Goal: Answer question/provide support: Share knowledge or assist other users

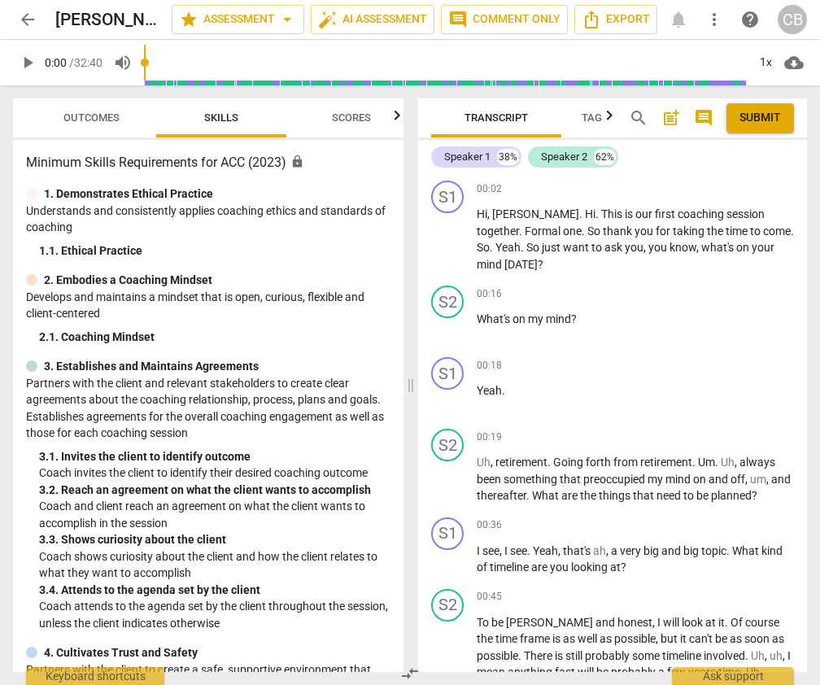
click at [347, 112] on span "Scores" at bounding box center [351, 117] width 39 height 12
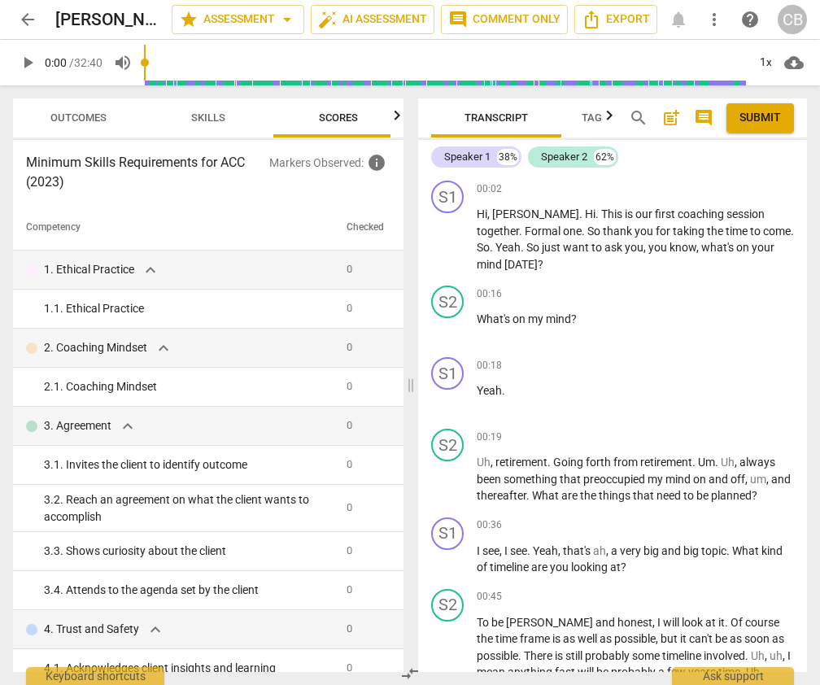
scroll to position [0, 26]
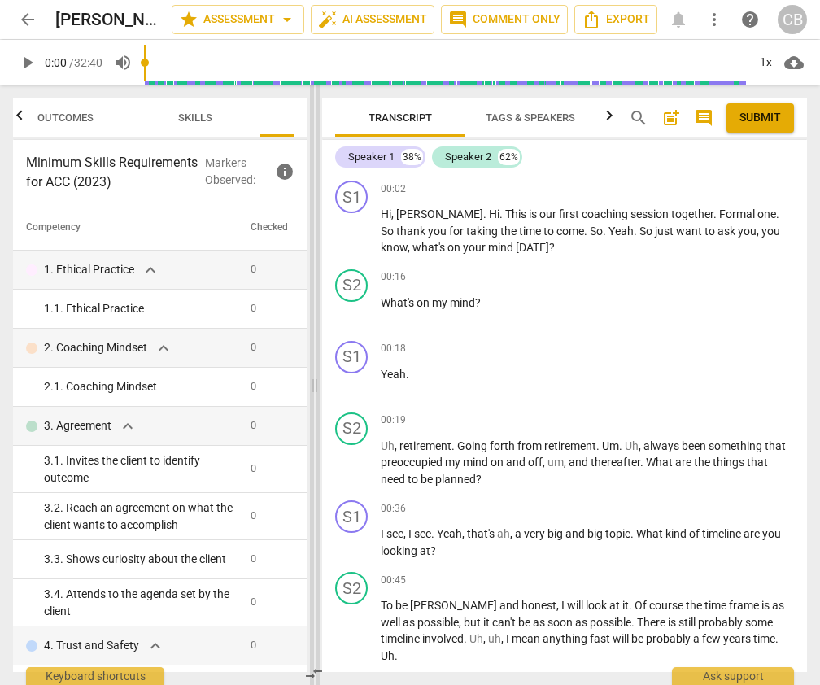
drag, startPoint x: 412, startPoint y: 390, endPoint x: 316, endPoint y: 382, distance: 96.4
click at [316, 382] on span at bounding box center [315, 385] width 10 height 600
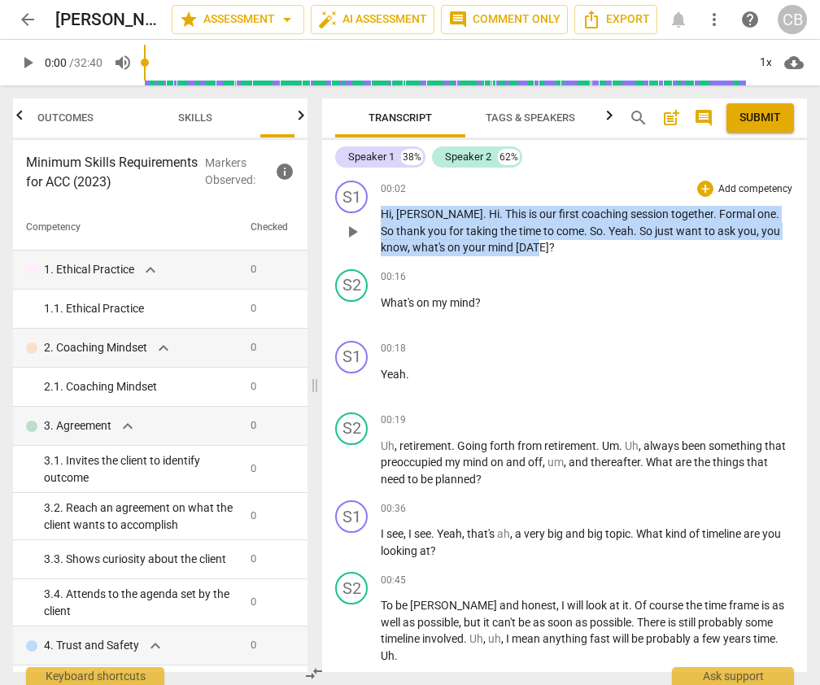
drag, startPoint x: 377, startPoint y: 244, endPoint x: 504, endPoint y: 253, distance: 127.2
click at [504, 253] on div "S1 play_arrow pause 00:02 + Add competency keyboard_arrow_right Hi , [PERSON_NA…" at bounding box center [564, 218] width 485 height 89
click at [516, 253] on span "[DATE]" at bounding box center [532, 247] width 33 height 13
drag, startPoint x: 517, startPoint y: 251, endPoint x: 374, endPoint y: 249, distance: 142.4
click at [374, 249] on div "S1 play_arrow pause 00:02 + Add competency keyboard_arrow_right Hi , [PERSON_NA…" at bounding box center [564, 218] width 485 height 89
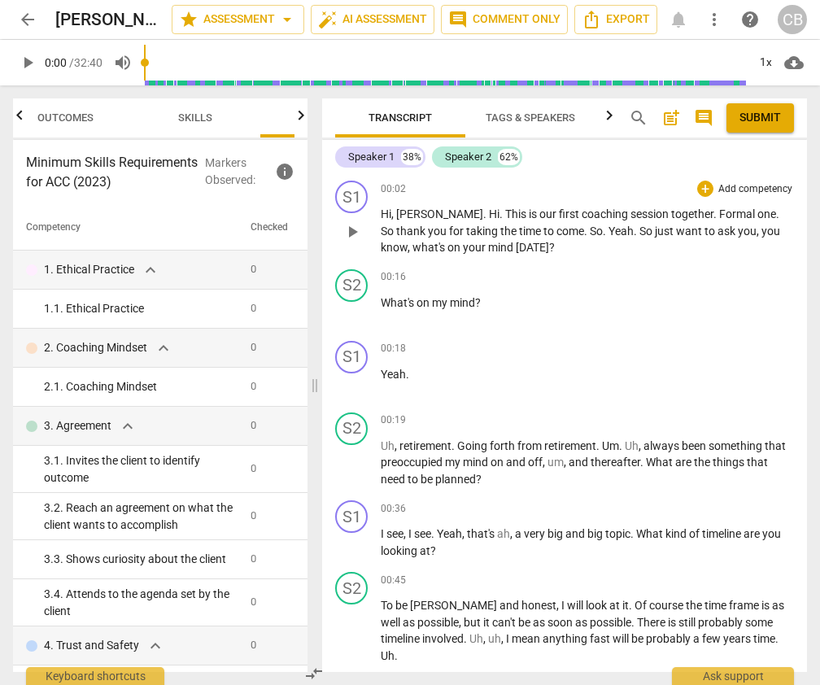
click at [376, 249] on div "play_arrow pause" at bounding box center [359, 232] width 41 height 38
drag, startPoint x: 516, startPoint y: 247, endPoint x: 382, endPoint y: 248, distance: 134.2
click at [382, 248] on p "Hi , [PERSON_NAME] . Hi . This is our first coaching session together . Formal …" at bounding box center [587, 231] width 413 height 50
click at [704, 189] on div "+" at bounding box center [705, 189] width 16 height 16
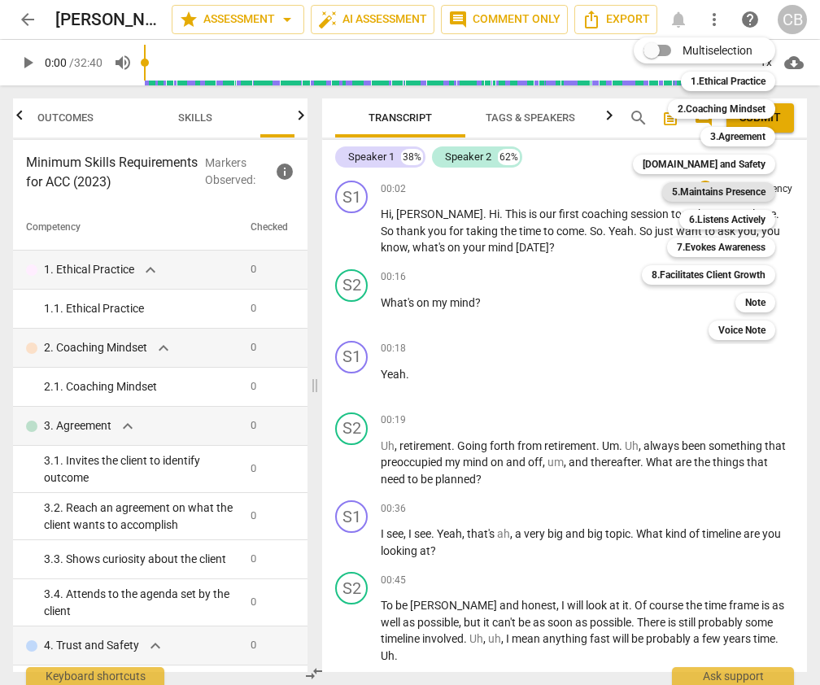
click at [726, 194] on b "5.Maintains Presence" at bounding box center [719, 192] width 94 height 20
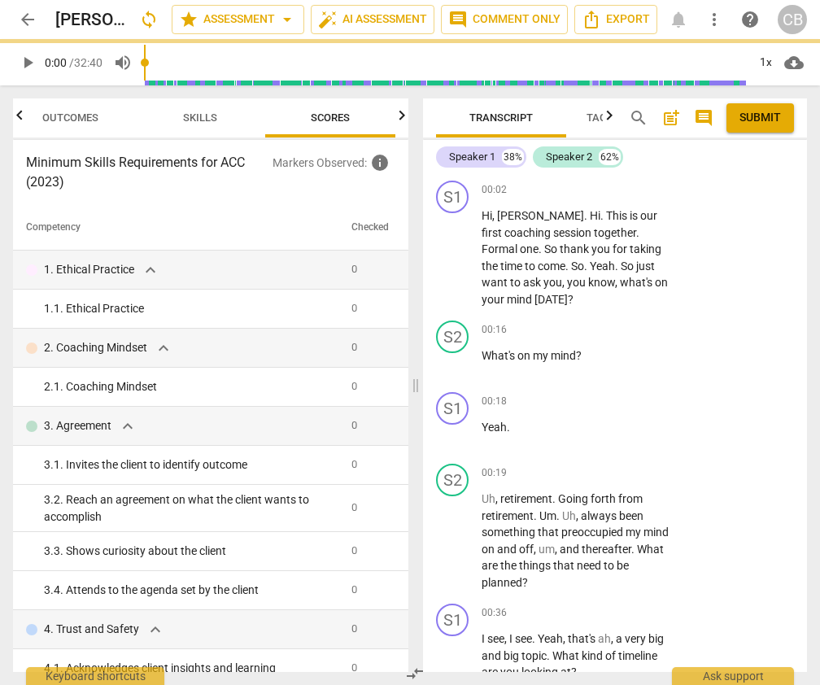
scroll to position [0, 21]
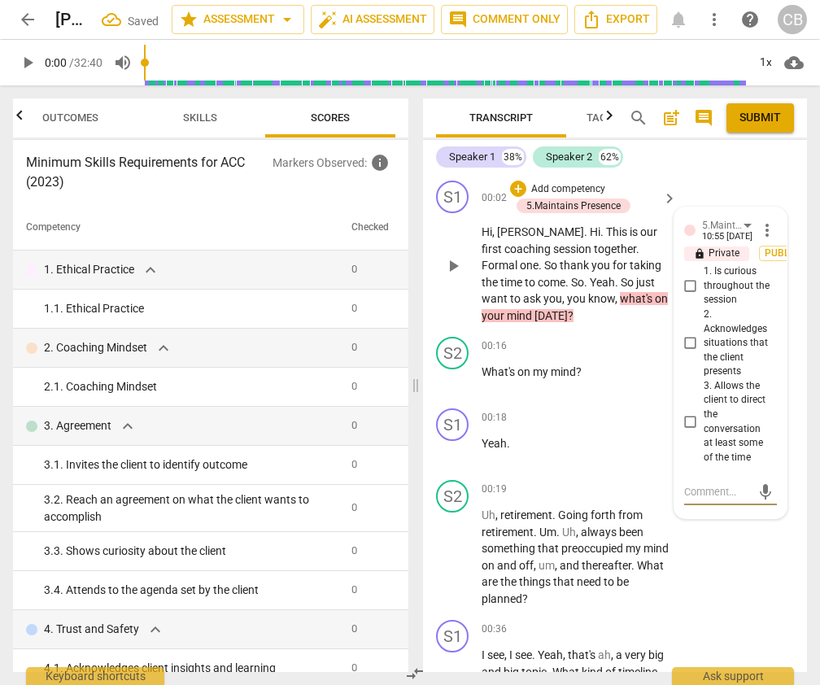
click at [763, 227] on span "more_vert" at bounding box center [767, 230] width 20 height 20
click at [767, 257] on li "Delete" at bounding box center [778, 260] width 56 height 31
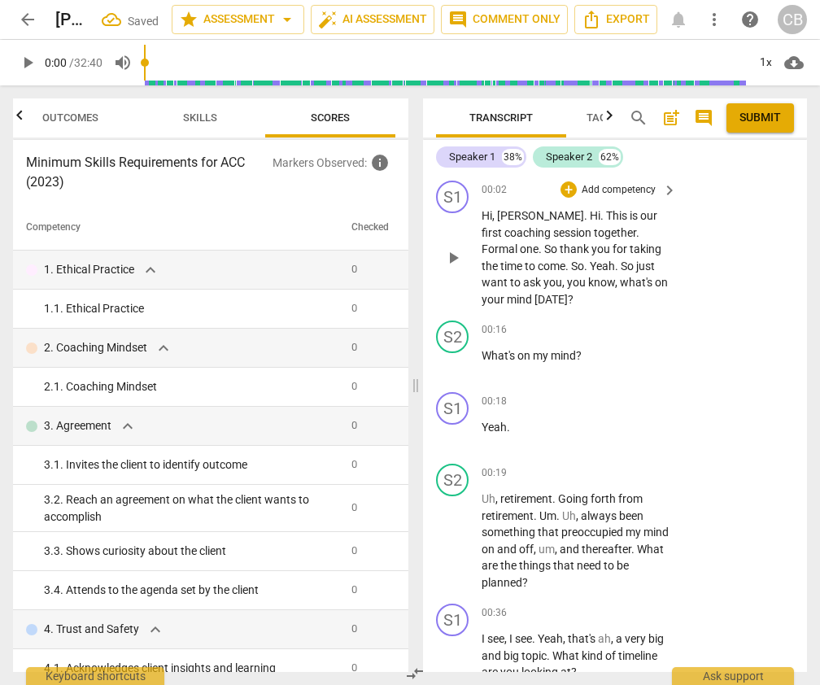
click at [620, 281] on span "what's" at bounding box center [637, 282] width 35 height 13
drag, startPoint x: 606, startPoint y: 267, endPoint x: 607, endPoint y: 299, distance: 31.7
click at [607, 299] on p "Hi , [PERSON_NAME] . Hi . This is our first coaching session together . Formal …" at bounding box center [575, 257] width 187 height 100
click at [569, 190] on div "+" at bounding box center [569, 189] width 16 height 16
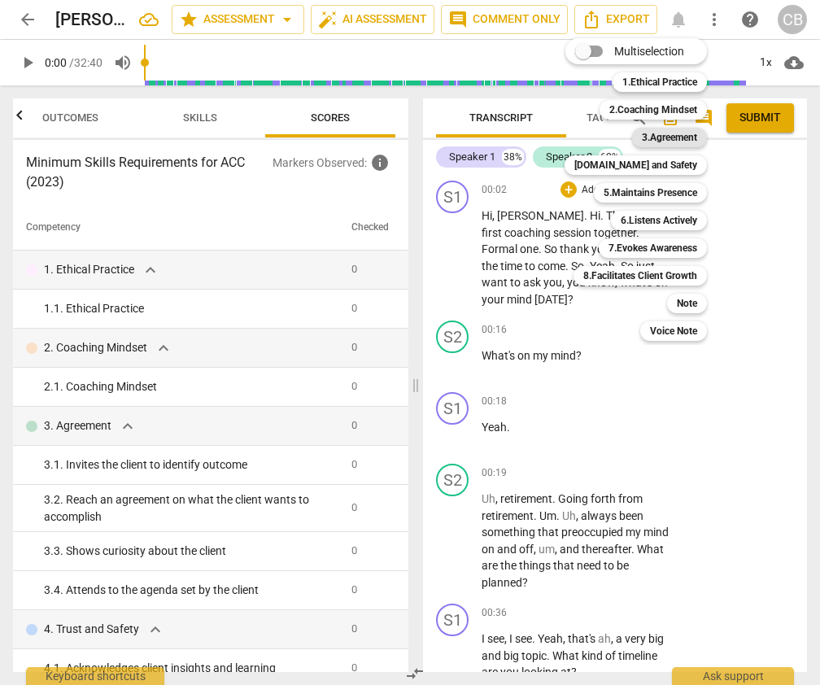
click at [680, 135] on b "3.Agreement" at bounding box center [669, 138] width 55 height 20
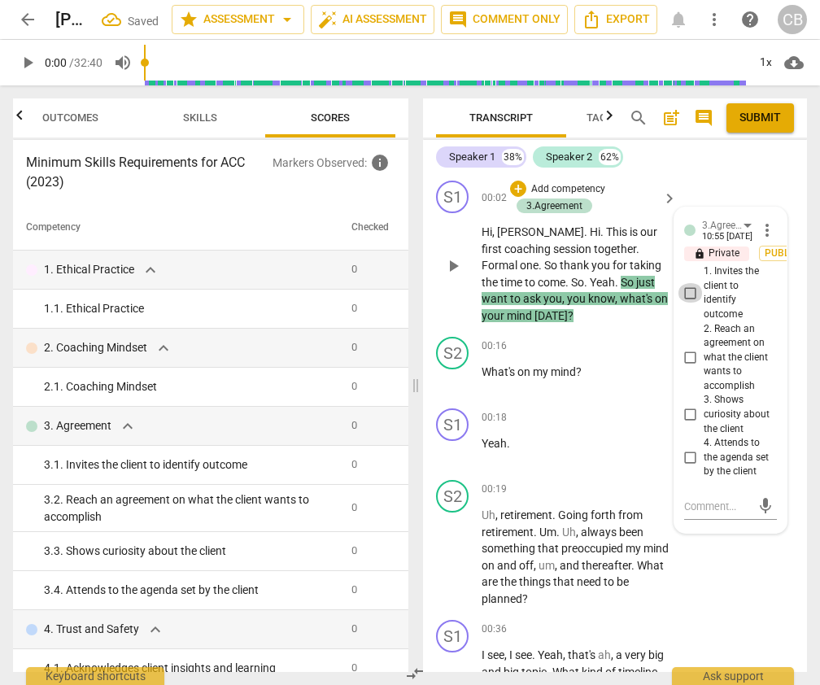
click at [690, 295] on input "1. Invites the client to identify outcome" at bounding box center [691, 293] width 26 height 20
checkbox input "true"
click at [706, 585] on div "S2 play_arrow pause 00:19 + Add competency keyboard_arrow_right Uh , retirement…" at bounding box center [615, 543] width 384 height 140
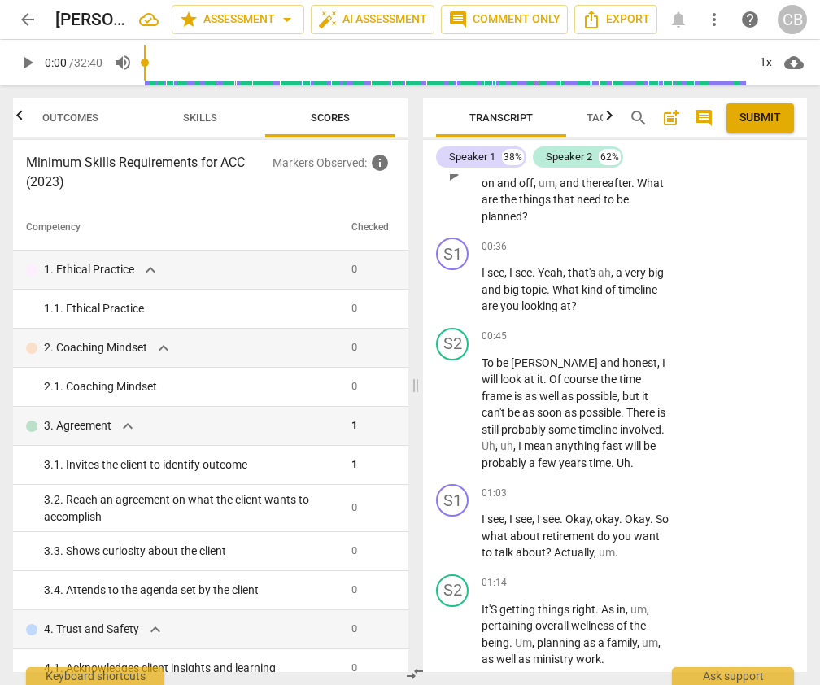
scroll to position [408, 0]
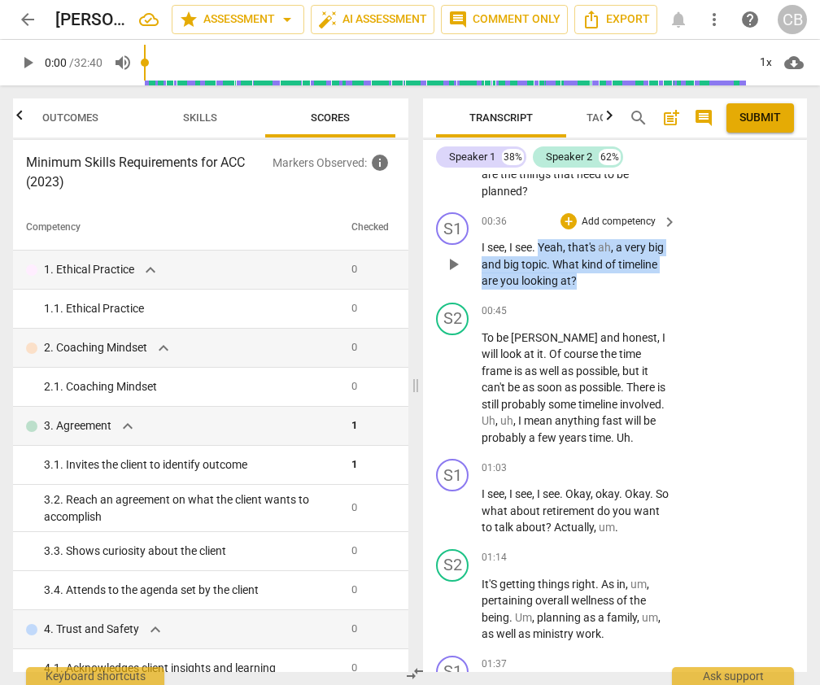
drag, startPoint x: 540, startPoint y: 248, endPoint x: 632, endPoint y: 274, distance: 95.5
click at [632, 274] on p "I see , I see . Yeah , that's ah , a very big and big topic . What kind of time…" at bounding box center [575, 264] width 187 height 50
click at [569, 224] on div "+" at bounding box center [569, 221] width 16 height 16
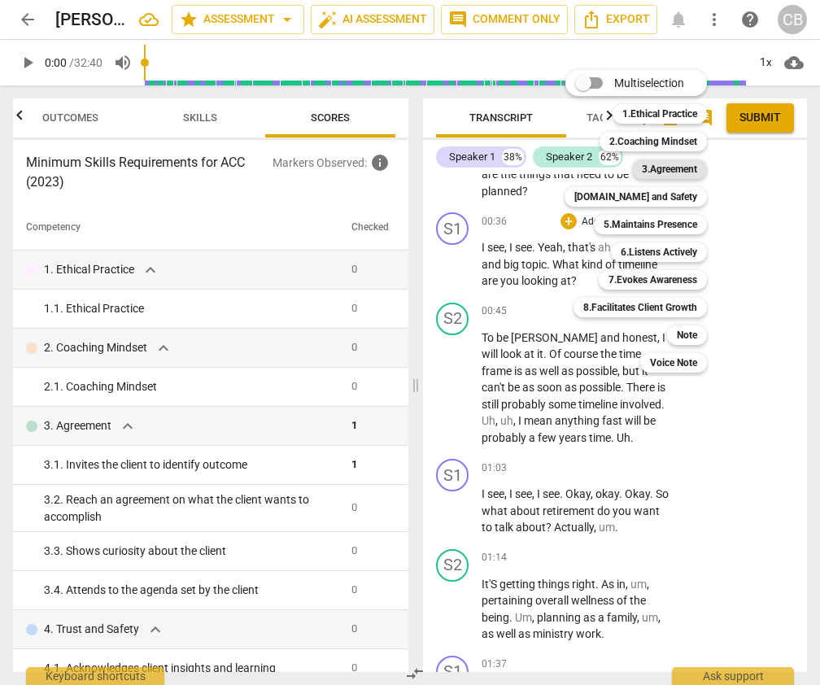
click at [670, 166] on b "3.Agreement" at bounding box center [669, 169] width 55 height 20
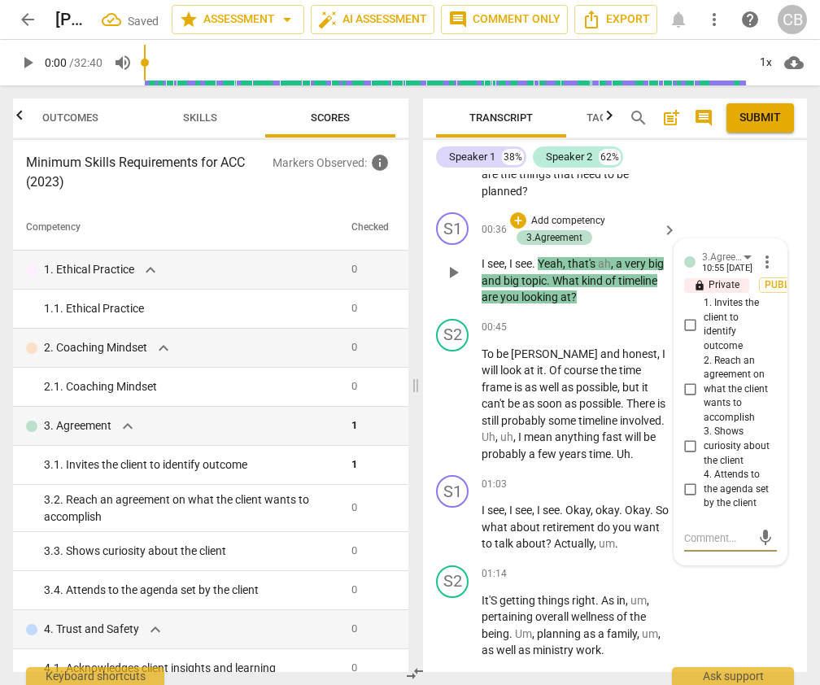
click at [686, 443] on input "3. Shows curiosity about the client" at bounding box center [691, 447] width 26 height 20
checkbox input "true"
click at [717, 598] on div "S2 play_arrow pause 01:14 + Add competency keyboard_arrow_right It'S getting th…" at bounding box center [615, 612] width 384 height 107
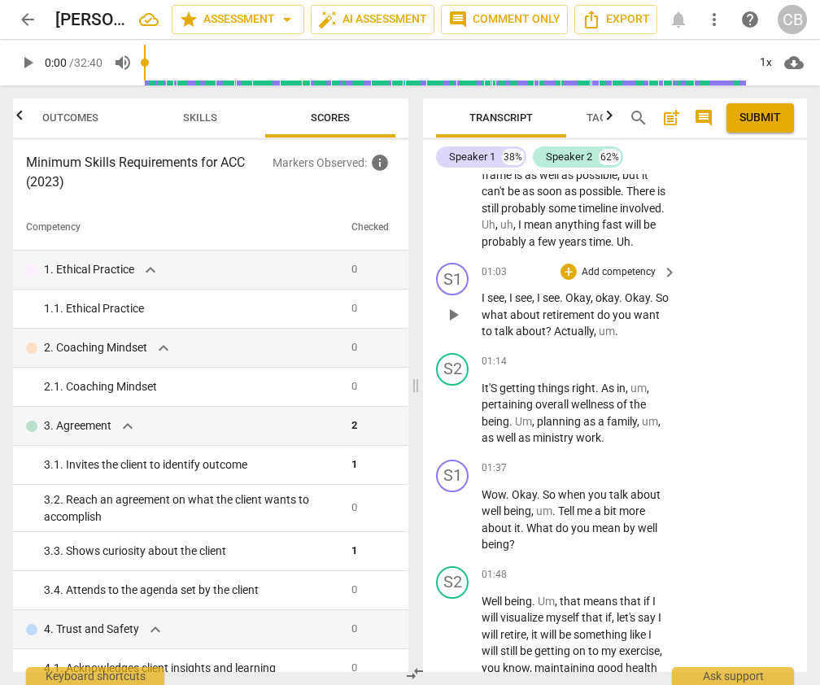
scroll to position [623, 0]
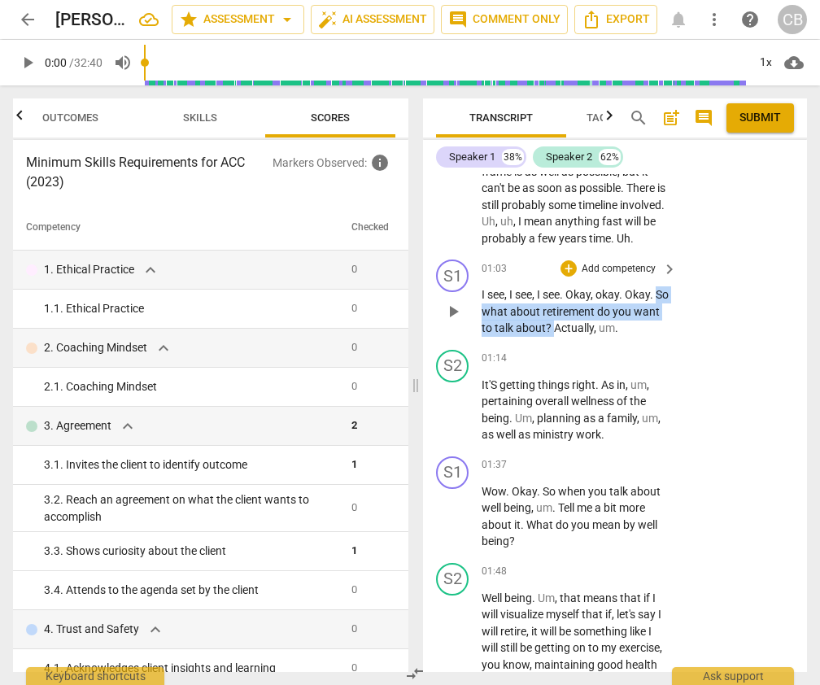
drag, startPoint x: 483, startPoint y: 311, endPoint x: 581, endPoint y: 325, distance: 98.7
click at [581, 325] on p "I see , I see , I see . Okay , okay . Okay . So what about retirement do you wa…" at bounding box center [575, 311] width 187 height 50
click at [572, 268] on div "+" at bounding box center [569, 268] width 16 height 16
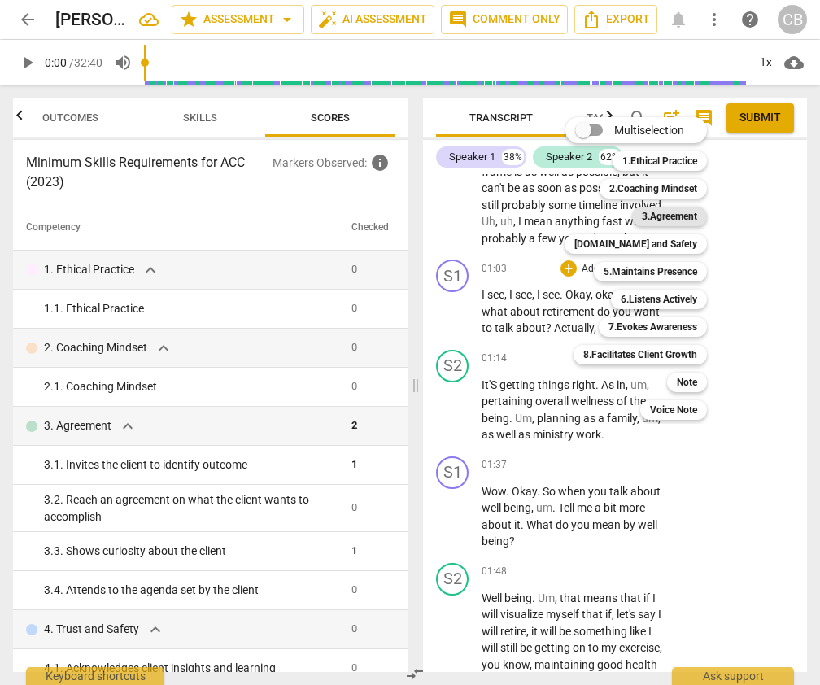
click at [677, 212] on b "3.Agreement" at bounding box center [669, 217] width 55 height 20
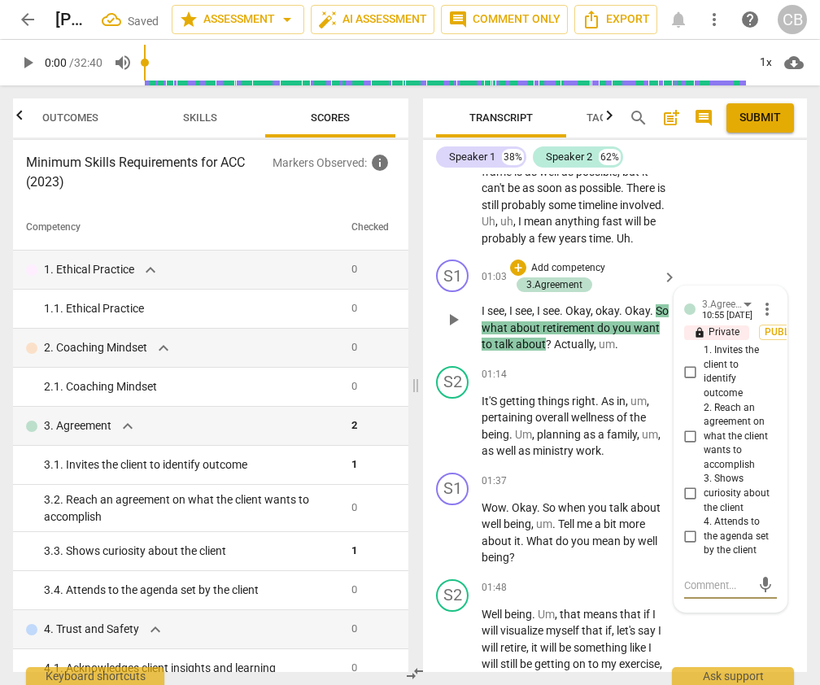
click at [686, 491] on input "3. Shows curiosity about the client" at bounding box center [691, 494] width 26 height 20
checkbox input "true"
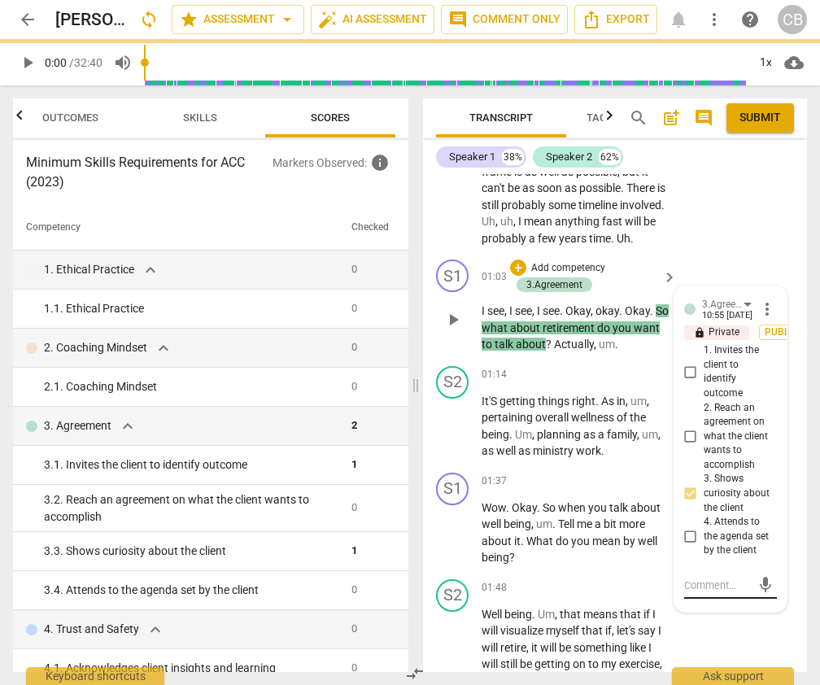
click at [702, 581] on textarea at bounding box center [717, 585] width 67 height 15
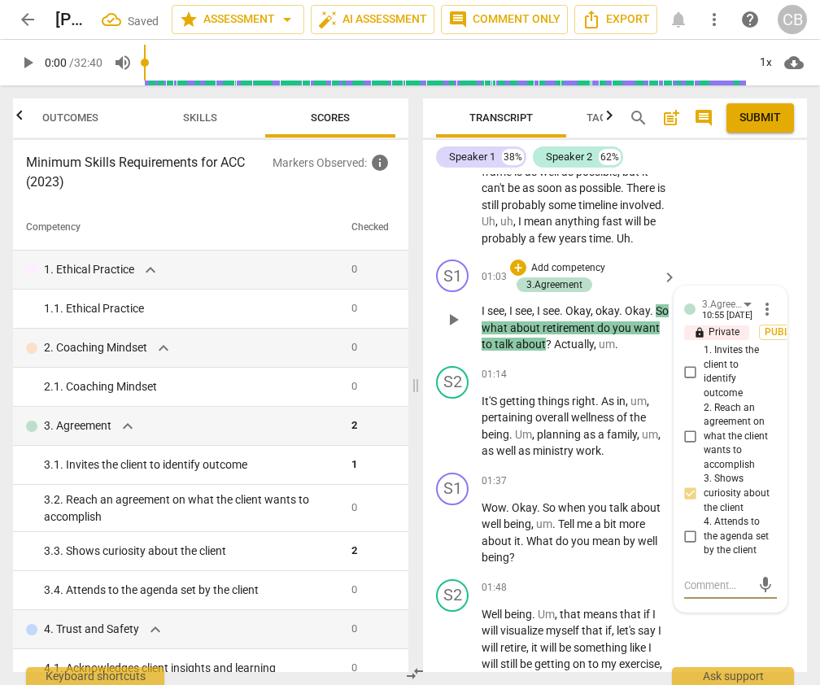
type textarea "C"
type textarea "CL"
type textarea "CLa"
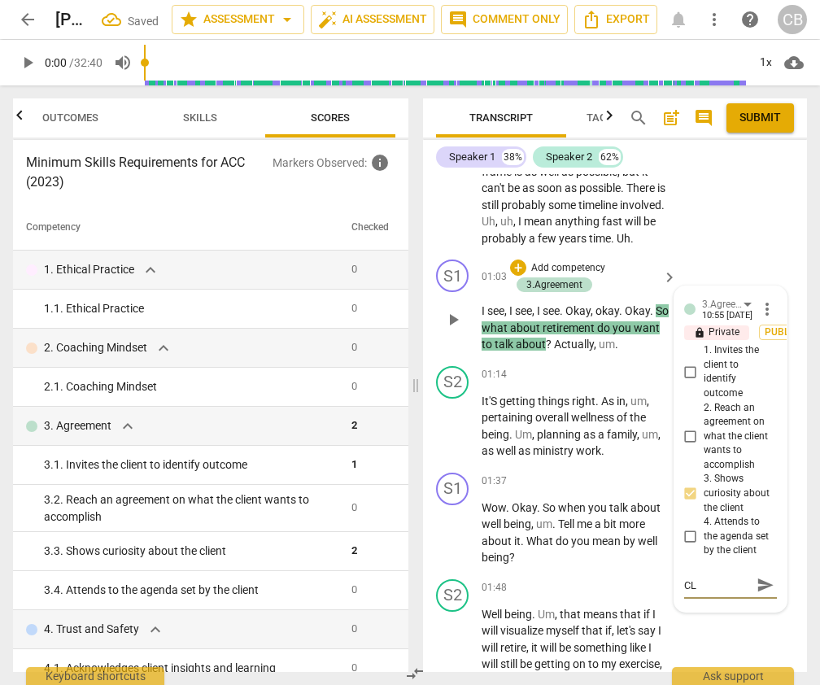
type textarea "CLa"
type textarea "CLar"
type textarea "CLari"
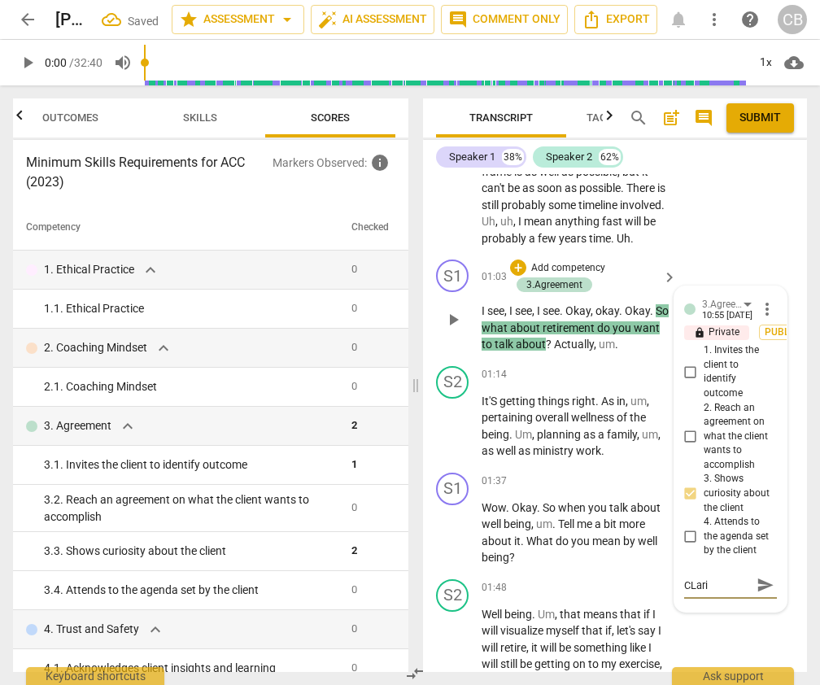
type textarea "CLarif"
type textarea "CLarify"
type textarea "CLarifyi"
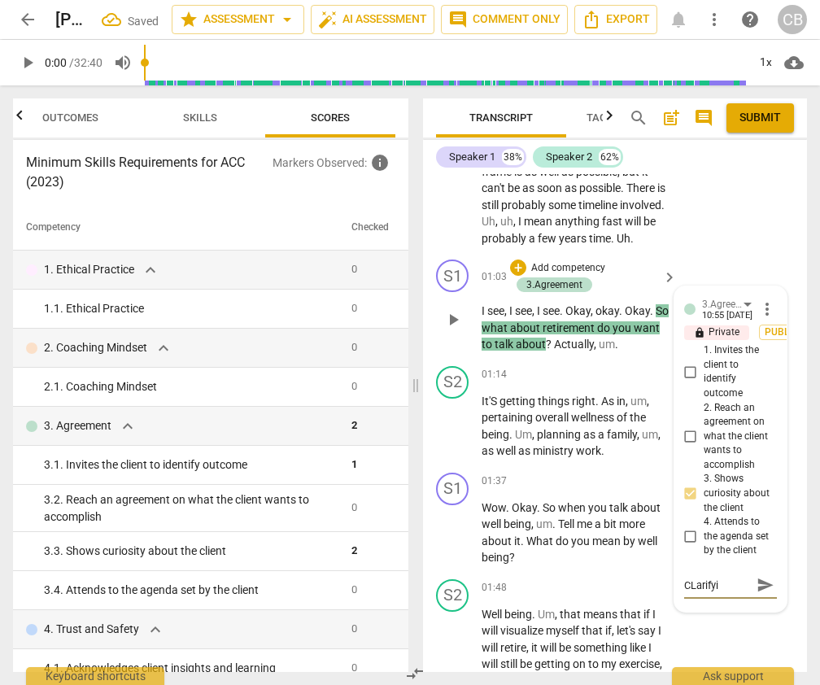
type textarea "CLarifyin"
type textarea "CLarifying"
type textarea "CLarifyin"
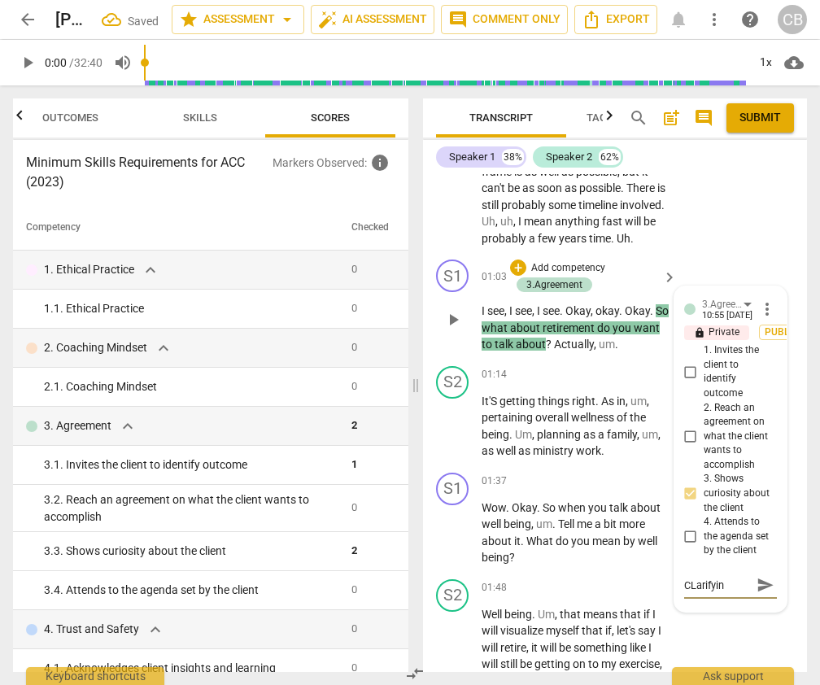
type textarea "CLarifyi"
type textarea "CLarify"
type textarea "CLarif"
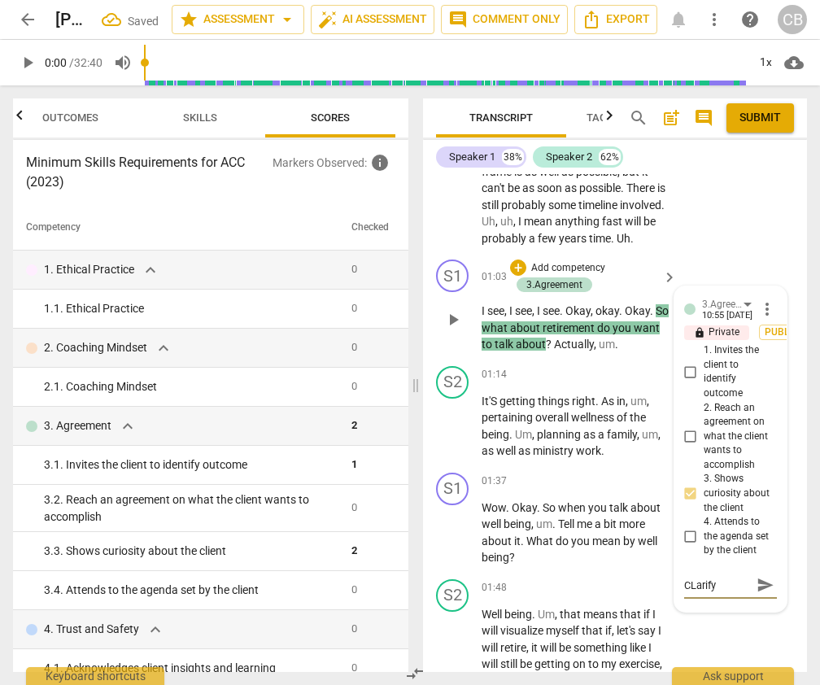
type textarea "CLarif"
type textarea "CLari"
type textarea "CLar"
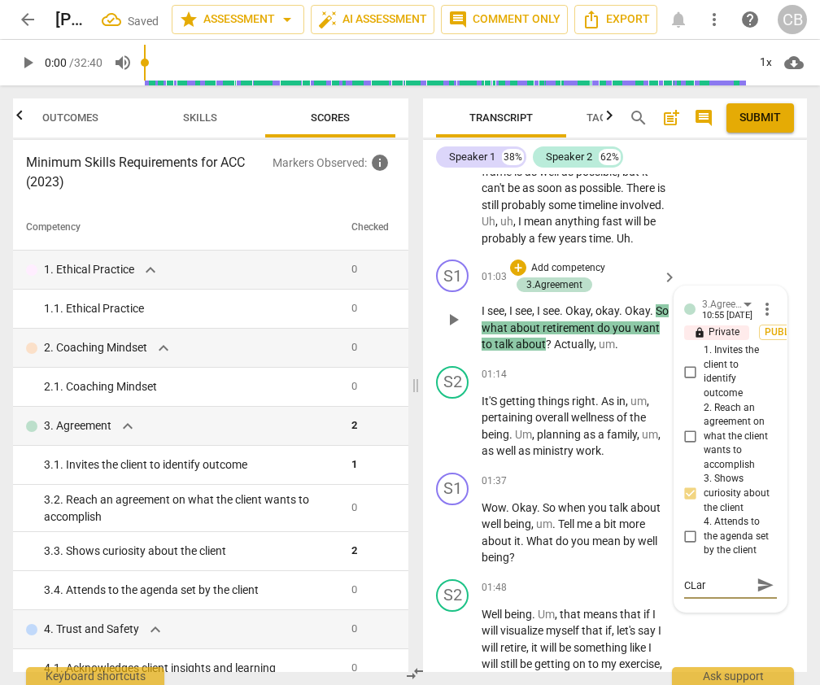
type textarea "CLa"
type textarea "CL"
type textarea "C"
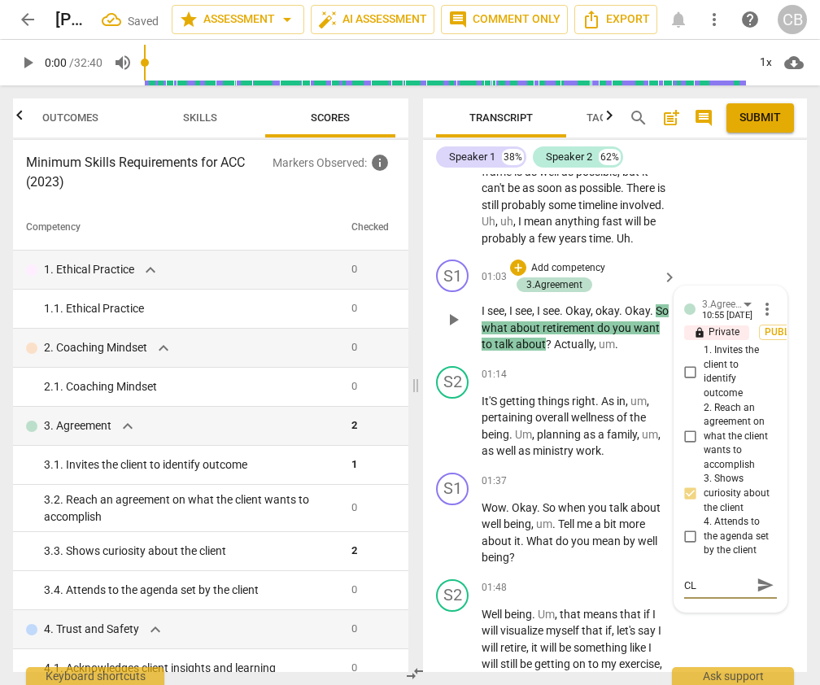
type textarea "C"
type textarea "Co"
type textarea "Coa"
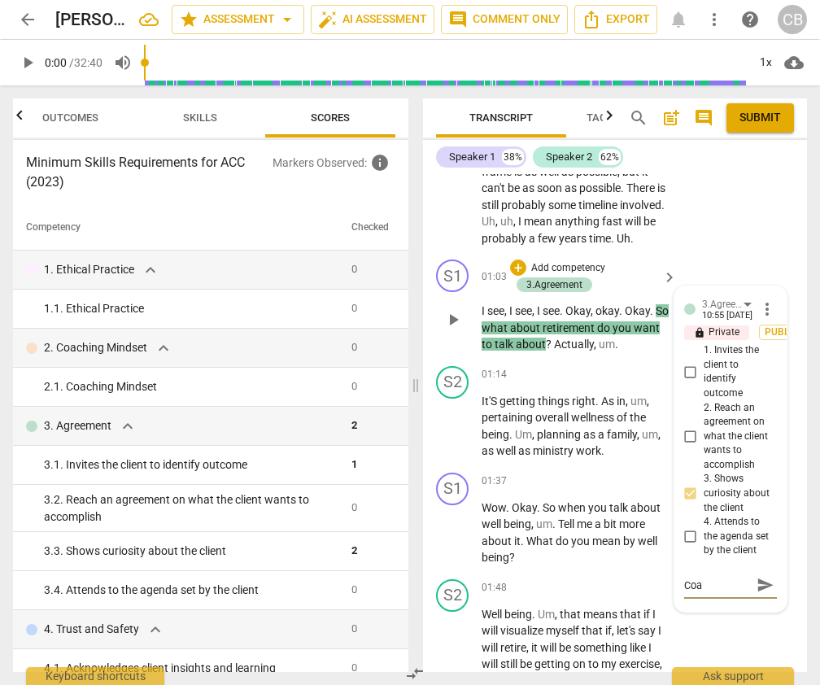
type textarea "Coac"
type textarea "Coach"
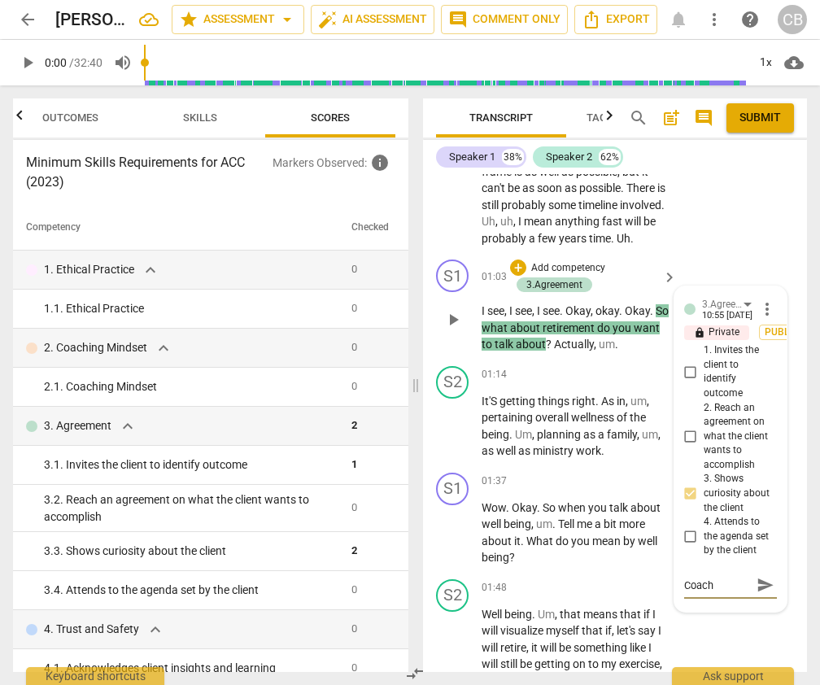
type textarea "Coach a"
type textarea "Coach as"
type textarea "Coach ask"
type textarea "Coach asks"
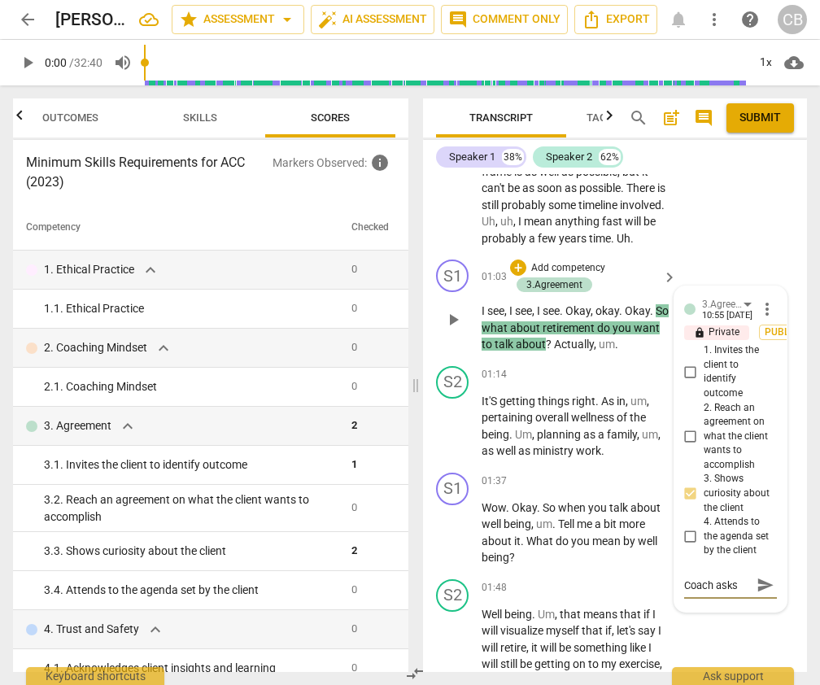
type textarea "Coach asks"
type textarea "Coach asks c"
type textarea "Coach asks [PERSON_NAME]"
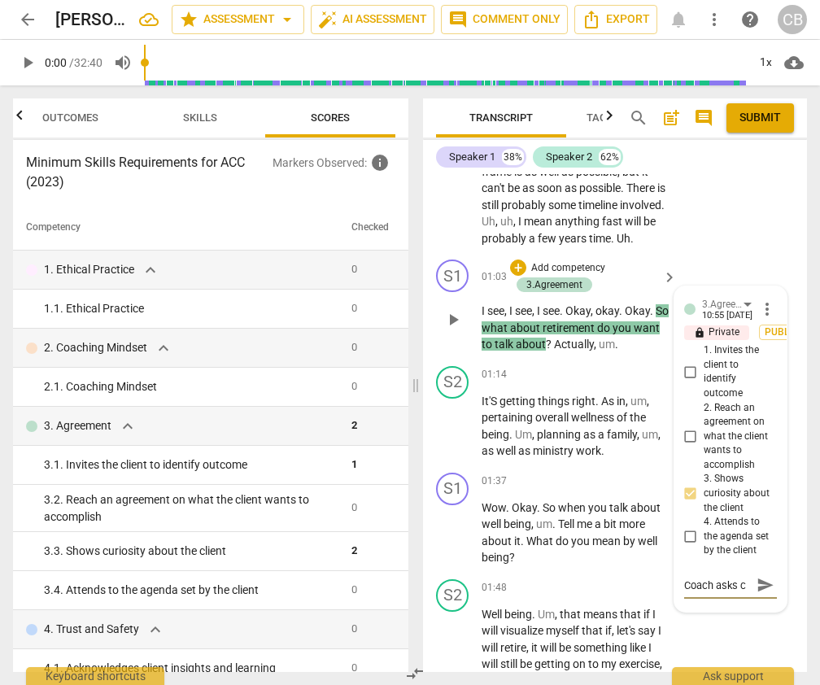
type textarea "Coach asks [PERSON_NAME]"
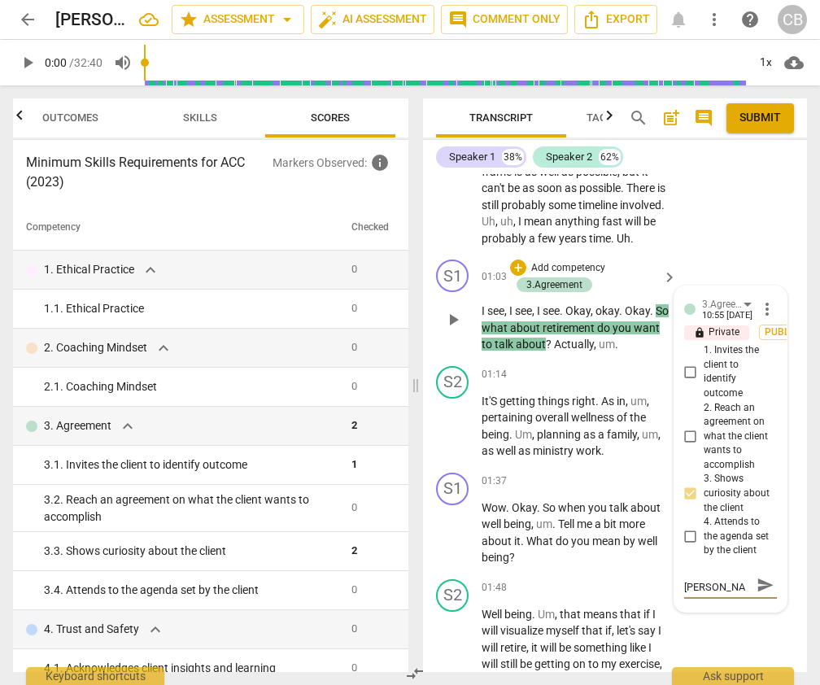
type textarea "Coach asks [PERSON_NAME]"
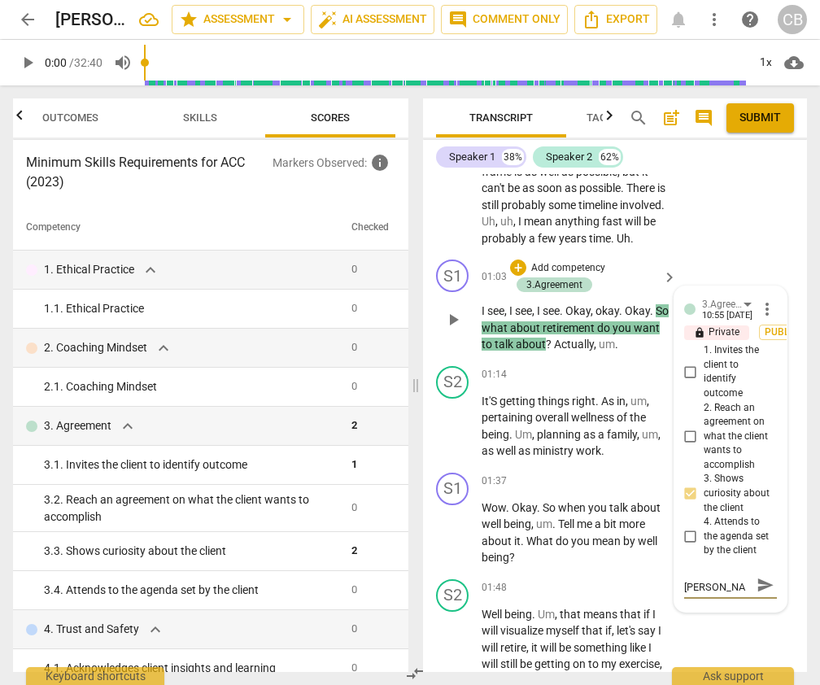
type textarea "Coach asks clarify"
type textarea "Coach asks clarifyi"
type textarea "Coach asks clarifyin"
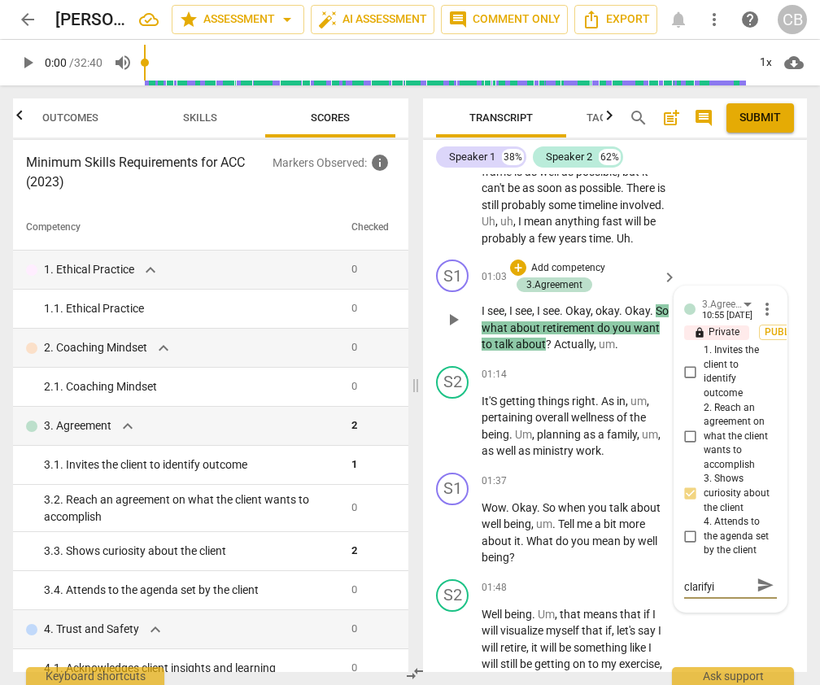
type textarea "Coach asks clarifyin"
type textarea "Coach asks clarifying"
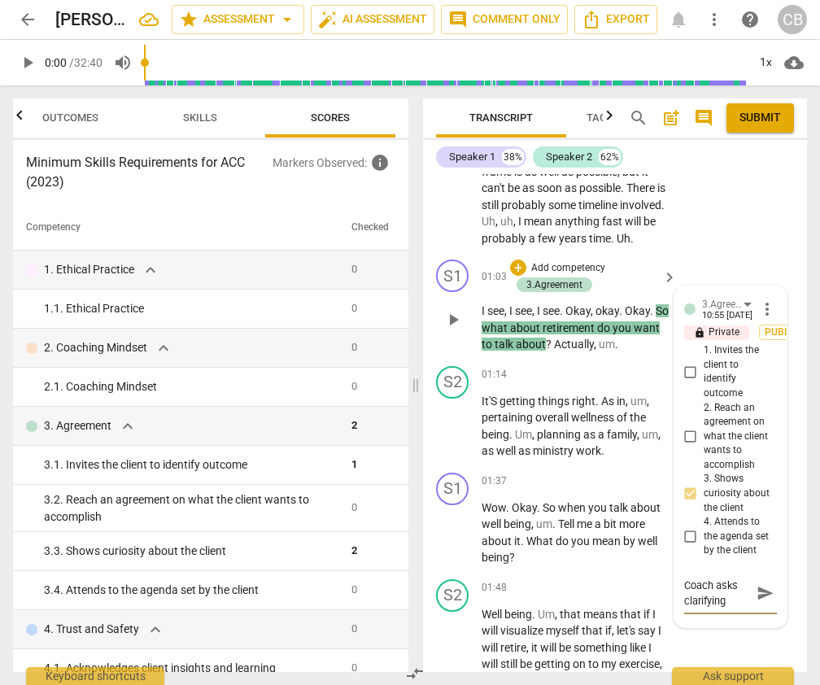
type textarea "Coach asks clarifying"
type textarea "Coach asks clarifying w"
type textarea "Coach asks clarifying [PERSON_NAME]"
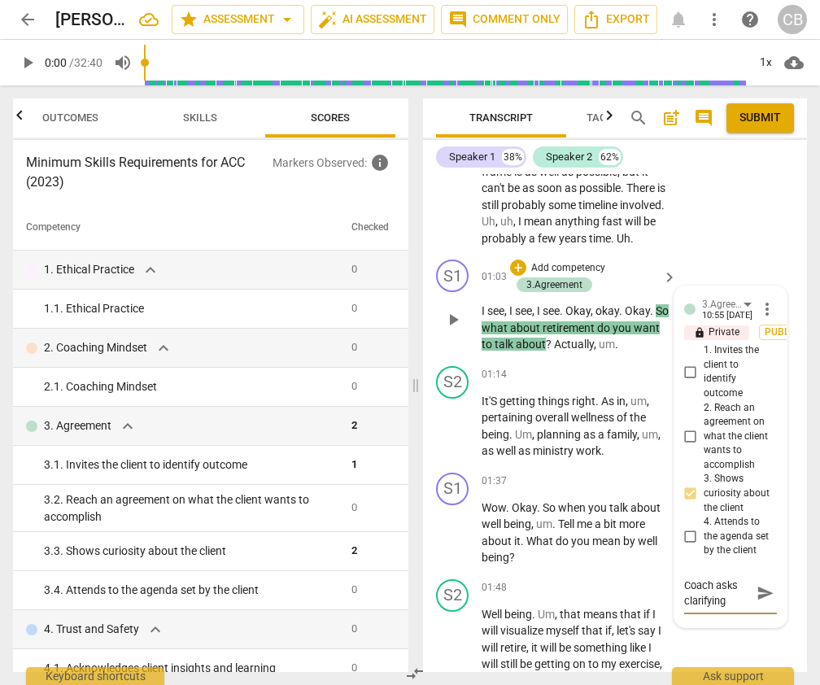
type textarea "Coach asks clarifying w"
type textarea "Coach asks clarifying"
type textarea "Coach asks clarifying q"
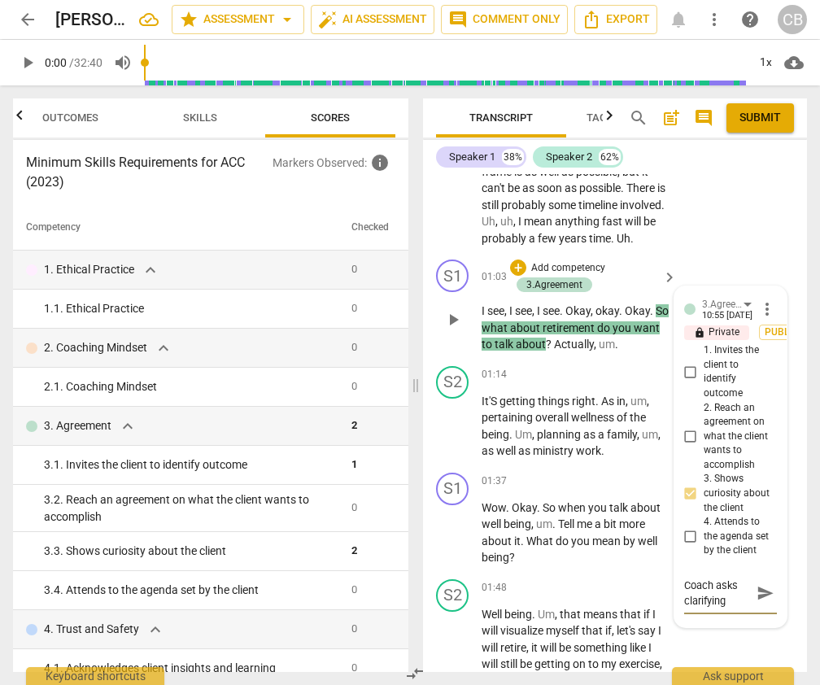
type textarea "Coach asks clarifying q"
type textarea "Coach asks clarifying qu"
type textarea "Coach asks clarifying que"
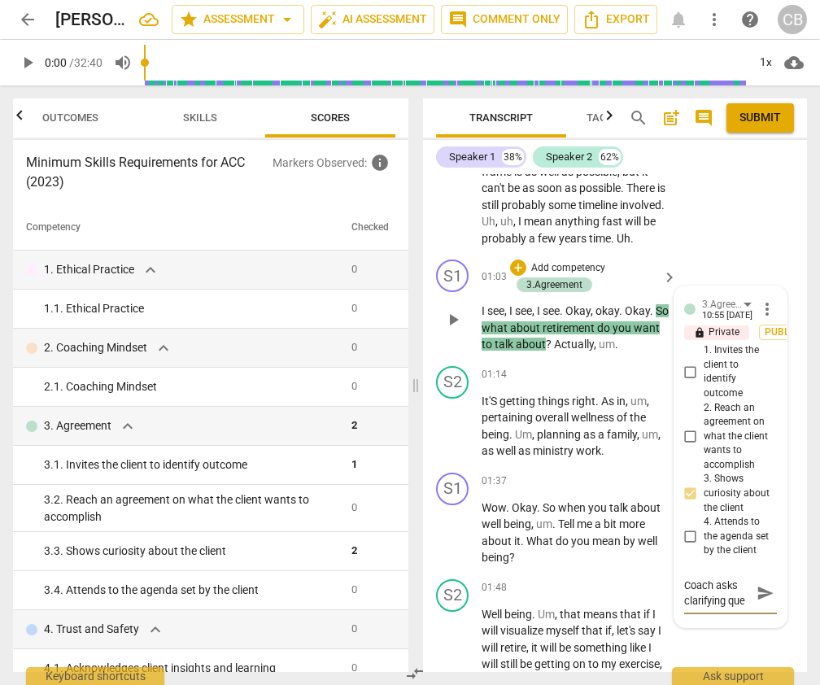
type textarea "Coach asks clarifying ques"
type textarea "Coach asks clarifying quest"
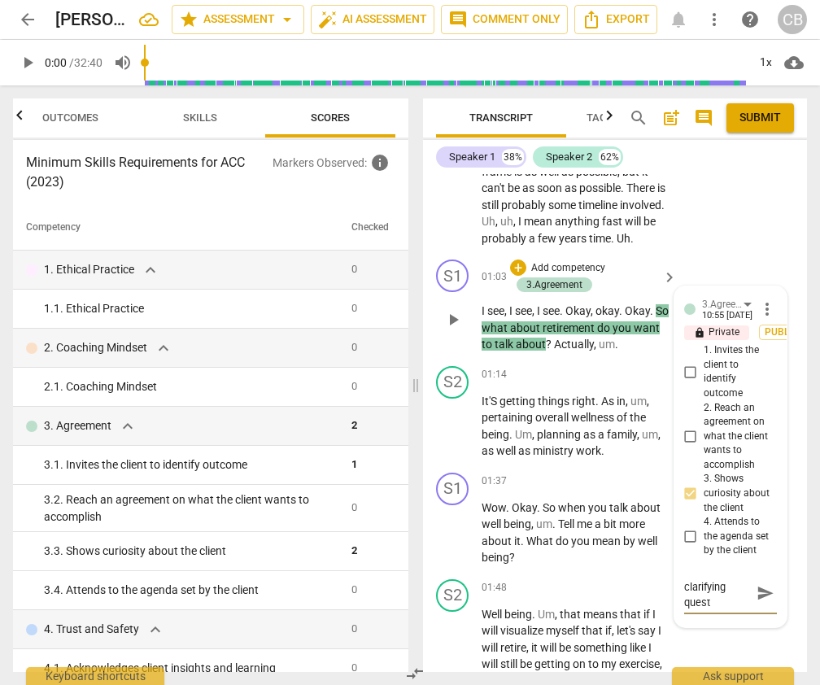
type textarea "Coach asks clarifying questi"
type textarea "Coach asks clarifying questio"
type textarea "Coach asks clarifying question"
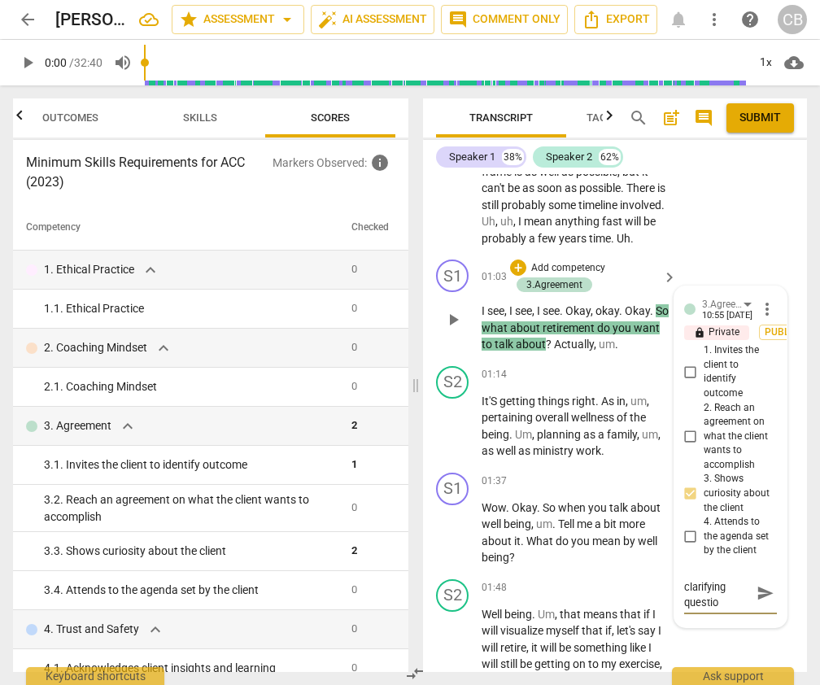
type textarea "Coach asks clarifying question"
type textarea "Coach asks clarifying question u"
type textarea "Coach asks clarifying question us"
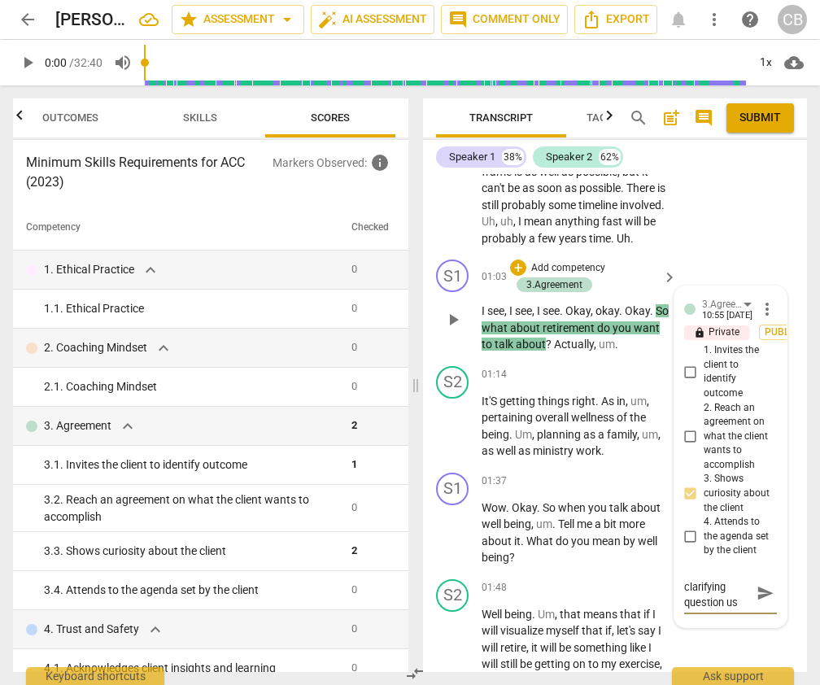
scroll to position [0, 0]
type textarea "Coach asks clarifying question usi"
type textarea "Coach asks clarifying question usin"
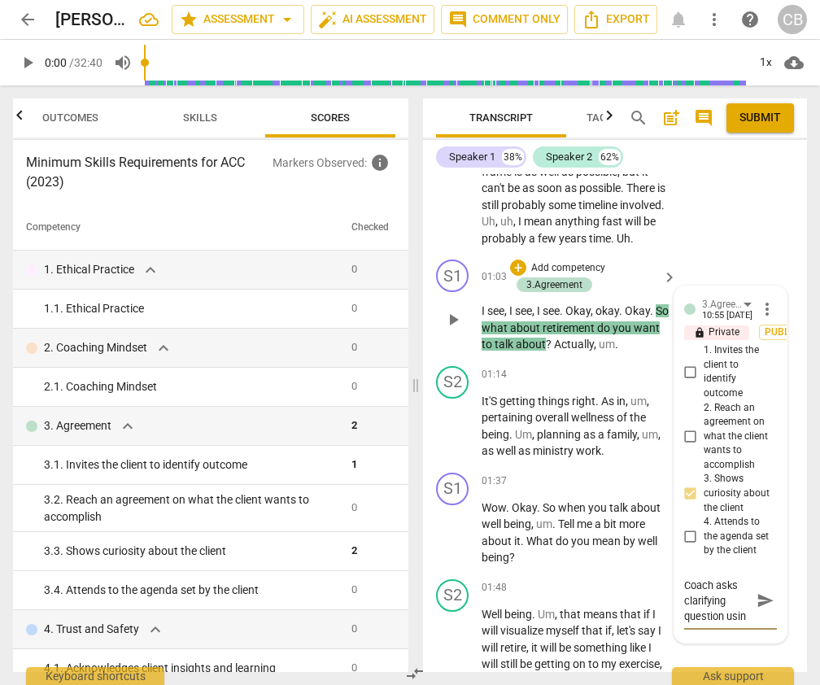
type textarea "Coach asks clarifying question using"
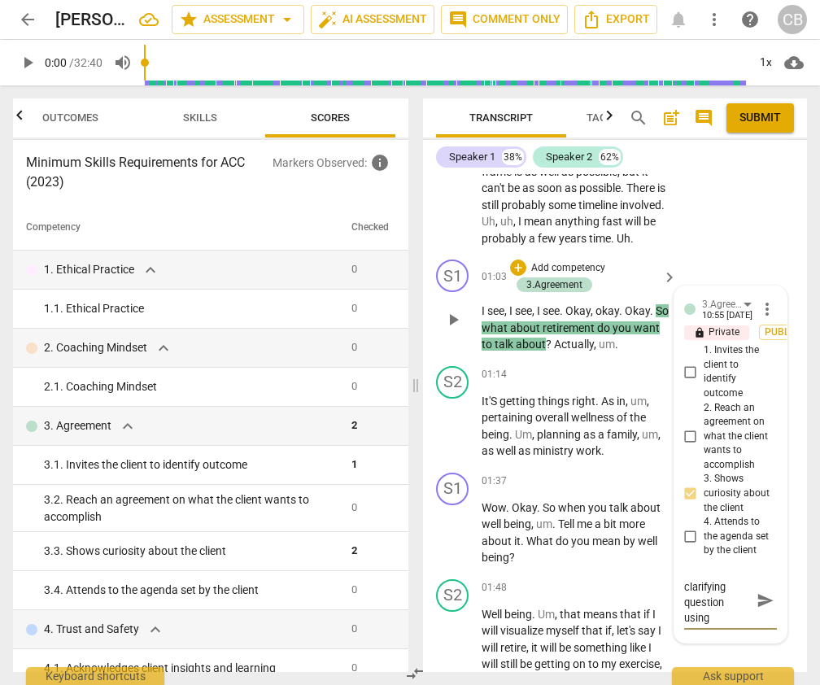
type textarea "Coach asks clarifying question using c"
type textarea "Coach asks clarifying question using cl"
type textarea "Coach asks clarifying question using cli"
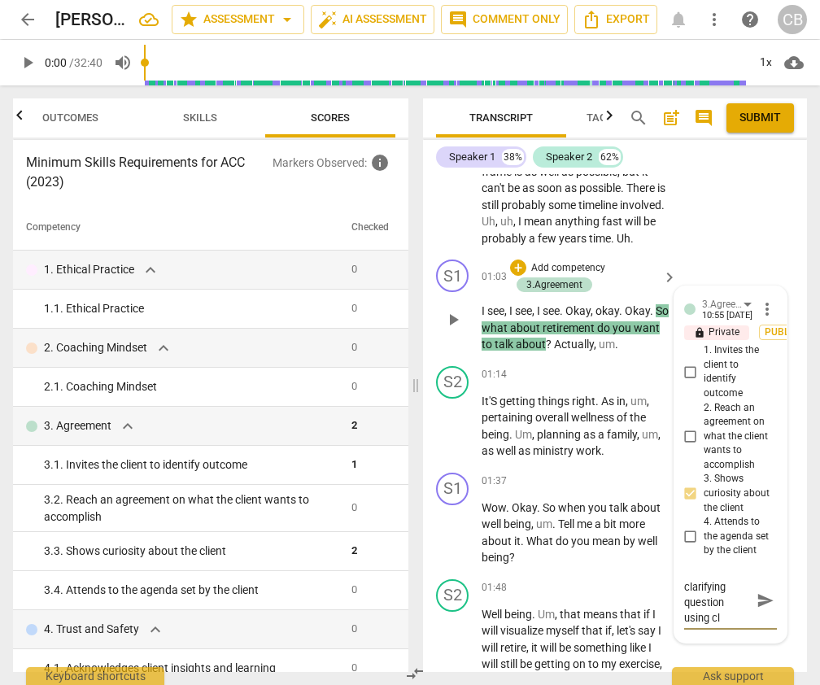
type textarea "Coach asks clarifying question using cli"
type textarea "Coach asks clarifying question using clie"
type textarea "Coach asks clarifying question using clien"
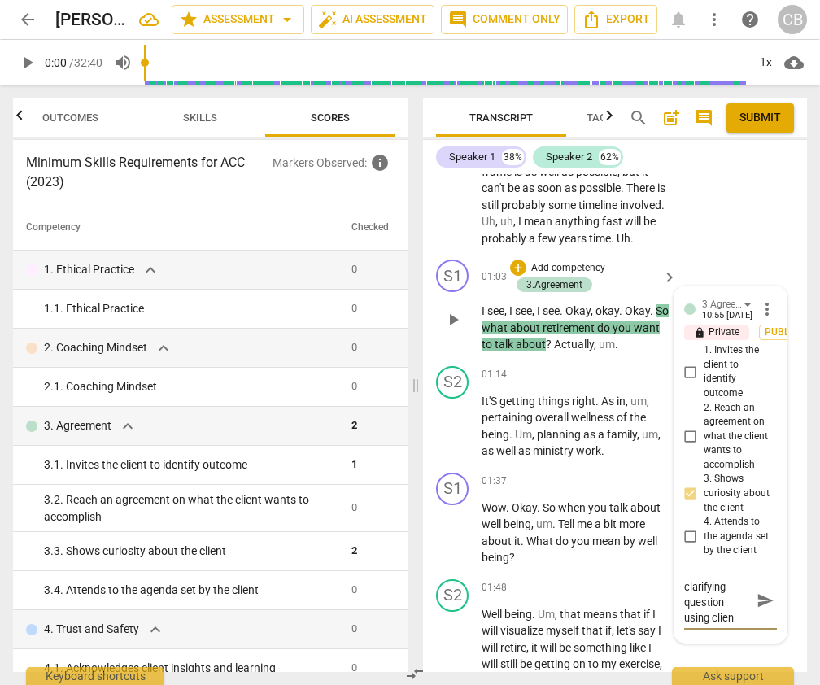
type textarea "Coach asks clarifying question using client"
type textarea "Coach asks clarifying question using client w"
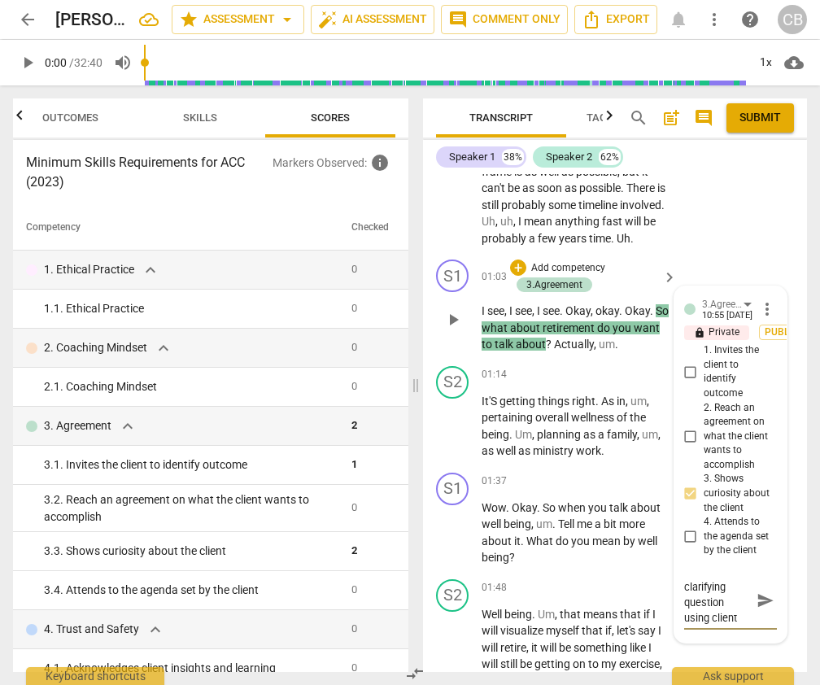
type textarea "Coach asks clarifying question using client w"
type textarea "Coach asks clarifying question using client wo"
type textarea "Coach asks clarifying question using client wor"
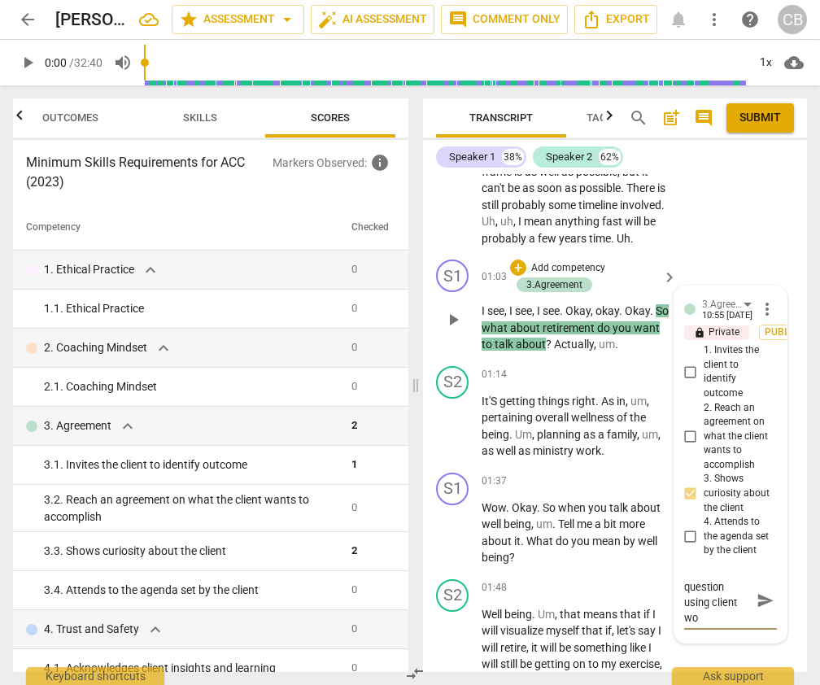
type textarea "Coach asks clarifying question using client wor"
type textarea "Coach asks clarifying question using client word"
type textarea "Coach asks clarifying question using client words"
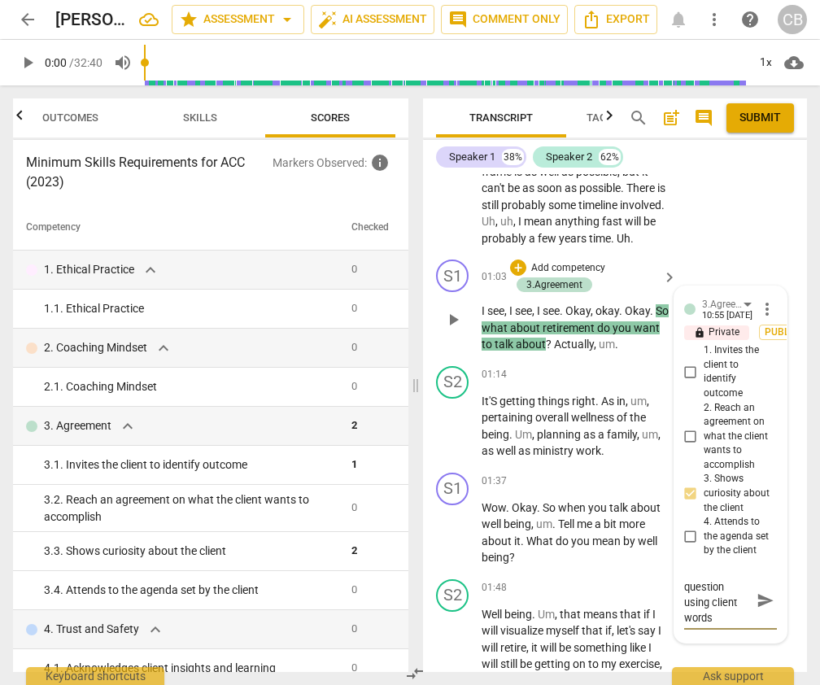
type textarea "Coach asks clarifying question using client words."
click at [757, 595] on span "send" at bounding box center [766, 601] width 18 height 18
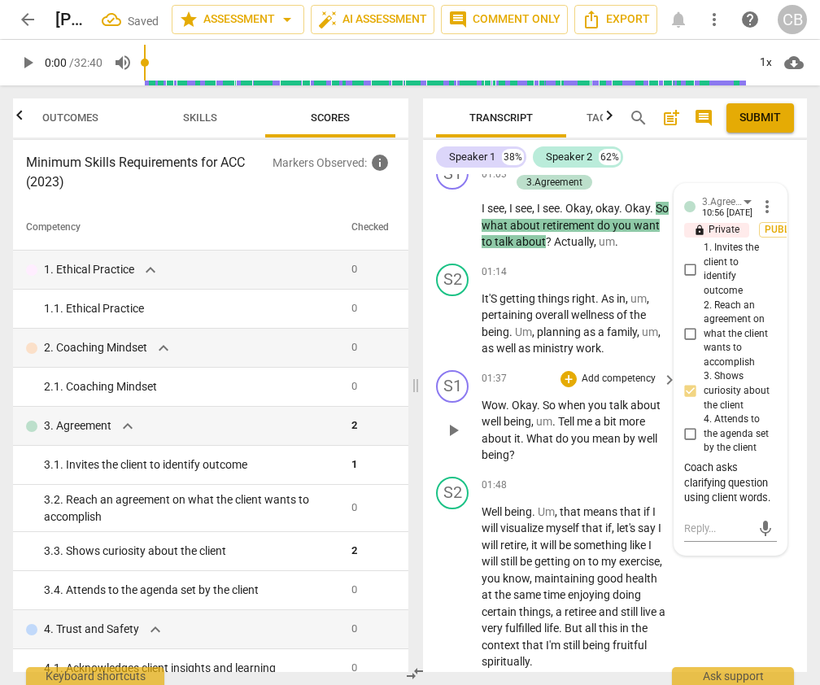
scroll to position [726, 0]
click at [738, 619] on div "S2 play_arrow pause 01:48 + Add competency keyboard_arrow_right Well being . Um…" at bounding box center [615, 572] width 384 height 207
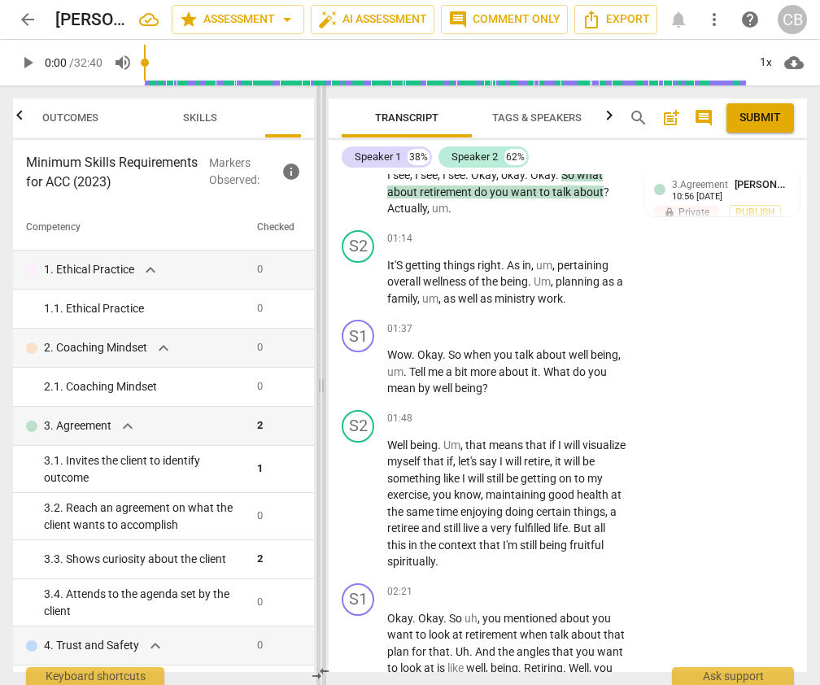
scroll to position [627, 0]
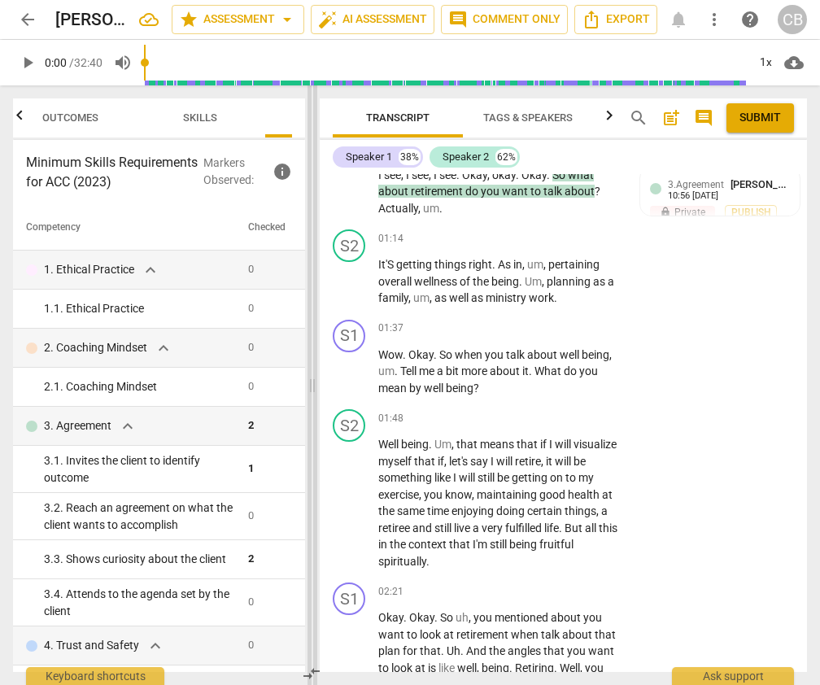
drag, startPoint x: 418, startPoint y: 382, endPoint x: 313, endPoint y: 380, distance: 105.0
click at [313, 380] on span at bounding box center [313, 385] width 10 height 600
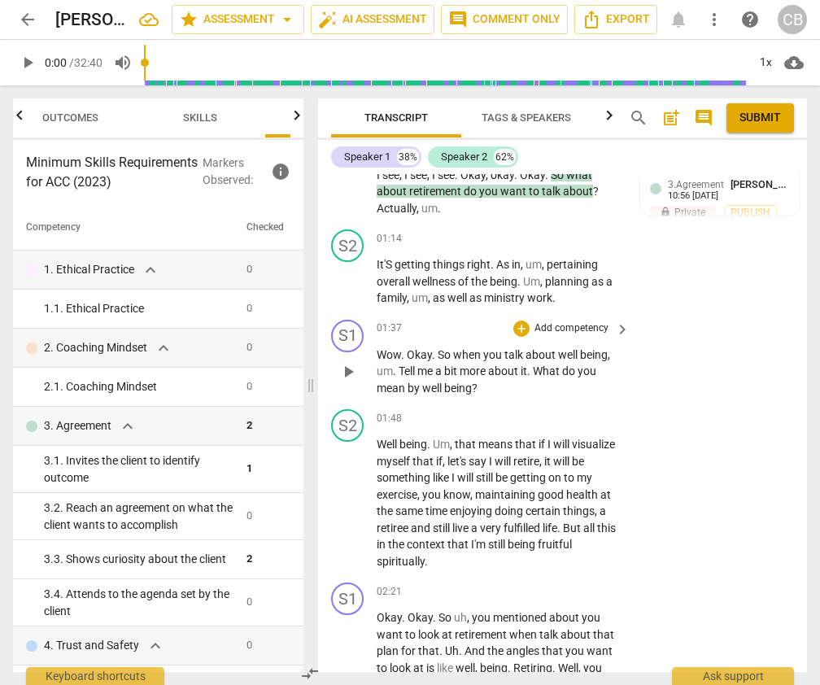
drag, startPoint x: 440, startPoint y: 370, endPoint x: 483, endPoint y: 396, distance: 50.4
click at [483, 396] on p "Wow . Okay . So when you talk about well being , um . Tell me a bit more about …" at bounding box center [499, 372] width 245 height 50
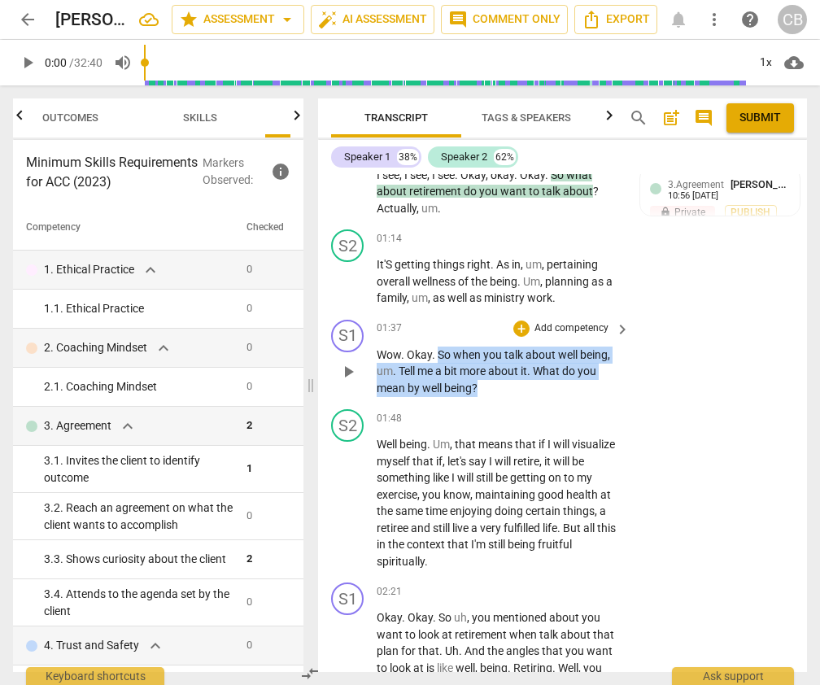
drag, startPoint x: 438, startPoint y: 369, endPoint x: 485, endPoint y: 408, distance: 60.7
click at [485, 397] on p "Wow . Okay . So when you talk about well being , um . Tell me a bit more about …" at bounding box center [499, 372] width 245 height 50
click at [518, 337] on div "+" at bounding box center [521, 329] width 16 height 16
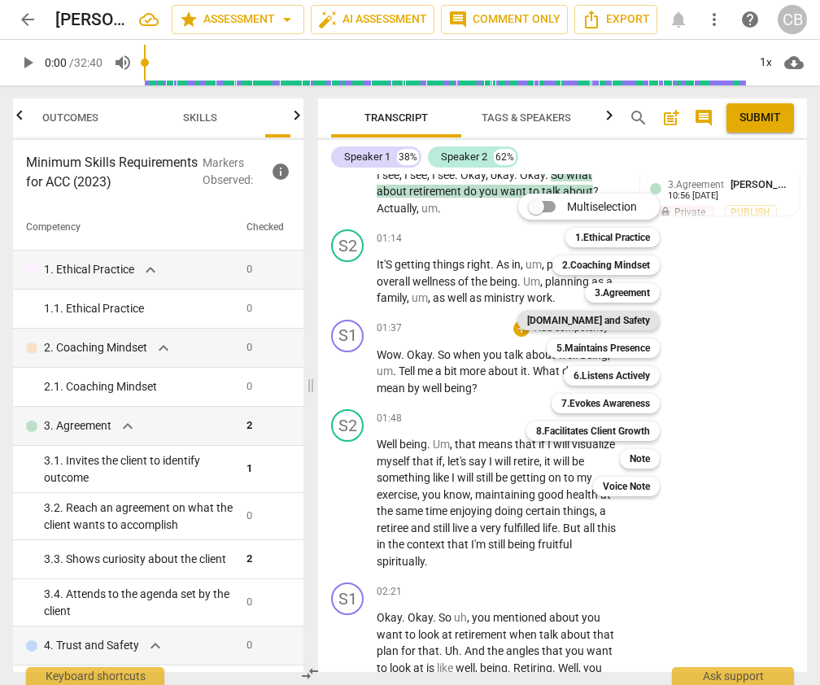
click at [626, 315] on b "[DOMAIN_NAME] and Safety" at bounding box center [588, 321] width 123 height 20
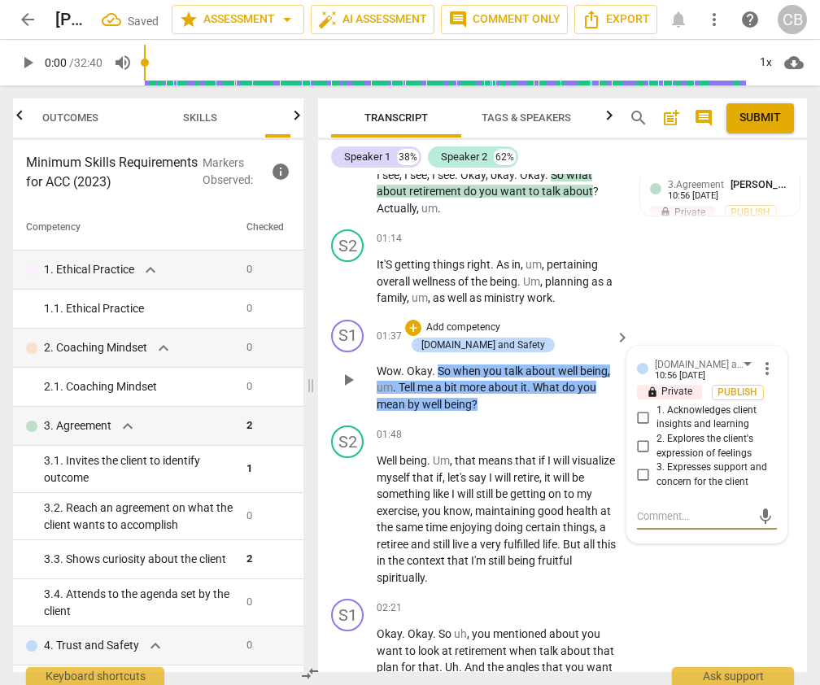
click at [639, 456] on input "2. Explores the client's expression of feelings" at bounding box center [643, 447] width 26 height 20
checkbox input "true"
click at [700, 603] on div "S1 play_arrow pause 02:21 + Add competency keyboard_arrow_right Okay . Okay . S…" at bounding box center [562, 670] width 489 height 157
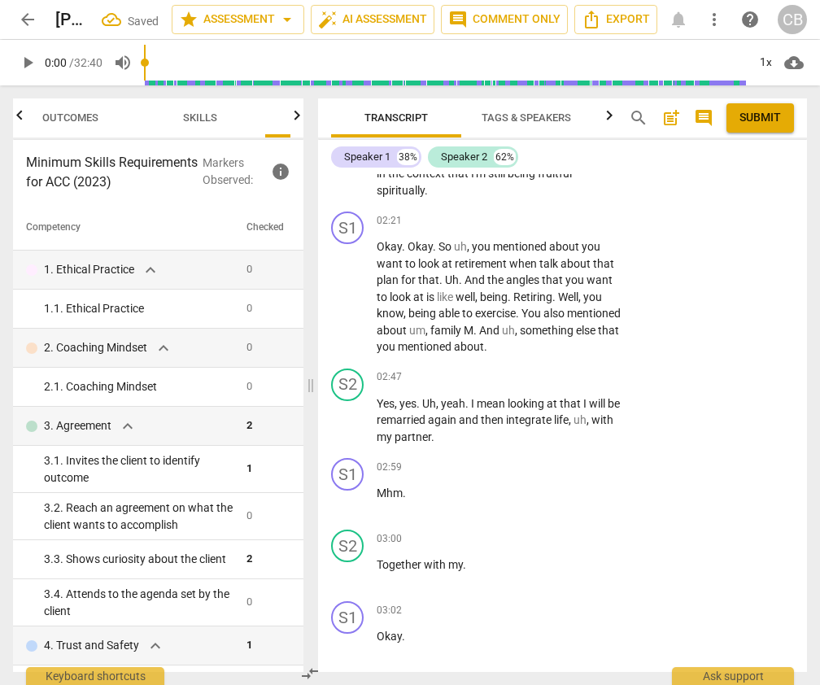
scroll to position [1026, 0]
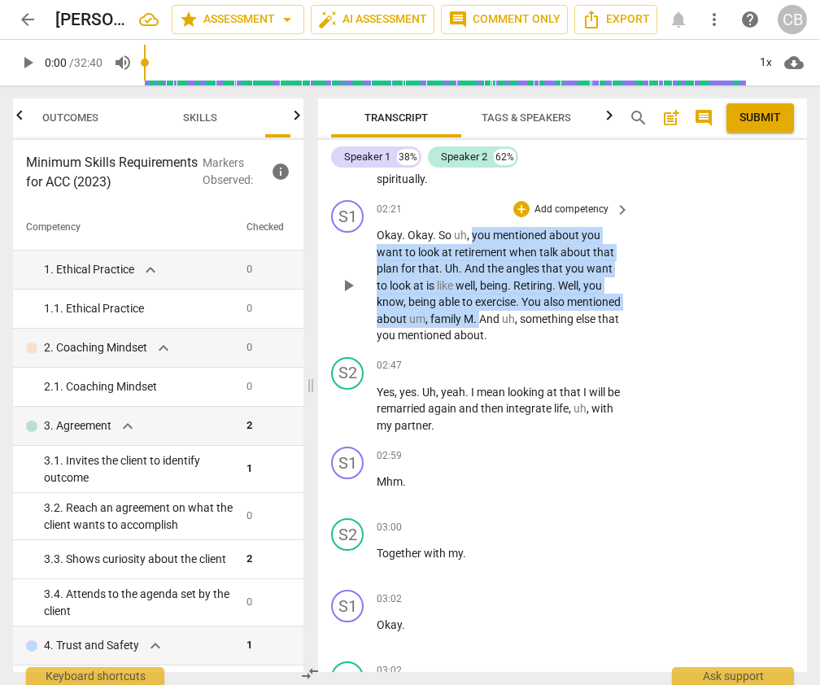
drag, startPoint x: 469, startPoint y: 238, endPoint x: 535, endPoint y: 312, distance: 99.1
click at [535, 312] on p "Okay . Okay . So uh , you mentioned about you want to look at retirement when t…" at bounding box center [499, 285] width 245 height 117
click at [521, 206] on div "+" at bounding box center [521, 209] width 16 height 16
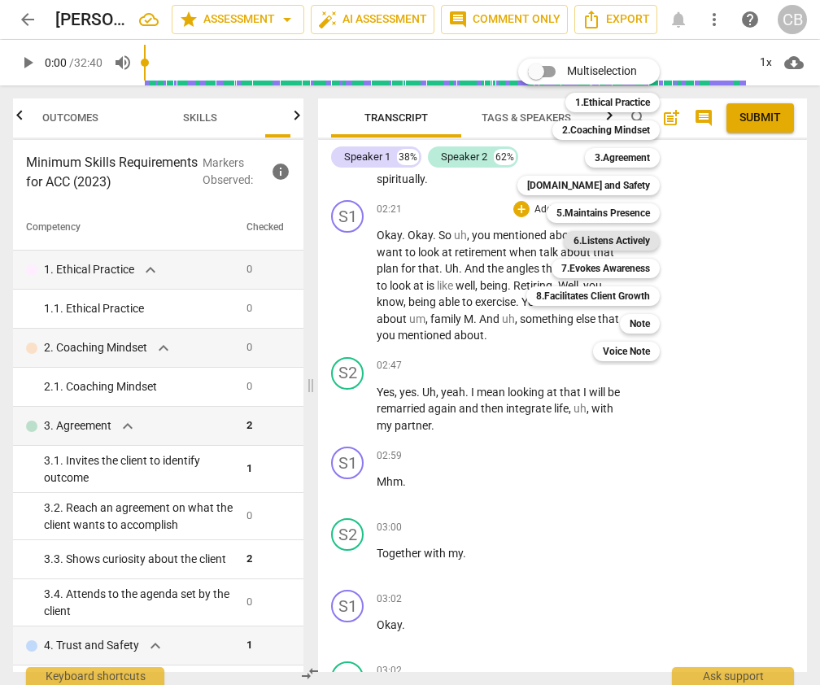
click at [598, 239] on b "6.Listens Actively" at bounding box center [612, 241] width 76 height 20
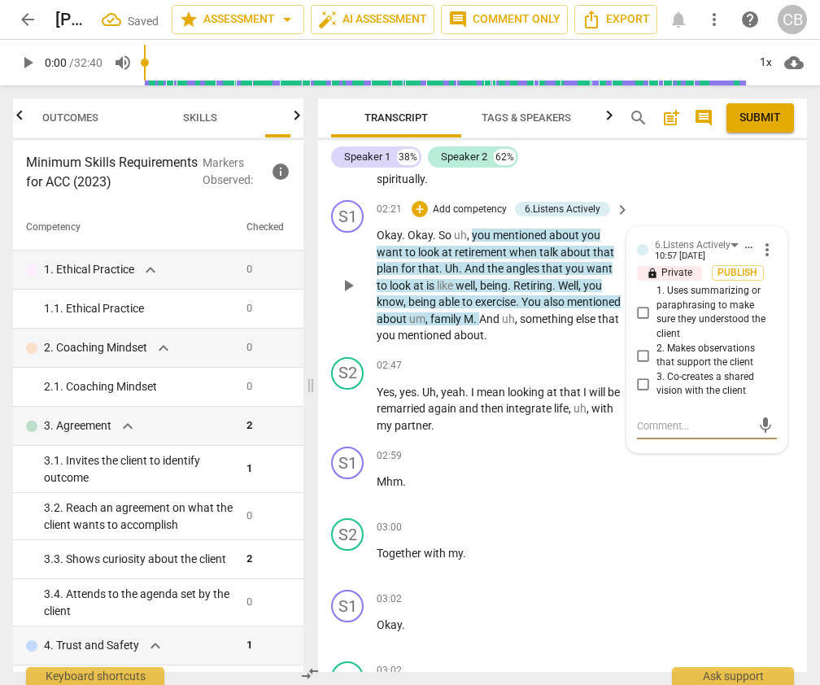
click at [640, 316] on input "1. Uses summarizing or paraphrasing to make sure they understood the client" at bounding box center [643, 313] width 26 height 20
checkbox input "true"
click at [681, 510] on div "S1 play_arrow pause 02:59 + Add competency keyboard_arrow_right Mhm ." at bounding box center [562, 476] width 489 height 72
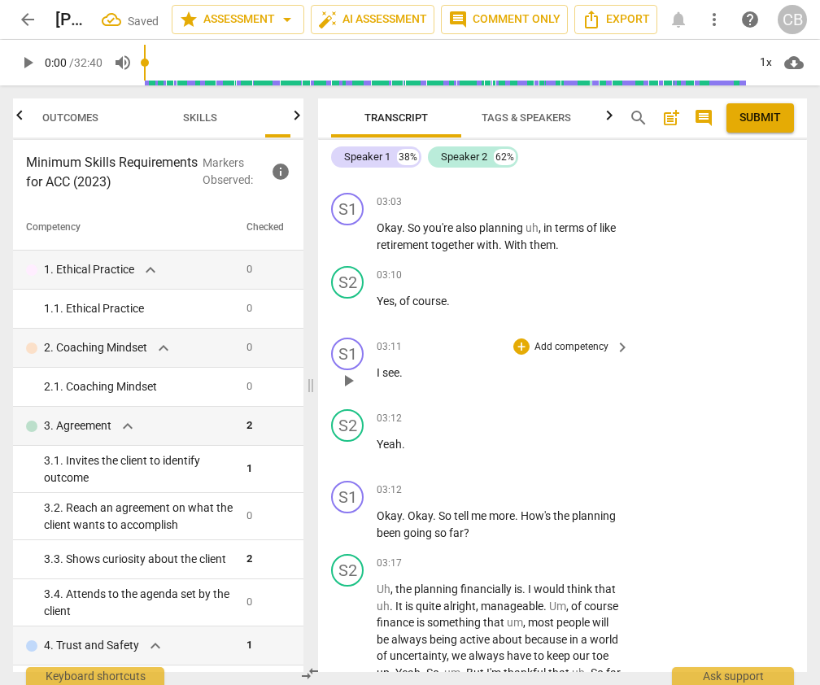
scroll to position [1571, 0]
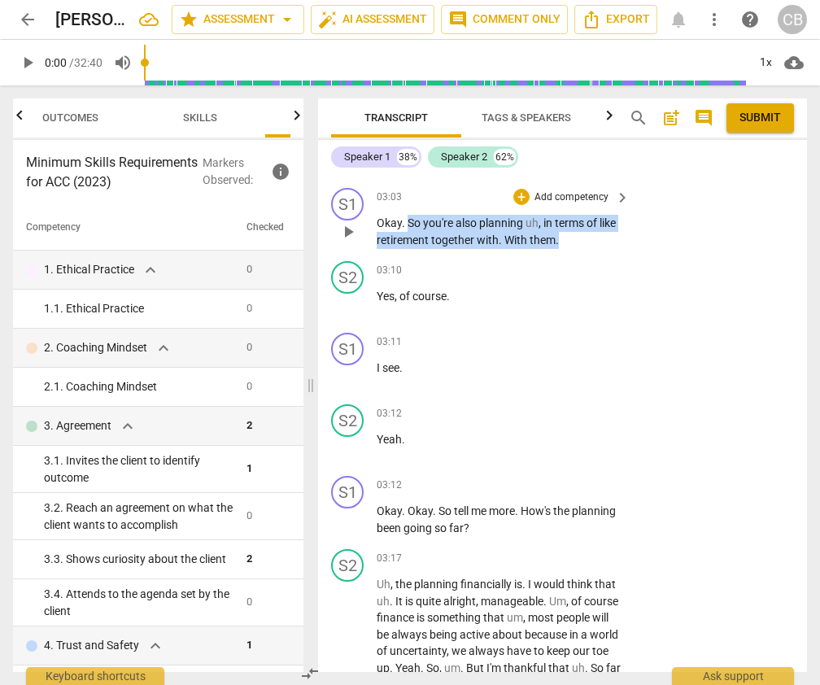
drag, startPoint x: 408, startPoint y: 225, endPoint x: 579, endPoint y: 233, distance: 171.8
click at [579, 233] on p "Okay . So you're also planning uh , in terms of like retirement together with .…" at bounding box center [499, 231] width 245 height 33
click at [520, 195] on div "+" at bounding box center [521, 197] width 16 height 16
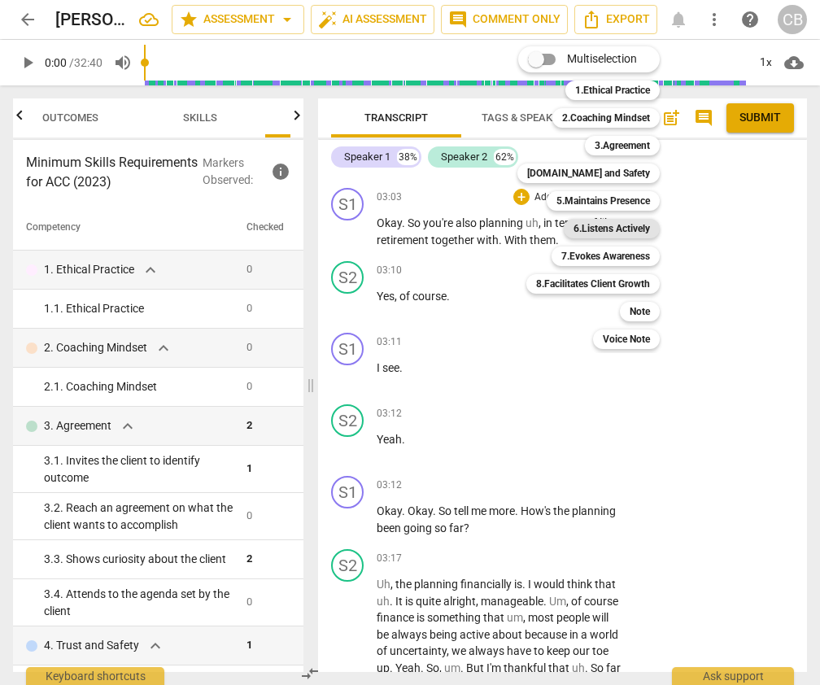
click at [619, 229] on b "6.Listens Actively" at bounding box center [612, 229] width 76 height 20
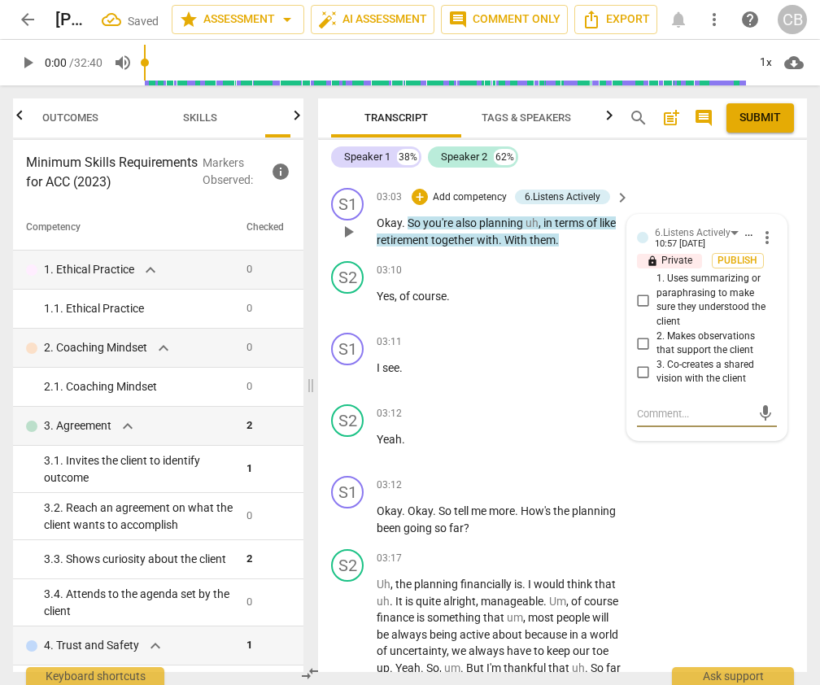
click at [641, 291] on input "1. Uses summarizing or paraphrasing to make sure they understood the client" at bounding box center [643, 300] width 26 height 20
checkbox input "true"
click at [720, 542] on div "S1 play_arrow pause 03:12 + Add competency keyboard_arrow_right Okay . Okay . S…" at bounding box center [562, 505] width 489 height 73
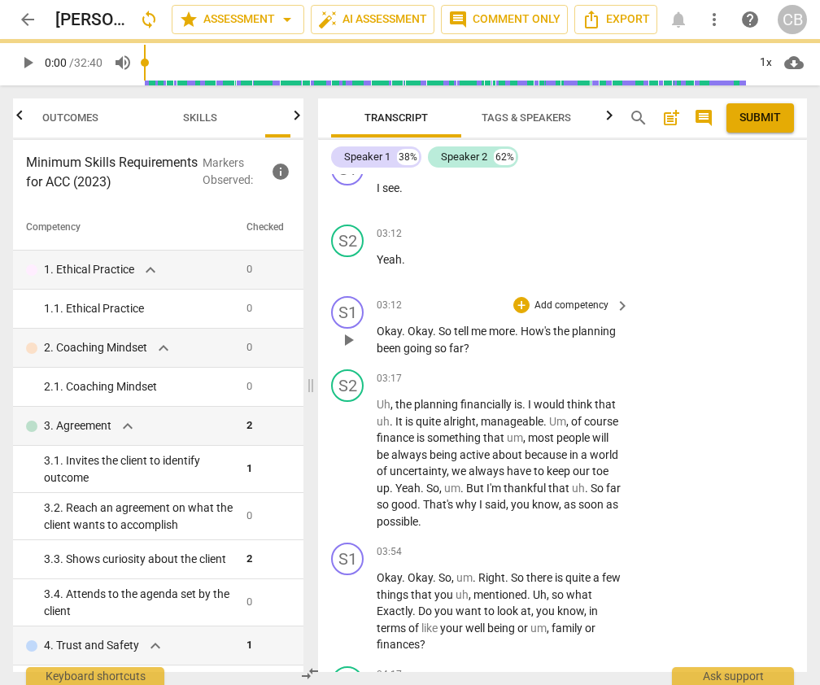
scroll to position [1761, 0]
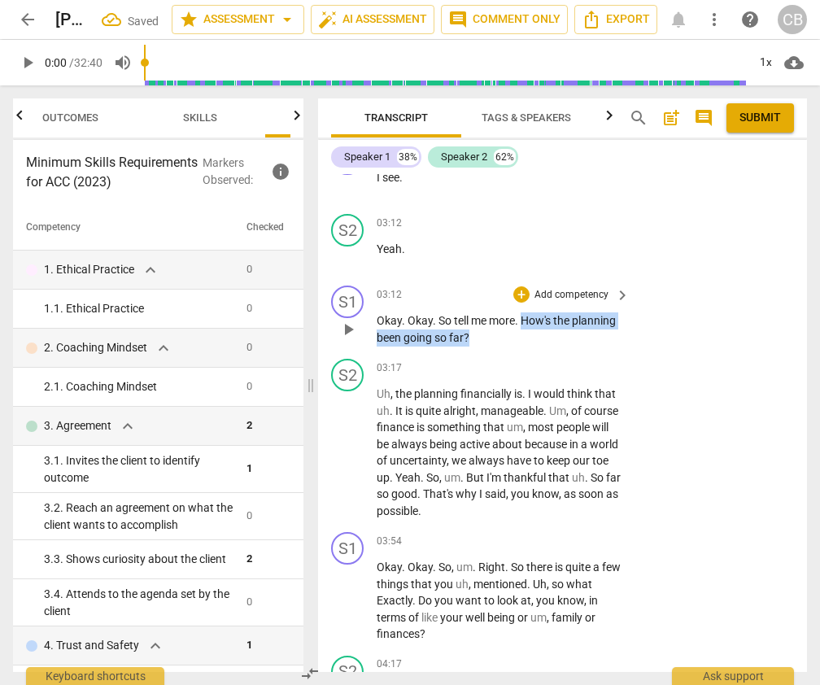
drag, startPoint x: 521, startPoint y: 321, endPoint x: 526, endPoint y: 347, distance: 26.3
click at [526, 347] on div "S1 play_arrow pause 03:12 + Add competency keyboard_arrow_right Okay . Okay . S…" at bounding box center [562, 315] width 489 height 73
click at [521, 294] on div "+" at bounding box center [521, 294] width 16 height 16
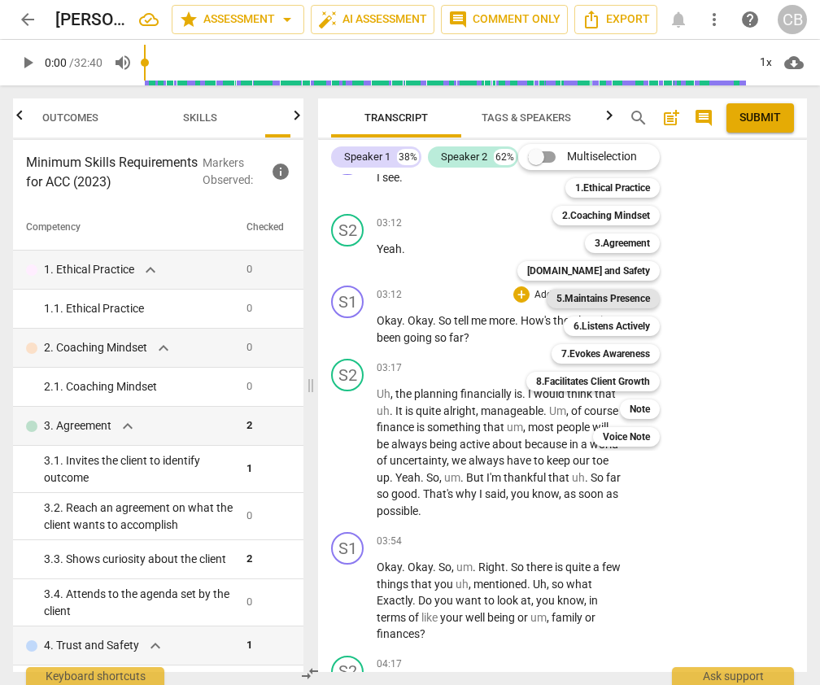
click at [621, 295] on b "5.Maintains Presence" at bounding box center [603, 299] width 94 height 20
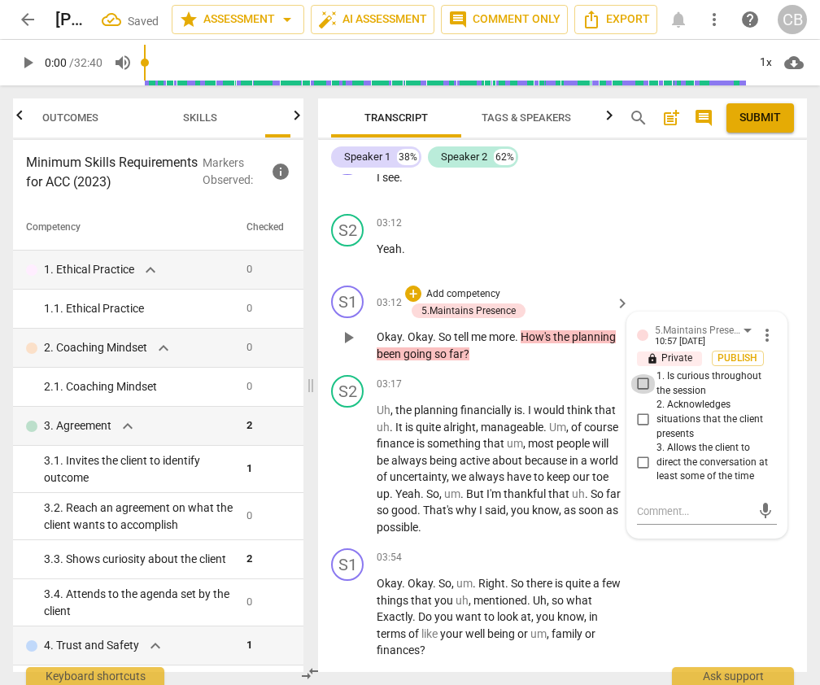
click at [641, 386] on input "1. Is curious throughout the session" at bounding box center [643, 384] width 26 height 20
checkbox input "true"
click at [689, 585] on div "S1 play_arrow pause 03:54 + Add competency keyboard_arrow_right Okay . Okay . S…" at bounding box center [562, 604] width 489 height 124
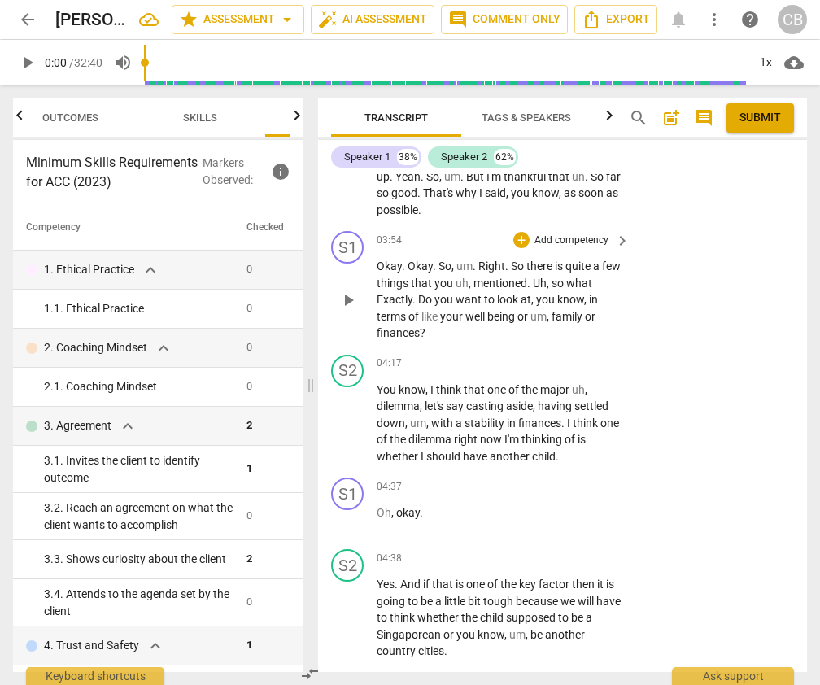
scroll to position [2085, 0]
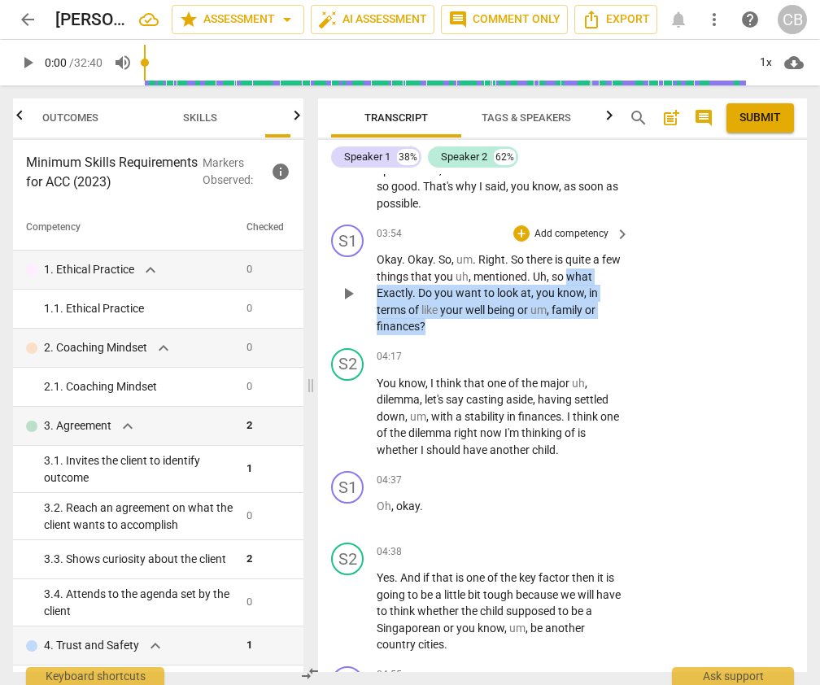
drag, startPoint x: 590, startPoint y: 277, endPoint x: 591, endPoint y: 324, distance: 47.2
click at [591, 324] on p "Okay . Okay . So , um . Right . So there is quite a few things that you uh , me…" at bounding box center [499, 293] width 245 height 84
click at [521, 236] on div "+" at bounding box center [521, 233] width 16 height 16
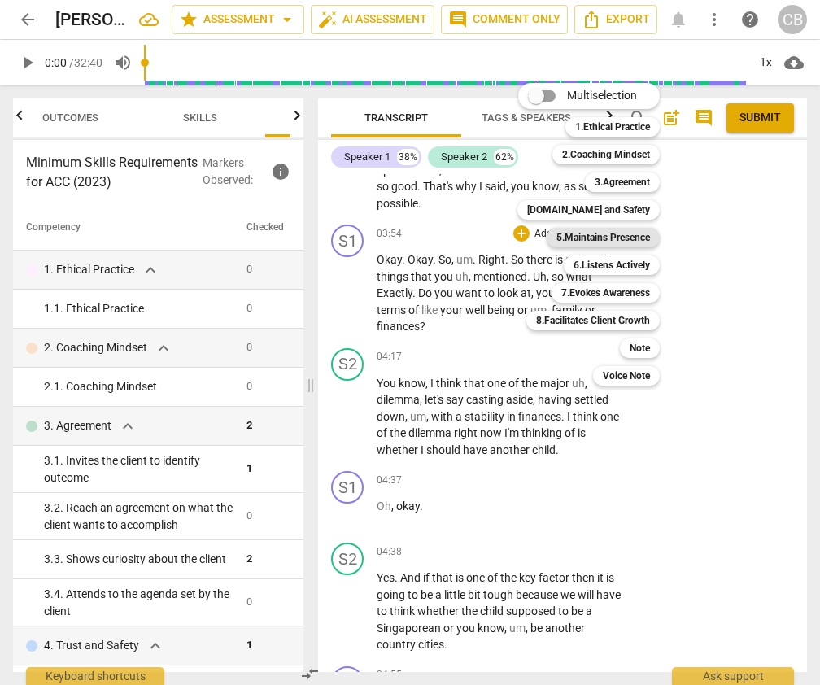
click at [637, 238] on b "5.Maintains Presence" at bounding box center [603, 238] width 94 height 20
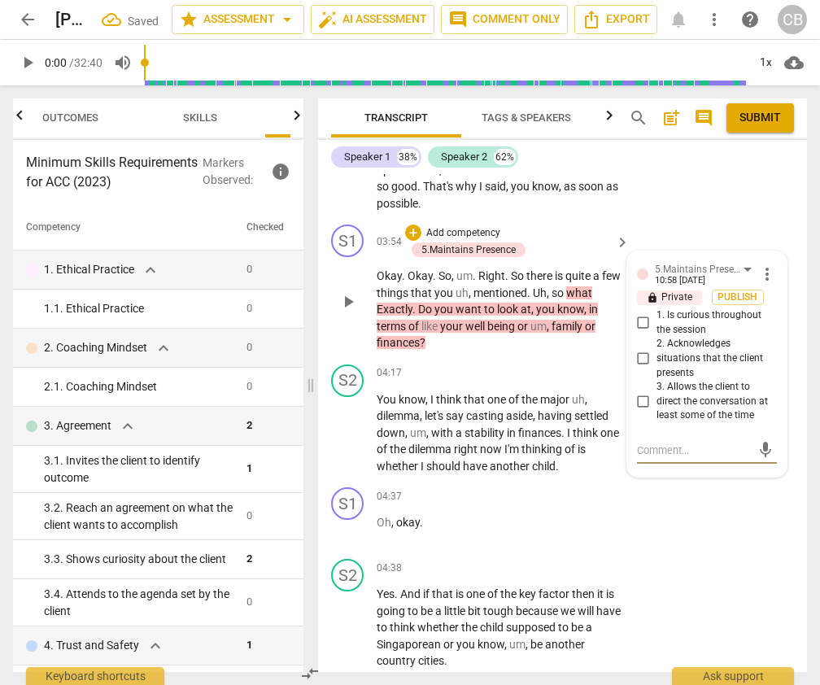
click at [643, 405] on input "3. Allows the client to direct the conversation at least some of the time" at bounding box center [643, 402] width 26 height 20
checkbox input "true"
click at [691, 534] on div "S1 play_arrow pause 04:37 + Add competency keyboard_arrow_right Oh , okay ." at bounding box center [562, 517] width 489 height 72
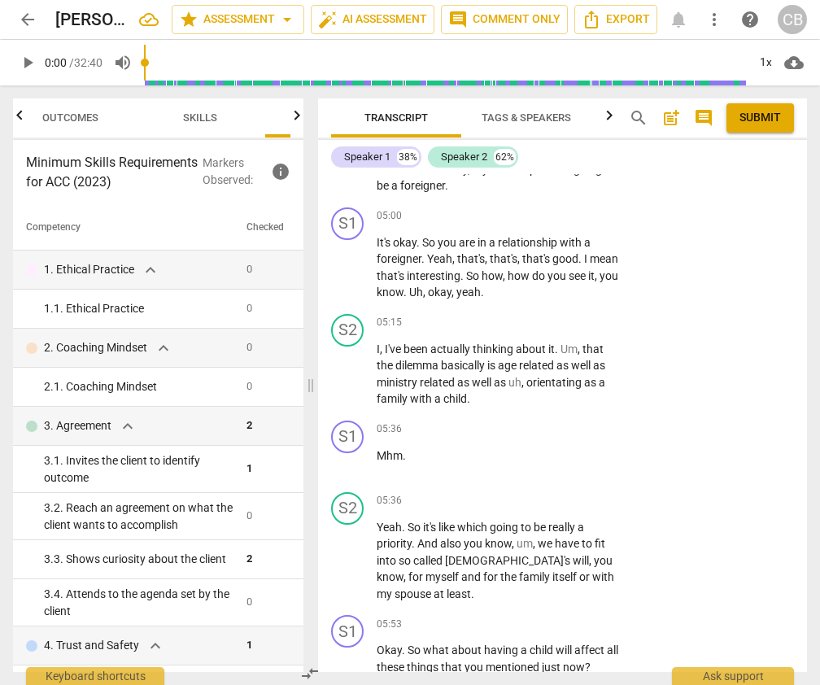
scroll to position [2707, 0]
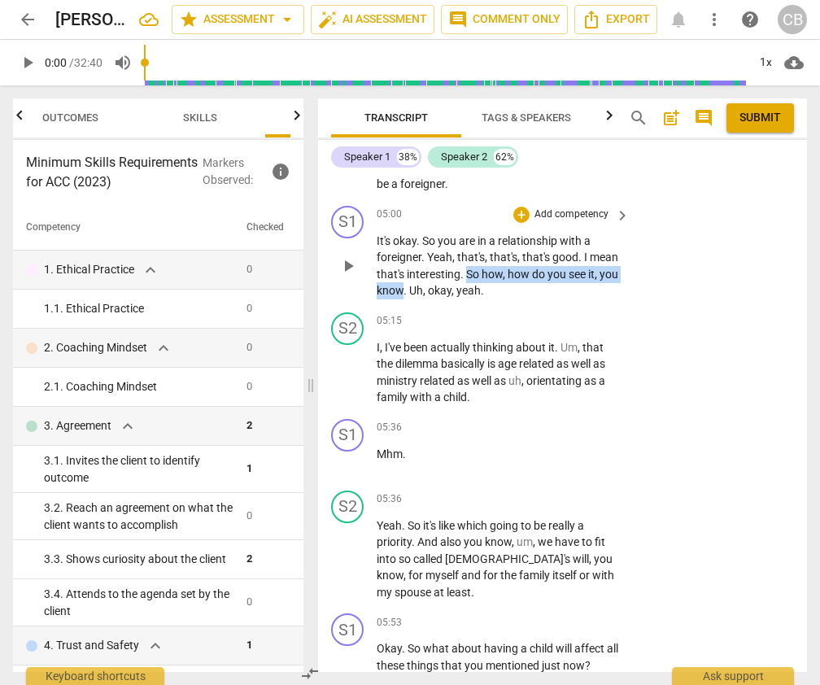
drag, startPoint x: 498, startPoint y: 274, endPoint x: 437, endPoint y: 296, distance: 64.8
click at [437, 296] on p "It's okay . So you are in a relationship with a [DEMOGRAPHIC_DATA] . Yeah , tha…" at bounding box center [499, 266] width 245 height 67
click at [516, 207] on div "+" at bounding box center [521, 215] width 16 height 16
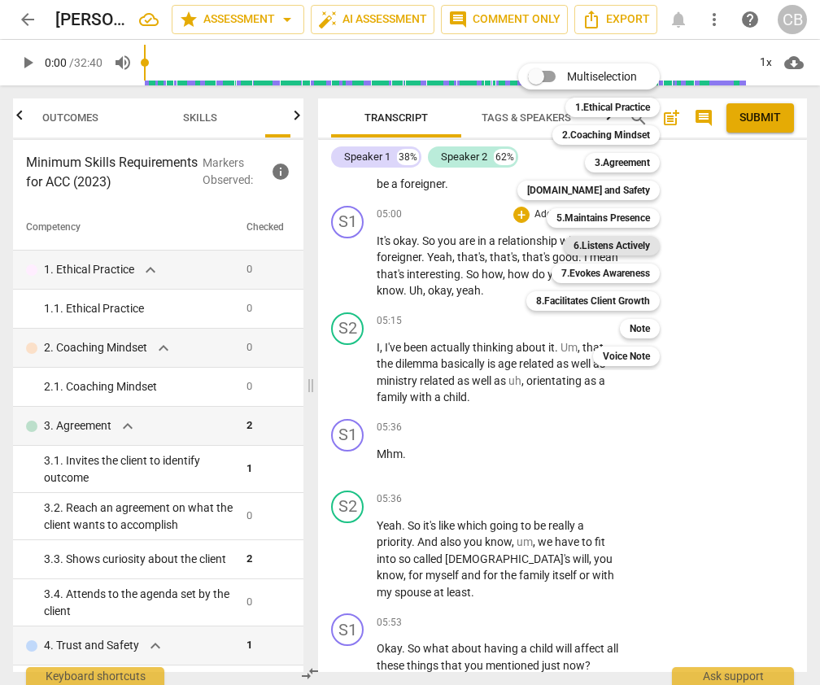
click at [609, 243] on b "6.Listens Actively" at bounding box center [612, 246] width 76 height 20
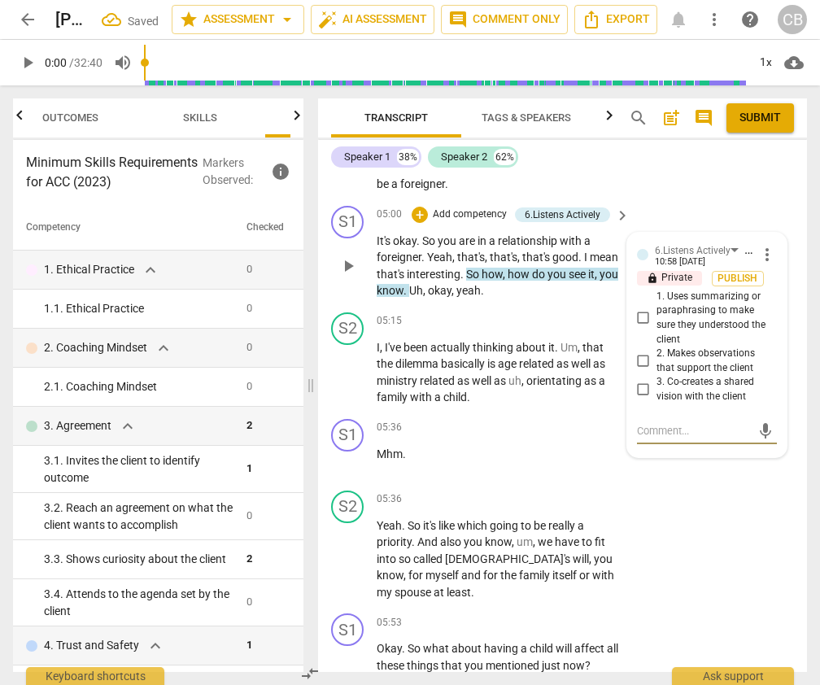
click at [641, 389] on input "3. Co-creates a shared vision with the client" at bounding box center [643, 390] width 26 height 20
checkbox input "true"
click at [694, 516] on div "S2 play_arrow pause 05:36 + Add competency keyboard_arrow_right Yeah . So it's …" at bounding box center [562, 546] width 489 height 124
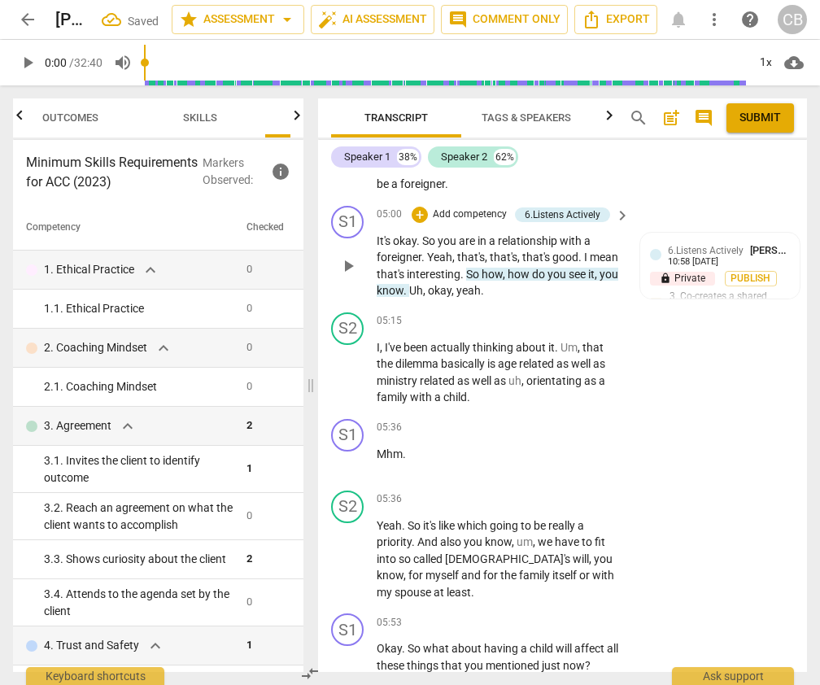
click at [465, 246] on span "are" at bounding box center [468, 240] width 19 height 13
drag, startPoint x: 422, startPoint y: 238, endPoint x: 424, endPoint y: 257, distance: 19.6
click at [424, 257] on p "It's okay . So you are in a relationship with a [DEMOGRAPHIC_DATA] . Yeah , tha…" at bounding box center [499, 266] width 245 height 67
click at [725, 425] on div "S1 play_arrow pause 05:36 + Add competency keyboard_arrow_right Mhm ." at bounding box center [562, 448] width 489 height 72
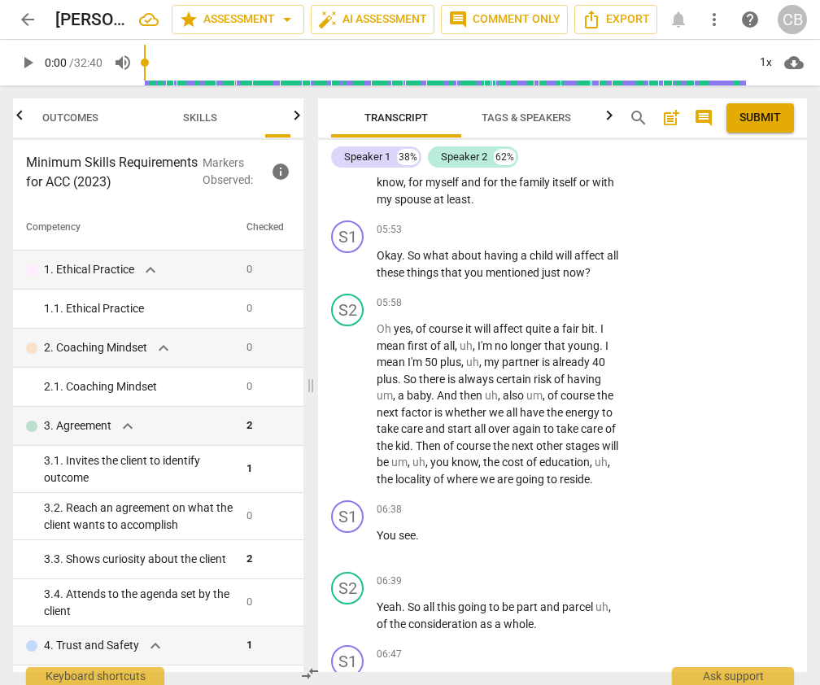
scroll to position [3104, 0]
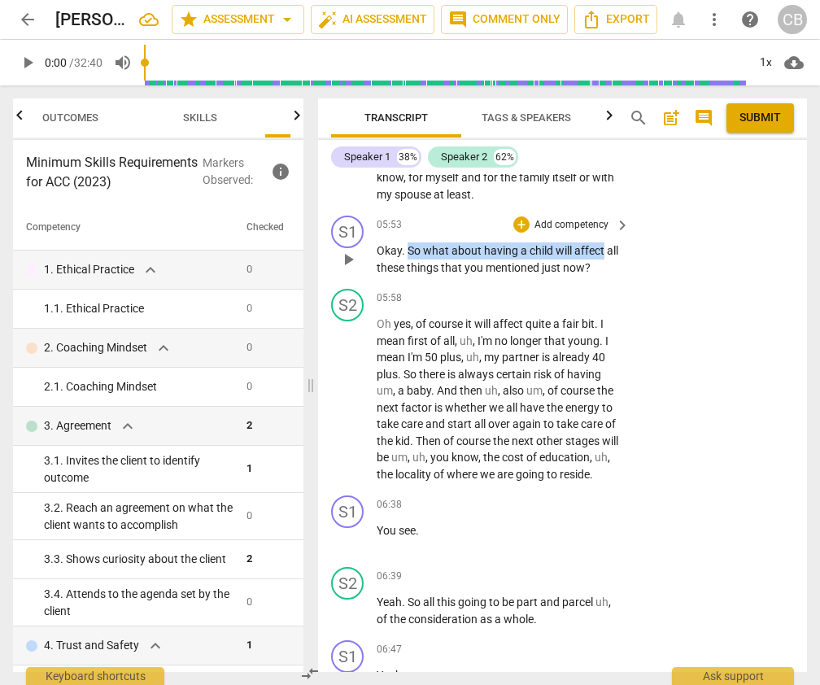
drag, startPoint x: 407, startPoint y: 251, endPoint x: 627, endPoint y: 259, distance: 220.6
click at [627, 259] on div "Okay . So what about having a child will affect all these things that you menti…" at bounding box center [504, 258] width 255 height 33
click at [521, 222] on div "+" at bounding box center [521, 224] width 16 height 16
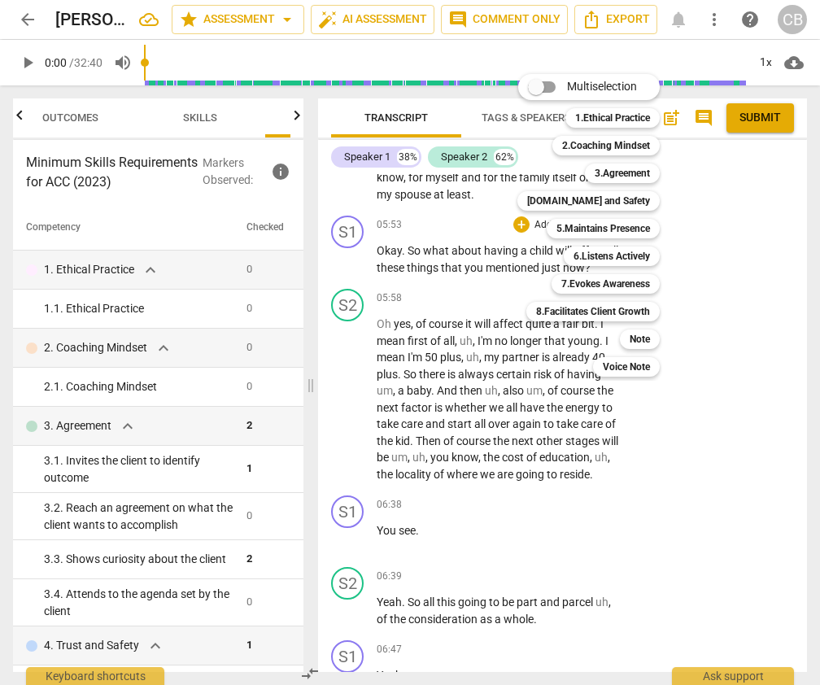
click at [486, 271] on div at bounding box center [410, 342] width 820 height 685
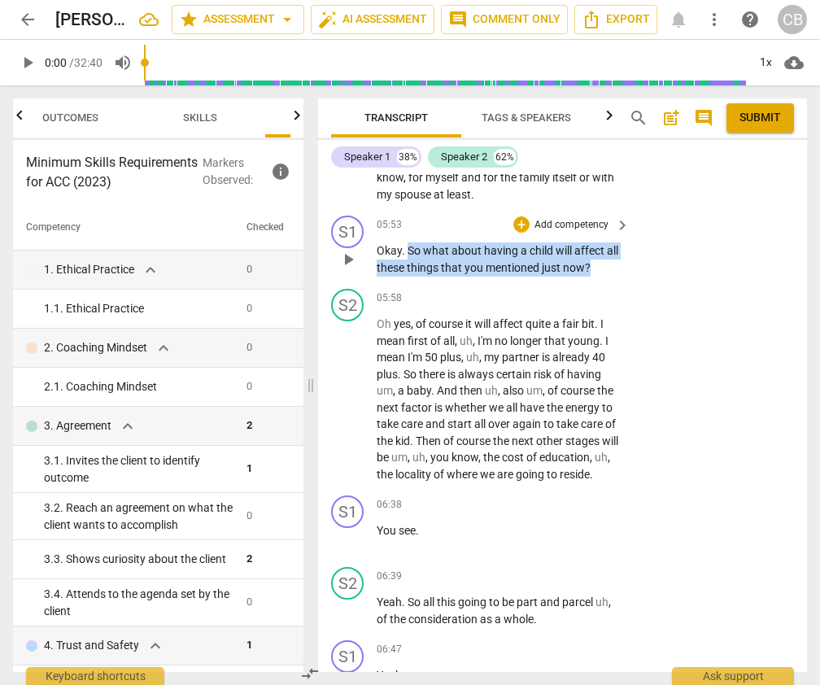
drag, startPoint x: 408, startPoint y: 249, endPoint x: 624, endPoint y: 264, distance: 216.9
click at [624, 264] on div "Okay . So what about having a child will affect all these things that you menti…" at bounding box center [504, 258] width 255 height 33
click at [519, 225] on div "+" at bounding box center [521, 224] width 16 height 16
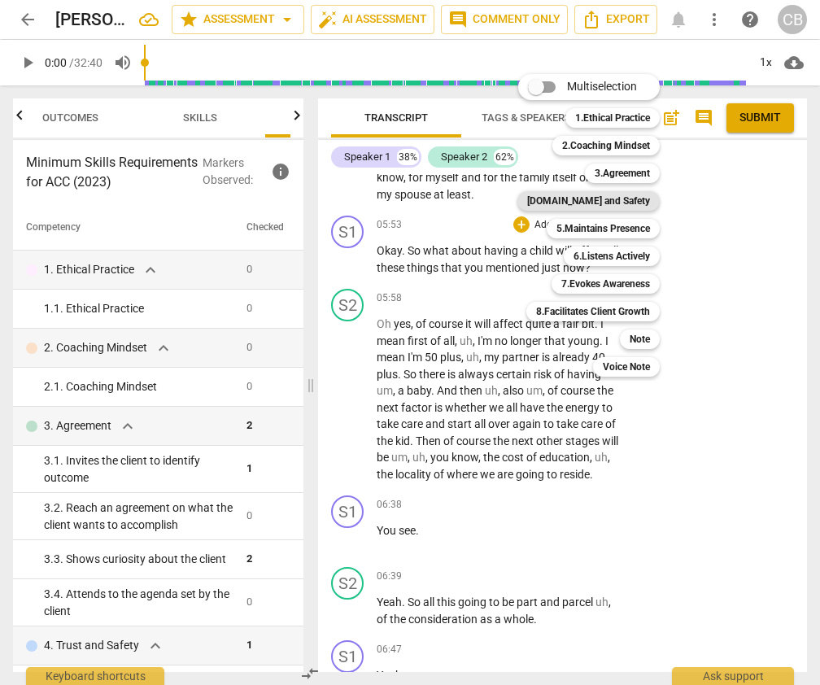
click at [620, 203] on b "[DOMAIN_NAME] and Safety" at bounding box center [588, 201] width 123 height 20
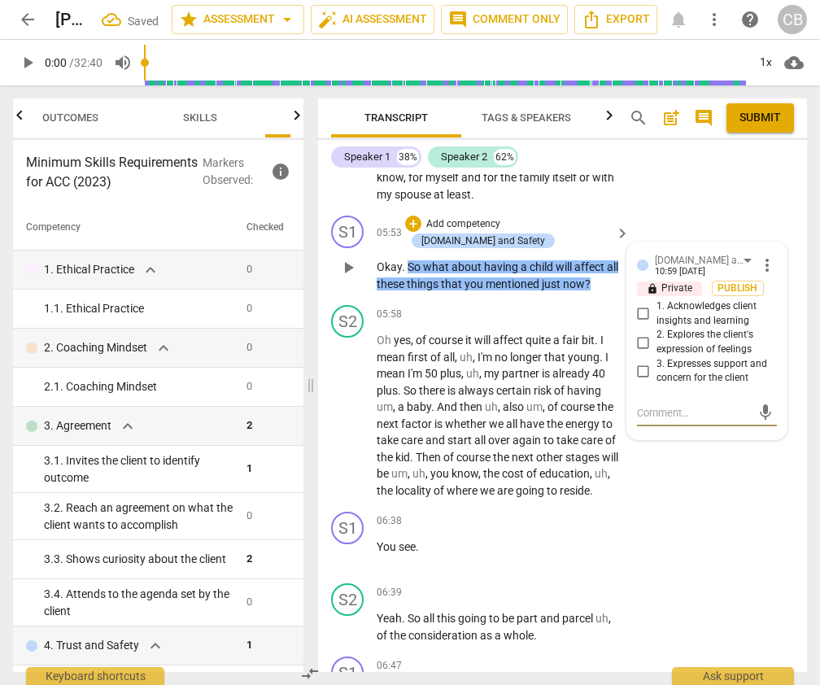
click at [643, 345] on input "2. Explores the client's expression of feelings" at bounding box center [643, 343] width 26 height 20
checkbox input "true"
click at [725, 521] on div "S1 play_arrow pause 06:38 + Add competency keyboard_arrow_right You see ." at bounding box center [562, 541] width 489 height 72
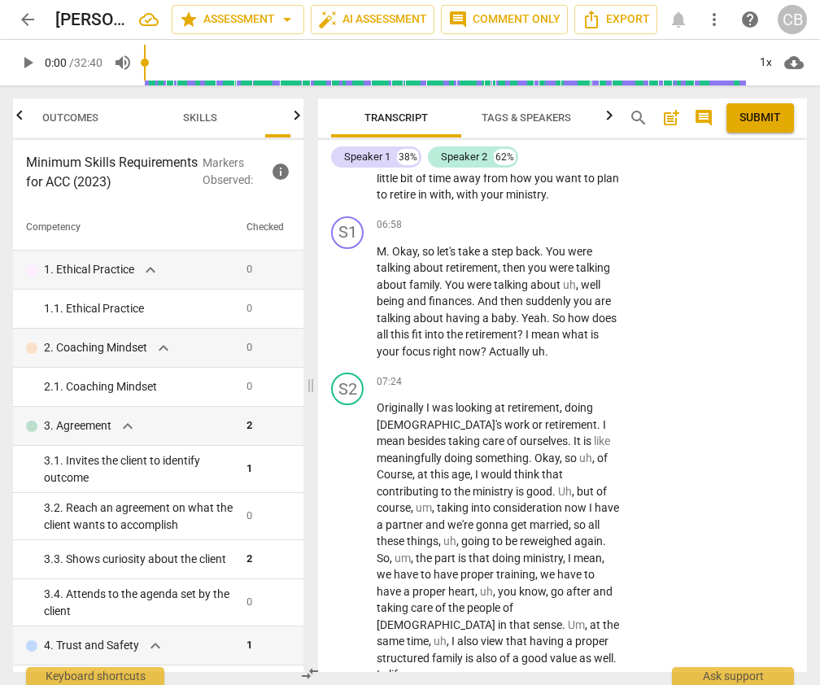
scroll to position [3722, 0]
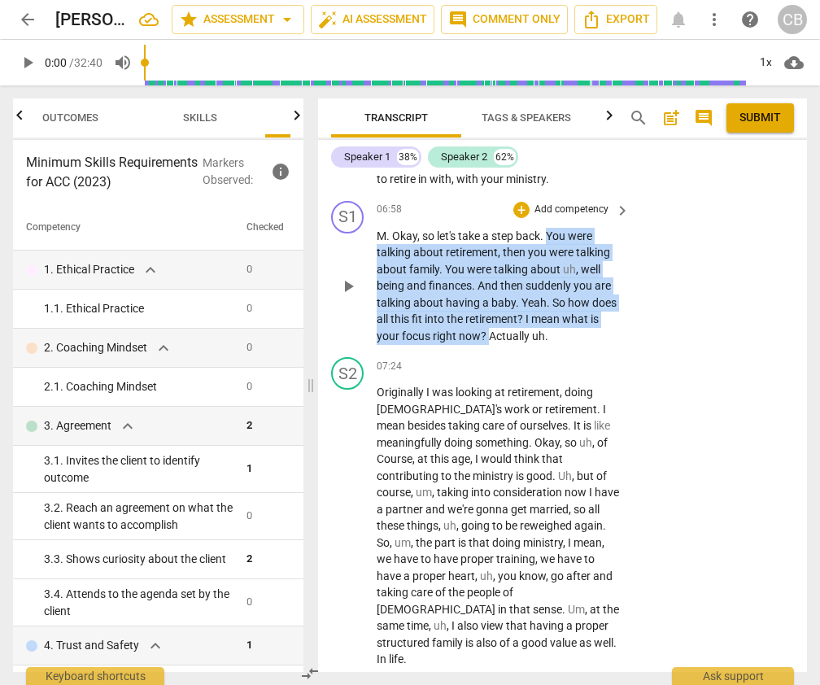
drag, startPoint x: 547, startPoint y: 220, endPoint x: 491, endPoint y: 321, distance: 116.5
click at [491, 321] on p "M . Okay , so let's take a step back . You were talking about retirement , then…" at bounding box center [499, 286] width 245 height 117
click at [520, 202] on div "+" at bounding box center [521, 210] width 16 height 16
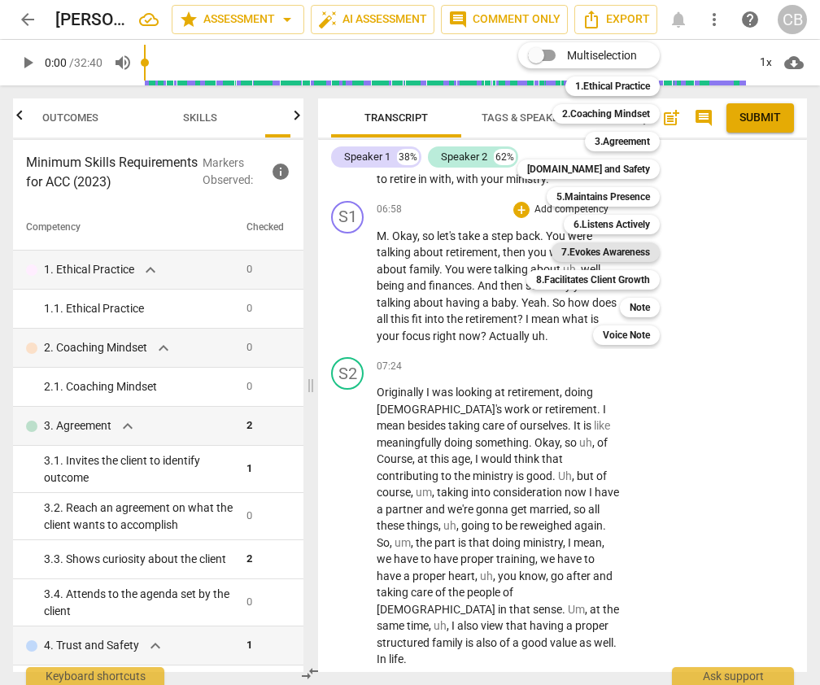
click at [635, 248] on b "7.Evokes Awareness" at bounding box center [605, 252] width 89 height 20
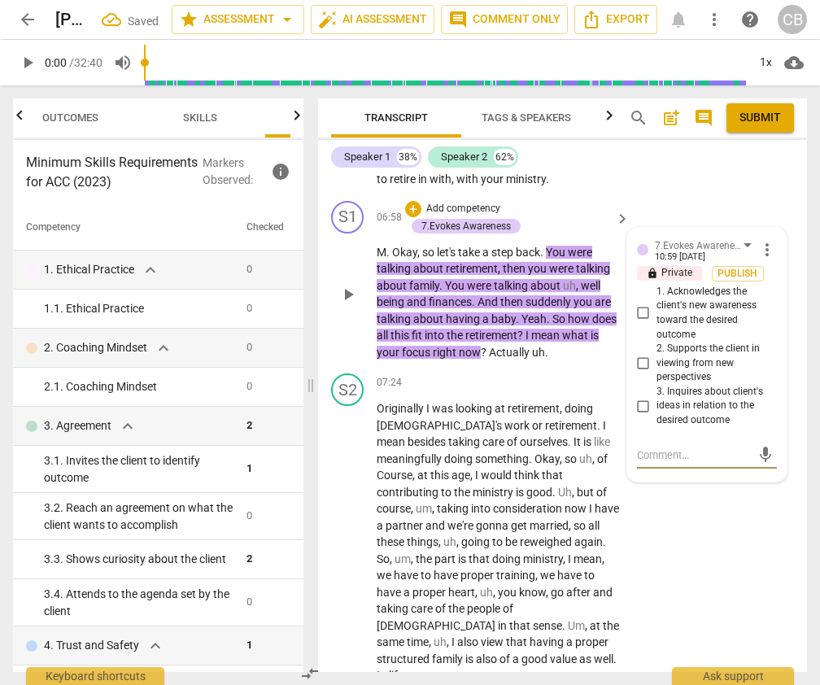
click at [643, 396] on input "3. Inquires about client's ideas in relation to the desired outcome" at bounding box center [643, 406] width 26 height 20
checkbox input "true"
click at [658, 447] on textarea at bounding box center [694, 454] width 114 height 15
type textarea "T"
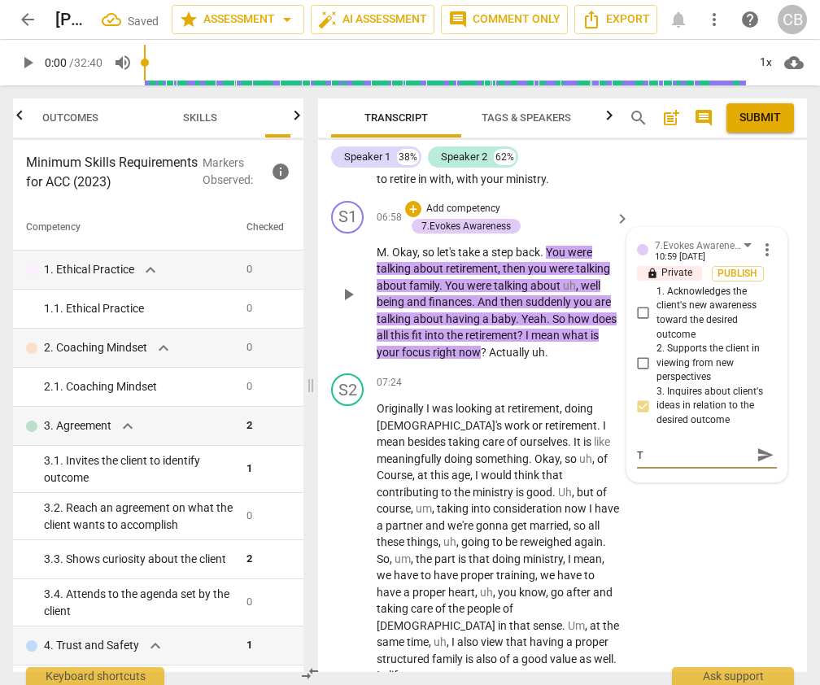
type textarea "Th"
type textarea "The"
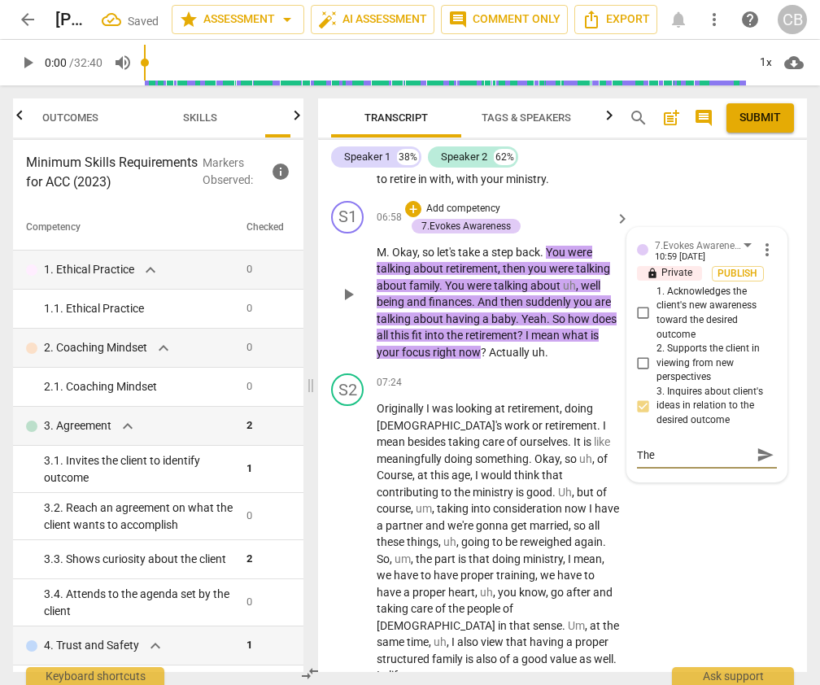
type textarea "The c"
type textarea "The co"
type textarea "The coa"
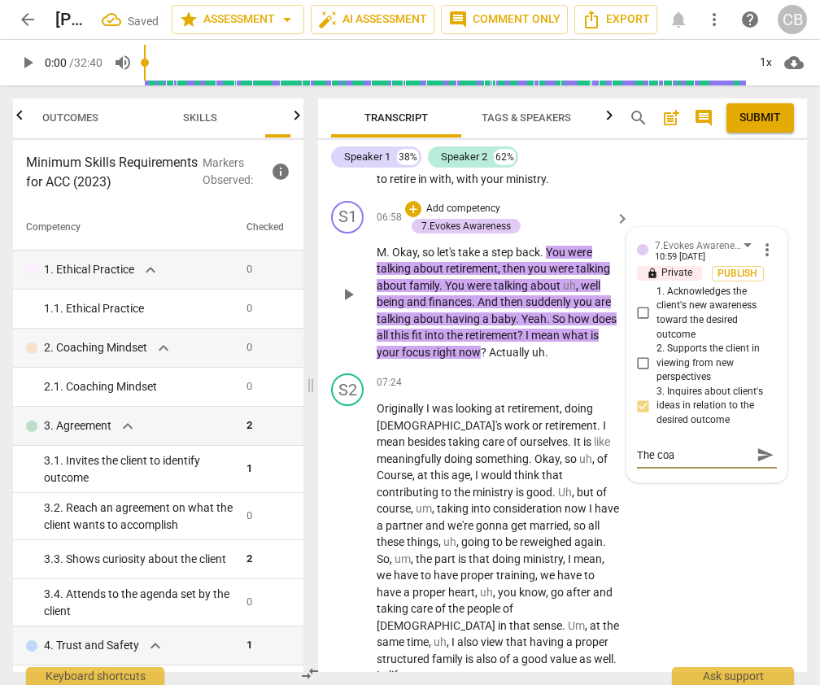
type textarea "The coac"
type textarea "The coach"
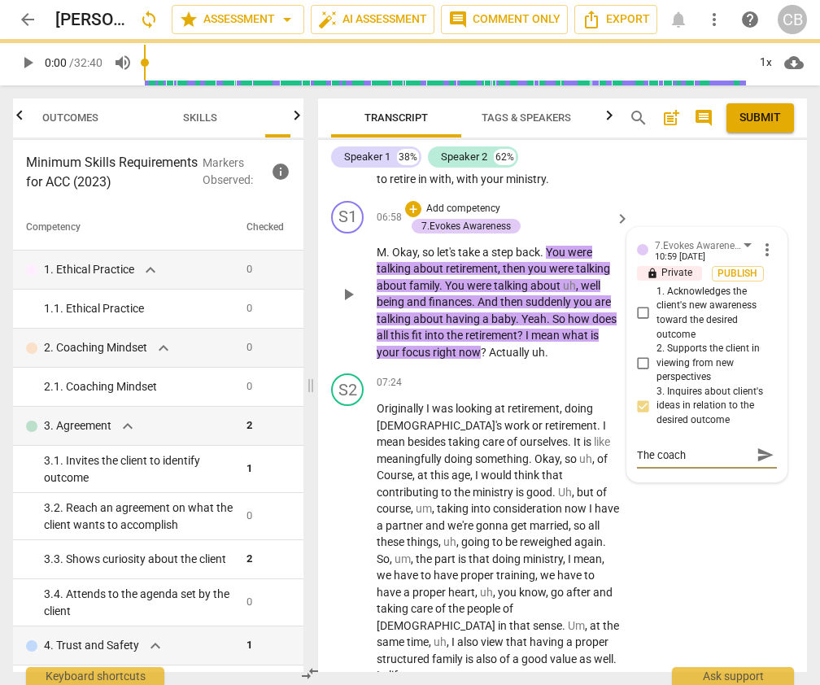
type textarea "The coach"
type textarea "The coach i"
type textarea "The coach in"
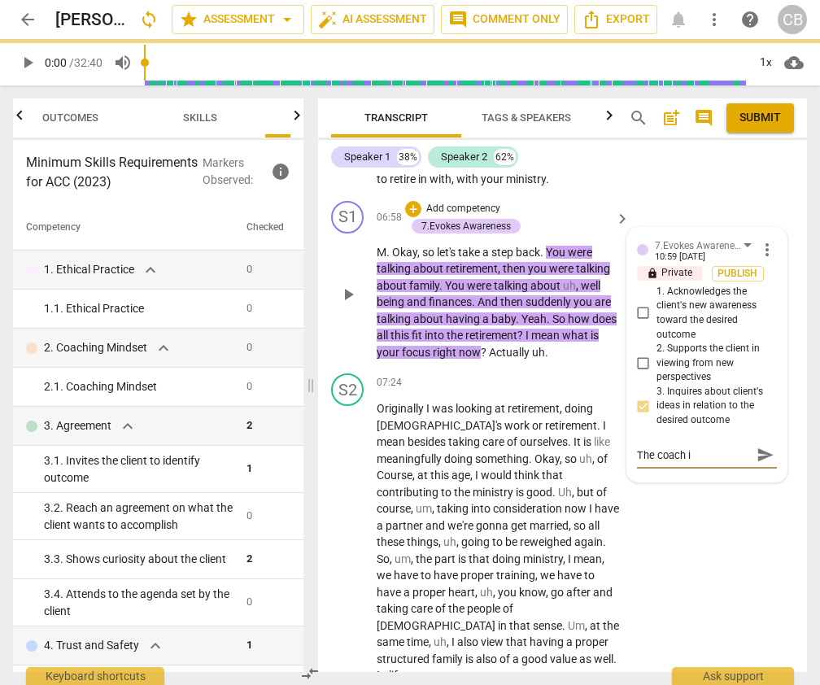
type textarea "The coach in"
type textarea "The coach inq"
type textarea "The coach inqu"
type textarea "The coach inquir"
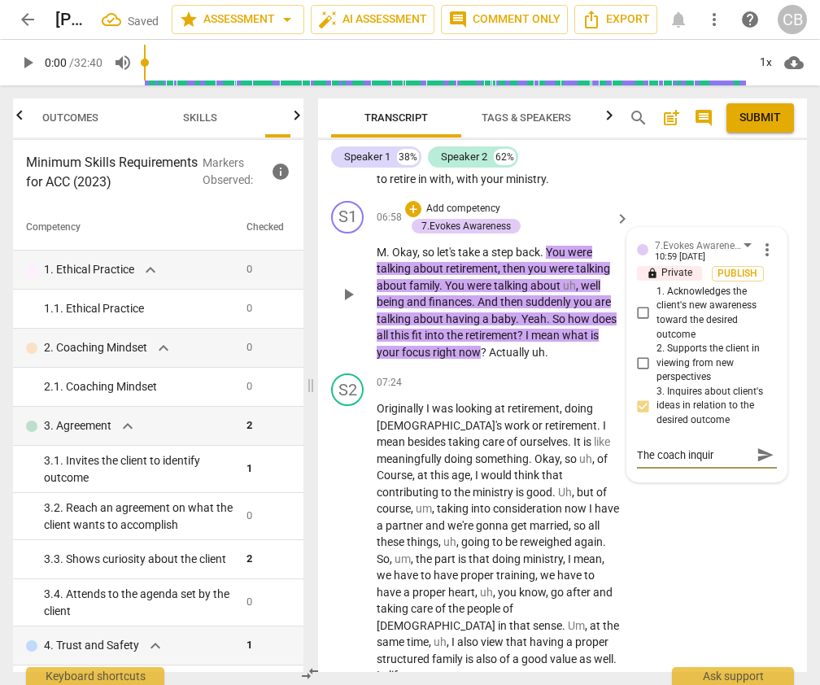
type textarea "The coach inquire"
type textarea "The coach inquired"
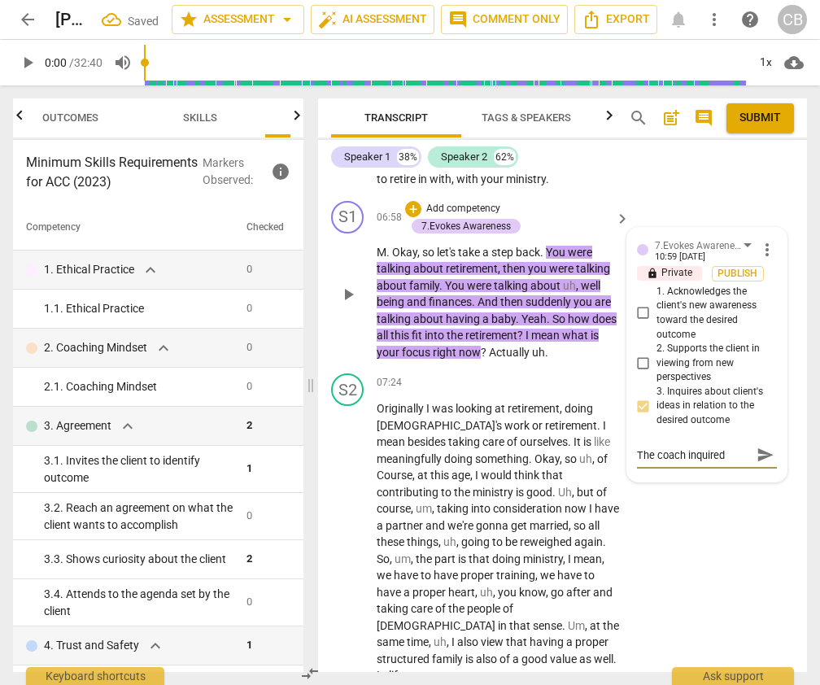
type textarea "The coach inquired"
type textarea "The coach inquired a"
type textarea "The coach inquired ab"
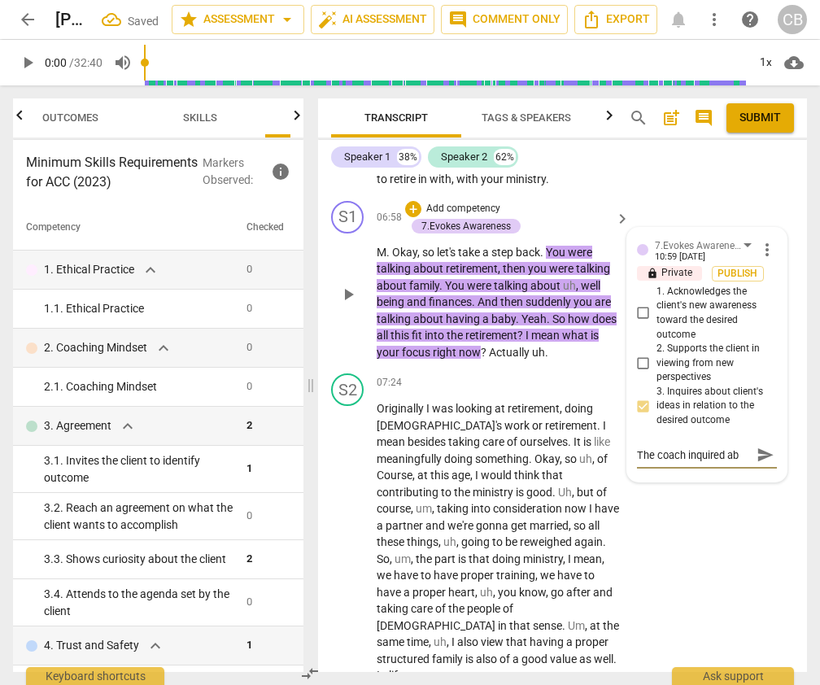
type textarea "The coach inquired abo"
type textarea "The coach inquired about"
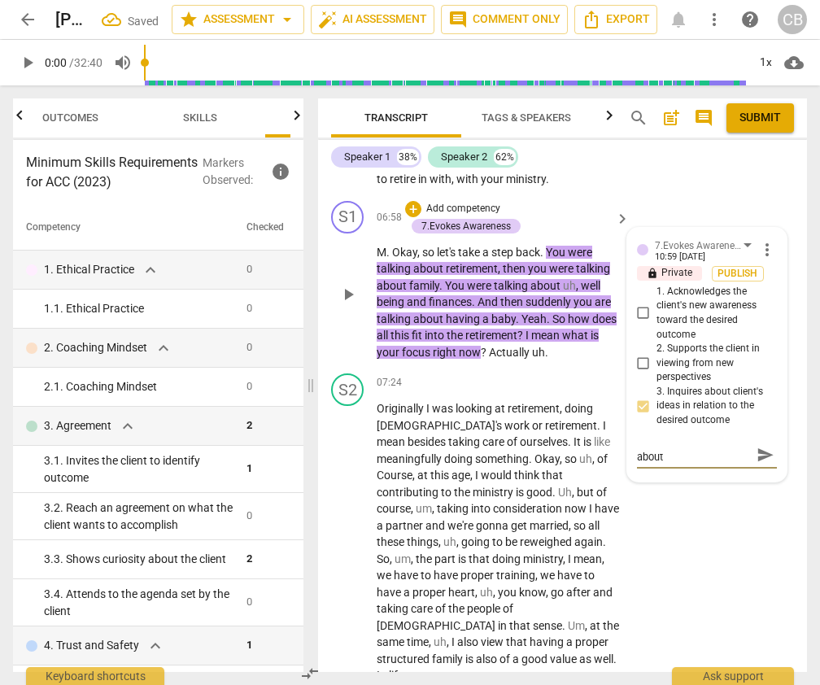
type textarea "The coach inquired about h"
type textarea "The coach inquired about ho"
type textarea "The coach inquired about how"
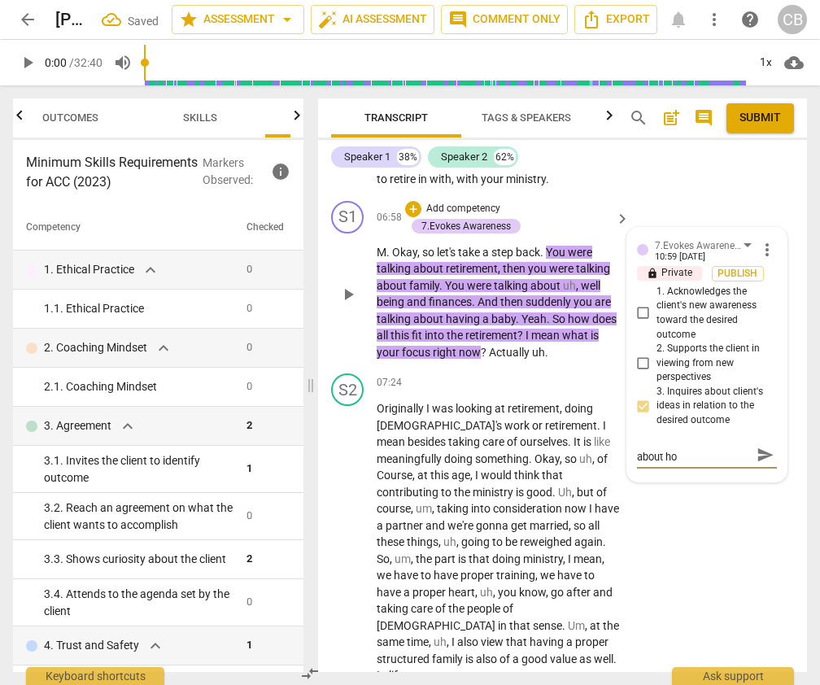
type textarea "The coach inquired about how"
type textarea "The coach inquired about ho"
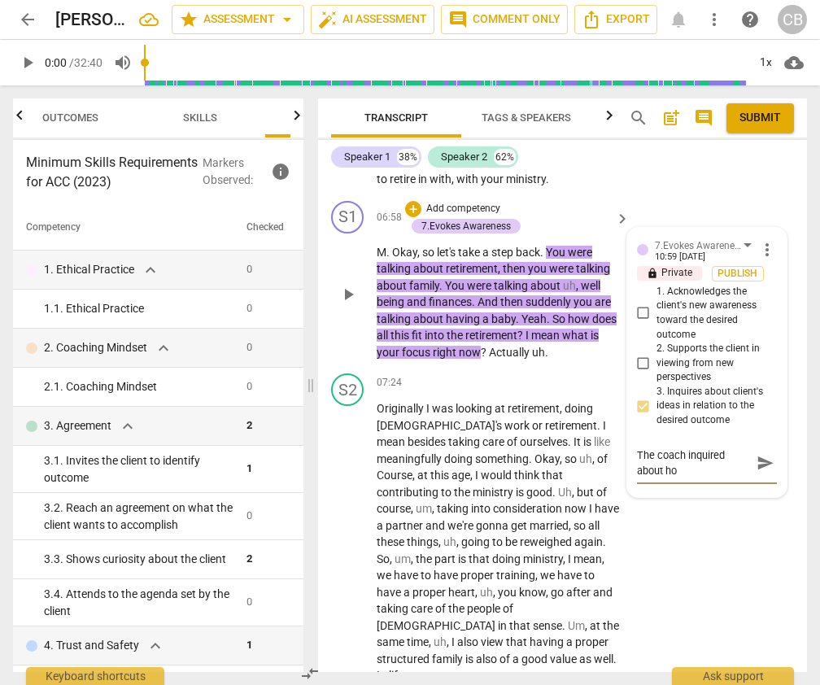
type textarea "The coach inquired about h"
type textarea "The coach inquired about"
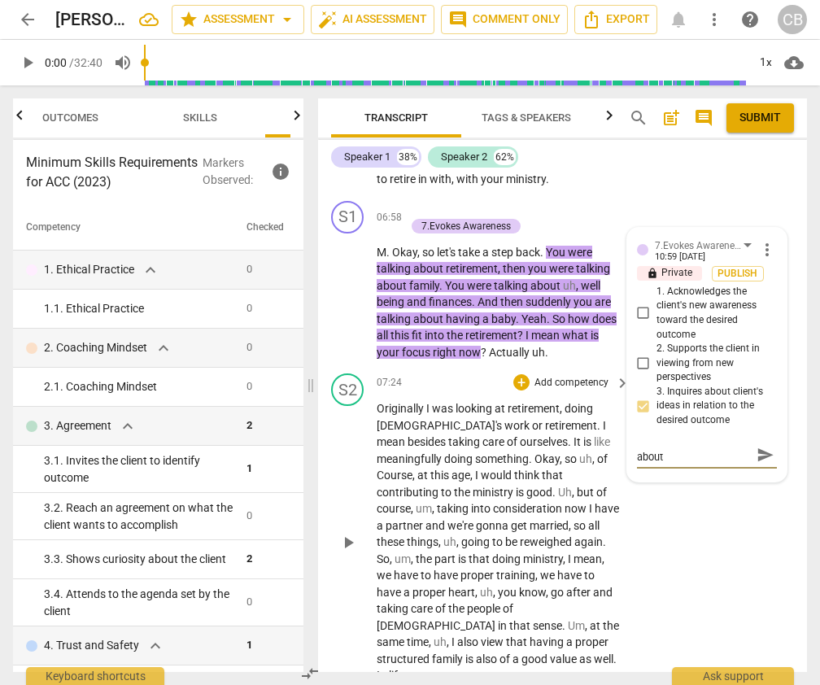
type textarea "The coach inquired about"
click at [726, 447] on textarea "The coach inquired about" at bounding box center [694, 454] width 114 height 15
type textarea "The coach inquired a"
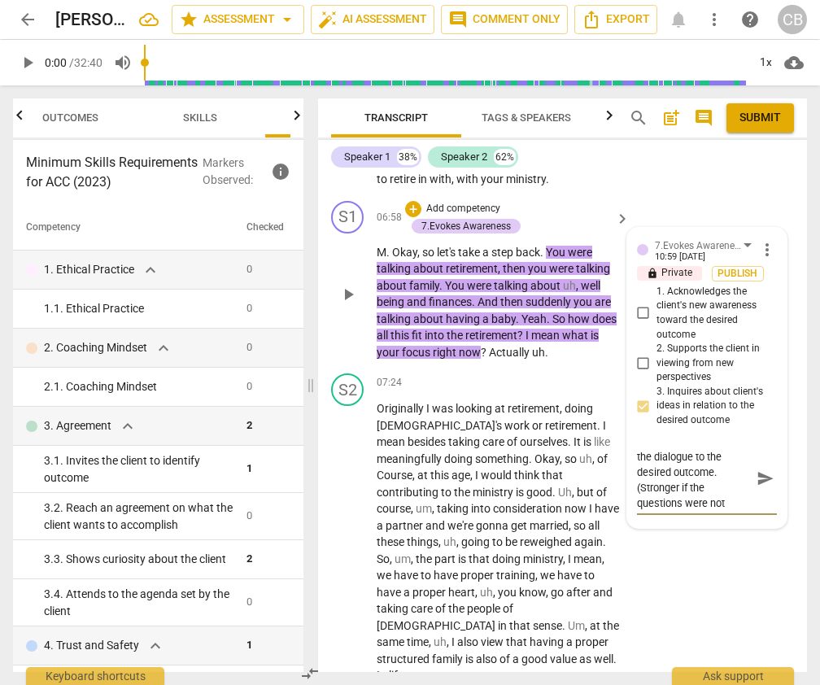
scroll to position [29, 0]
click at [709, 456] on textarea "The coach connected the dialogue to the desired outcome. (Stronger if the quest…" at bounding box center [694, 478] width 114 height 62
click at [702, 545] on div "S2 play_arrow pause 07:24 + Add competency keyboard_arrow_right Originally I wa…" at bounding box center [562, 529] width 489 height 324
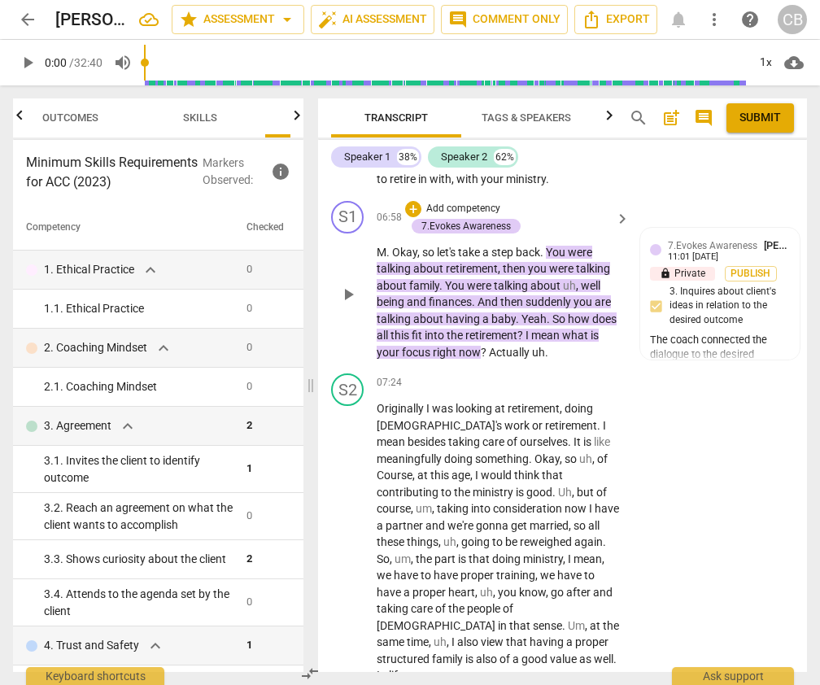
click at [548, 339] on p "M . Okay , so let's take a step back . You were talking about retirement , then…" at bounding box center [499, 302] width 245 height 117
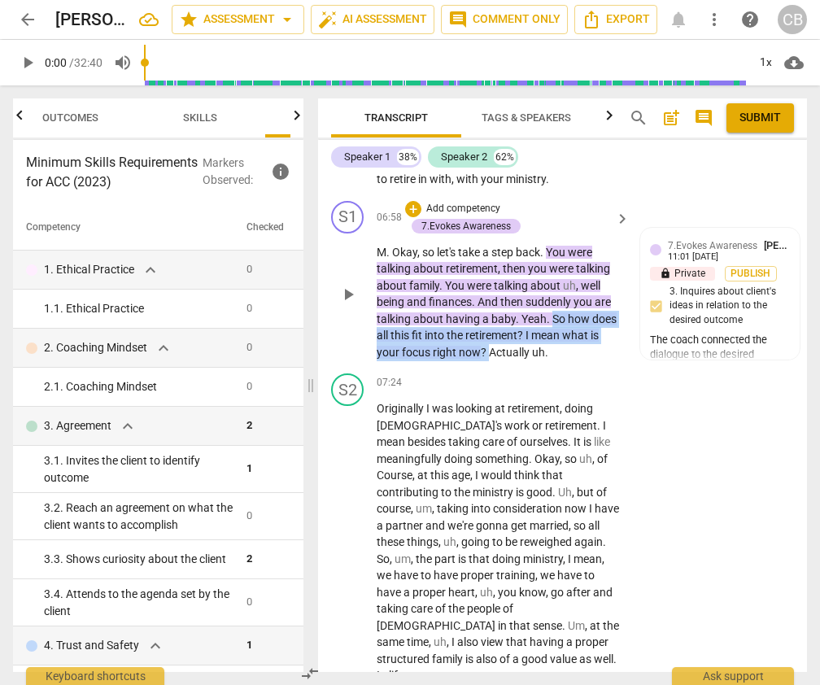
drag, startPoint x: 488, startPoint y: 336, endPoint x: 551, endPoint y: 300, distance: 72.1
click at [551, 300] on p "M . Okay , so let's take a step back . You were talking about retirement , then…" at bounding box center [499, 302] width 245 height 117
copy p "So how does all this fit into the retirement ? I mean what is your focus right …"
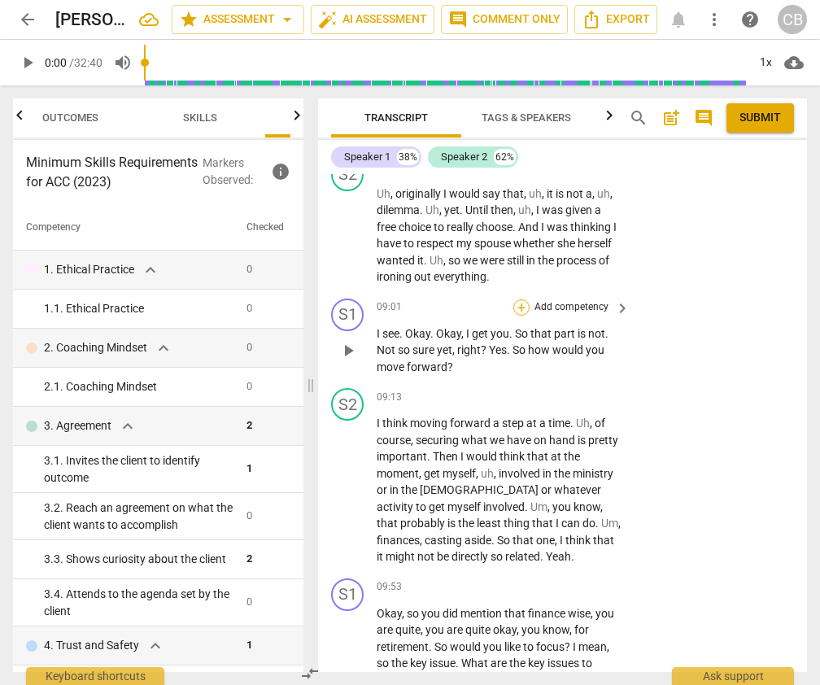
scroll to position [4341, 0]
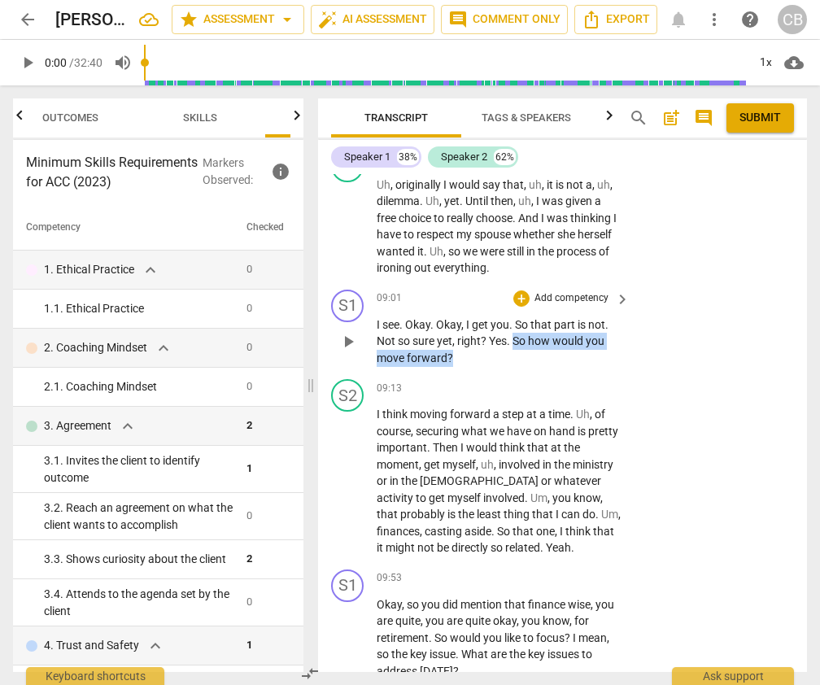
drag, startPoint x: 515, startPoint y: 291, endPoint x: 513, endPoint y: 312, distance: 20.5
click at [513, 316] on p "I see . Okay . Okay , I get you . So that part is not . Not so sure yet , right…" at bounding box center [499, 341] width 245 height 50
click at [524, 290] on div "+" at bounding box center [521, 298] width 16 height 16
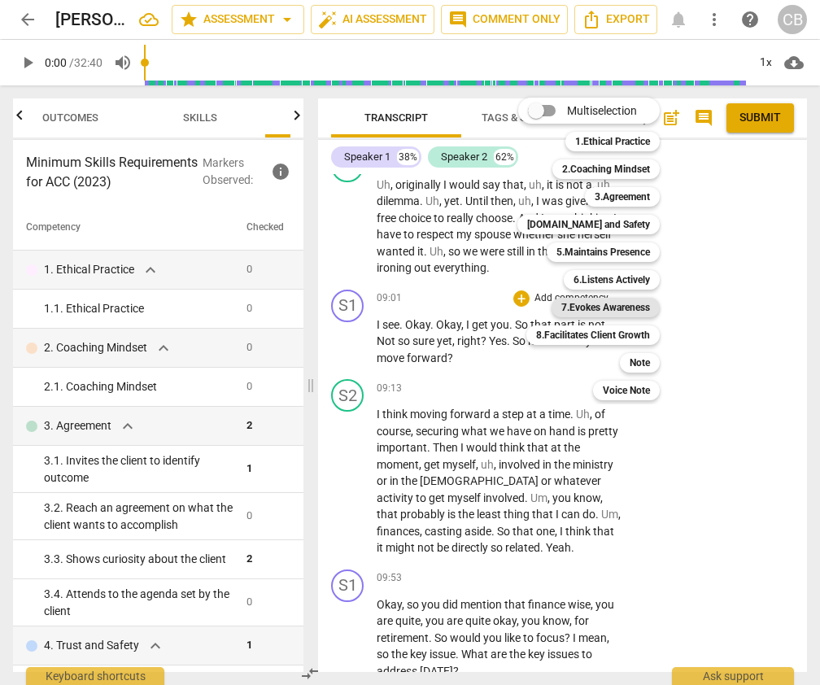
click at [625, 305] on b "7.Evokes Awareness" at bounding box center [605, 308] width 89 height 20
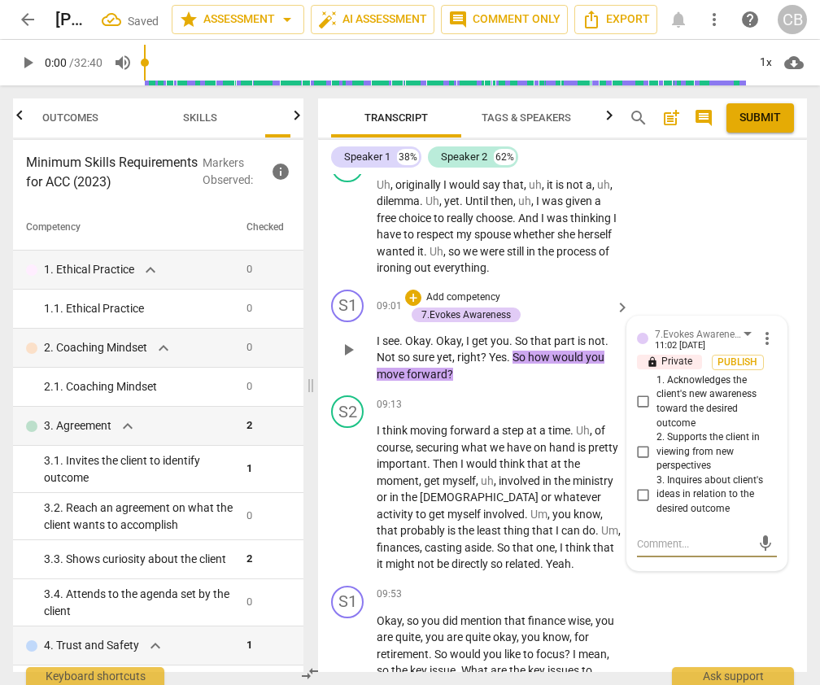
click at [642, 442] on input "2. Supports the client in viewing from new perspectives" at bounding box center [643, 452] width 26 height 20
click at [714, 579] on div "S1 play_arrow pause 09:53 + Add competency keyboard_arrow_right Okay , so you d…" at bounding box center [562, 641] width 489 height 124
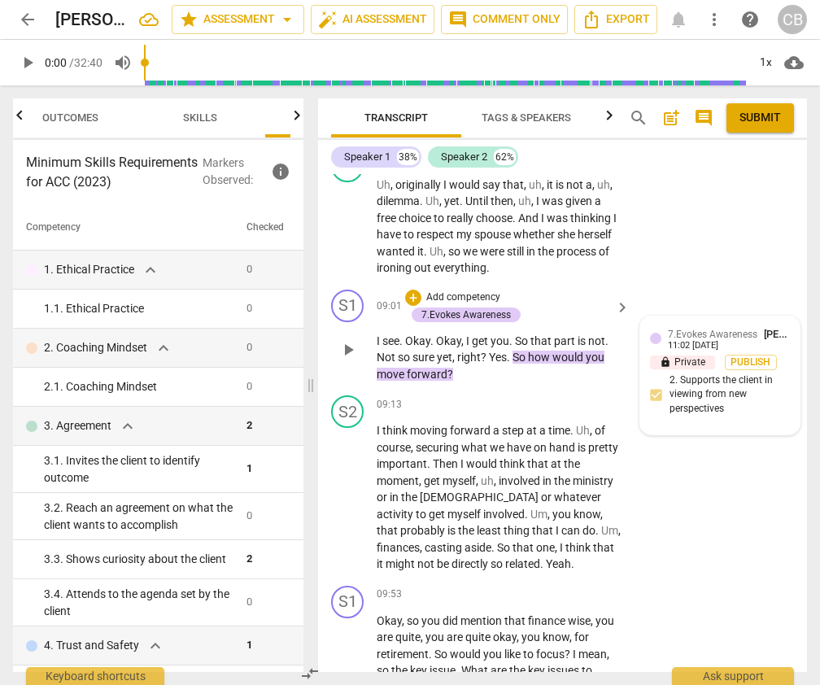
click at [655, 344] on div "7.Evokes Awareness [PERSON_NAME] 11:02 [DATE] lock Private Publish 2. Supports …" at bounding box center [720, 375] width 140 height 98
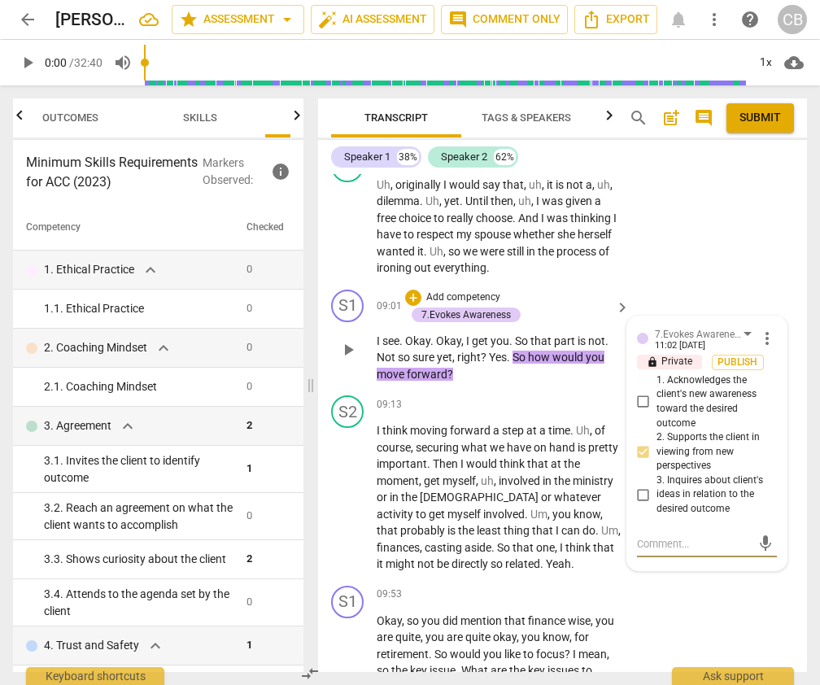
click at [761, 329] on span "more_vert" at bounding box center [767, 339] width 20 height 20
click at [767, 320] on li "Delete" at bounding box center [778, 319] width 56 height 31
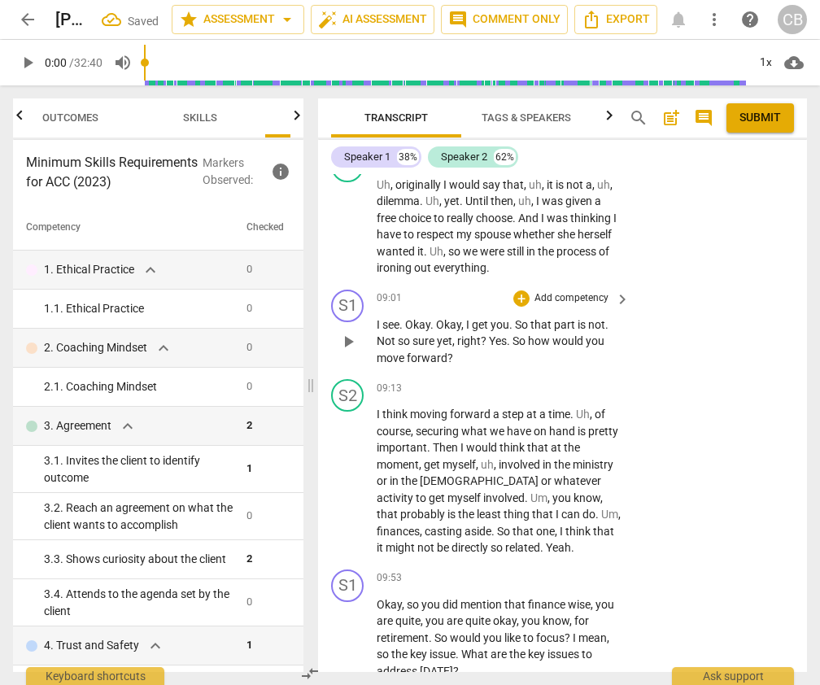
click at [515, 334] on span "So" at bounding box center [520, 340] width 15 height 13
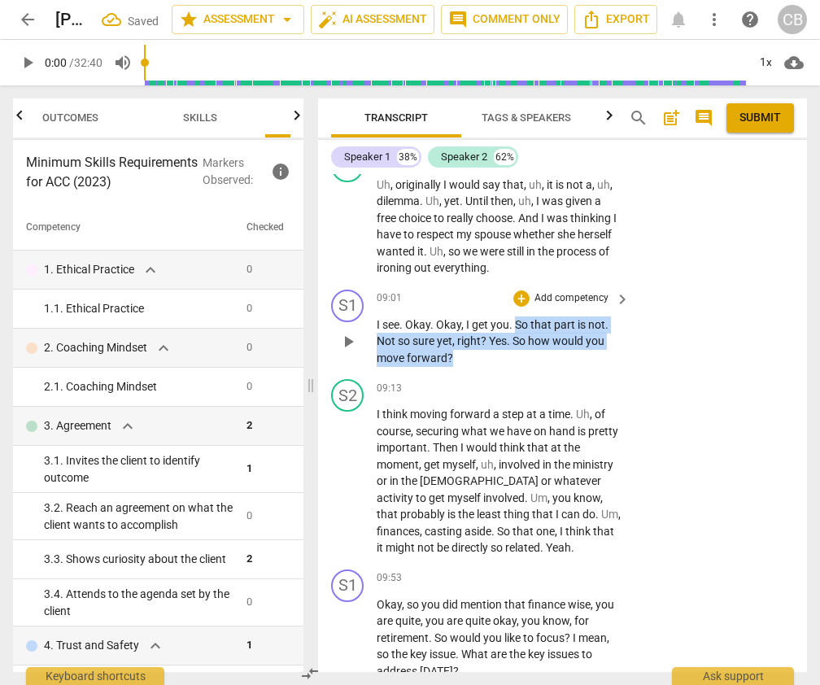
drag, startPoint x: 516, startPoint y: 275, endPoint x: 516, endPoint y: 307, distance: 31.7
click at [516, 316] on p "I see . Okay . Okay , I get you . So that part is not . Not so sure yet , right…" at bounding box center [499, 341] width 245 height 50
click at [521, 290] on div "+" at bounding box center [521, 298] width 16 height 16
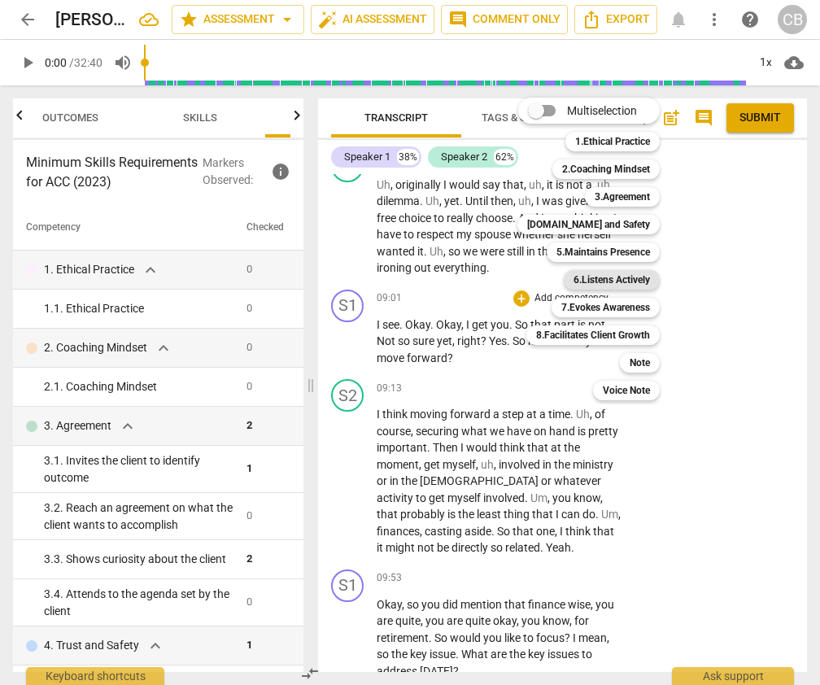
click at [632, 277] on b "6.Listens Actively" at bounding box center [612, 280] width 76 height 20
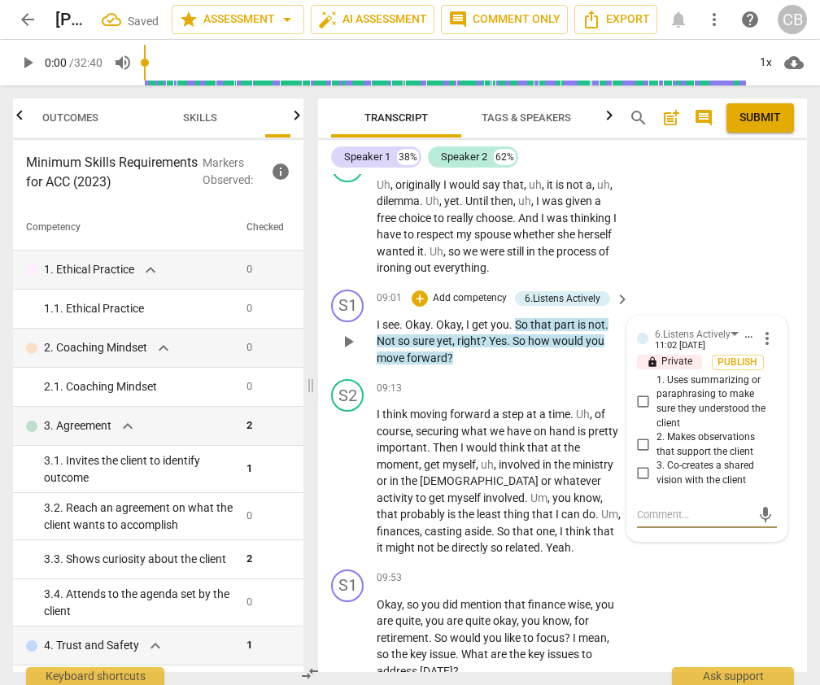
click at [642, 464] on input "3. Co-creates a shared vision with the client" at bounding box center [643, 474] width 26 height 20
click at [719, 579] on div "S1 play_arrow pause 09:53 + Add competency keyboard_arrow_right Okay , so you d…" at bounding box center [562, 625] width 489 height 124
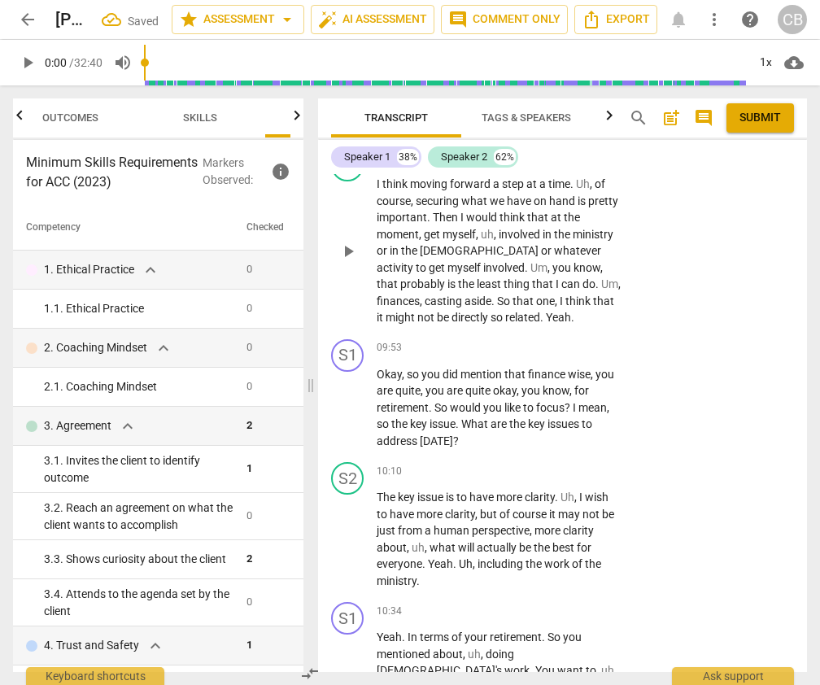
scroll to position [4578, 0]
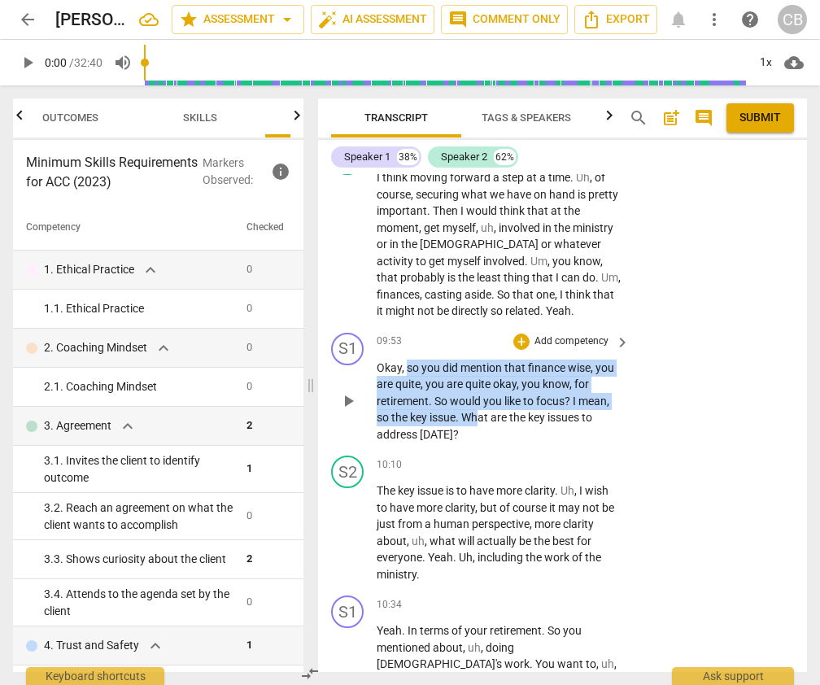
drag, startPoint x: 407, startPoint y: 316, endPoint x: 479, endPoint y: 361, distance: 85.1
click at [479, 361] on p "Okay , so you did mention that finance wise , you are quite , you are quite oka…" at bounding box center [499, 402] width 245 height 84
click at [479, 411] on span "What" at bounding box center [475, 417] width 29 height 13
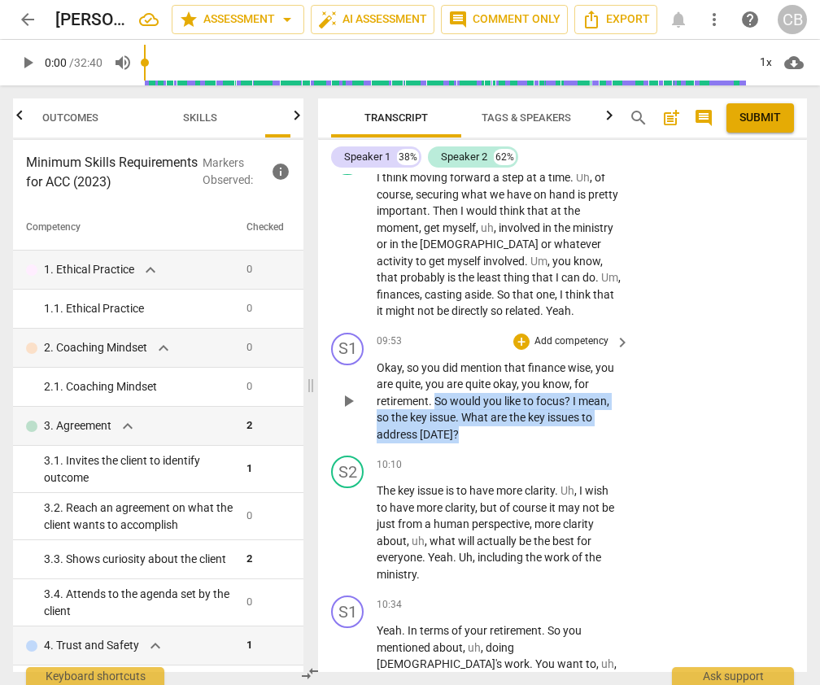
drag, startPoint x: 434, startPoint y: 353, endPoint x: 459, endPoint y: 383, distance: 39.3
click at [459, 383] on p "Okay , so you did mention that finance wise , you are quite , you are quite oka…" at bounding box center [499, 402] width 245 height 84
click at [518, 334] on div "+" at bounding box center [521, 342] width 16 height 16
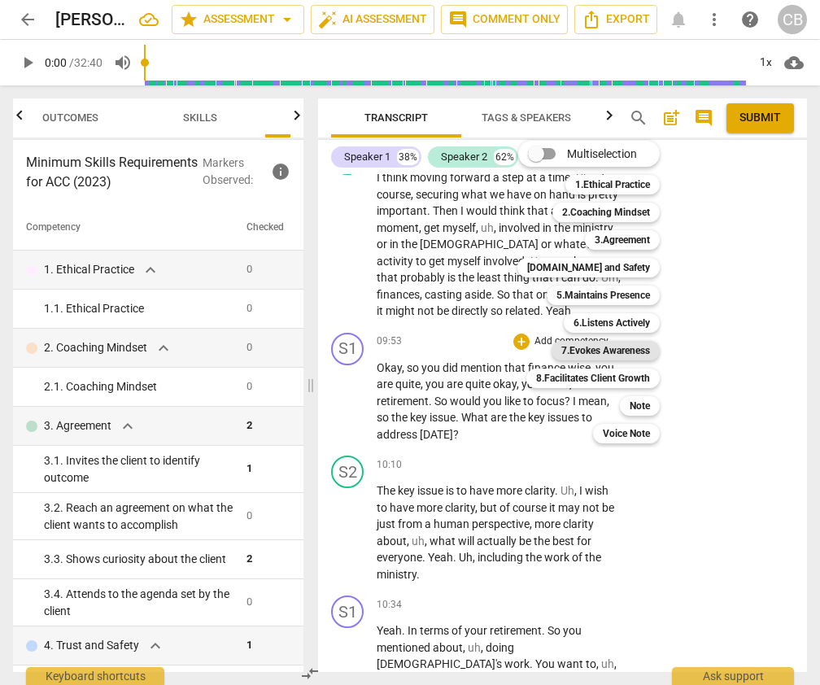
click at [613, 352] on b "7.Evokes Awareness" at bounding box center [605, 351] width 89 height 20
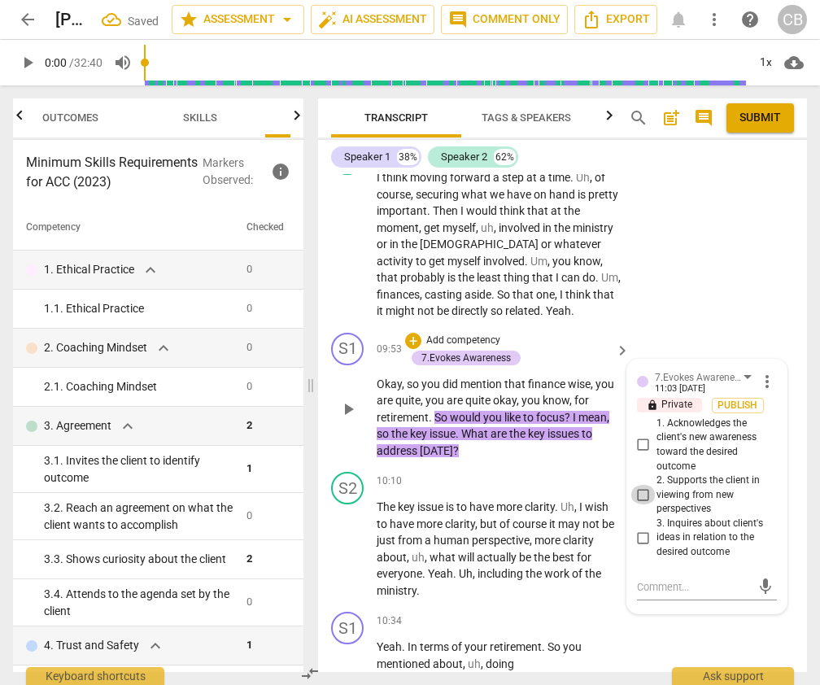
click at [641, 485] on input "2. Supports the client in viewing from new perspectives" at bounding box center [643, 495] width 26 height 20
click at [685, 605] on div "S1 play_arrow pause 10:34 + Add competency keyboard_arrow_right Yeah . In terms…" at bounding box center [562, 667] width 489 height 124
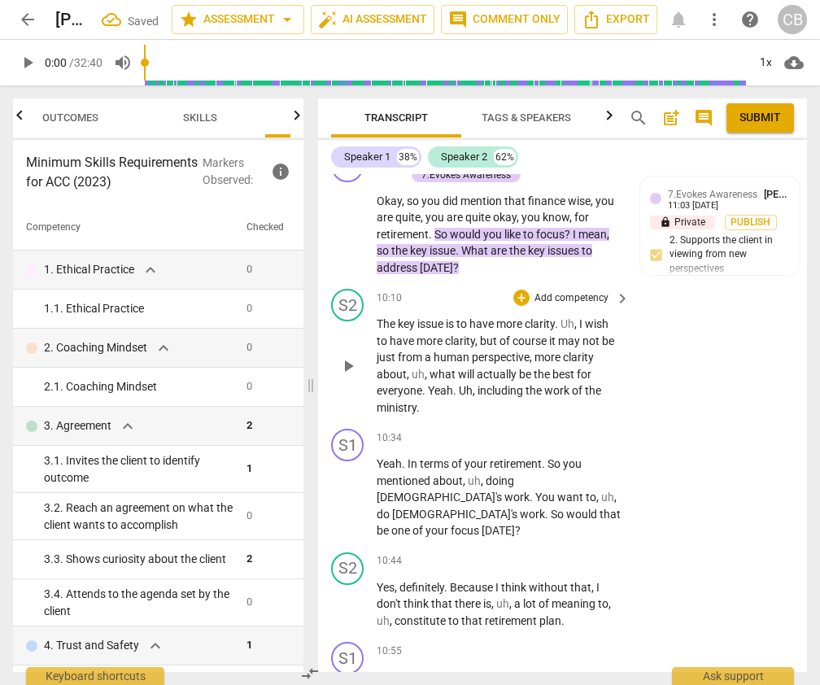
scroll to position [4768, 0]
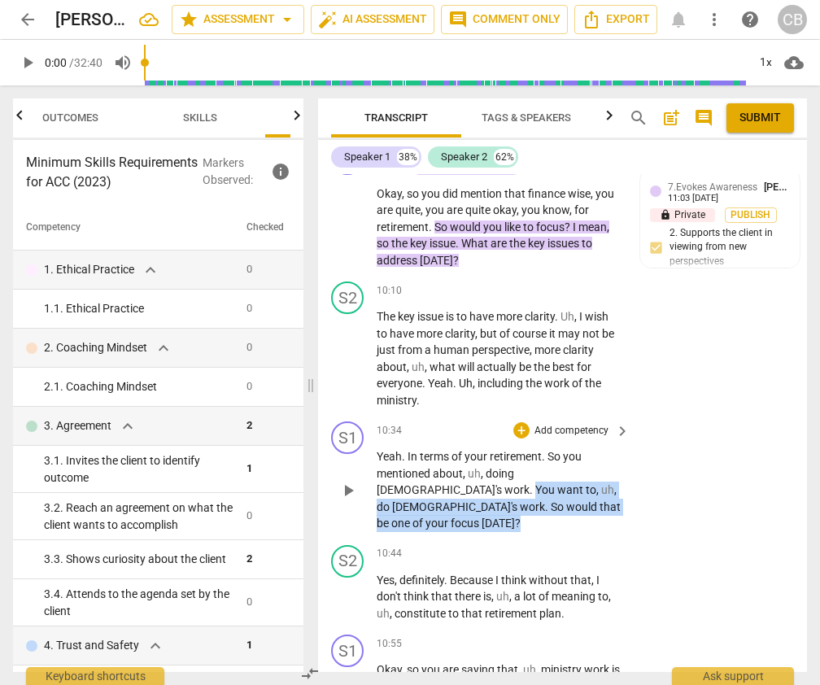
drag, startPoint x: 581, startPoint y: 421, endPoint x: 581, endPoint y: 457, distance: 35.8
click at [581, 457] on p "Yeah . In terms of your retirement . So you mentioned about , uh , doing [DEMOG…" at bounding box center [499, 490] width 245 height 84
click at [519, 422] on div "+" at bounding box center [521, 430] width 16 height 16
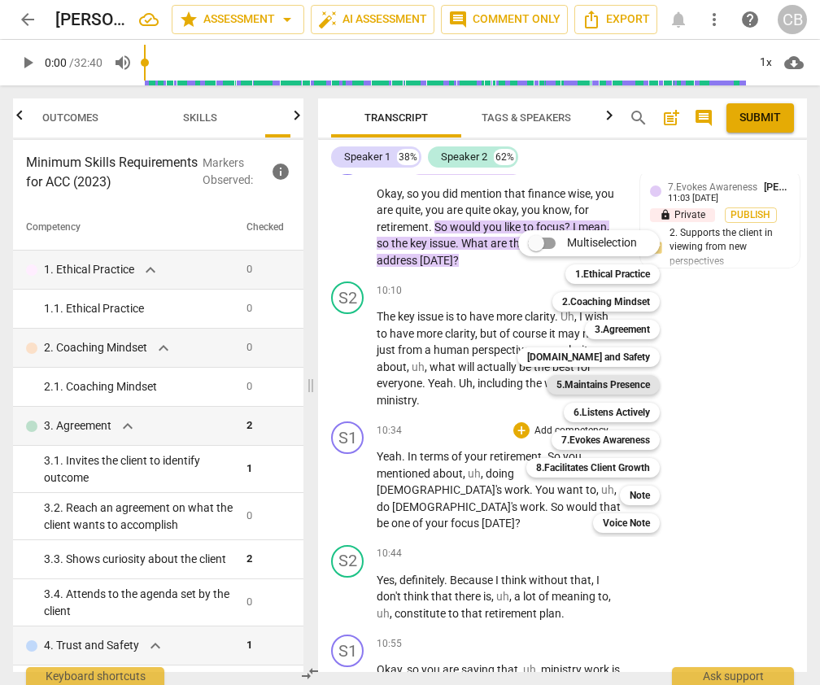
click at [604, 376] on b "5.Maintains Presence" at bounding box center [603, 385] width 94 height 20
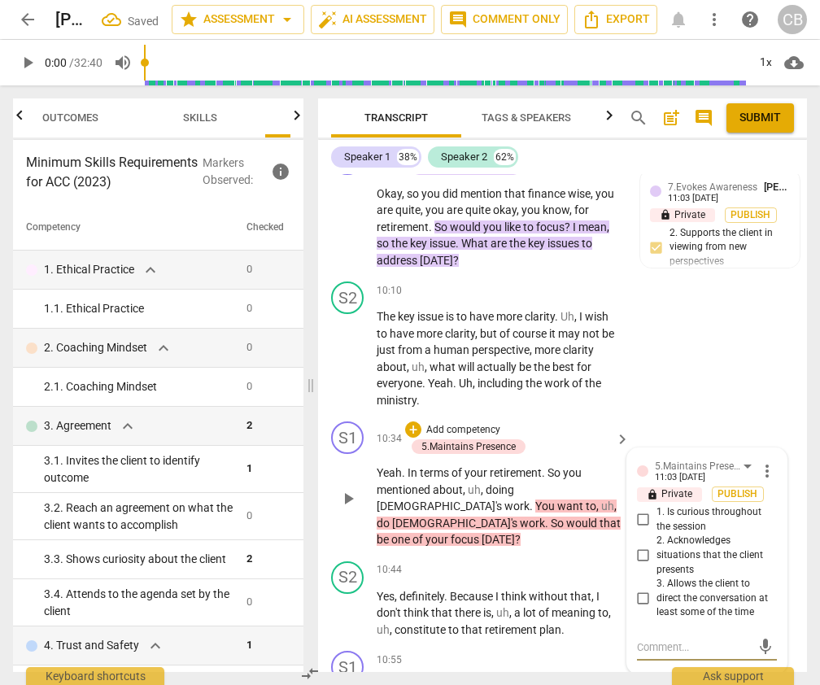
click at [642, 589] on input "3. Allows the client to direct the conversation at least some of the time" at bounding box center [643, 599] width 26 height 20
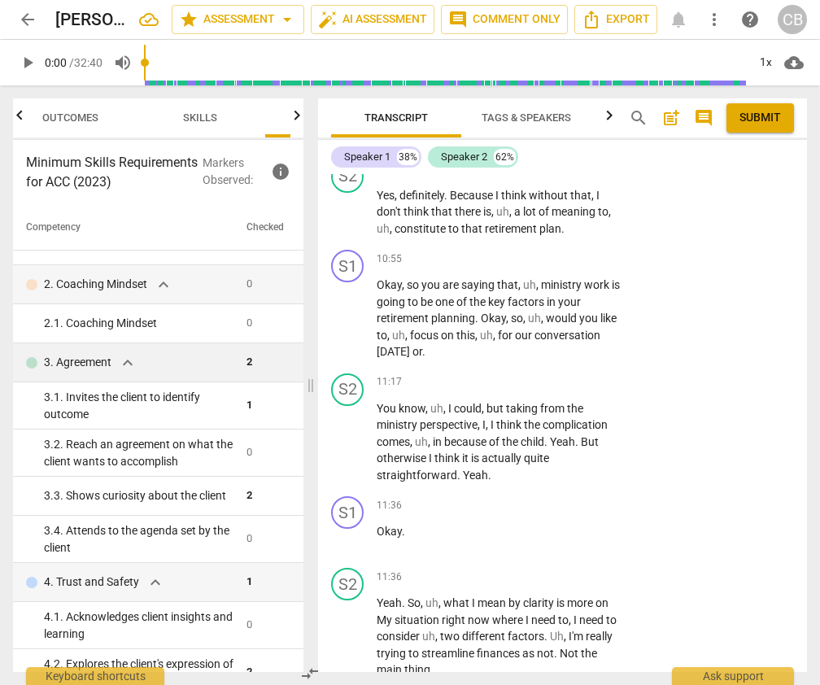
scroll to position [64, 0]
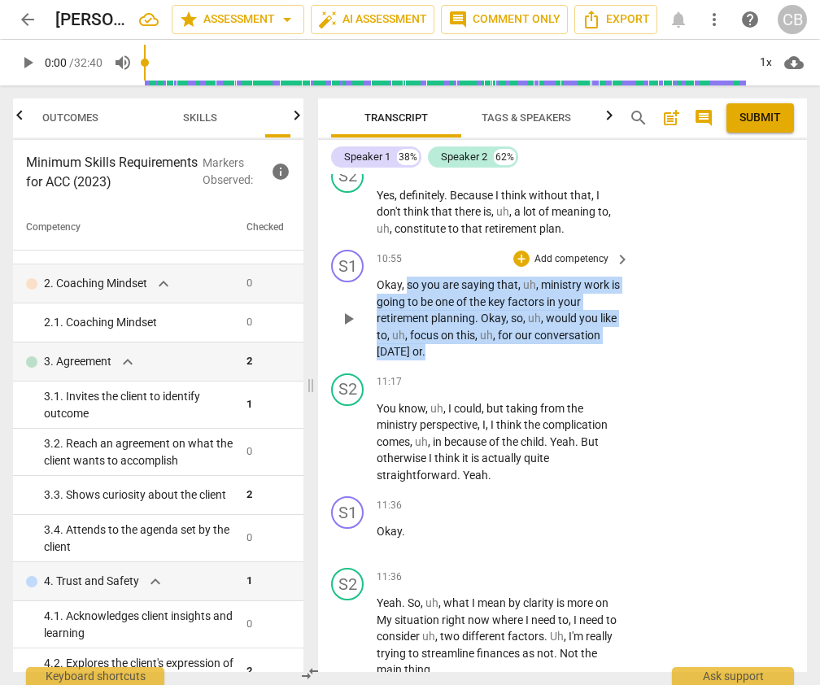
drag, startPoint x: 406, startPoint y: 219, endPoint x: 441, endPoint y: 279, distance: 69.6
click at [441, 279] on p "Okay , so you are saying that , uh , ministry work is going to be one of the ke…" at bounding box center [499, 319] width 245 height 84
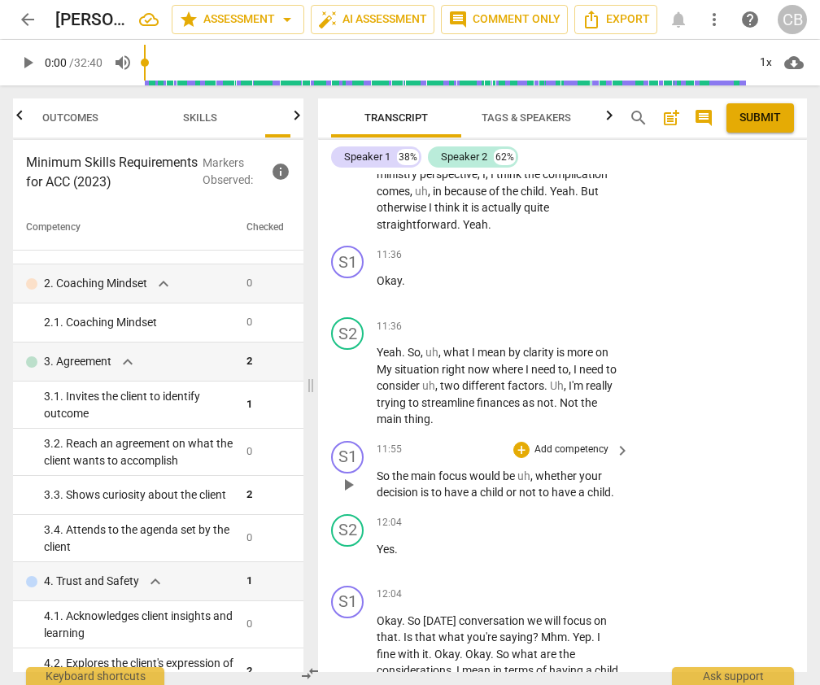
scroll to position [5499, 0]
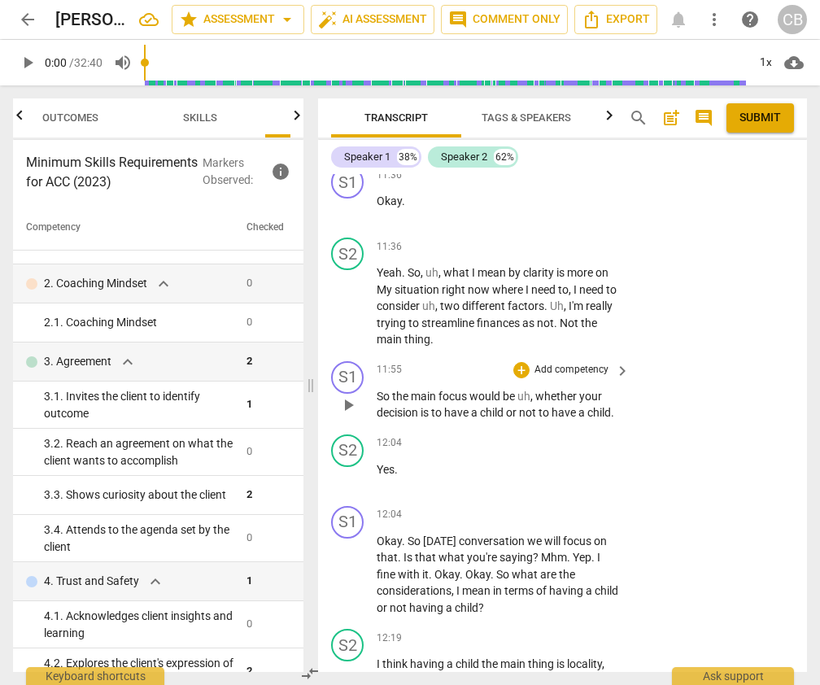
click at [720, 355] on div "S1 play_arrow pause 11:55 + Add competency keyboard_arrow_right So the main foc…" at bounding box center [562, 391] width 489 height 73
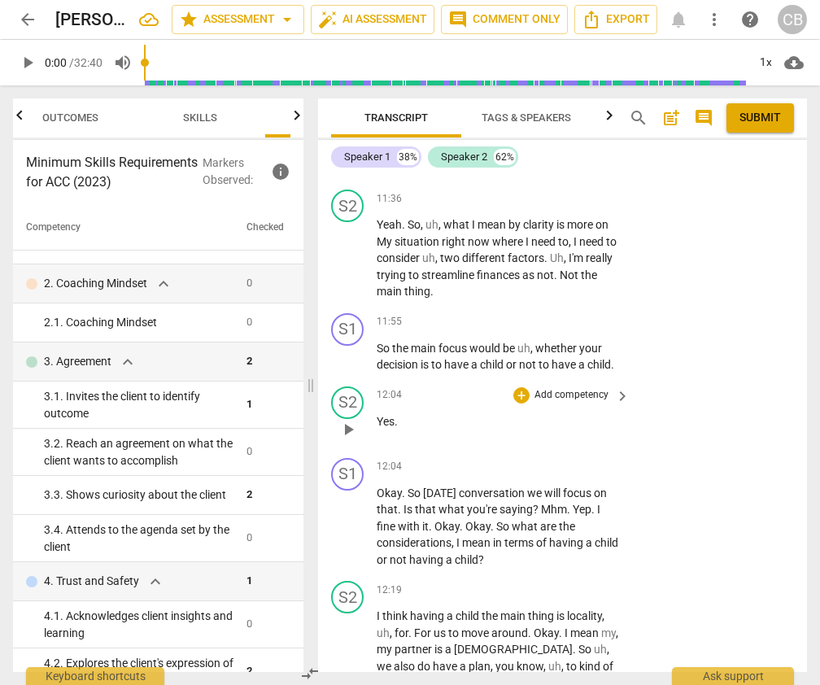
scroll to position [5573, 0]
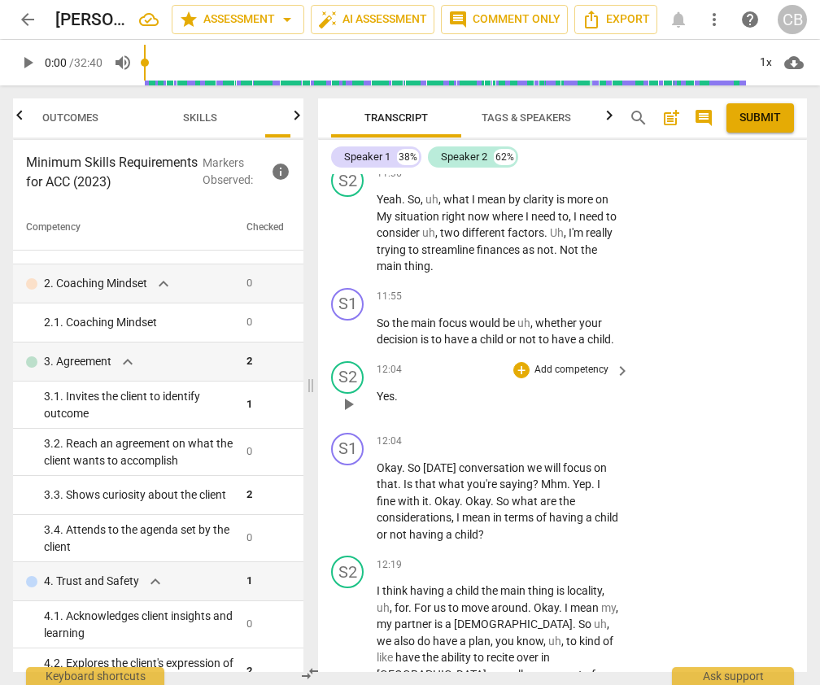
drag, startPoint x: 380, startPoint y: 256, endPoint x: 408, endPoint y: 328, distance: 77.0
click at [408, 328] on div "S1 play_arrow pause 00:02 + Add competency 3.Agreement keyboard_arrow_right Hi …" at bounding box center [562, 423] width 489 height 498
drag, startPoint x: 380, startPoint y: 257, endPoint x: 399, endPoint y: 294, distance: 41.5
click at [400, 294] on div "S1 play_arrow pause 00:02 + Add competency 3.Agreement keyboard_arrow_right Hi …" at bounding box center [562, 423] width 489 height 498
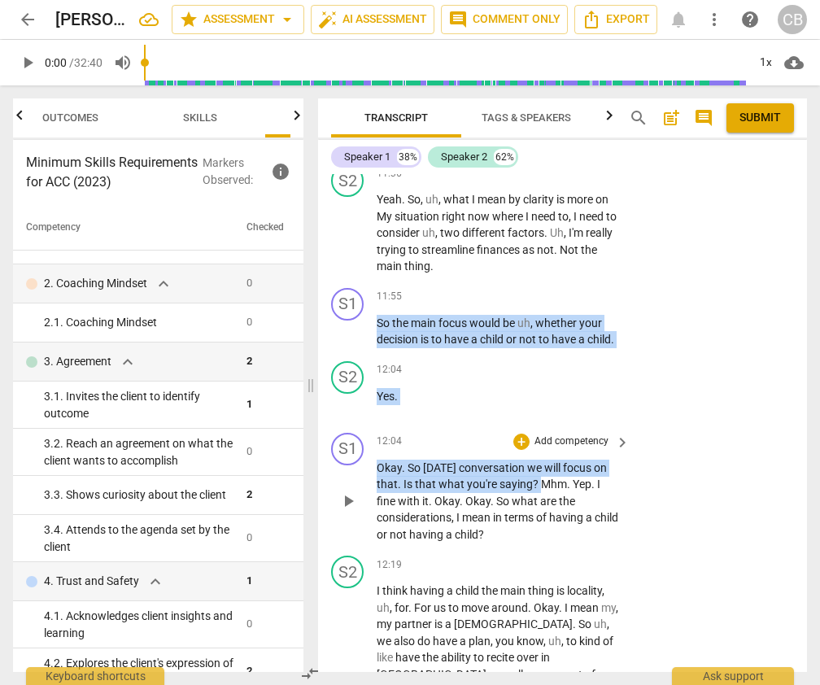
drag, startPoint x: 379, startPoint y: 255, endPoint x: 539, endPoint y: 417, distance: 227.2
click at [539, 417] on div "S1 play_arrow pause 00:02 + Add competency 3.Agreement keyboard_arrow_right Hi …" at bounding box center [562, 423] width 489 height 498
click at [521, 289] on div "+" at bounding box center [521, 297] width 16 height 16
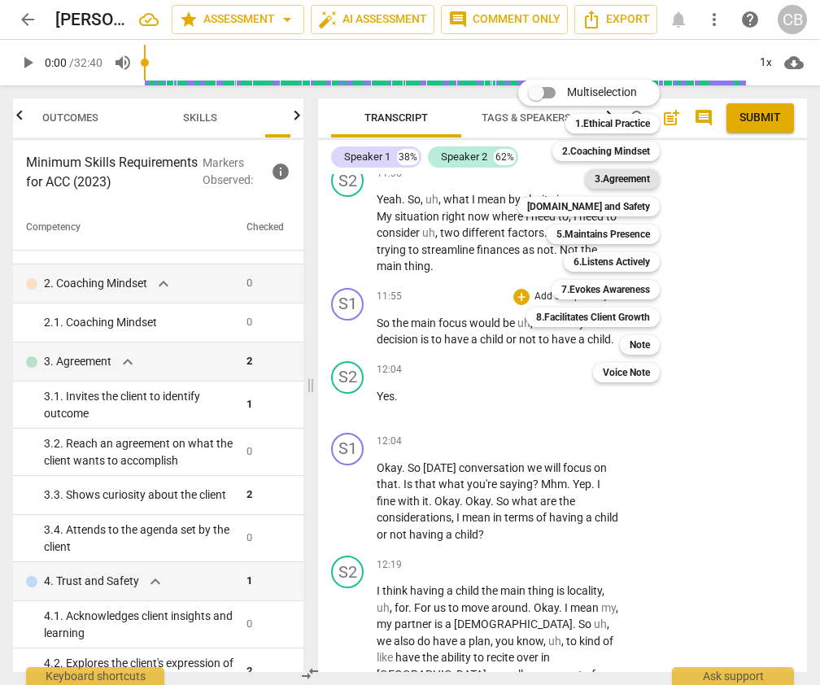
click at [612, 178] on b "3.Agreement" at bounding box center [622, 179] width 55 height 20
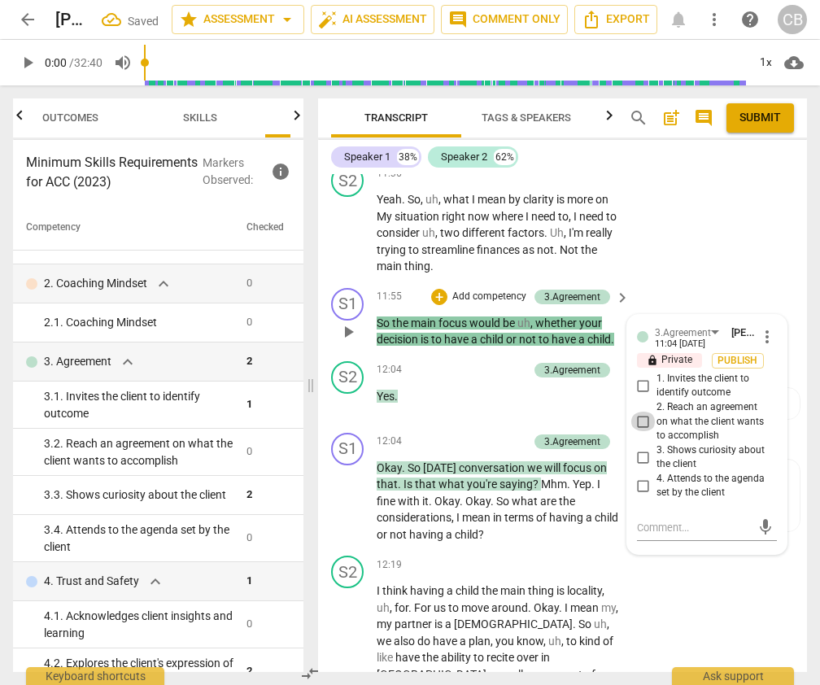
click at [641, 412] on input "2. Reach an agreement on what the client wants to accomplish" at bounding box center [643, 422] width 26 height 20
click at [691, 592] on div "S2 play_arrow pause 12:19 + Add competency keyboard_arrow_right I think having …" at bounding box center [562, 677] width 489 height 257
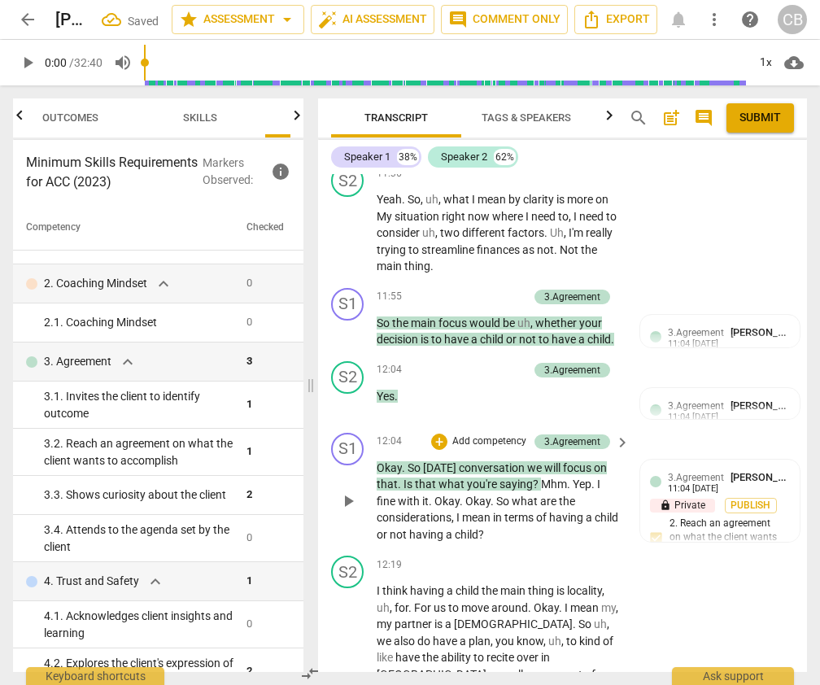
click at [500, 495] on span "So" at bounding box center [503, 501] width 15 height 13
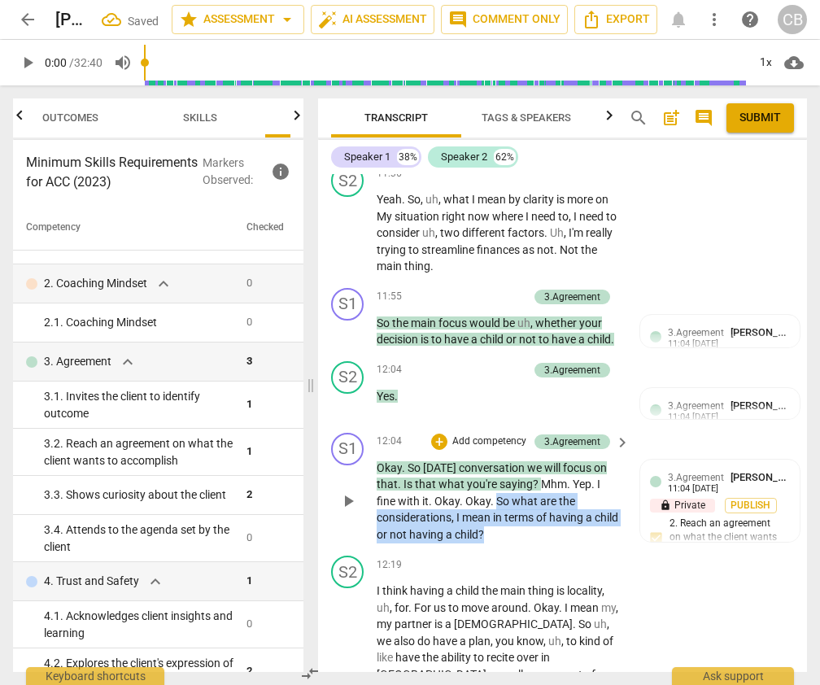
drag, startPoint x: 497, startPoint y: 434, endPoint x: 525, endPoint y: 466, distance: 42.7
click at [525, 466] on p "Okay . So [DATE] conversation we will focus on that . Is that what you're sayin…" at bounding box center [499, 502] width 245 height 84
click at [442, 434] on div "+" at bounding box center [439, 442] width 16 height 16
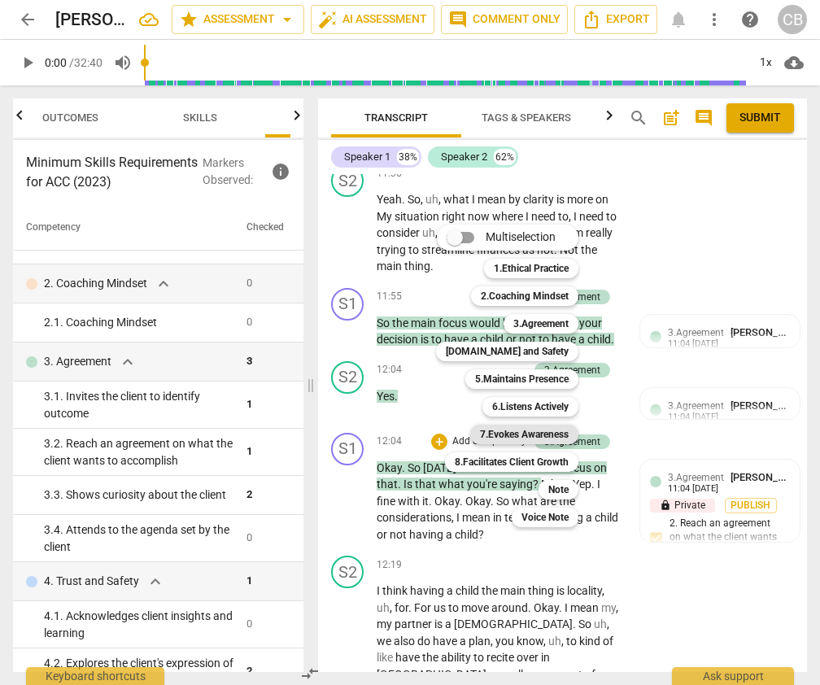
click at [540, 434] on b "7.Evokes Awareness" at bounding box center [524, 435] width 89 height 20
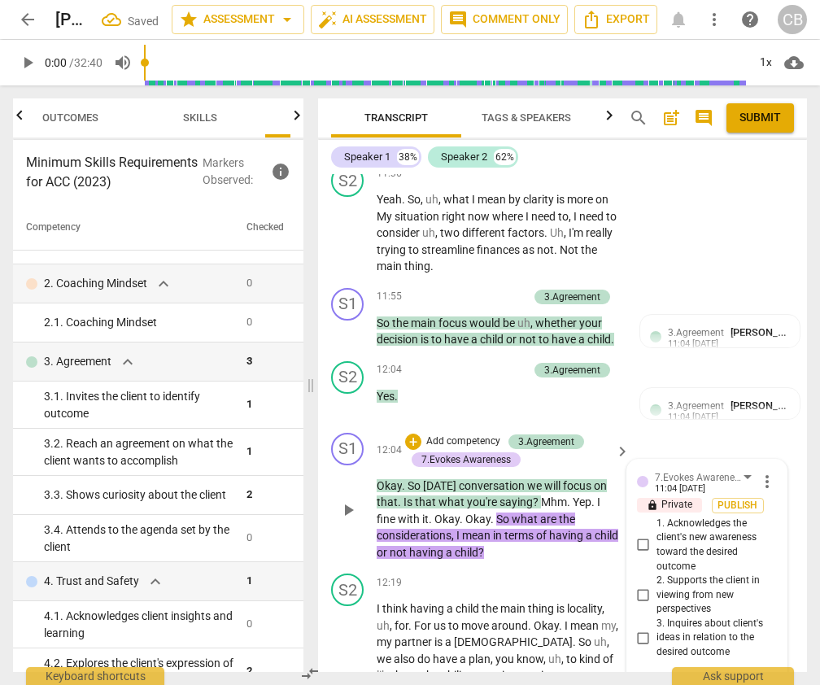
click at [641, 628] on input "3. Inquires about client's ideas in relation to the desired outcome" at bounding box center [643, 638] width 26 height 20
click at [793, 567] on div "S2 play_arrow pause 12:19 + Add competency keyboard_arrow_right I think having …" at bounding box center [562, 695] width 489 height 257
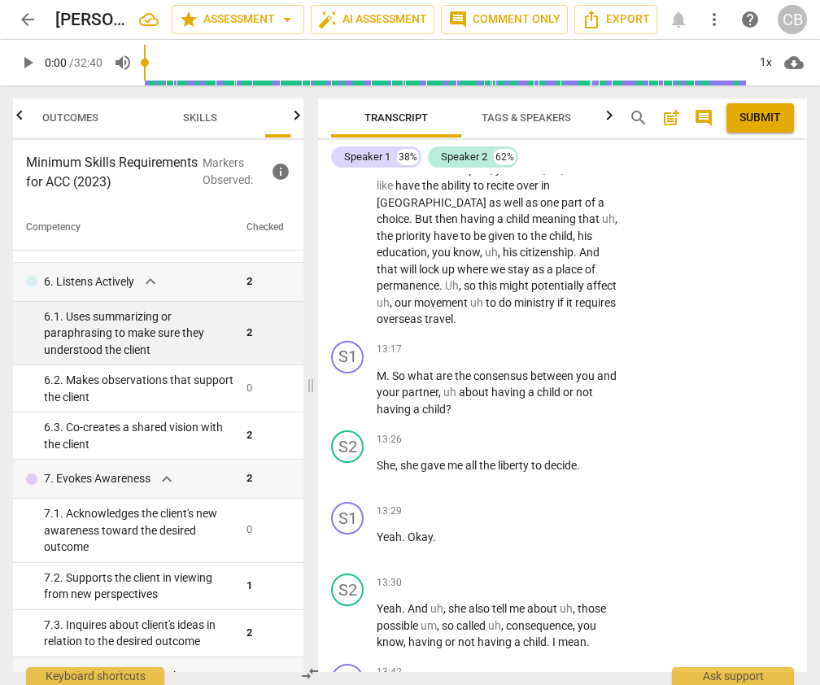
scroll to position [755, 0]
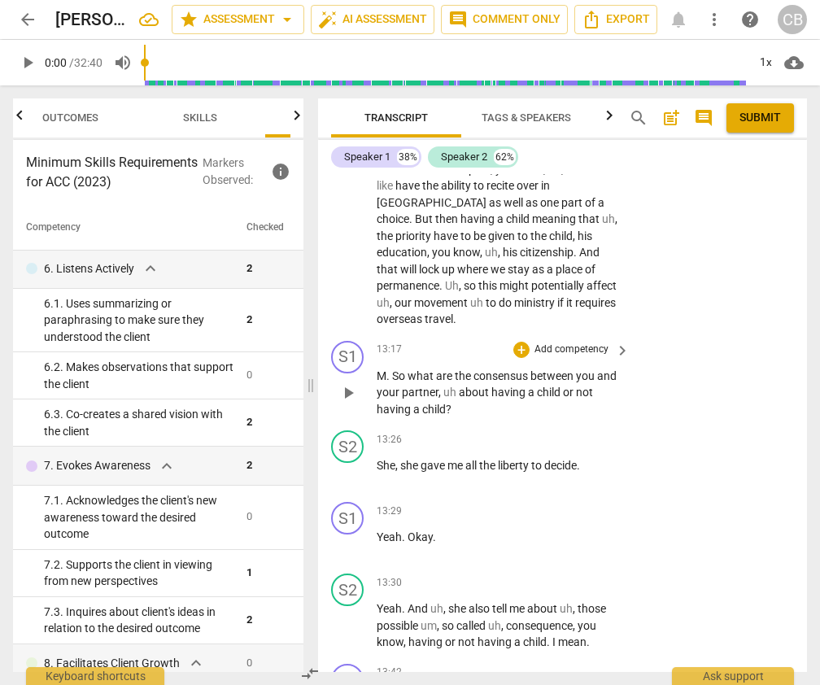
drag, startPoint x: 395, startPoint y: 293, endPoint x: 477, endPoint y: 323, distance: 86.7
click at [477, 368] on p "M . So what are the consensus between you and your partner , uh about having a …" at bounding box center [499, 393] width 245 height 50
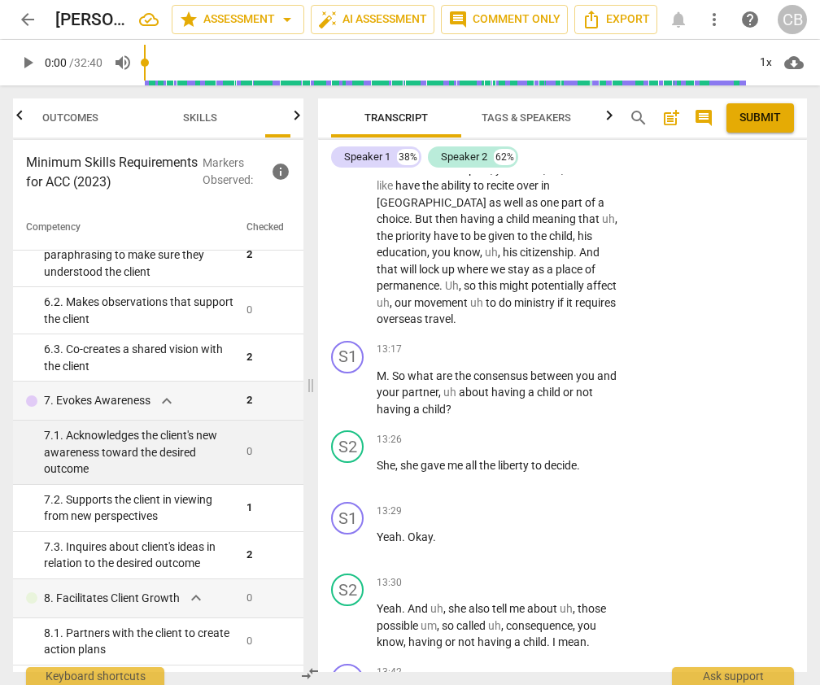
scroll to position [825, 0]
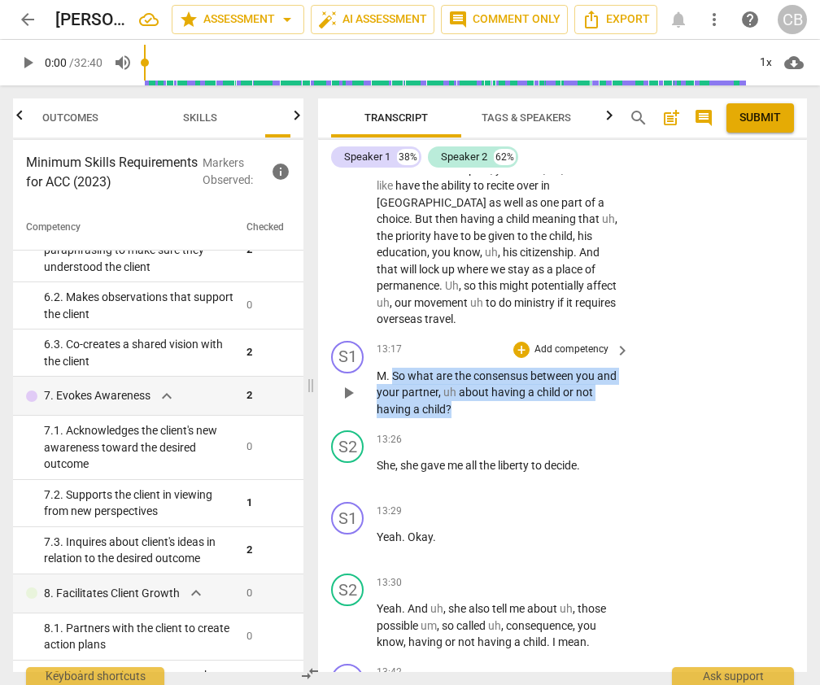
drag, startPoint x: 393, startPoint y: 291, endPoint x: 466, endPoint y: 325, distance: 80.5
click at [467, 368] on p "M . So what are the consensus between you and your partner , uh about having a …" at bounding box center [499, 393] width 245 height 50
click at [520, 342] on div "+" at bounding box center [521, 350] width 16 height 16
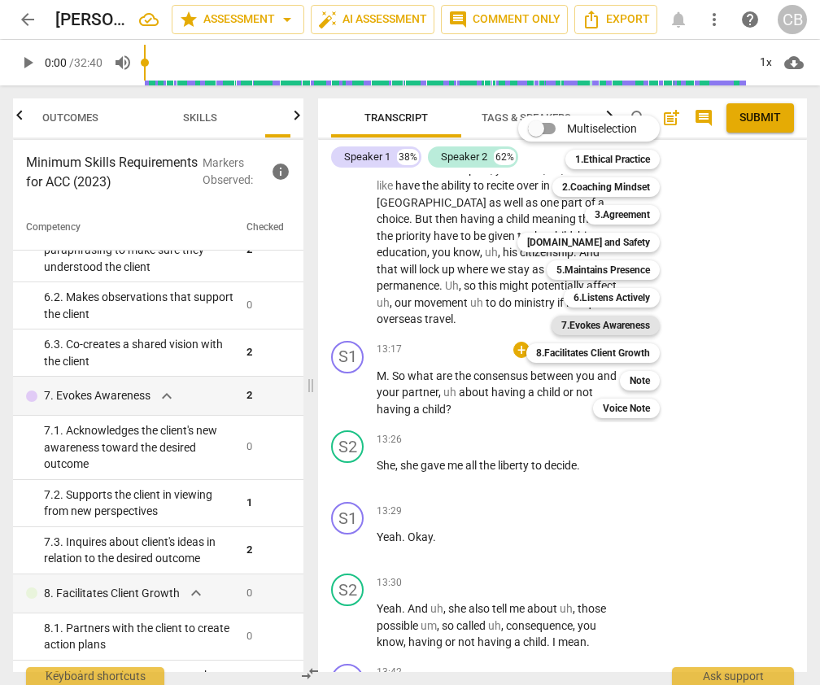
click at [628, 328] on b "7.Evokes Awareness" at bounding box center [605, 326] width 89 height 20
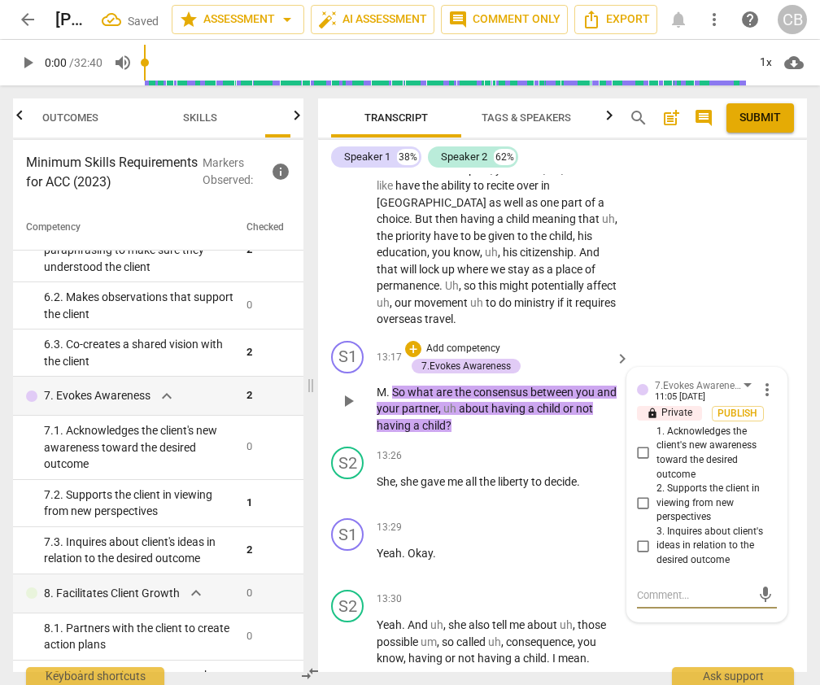
click at [643, 493] on input "2. Supports the client in viewing from new perspectives" at bounding box center [643, 503] width 26 height 20
click at [735, 583] on div "S2 play_arrow pause 13:30 + Add competency keyboard_arrow_right Yeah . And uh ,…" at bounding box center [562, 628] width 489 height 90
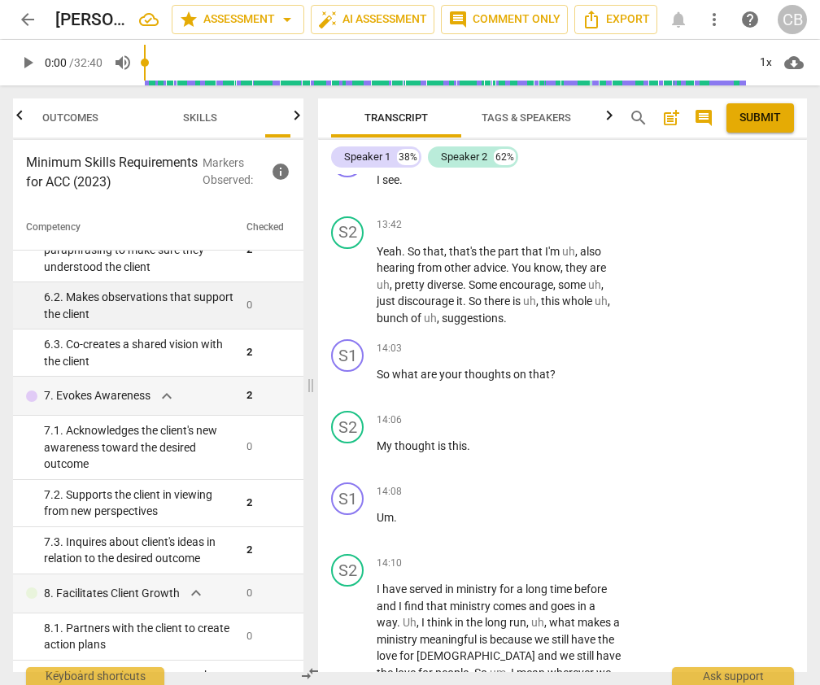
scroll to position [6619, 0]
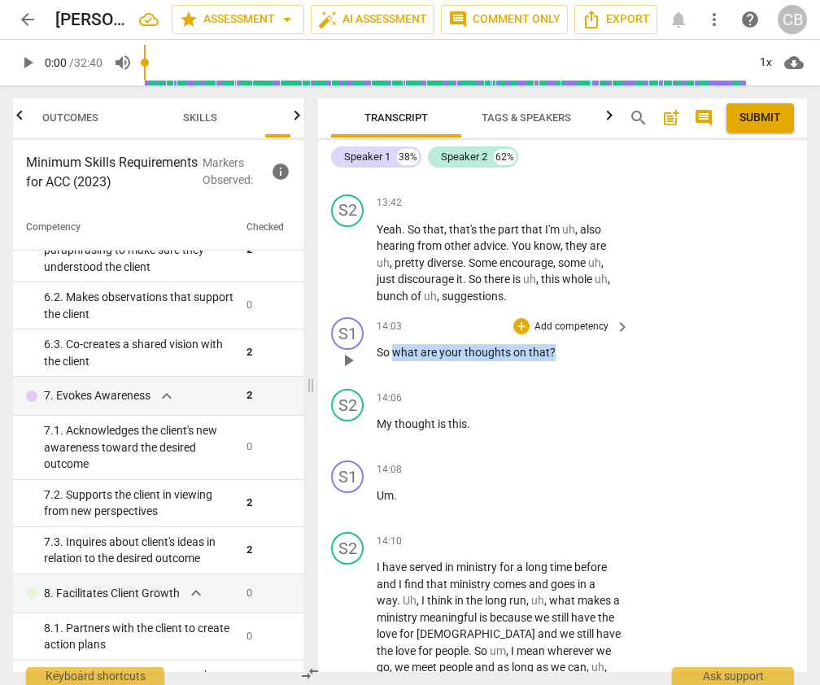
drag, startPoint x: 393, startPoint y: 269, endPoint x: 550, endPoint y: 275, distance: 157.1
click at [550, 344] on p "So what are your thoughts on that ?" at bounding box center [499, 352] width 245 height 17
click at [524, 318] on div "+" at bounding box center [521, 326] width 16 height 16
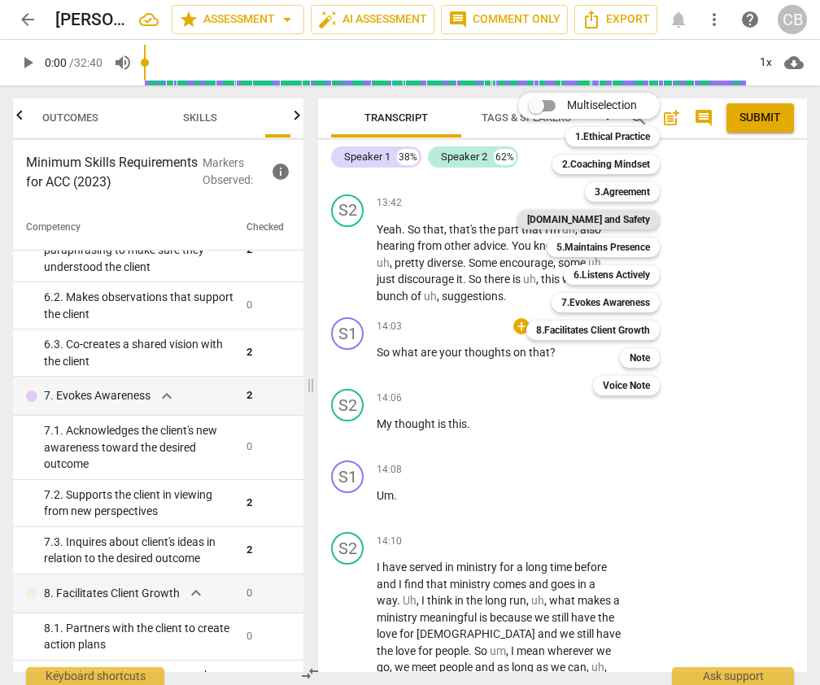
click at [623, 221] on b "[DOMAIN_NAME] and Safety" at bounding box center [588, 220] width 123 height 20
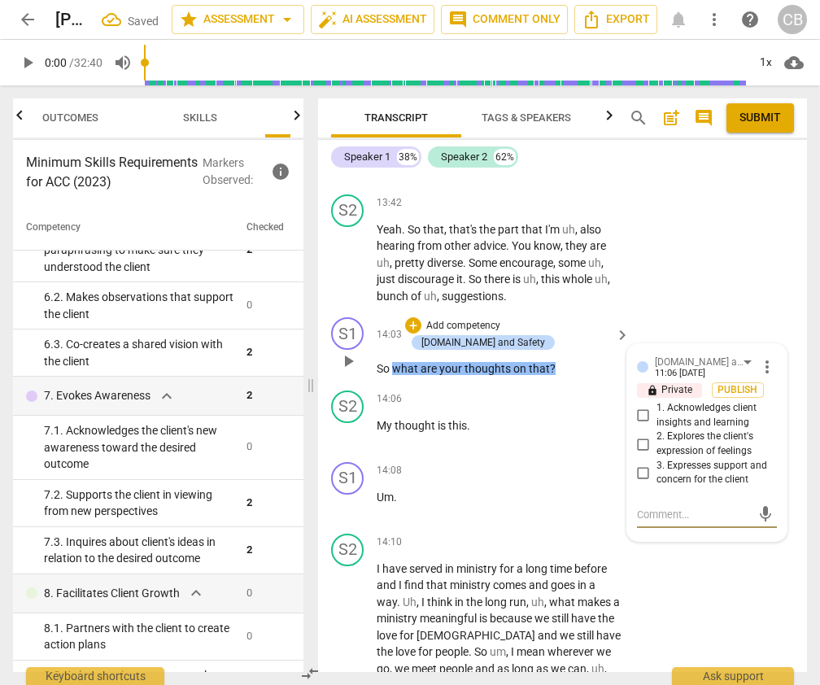
click at [640, 434] on input "2. Explores the client's expression of feelings" at bounding box center [643, 444] width 26 height 20
click at [709, 527] on div "S2 play_arrow pause 14:10 + Add competency keyboard_arrow_right I have served i…" at bounding box center [562, 663] width 489 height 273
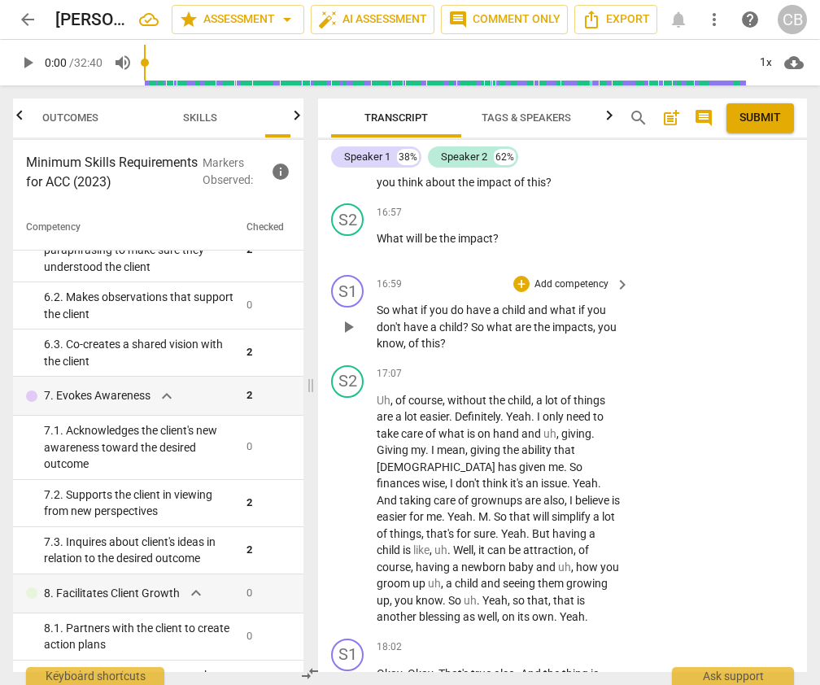
scroll to position [7906, 0]
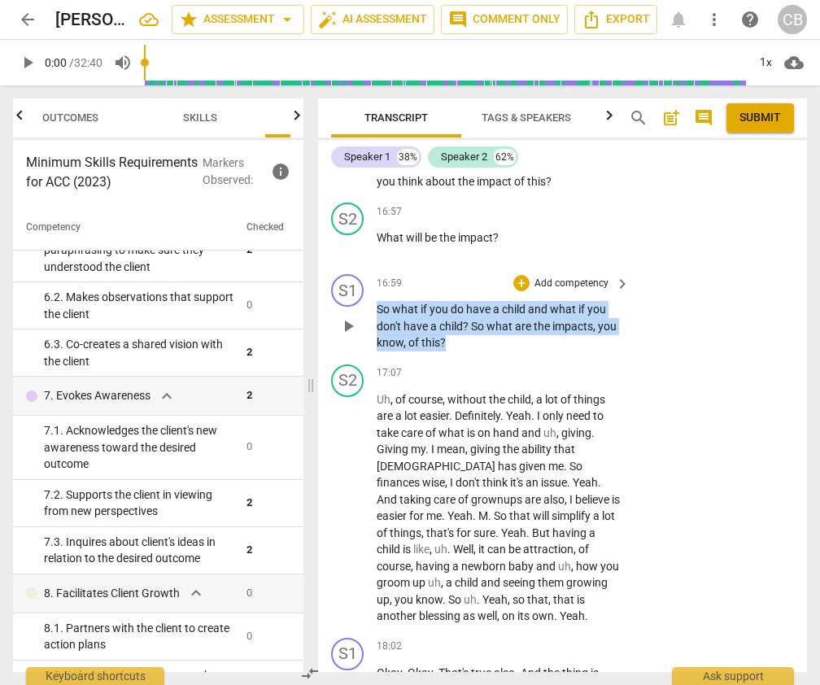
drag, startPoint x: 377, startPoint y: 242, endPoint x: 448, endPoint y: 274, distance: 78.6
click at [448, 301] on p "So what if you do have a child and what if you don't have a child ? So what are…" at bounding box center [499, 326] width 245 height 50
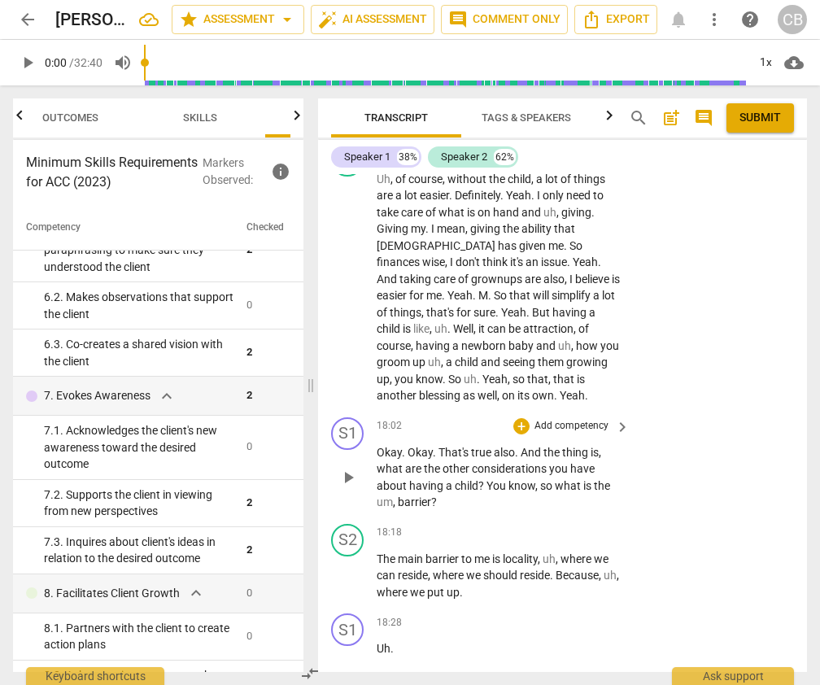
scroll to position [8132, 0]
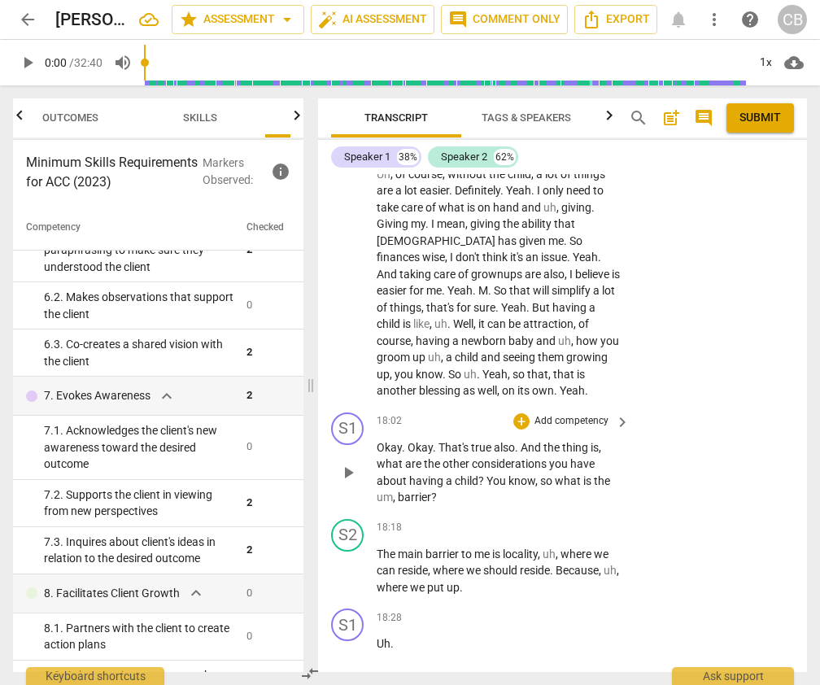
click at [449, 441] on span "That's" at bounding box center [454, 447] width 33 height 13
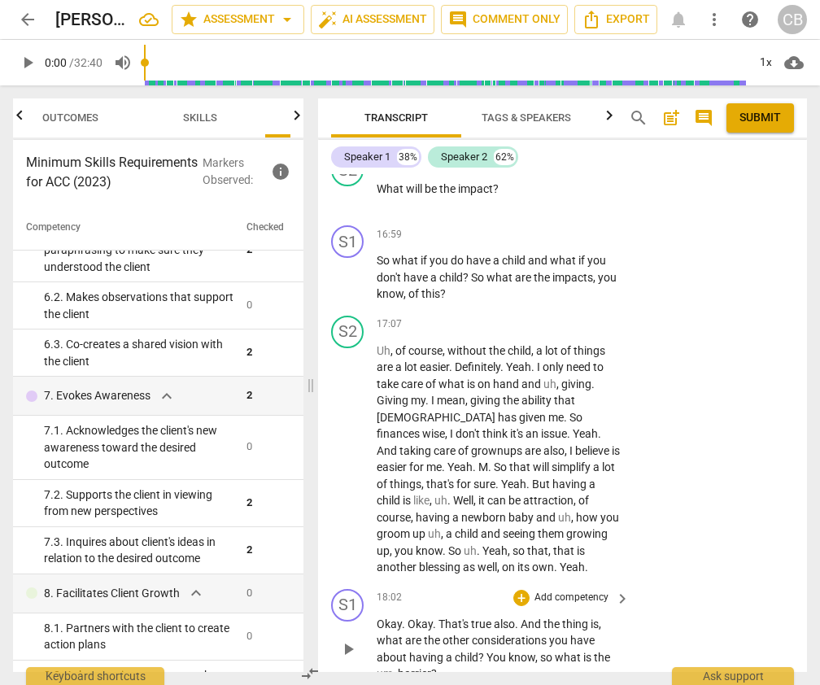
scroll to position [7924, 0]
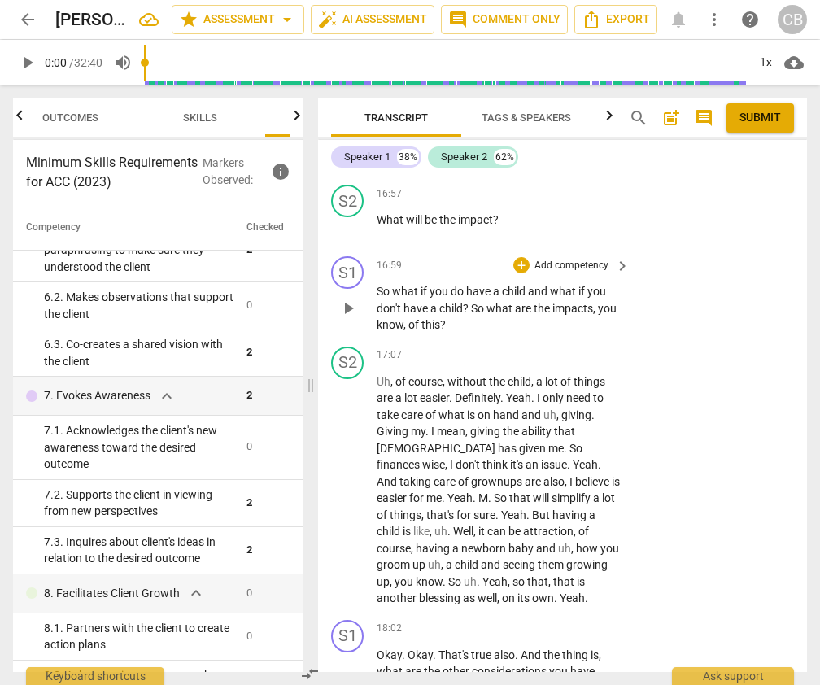
click at [477, 302] on span "So" at bounding box center [478, 308] width 15 height 13
click at [474, 302] on span "So" at bounding box center [478, 308] width 15 height 13
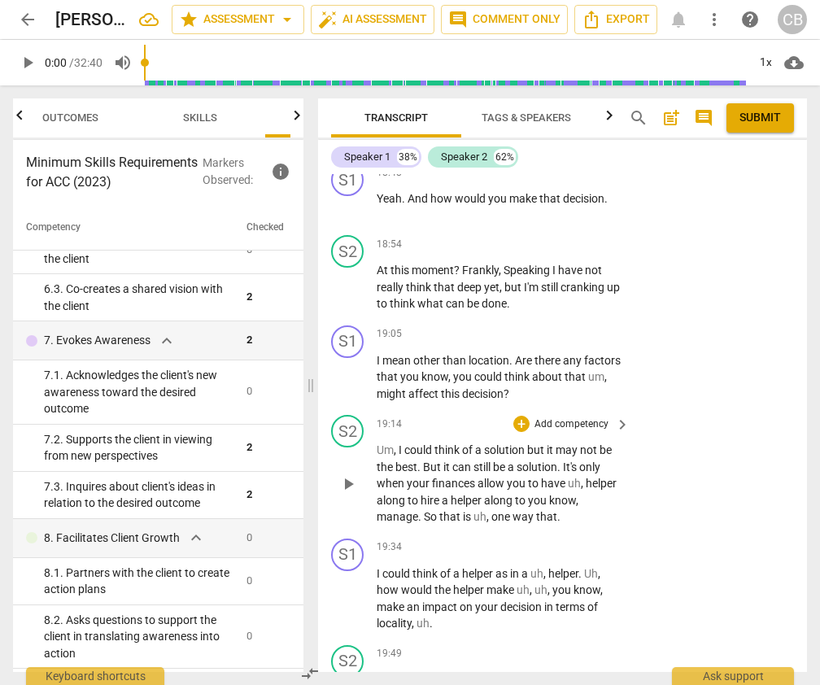
scroll to position [8803, 0]
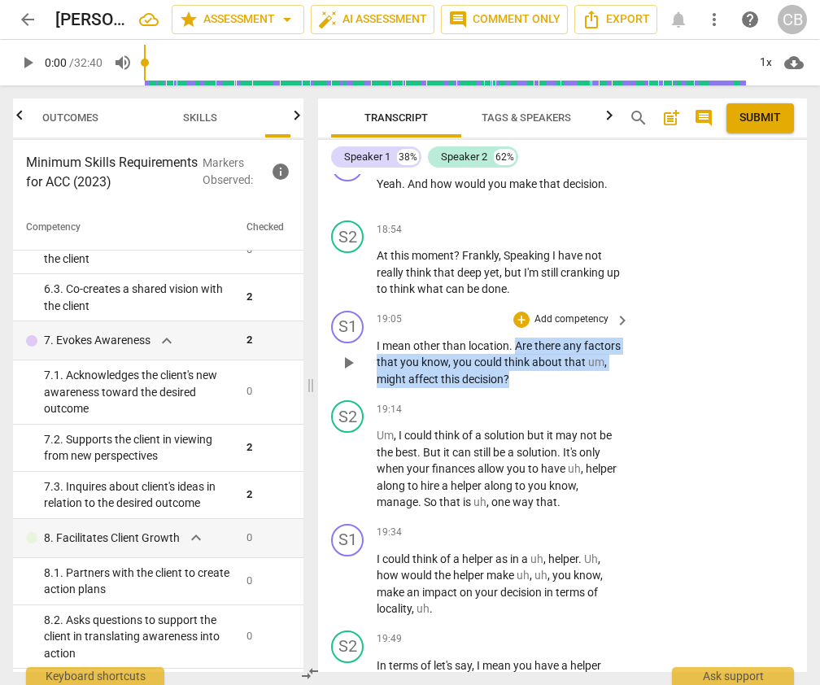
drag, startPoint x: 515, startPoint y: 279, endPoint x: 570, endPoint y: 310, distance: 63.4
click at [570, 338] on p "I mean other than location . Are there any factors that you know , you could th…" at bounding box center [499, 363] width 245 height 50
click at [521, 312] on div "+" at bounding box center [521, 320] width 16 height 16
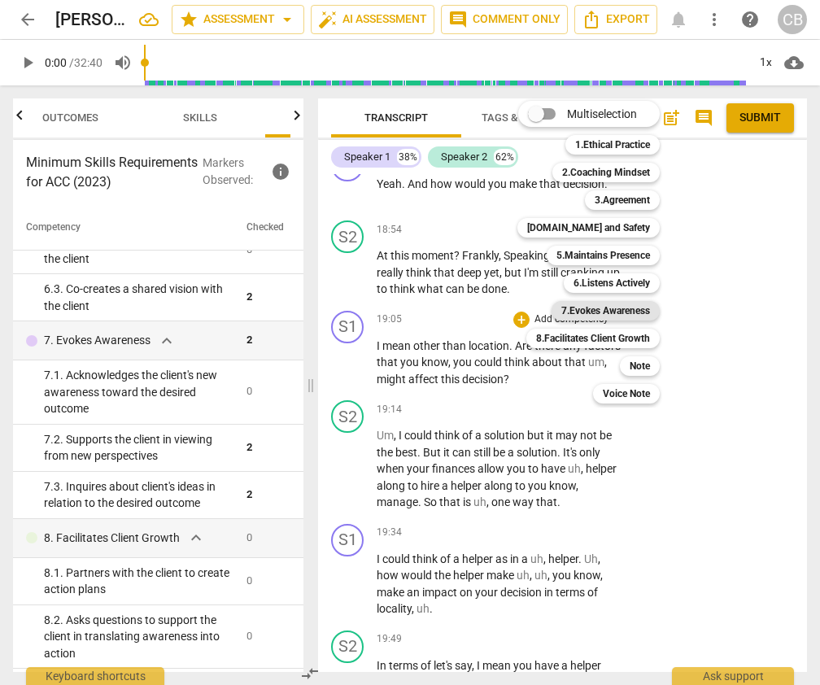
click at [619, 310] on b "7.Evokes Awareness" at bounding box center [605, 311] width 89 height 20
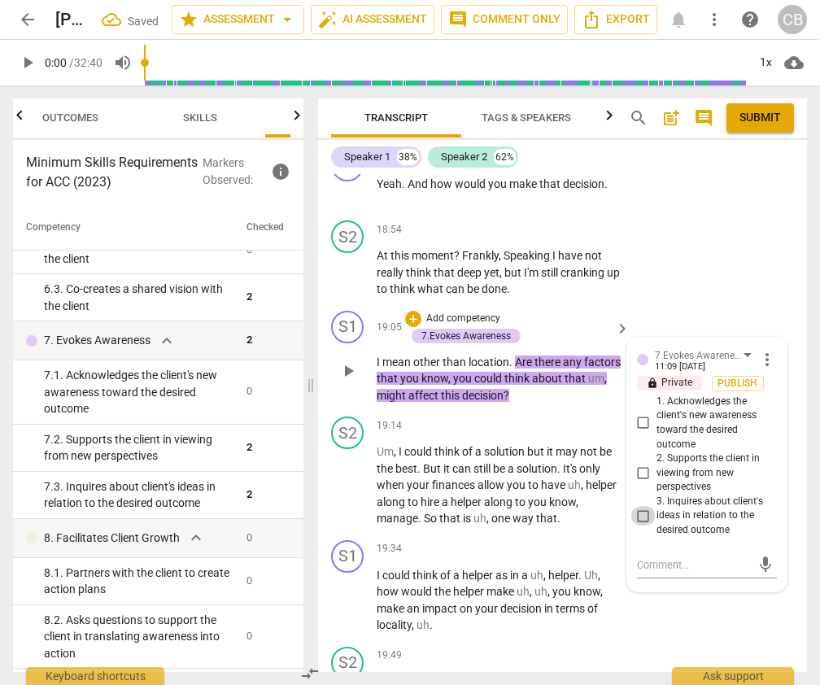
click at [643, 506] on input "3. Inquires about client's ideas in relation to the desired outcome" at bounding box center [643, 516] width 26 height 20
click at [739, 572] on div "S1 play_arrow pause 19:34 + Add competency keyboard_arrow_right I could think o…" at bounding box center [562, 587] width 489 height 107
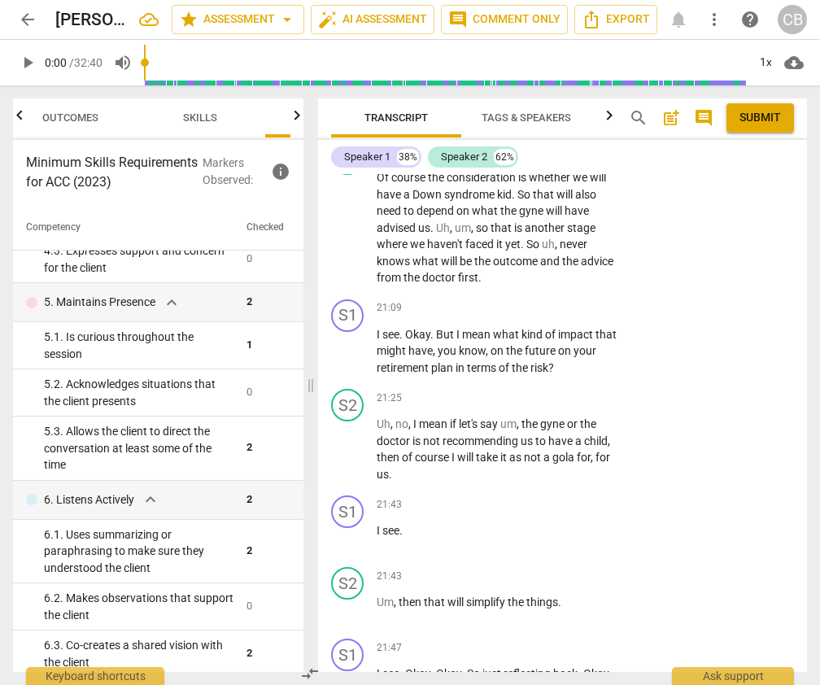
scroll to position [519, 0]
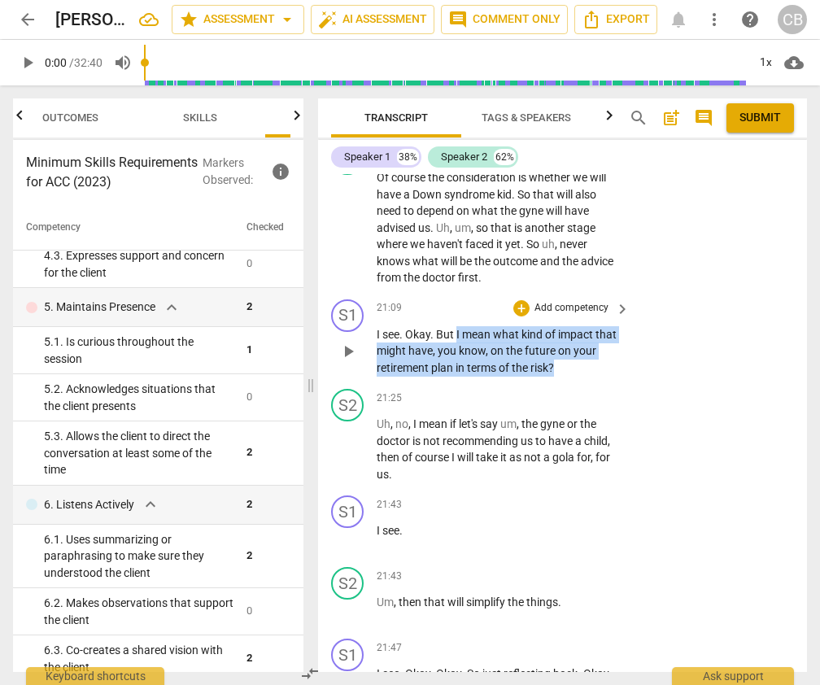
drag, startPoint x: 456, startPoint y: 285, endPoint x: 571, endPoint y: 313, distance: 118.2
click at [571, 326] on p "I see . Okay . But I mean what kind of impact that might have , you know , on t…" at bounding box center [499, 351] width 245 height 50
click at [524, 300] on div "+" at bounding box center [521, 308] width 16 height 16
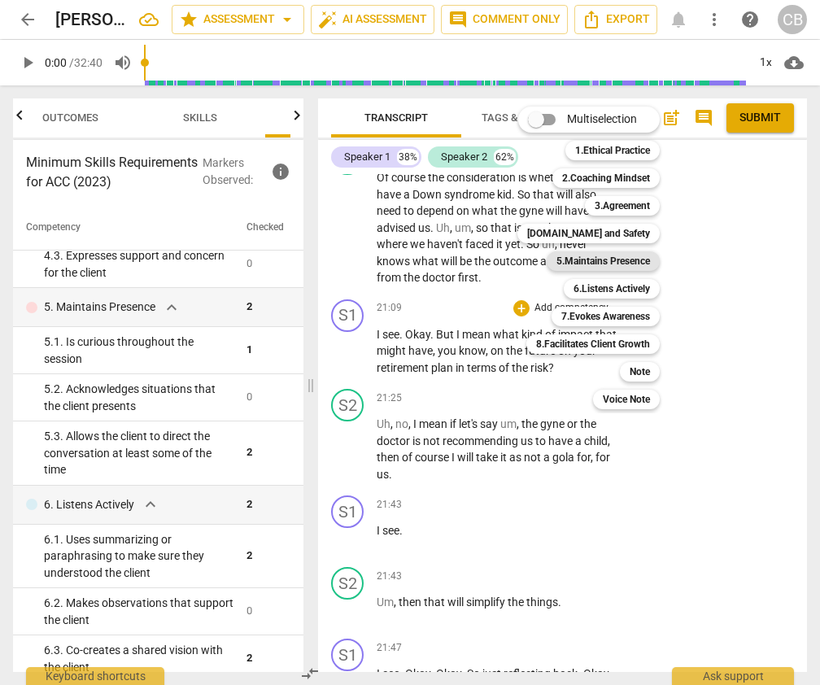
click at [591, 254] on b "5.Maintains Presence" at bounding box center [603, 261] width 94 height 20
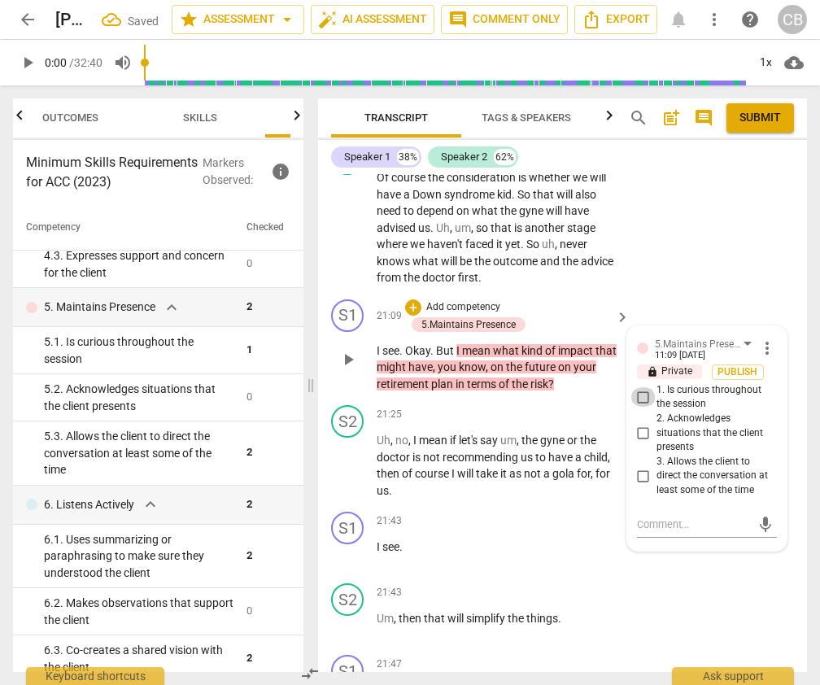
click at [640, 387] on input "1. Is curious throughout the session" at bounding box center [643, 397] width 26 height 20
click at [708, 577] on div "S2 play_arrow pause 21:43 + Add competency keyboard_arrow_right Um , then that …" at bounding box center [562, 613] width 489 height 72
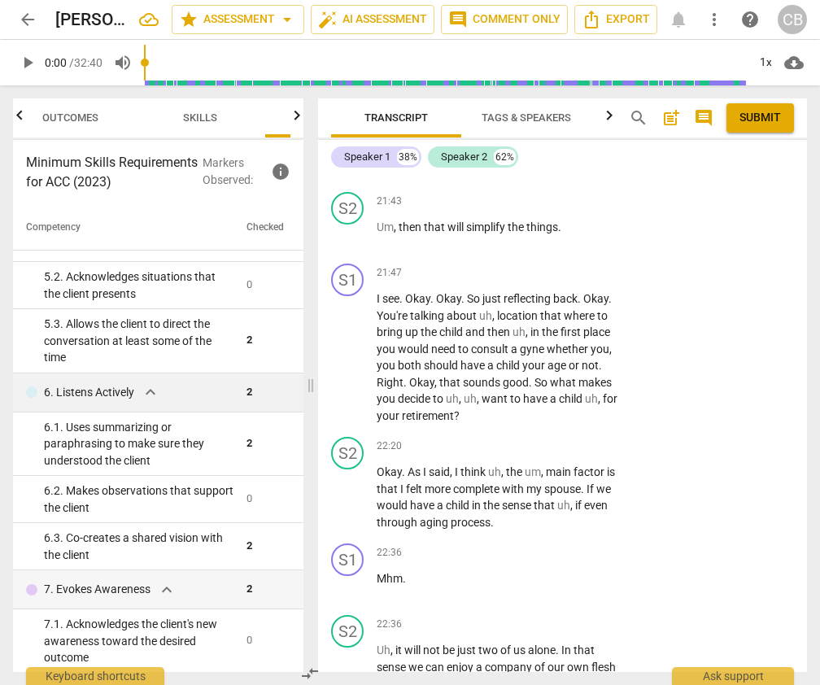
scroll to position [639, 0]
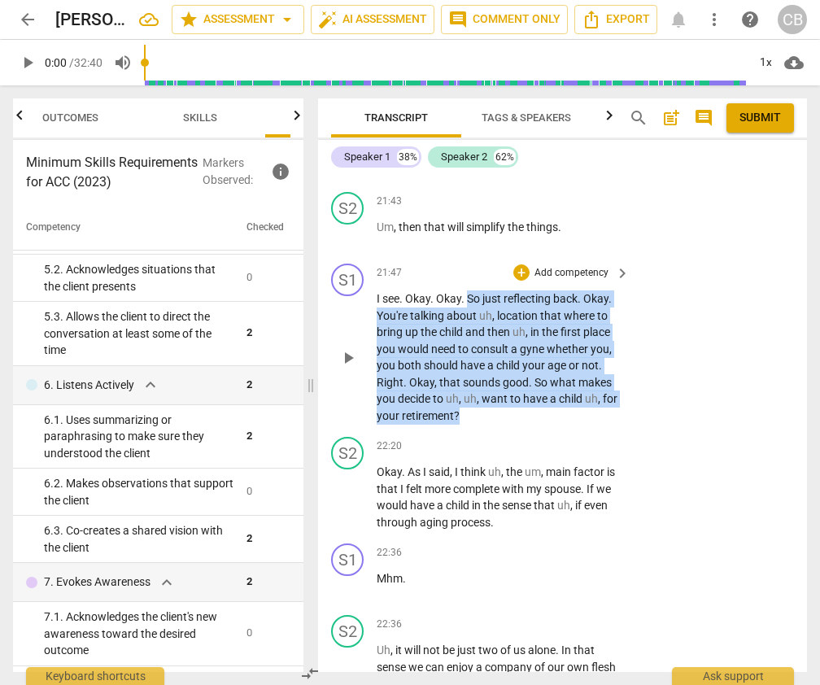
drag, startPoint x: 467, startPoint y: 250, endPoint x: 616, endPoint y: 360, distance: 185.0
click at [616, 360] on p "I see . Okay . Okay . So just reflecting back . Okay . You're talking about uh …" at bounding box center [499, 356] width 245 height 133
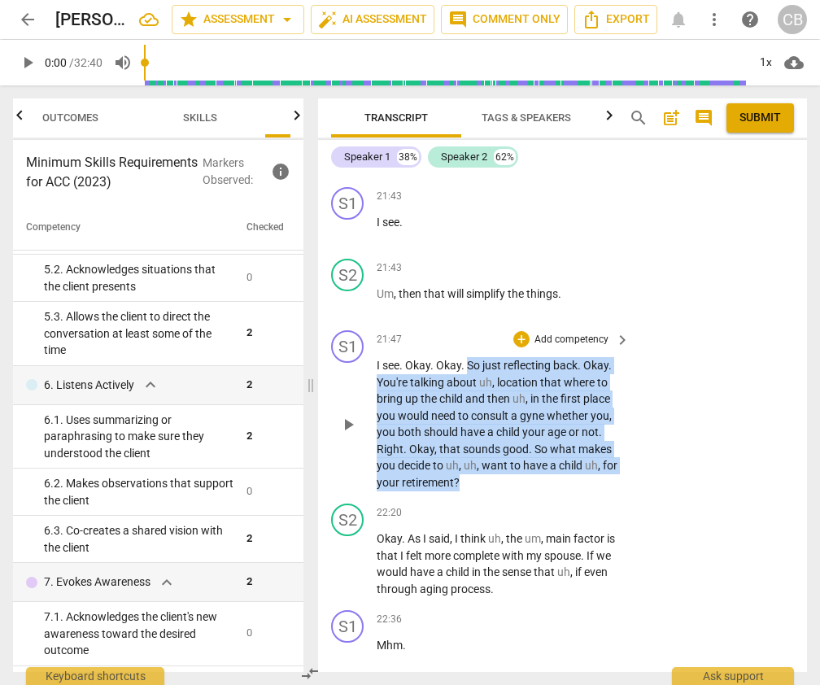
scroll to position [10237, 0]
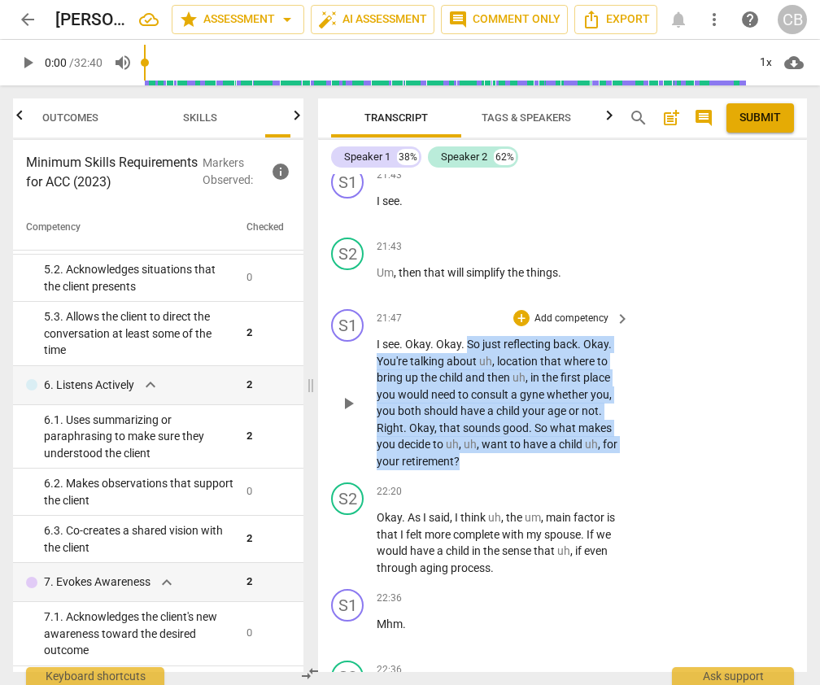
click at [658, 316] on div "S1 play_arrow pause 21:47 + Add competency keyboard_arrow_right I see . Okay . …" at bounding box center [562, 389] width 489 height 173
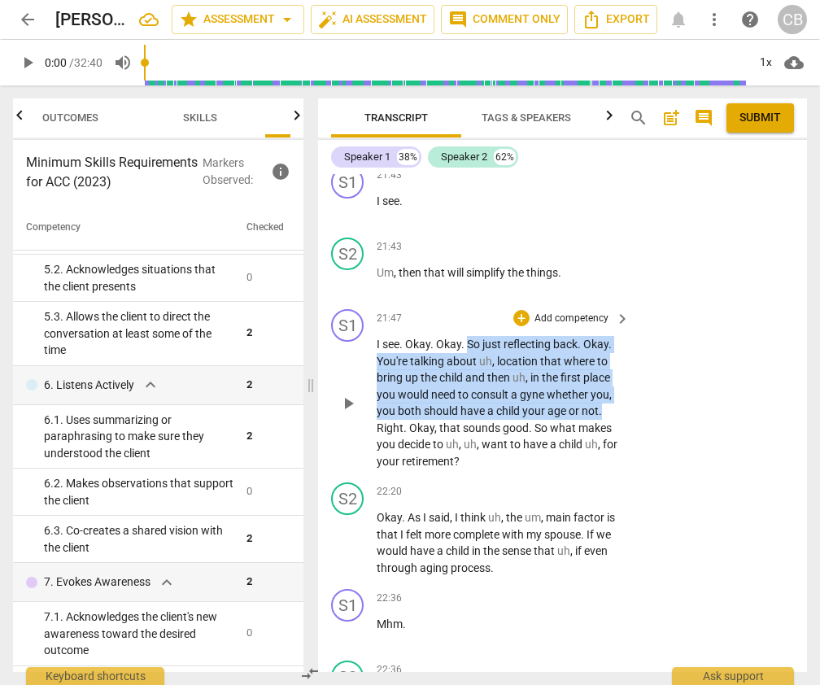
drag, startPoint x: 469, startPoint y: 292, endPoint x: 603, endPoint y: 355, distance: 147.4
click at [603, 355] on p "I see . Okay . Okay . So just reflecting back . Okay . You're talking about uh …" at bounding box center [499, 402] width 245 height 133
click at [521, 310] on div "+" at bounding box center [521, 318] width 16 height 16
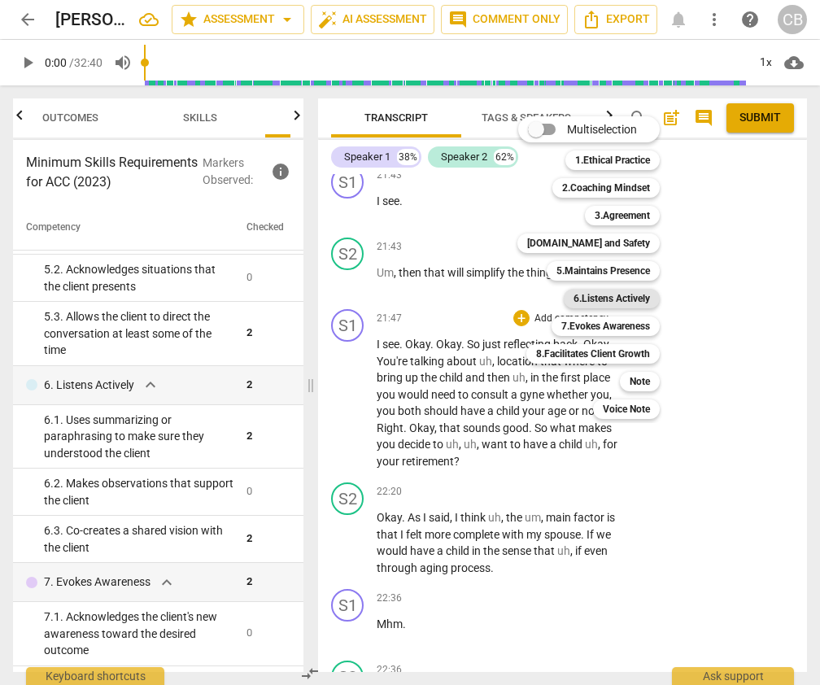
click at [612, 295] on b "6.Listens Actively" at bounding box center [612, 299] width 76 height 20
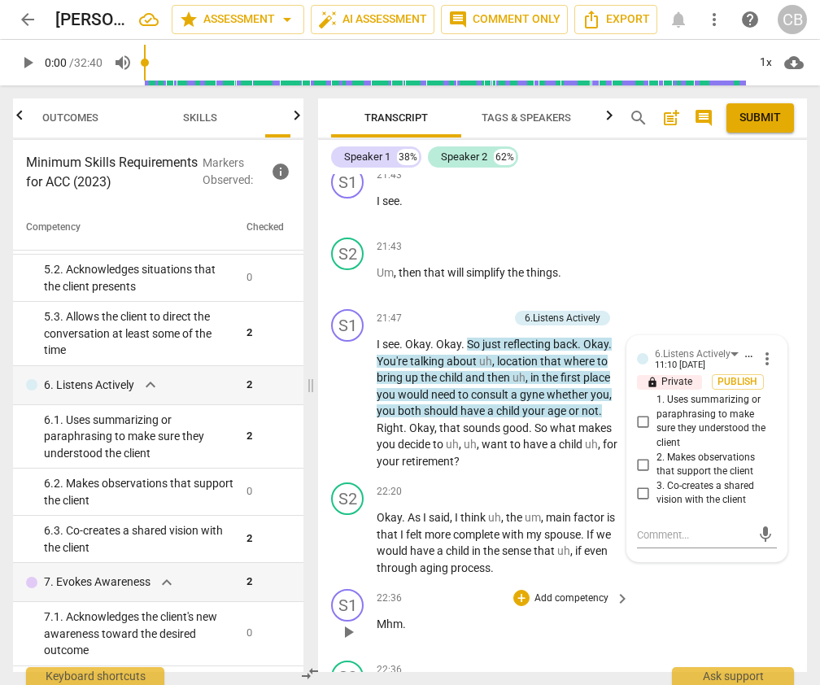
click at [733, 584] on div "S1 play_arrow pause 22:36 + Add competency keyboard_arrow_right Mhm ." at bounding box center [562, 618] width 489 height 72
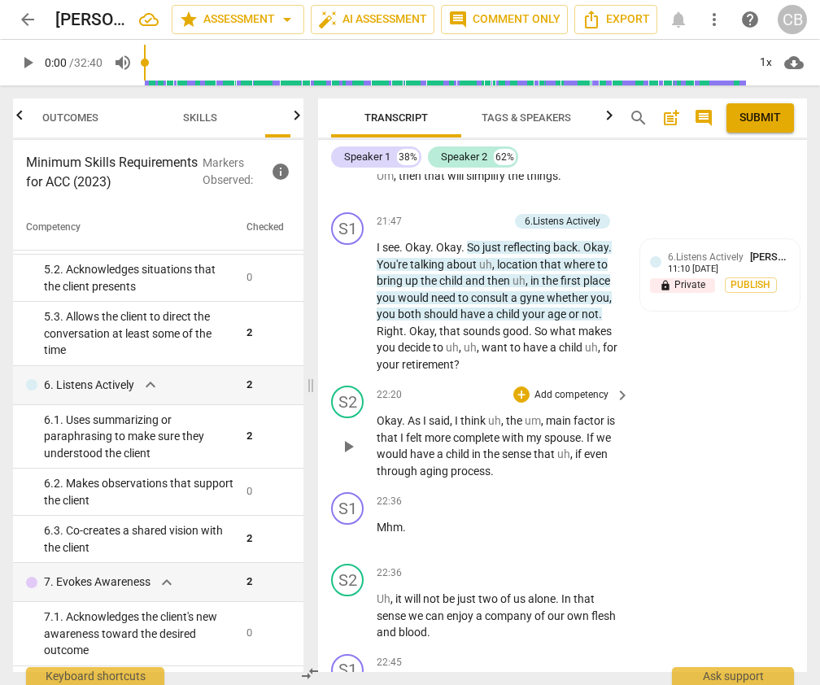
scroll to position [10329, 0]
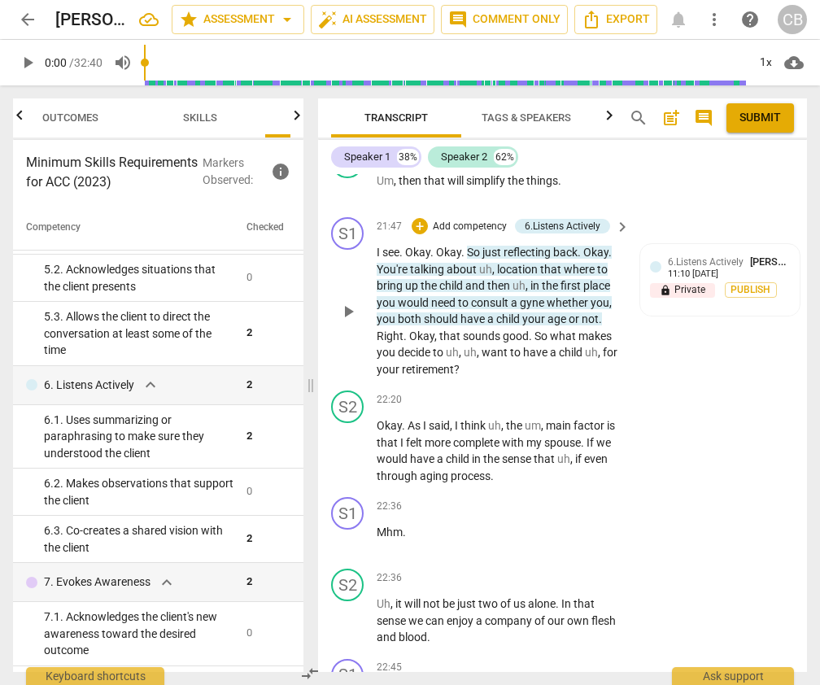
click at [578, 294] on p "I see . Okay . Okay . So just reflecting back . Okay . You're talking about uh …" at bounding box center [499, 310] width 245 height 133
click at [468, 246] on span "So" at bounding box center [474, 252] width 15 height 13
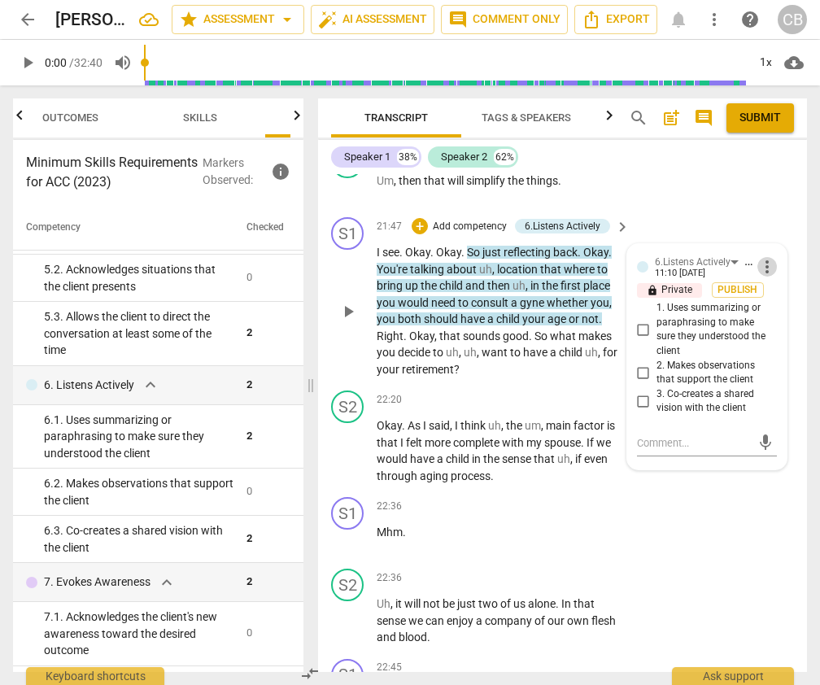
click at [767, 257] on span "more_vert" at bounding box center [767, 267] width 20 height 20
click at [773, 250] on li "Delete" at bounding box center [778, 246] width 56 height 31
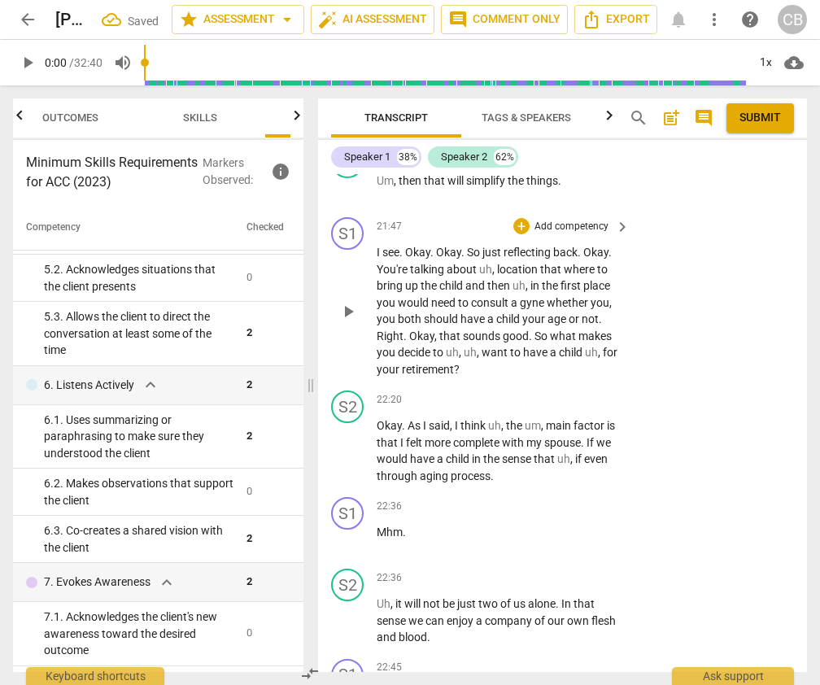
click at [526, 346] on span "have" at bounding box center [536, 352] width 27 height 13
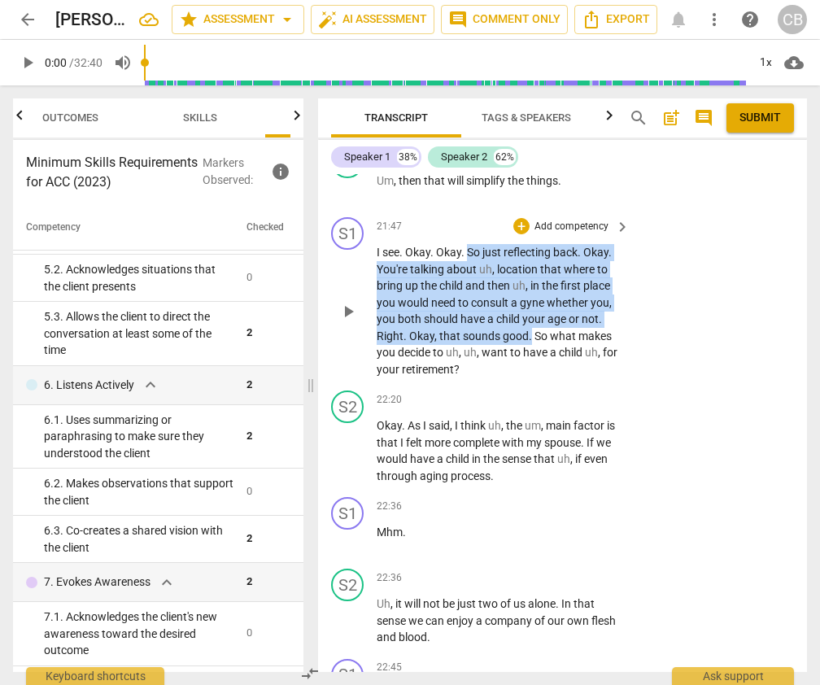
drag, startPoint x: 469, startPoint y: 199, endPoint x: 529, endPoint y: 289, distance: 107.4
click at [529, 289] on p "I see . Okay . Okay . So just reflecting back . Okay . You're talking about uh …" at bounding box center [499, 310] width 245 height 133
click at [522, 218] on div "+" at bounding box center [521, 226] width 16 height 16
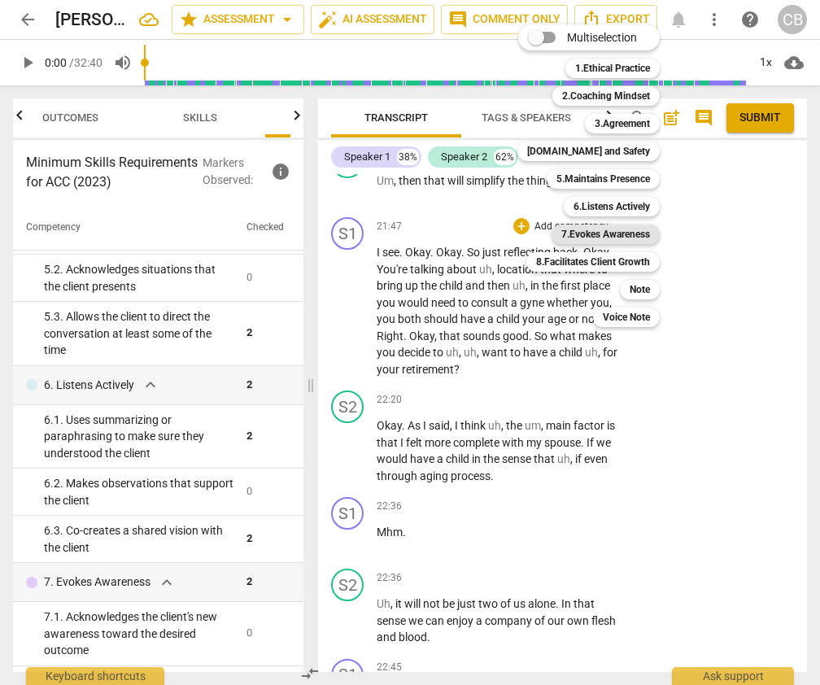
click at [633, 240] on b "7.Evokes Awareness" at bounding box center [605, 235] width 89 height 20
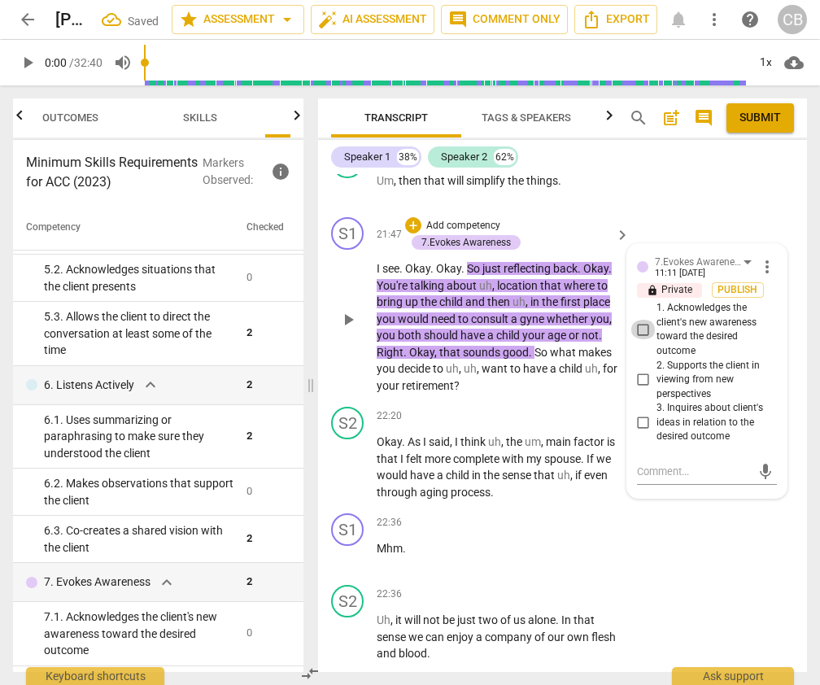
click at [640, 320] on input "1. Acknowledges the client's new awareness toward the desired outcome" at bounding box center [643, 330] width 26 height 20
click at [719, 523] on div "S1 play_arrow pause 22:36 + Add competency keyboard_arrow_right Mhm ." at bounding box center [562, 543] width 489 height 72
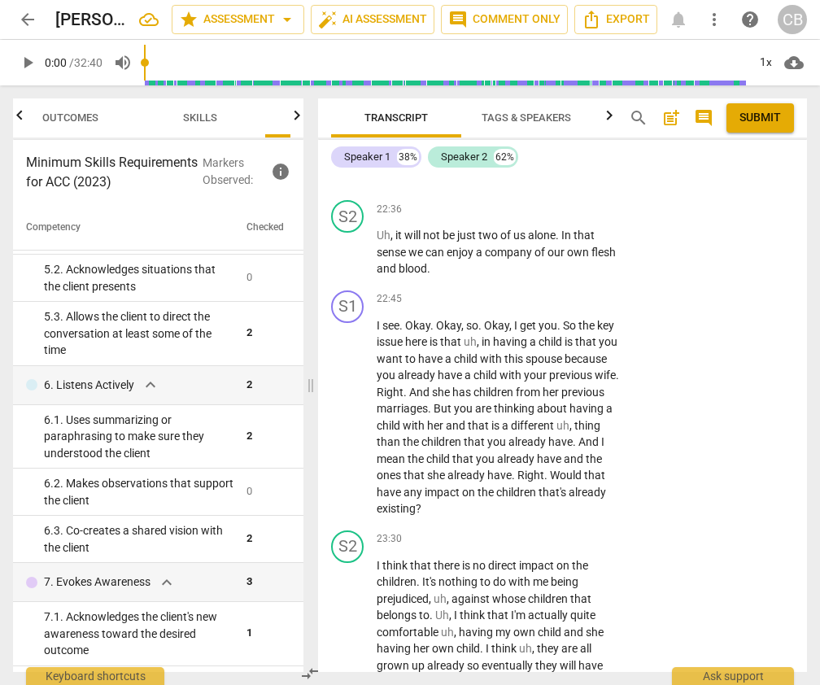
scroll to position [10715, 0]
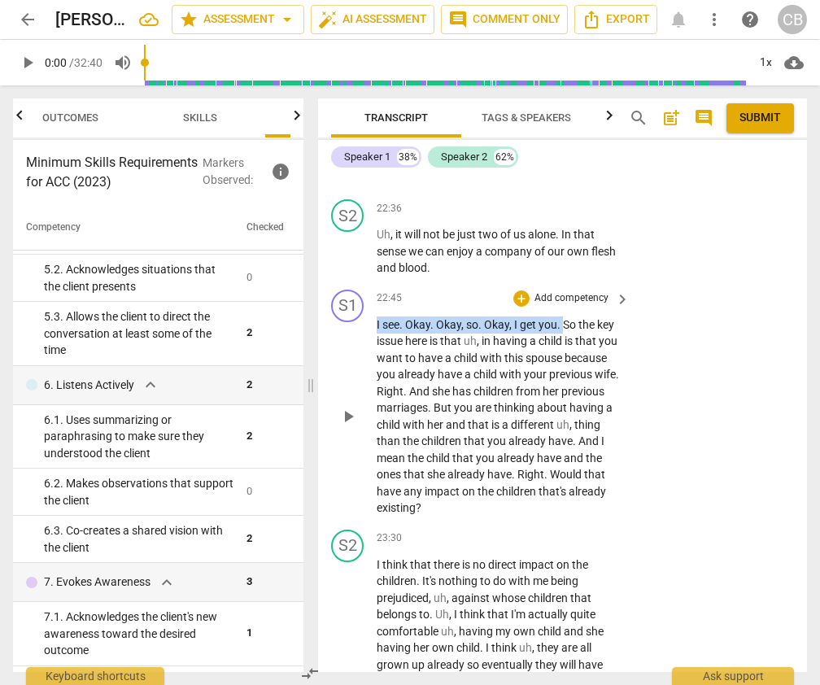
drag, startPoint x: 377, startPoint y: 275, endPoint x: 565, endPoint y: 269, distance: 187.2
click at [565, 316] on p "I see . Okay . Okay , so . Okay , I get you . So the key issue here is that uh …" at bounding box center [499, 416] width 245 height 200
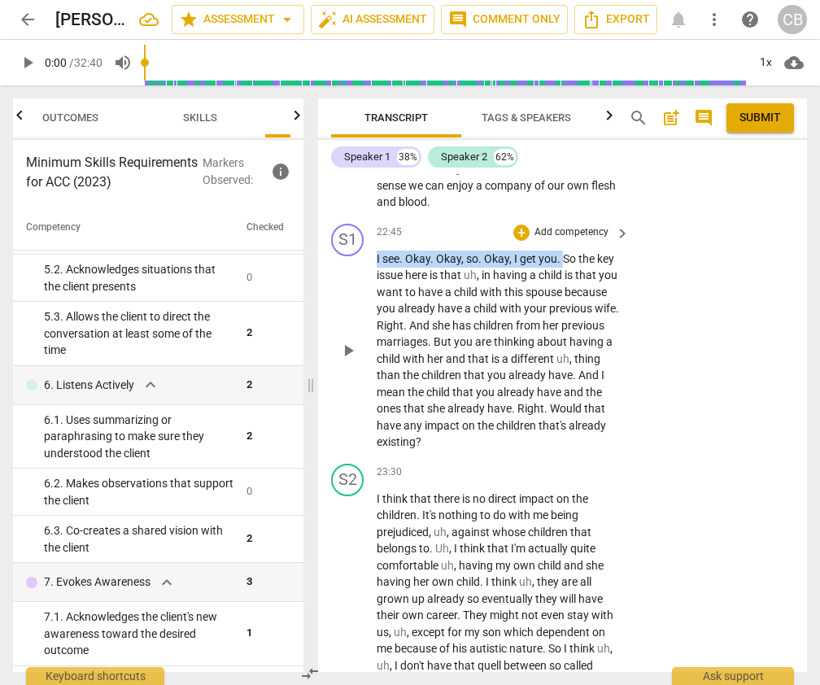
scroll to position [10779, 0]
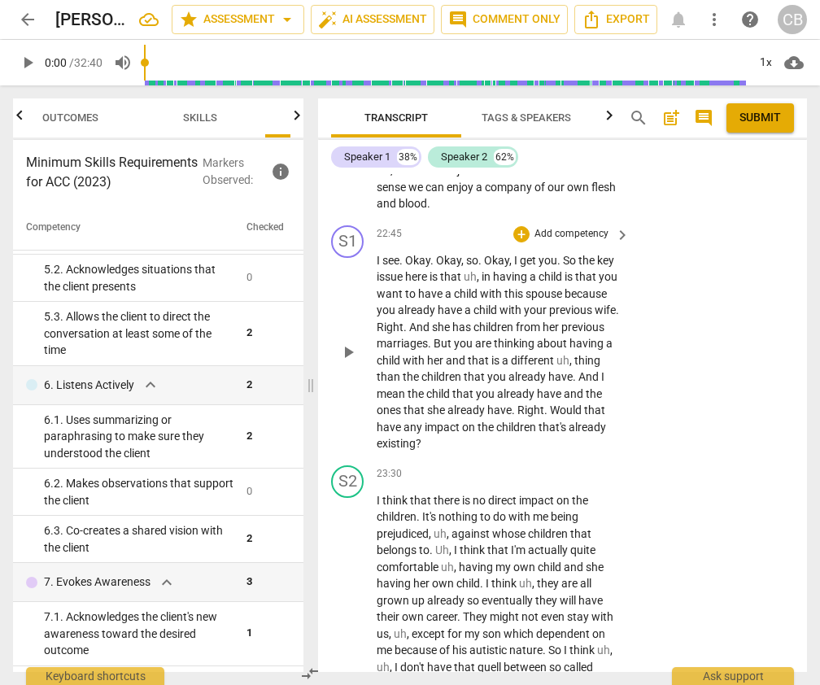
click at [666, 268] on div "S1 play_arrow pause 22:45 + Add competency keyboard_arrow_right I see . Okay . …" at bounding box center [562, 339] width 489 height 240
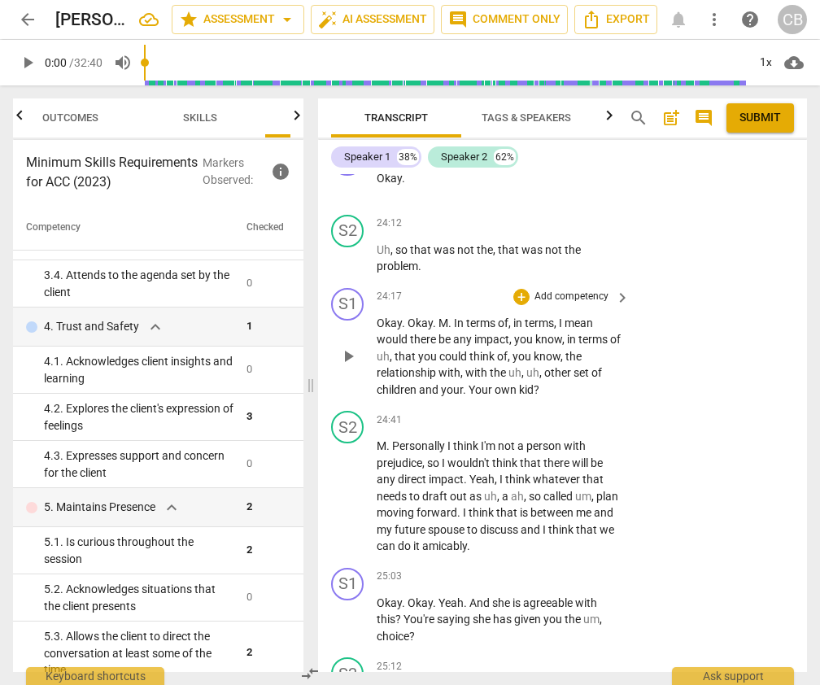
scroll to position [11350, 0]
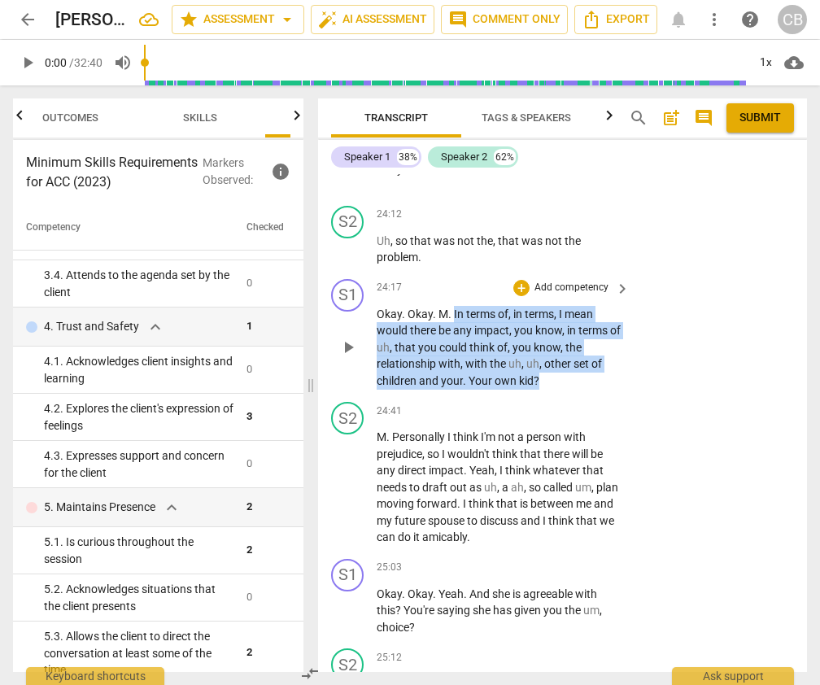
drag, startPoint x: 452, startPoint y: 264, endPoint x: 543, endPoint y: 330, distance: 112.3
click at [543, 330] on p "Okay . Okay . M . In terms of , in terms , I mean would there be any impact , y…" at bounding box center [499, 348] width 245 height 84
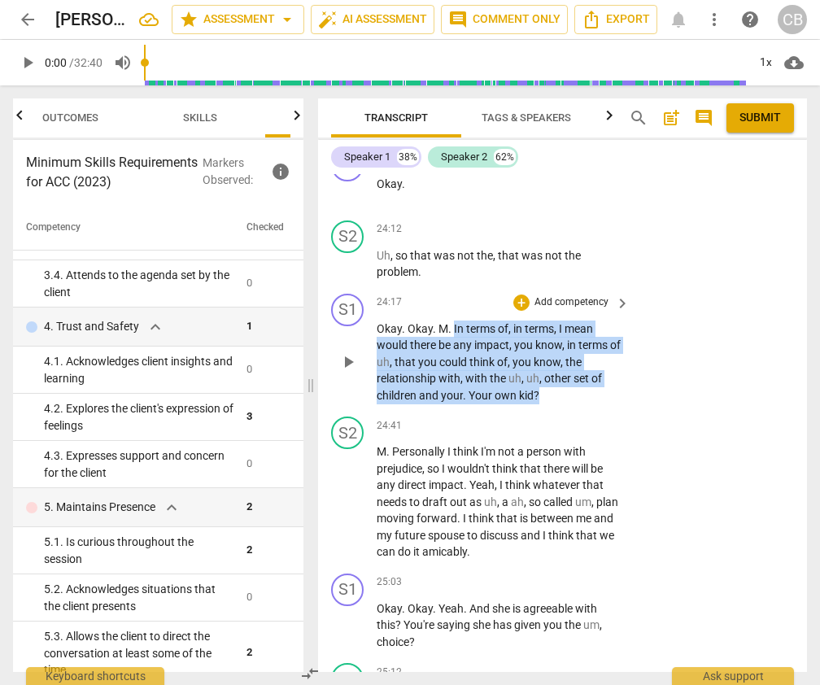
scroll to position [11322, 0]
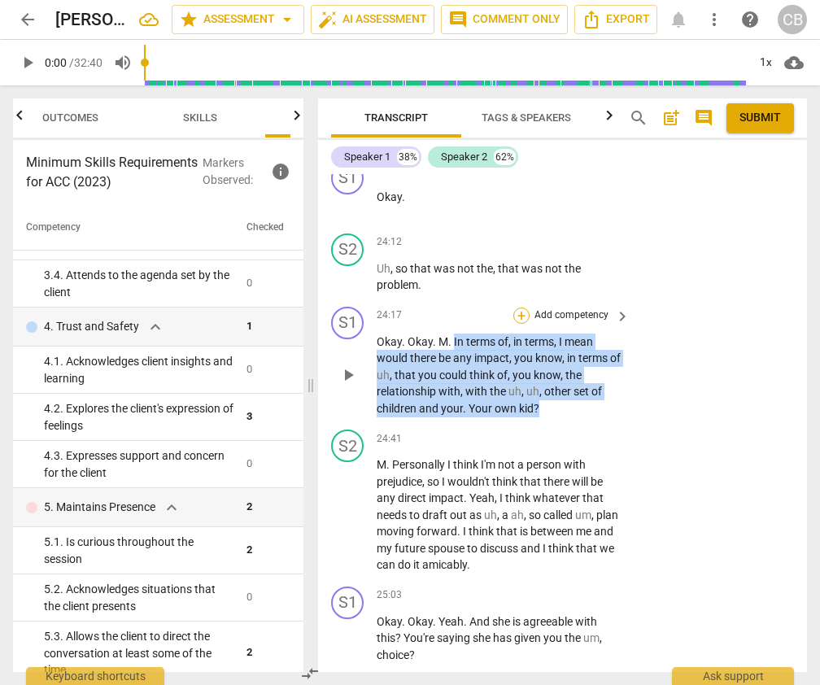
click at [519, 308] on div "+" at bounding box center [521, 316] width 16 height 16
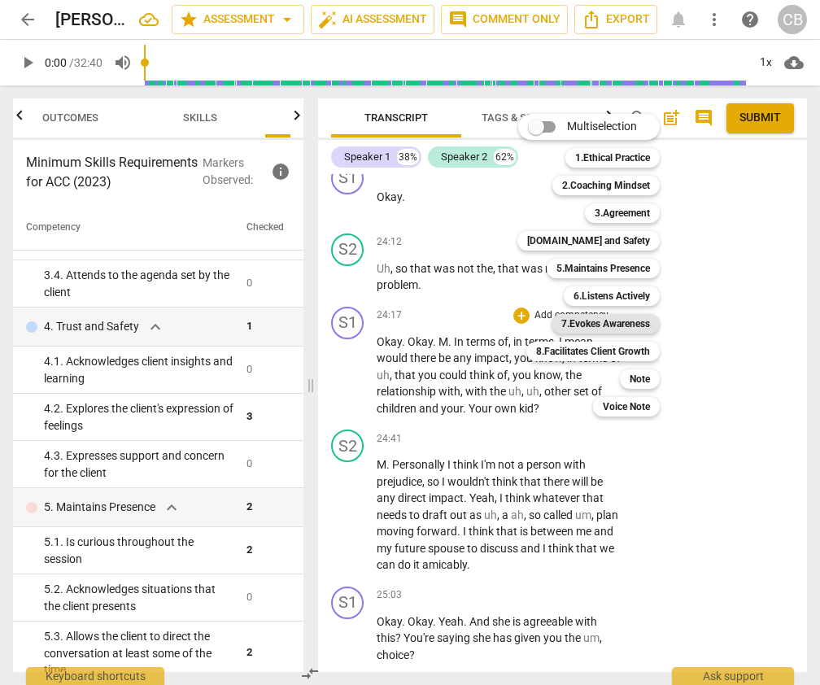
click at [614, 326] on b "7.Evokes Awareness" at bounding box center [605, 324] width 89 height 20
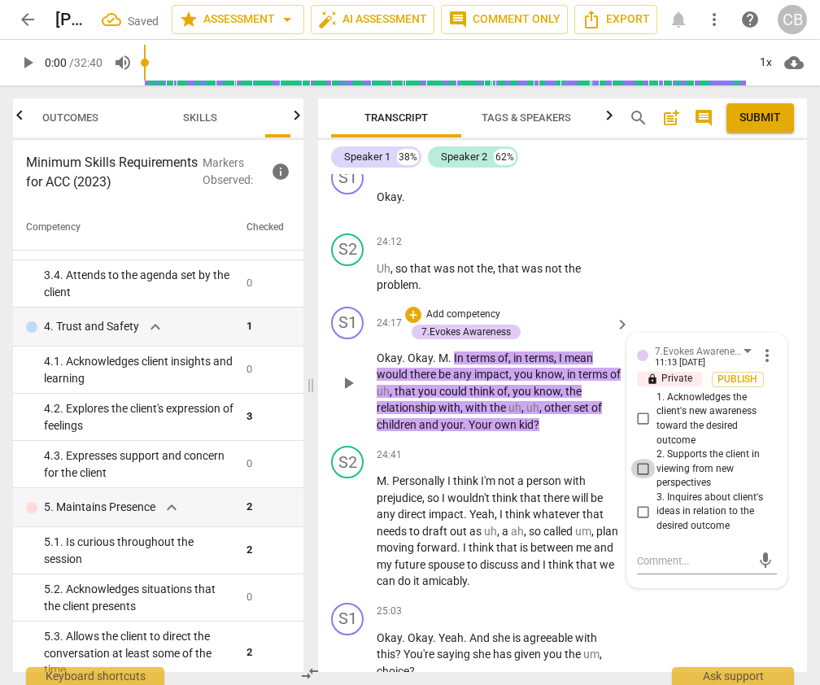
click at [643, 459] on input "2. Supports the client in viewing from new perspectives" at bounding box center [643, 469] width 26 height 20
click at [663, 553] on textarea at bounding box center [694, 560] width 114 height 15
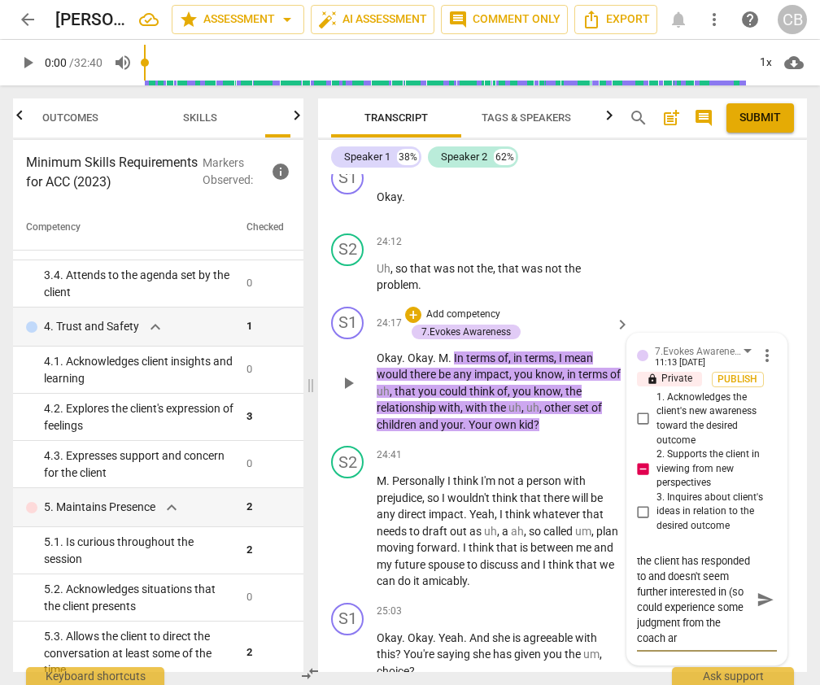
scroll to position [45, 0]
click at [706, 574] on textarea "The coach is continuing a line of questioning that the client has responded to …" at bounding box center [694, 599] width 114 height 93
click at [681, 553] on textarea "The coach is continuing a line of questioning that the client has responded to …" at bounding box center [694, 615] width 114 height 124
click at [697, 617] on textarea "The coach is continuing a line of questioning that the client has responded to …" at bounding box center [694, 615] width 114 height 124
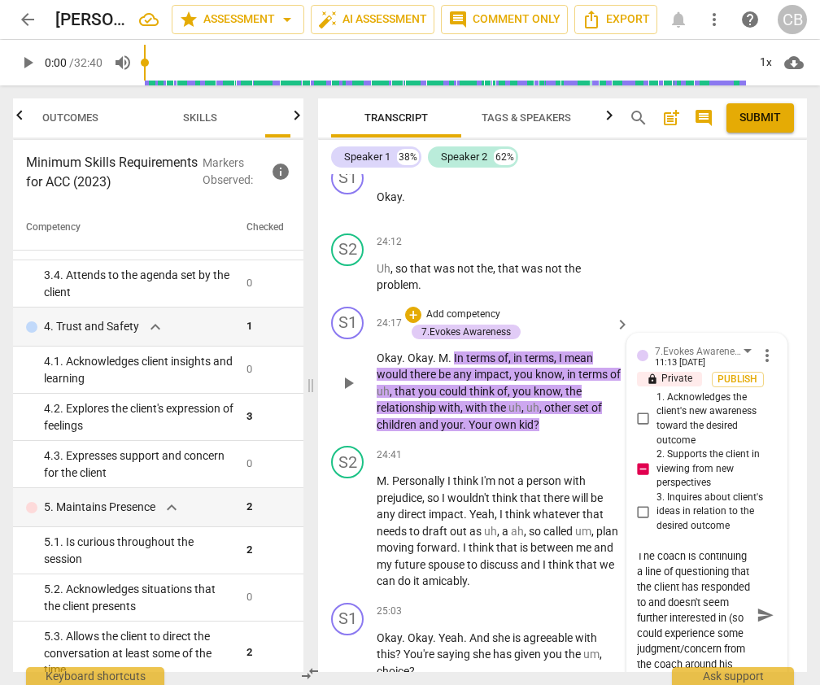
scroll to position [0, 0]
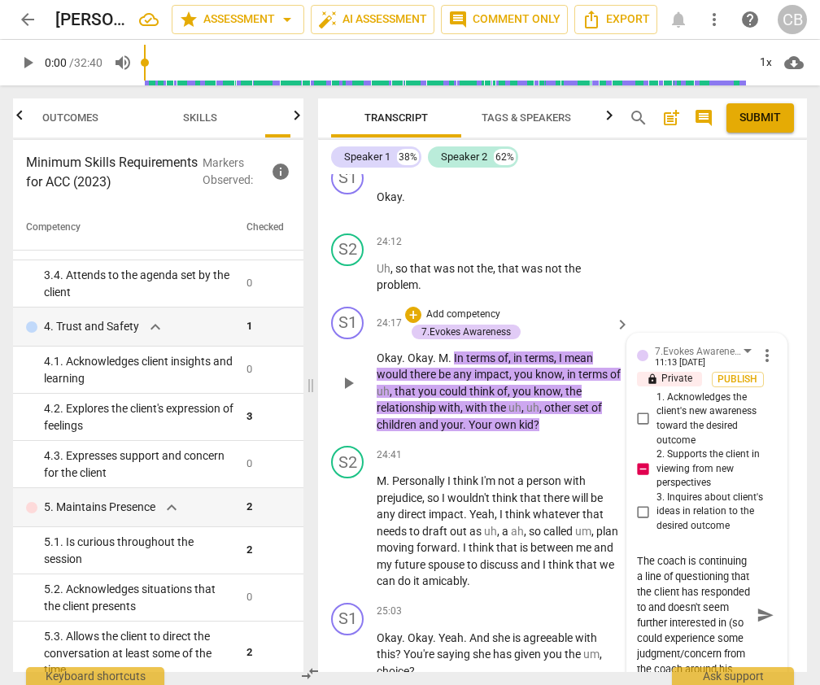
click at [637, 553] on textarea "The coach is continuing a line of questioning that the client has responded to …" at bounding box center [694, 615] width 114 height 124
click at [761, 606] on span "send" at bounding box center [766, 615] width 18 height 18
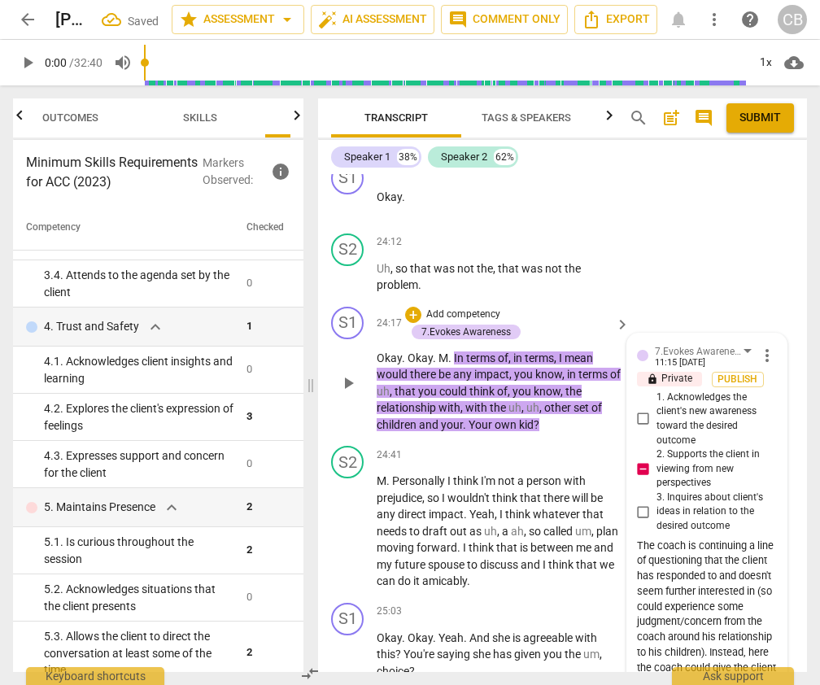
click at [681, 539] on div "The coach is continuing a line of questioning that the client has responded to …" at bounding box center [707, 630] width 140 height 183
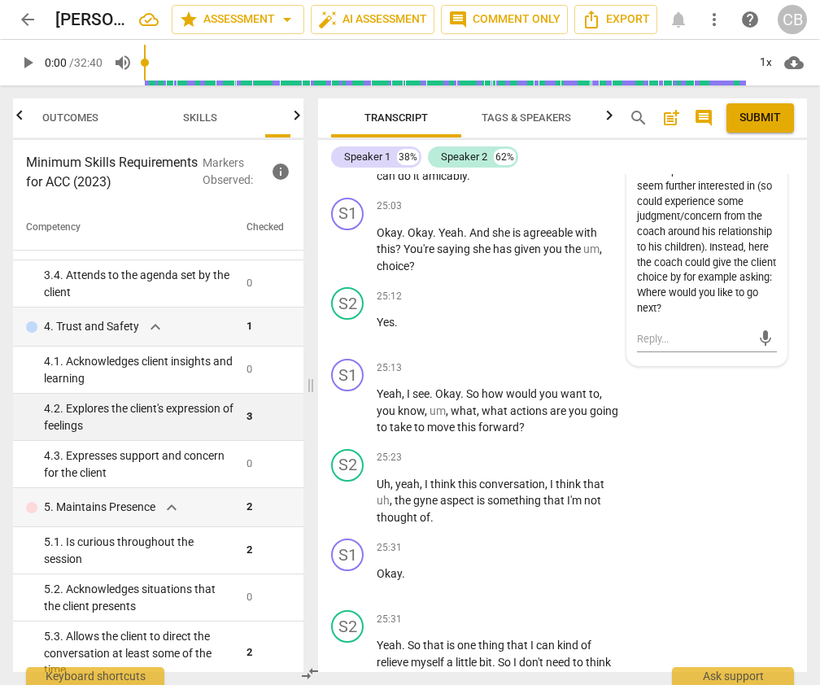
scroll to position [11744, 0]
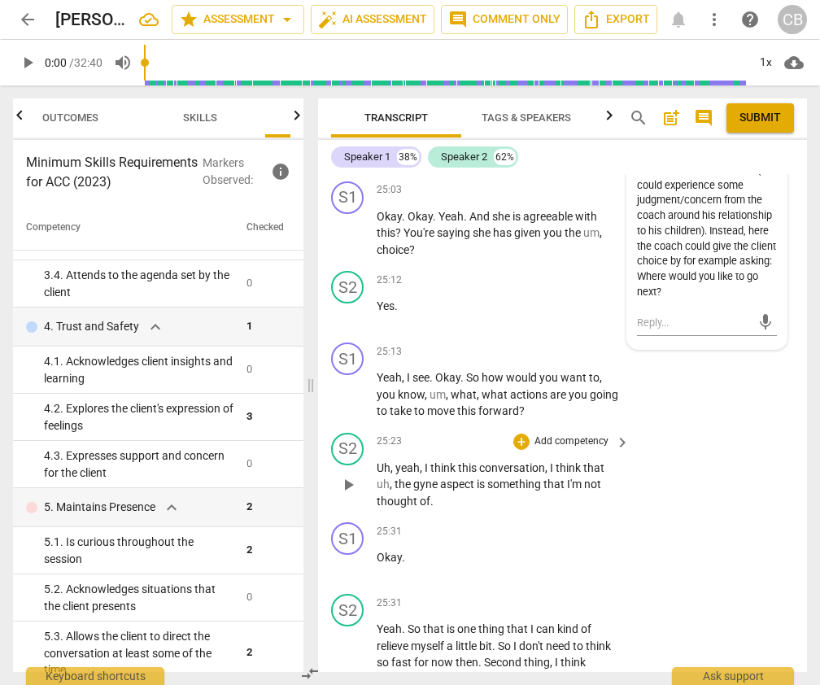
click at [517, 426] on div "S2 play_arrow pause 25:23 + Add competency keyboard_arrow_right Uh , yeah , I t…" at bounding box center [562, 471] width 489 height 90
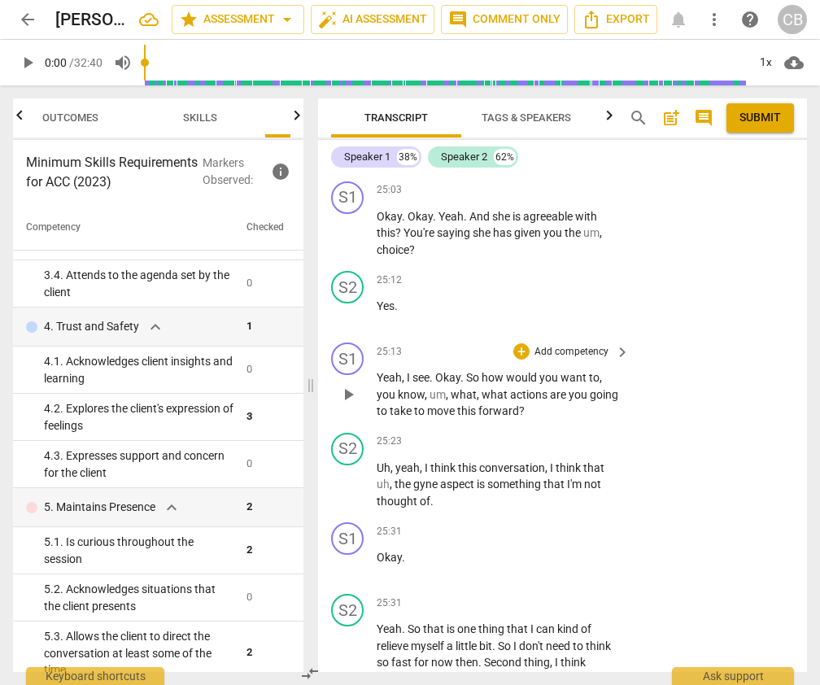
click at [479, 388] on span "," at bounding box center [479, 394] width 5 height 13
drag, startPoint x: 482, startPoint y: 342, endPoint x: 551, endPoint y: 358, distance: 70.9
click at [551, 369] on p "Yeah , I see . Okay . So how would you want to , you know , um , what , what ac…" at bounding box center [499, 394] width 245 height 50
click at [521, 343] on div "+" at bounding box center [521, 351] width 16 height 16
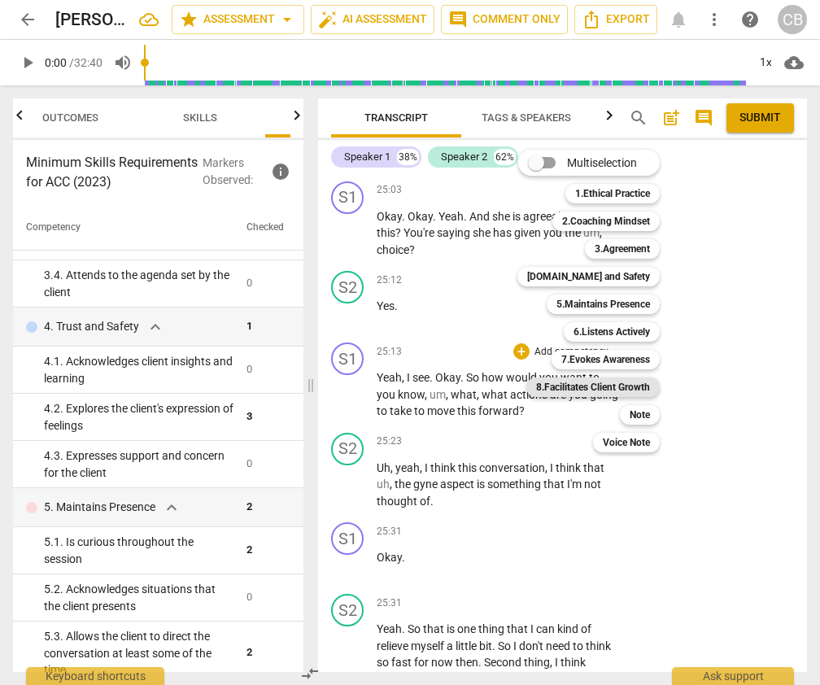
click at [621, 387] on b "8.Facilitates Client Growth" at bounding box center [593, 387] width 114 height 20
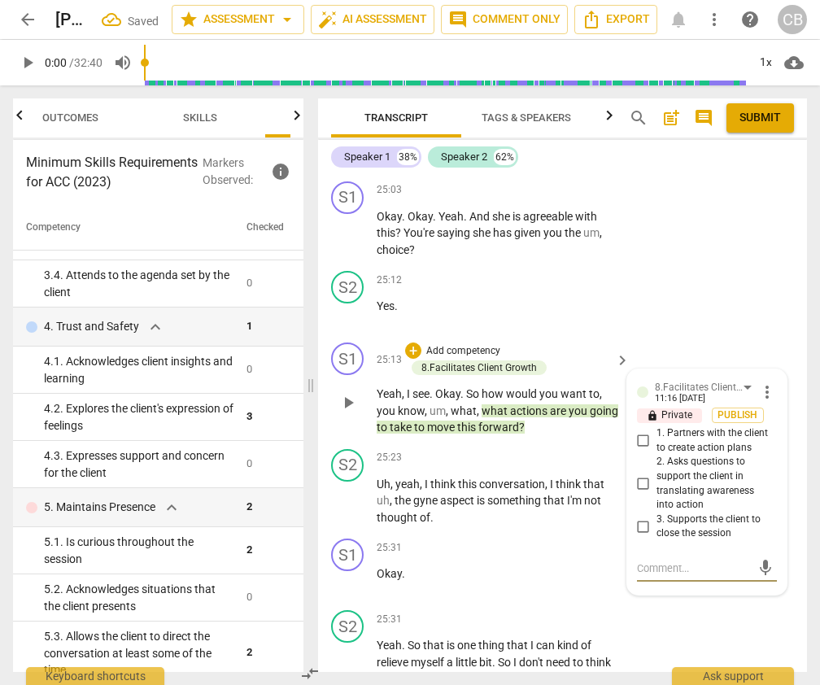
click at [641, 431] on input "1. Partners with the client to create action plans" at bounding box center [643, 441] width 26 height 20
click at [685, 604] on div "S2 play_arrow pause 25:31 + Add competency keyboard_arrow_right Yeah . So that …" at bounding box center [562, 682] width 489 height 157
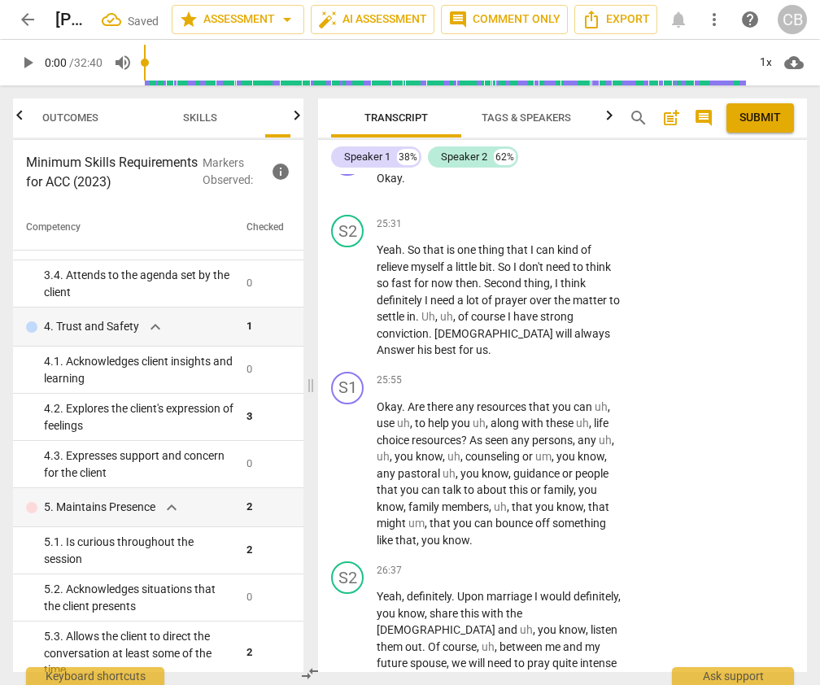
scroll to position [12142, 0]
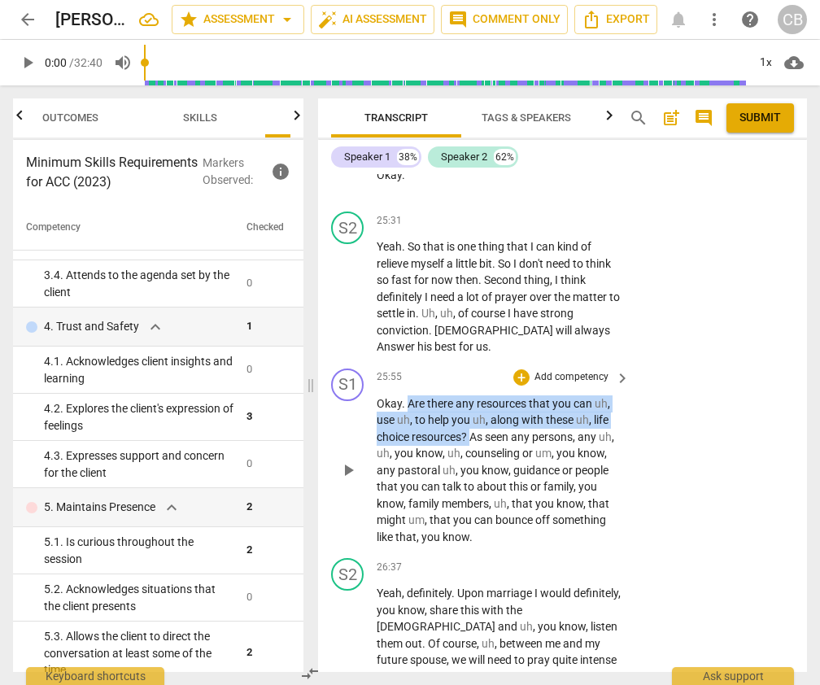
drag, startPoint x: 410, startPoint y: 351, endPoint x: 472, endPoint y: 381, distance: 68.4
click at [473, 395] on p "Okay . Are there any resources that you can uh , use uh , to help you uh , alon…" at bounding box center [499, 470] width 245 height 150
click at [522, 369] on div "+" at bounding box center [521, 377] width 16 height 16
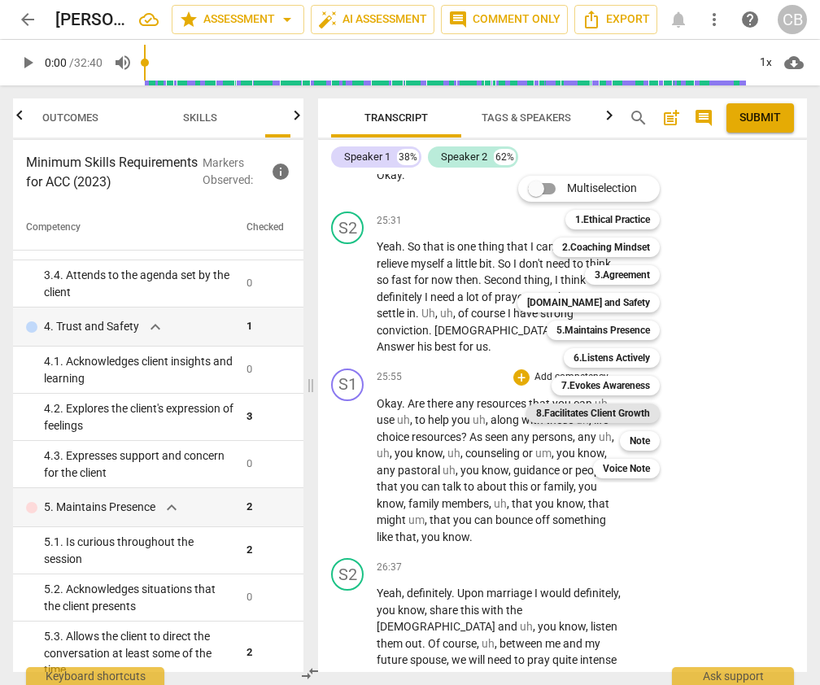
click at [617, 407] on b "8.Facilitates Client Growth" at bounding box center [593, 413] width 114 height 20
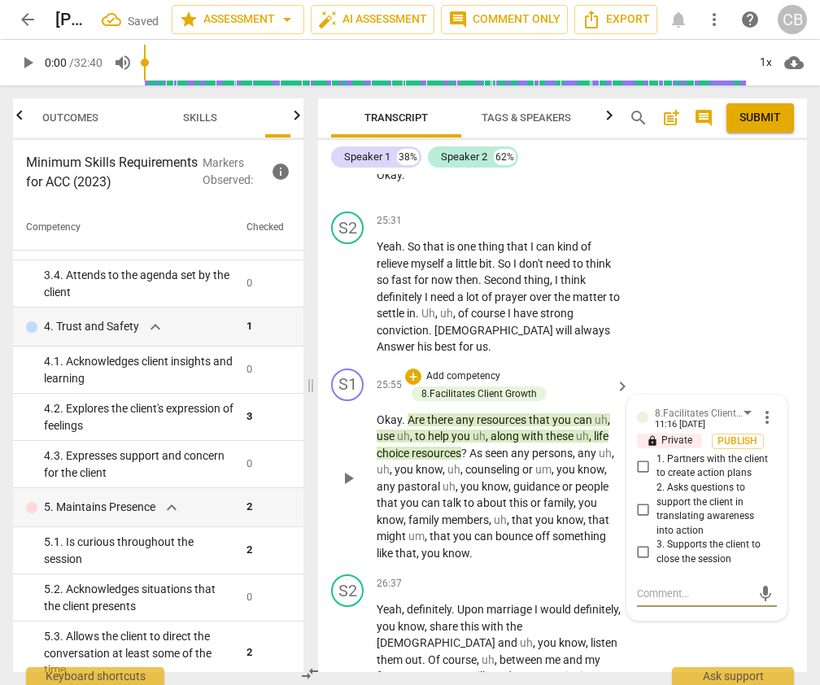
click at [639, 456] on input "1. Partners with the client to create action plans" at bounding box center [643, 466] width 26 height 20
click at [675, 600] on div "S2 play_arrow pause 26:37 + Add competency keyboard_arrow_right Yeah , definite…" at bounding box center [562, 654] width 489 height 173
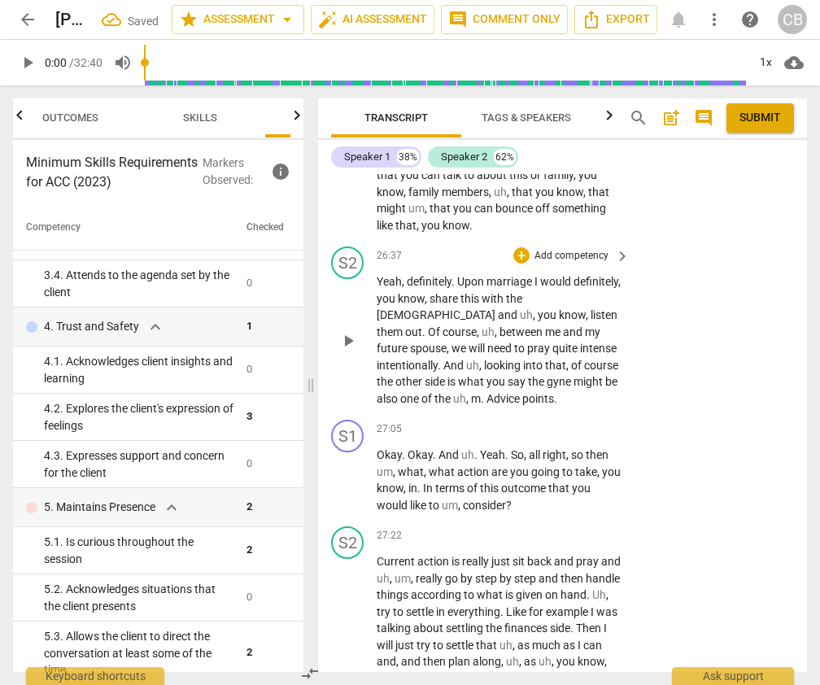
scroll to position [12473, 0]
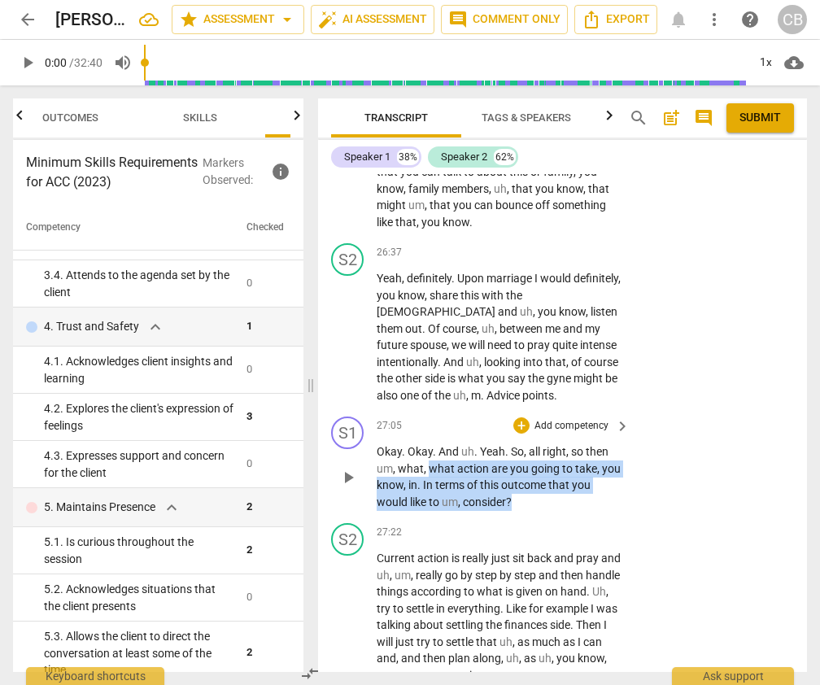
drag, startPoint x: 430, startPoint y: 417, endPoint x: 519, endPoint y: 444, distance: 92.6
click at [519, 444] on p "Okay . Okay . And uh . Yeah . So , all right , so then um , what , what action …" at bounding box center [499, 476] width 245 height 67
click at [522, 417] on div "+" at bounding box center [521, 425] width 16 height 16
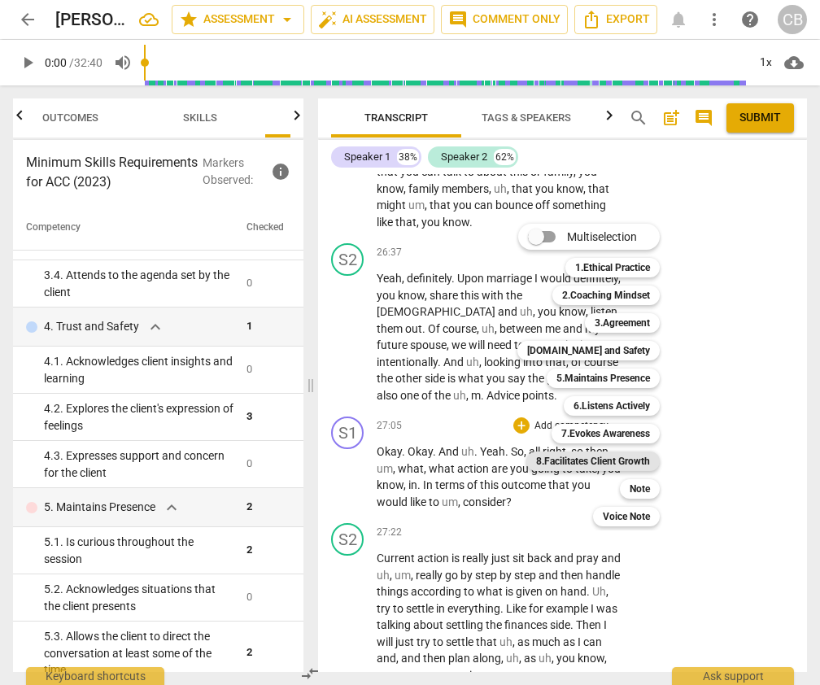
click at [569, 451] on b "8.Facilitates Client Growth" at bounding box center [593, 461] width 114 height 20
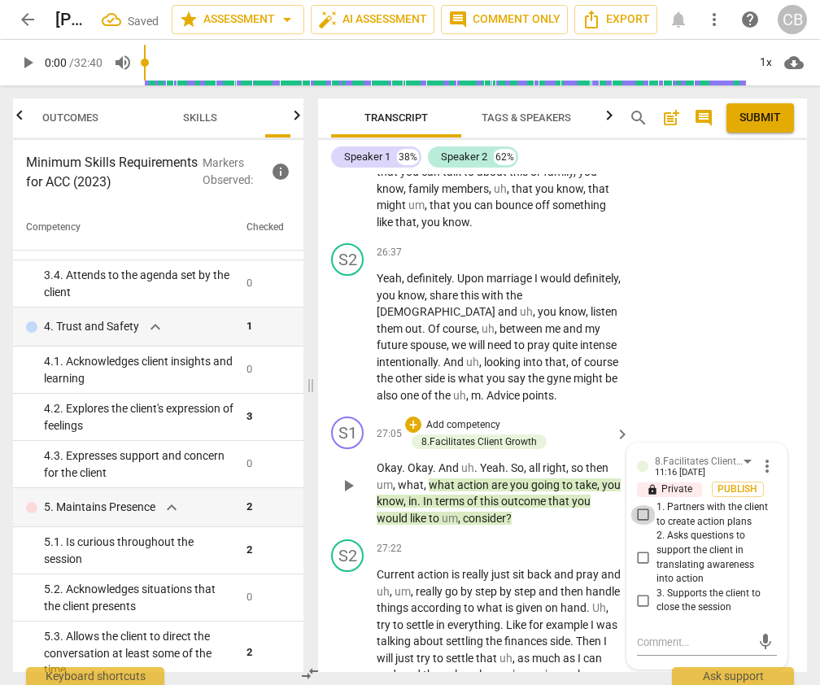
click at [640, 505] on input "1. Partners with the client to create action plans" at bounding box center [643, 515] width 26 height 20
click at [678, 639] on div "S2 play_arrow pause 27:22 + Add competency keyboard_arrow_right Current action …" at bounding box center [562, 619] width 489 height 173
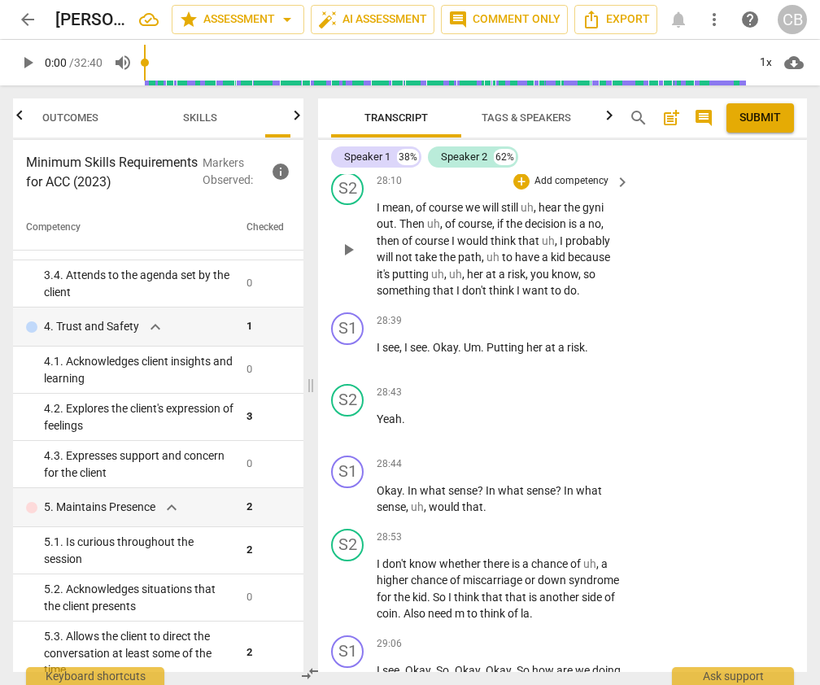
scroll to position [13105, 0]
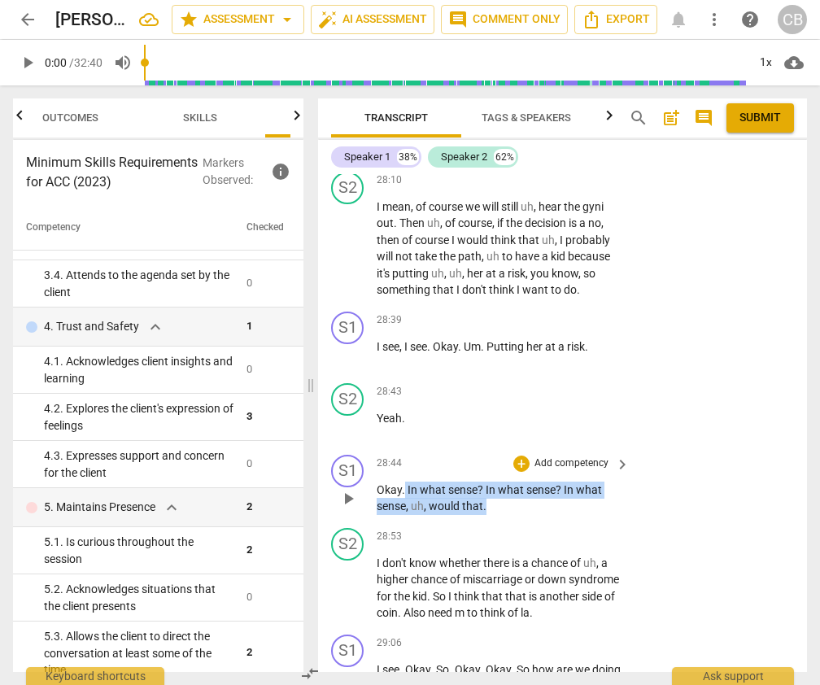
drag, startPoint x: 490, startPoint y: 457, endPoint x: 405, endPoint y: 439, distance: 86.5
click at [405, 482] on p "Okay . In what sense ? In what sense ? In what sense , uh , would that ." at bounding box center [499, 498] width 245 height 33
click at [522, 456] on div "+" at bounding box center [521, 464] width 16 height 16
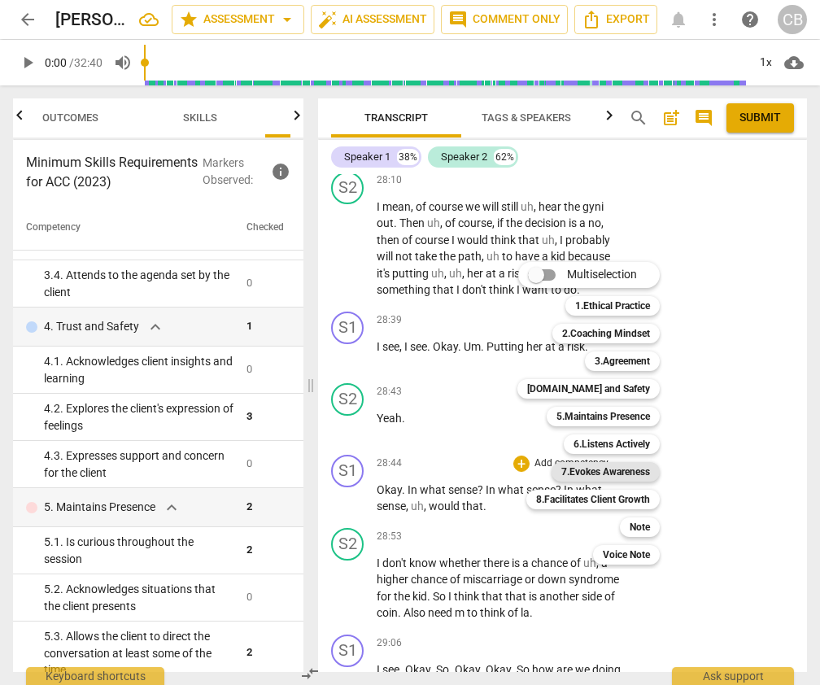
click at [604, 472] on b "7.Evokes Awareness" at bounding box center [605, 472] width 89 height 20
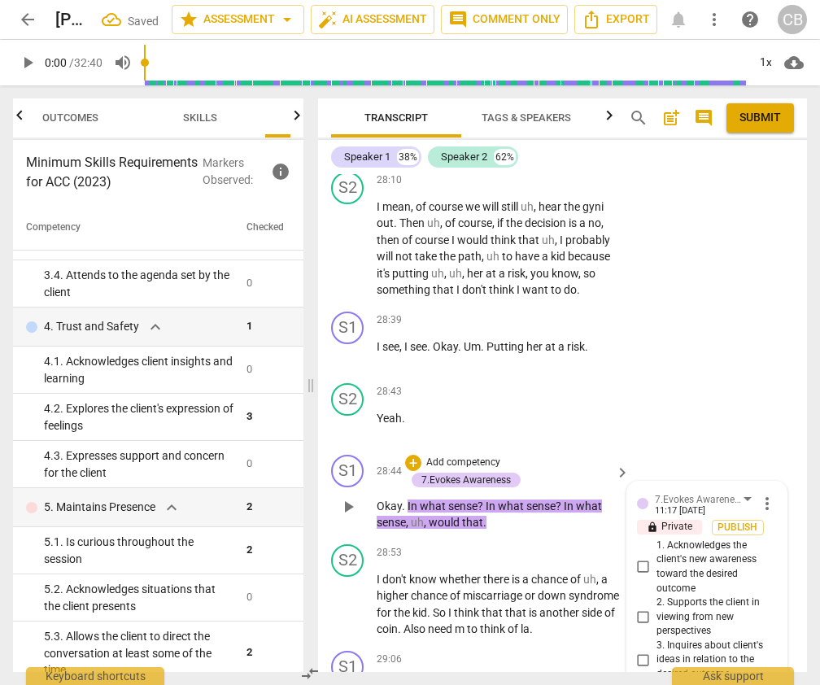
click at [761, 494] on span "more_vert" at bounding box center [767, 504] width 20 height 20
click at [776, 482] on li "Delete" at bounding box center [778, 484] width 56 height 31
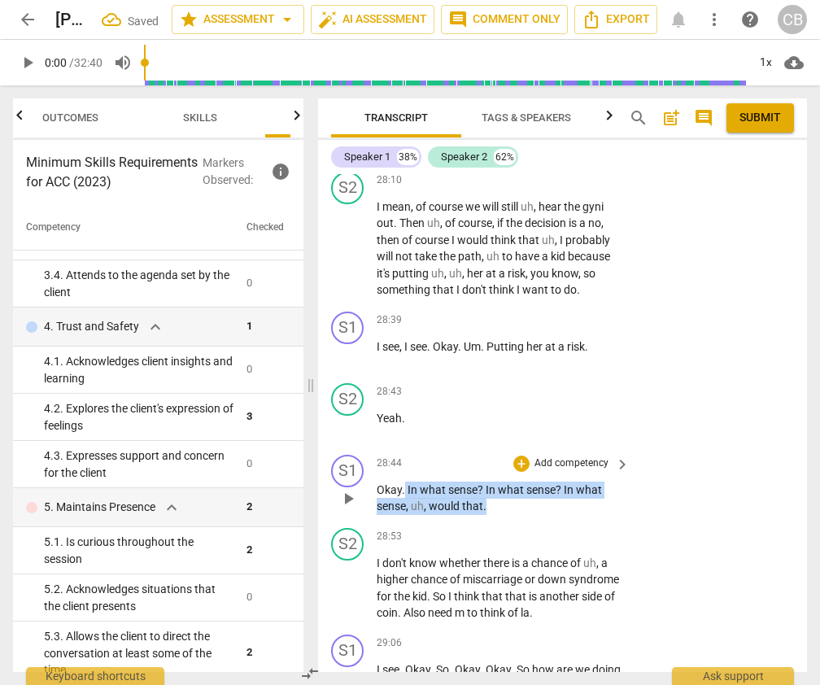
drag, startPoint x: 405, startPoint y: 437, endPoint x: 508, endPoint y: 464, distance: 106.0
click at [508, 464] on div "S1 play_arrow pause 28:44 + Add competency keyboard_arrow_right Okay . In what …" at bounding box center [562, 484] width 489 height 73
click at [521, 456] on div "+" at bounding box center [521, 464] width 16 height 16
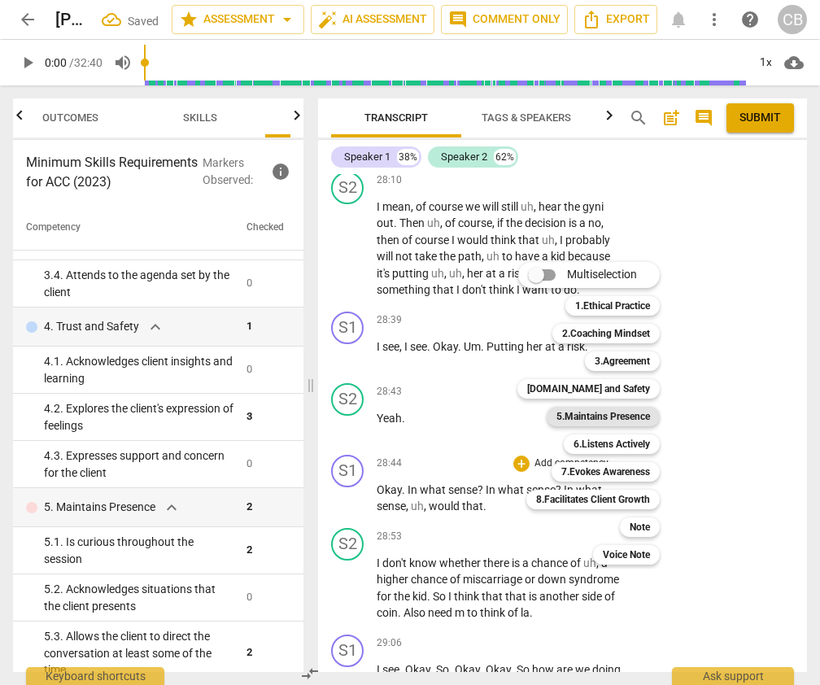
click at [628, 412] on b "5.Maintains Presence" at bounding box center [603, 417] width 94 height 20
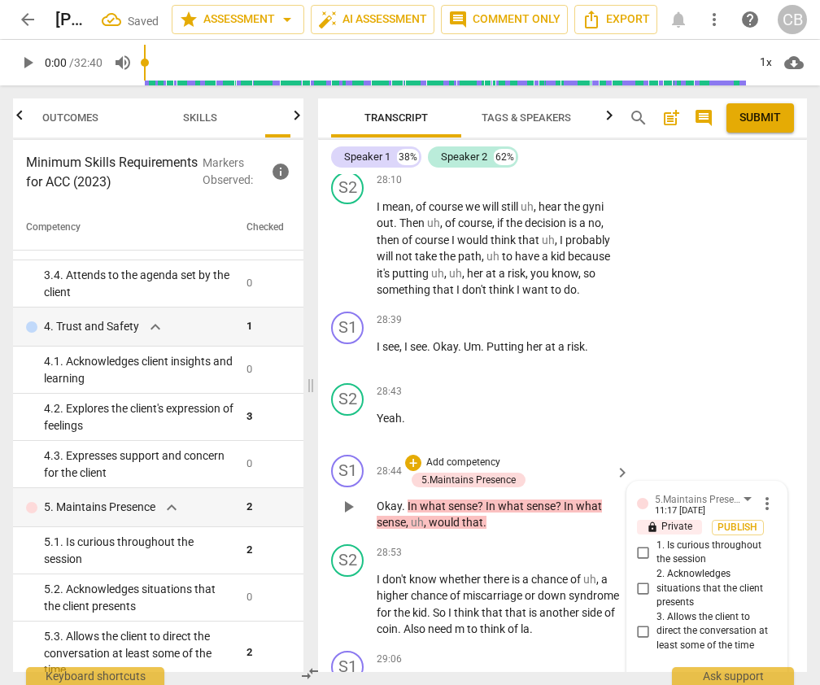
click at [640, 622] on input "3. Allows the client to direct the conversation at least some of the time" at bounding box center [643, 632] width 26 height 20
click at [661, 672] on textarea at bounding box center [694, 679] width 114 height 15
click at [712, 377] on div "S2 play_arrow pause 28:43 + Add competency keyboard_arrow_right Yeah ." at bounding box center [562, 413] width 489 height 72
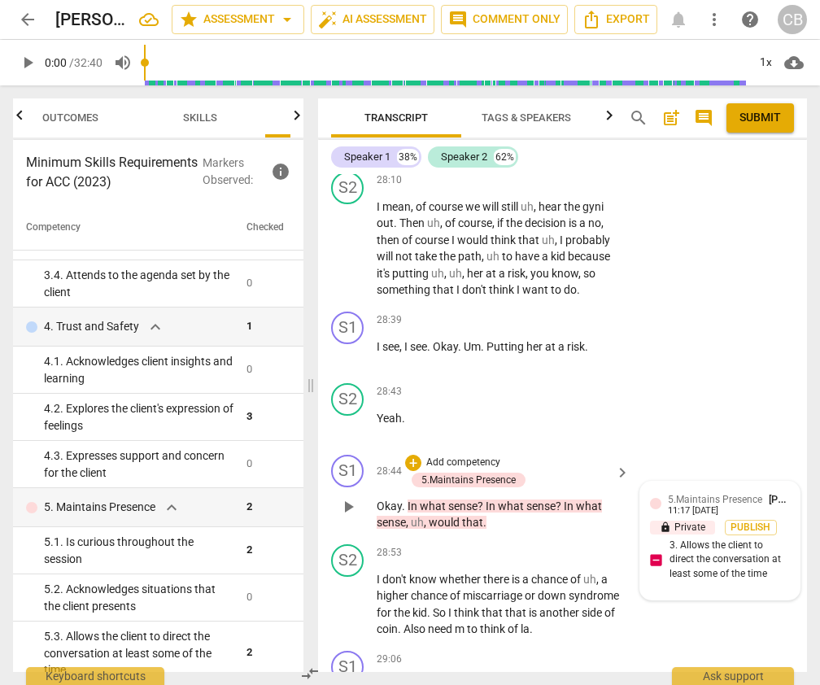
click at [744, 502] on div "5.Maintains Presence [PERSON_NAME] 11:17 [DATE] lock Private Publish 3. Allows …" at bounding box center [720, 540] width 140 height 98
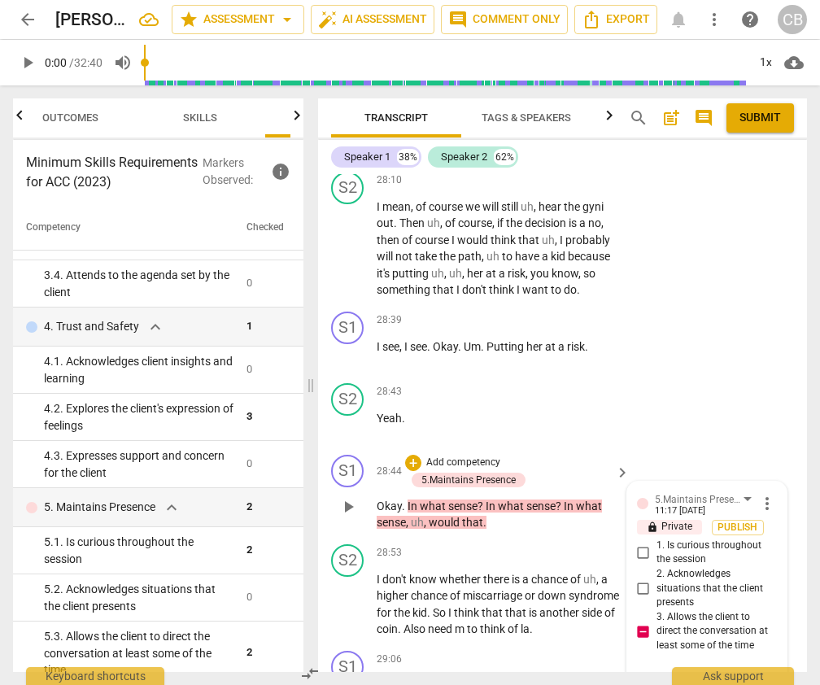
click at [652, 672] on textarea at bounding box center [694, 679] width 114 height 15
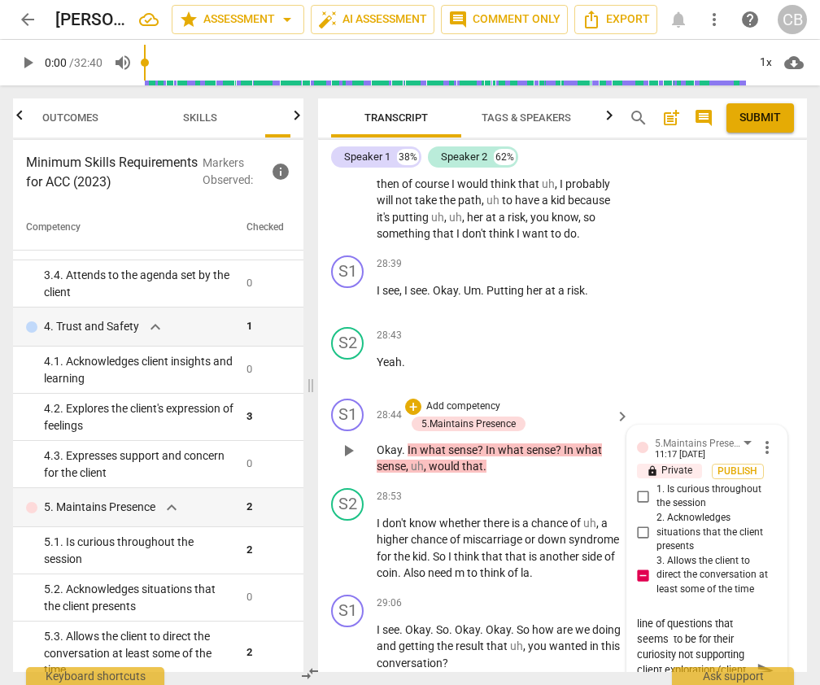
scroll to position [13163, 0]
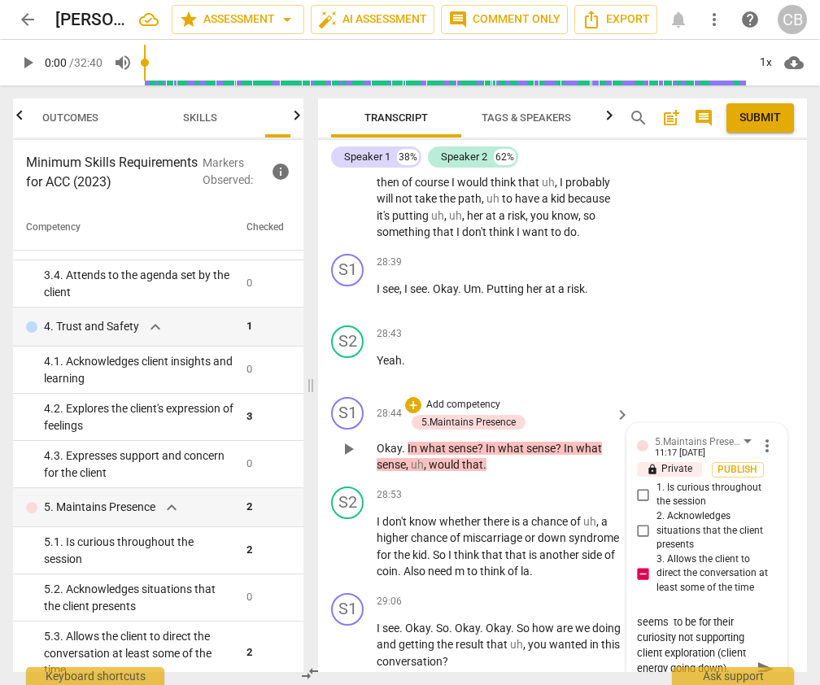
click at [669, 649] on textarea "The coach is following a line of questions that seems to be for their curiosity…" at bounding box center [694, 668] width 114 height 108
click at [709, 661] on textarea "The coach is following a line of questions that seems to be for their curiosity…" at bounding box center [694, 668] width 114 height 108
click at [683, 664] on textarea "The coach is following a line of questions that seems to be for their curiosity…" at bounding box center [694, 668] width 114 height 108
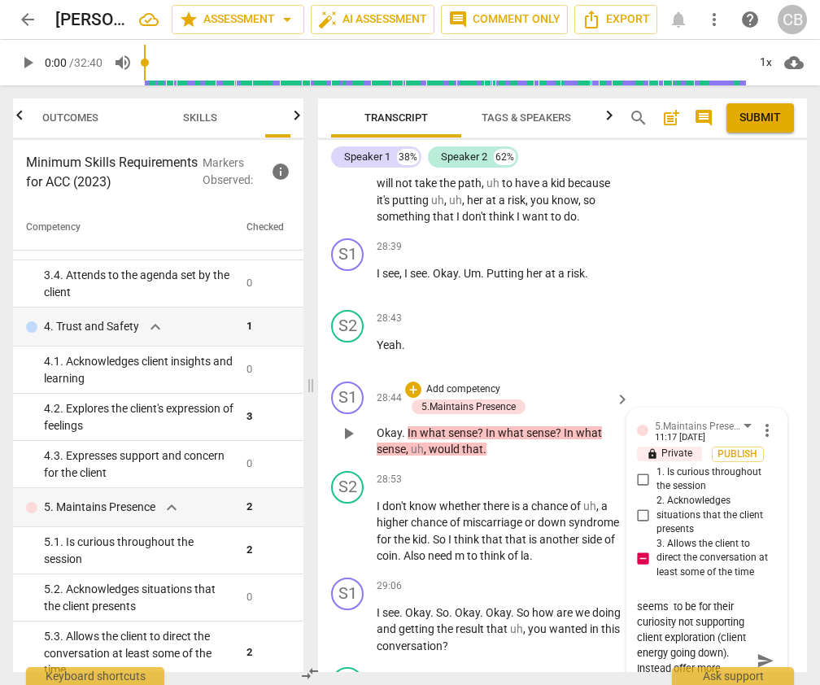
scroll to position [60, 0]
click at [761, 652] on span "send" at bounding box center [766, 661] width 18 height 18
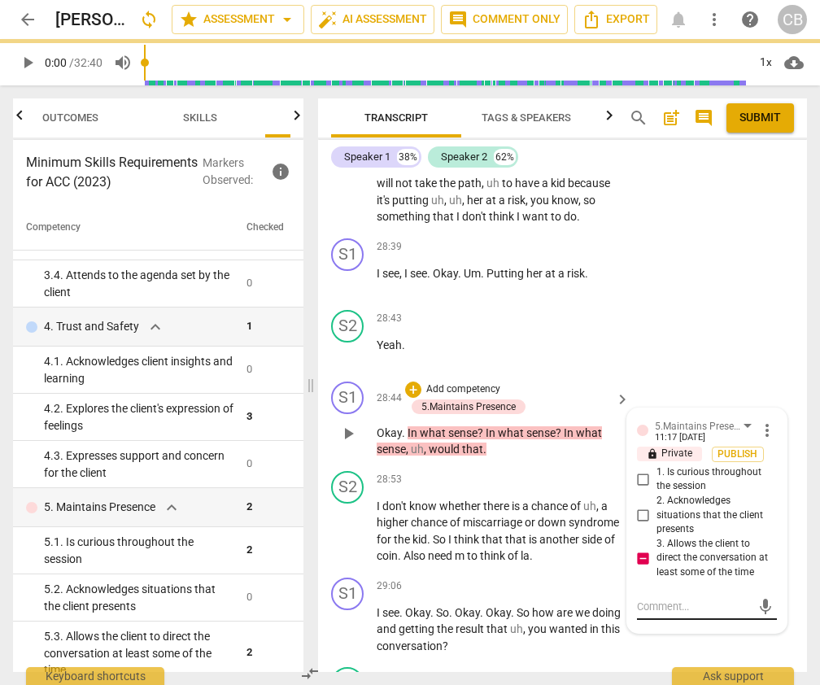
scroll to position [0, 0]
click at [700, 584] on div at bounding box center [707, 584] width 140 height 0
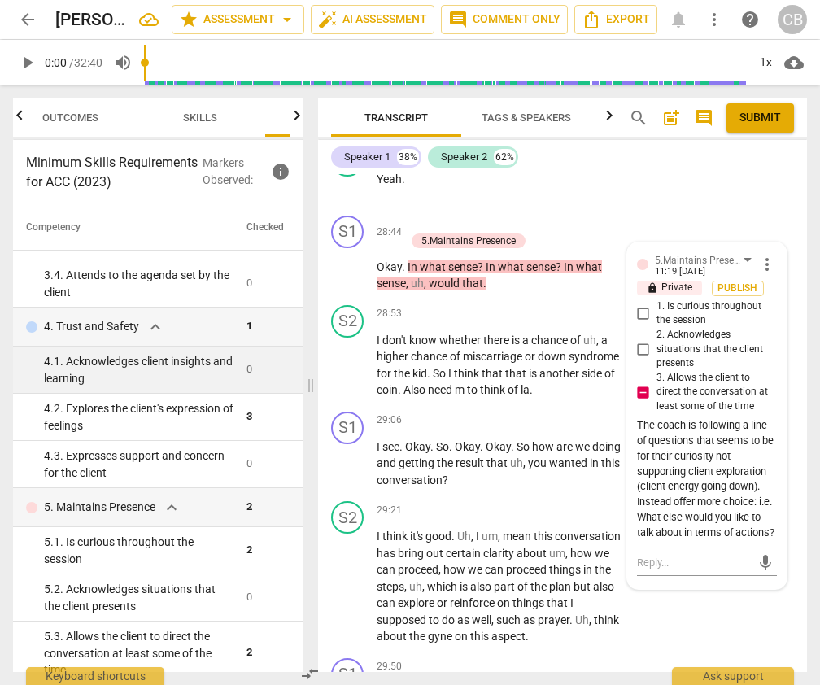
scroll to position [13375, 0]
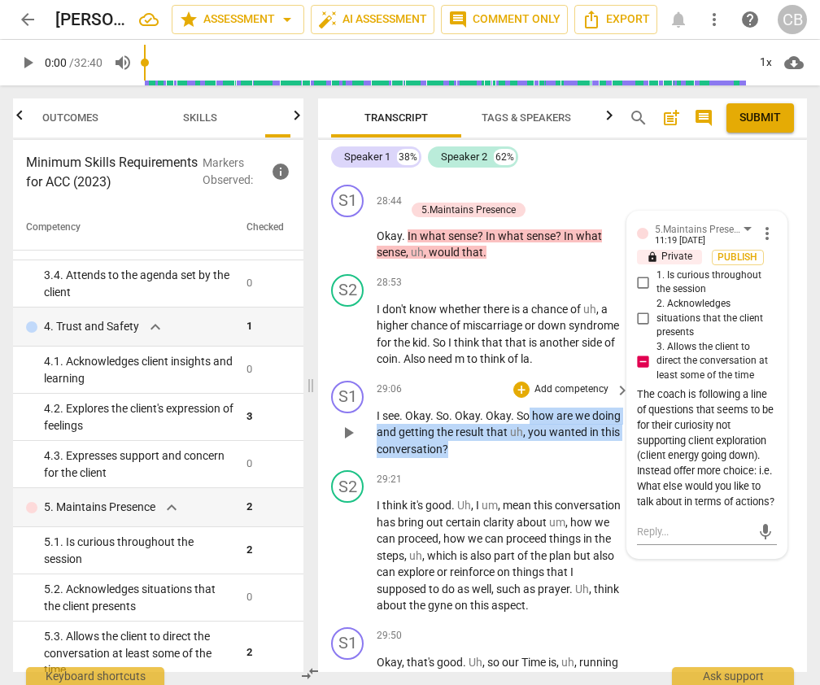
drag, startPoint x: 530, startPoint y: 364, endPoint x: 533, endPoint y: 403, distance: 39.9
click at [533, 408] on p "I see . Okay . So . Okay . Okay . So how are we doing and getting the result th…" at bounding box center [499, 433] width 245 height 50
click at [519, 382] on div "+" at bounding box center [521, 390] width 16 height 16
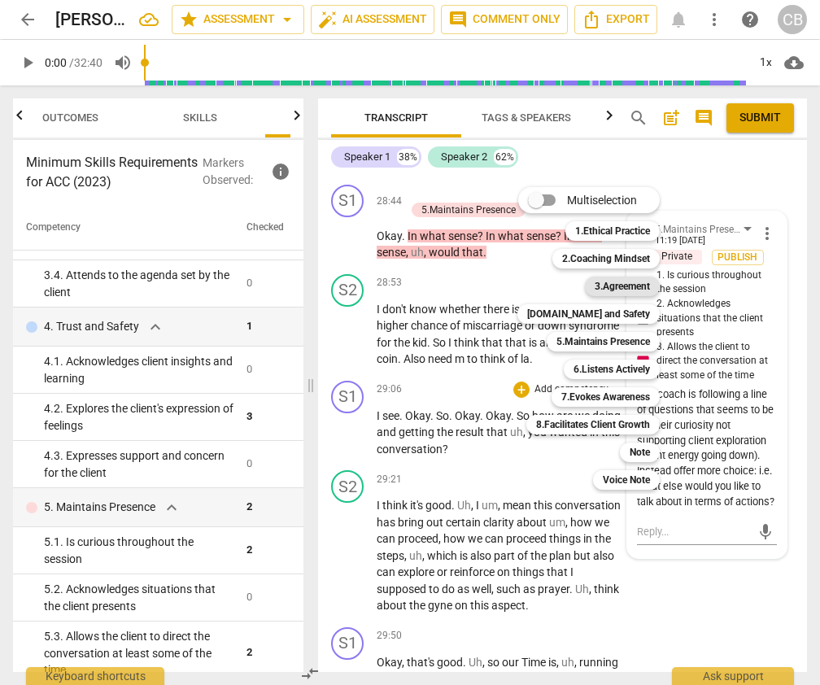
click at [617, 283] on b "3.Agreement" at bounding box center [622, 287] width 55 height 20
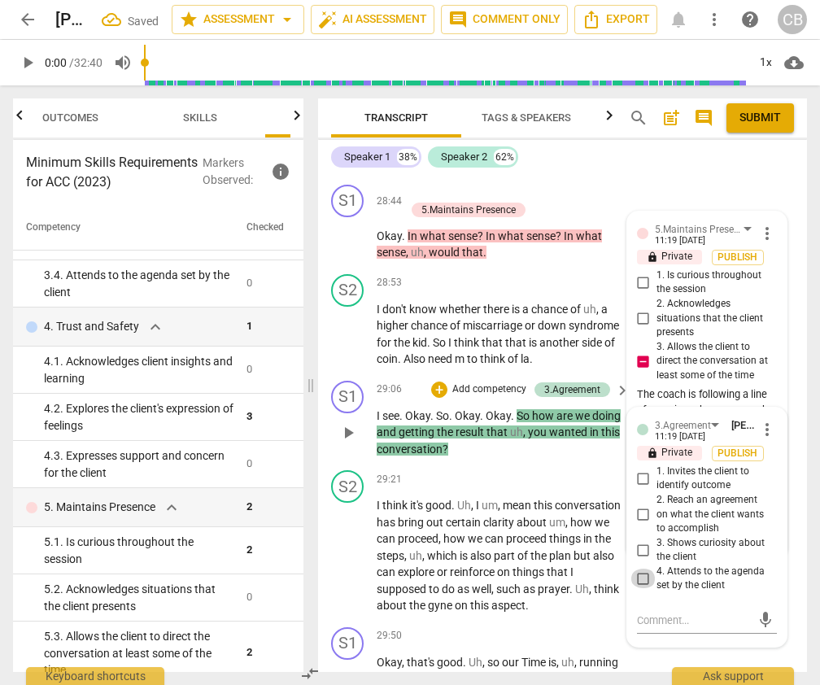
click at [641, 569] on input "4. Attends to the agenda set by the client" at bounding box center [643, 579] width 26 height 20
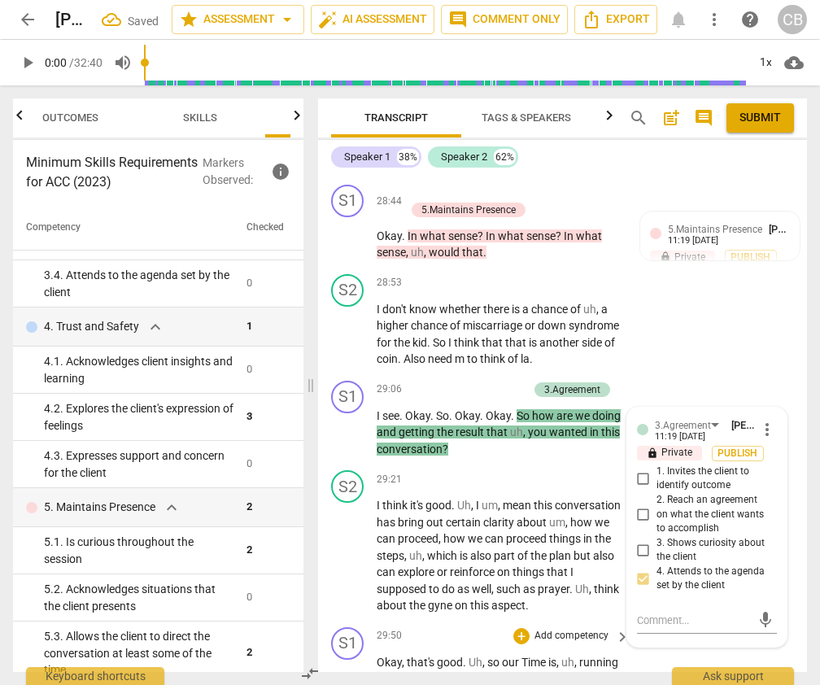
click at [661, 621] on div "S1 play_arrow pause 29:50 + Add competency keyboard_arrow_right Okay , that's g…" at bounding box center [562, 674] width 489 height 107
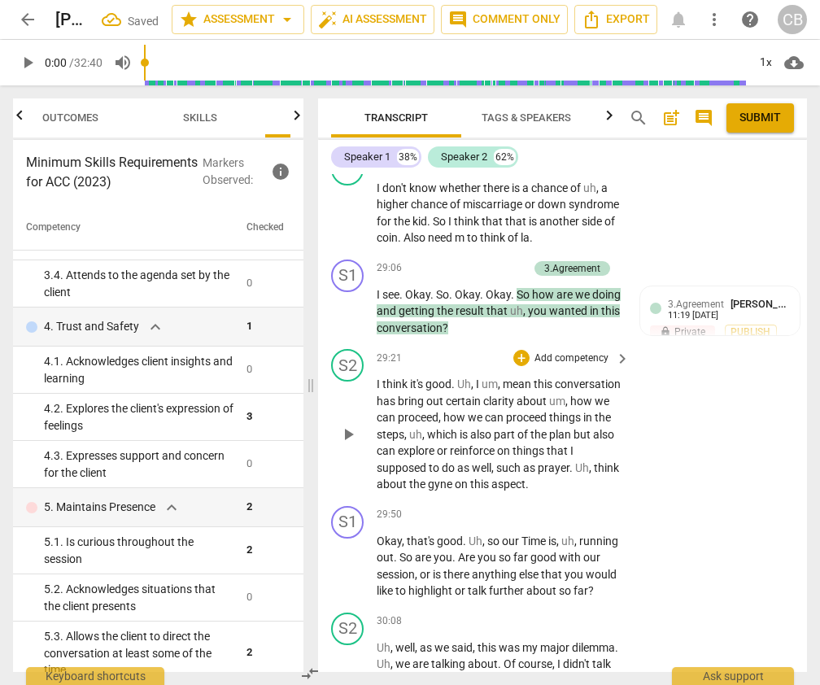
scroll to position [13499, 0]
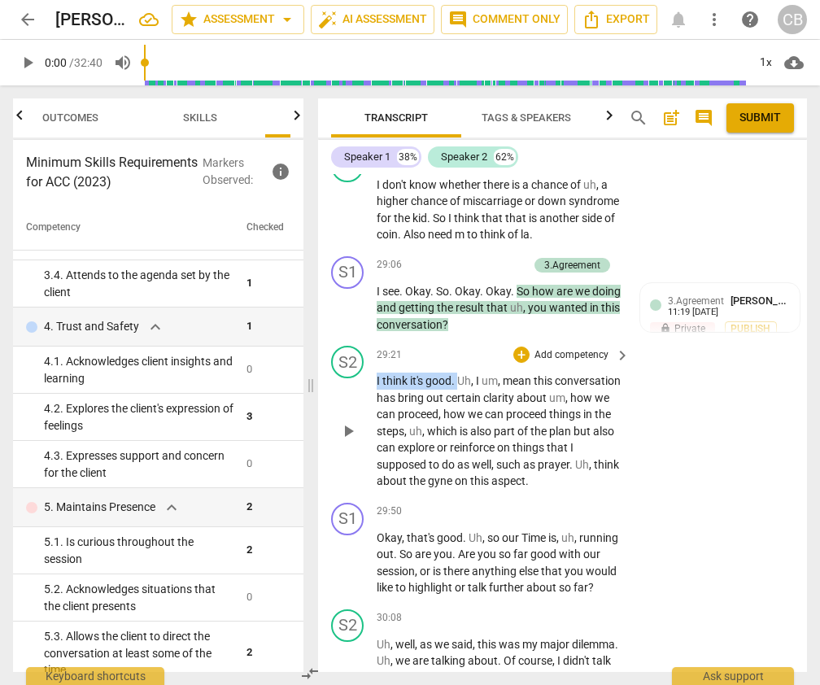
drag, startPoint x: 376, startPoint y: 329, endPoint x: 459, endPoint y: 332, distance: 83.0
click at [459, 373] on p "I think it's good . Uh , I um , mean this conversation has bring out certain cl…" at bounding box center [499, 431] width 245 height 117
click at [527, 347] on div "+ Add competency" at bounding box center [561, 355] width 97 height 16
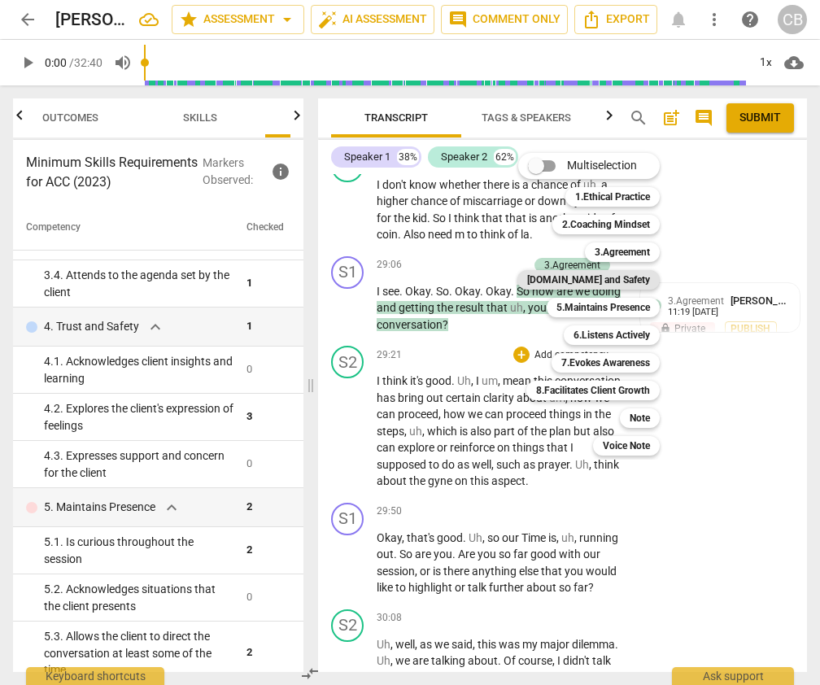
click at [647, 279] on b "[DOMAIN_NAME] and Safety" at bounding box center [588, 280] width 123 height 20
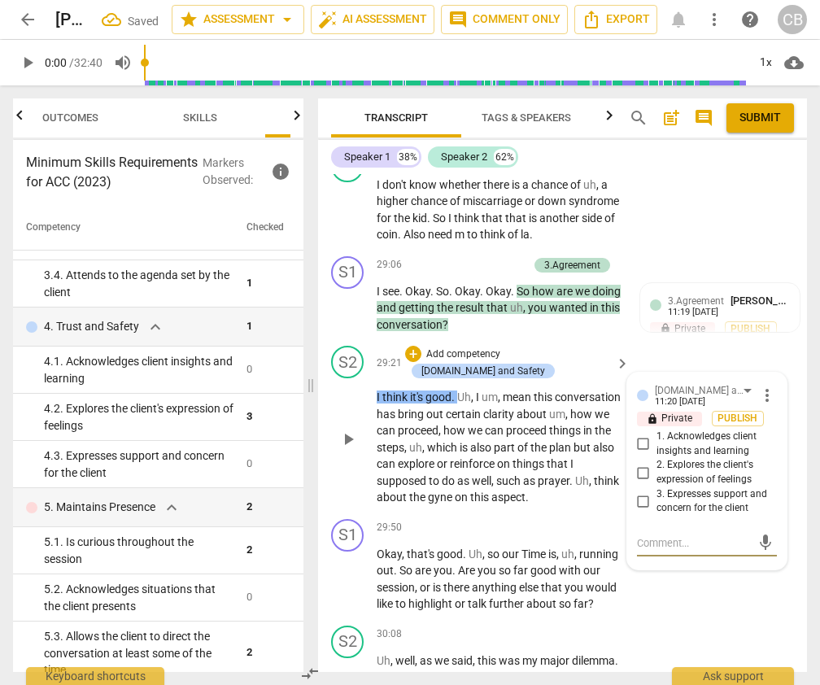
click at [638, 491] on input "3. Expresses support and concern for the client" at bounding box center [643, 501] width 26 height 20
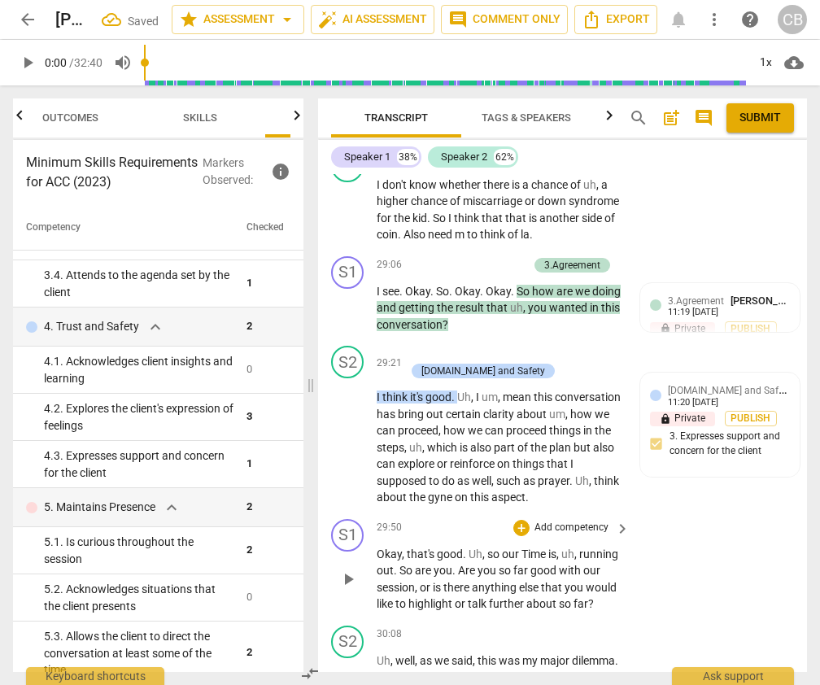
click at [526, 546] on p "Okay , that's good . Uh , so our Time is , uh , running out . So are you . Are …" at bounding box center [499, 579] width 245 height 67
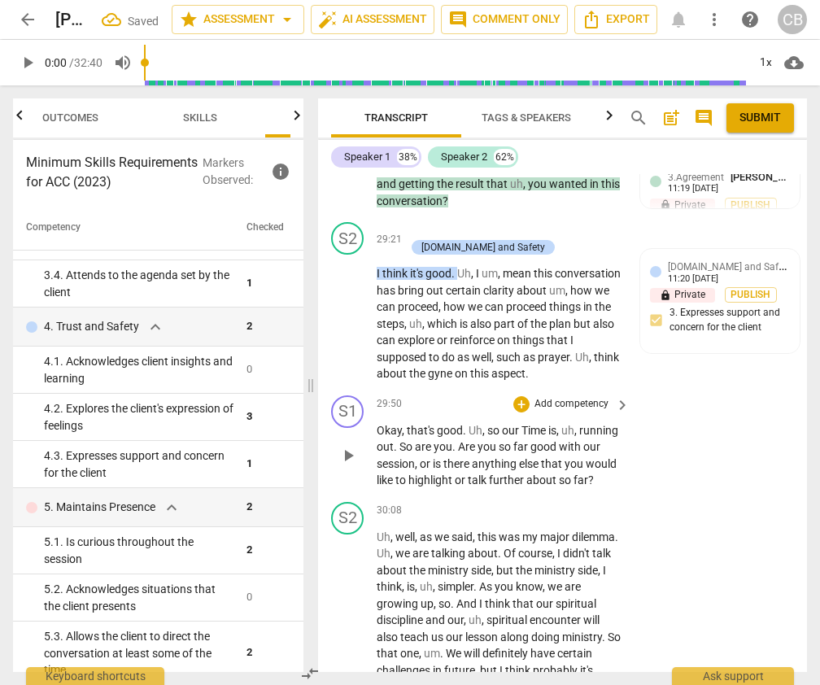
scroll to position [13647, 0]
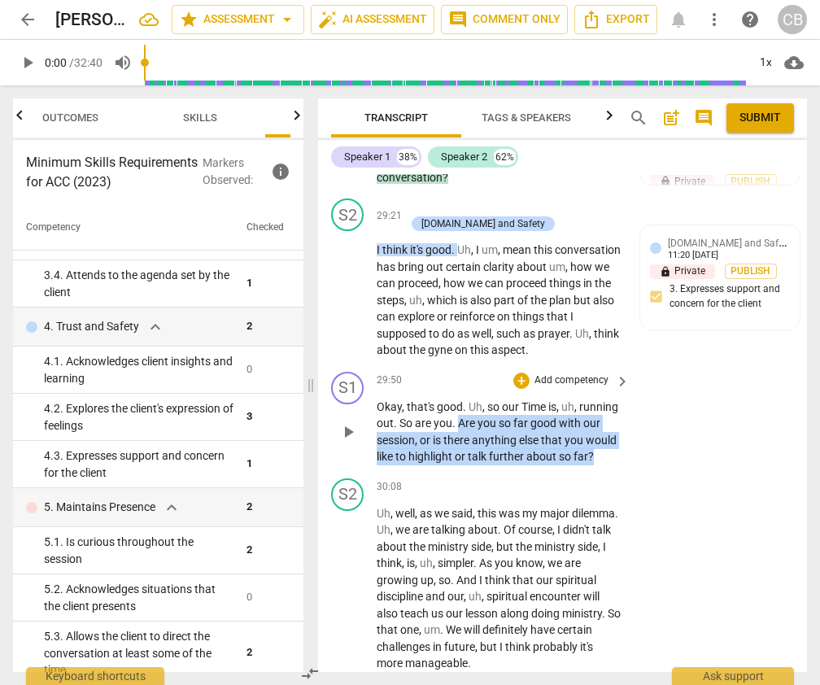
drag, startPoint x: 502, startPoint y: 355, endPoint x: 509, endPoint y: 400, distance: 46.1
click at [509, 400] on p "Okay , that's good . Uh , so our Time is , uh , running out . So are you . Are …" at bounding box center [499, 432] width 245 height 67
click at [519, 373] on div "+" at bounding box center [521, 381] width 16 height 16
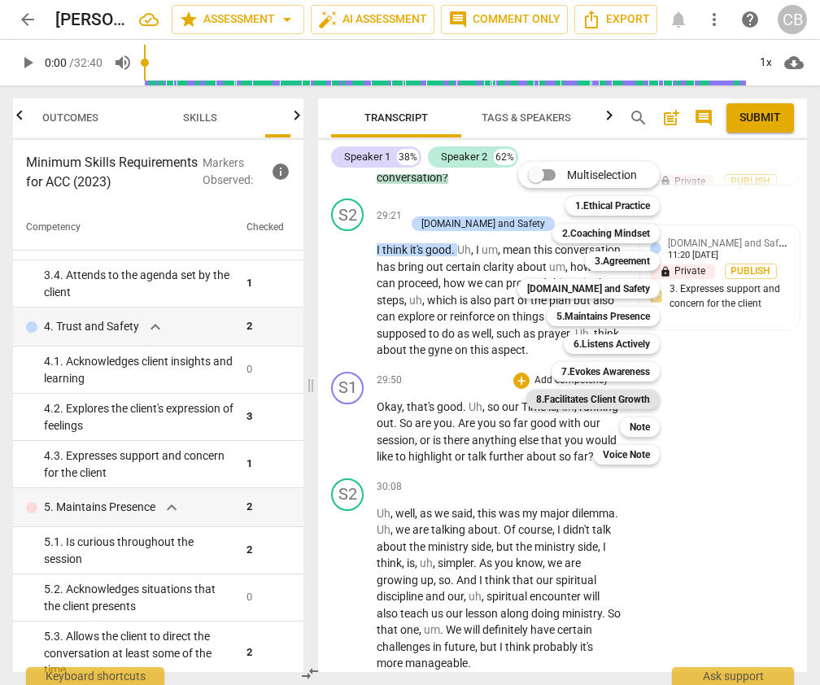
click at [618, 397] on b "8.Facilitates Client Growth" at bounding box center [593, 400] width 114 height 20
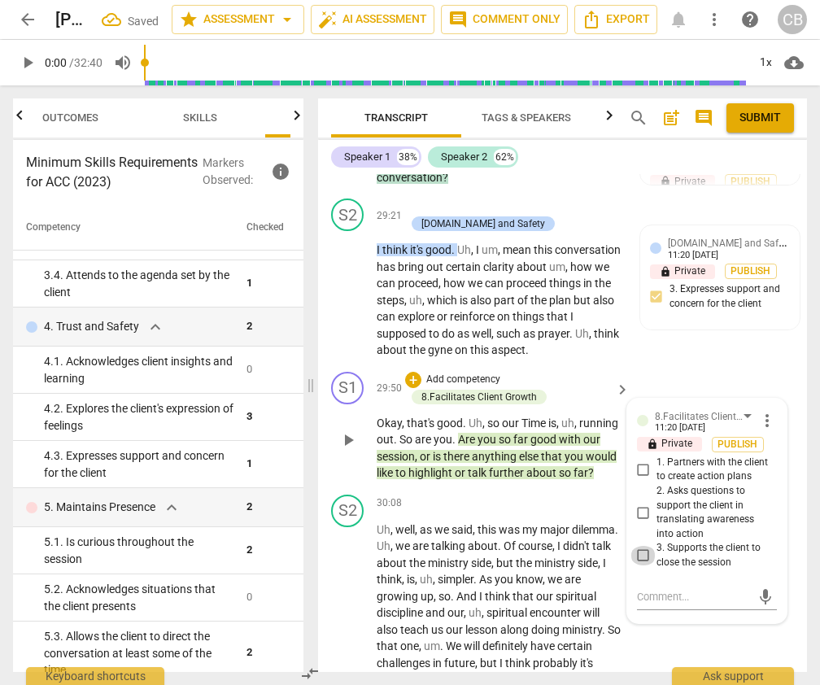
click at [642, 546] on input "3. Supports the client to close the session" at bounding box center [643, 556] width 26 height 20
click at [693, 589] on div "S2 play_arrow pause 30:08 + Add competency keyboard_arrow_right Uh , well , as …" at bounding box center [562, 591] width 489 height 207
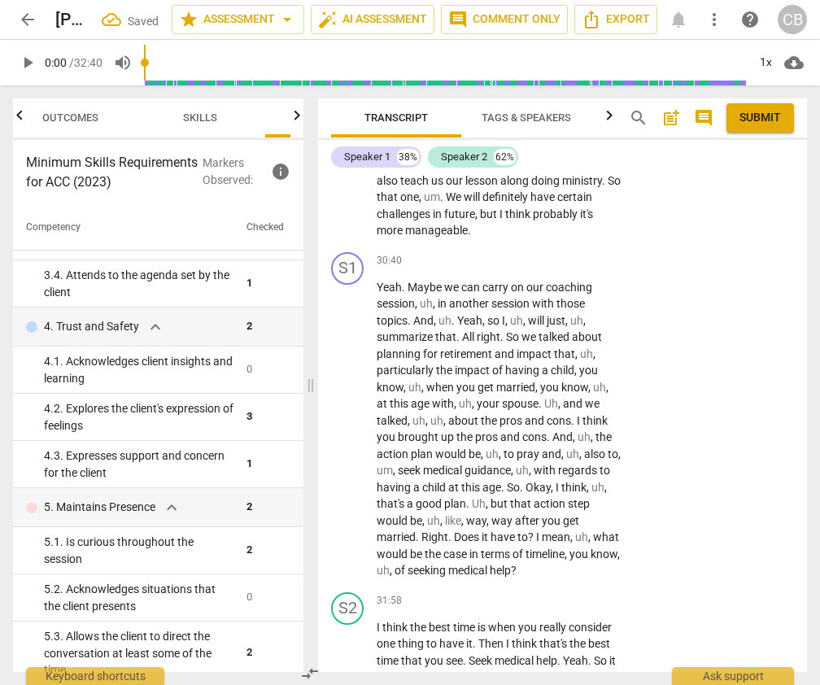
scroll to position [14104, 0]
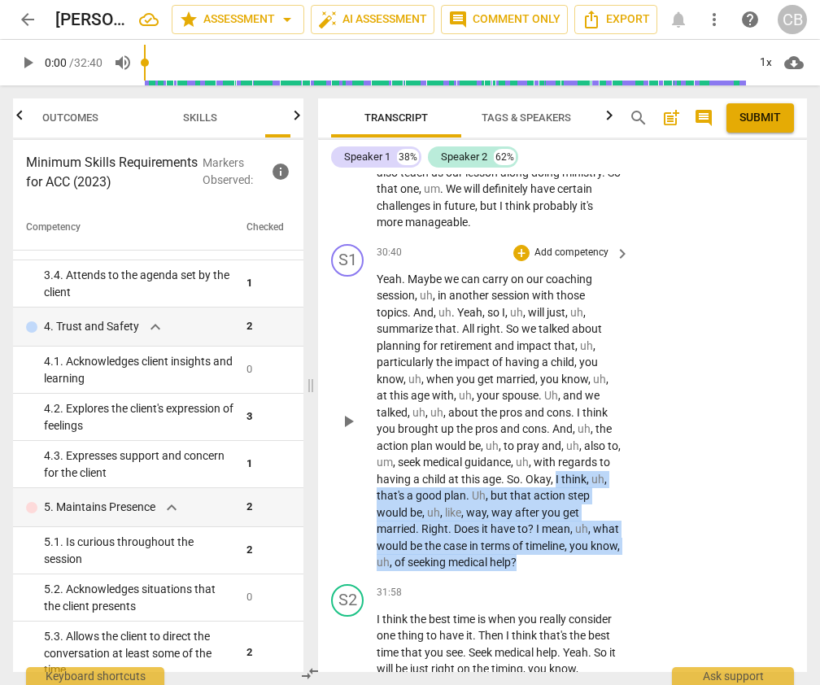
drag, startPoint x: 570, startPoint y: 429, endPoint x: 580, endPoint y: 504, distance: 76.3
click at [581, 504] on p "Yeah . Maybe we can carry on our coaching session , uh , in another session wit…" at bounding box center [499, 421] width 245 height 300
click at [650, 483] on div "S1 play_arrow pause 30:40 + Add competency keyboard_arrow_right Yeah . Maybe we…" at bounding box center [562, 408] width 489 height 340
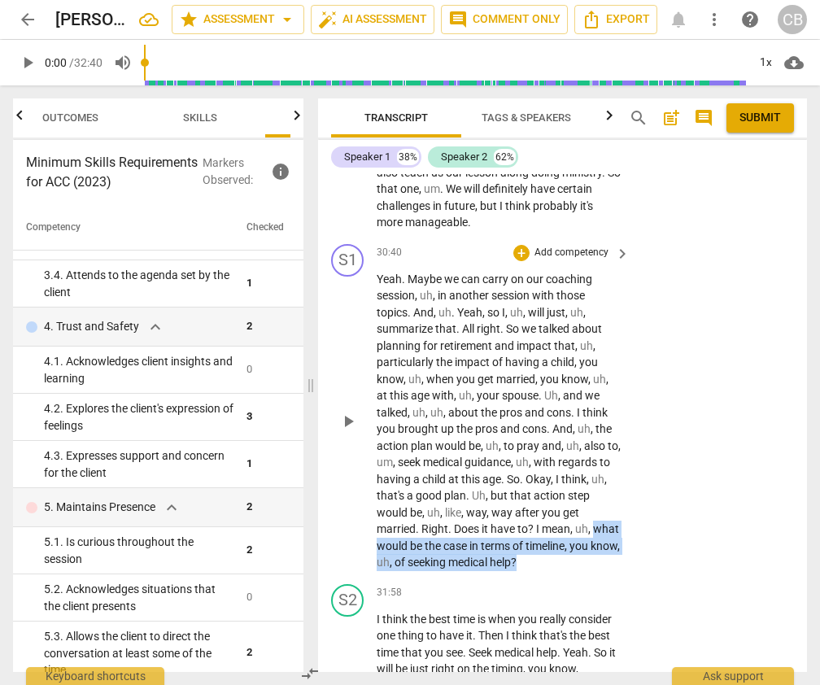
drag, startPoint x: 377, startPoint y: 496, endPoint x: 585, endPoint y: 511, distance: 208.8
click at [585, 511] on p "Yeah . Maybe we can carry on our coaching session , uh , in another session wit…" at bounding box center [499, 421] width 245 height 300
click at [521, 245] on div "+" at bounding box center [521, 253] width 16 height 16
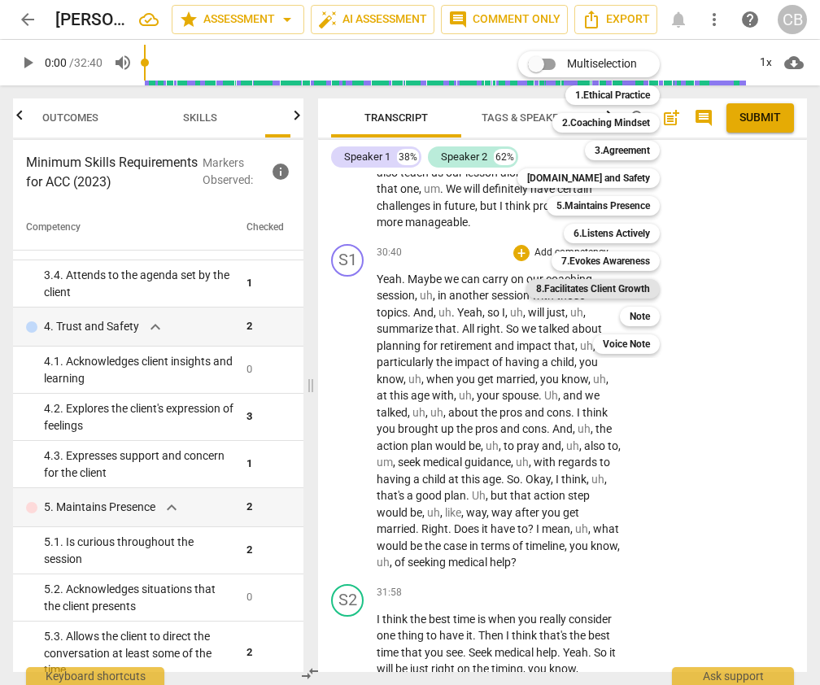
click at [610, 290] on b "8.Facilitates Client Growth" at bounding box center [593, 289] width 114 height 20
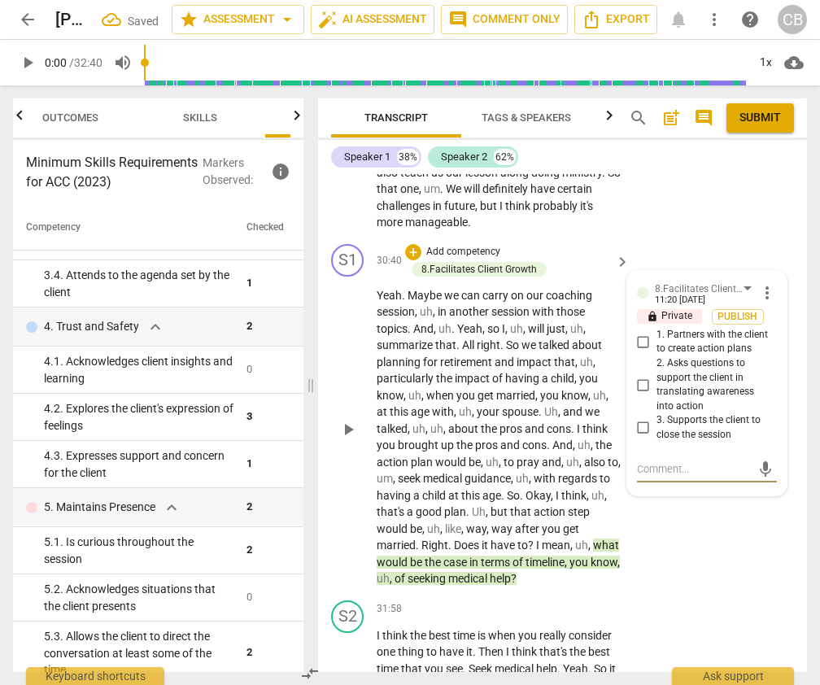
click at [642, 332] on input "1. Partners with the client to create action plans" at bounding box center [643, 342] width 26 height 20
click at [637, 332] on input "1. Partners with the client to create action plans" at bounding box center [643, 342] width 26 height 20
click at [639, 332] on input "1. Partners with the client to create action plans" at bounding box center [643, 342] width 26 height 20
click at [761, 283] on span "more_vert" at bounding box center [767, 293] width 20 height 20
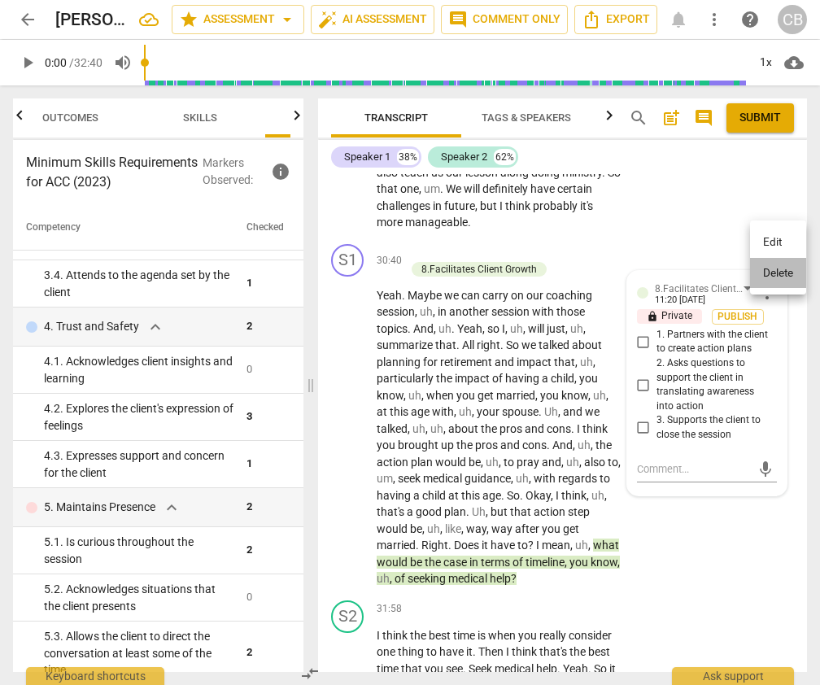
click at [771, 281] on li "Delete" at bounding box center [778, 273] width 56 height 31
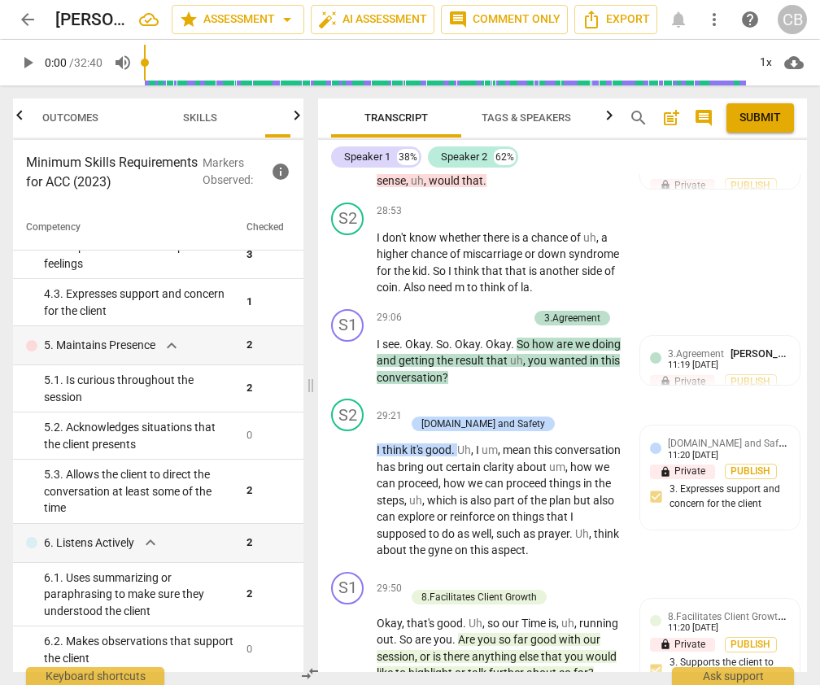
scroll to position [13442, 0]
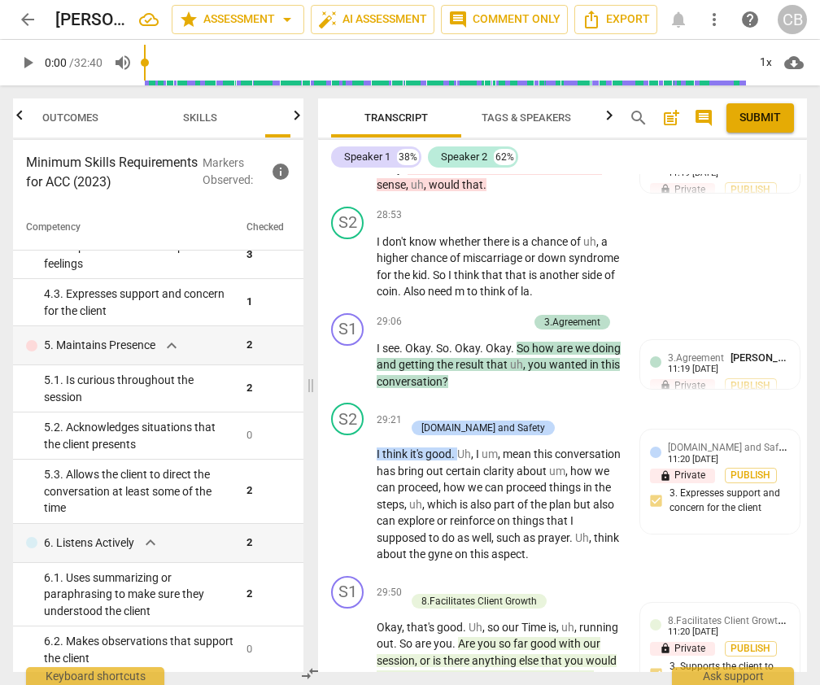
click at [637, 116] on span "search" at bounding box center [639, 118] width 20 height 20
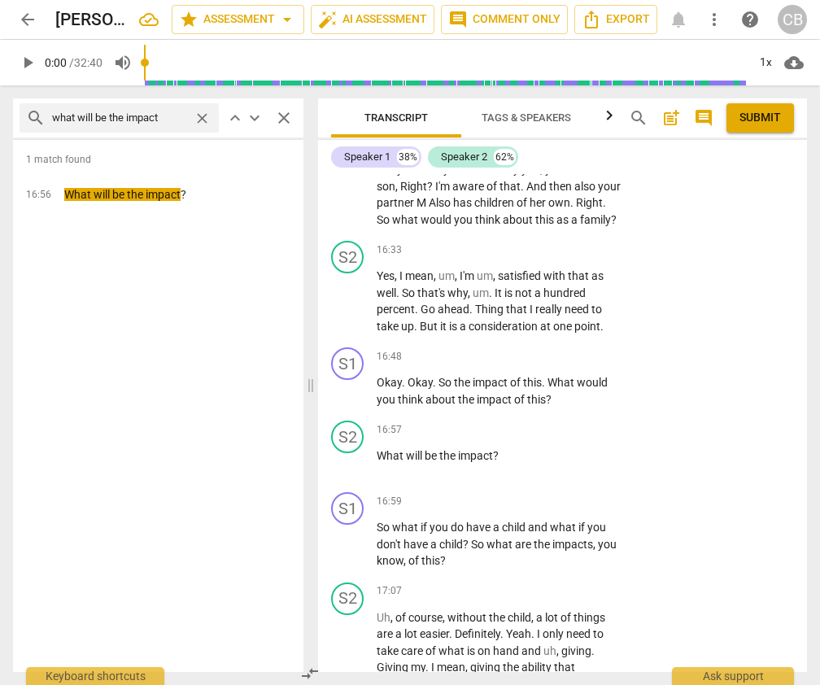
scroll to position [7702, 0]
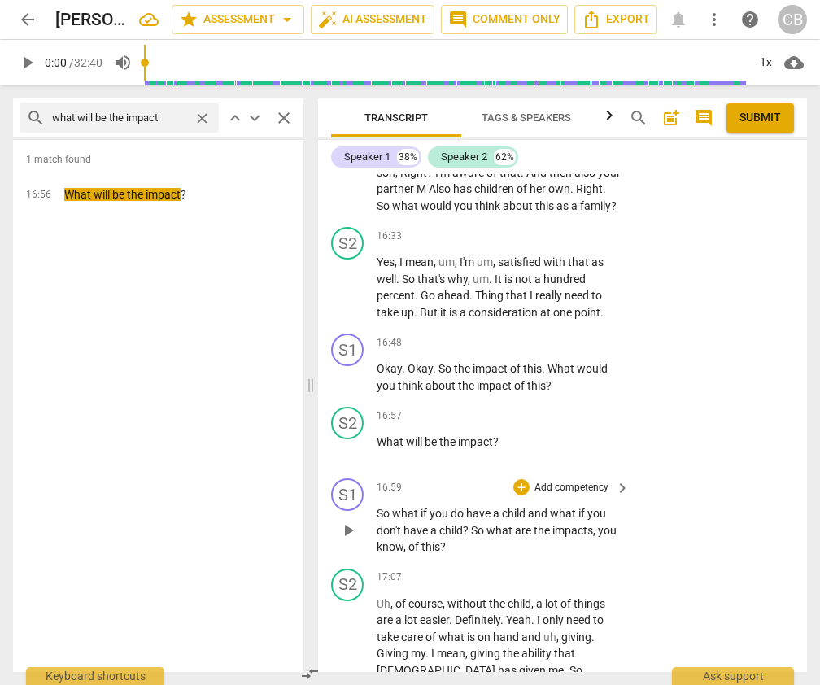
click at [485, 505] on p "So what if you do have a child and what if you don't have a child ? So what are…" at bounding box center [499, 530] width 245 height 50
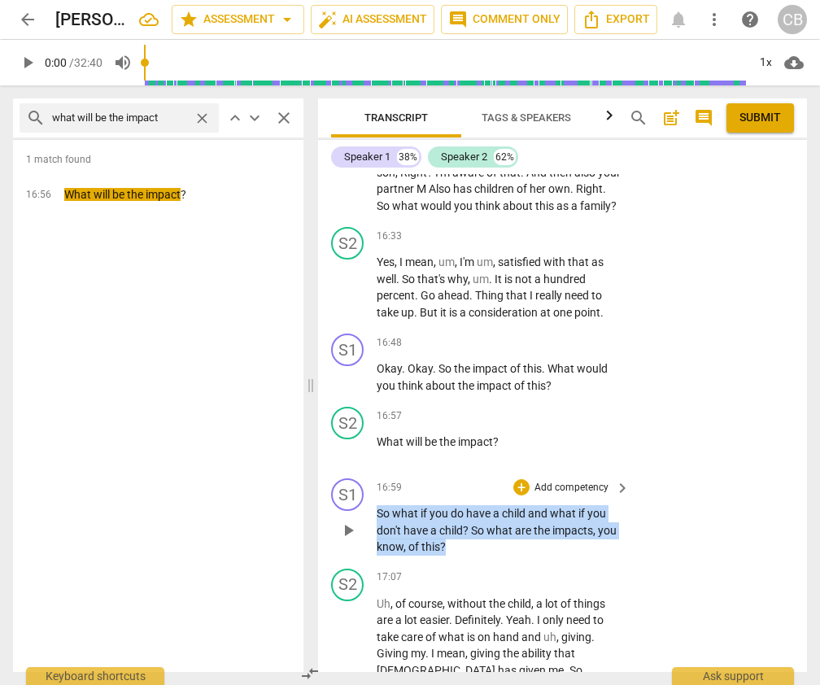
drag, startPoint x: 378, startPoint y: 444, endPoint x: 457, endPoint y: 479, distance: 86.3
click at [457, 505] on p "So what if you do have a child and what if you don't have a child ? So what are…" at bounding box center [499, 530] width 245 height 50
click at [521, 479] on div "+" at bounding box center [521, 487] width 16 height 16
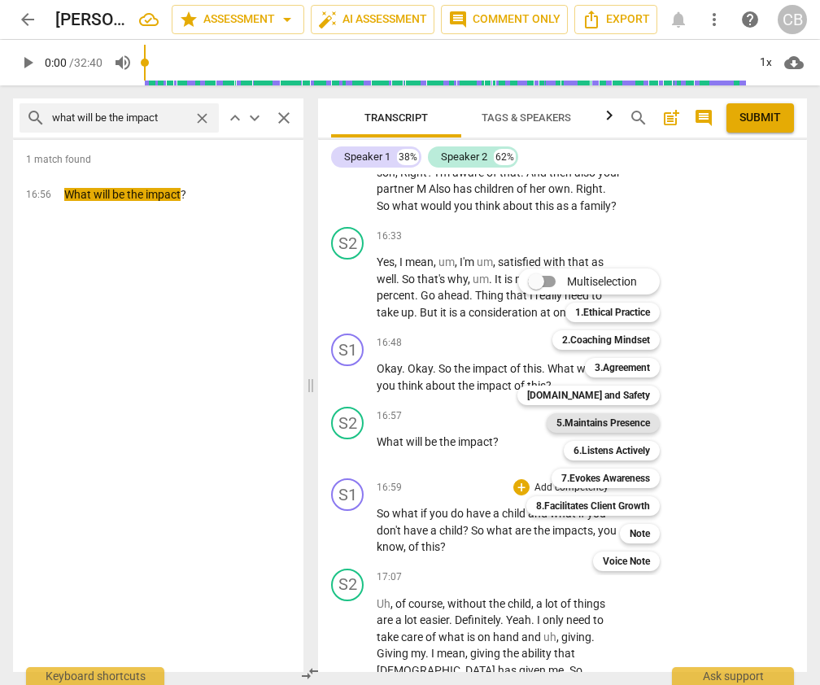
click at [600, 417] on b "5.Maintains Presence" at bounding box center [603, 423] width 94 height 20
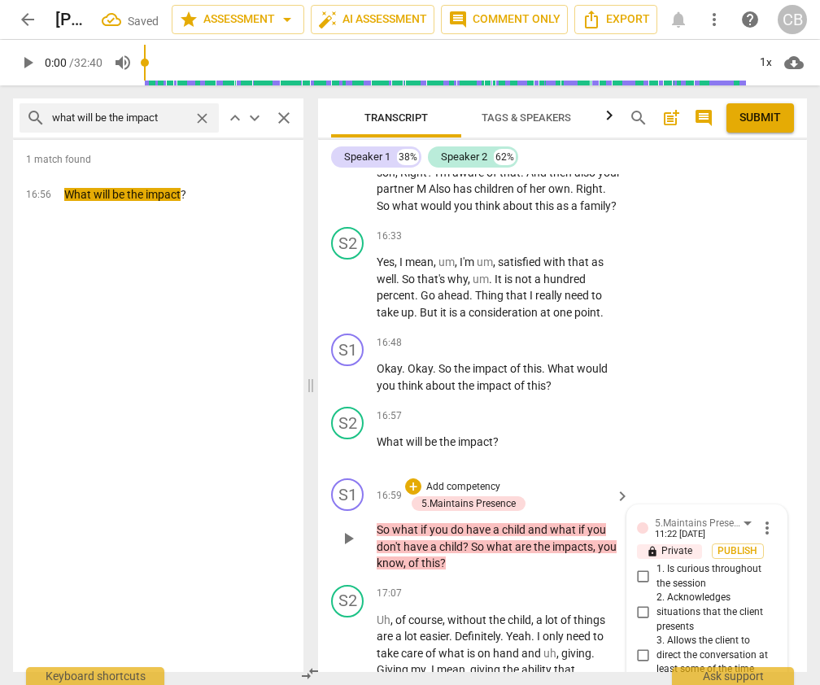
click at [649, 603] on input "2. Acknowledges situations that the client presents" at bounding box center [643, 613] width 26 height 20
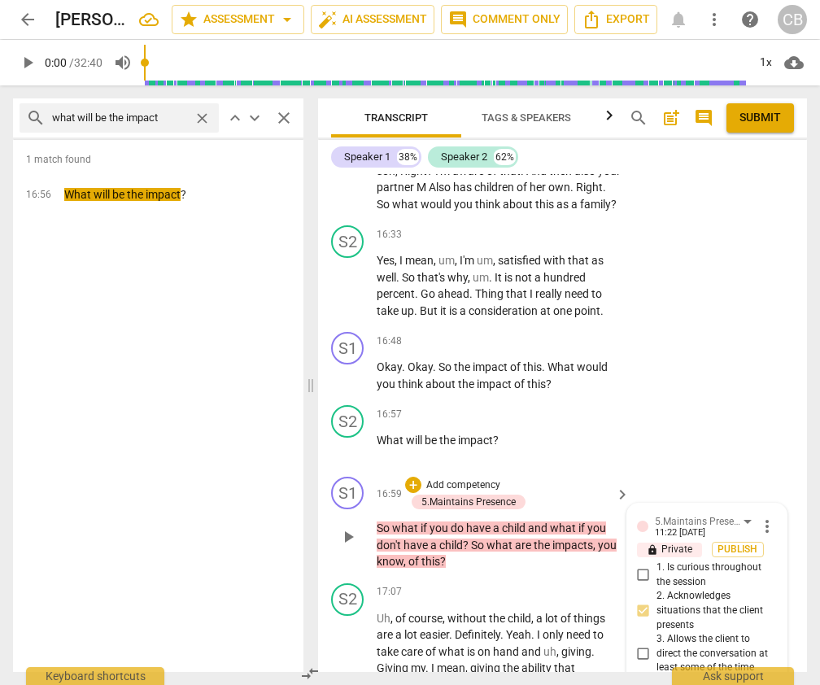
scroll to position [7706, 0]
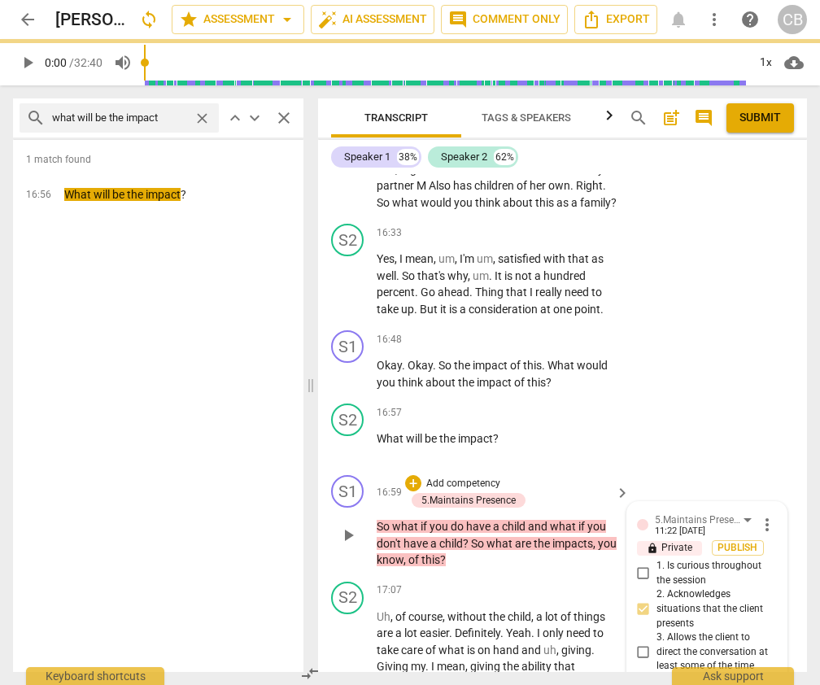
scroll to position [0, 0]
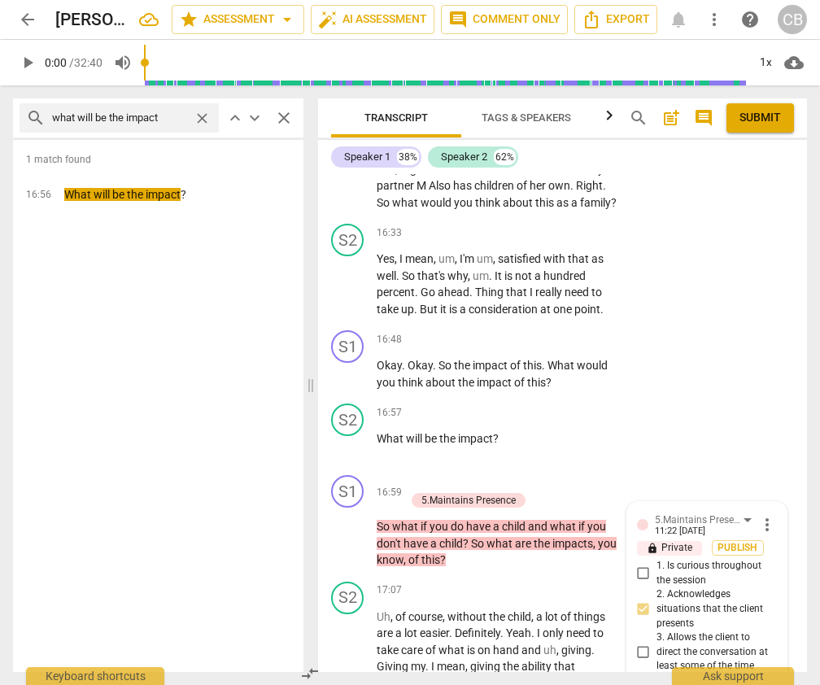
click at [286, 119] on span "close" at bounding box center [284, 118] width 20 height 20
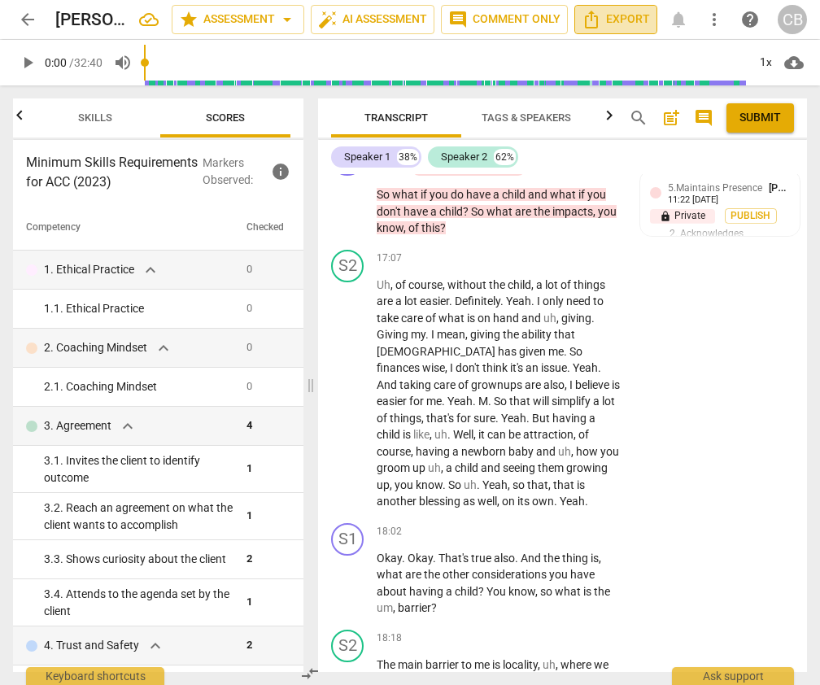
click at [621, 20] on span "Export" at bounding box center [616, 20] width 68 height 20
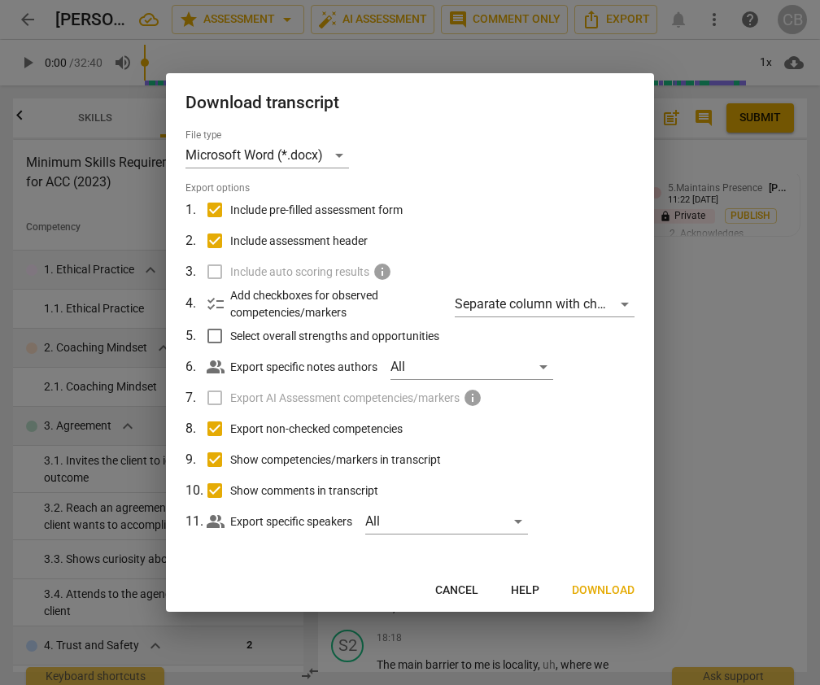
click at [603, 590] on span "Download" at bounding box center [603, 590] width 63 height 16
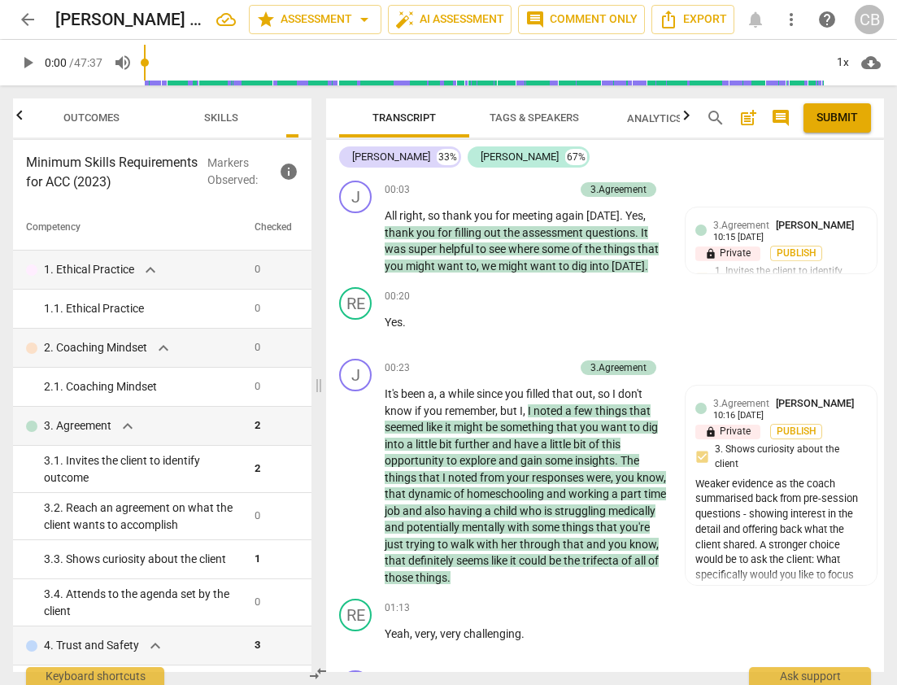
scroll to position [1882, 0]
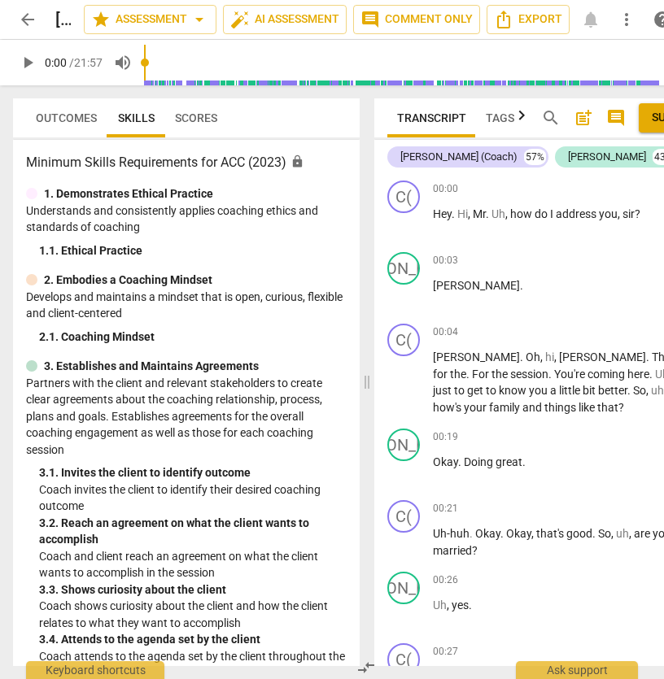
click at [206, 116] on span "Scores" at bounding box center [196, 117] width 42 height 13
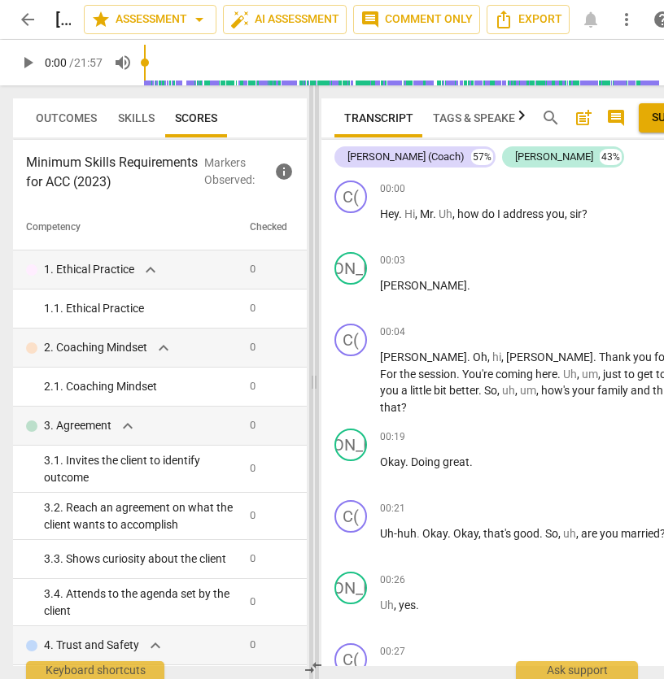
drag, startPoint x: 367, startPoint y: 383, endPoint x: 312, endPoint y: 388, distance: 54.7
click at [312, 388] on span at bounding box center [314, 382] width 10 height 594
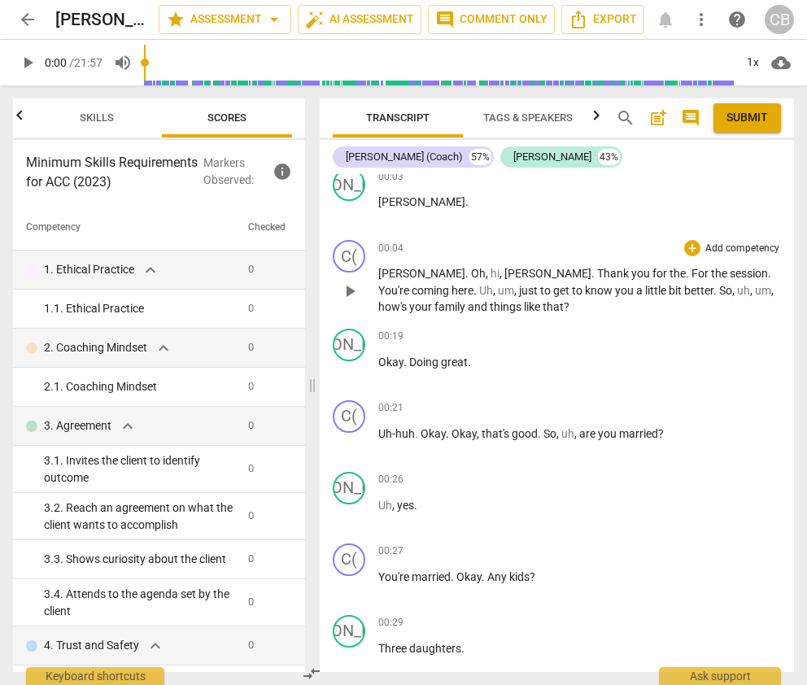
scroll to position [81, 0]
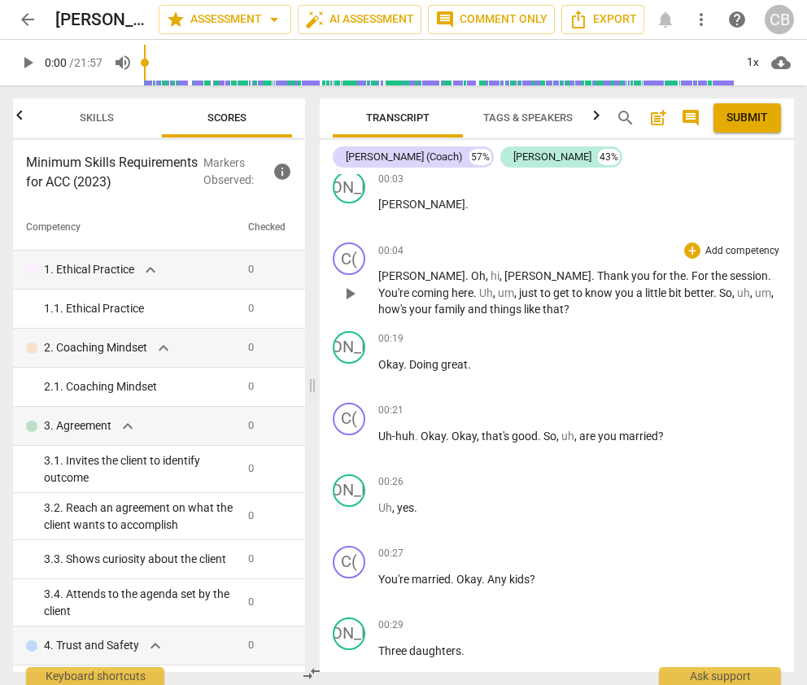
click at [597, 277] on span "Thank" at bounding box center [614, 275] width 34 height 13
click at [663, 275] on p "Jason . Oh , hi , Jason . Thank you for the . For the session . You're coming h…" at bounding box center [579, 293] width 403 height 50
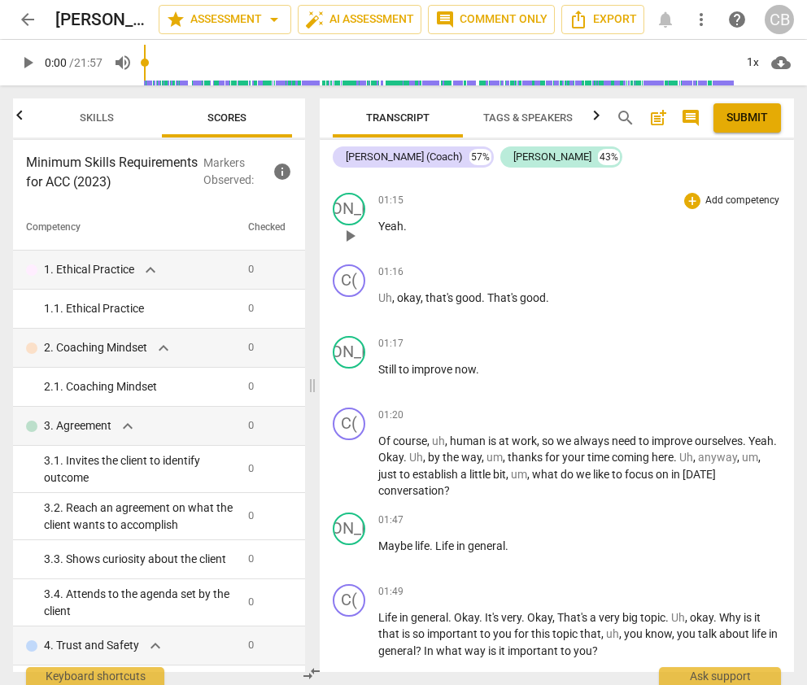
scroll to position [1467, 0]
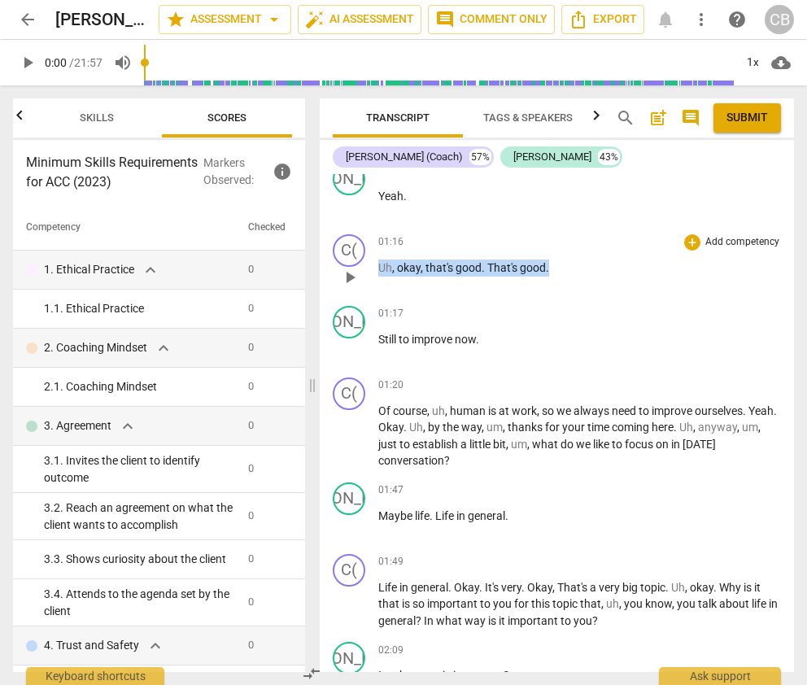
drag, startPoint x: 548, startPoint y: 268, endPoint x: 377, endPoint y: 270, distance: 171.7
click at [377, 270] on div "C( play_arrow pause 01:16 + Add competency keyboard_arrow_right Uh , okay , tha…" at bounding box center [557, 264] width 474 height 72
click at [493, 438] on span "little" at bounding box center [481, 444] width 24 height 13
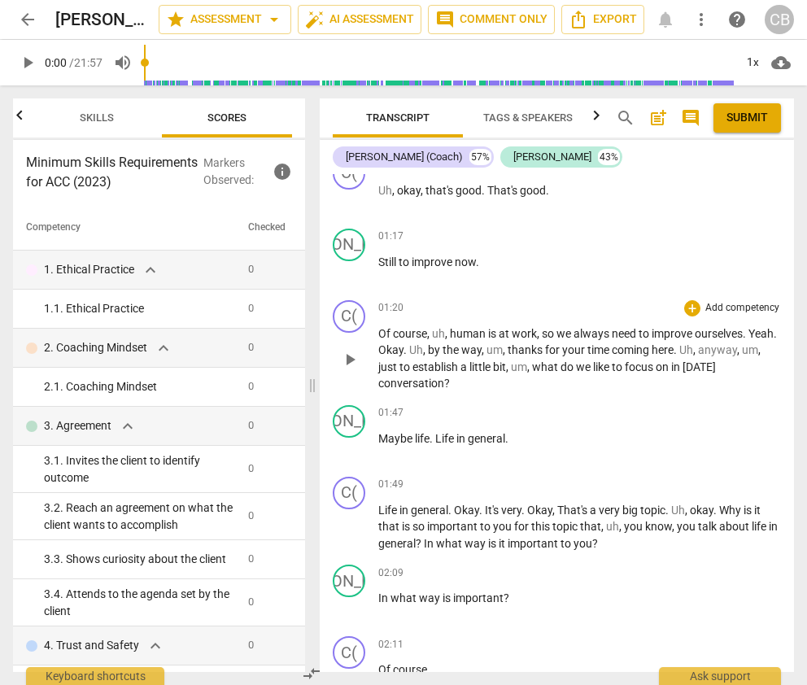
scroll to position [1547, 0]
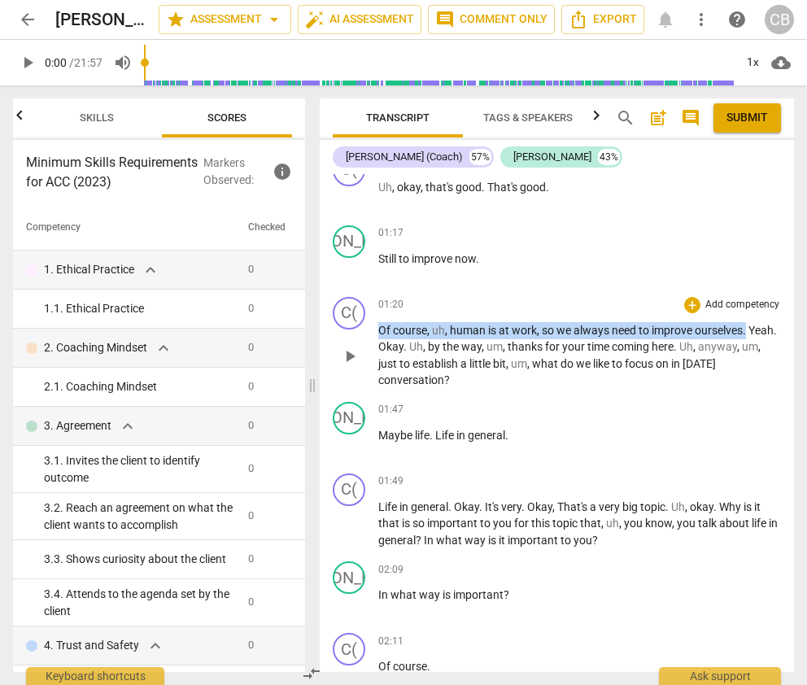
drag, startPoint x: 379, startPoint y: 332, endPoint x: 768, endPoint y: 329, distance: 388.9
click at [663, 329] on p "Of course , uh , human is at work , so we always need to improve ourselves . Ye…" at bounding box center [579, 355] width 403 height 67
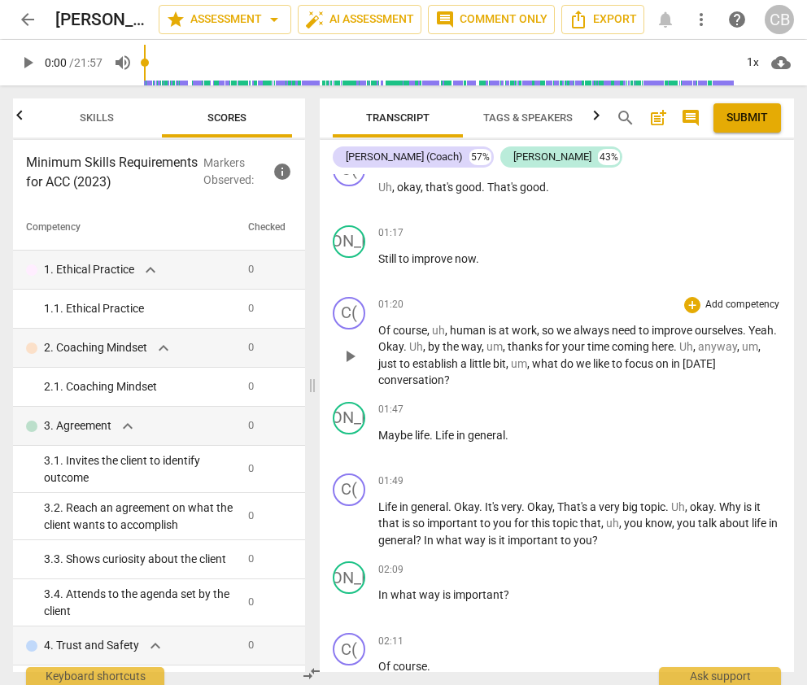
click at [493, 363] on span "little" at bounding box center [481, 363] width 24 height 13
drag, startPoint x: 379, startPoint y: 331, endPoint x: 543, endPoint y: 333, distance: 163.5
click at [543, 333] on p "Of course , uh , human is at work , so we always need to improve ourselves . Ye…" at bounding box center [579, 355] width 403 height 67
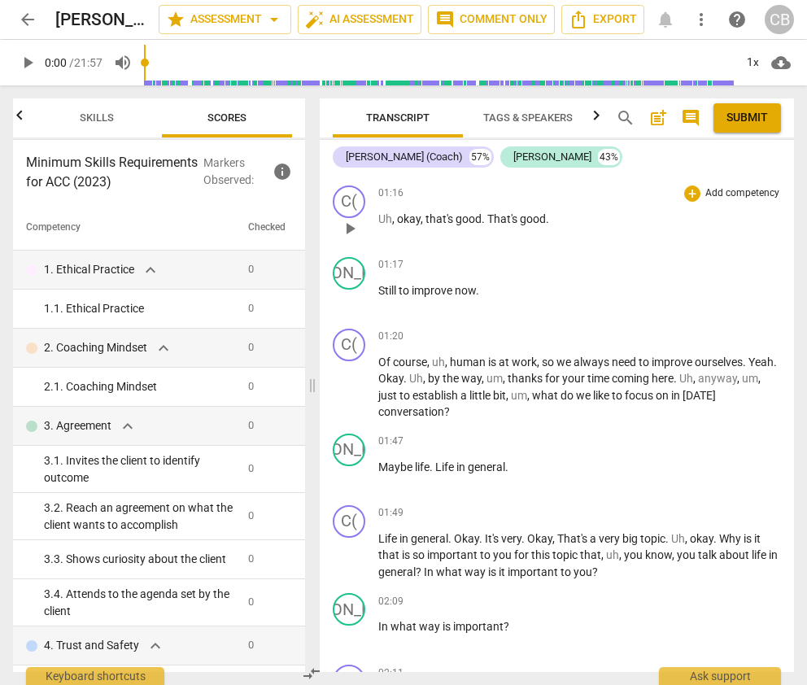
click at [496, 213] on span "That's" at bounding box center [503, 218] width 33 height 13
drag, startPoint x: 556, startPoint y: 217, endPoint x: 384, endPoint y: 207, distance: 172.0
click at [384, 207] on div "01:16 + Add competency keyboard_arrow_right Uh , okay , that's good . That's go…" at bounding box center [579, 214] width 403 height 59
click at [663, 190] on div "+" at bounding box center [692, 193] width 16 height 16
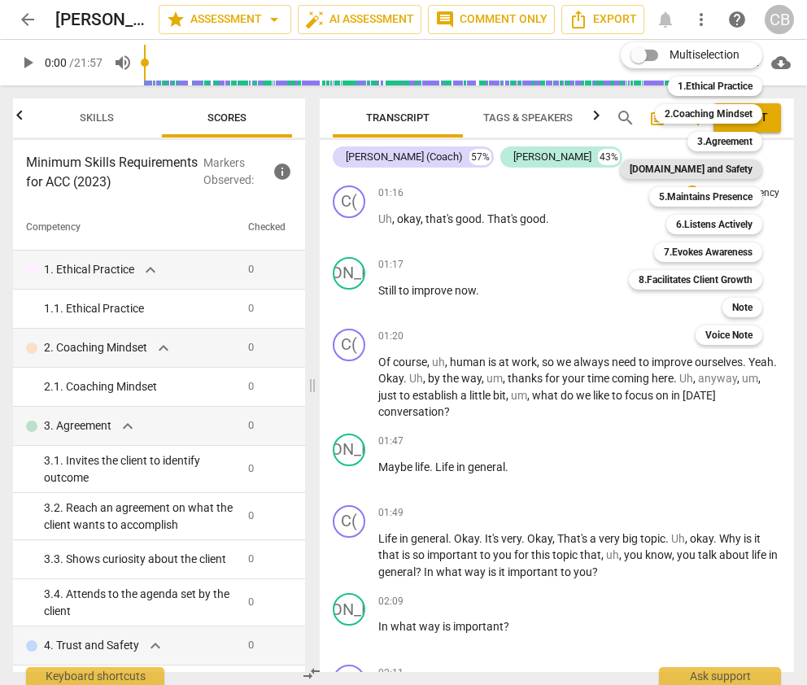
click at [663, 169] on b "[DOMAIN_NAME] and Safety" at bounding box center [691, 169] width 123 height 20
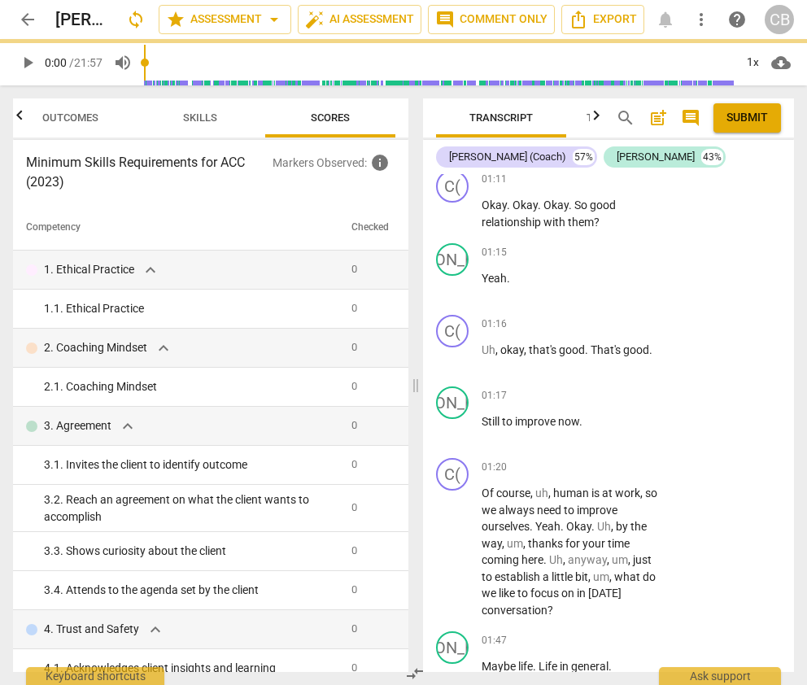
scroll to position [0, 21]
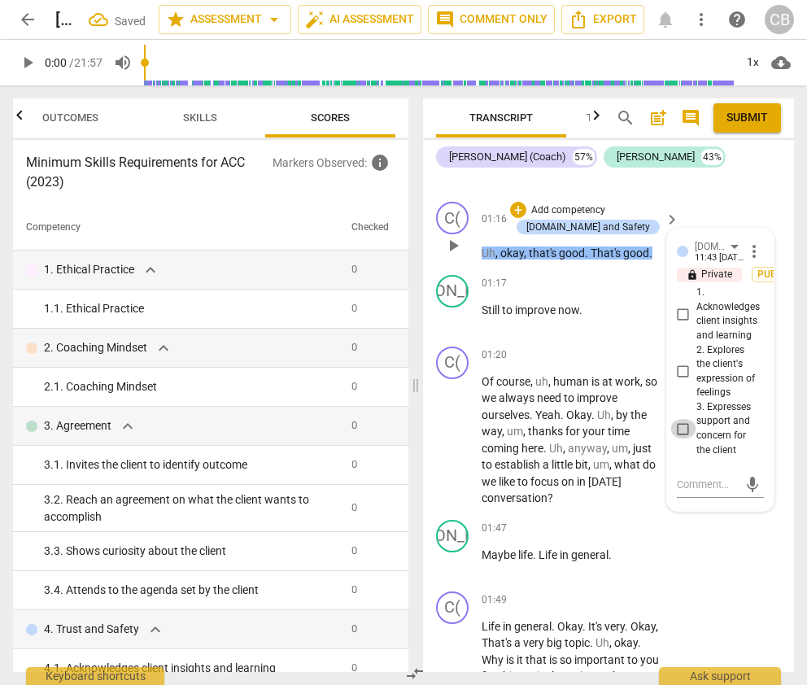
click at [663, 419] on input "3. Expresses support and concern for the client" at bounding box center [683, 429] width 26 height 20
checkbox input "true"
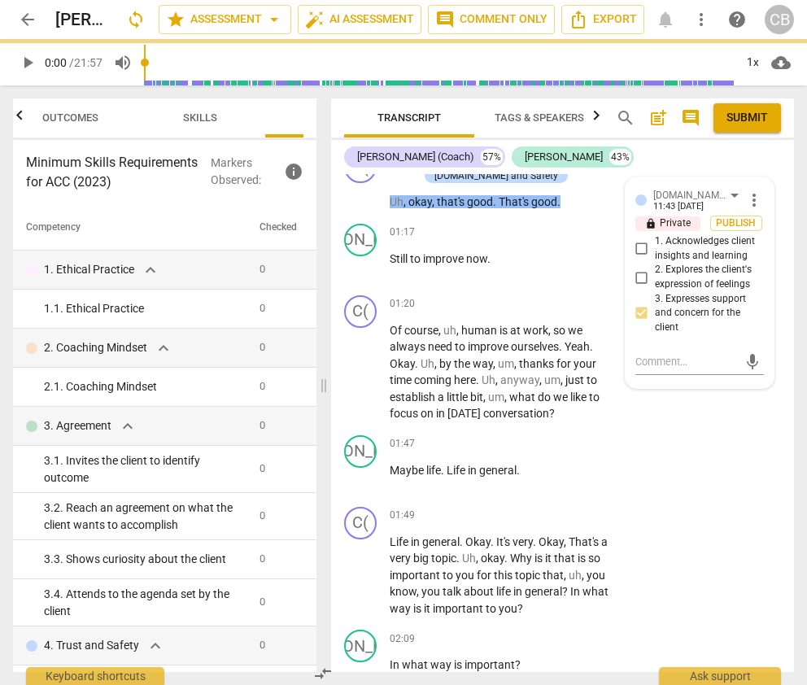
scroll to position [1560, 0]
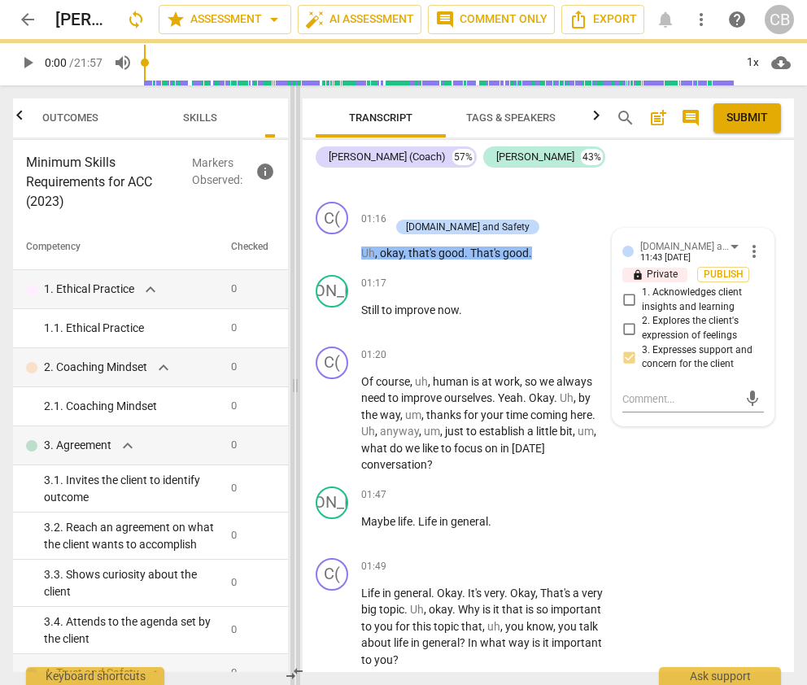
drag, startPoint x: 413, startPoint y: 387, endPoint x: 286, endPoint y: 412, distance: 130.2
click at [290, 412] on span at bounding box center [295, 385] width 10 height 600
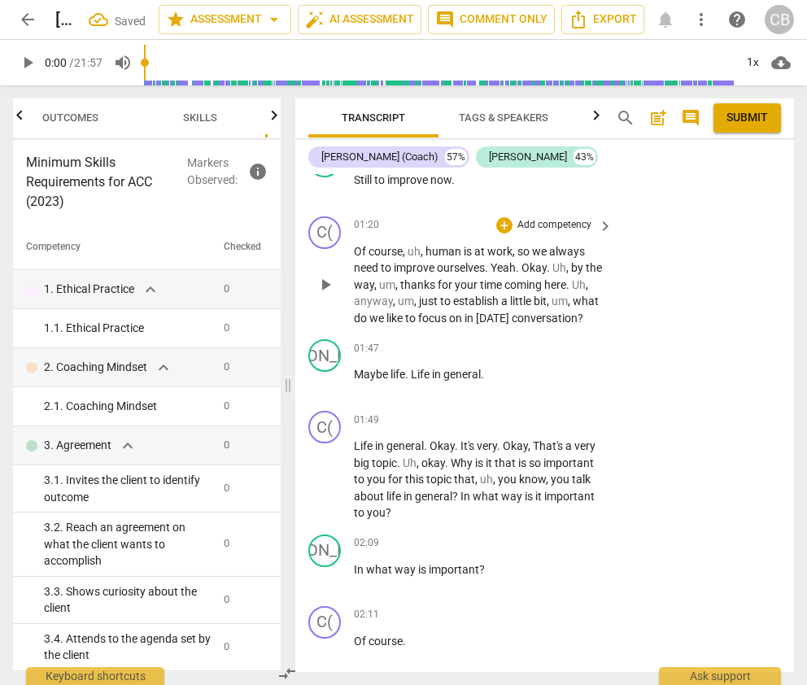
scroll to position [1692, 0]
click at [438, 277] on span "thanks" at bounding box center [418, 283] width 37 height 13
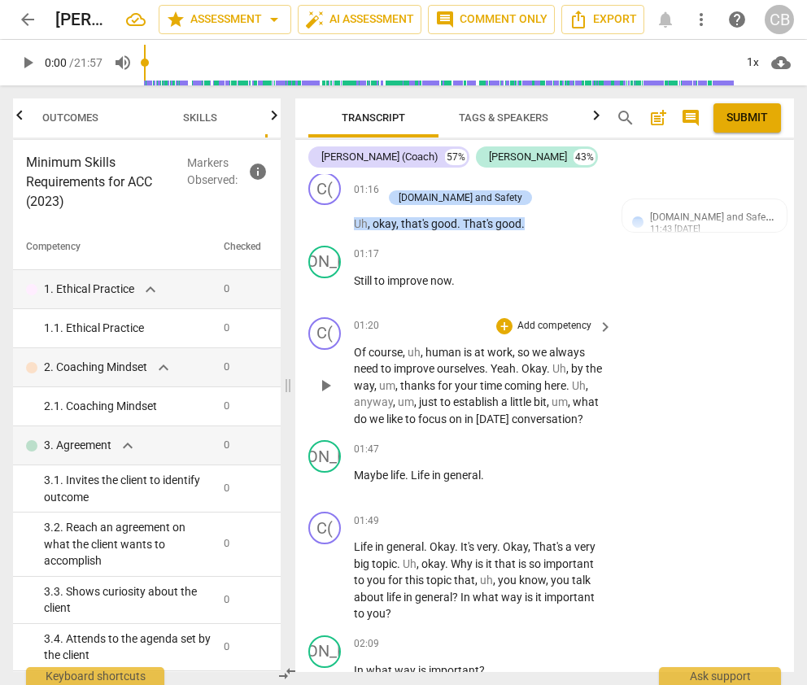
scroll to position [1603, 0]
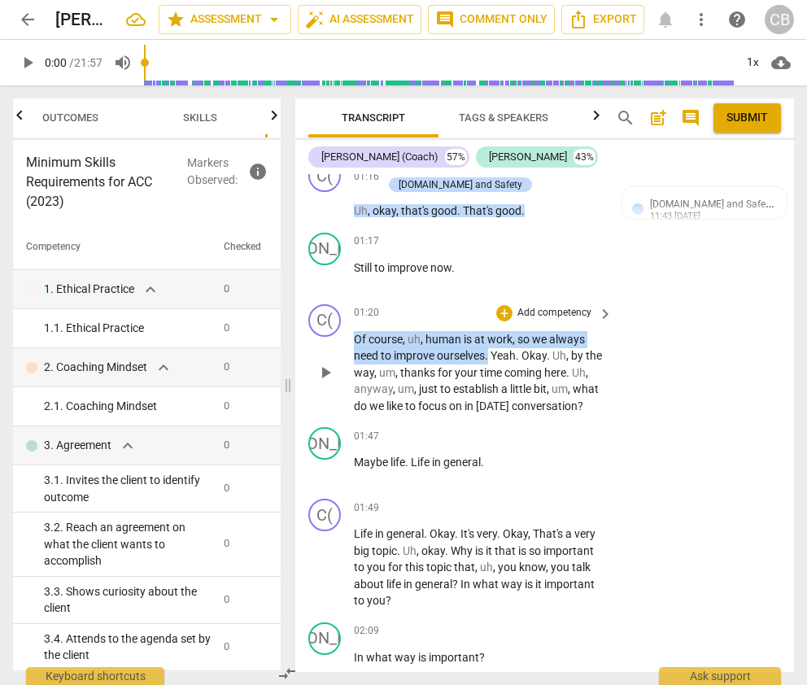
drag, startPoint x: 356, startPoint y: 321, endPoint x: 487, endPoint y: 334, distance: 132.5
click at [487, 334] on p "Of course , uh , human is at work , so we always need to improve ourselves . Ye…" at bounding box center [479, 373] width 251 height 84
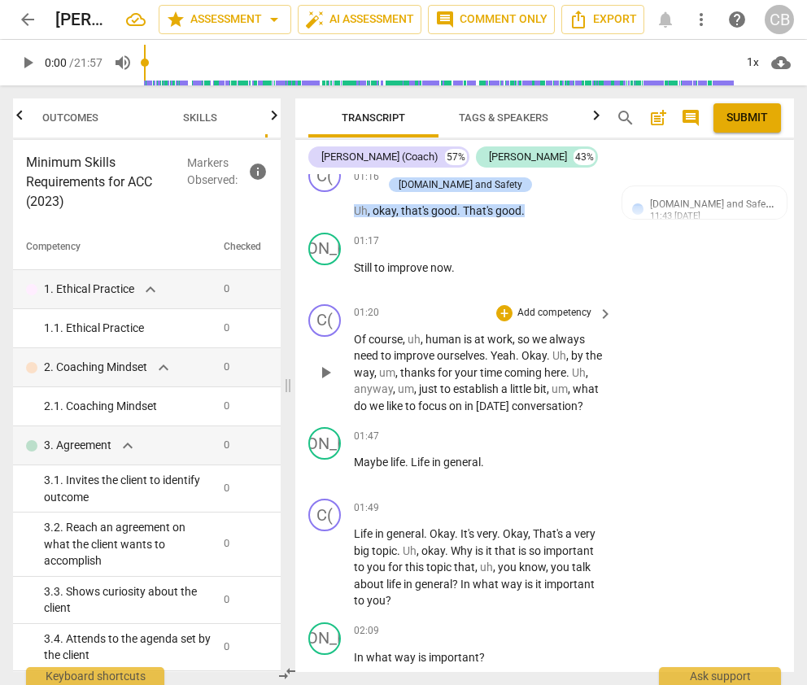
click at [440, 382] on span "just" at bounding box center [429, 388] width 21 height 13
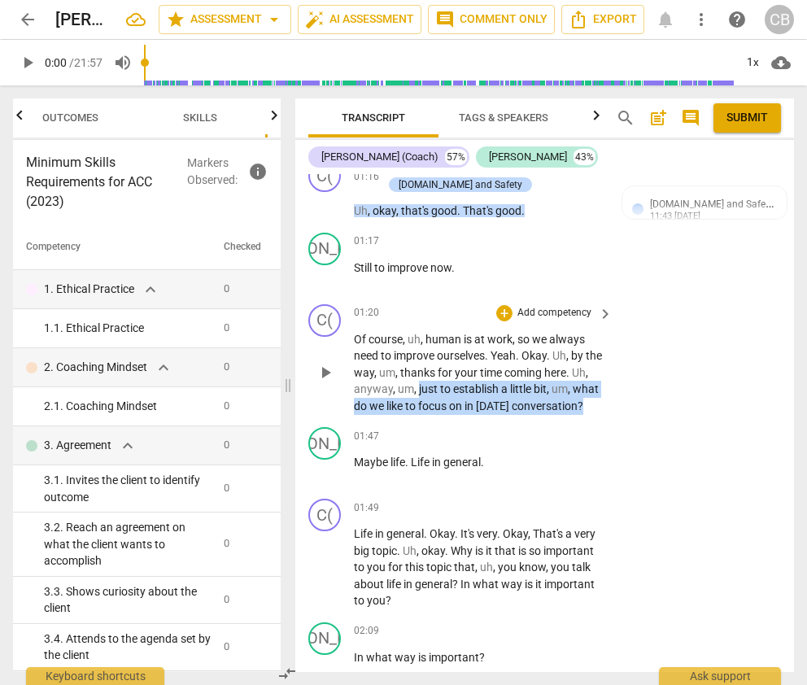
drag, startPoint x: 437, startPoint y: 372, endPoint x: 443, endPoint y: 407, distance: 35.4
click at [443, 407] on p "Of course , uh , human is at work , so we always need to improve ourselves . Ye…" at bounding box center [479, 373] width 251 height 84
click at [500, 305] on div "+" at bounding box center [504, 313] width 16 height 16
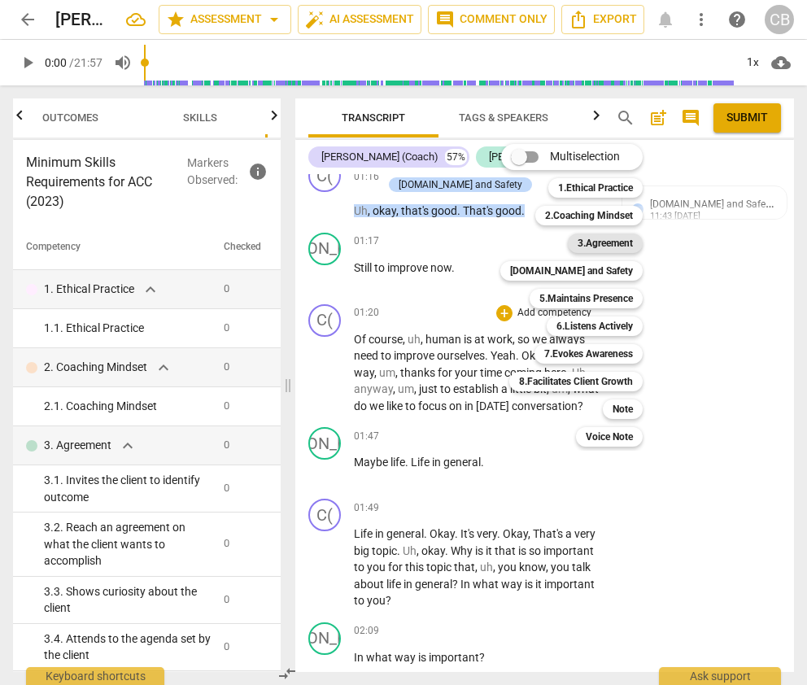
click at [607, 242] on b "3.Agreement" at bounding box center [605, 243] width 55 height 20
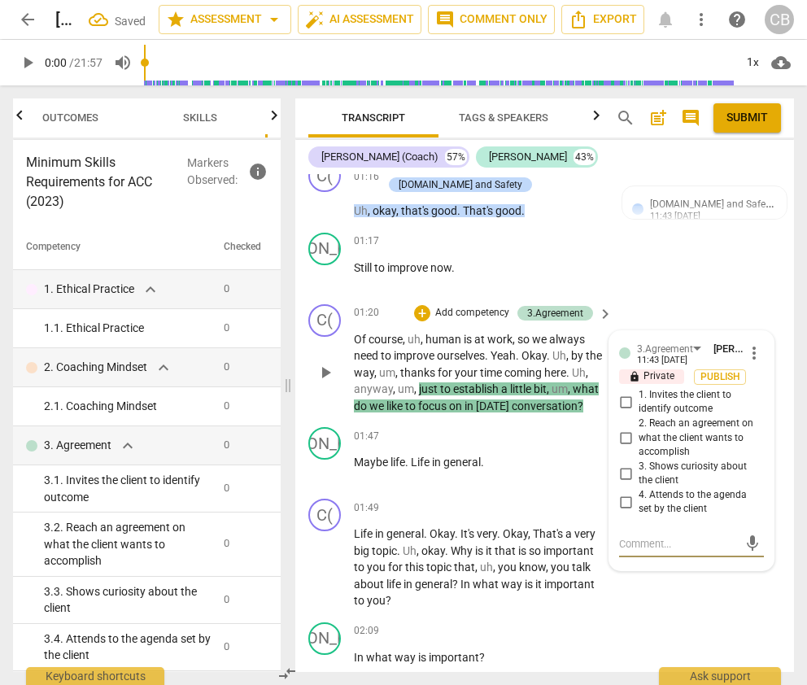
click at [622, 392] on input "1. Invites the client to identify outcome" at bounding box center [626, 402] width 26 height 20
checkbox input "true"
click at [652, 598] on div "C( play_arrow pause 01:49 + Add competency keyboard_arrow_right Life in general…" at bounding box center [544, 554] width 499 height 124
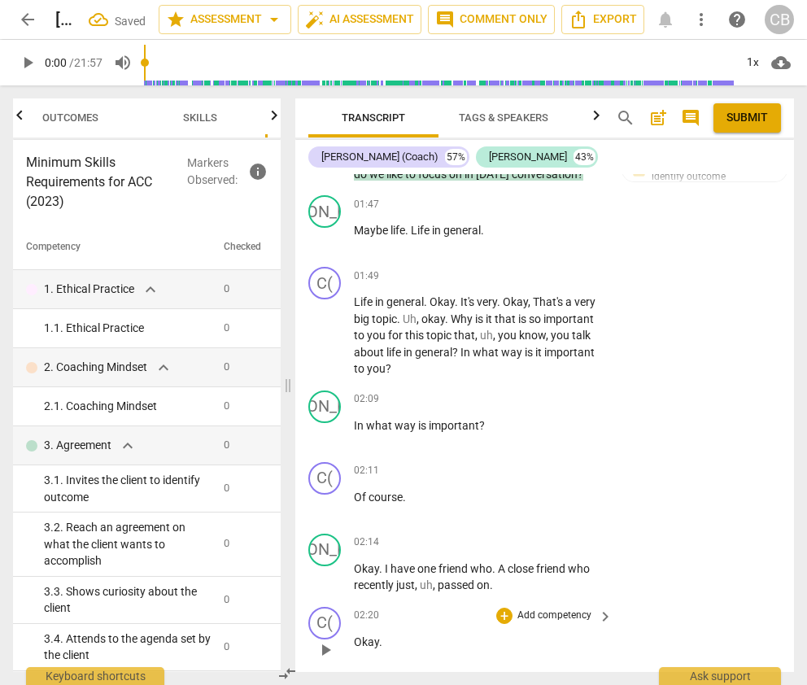
scroll to position [1898, 0]
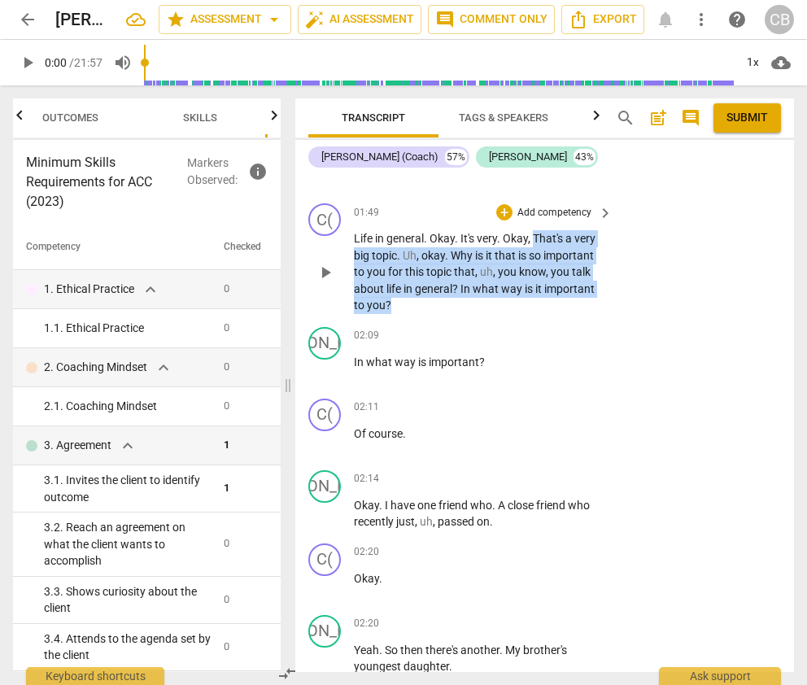
drag, startPoint x: 533, startPoint y: 236, endPoint x: 464, endPoint y: 294, distance: 90.1
click at [464, 296] on p "Life in general . Okay . It's very . Okay , That's a very big topic . Uh , okay…" at bounding box center [479, 272] width 251 height 84
click at [499, 210] on div "+" at bounding box center [504, 212] width 16 height 16
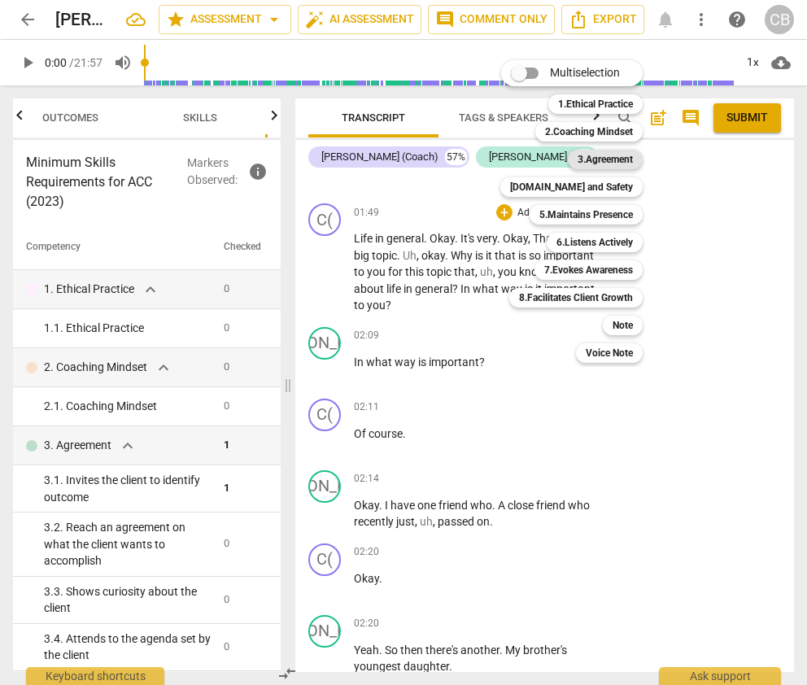
click at [609, 158] on b "3.Agreement" at bounding box center [605, 160] width 55 height 20
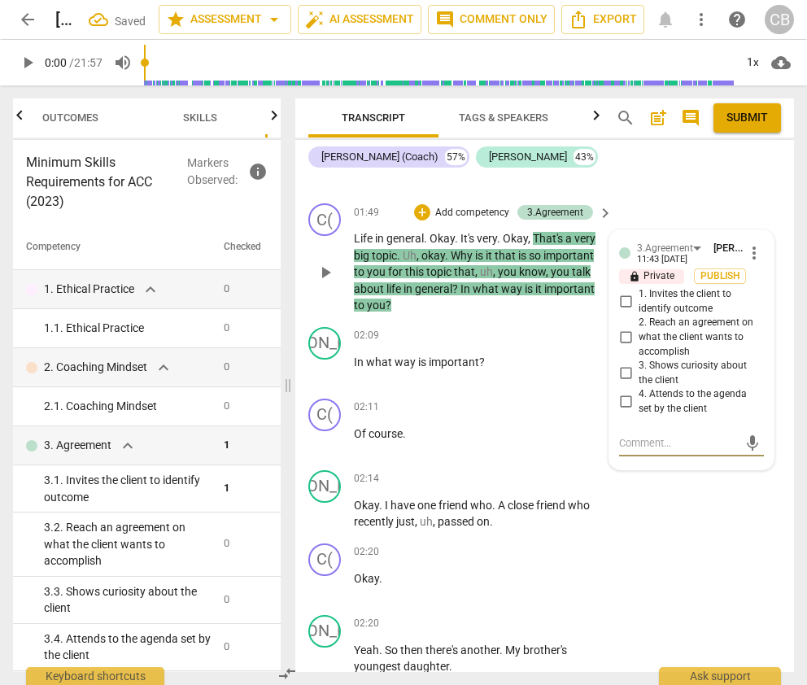
click at [622, 370] on input "3. Shows curiosity about the client" at bounding box center [626, 374] width 26 height 20
checkbox input "true"
click at [663, 552] on div "C( play_arrow pause 02:20 + Add competency keyboard_arrow_right Okay ." at bounding box center [544, 573] width 499 height 72
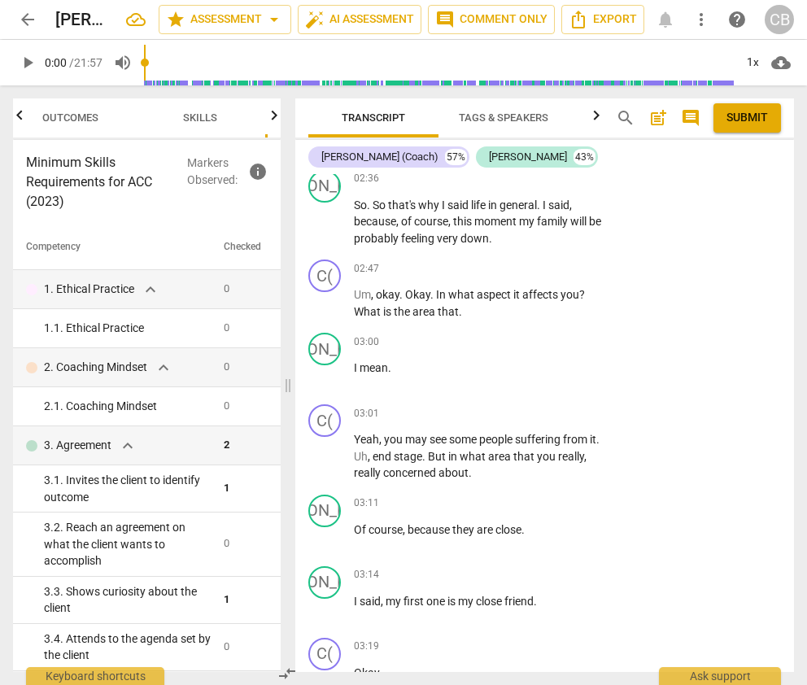
scroll to position [2654, 0]
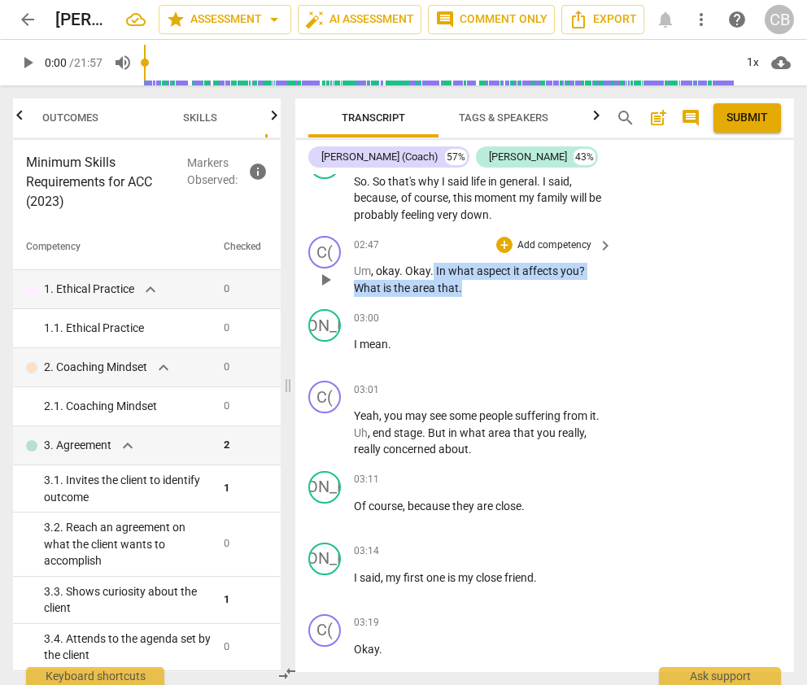
drag, startPoint x: 434, startPoint y: 267, endPoint x: 466, endPoint y: 285, distance: 37.1
click at [466, 285] on p "Um , okay . Okay . In what aspect it affects you ? What is the area that ." at bounding box center [479, 279] width 251 height 33
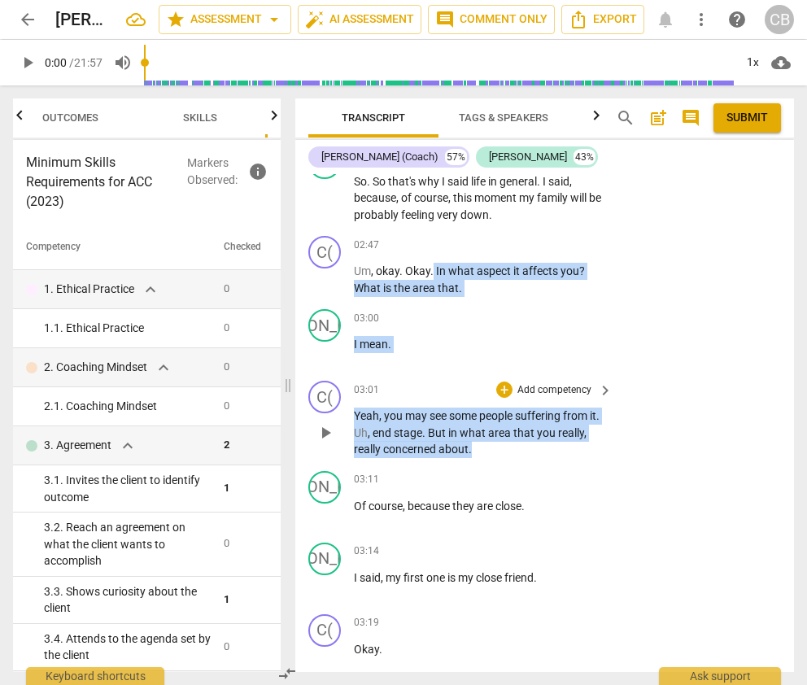
click at [474, 449] on p "Yeah , you may see some people suffering from it . Uh , end stage . But in what…" at bounding box center [479, 433] width 251 height 50
click at [499, 242] on div "+" at bounding box center [504, 245] width 16 height 16
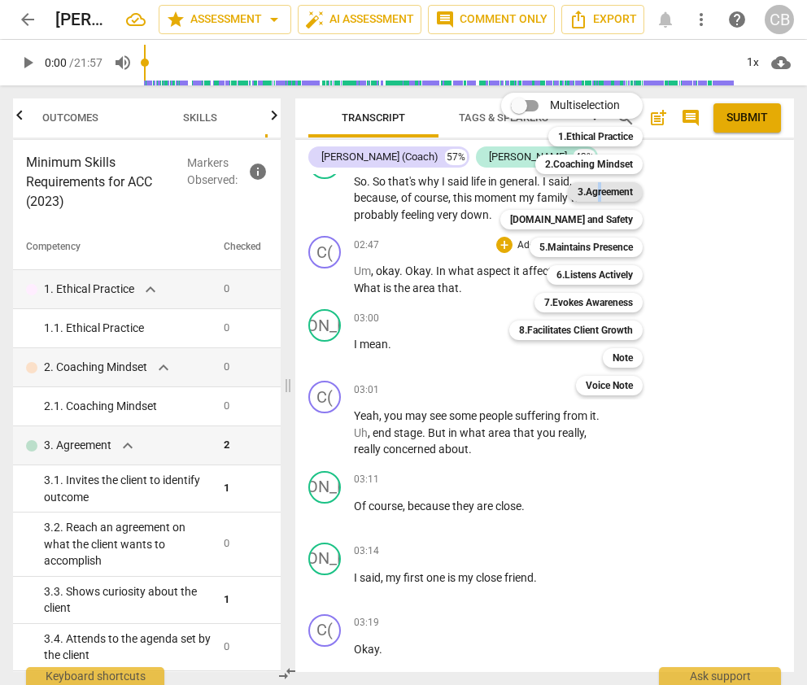
click at [599, 190] on b "3.Agreement" at bounding box center [605, 192] width 55 height 20
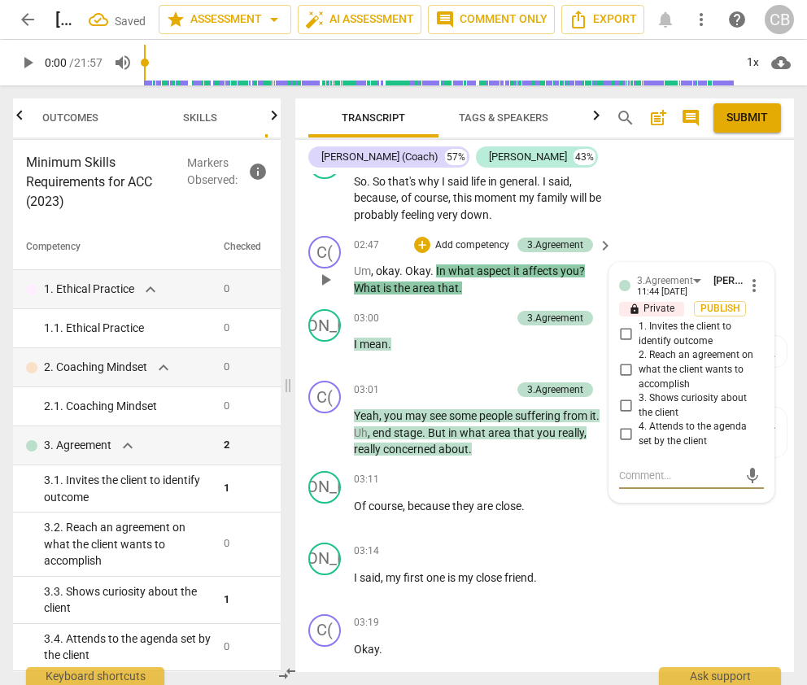
click at [625, 400] on input "3. Shows curiosity about the client" at bounding box center [626, 406] width 26 height 20
checkbox input "true"
click at [637, 471] on textarea at bounding box center [678, 475] width 119 height 15
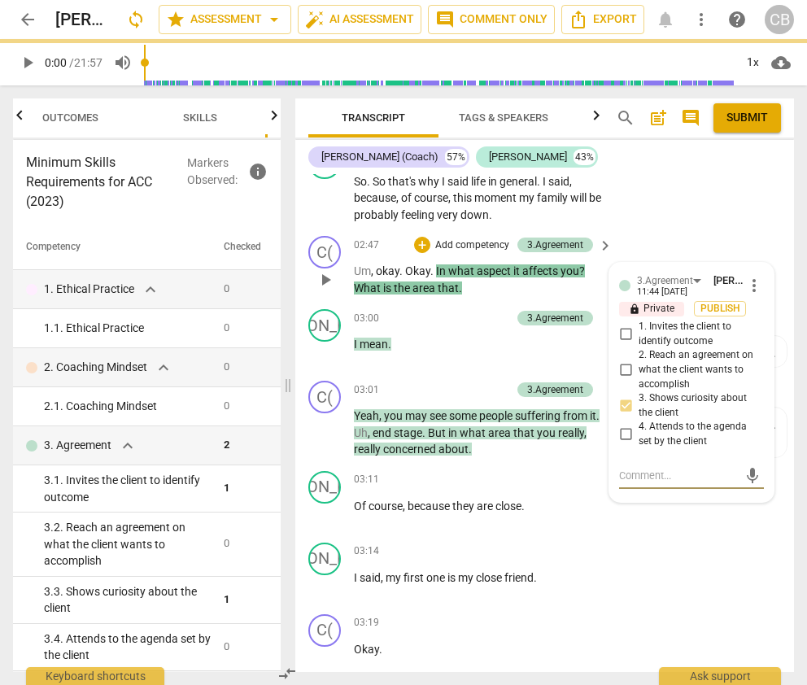
type textarea "T"
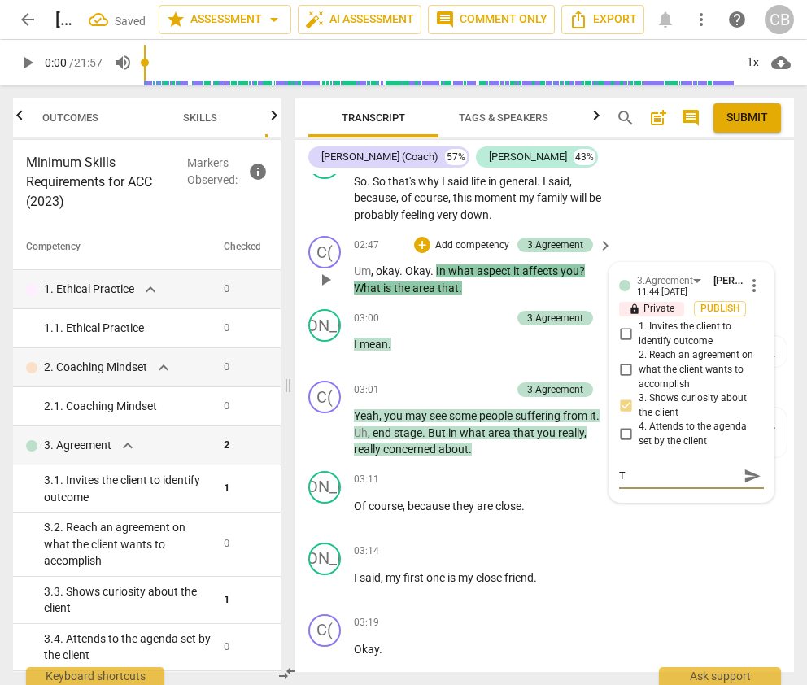
type textarea "Th"
type textarea "The"
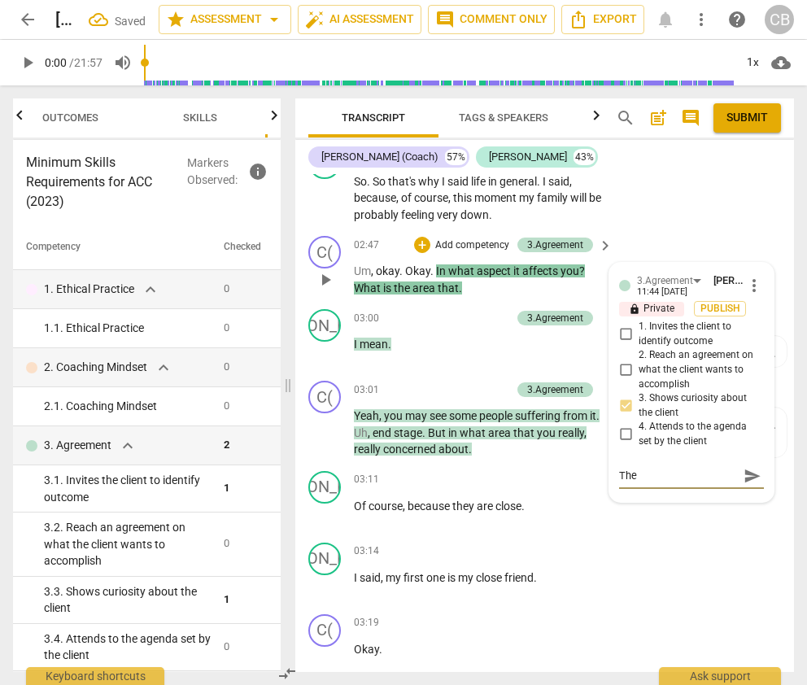
type textarea "The"
type textarea "The c"
type textarea "The ca"
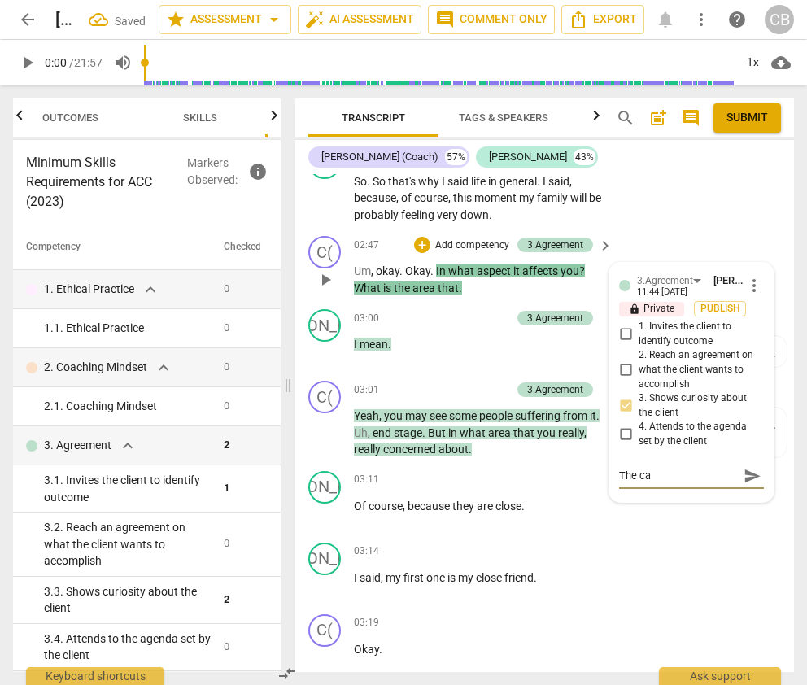
type textarea "The cac"
type textarea "The cach"
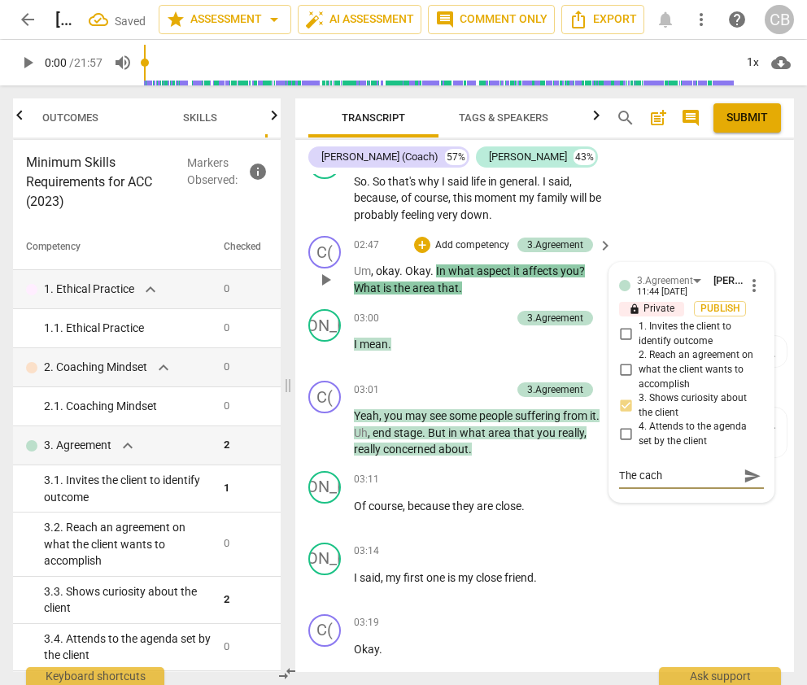
type textarea "The cach"
type textarea "The cach a"
type textarea "The cach"
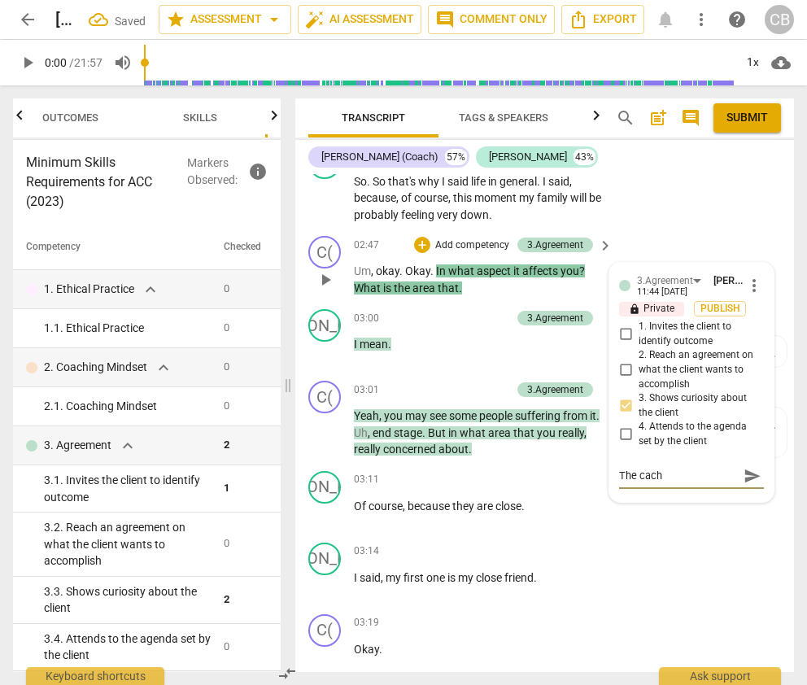
type textarea "The cach"
type textarea "The cac"
type textarea "The ca"
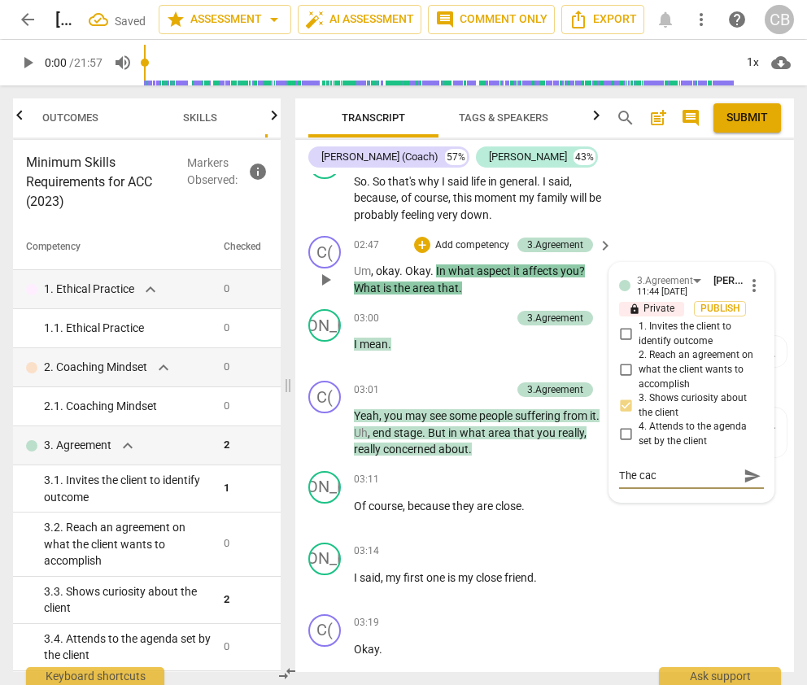
type textarea "The ca"
type textarea "The c"
type textarea "The co"
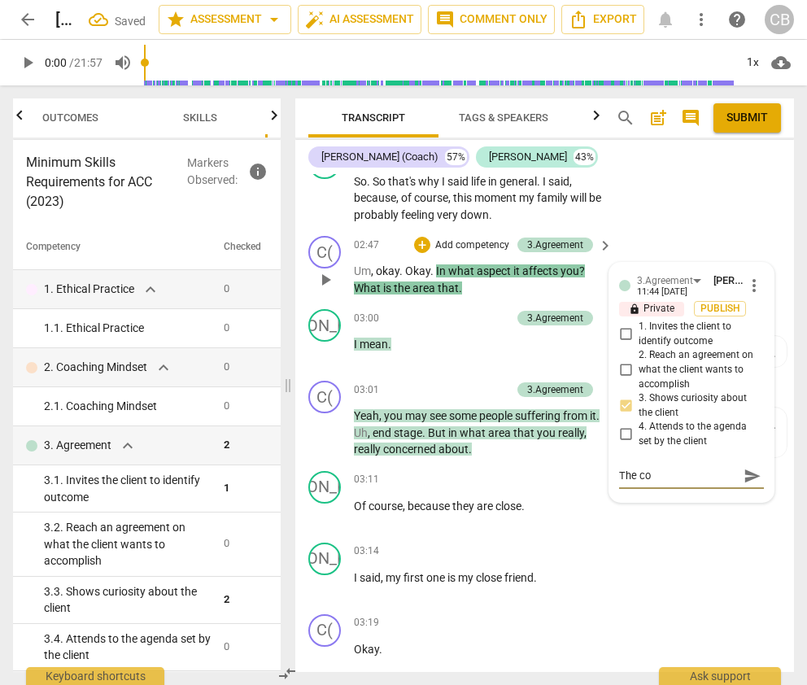
type textarea "The coa"
type textarea "The coac"
type textarea "The coach"
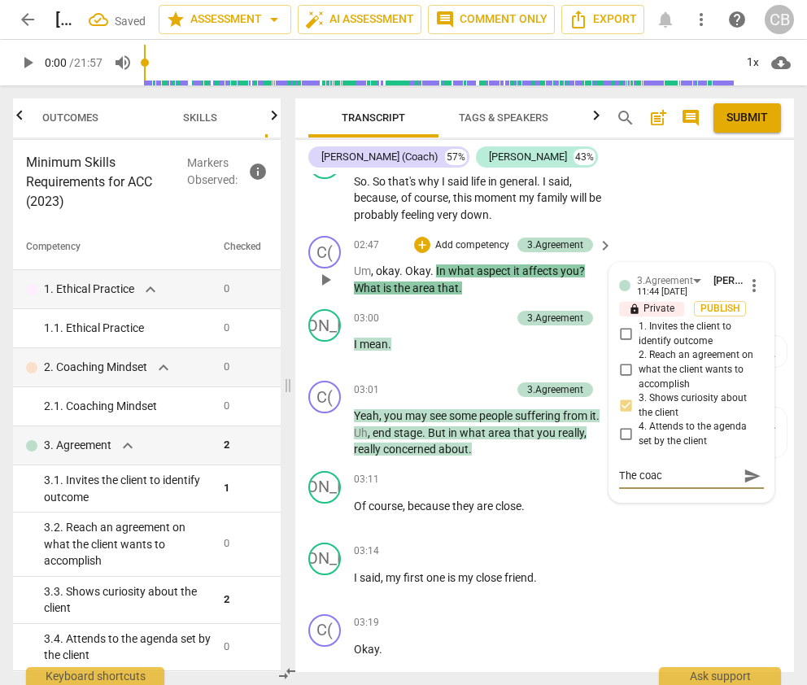
type textarea "The coach"
type textarea "The coach p"
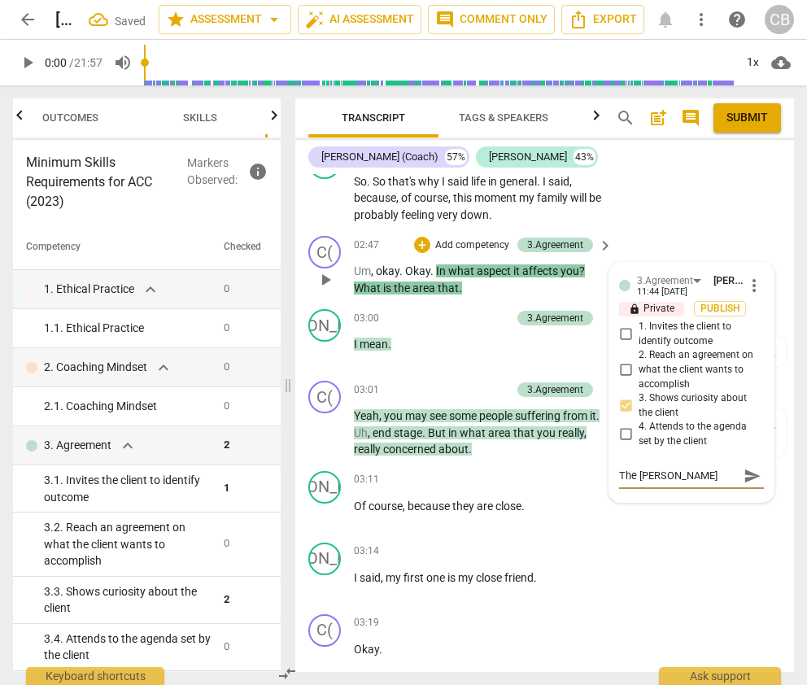
type textarea "The coach pr"
type textarea "The coach pro"
type textarea "The coach prom"
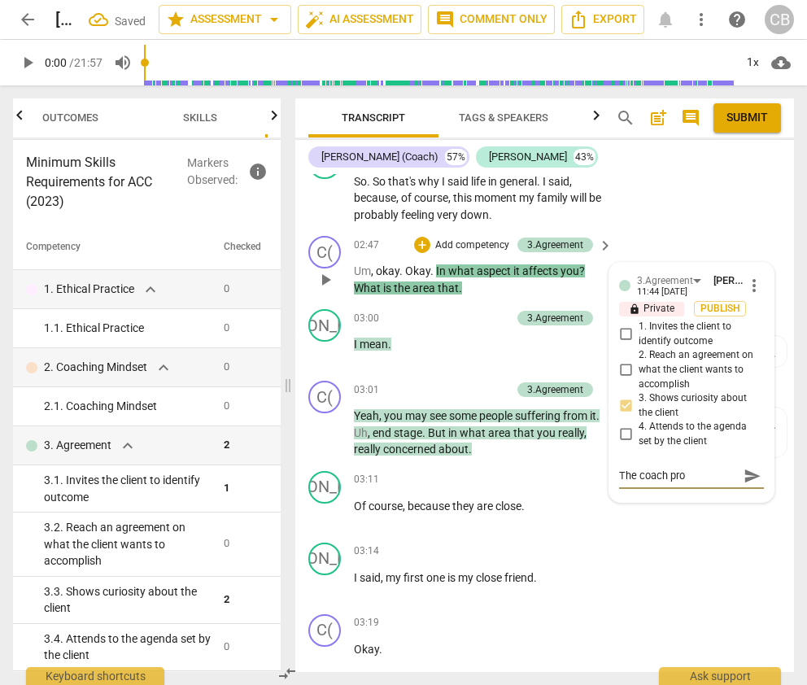
type textarea "The coach prom"
type textarea "The coach promp"
type textarea "The coach prompt"
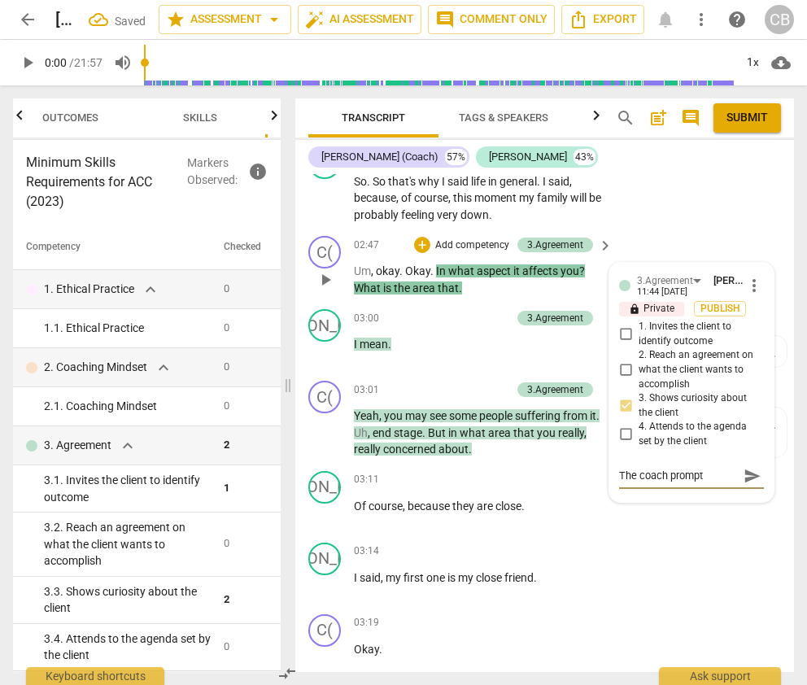
type textarea "The coach prompts"
type textarea "The coach prompts f"
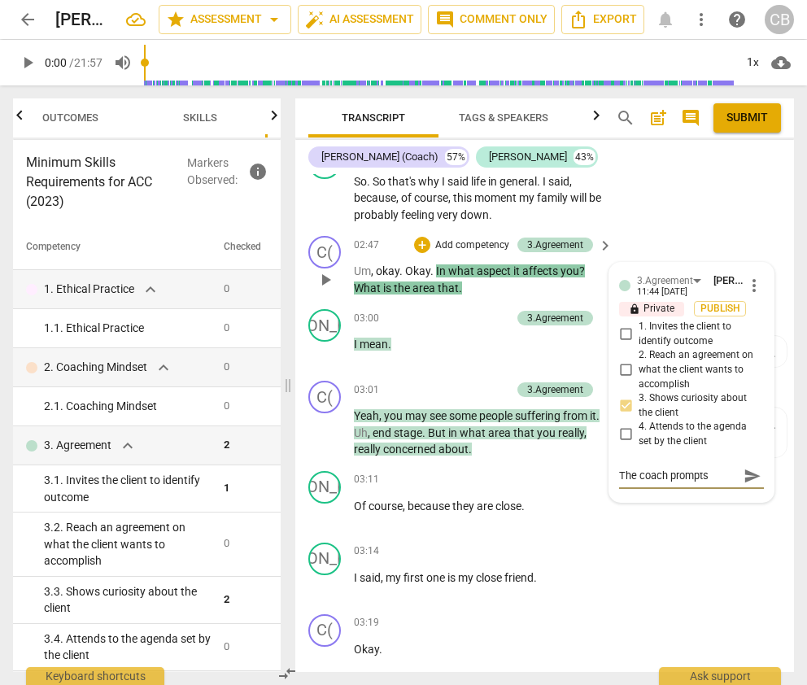
type textarea "The coach prompts f"
type textarea "The coach prompts fu"
type textarea "The coach prompts fur"
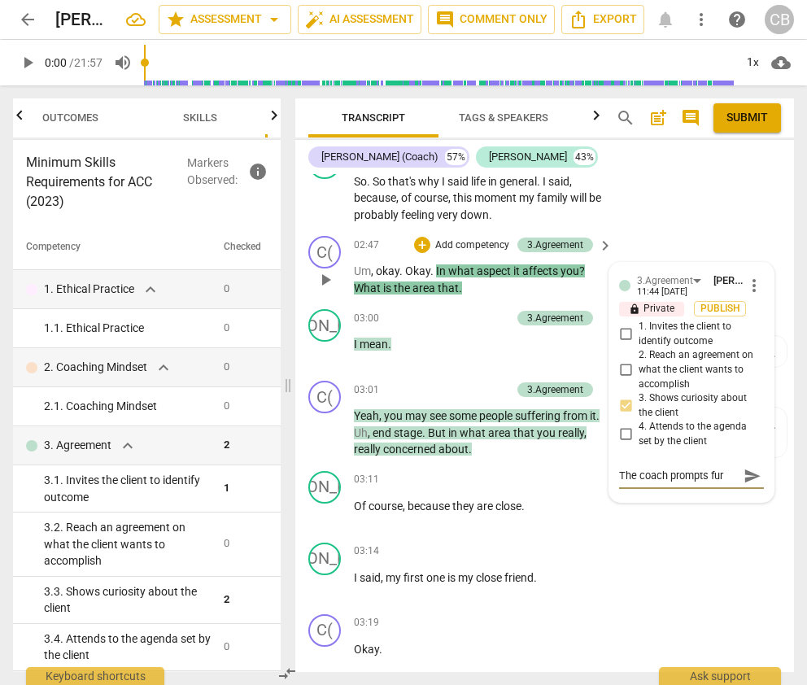
type textarea "The coach prompts furt"
type textarea "The coach prompts furth"
type textarea "The coach prompts furthe"
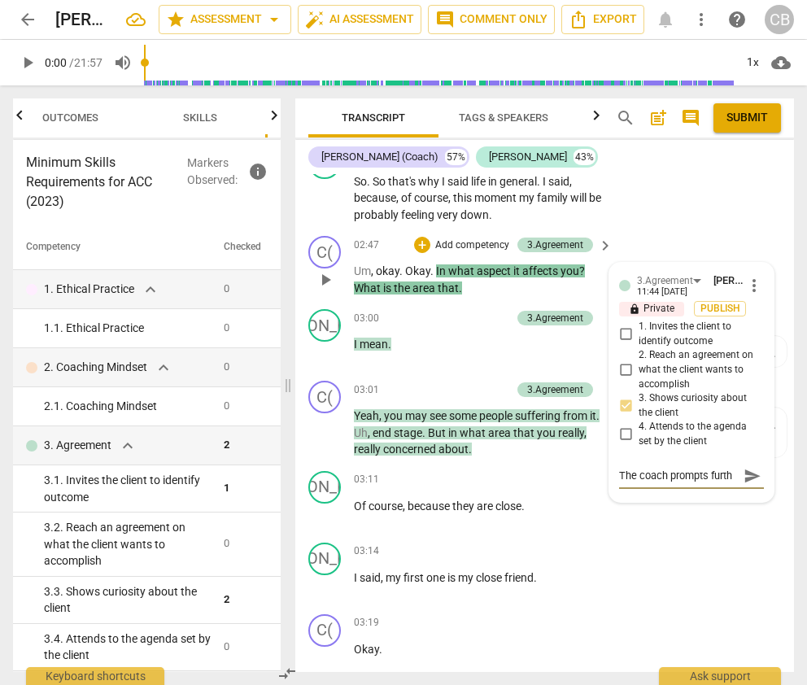
type textarea "The coach prompts furthe"
type textarea "The coach prompts further"
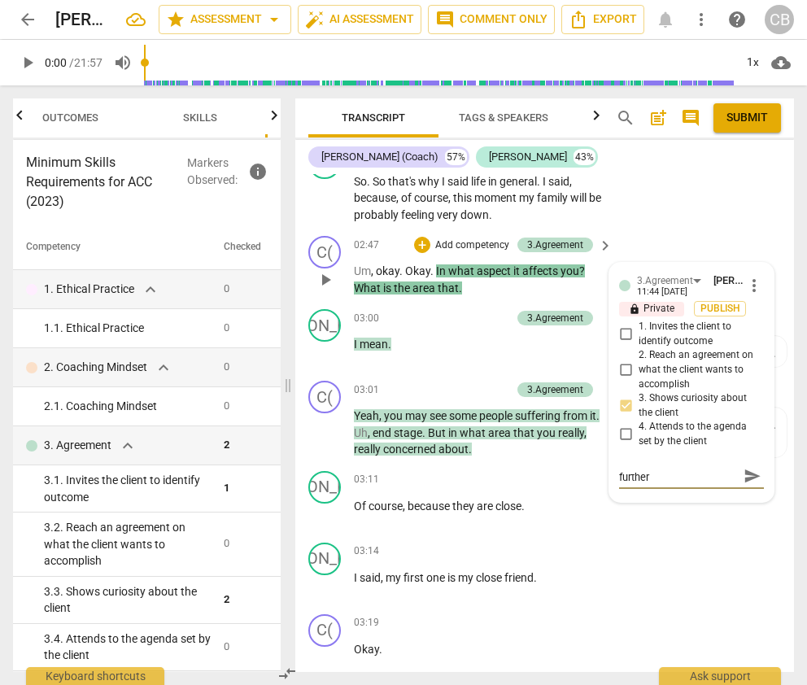
type textarea "The coach prompts further"
type textarea "The coach prompts further f"
type textarea "The coach prompts further fo"
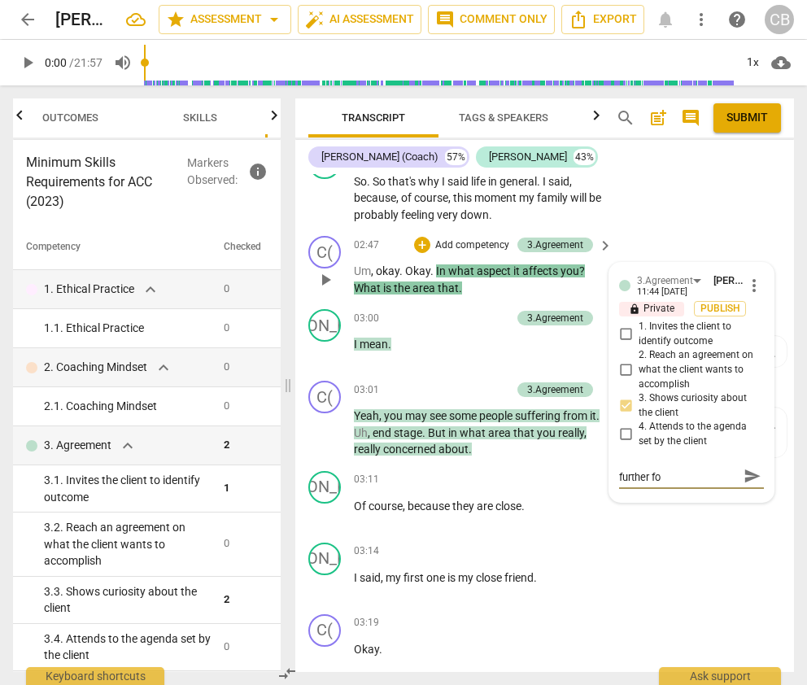
type textarea "The coach prompts further for"
type textarea "The coach prompts further for w"
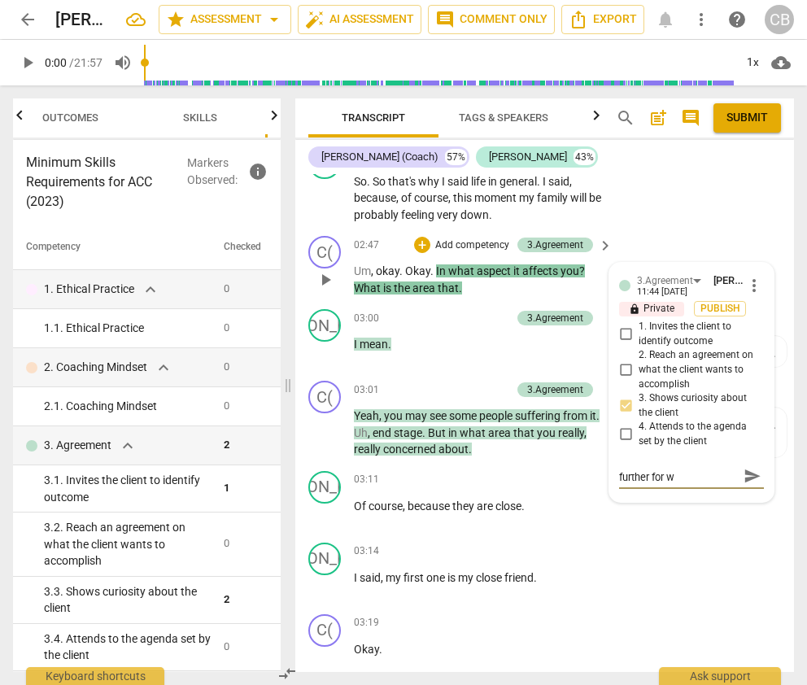
type textarea "The coach prompts further for wh"
type textarea "The coach prompts further for wha"
type textarea "The coach prompts further for what"
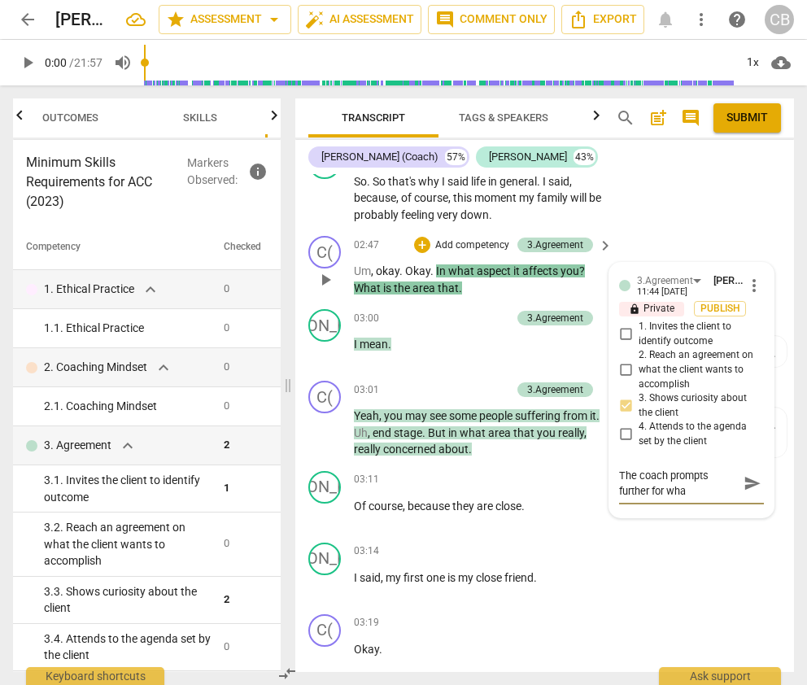
type textarea "The coach prompts further for what"
type textarea "The coach prompts further for what i"
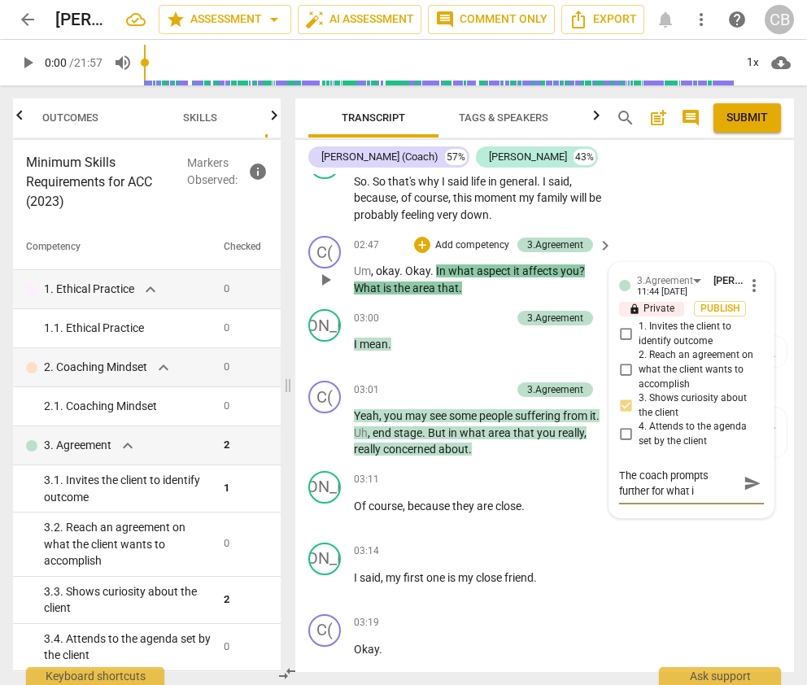
type textarea "The coach prompts further for what is"
type textarea "The coach prompts further for what is b"
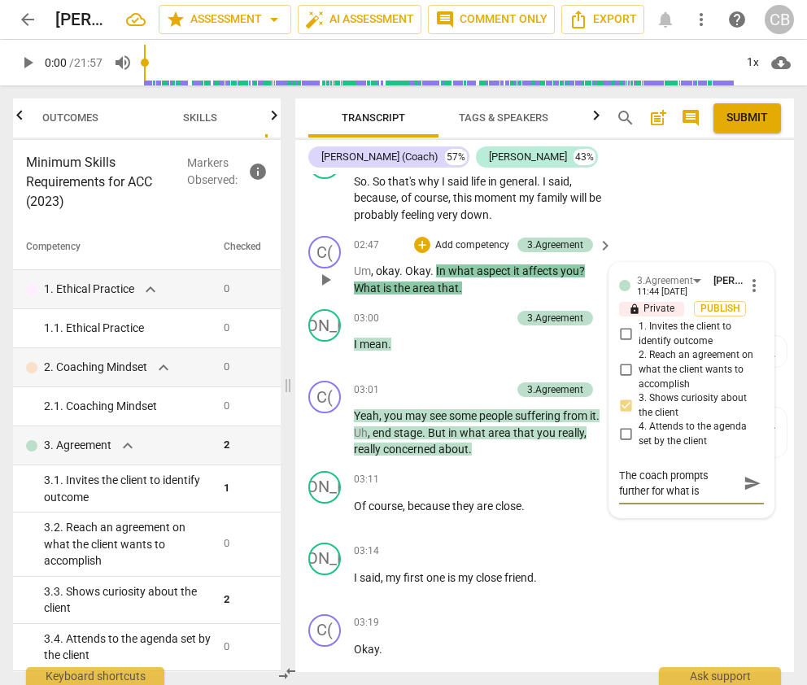
type textarea "The coach prompts further for what is b"
type textarea "The coach prompts further for what is be"
type textarea "The coach prompts further for what is beh"
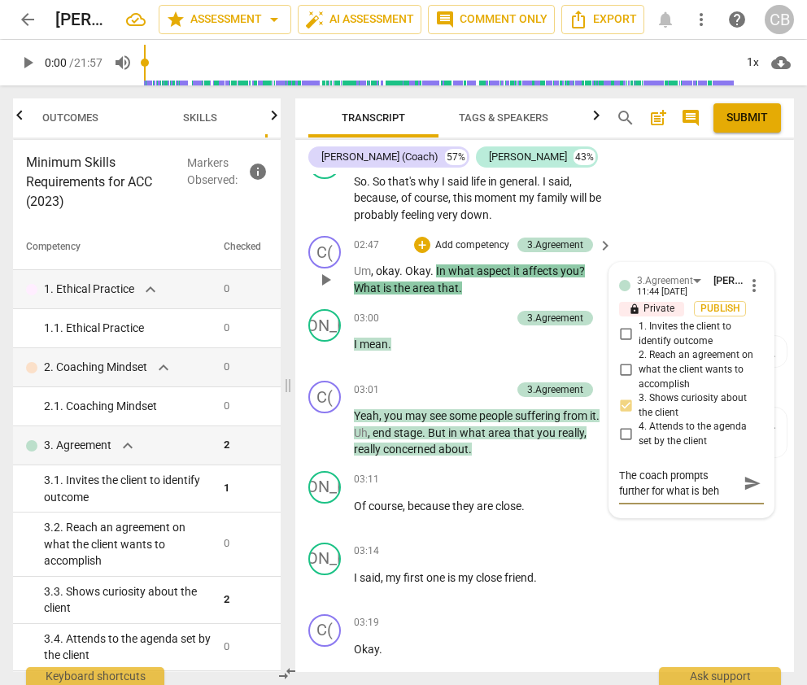
type textarea "The coach prompts further for what is behi"
type textarea "The coach prompts further for what is behin"
type textarea "The coach prompts further for what is behind"
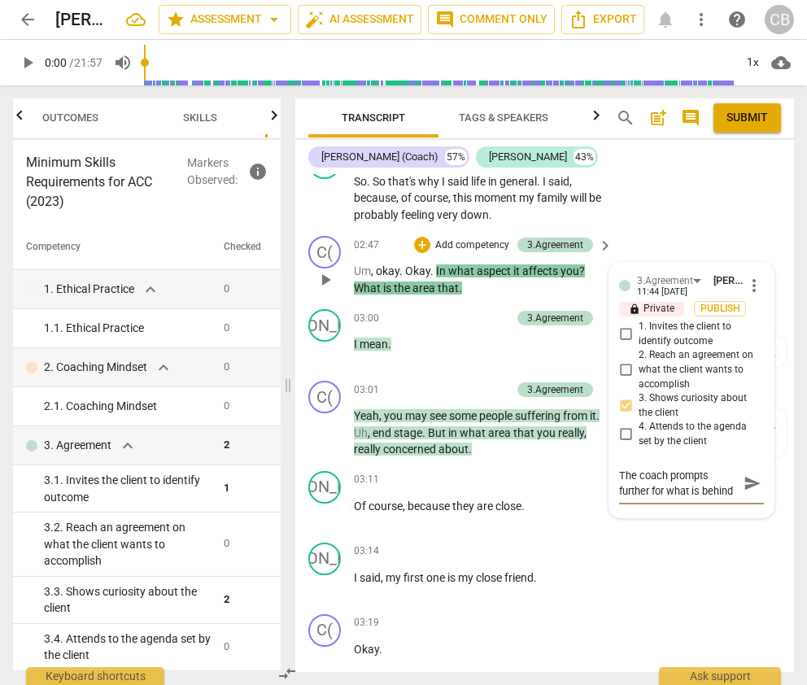
type textarea "The coach prompts further for what is behind"
type textarea "The coach prompts further for what is behind t"
type textarea "The coach prompts further for what is behind th"
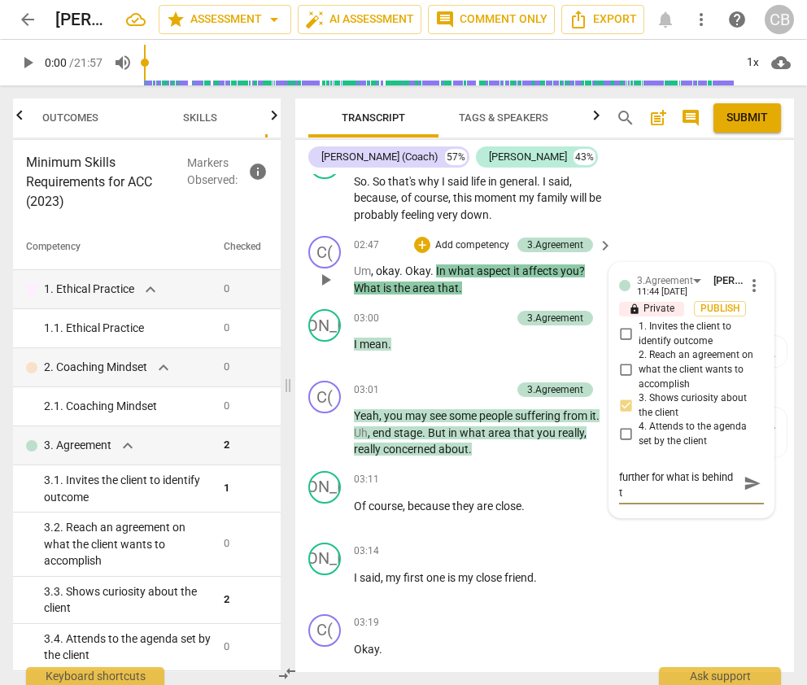
type textarea "The coach prompts further for what is behind th"
type textarea "The coach prompts further for what is behind the"
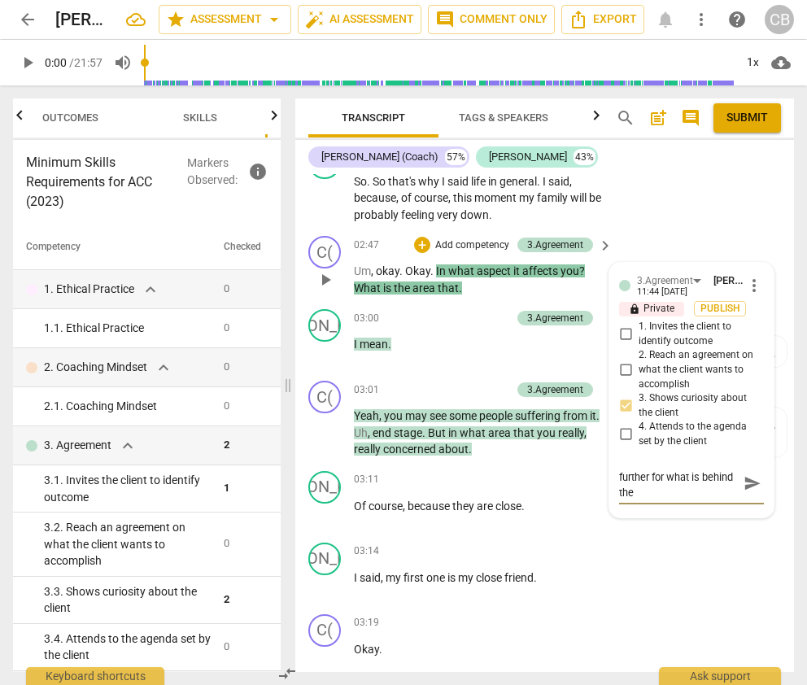
type textarea "The coach prompts further for what is behind the c"
type textarea "The coach prompts further for what is behind the cl"
type textarea "The coach prompts further for what is behind the cli"
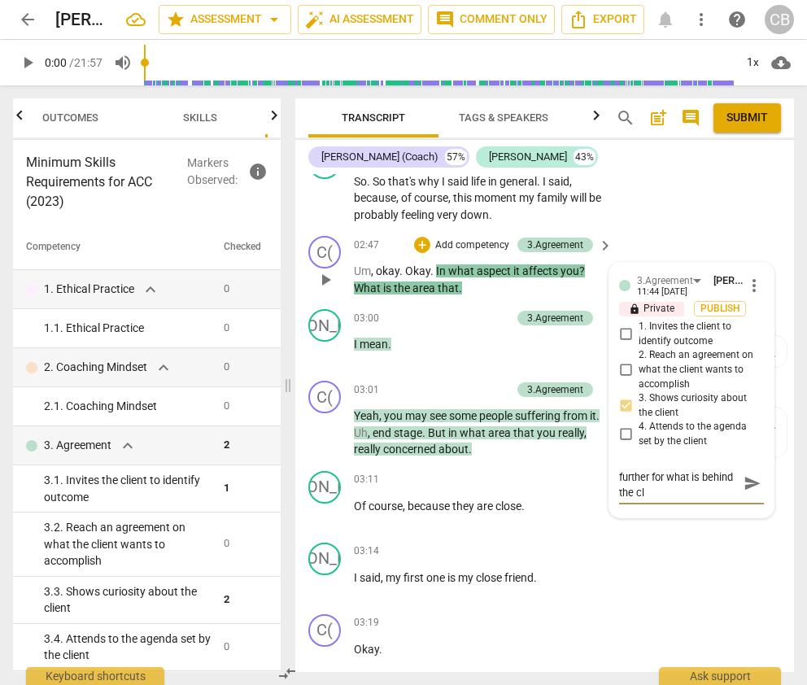
type textarea "The coach prompts further for what is behind the cli"
type textarea "The coach prompts further for what is behind the clie"
type textarea "The coach prompts further for what is behind the clien"
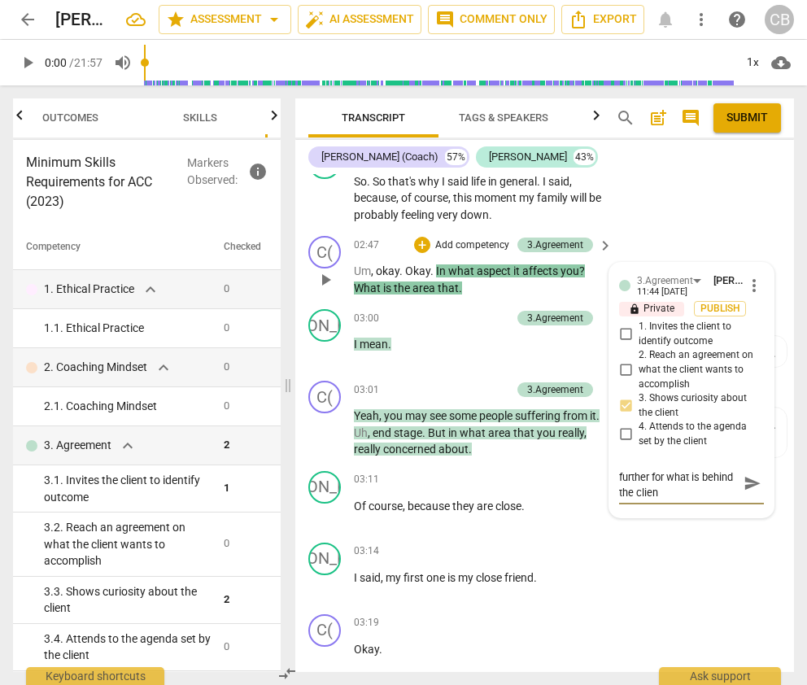
type textarea "The coach prompts further for what is behind the client"
type textarea "The coach prompts further for what is behind the client'"
type textarea "The coach prompts further for what is behind the client's"
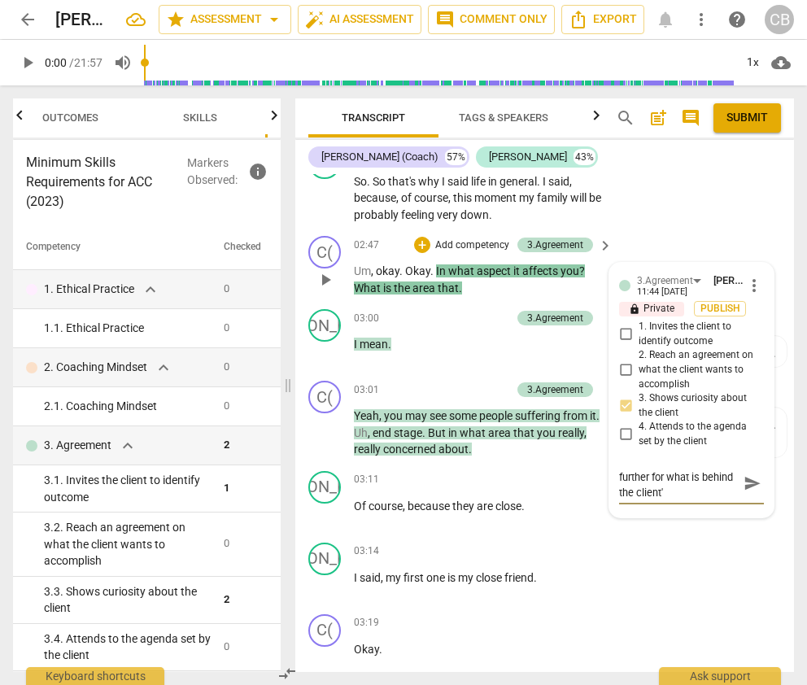
type textarea "The coach prompts further for what is behind the client's"
type textarea "The coach prompts further for what is behind the client's d"
type textarea "The coach prompts further for what is behind the client's de"
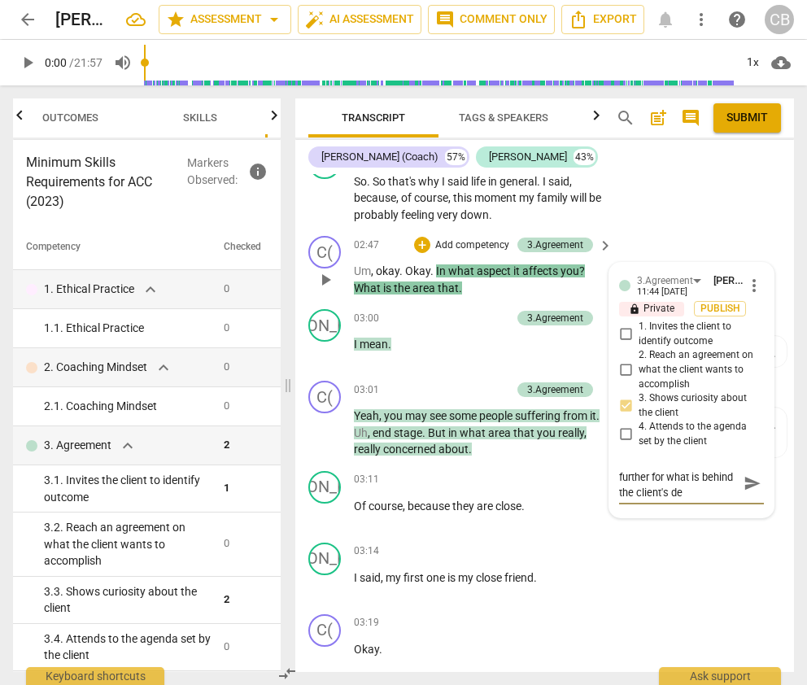
type textarea "The coach prompts further for what is behind the client's des"
type textarea "The coach prompts further for what is behind the client's desi"
type textarea "The coach prompts further for what is behind the client's desir"
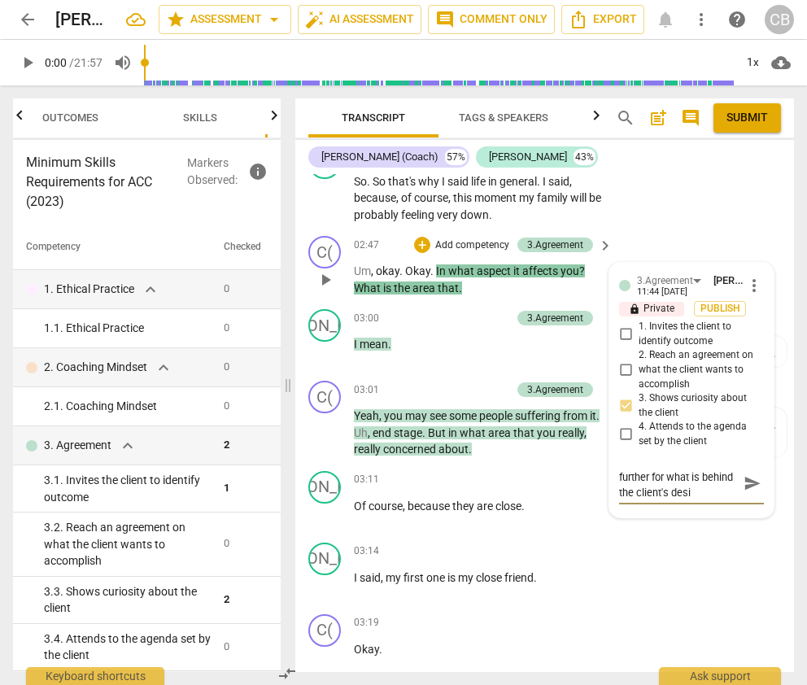
type textarea "The coach prompts further for what is behind the client's desir"
type textarea "The coach prompts further for what is behind the client's desire"
type textarea "The coach prompts further for what is behind the client's desired"
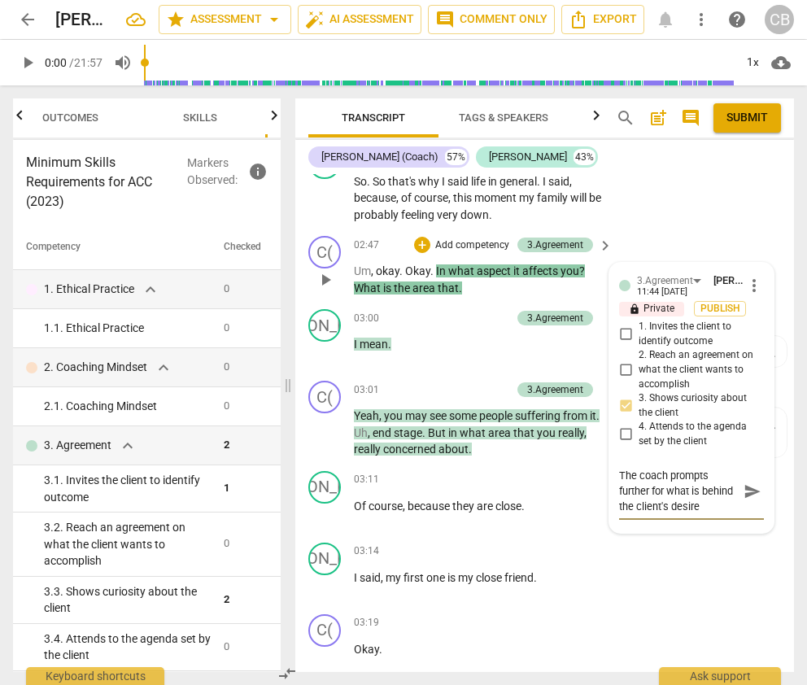
type textarea "The coach prompts further for what is behind the client's desired"
type textarea "The coach prompts further for what is behind the client's desired o"
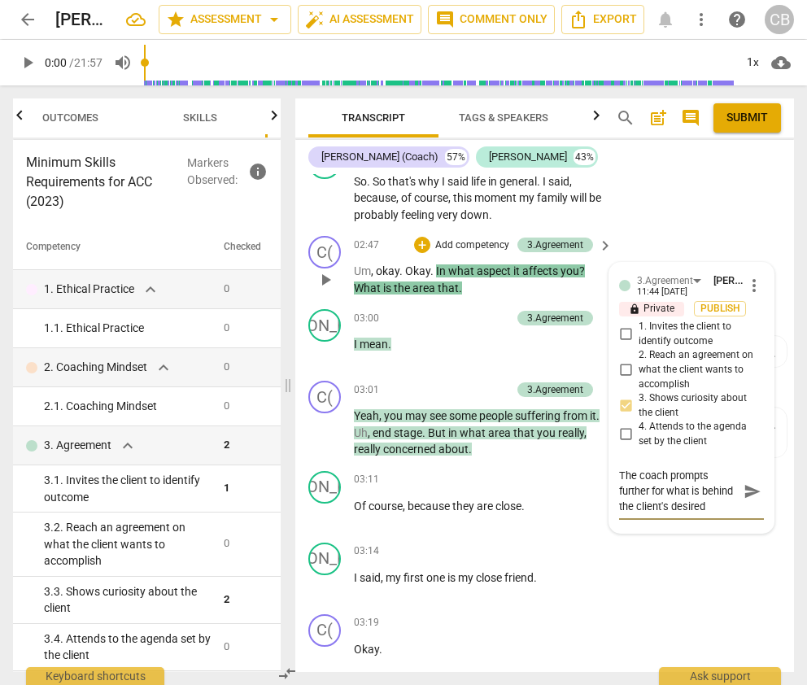
type textarea "The coach prompts further for what is behind the client's desired o"
type textarea "The coach prompts further for what is behind the client's desired ou"
type textarea "The coach prompts further for what is behind the client's desired out"
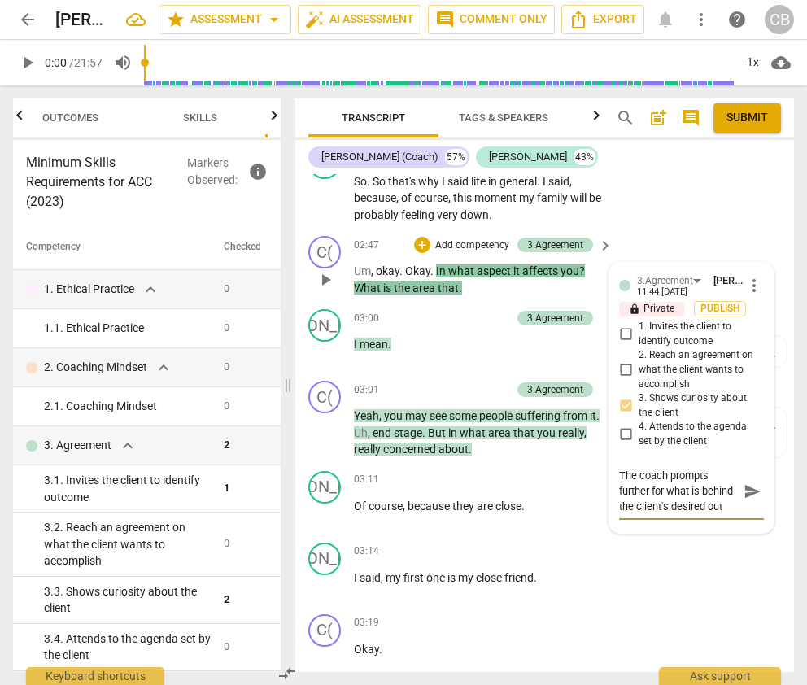
type textarea "The coach prompts further for what is behind the client's desired outc"
type textarea "The coach prompts further for what is behind the client's desired outco"
type textarea "The coach prompts further for what is behind the client's desired outcom"
type textarea "The coach prompts further for what is behind the client's desired outcome"
type textarea "The coach prompts further for what is behind the client's desired outcome."
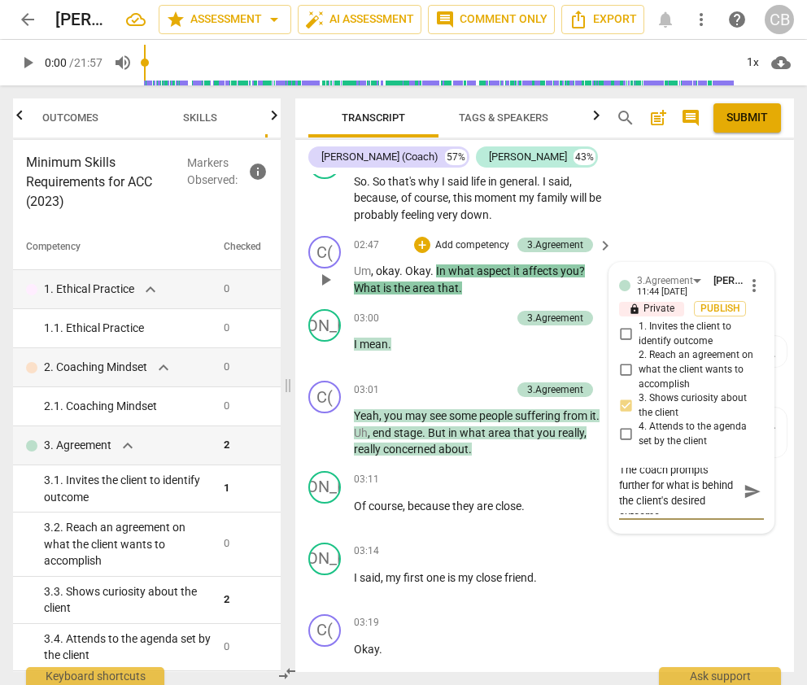
scroll to position [0, 0]
click at [619, 473] on textarea "The coach prompts further for what is behind the client's desired outcome." at bounding box center [678, 491] width 119 height 46
type textarea "YThe coach prompts further for what is behind the client's desired outcome."
type textarea "YeThe coach prompts further for what is behind the client's desired outcome."
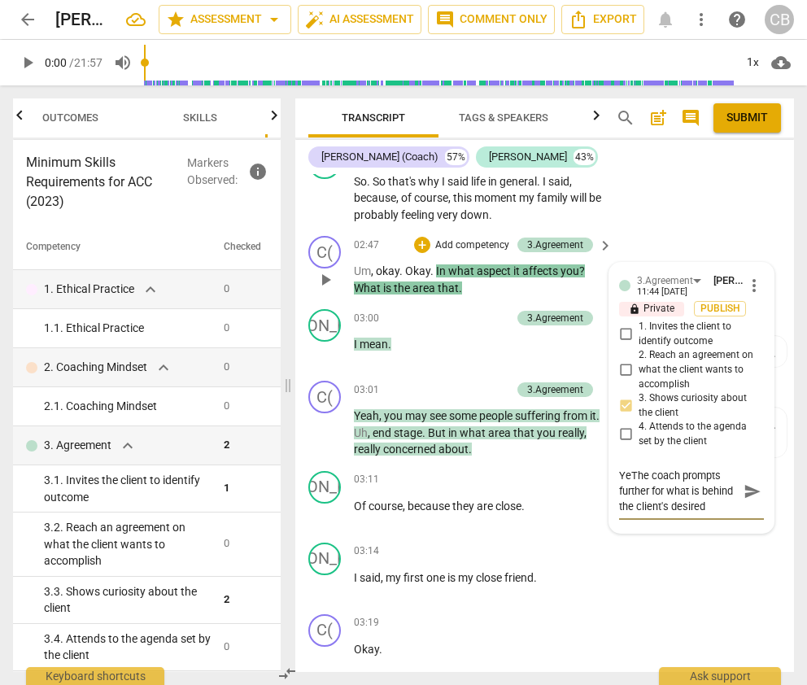
type textarea "YesThe coach prompts further for what is behind the client's desired outcome."
type textarea "Yes!The coach prompts further for what is behind the client's desired outcome."
type textarea "Yes! The coach prompts further for what is behind the client's desired outcome."
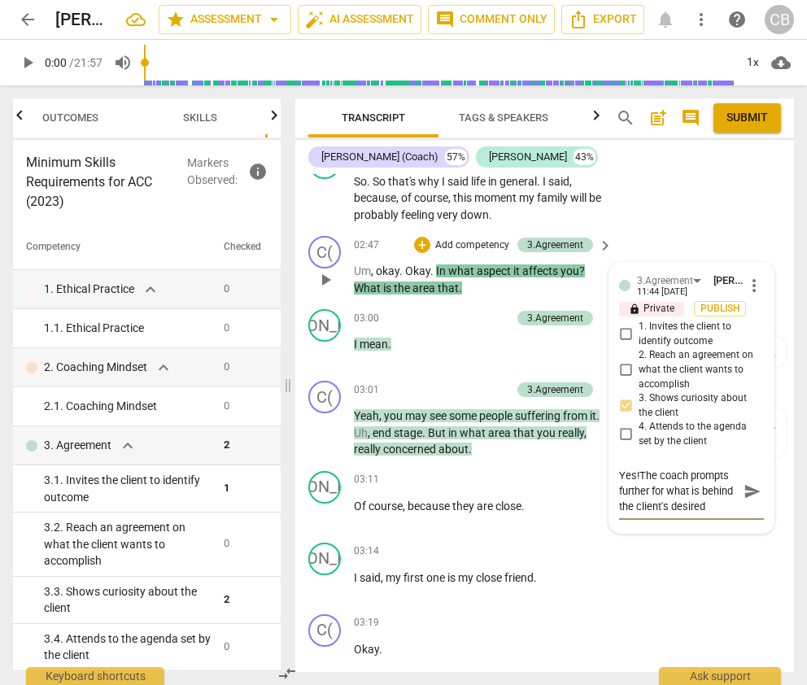
type textarea "Yes! The coach prompts further for what is behind the client's desired outcome."
type textarea "Yes! CThe coach prompts further for what is behind the client's desired outcome."
type textarea "Yes! CoThe coach prompts further for what is behind the client's desired outcom…"
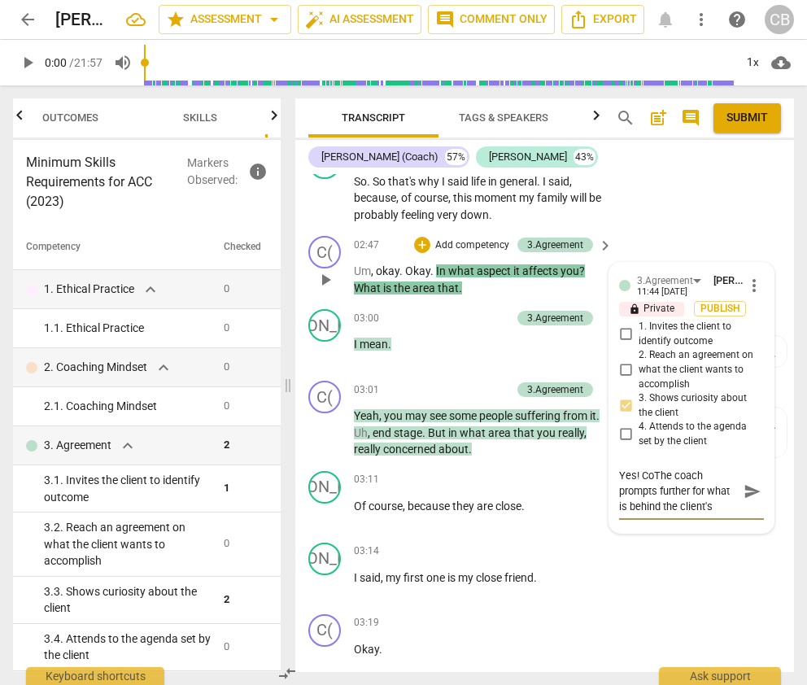
type textarea "Yes! CoaThe coach prompts further for what is behind the client's desired outco…"
type textarea "Yes! CoacThe coach prompts further for what is behind the client's desired outc…"
type textarea "Yes! CoachThe coach prompts further for what is behind the client's desired out…"
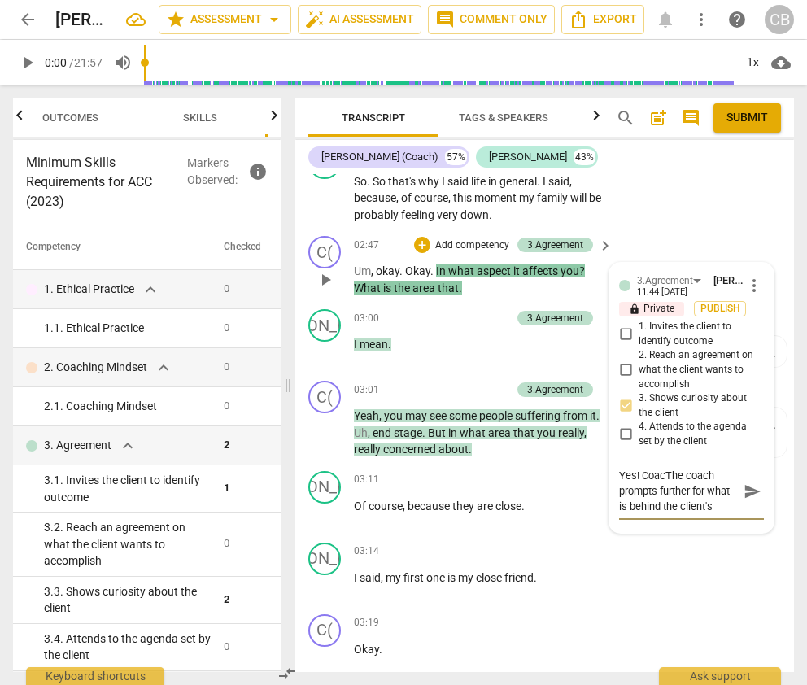
type textarea "Yes! CoachThe coach prompts further for what is behind the client's desired out…"
type textarea "Yes! CoacThe coach prompts further for what is behind the client's desired outc…"
type textarea "Yes! CoaThe coach prompts further for what is behind the client's desired outco…"
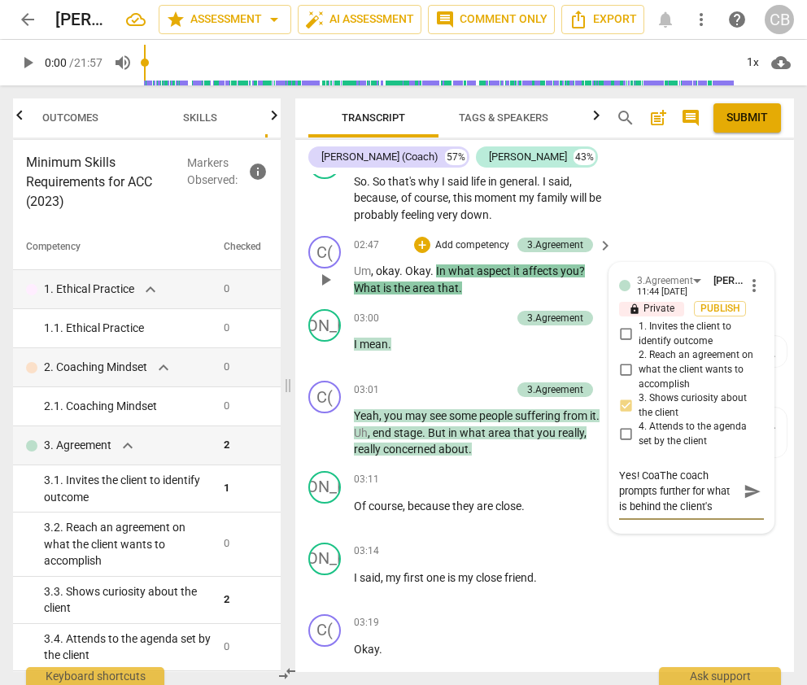
type textarea "Yes! CoThe coach prompts further for what is behind the client's desired outcom…"
type textarea "Yes! CThe coach prompts further for what is behind the client's desired outcome."
type textarea "Yes! The coach prompts further for what is behind the client's desired outcome."
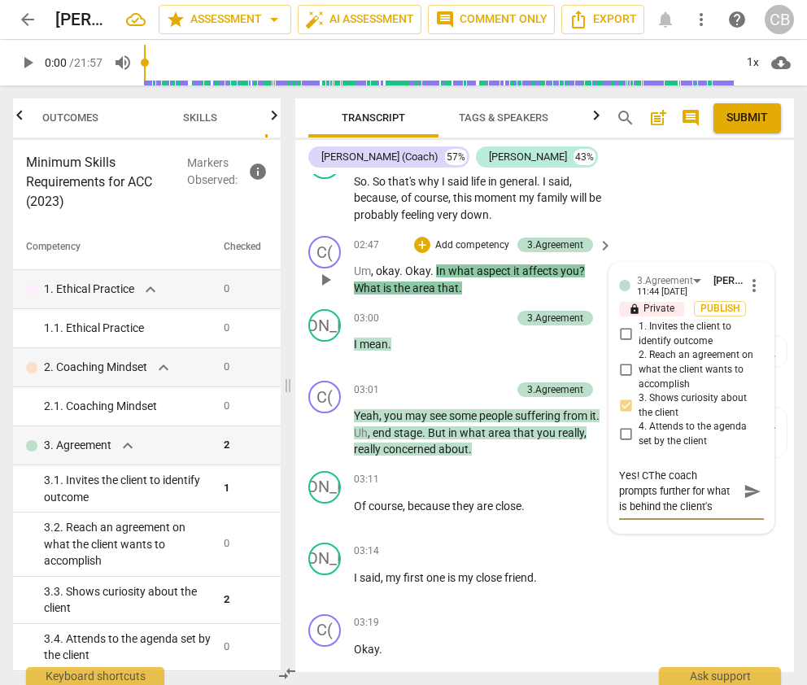
type textarea "Yes! The coach prompts further for what is behind the client's desired outcome."
type textarea "Yes! FThe coach prompts further for what is behind the client's desired outcome."
type textarea "Yes! FoThe coach prompts further for what is behind the client's desired outcom…"
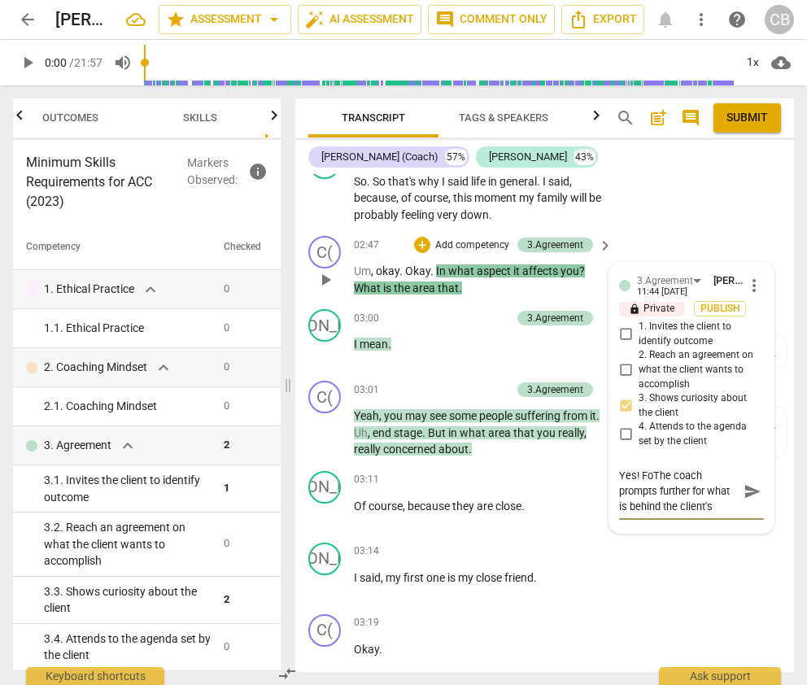
type textarea "Yes! FocThe coach prompts further for what is behind the client's desired outco…"
type textarea "Yes! FocuThe coach prompts further for what is behind the client's desired outc…"
type textarea "Yes! FocusThe coach prompts further for what is behind the client's desired out…"
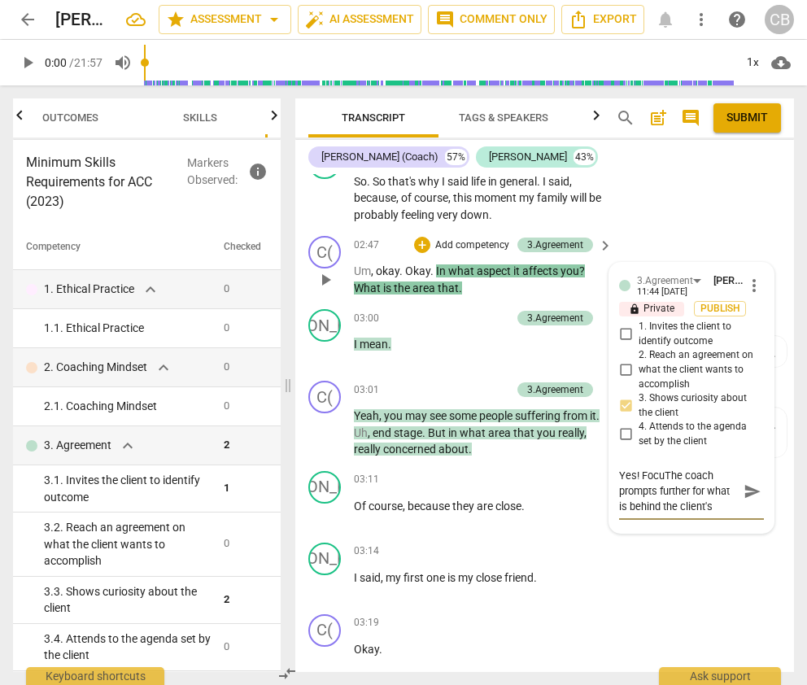
type textarea "Yes! FocusThe coach prompts further for what is behind the client's desired out…"
type textarea "Yes! FocuseThe coach prompts further for what is behind the client's desired ou…"
click at [663, 473] on textarea "Yes! Focused on the person - The coach prompts further for what is behind the c…" at bounding box center [678, 499] width 119 height 62
click at [619, 488] on textarea "Yes! Focused on the person - The coach prompts further for what is behind the c…" at bounding box center [678, 499] width 119 height 62
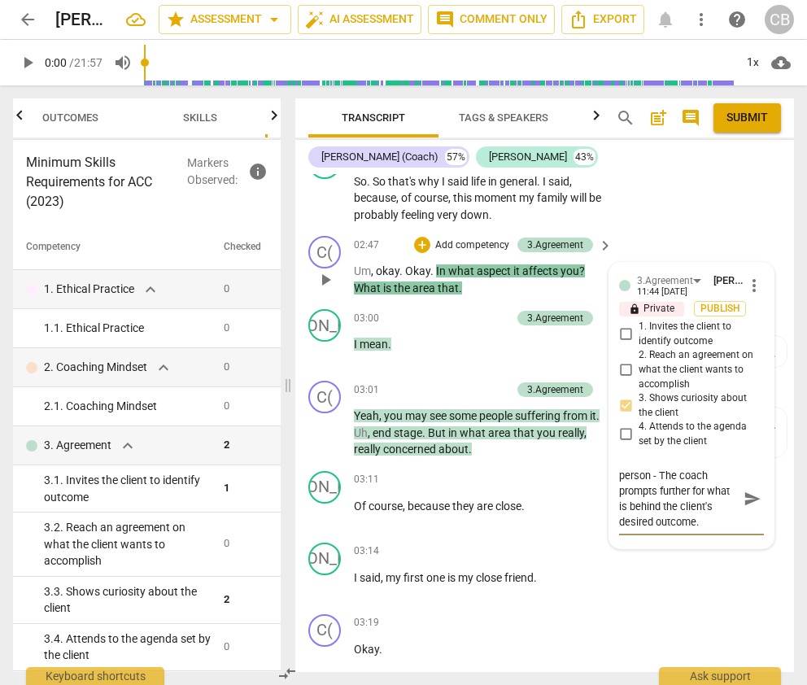
click at [663, 523] on textarea "Yes! Focused on the person - The coach prompts further for what is behind the c…" at bounding box center [678, 499] width 119 height 62
click at [615, 517] on div "3.Agreement Claire Buswell 11:44 08-13-2025 more_vert lock Private Publish 1. I…" at bounding box center [691, 406] width 164 height 286
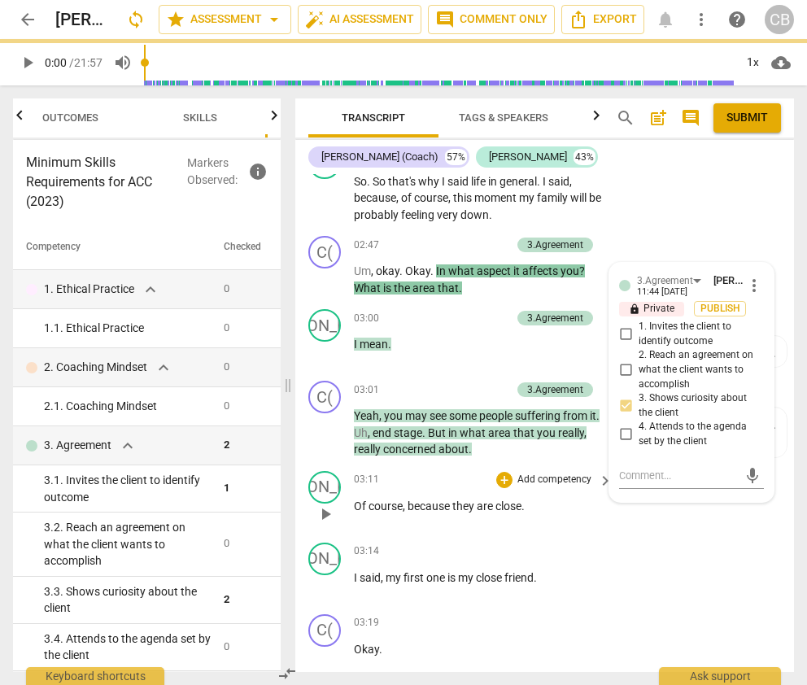
scroll to position [0, 0]
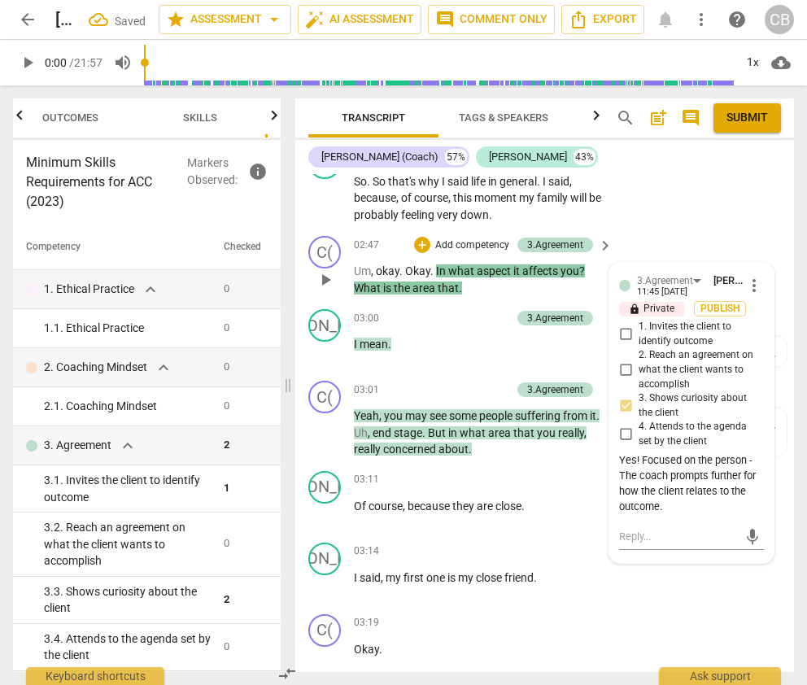
click at [663, 469] on div "Yes! Focused on the person - The coach prompts further for how the client relat…" at bounding box center [691, 483] width 145 height 61
click at [663, 278] on span "more_vert" at bounding box center [754, 286] width 20 height 20
click at [663, 277] on li "Edit" at bounding box center [765, 283] width 56 height 31
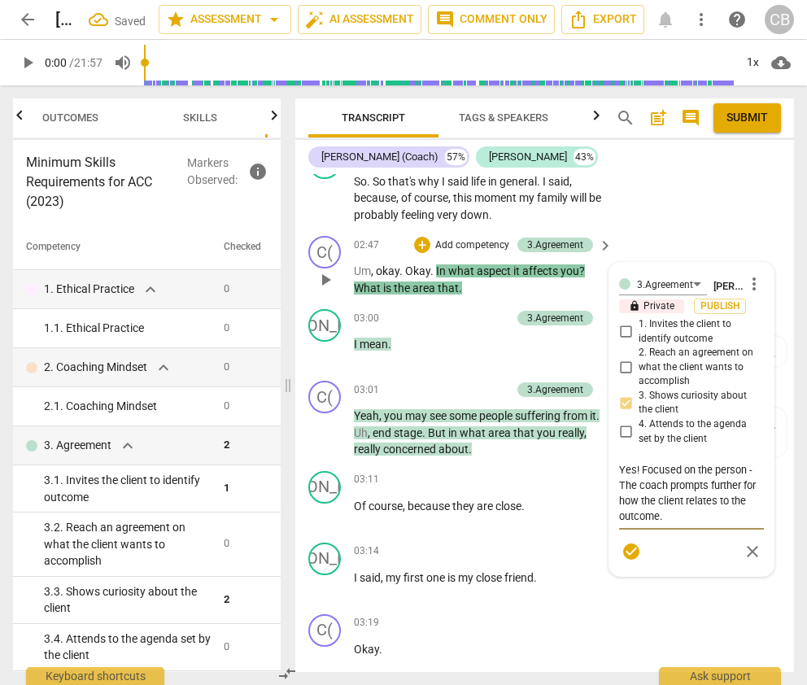
click at [663, 497] on textarea "Yes! Focused on the person - The coach prompts further for how the client relat…" at bounding box center [691, 493] width 145 height 62
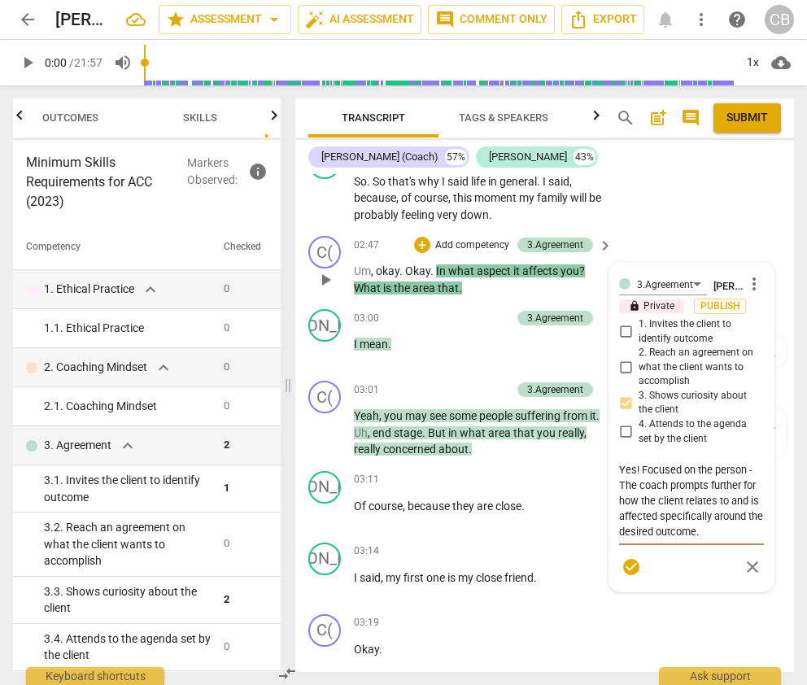
click at [632, 571] on span "check_circle" at bounding box center [632, 567] width 20 height 20
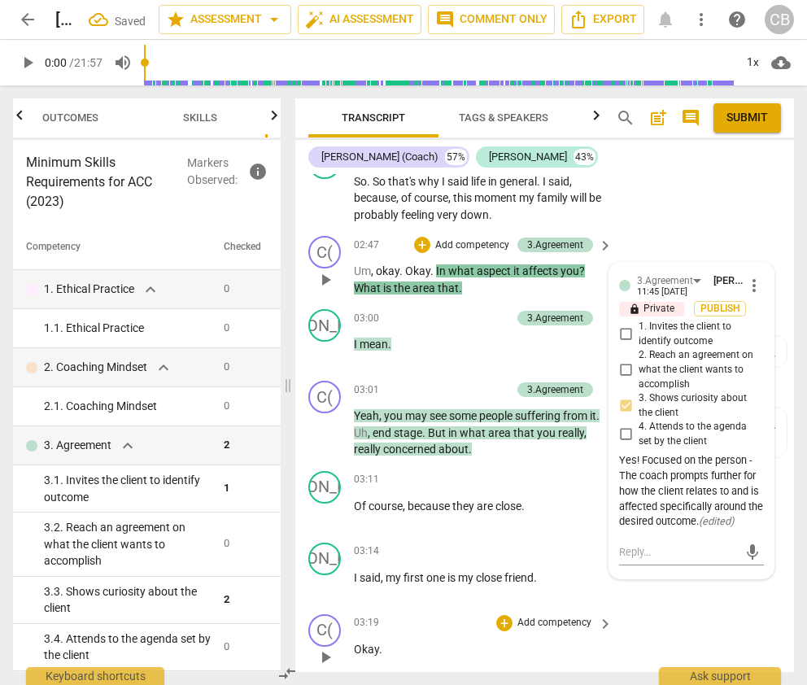
click at [663, 610] on div "C( play_arrow pause 03:19 + Add competency keyboard_arrow_right Okay ." at bounding box center [544, 644] width 499 height 72
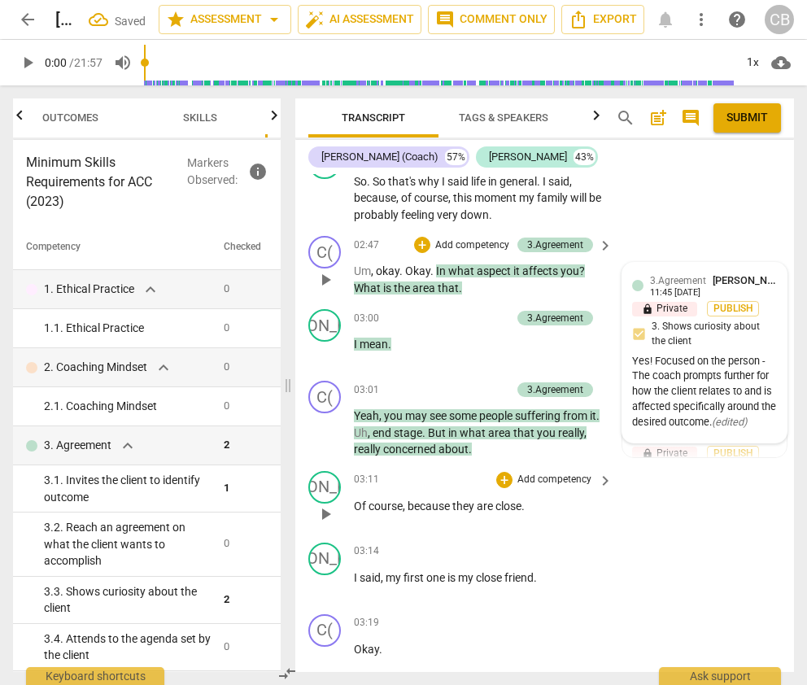
scroll to position [2662, 0]
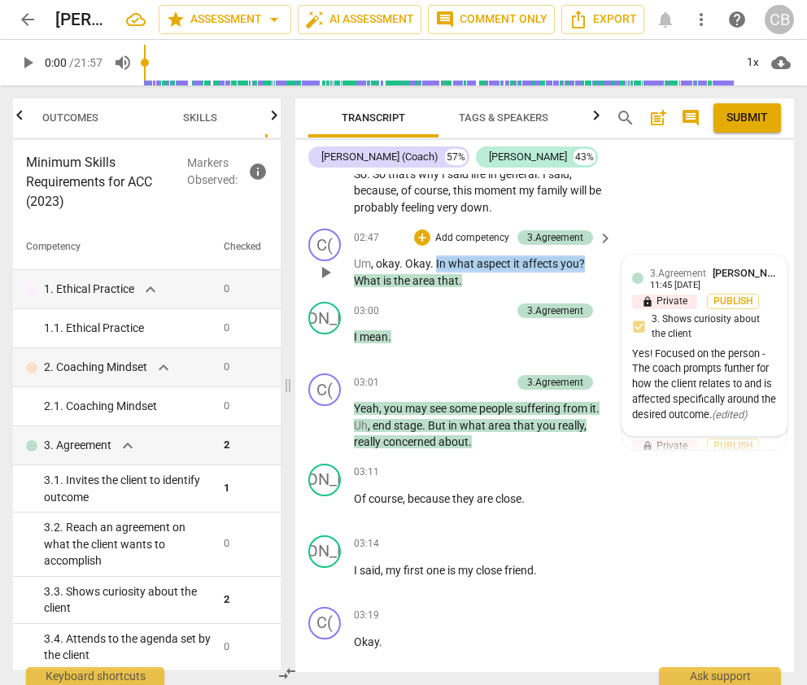
drag, startPoint x: 585, startPoint y: 258, endPoint x: 438, endPoint y: 259, distance: 147.2
click at [436, 259] on p "Um , okay . Okay . In what aspect it affects you ? What is the area that ." at bounding box center [479, 271] width 251 height 33
click at [421, 235] on div "+" at bounding box center [422, 237] width 16 height 16
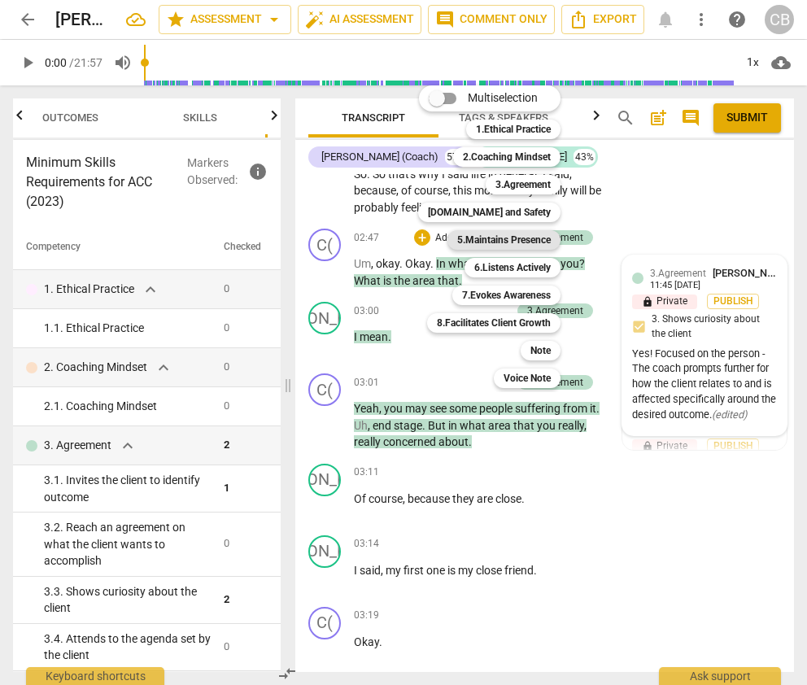
click at [514, 241] on b "5.Maintains Presence" at bounding box center [504, 240] width 94 height 20
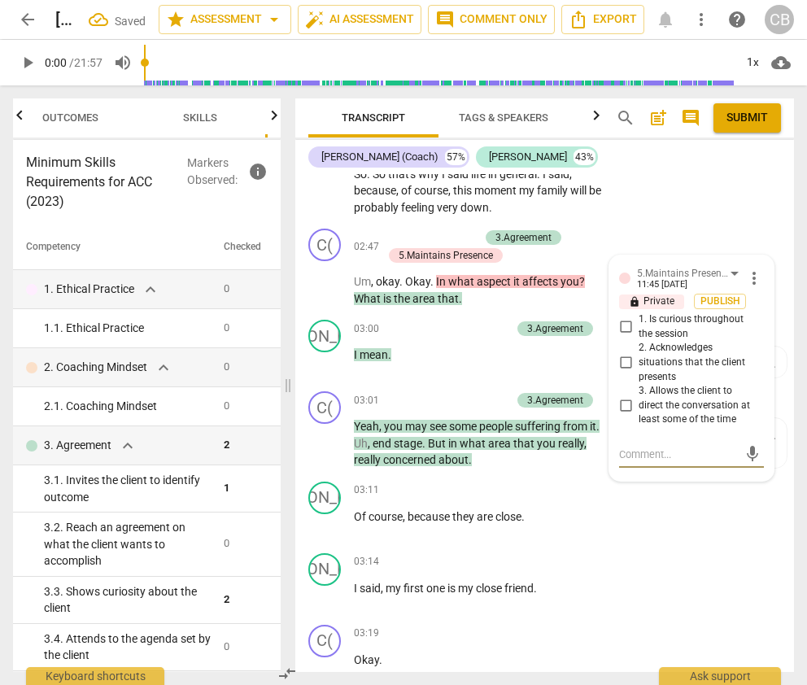
click at [624, 323] on input "1. Is curious throughout the session" at bounding box center [626, 327] width 26 height 20
click at [663, 532] on div "JA play_arrow pause 03:11 + Add competency keyboard_arrow_right Of course , bec…" at bounding box center [544, 511] width 499 height 72
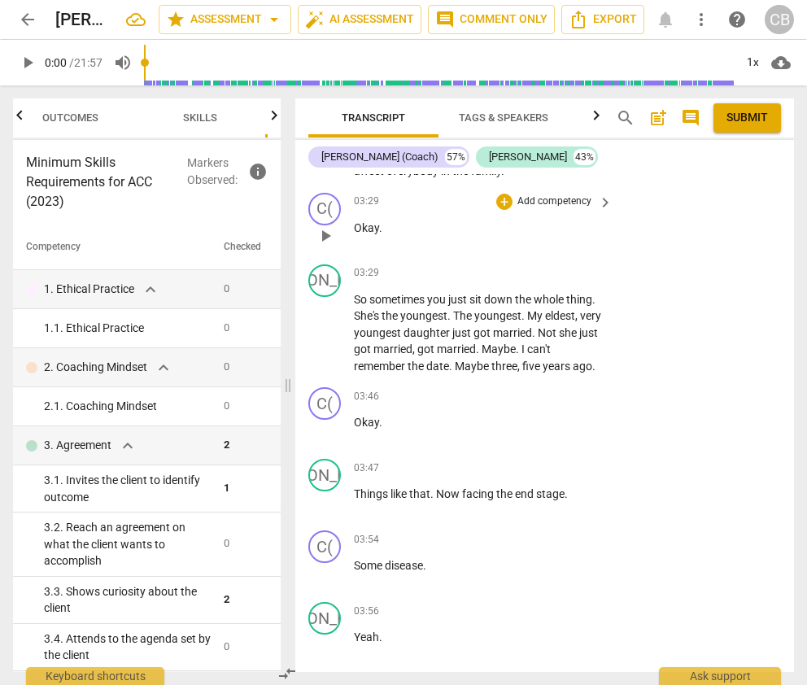
scroll to position [3250, 0]
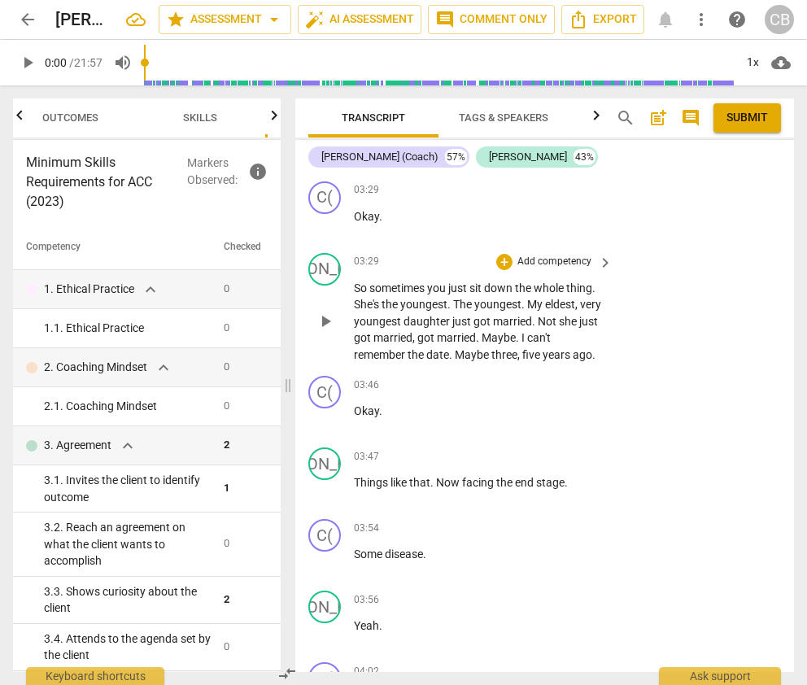
click at [479, 309] on span "youngest" at bounding box center [497, 304] width 47 height 13
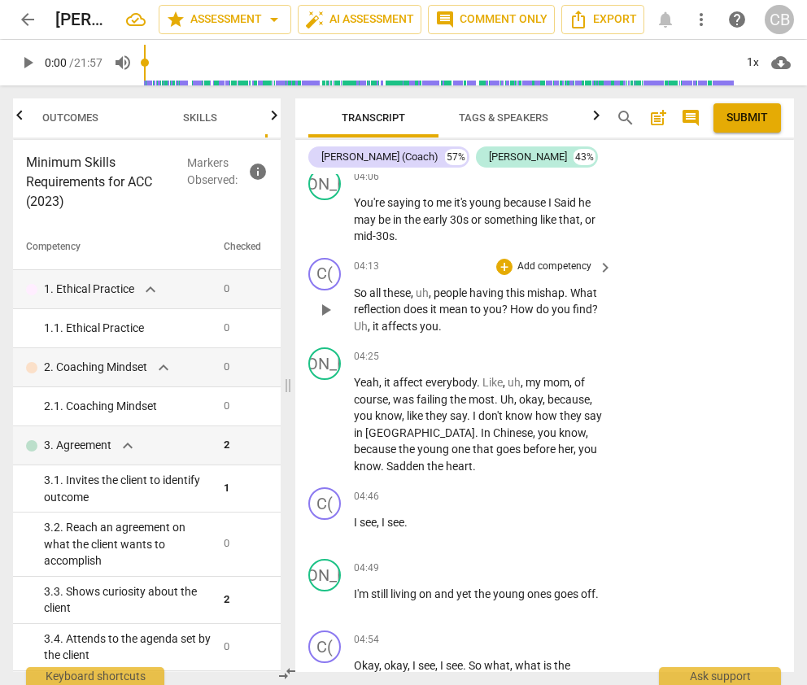
scroll to position [3824, 0]
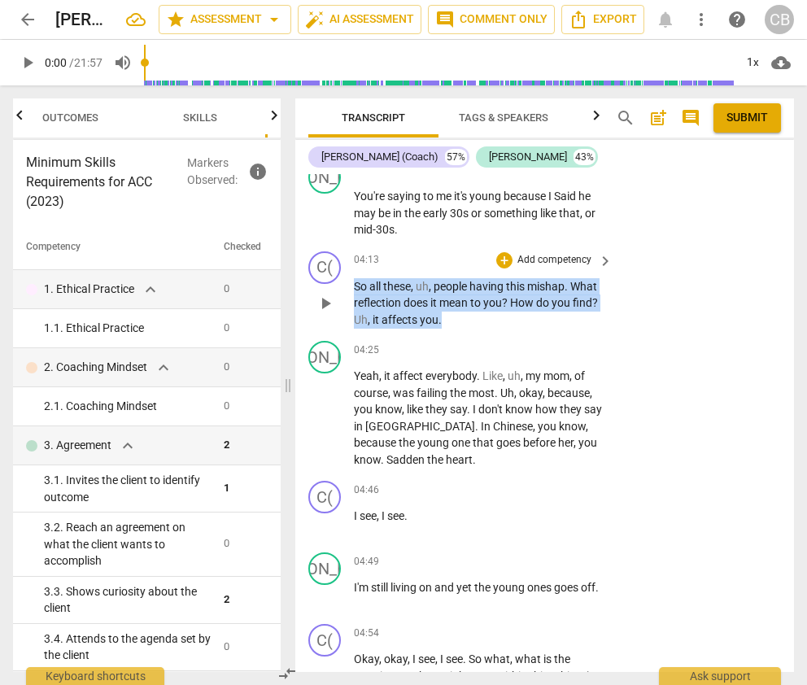
drag, startPoint x: 355, startPoint y: 285, endPoint x: 446, endPoint y: 314, distance: 95.7
click at [446, 314] on p "So all these , uh , people having this mishap . What reflection does it mean to…" at bounding box center [479, 303] width 251 height 50
click at [504, 257] on div "+" at bounding box center [504, 260] width 16 height 16
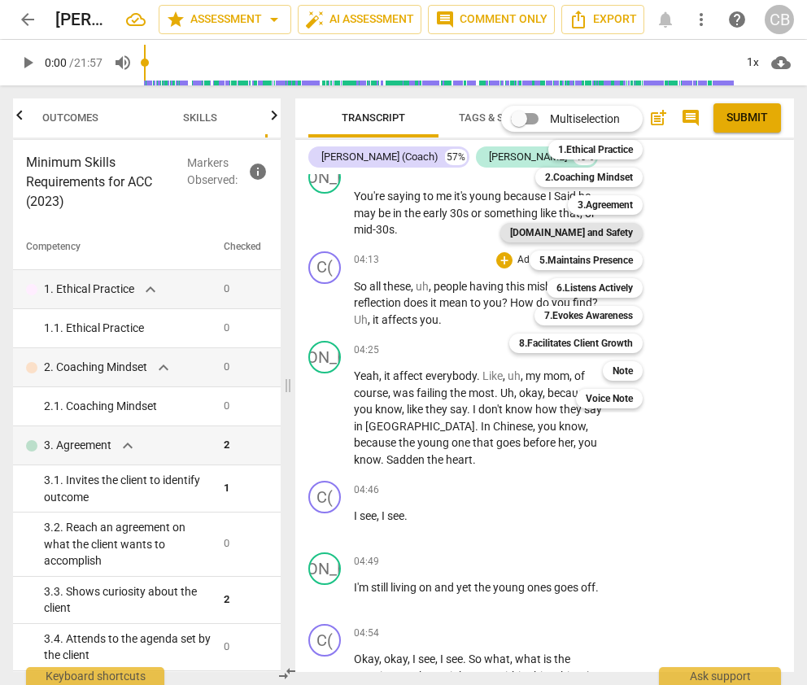
click at [608, 230] on b "[DOMAIN_NAME] and Safety" at bounding box center [571, 233] width 123 height 20
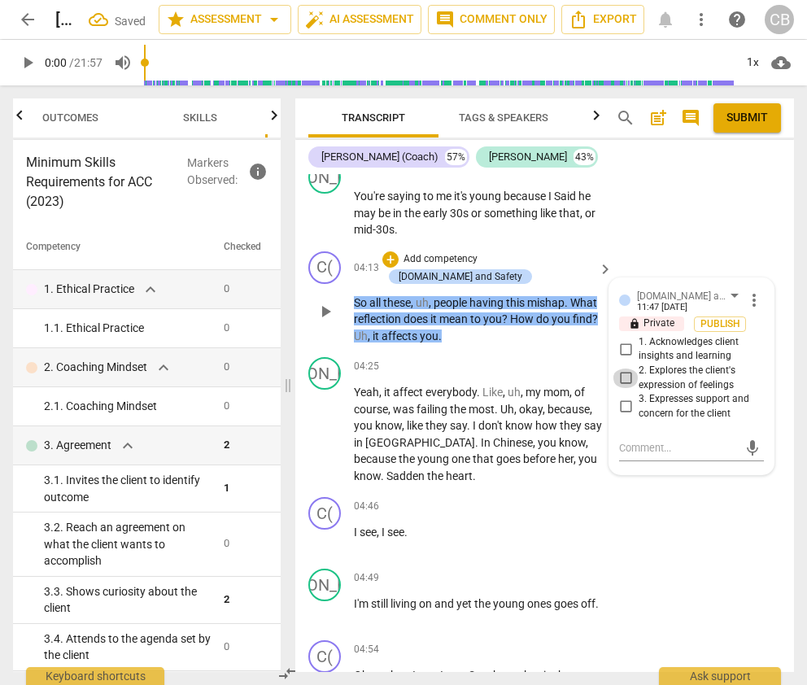
click at [623, 374] on input "2. Explores the client's expression of feelings" at bounding box center [626, 379] width 26 height 20
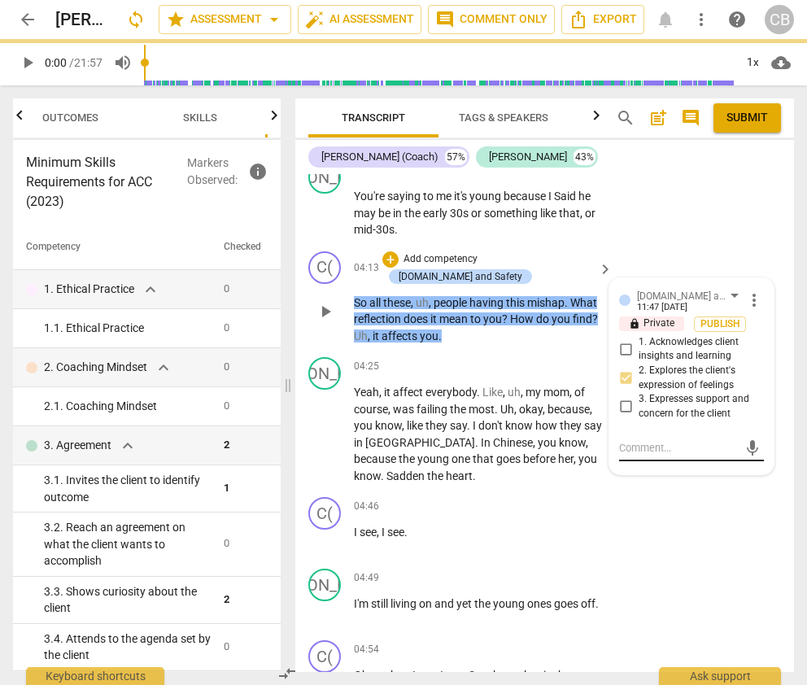
click at [663, 442] on textarea at bounding box center [678, 447] width 119 height 15
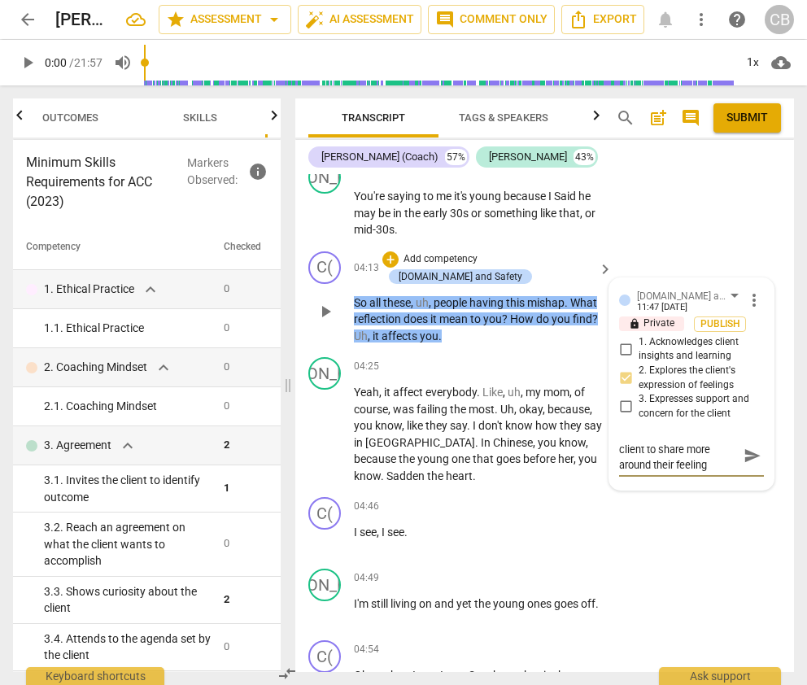
scroll to position [0, 0]
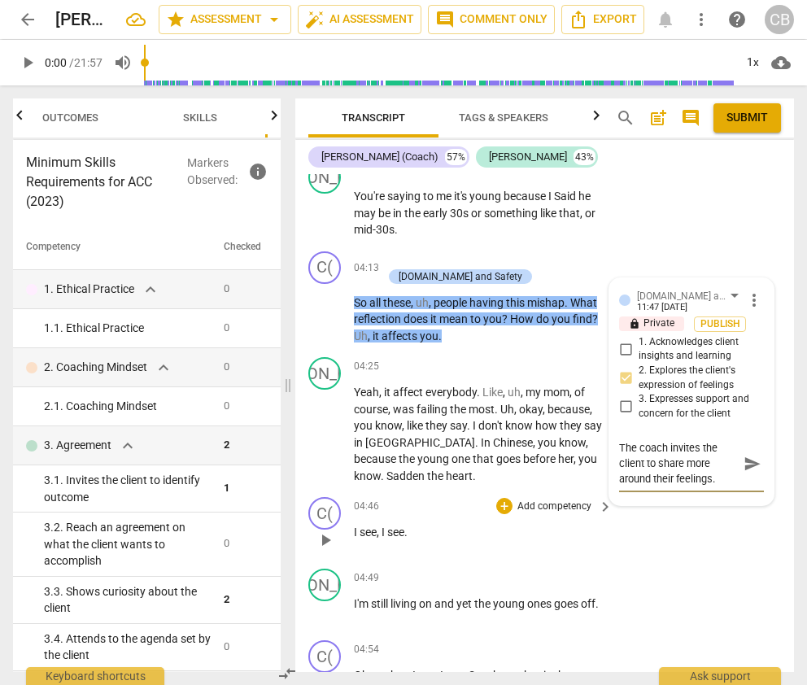
click at [663, 531] on div "C( play_arrow pause 04:46 + Add competency keyboard_arrow_right I see , I see ." at bounding box center [544, 527] width 499 height 72
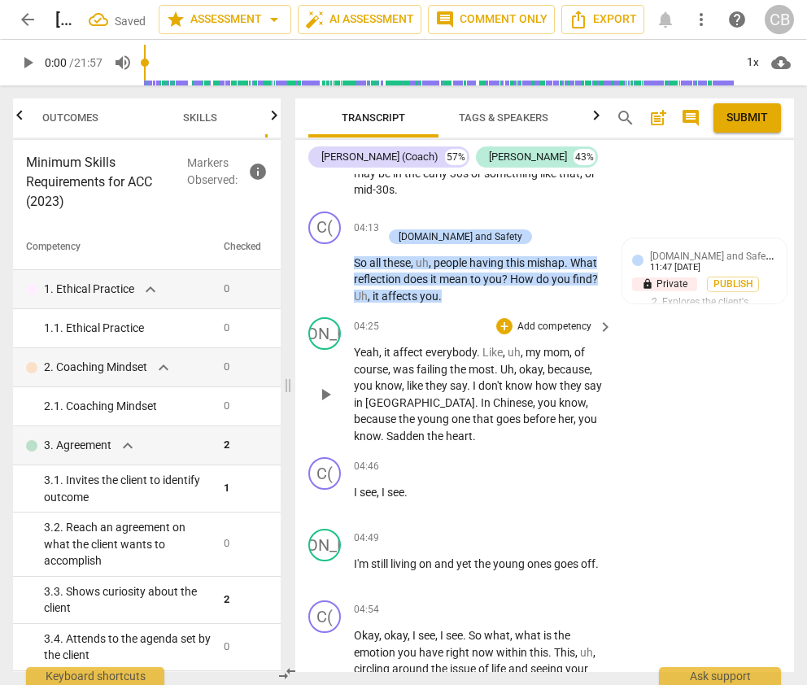
scroll to position [3883, 0]
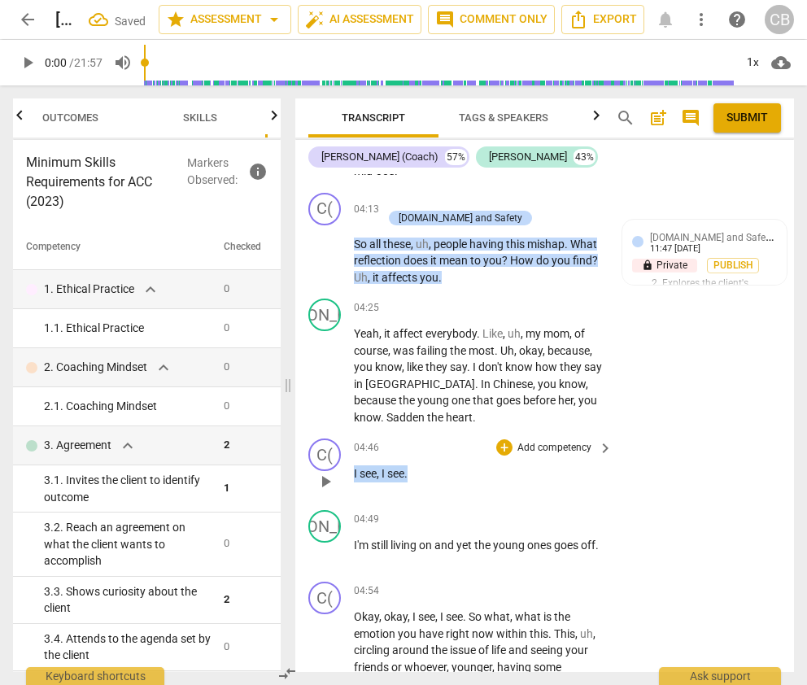
drag, startPoint x: 421, startPoint y: 454, endPoint x: 347, endPoint y: 447, distance: 75.2
click at [347, 447] on div "C( play_arrow pause 04:46 + Add competency keyboard_arrow_right I see , I see ." at bounding box center [544, 468] width 499 height 72
click at [505, 439] on div "+ Add competency" at bounding box center [544, 447] width 97 height 16
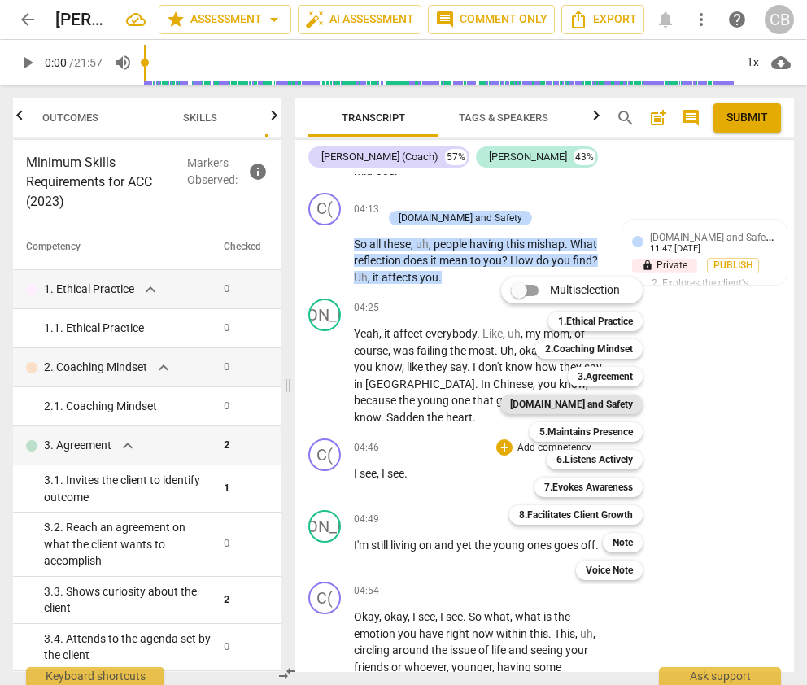
click at [614, 399] on b "[DOMAIN_NAME] and Safety" at bounding box center [571, 405] width 123 height 20
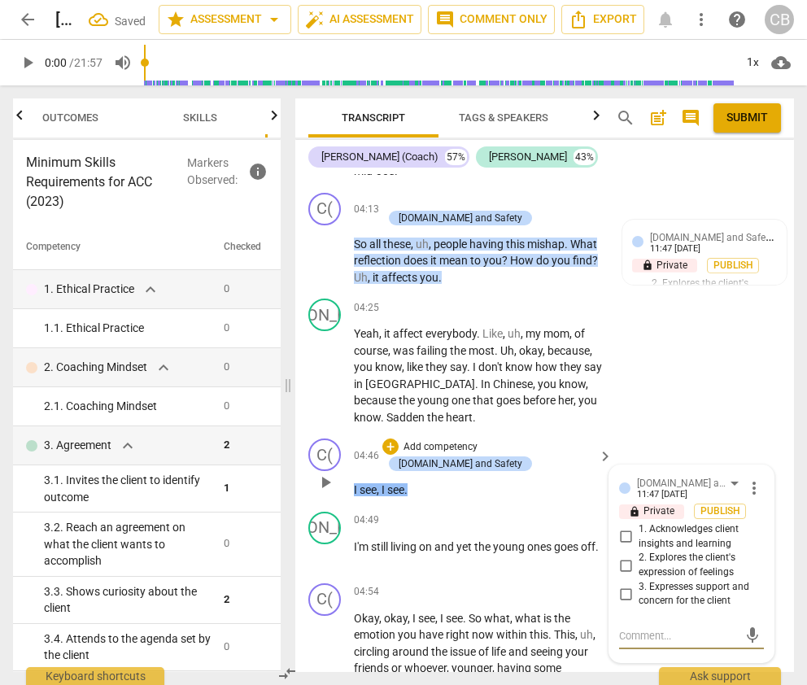
click at [626, 584] on input "3. Expresses support and concern for the client" at bounding box center [626, 594] width 26 height 20
click at [663, 383] on div "JA play_arrow pause 04:25 + Add competency keyboard_arrow_right Yeah , it affec…" at bounding box center [544, 362] width 499 height 140
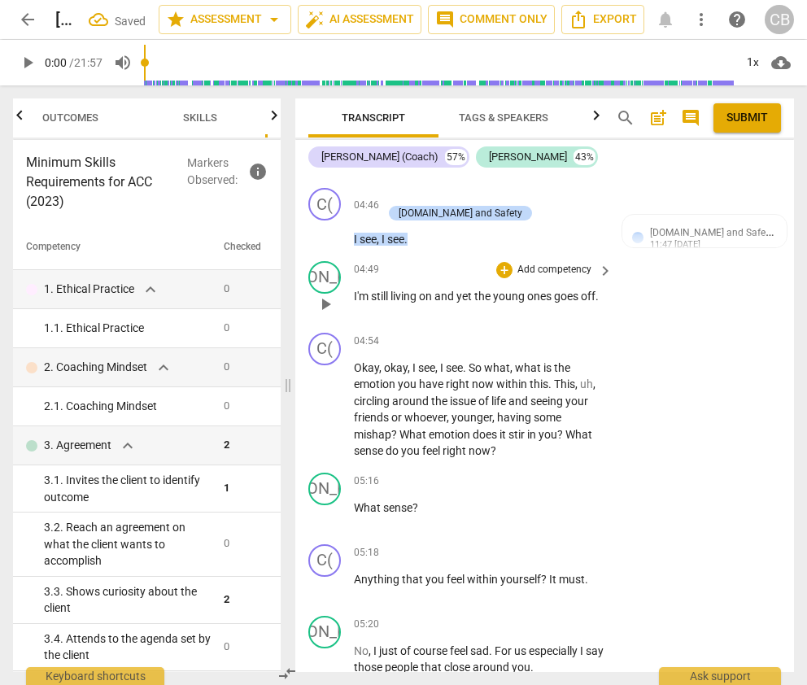
scroll to position [4160, 0]
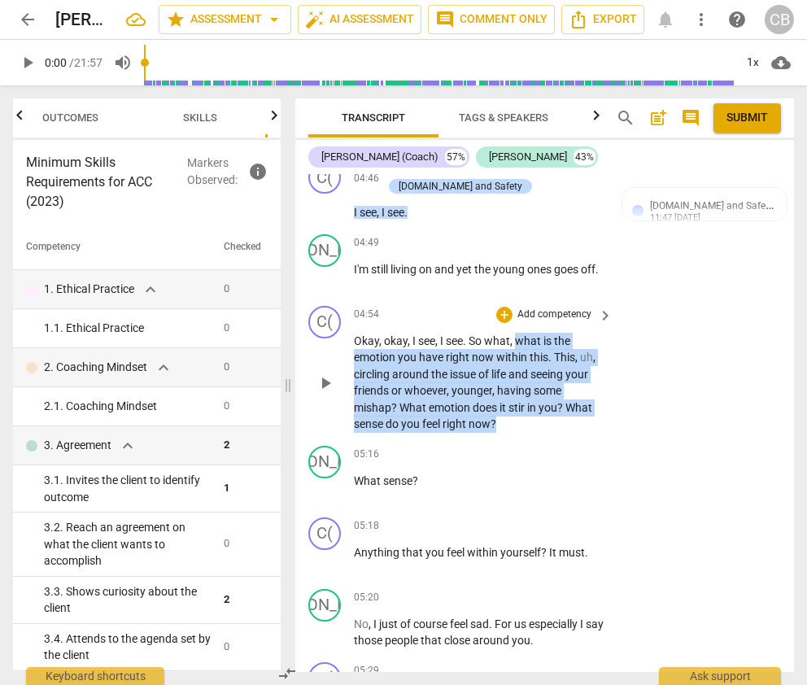
drag, startPoint x: 518, startPoint y: 321, endPoint x: 535, endPoint y: 408, distance: 88.7
click at [535, 408] on p "Okay , okay , I see , I see . So what , what is the emotion you have right now …" at bounding box center [479, 383] width 251 height 100
click at [503, 307] on div "+" at bounding box center [504, 315] width 16 height 16
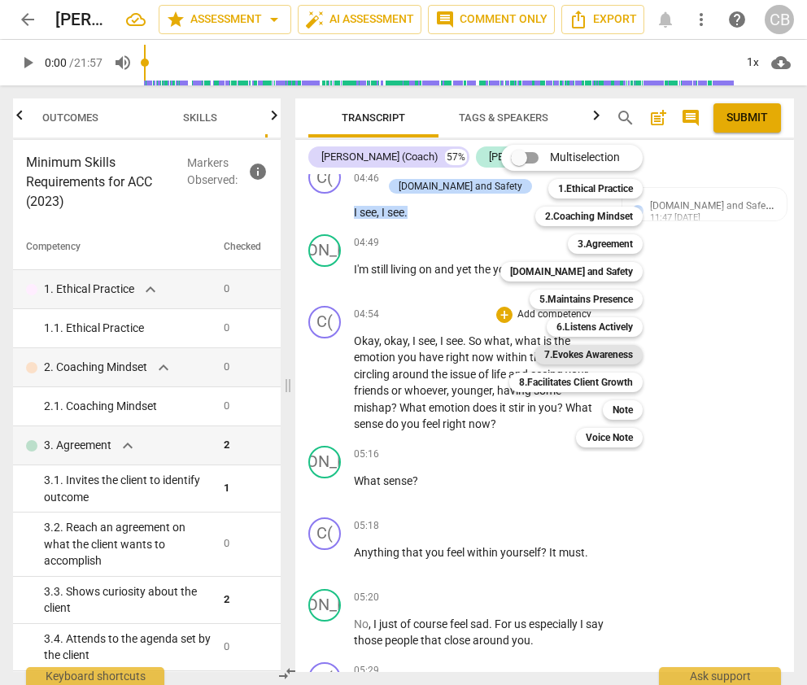
click at [609, 347] on b "7.Evokes Awareness" at bounding box center [588, 355] width 89 height 20
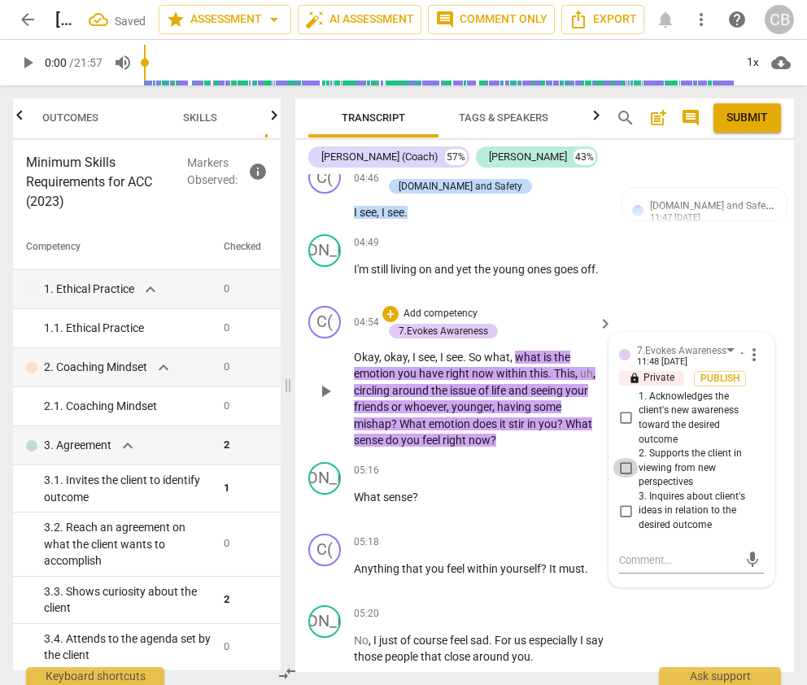
click at [623, 458] on input "2. Supports the client in viewing from new perspectives" at bounding box center [626, 468] width 26 height 20
click at [640, 552] on textarea at bounding box center [678, 559] width 119 height 15
click at [663, 559] on span "send" at bounding box center [753, 568] width 18 height 18
click at [508, 349] on p "Okay , okay , I see , I see . So what , what is the emotion you have right now …" at bounding box center [479, 399] width 251 height 100
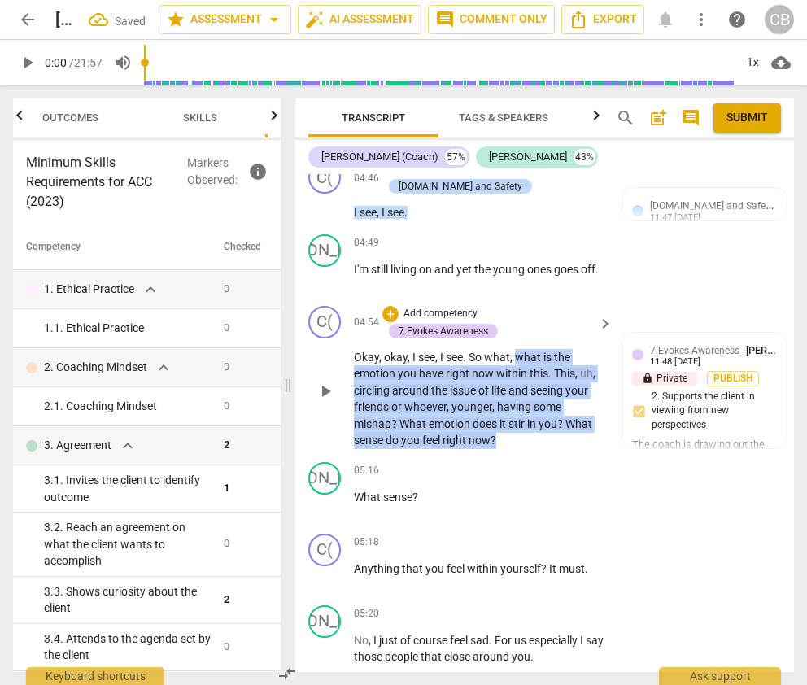
drag, startPoint x: 517, startPoint y: 338, endPoint x: 523, endPoint y: 421, distance: 84.0
click at [523, 421] on p "Okay , okay , I see , I see . So what , what is the emotion you have right now …" at bounding box center [479, 399] width 251 height 100
copy p "what is the emotion you have right now within this . This , uh , circling aroun…"
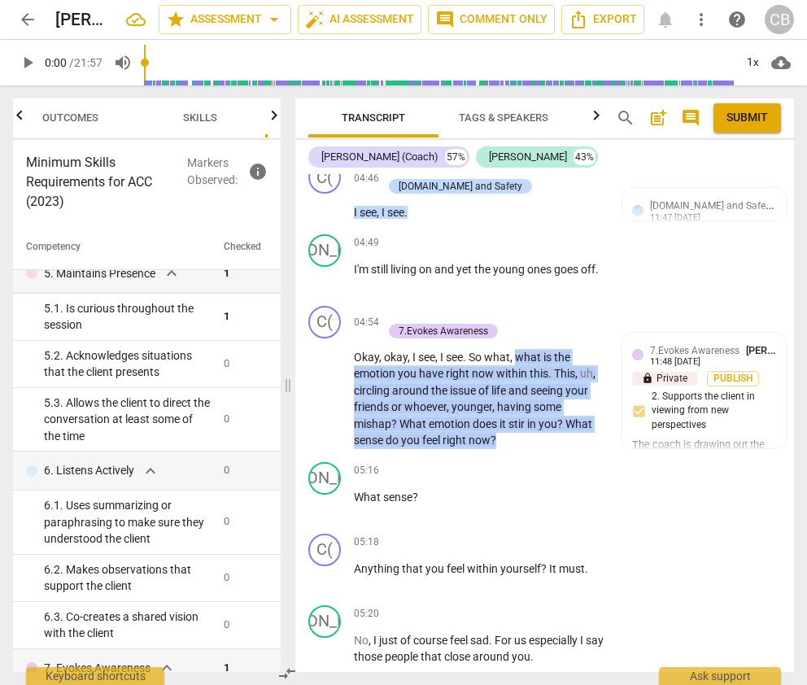
scroll to position [602, 0]
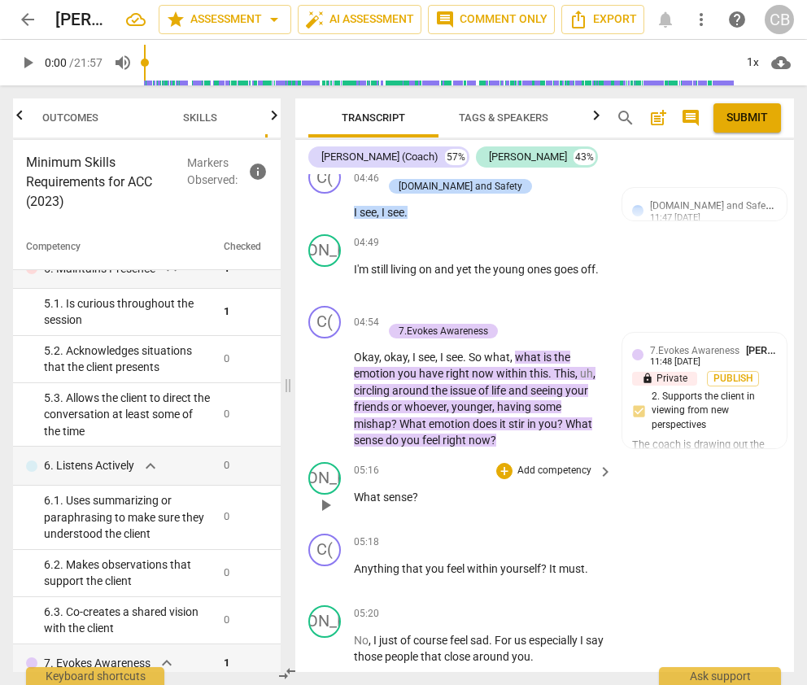
click at [660, 491] on div "JA play_arrow pause 05:16 + Add competency keyboard_arrow_right What sense ?" at bounding box center [544, 492] width 499 height 72
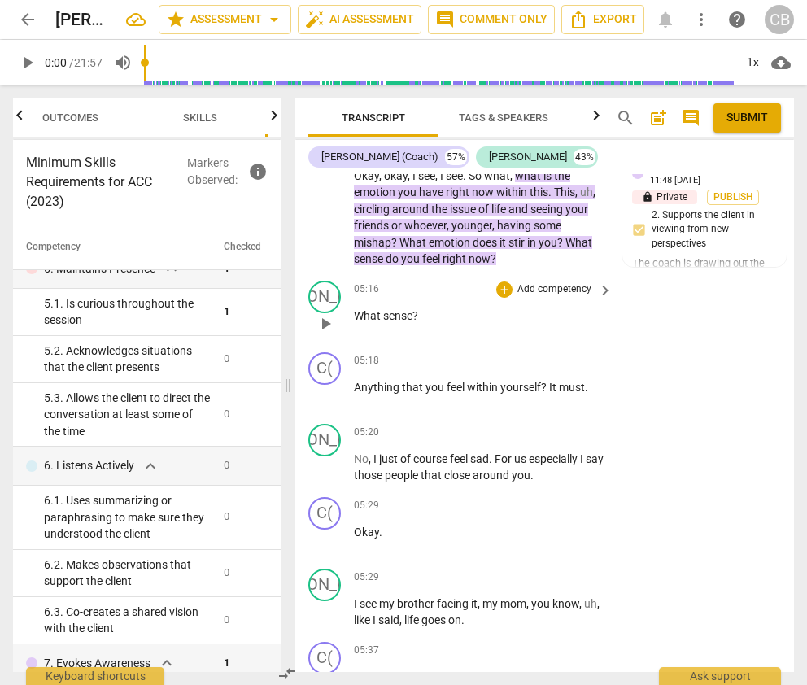
scroll to position [4369, 0]
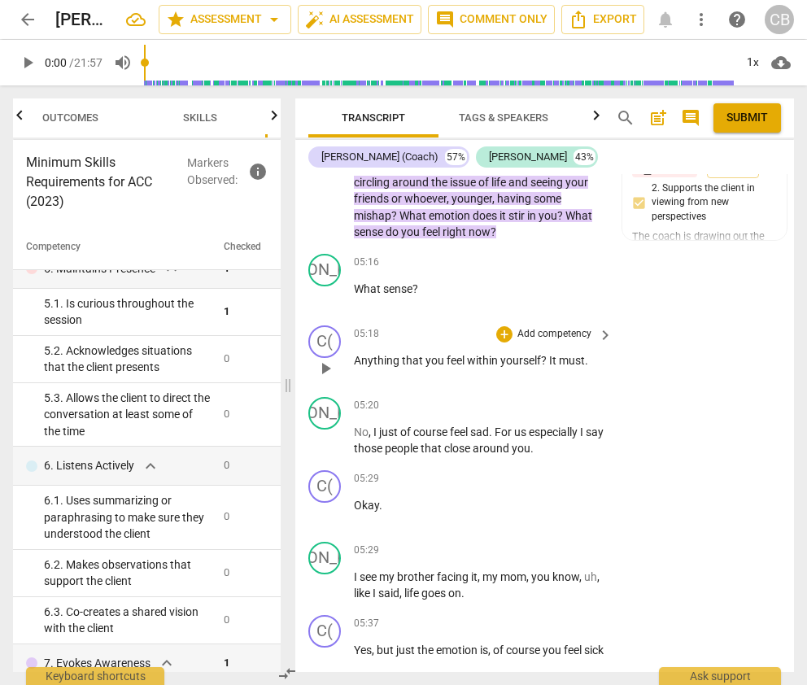
click at [468, 354] on span "within" at bounding box center [483, 360] width 33 height 13
drag, startPoint x: 546, startPoint y: 341, endPoint x: 355, endPoint y: 343, distance: 191.2
click at [355, 352] on p "Anything that you feel within yourself ? It must ." at bounding box center [479, 360] width 251 height 17
click at [505, 326] on div "+" at bounding box center [504, 334] width 16 height 16
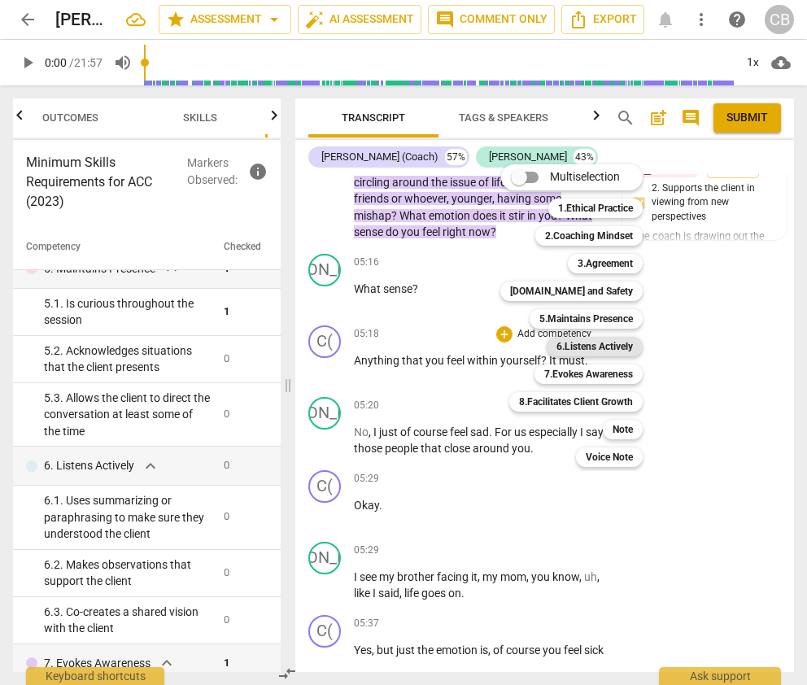
click at [613, 342] on b "6.Listens Actively" at bounding box center [594, 347] width 76 height 20
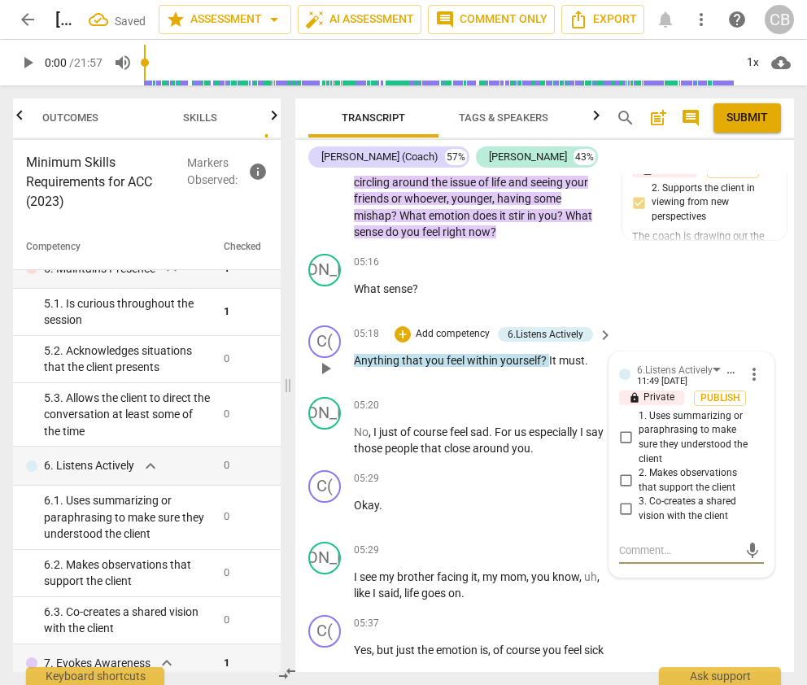
click at [624, 499] on input "3. Co-creates a shared vision with the client" at bounding box center [626, 509] width 26 height 20
click at [663, 587] on div "JA play_arrow pause 05:29 + Add competency keyboard_arrow_right I see my brothe…" at bounding box center [544, 571] width 499 height 73
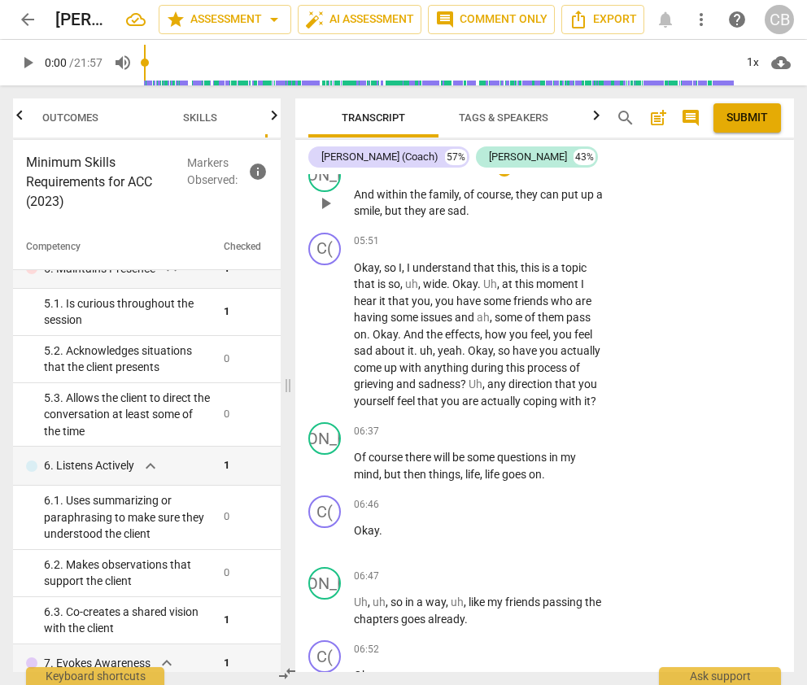
scroll to position [4970, 0]
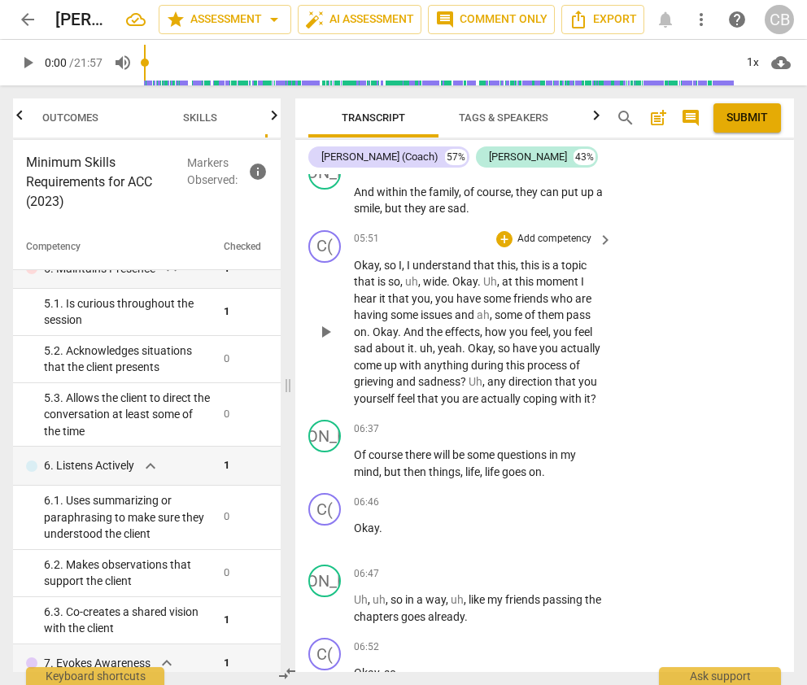
click at [399, 259] on span "I" at bounding box center [400, 265] width 3 height 13
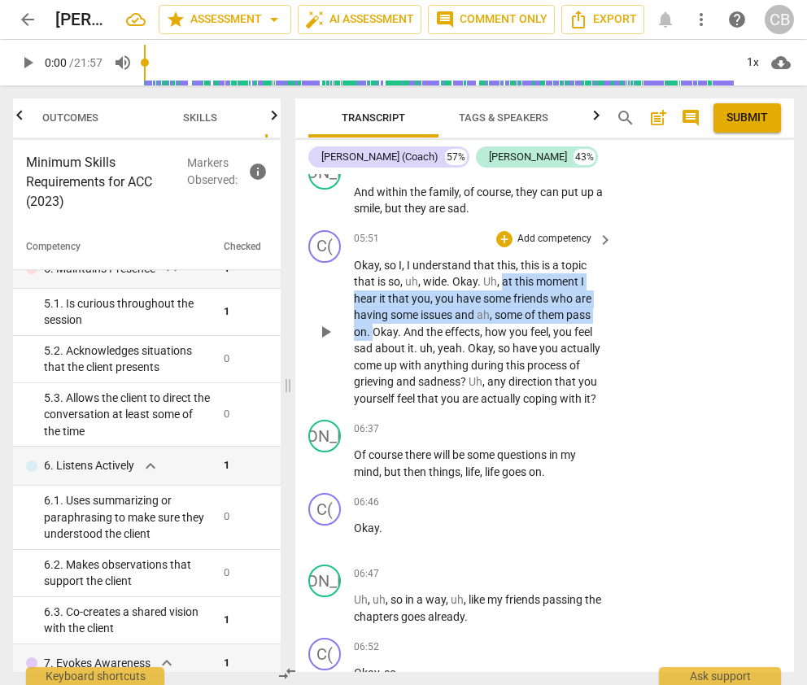
drag, startPoint x: 504, startPoint y: 264, endPoint x: 375, endPoint y: 312, distance: 137.5
click at [374, 313] on p "Okay , so I , I understand that this , this is a topic that is so , uh , wide .…" at bounding box center [479, 332] width 251 height 150
click at [416, 342] on span "." at bounding box center [417, 348] width 6 height 13
click at [502, 231] on div "+" at bounding box center [504, 239] width 16 height 16
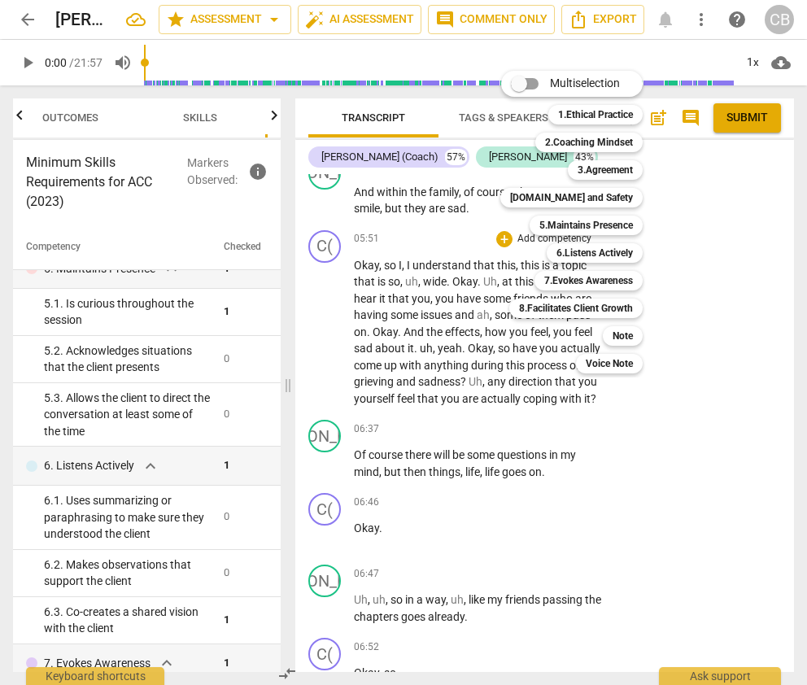
click at [468, 304] on div at bounding box center [403, 342] width 807 height 685
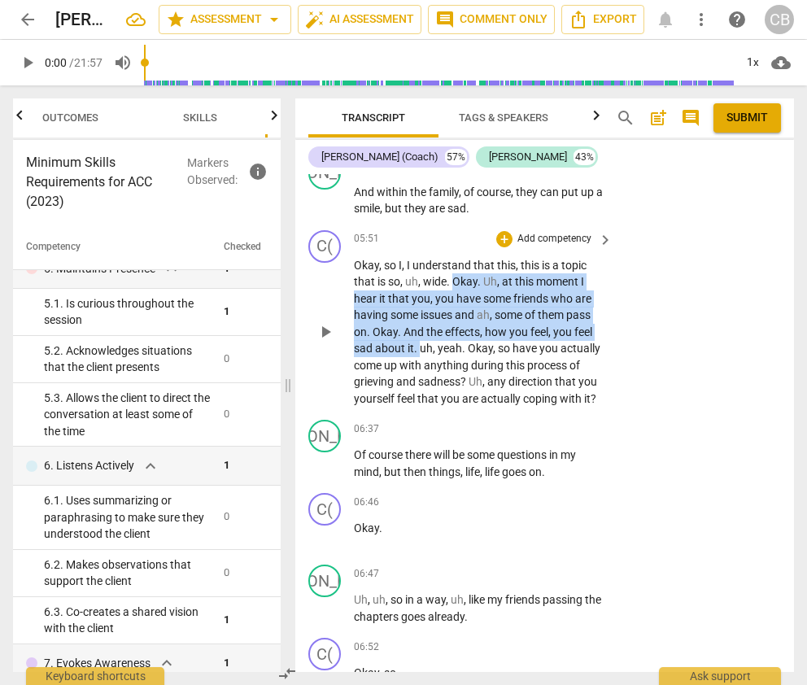
drag, startPoint x: 452, startPoint y: 264, endPoint x: 420, endPoint y: 327, distance: 70.6
click at [420, 327] on p "Okay , so I , I understand that this , this is a topic that is so , uh , wide .…" at bounding box center [479, 332] width 251 height 150
click at [505, 231] on div "+" at bounding box center [504, 239] width 16 height 16
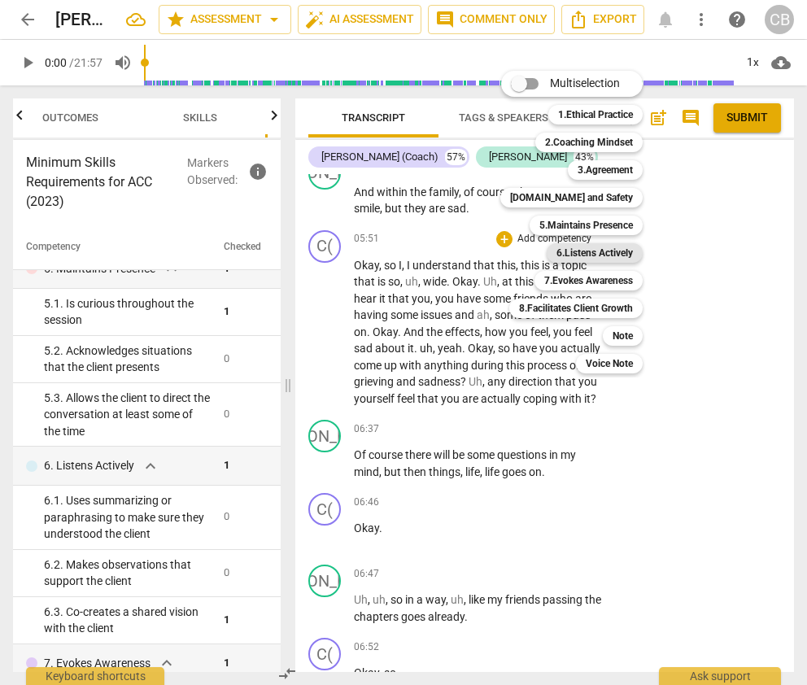
click at [613, 251] on b "6.Listens Actively" at bounding box center [594, 253] width 76 height 20
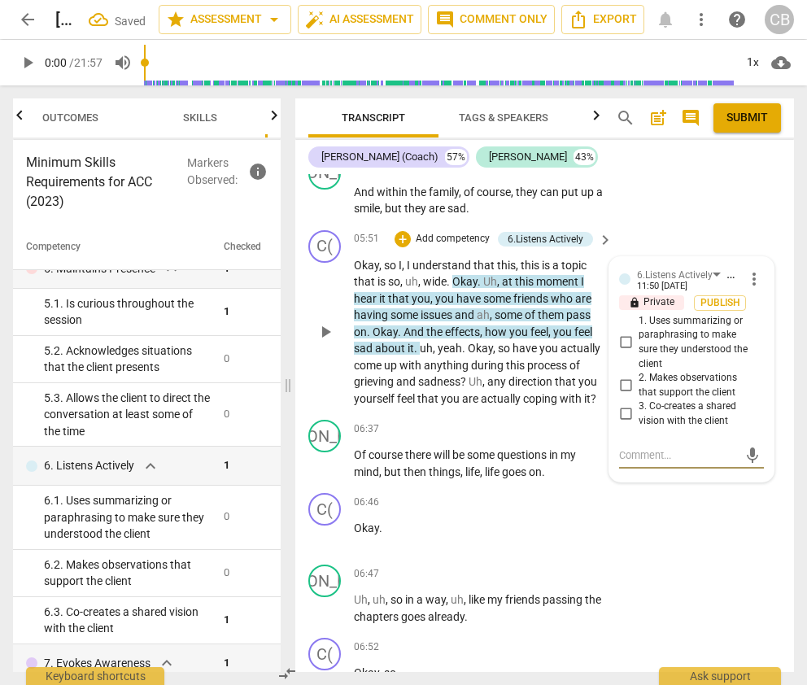
click at [623, 333] on input "1. Uses summarizing or paraphrasing to make sure they understood the client" at bounding box center [626, 343] width 26 height 20
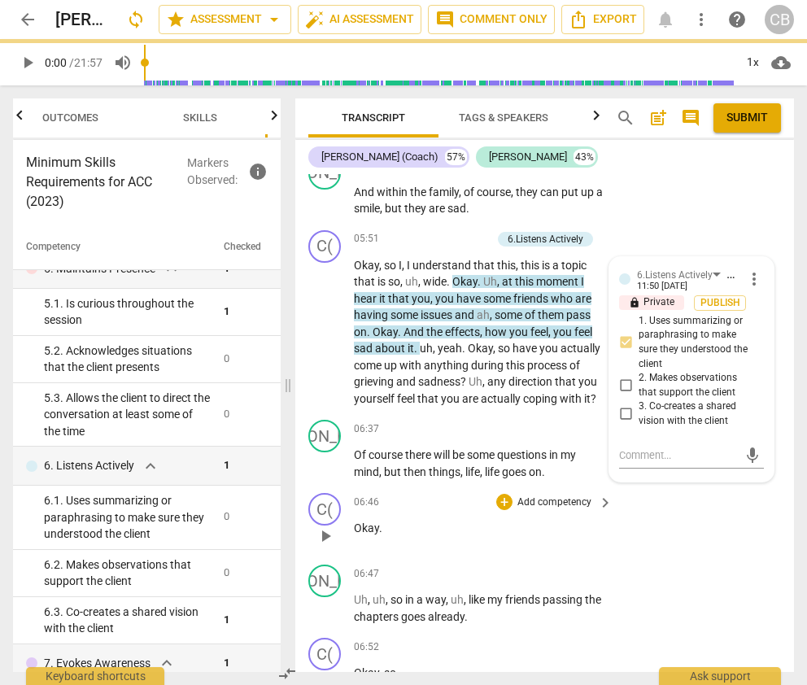
click at [663, 527] on div "C( play_arrow pause 06:46 + Add competency keyboard_arrow_right Okay ." at bounding box center [544, 522] width 499 height 72
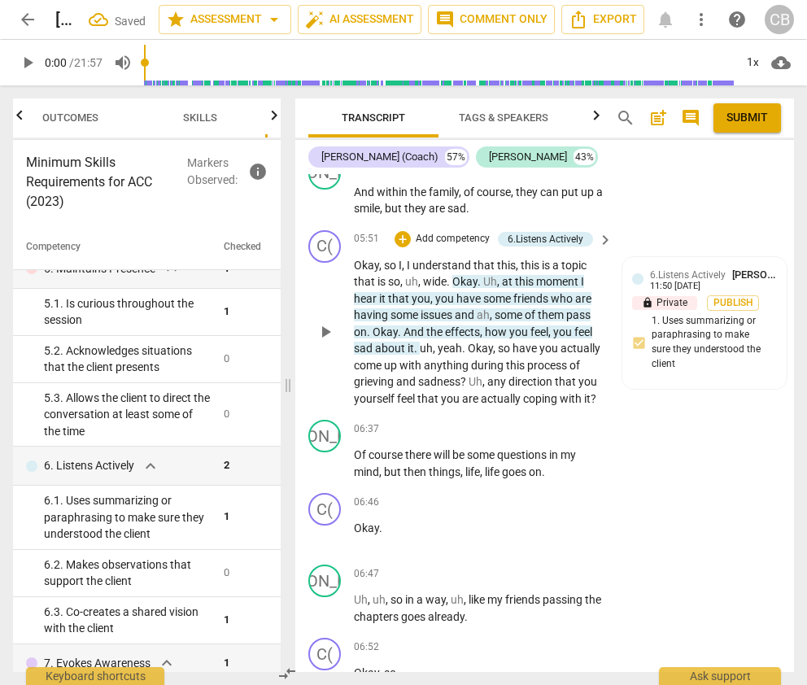
click at [441, 259] on span "understand" at bounding box center [442, 265] width 61 height 13
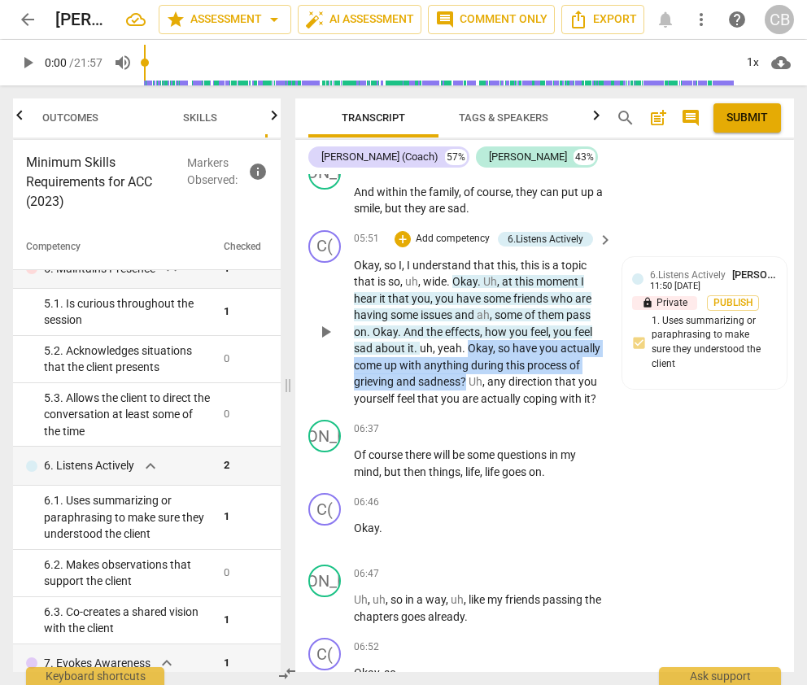
drag, startPoint x: 469, startPoint y: 331, endPoint x: 465, endPoint y: 360, distance: 29.6
click at [465, 360] on p "Okay , so I , I understand that this , this is a topic that is so , uh , wide .…" at bounding box center [479, 332] width 251 height 150
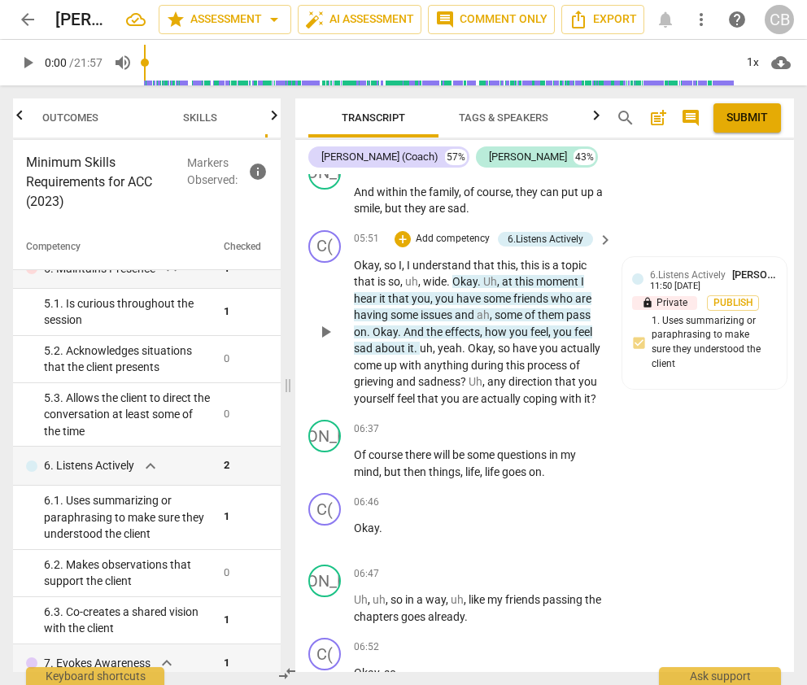
click at [461, 259] on span "understand" at bounding box center [442, 265] width 61 height 13
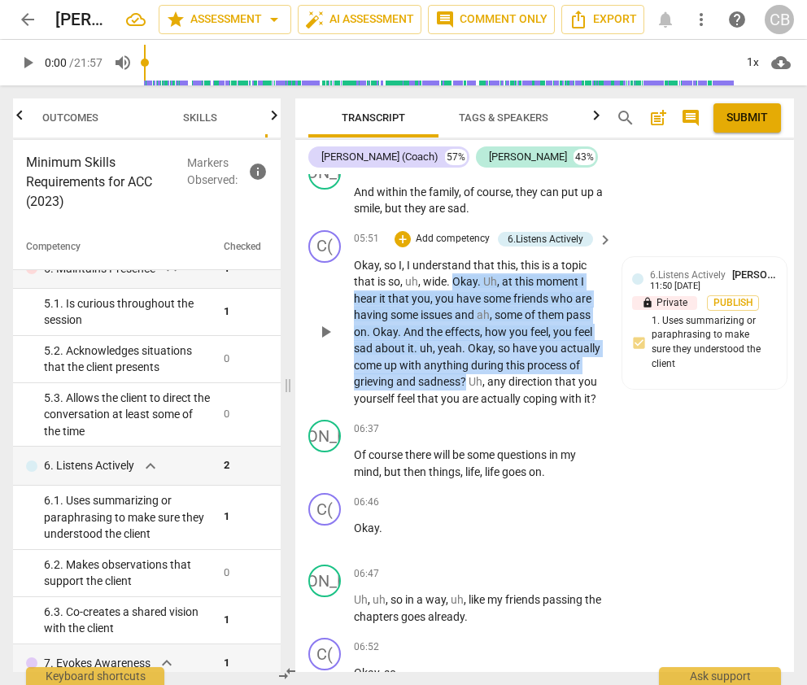
drag, startPoint x: 452, startPoint y: 260, endPoint x: 465, endPoint y: 359, distance: 99.2
click at [465, 359] on p "Okay , so I , I understand that this , this is a topic that is so , uh , wide .…" at bounding box center [479, 332] width 251 height 150
click at [400, 231] on div "+" at bounding box center [403, 239] width 16 height 16
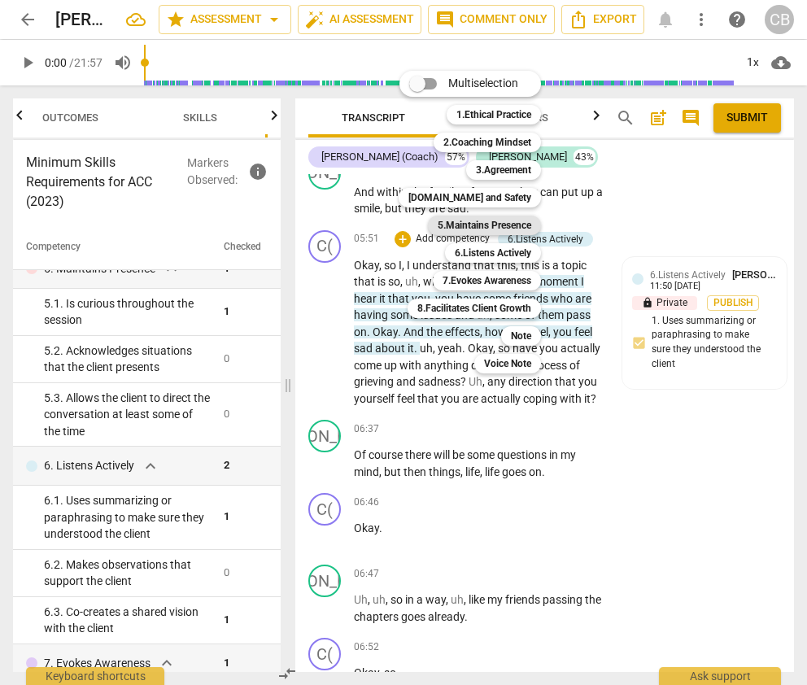
click at [496, 221] on b "5.Maintains Presence" at bounding box center [485, 226] width 94 height 20
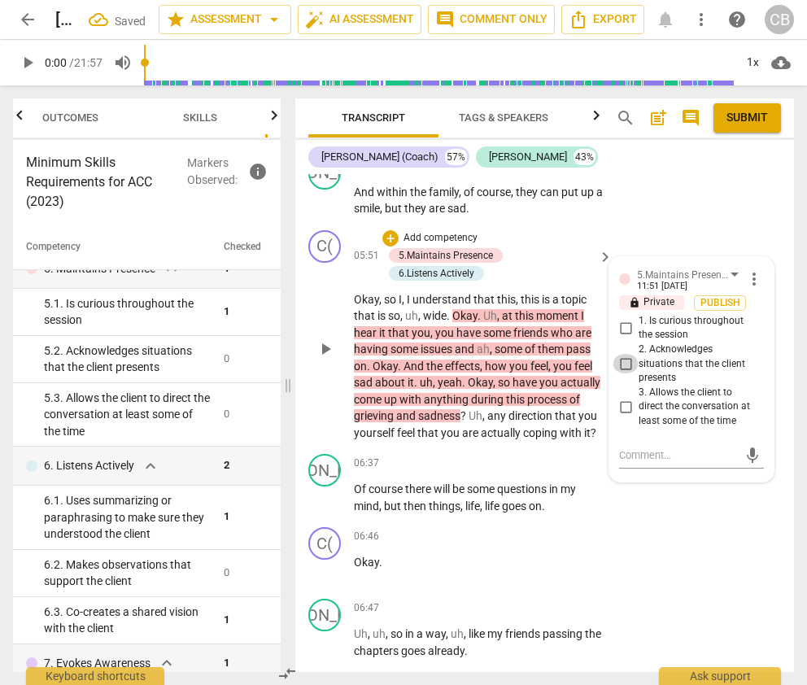
click at [627, 354] on input "2. Acknowledges situations that the client presents" at bounding box center [626, 364] width 26 height 20
click at [641, 447] on textarea at bounding box center [678, 454] width 119 height 15
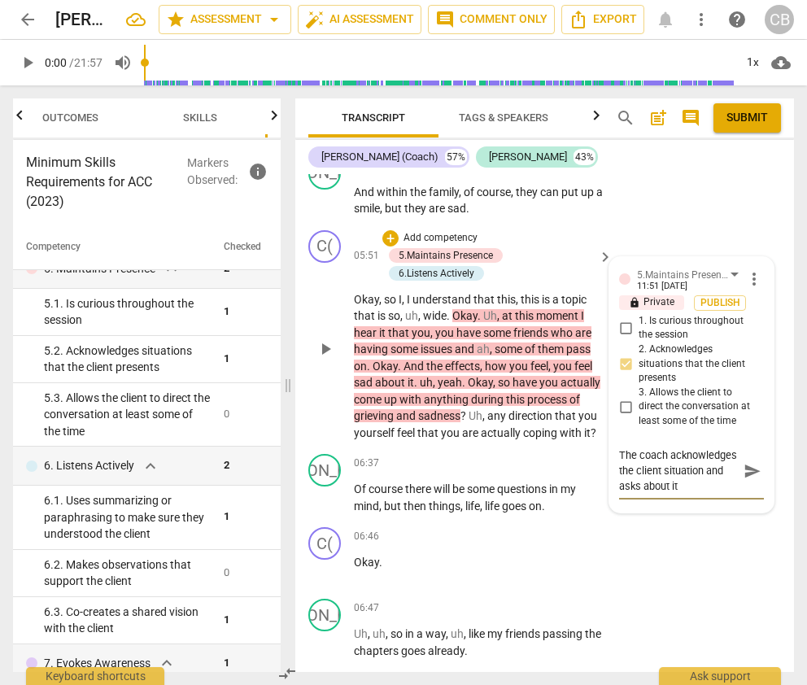
scroll to position [15, 0]
click at [619, 469] on textarea "The coach acknowledges the client situation and asks about it." at bounding box center [678, 470] width 119 height 46
click at [663, 547] on div "C( play_arrow pause 06:46 + Add competency keyboard_arrow_right Okay ." at bounding box center [544, 557] width 499 height 72
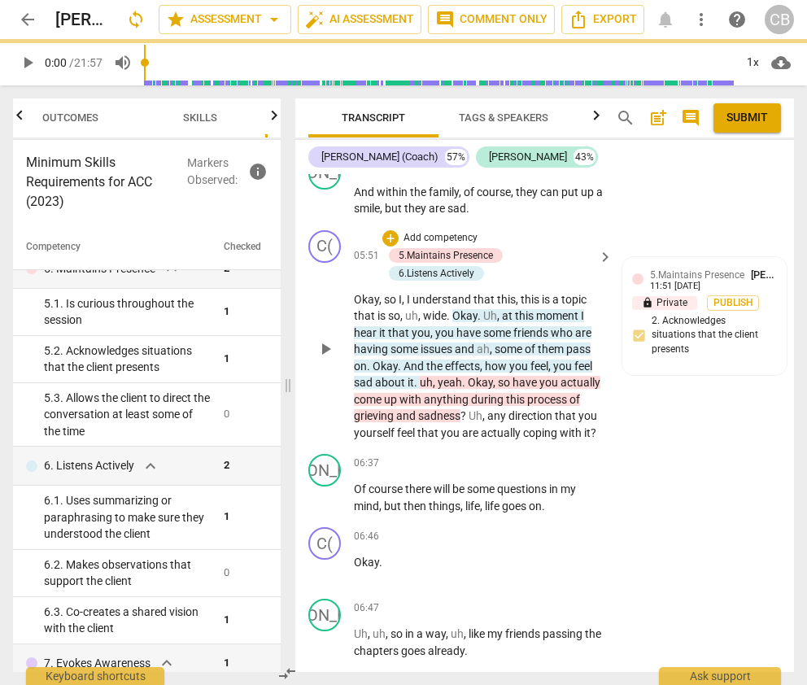
click at [542, 407] on p "Okay , so I , I understand that this , this is a topic that is so , uh , wide .…" at bounding box center [479, 366] width 251 height 150
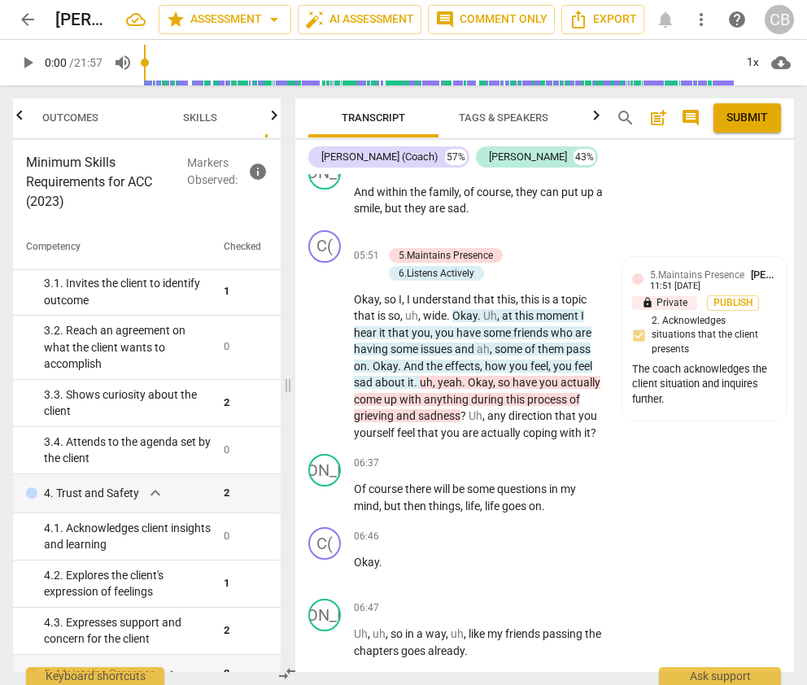
scroll to position [198, 0]
click at [526, 426] on span "coping" at bounding box center [541, 432] width 37 height 13
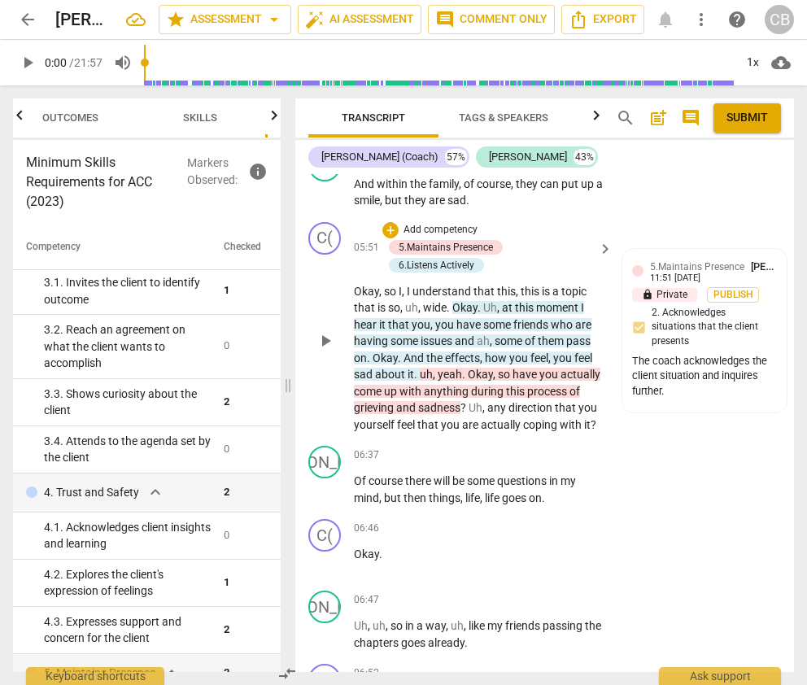
click at [564, 418] on span "with" at bounding box center [572, 424] width 24 height 13
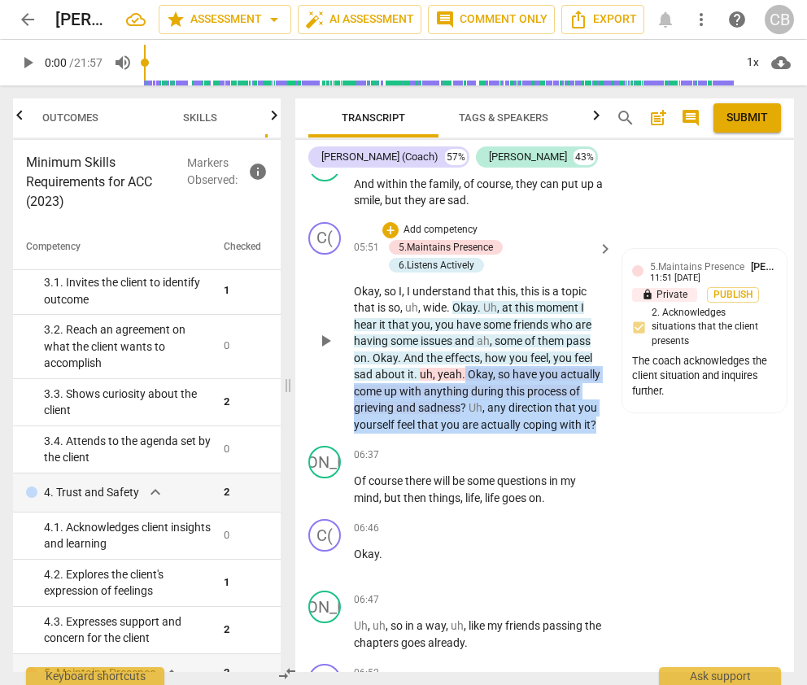
drag, startPoint x: 598, startPoint y: 409, endPoint x: 463, endPoint y: 362, distance: 143.0
click at [463, 362] on p "Okay , so I , I understand that this , this is a topic that is so , uh , wide .…" at bounding box center [479, 358] width 251 height 150
click at [386, 222] on div "+" at bounding box center [390, 230] width 16 height 16
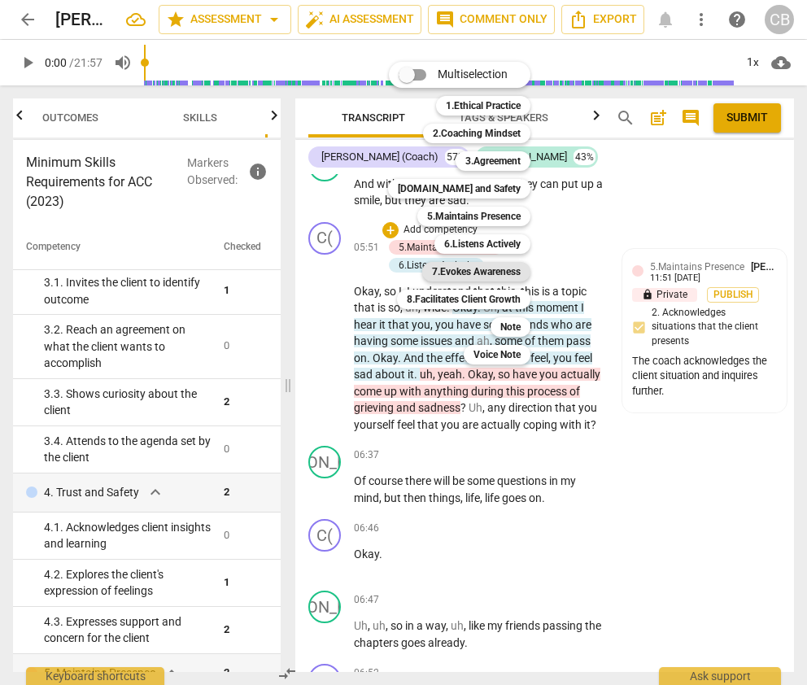
click at [484, 270] on b "7.Evokes Awareness" at bounding box center [476, 272] width 89 height 20
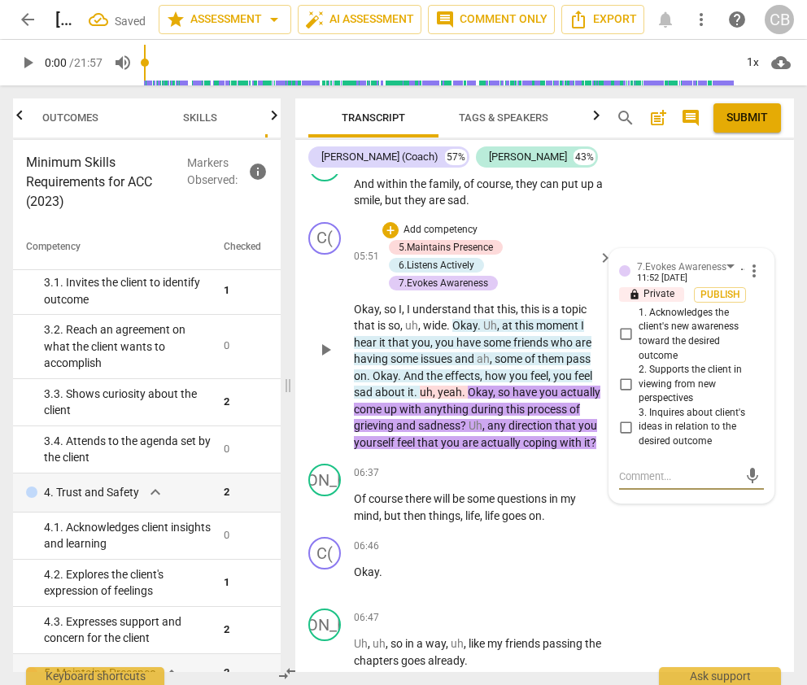
click at [617, 417] on input "3. Inquires about client's ideas in relation to the desired outcome" at bounding box center [626, 427] width 26 height 20
click at [663, 530] on div "C( play_arrow pause 06:46 + Add competency keyboard_arrow_right Okay ." at bounding box center [544, 566] width 499 height 72
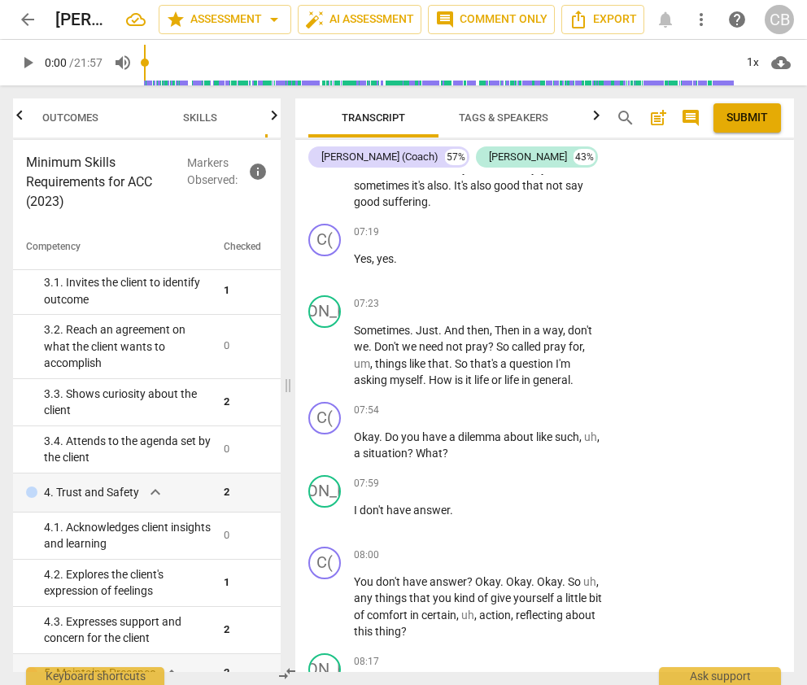
scroll to position [5764, 0]
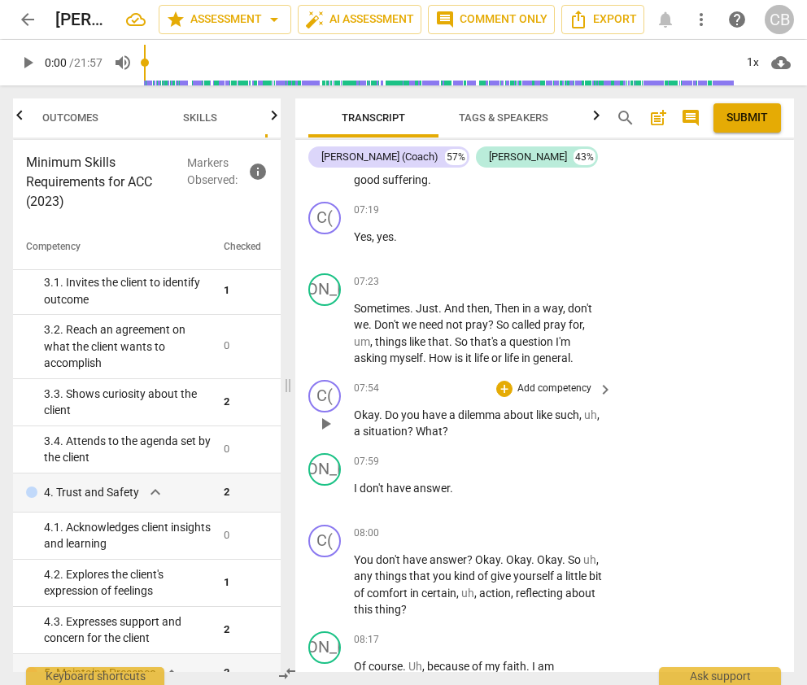
click at [406, 386] on div "07:54 + Add competency keyboard_arrow_right Okay . Do you have a dilemma about …" at bounding box center [484, 410] width 260 height 60
drag, startPoint x: 386, startPoint y: 396, endPoint x: 418, endPoint y: 421, distance: 40.0
click at [418, 421] on p "Okay . Do you have a dilemma about like such , uh , a situation ? What ?" at bounding box center [479, 423] width 251 height 33
click at [663, 480] on div "JA play_arrow pause 07:59 + Add competency keyboard_arrow_right I don't have an…" at bounding box center [544, 483] width 499 height 72
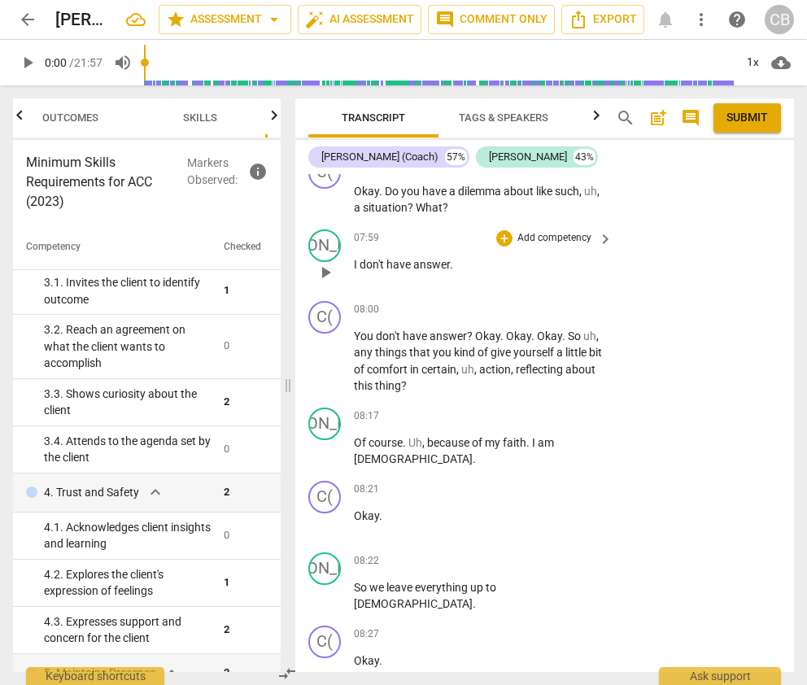
scroll to position [6003, 0]
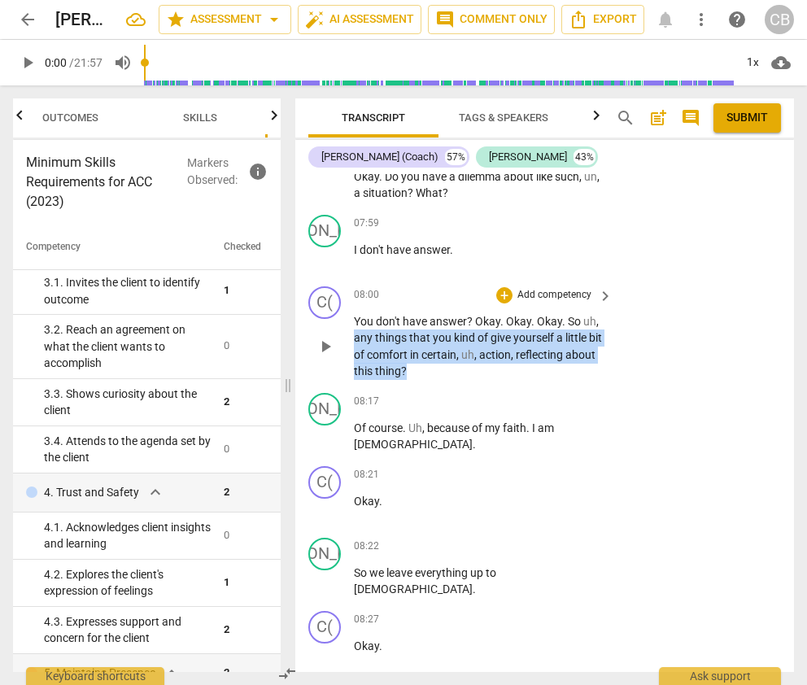
drag, startPoint x: 354, startPoint y: 320, endPoint x: 441, endPoint y: 353, distance: 93.2
click at [441, 353] on p "You don't have answer ? Okay . Okay . Okay . So uh , any things that you kind o…" at bounding box center [479, 346] width 251 height 67
click at [504, 287] on div "+" at bounding box center [504, 295] width 16 height 16
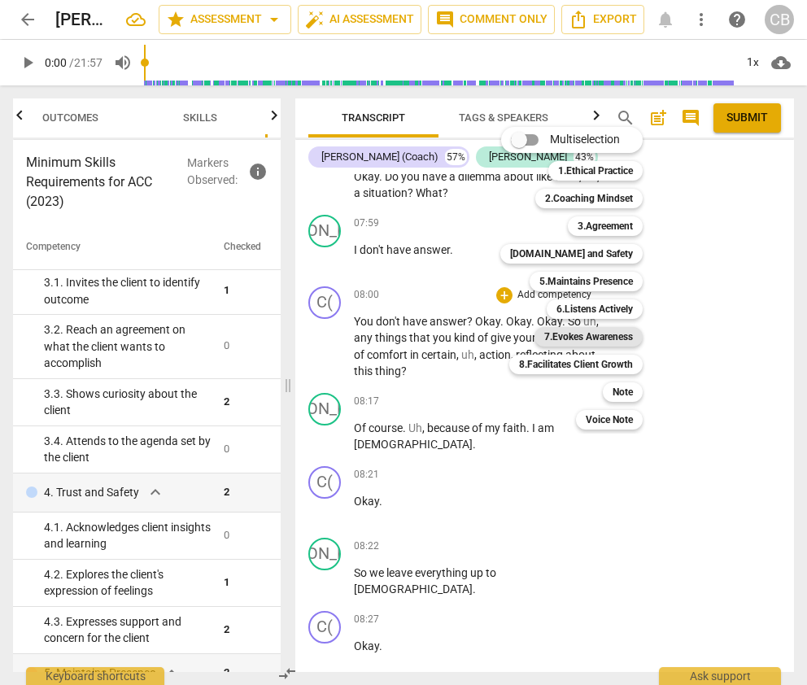
click at [599, 334] on b "7.Evokes Awareness" at bounding box center [588, 337] width 89 height 20
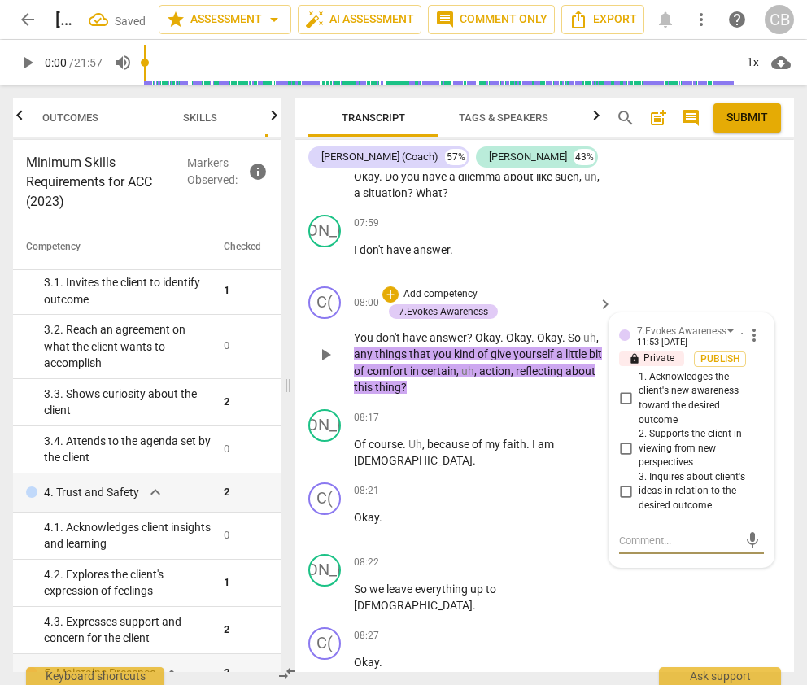
click at [624, 438] on input "2. Supports the client in viewing from new perspectives" at bounding box center [626, 448] width 26 height 20
click at [663, 589] on div "JA play_arrow pause 08:22 + Add competency keyboard_arrow_right So we leave eve…" at bounding box center [544, 583] width 499 height 73
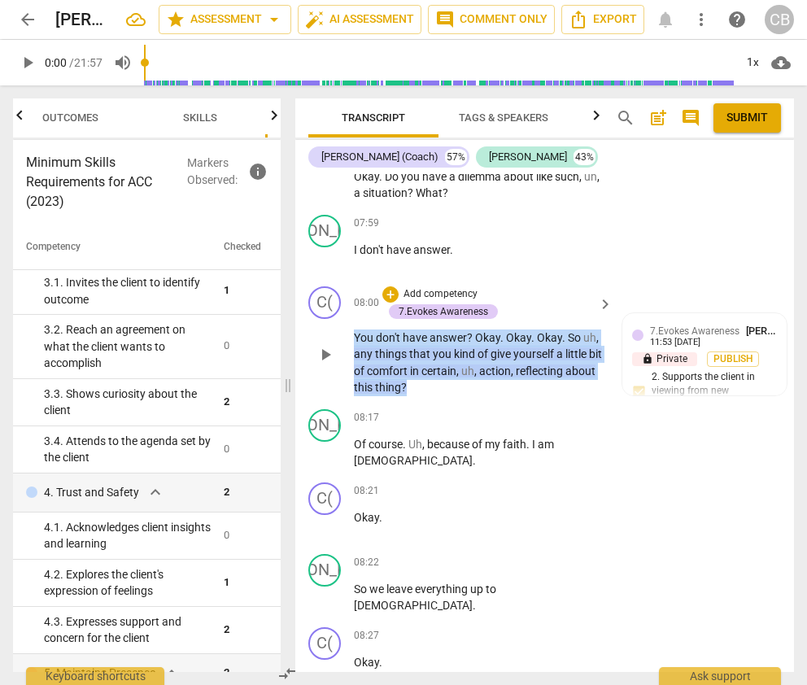
drag, startPoint x: 351, startPoint y: 334, endPoint x: 448, endPoint y: 372, distance: 104.8
click at [448, 372] on div "C( play_arrow pause 08:00 + Add competency 7.Evokes Awareness keyboard_arrow_ri…" at bounding box center [544, 341] width 499 height 123
click at [448, 372] on p "You don't have answer ? Okay . Okay . Okay . So uh , any things that you kind o…" at bounding box center [479, 362] width 251 height 67
drag, startPoint x: 440, startPoint y: 371, endPoint x: 351, endPoint y: 335, distance: 95.6
click at [351, 335] on div "C( play_arrow pause 08:00 + Add competency 7.Evokes Awareness keyboard_arrow_ri…" at bounding box center [544, 341] width 499 height 123
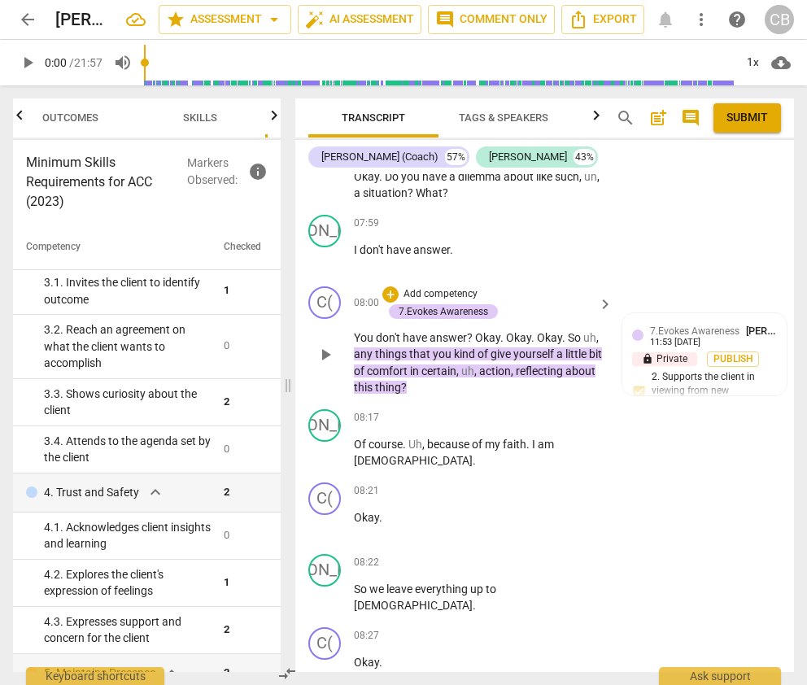
click at [351, 335] on div "play_arrow pause" at bounding box center [332, 355] width 41 height 72
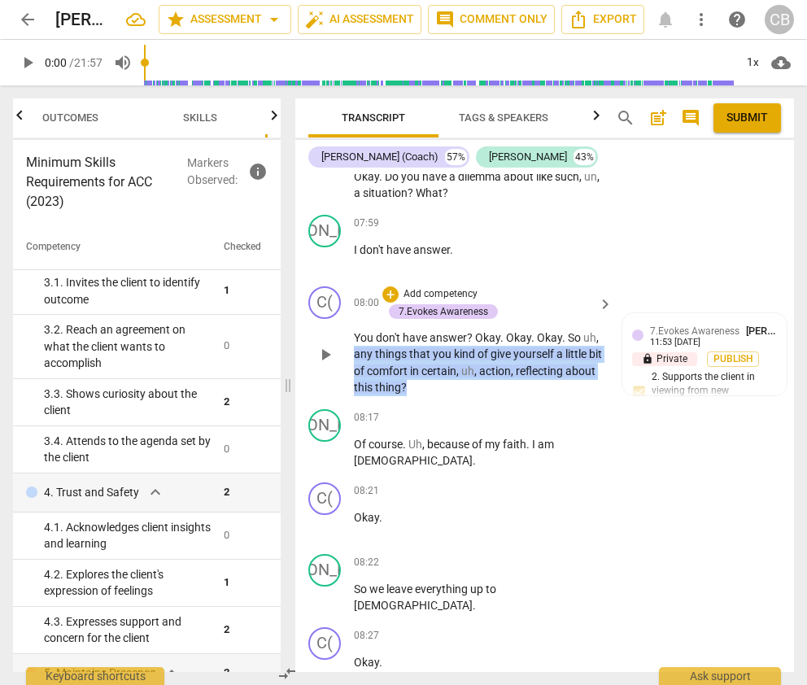
drag, startPoint x: 445, startPoint y: 369, endPoint x: 355, endPoint y: 343, distance: 94.0
click at [355, 343] on p "You don't have answer ? Okay . Okay . Okay . So uh , any things that you kind o…" at bounding box center [479, 362] width 251 height 67
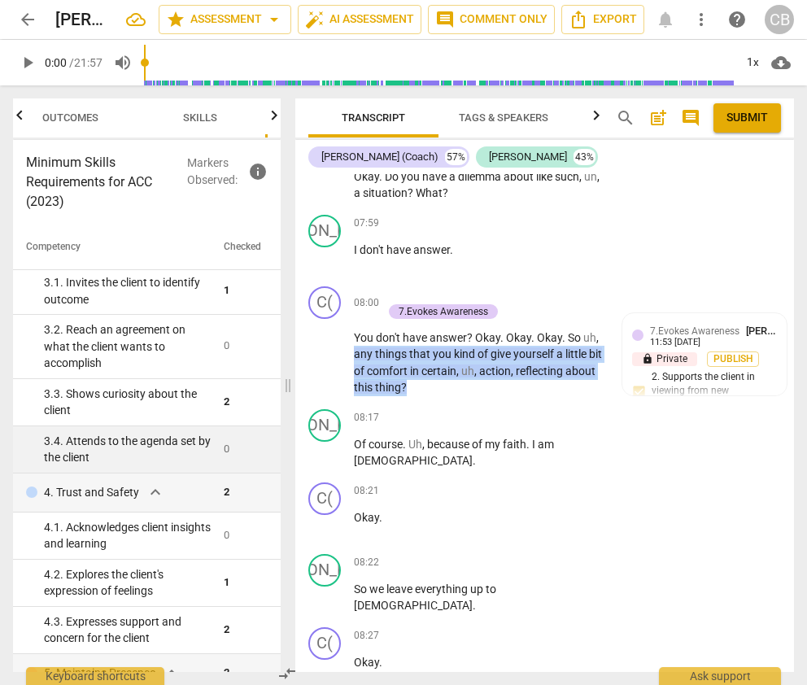
copy p "any things that you kind of give yourself a little bit of comfort in certain , …"
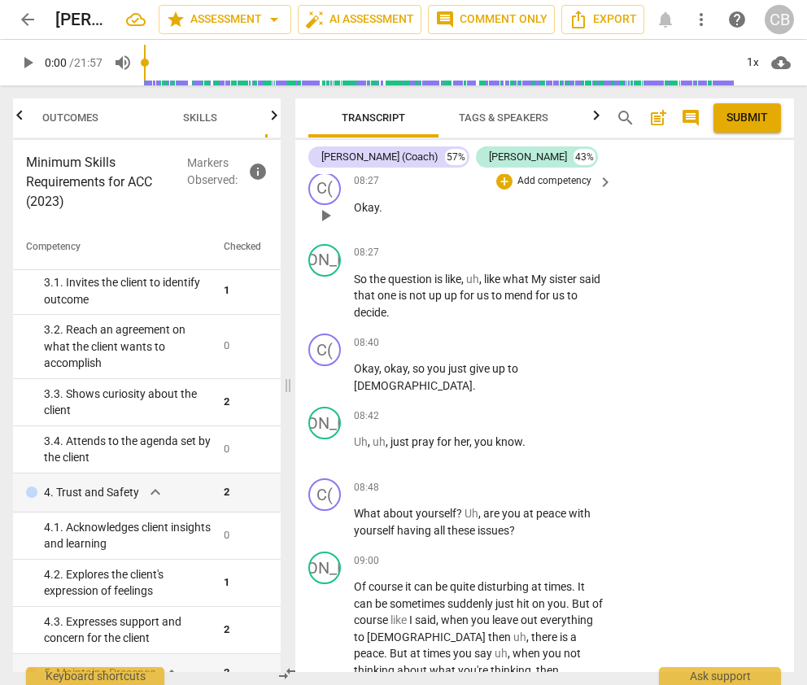
scroll to position [6471, 0]
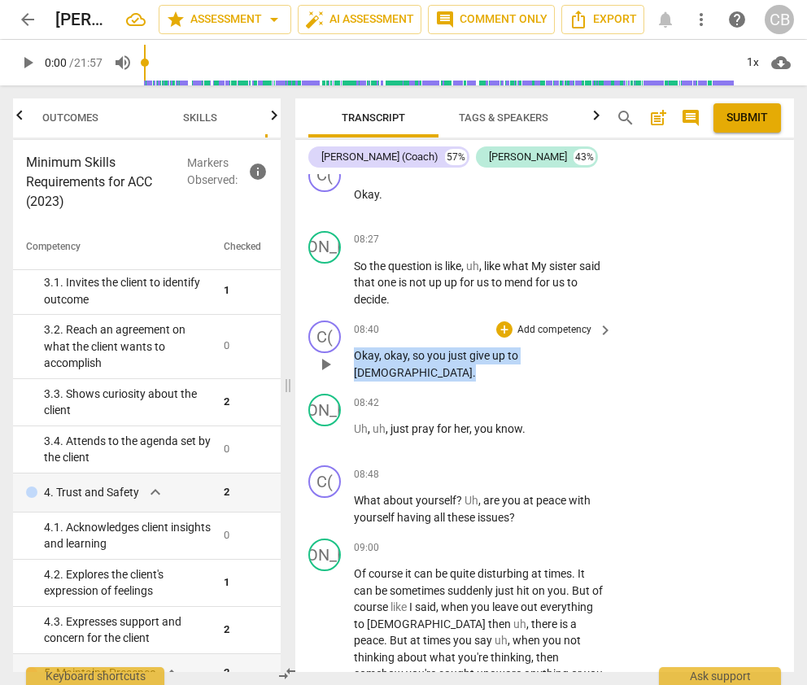
drag, startPoint x: 547, startPoint y: 338, endPoint x: 355, endPoint y: 333, distance: 192.9
click at [355, 347] on p "Okay , okay , so you just give up to God ." at bounding box center [479, 363] width 251 height 33
click at [503, 321] on div "+" at bounding box center [504, 329] width 16 height 16
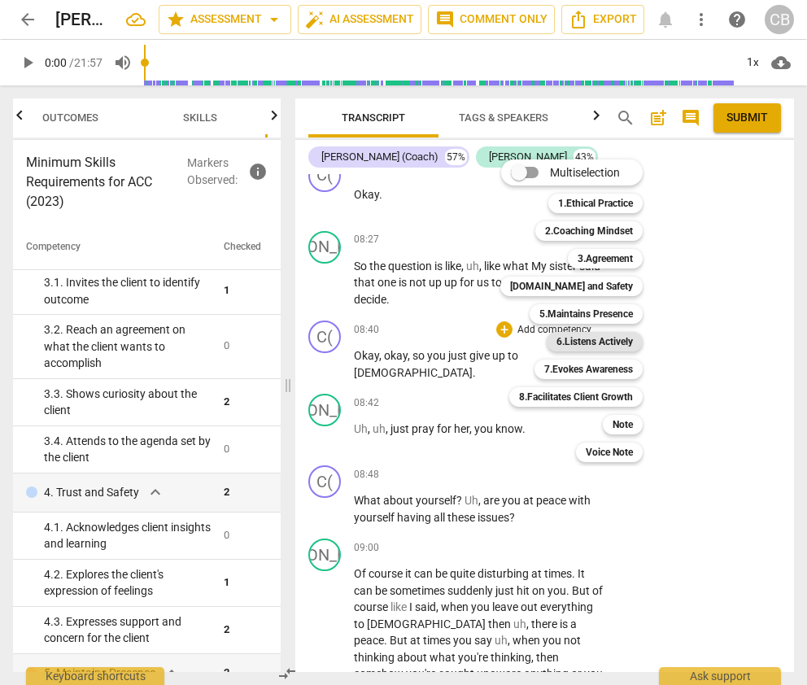
click at [600, 342] on b "6.Listens Actively" at bounding box center [594, 342] width 76 height 20
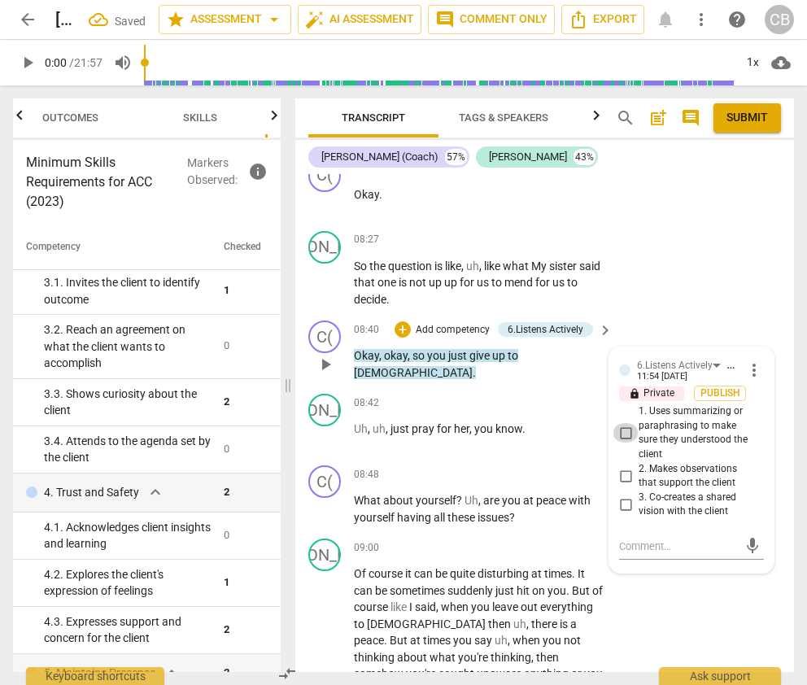
click at [622, 423] on input "1. Uses summarizing or paraphrasing to make sure they understood the client" at bounding box center [626, 433] width 26 height 20
click at [663, 581] on div "JA play_arrow pause 09:00 + Add competency keyboard_arrow_right Of course it ca…" at bounding box center [544, 644] width 499 height 224
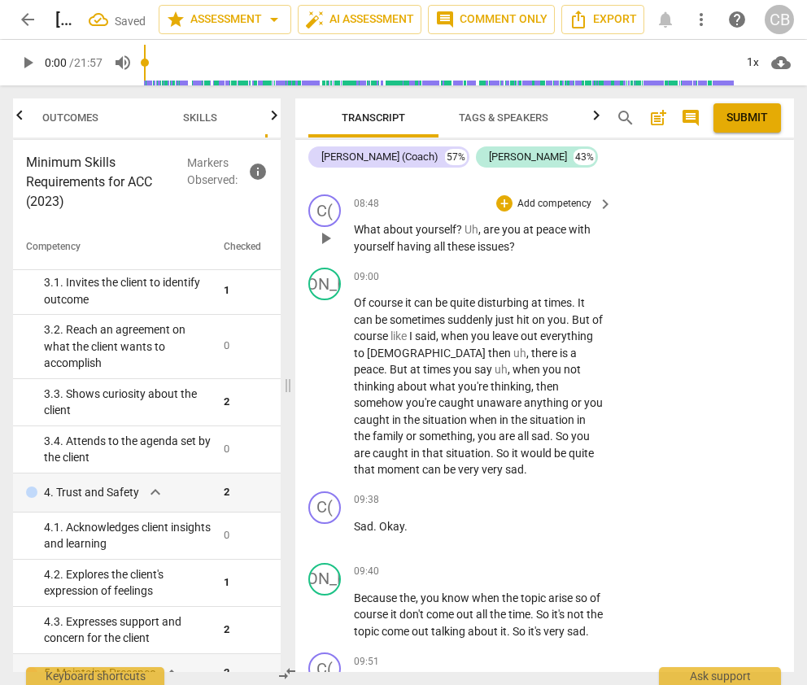
scroll to position [6747, 0]
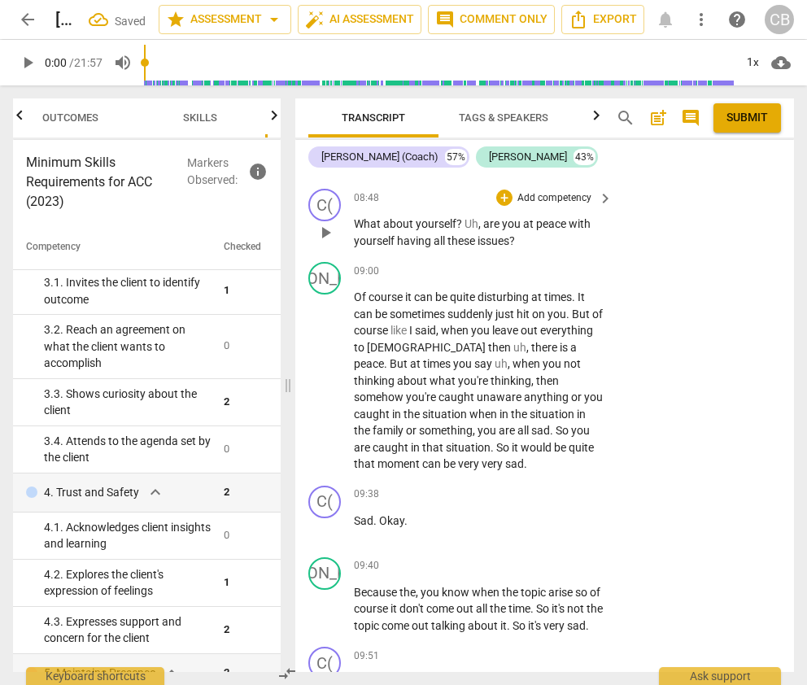
click at [412, 234] on span "having" at bounding box center [415, 240] width 37 height 13
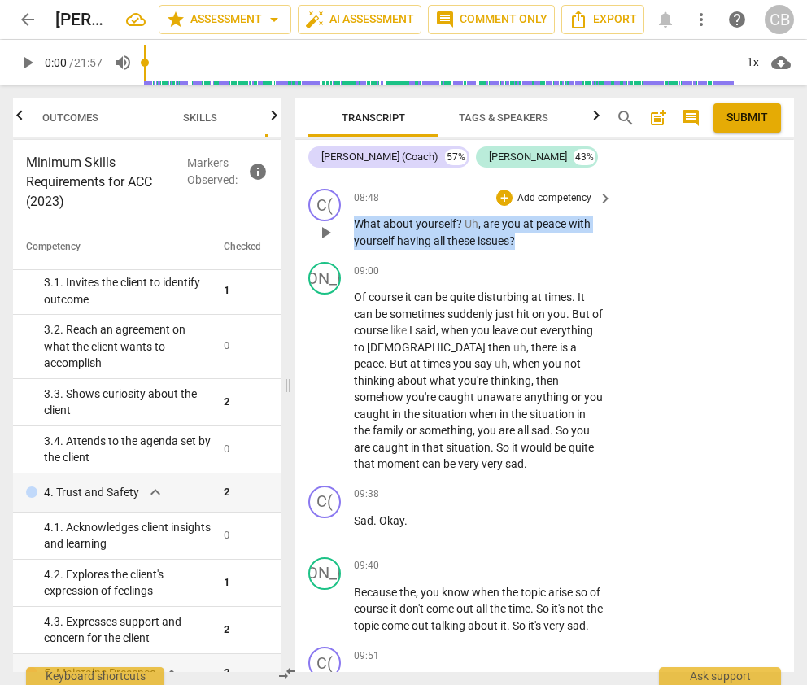
drag, startPoint x: 356, startPoint y: 202, endPoint x: 526, endPoint y: 223, distance: 172.1
click at [526, 223] on p "What about yourself ? Uh , are you at peace with yourself having all these issu…" at bounding box center [479, 232] width 251 height 33
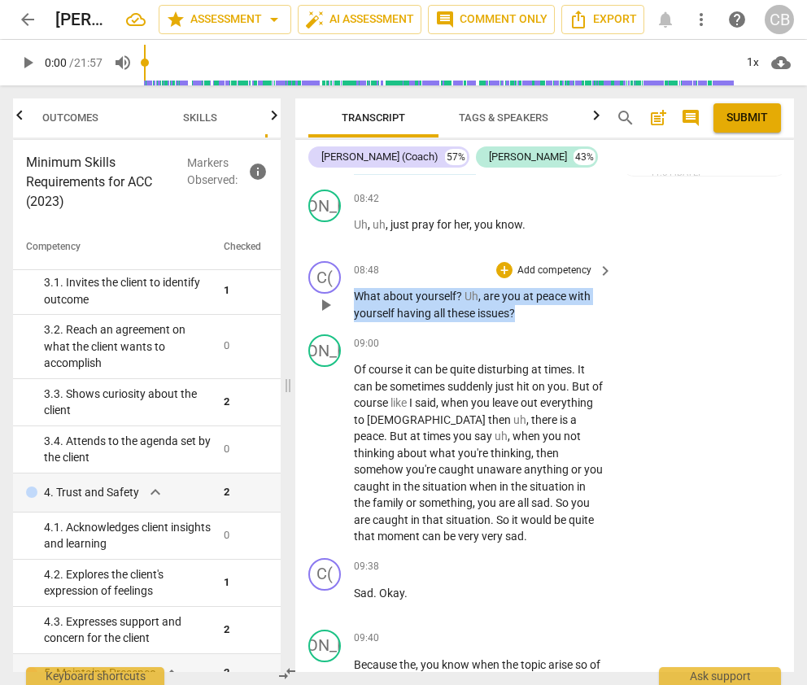
scroll to position [6677, 0]
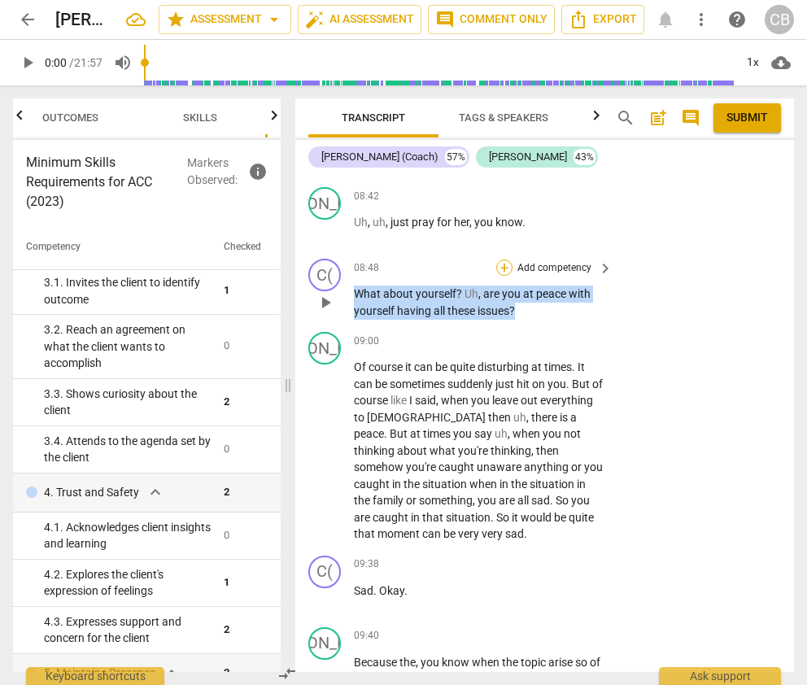
click at [504, 260] on div "+" at bounding box center [504, 268] width 16 height 16
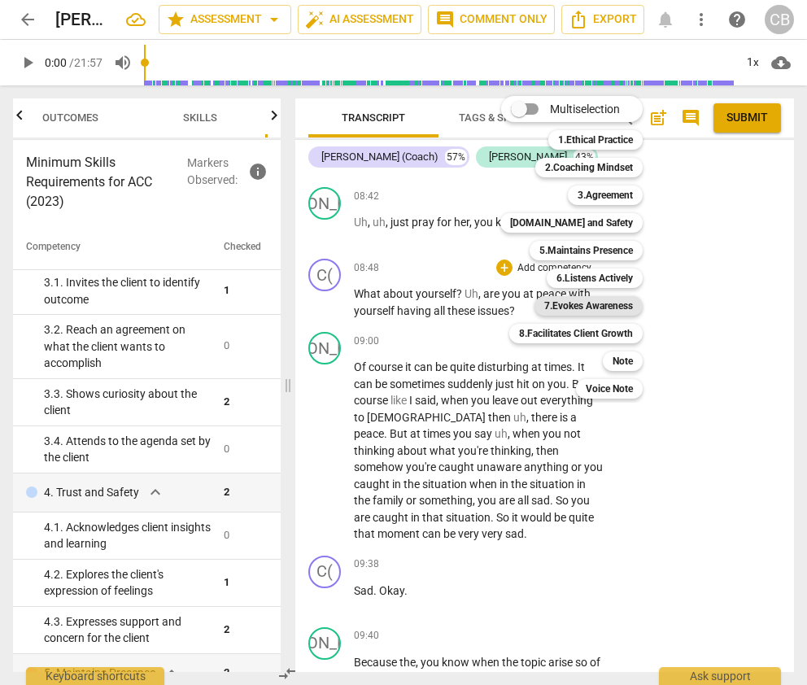
click at [617, 305] on b "7.Evokes Awareness" at bounding box center [588, 306] width 89 height 20
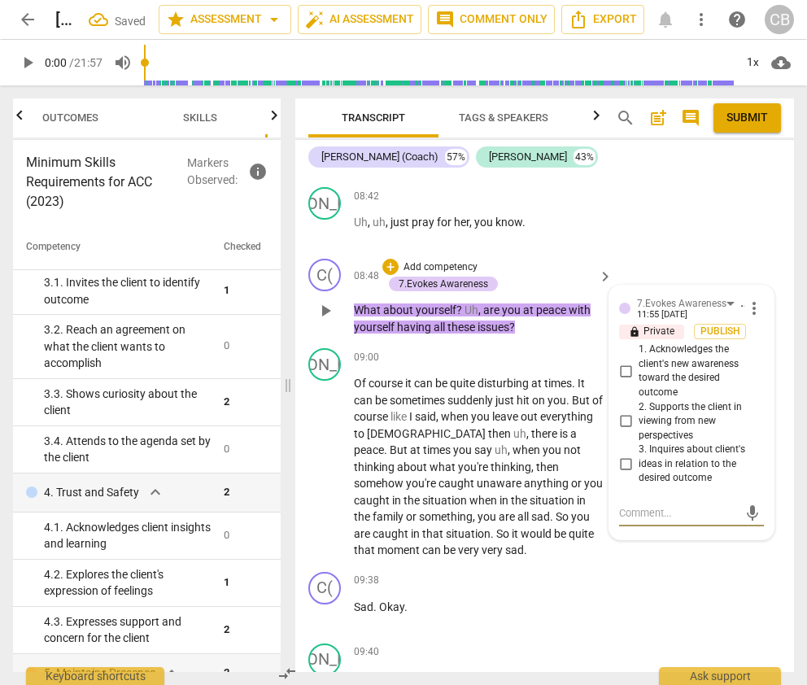
click at [663, 299] on span "more_vert" at bounding box center [754, 309] width 20 height 20
click at [663, 315] on li "Delete" at bounding box center [765, 318] width 56 height 31
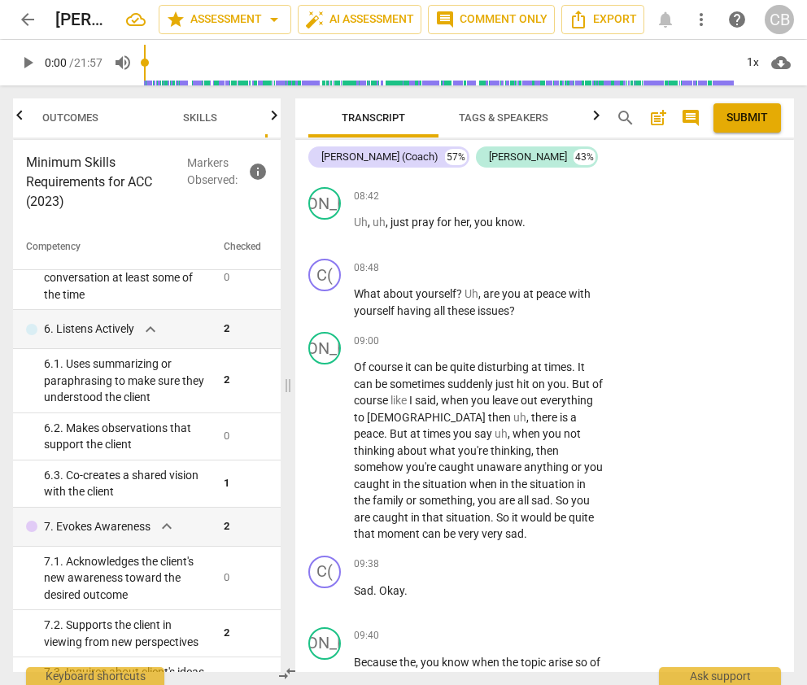
scroll to position [702, 0]
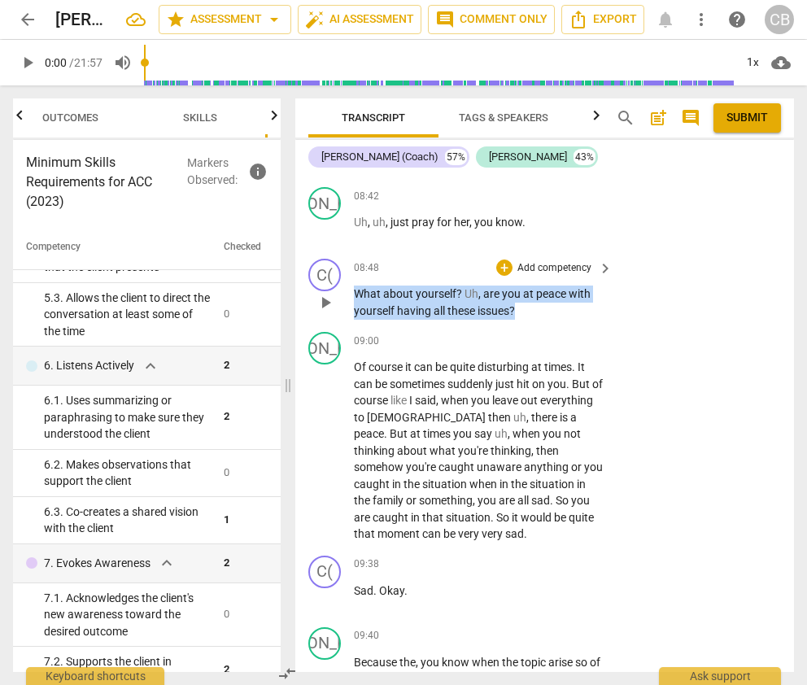
drag, startPoint x: 356, startPoint y: 273, endPoint x: 521, endPoint y: 289, distance: 166.8
click at [521, 289] on p "What about yourself ? Uh , are you at peace with yourself having all these issu…" at bounding box center [479, 302] width 251 height 33
click at [504, 260] on div "+" at bounding box center [504, 268] width 16 height 16
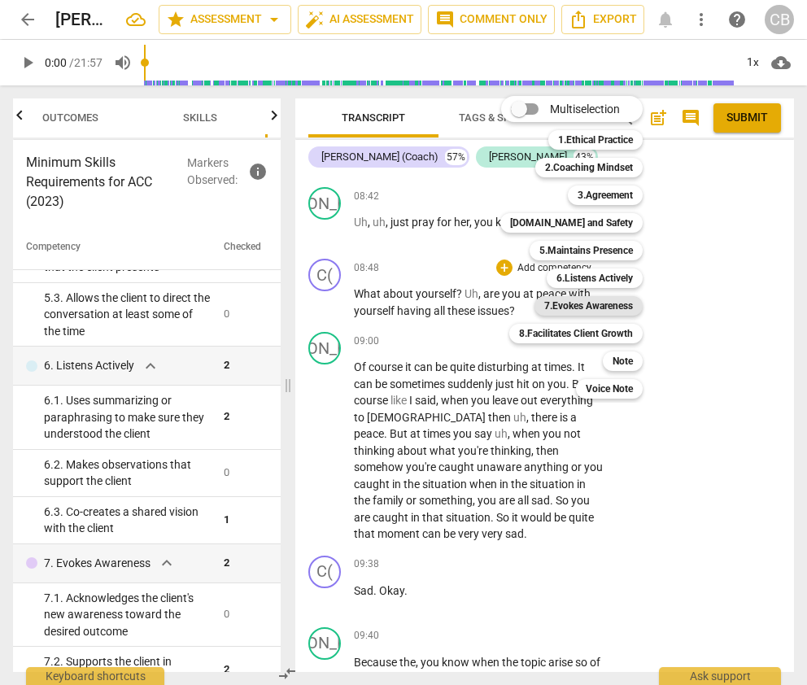
click at [618, 307] on b "7.Evokes Awareness" at bounding box center [588, 306] width 89 height 20
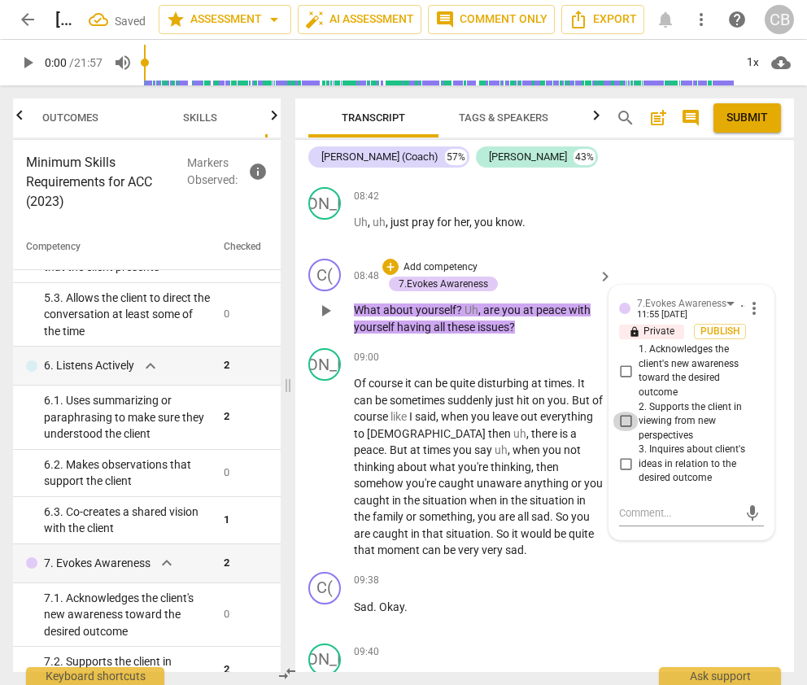
click at [624, 412] on input "2. Supports the client in viewing from new perspectives" at bounding box center [626, 422] width 26 height 20
click at [625, 412] on input "2. Supports the client in viewing from new perspectives" at bounding box center [626, 422] width 26 height 20
click at [663, 299] on span "more_vert" at bounding box center [754, 309] width 20 height 20
click at [663, 320] on li "Delete" at bounding box center [765, 318] width 56 height 31
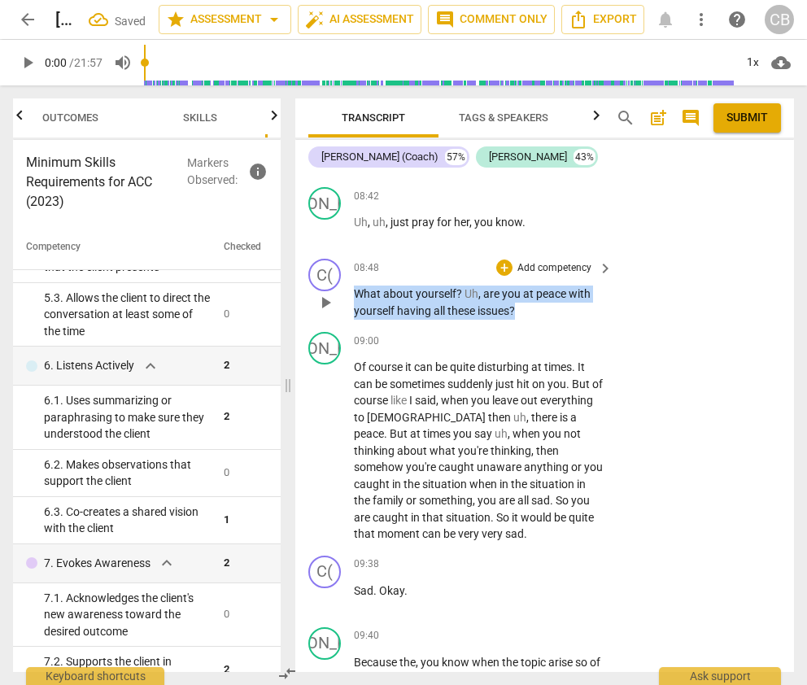
drag, startPoint x: 523, startPoint y: 286, endPoint x: 351, endPoint y: 276, distance: 172.8
click at [351, 276] on div "C( play_arrow pause 08:48 + Add competency keyboard_arrow_right What about your…" at bounding box center [544, 288] width 499 height 73
click at [505, 260] on div "+" at bounding box center [504, 268] width 16 height 16
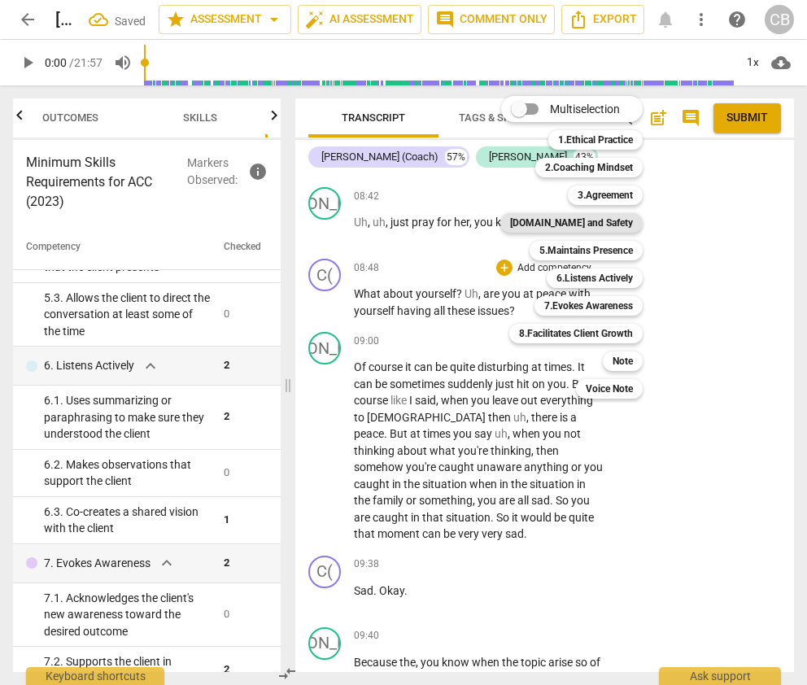
click at [617, 220] on b "[DOMAIN_NAME] and Safety" at bounding box center [571, 223] width 123 height 20
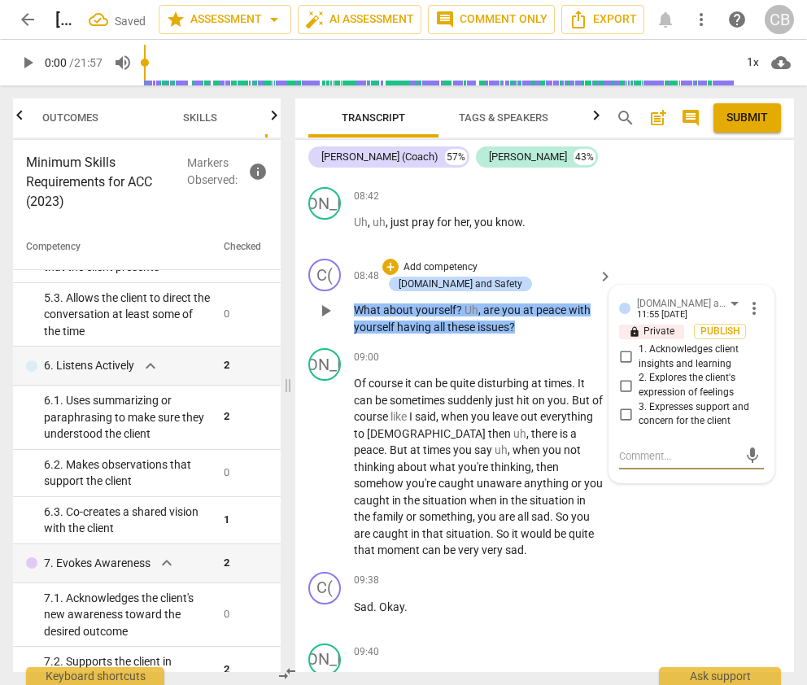
click at [622, 376] on input "2. Explores the client's expression of feelings" at bounding box center [626, 386] width 26 height 20
click at [663, 512] on div "JA play_arrow pause 09:00 + Add competency keyboard_arrow_right Of course it ca…" at bounding box center [544, 454] width 499 height 224
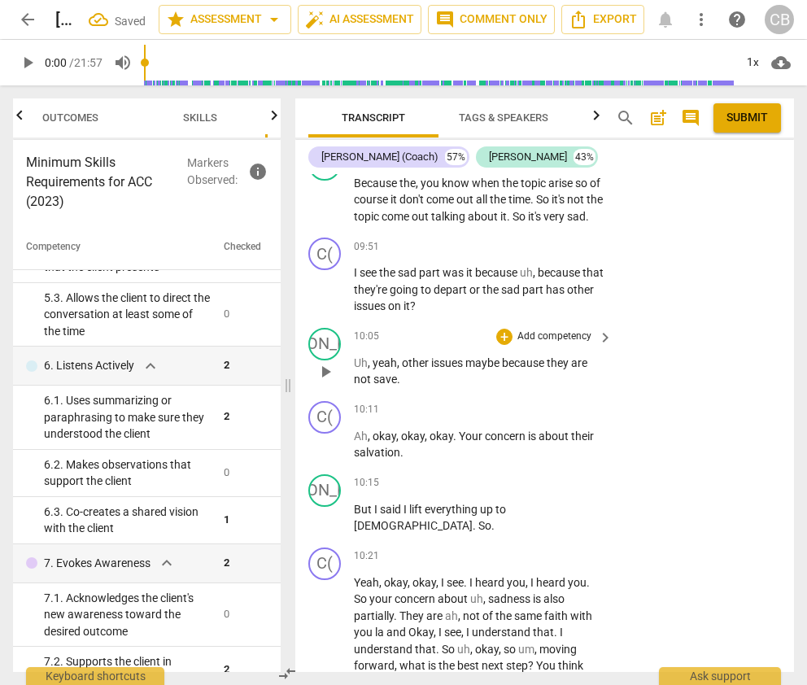
scroll to position [7193, 0]
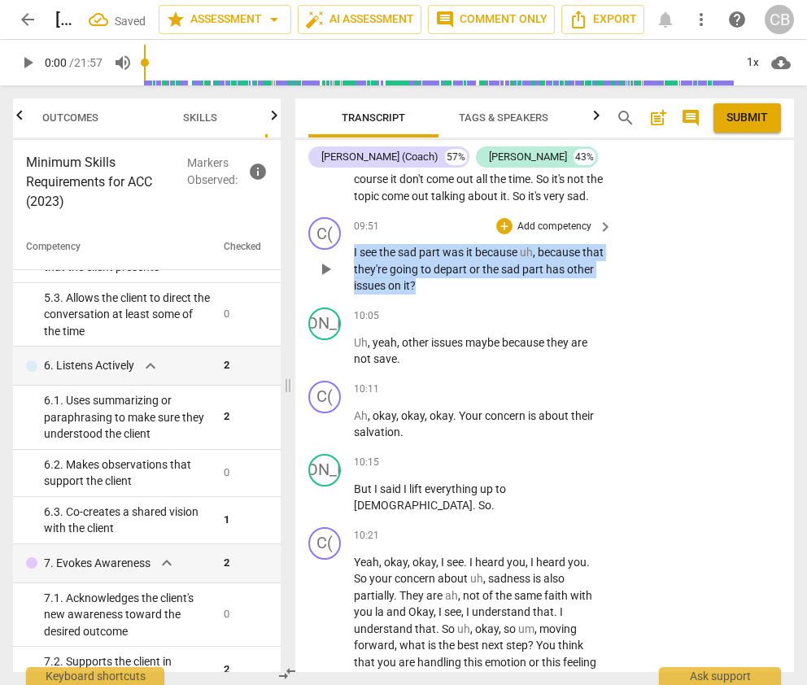
drag, startPoint x: 352, startPoint y: 232, endPoint x: 456, endPoint y: 265, distance: 108.6
click at [456, 265] on div "C( play_arrow pause 09:51 + Add competency keyboard_arrow_right I see the sad p…" at bounding box center [544, 256] width 499 height 90
click at [502, 218] on div "+" at bounding box center [504, 226] width 16 height 16
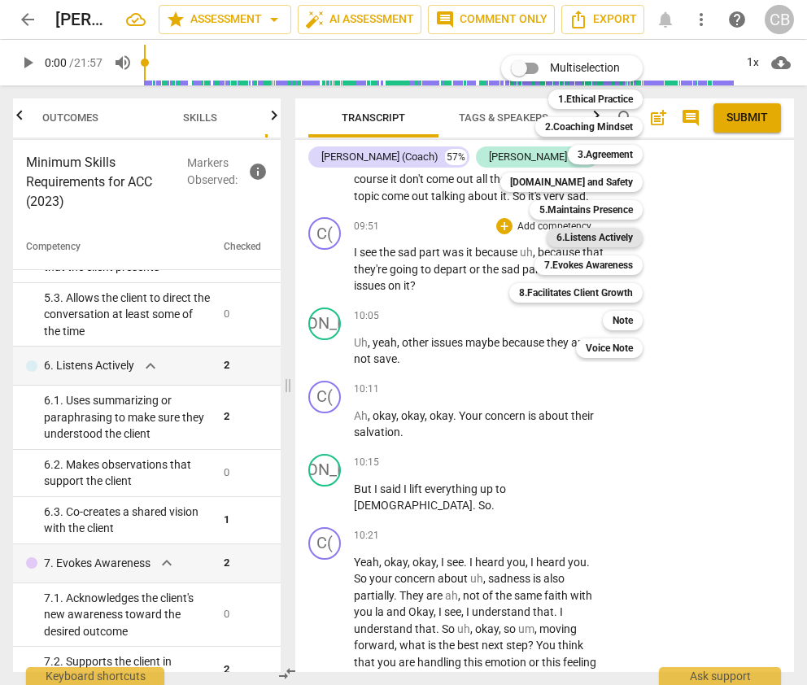
click at [612, 239] on b "6.Listens Actively" at bounding box center [594, 238] width 76 height 20
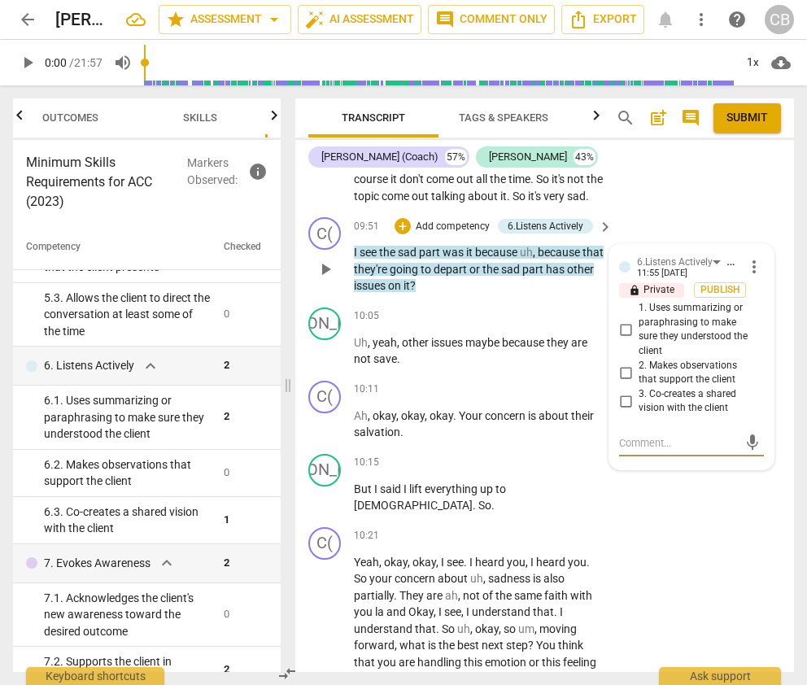
click at [624, 391] on input "3. Co-creates a shared vision with the client" at bounding box center [626, 401] width 26 height 20
click at [663, 521] on div "C( play_arrow pause 10:21 + Add competency keyboard_arrow_right Yeah , okay , o…" at bounding box center [544, 616] width 499 height 190
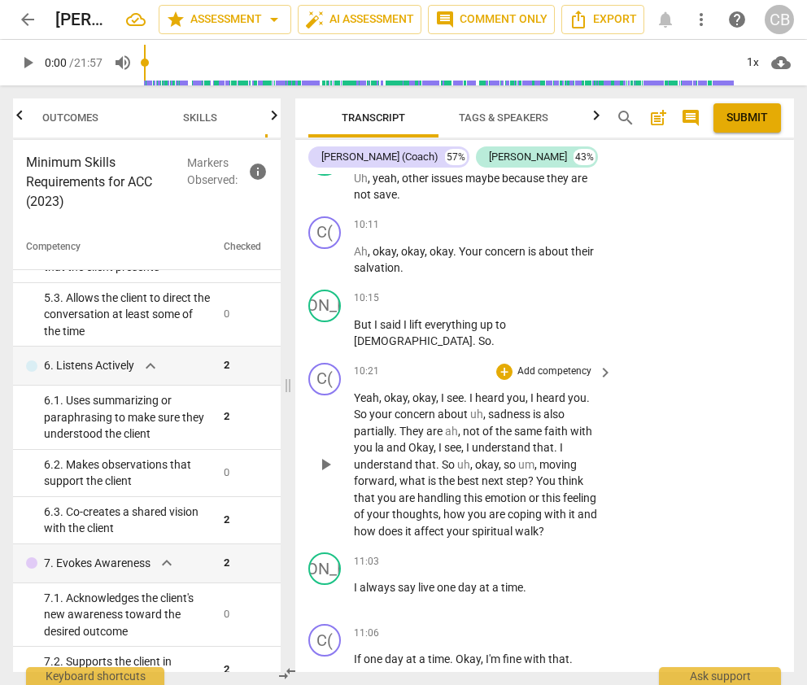
scroll to position [7369, 0]
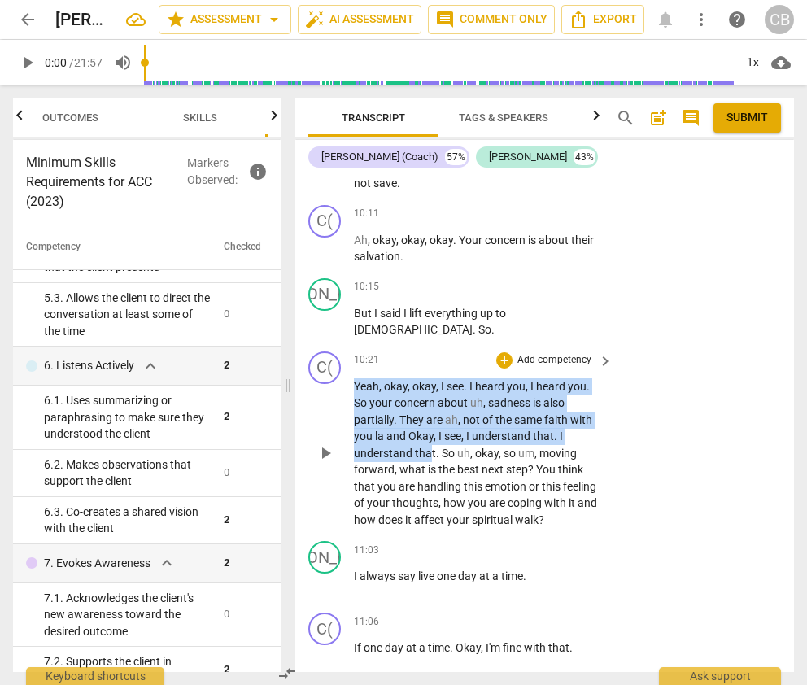
drag, startPoint x: 351, startPoint y: 378, endPoint x: 431, endPoint y: 431, distance: 95.7
click at [431, 431] on div "C( play_arrow pause 10:21 + Add competency keyboard_arrow_right Yeah , okay , o…" at bounding box center [544, 440] width 499 height 190
click at [502, 352] on div "+" at bounding box center [504, 360] width 16 height 16
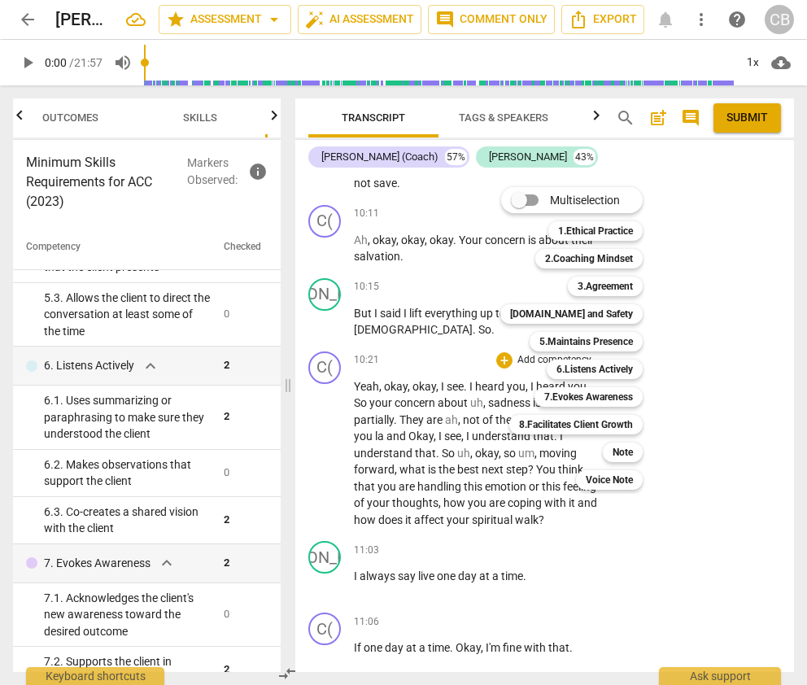
click at [663, 353] on div at bounding box center [403, 342] width 807 height 685
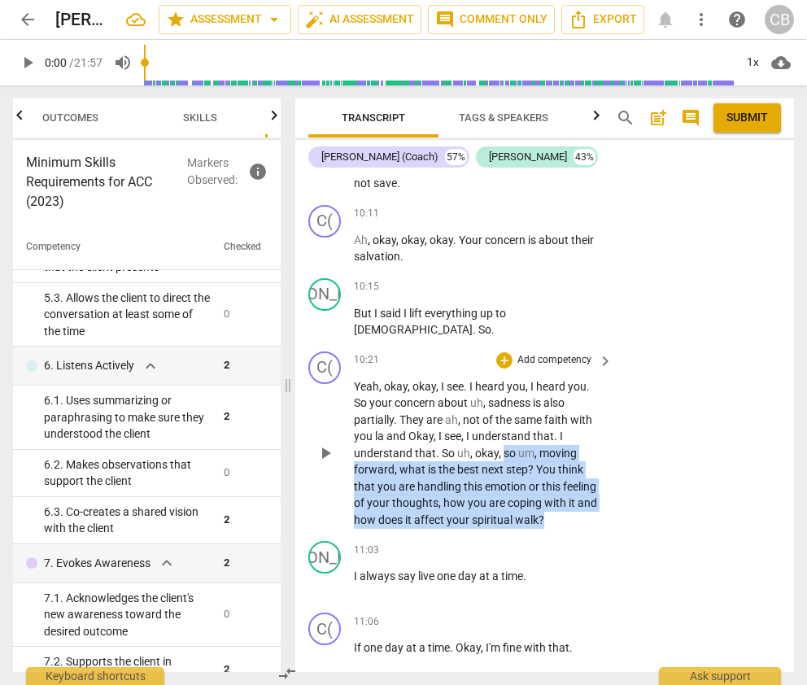
drag, startPoint x: 503, startPoint y: 433, endPoint x: 553, endPoint y: 495, distance: 80.4
click at [553, 495] on p "Yeah , okay , okay , I see . I heard you , I heard you . So your concern about …" at bounding box center [479, 453] width 251 height 150
click at [509, 352] on div "+ Add competency" at bounding box center [544, 360] width 97 height 16
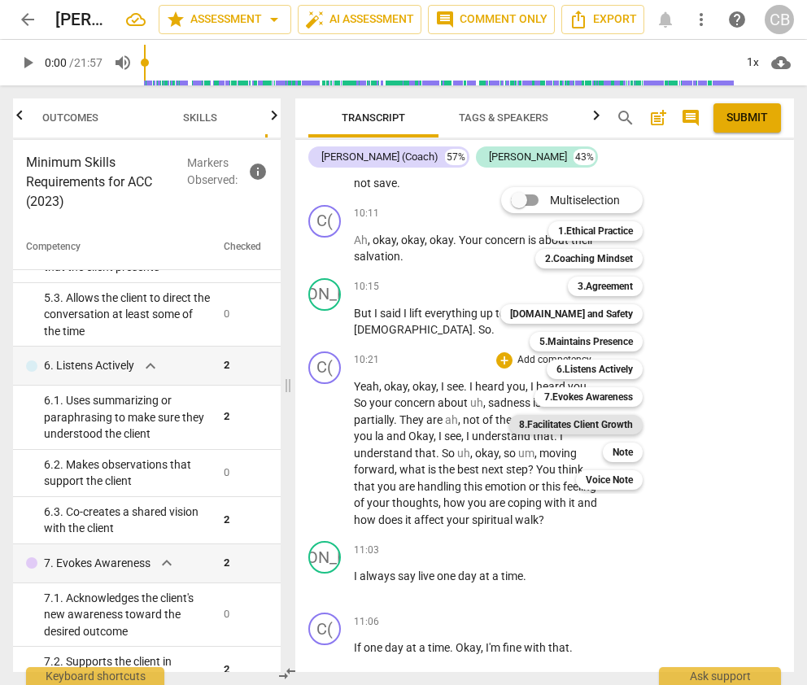
click at [599, 423] on b "8.Facilitates Client Growth" at bounding box center [576, 425] width 114 height 20
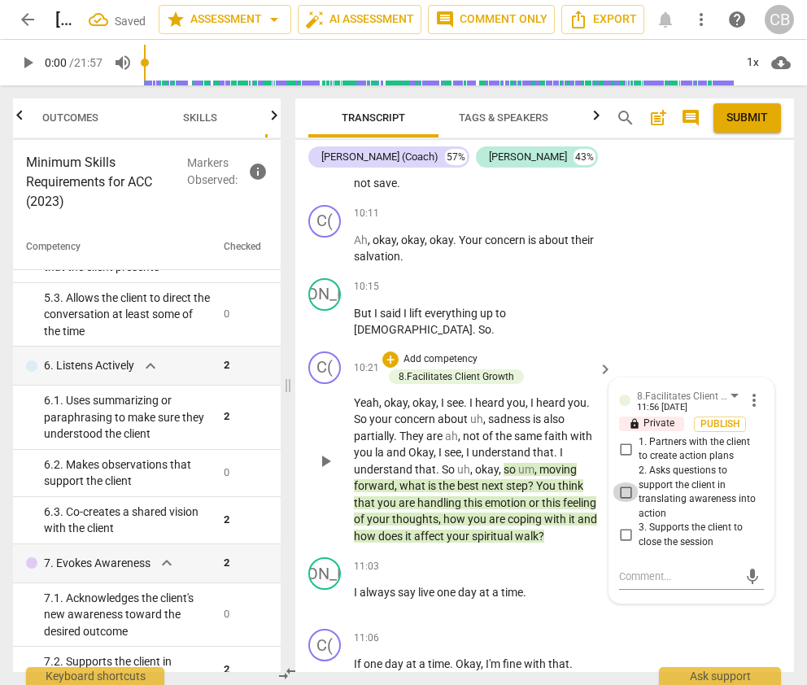
click at [625, 482] on input "2. Asks questions to support the client in translating awareness into action" at bounding box center [626, 492] width 26 height 20
click at [663, 622] on div "C( play_arrow pause 11:06 + Add competency keyboard_arrow_right If one day at a…" at bounding box center [544, 658] width 499 height 72
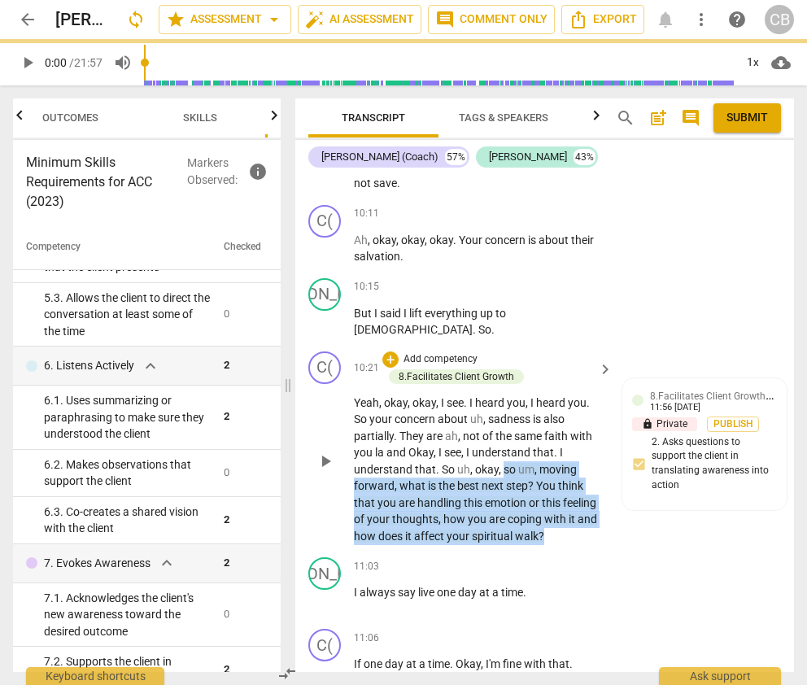
drag, startPoint x: 544, startPoint y: 509, endPoint x: 503, endPoint y: 448, distance: 73.8
click at [503, 448] on p "Yeah , okay , okay , I see . I heard you , I heard you . So your concern about …" at bounding box center [479, 470] width 251 height 150
copy p "so um , moving forward , what is the best next step ? You think that you are ha…"
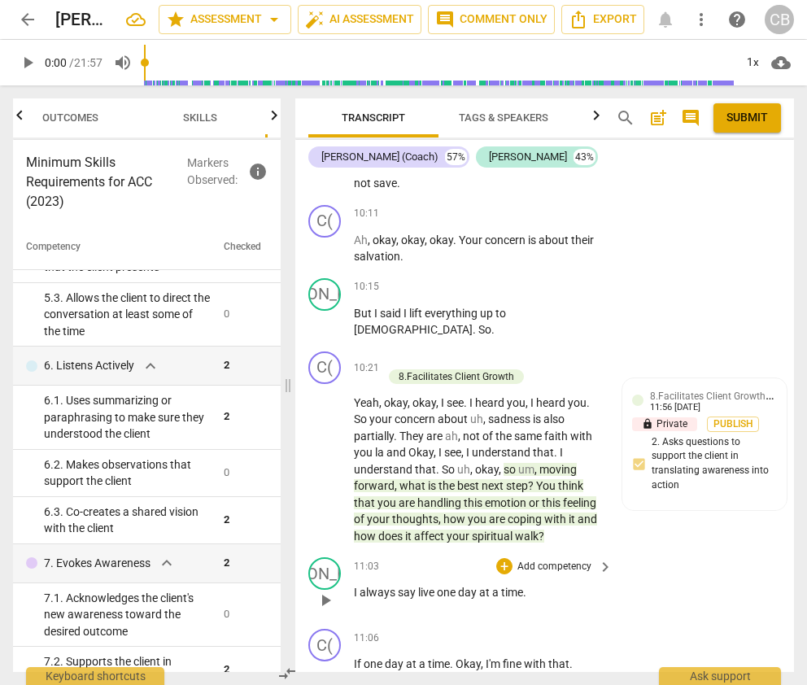
click at [624, 551] on div "JA play_arrow pause 11:03 + Add competency keyboard_arrow_right I always say li…" at bounding box center [544, 587] width 499 height 72
click at [663, 551] on div "JA play_arrow pause 11:03 + Add competency keyboard_arrow_right I always say li…" at bounding box center [544, 587] width 499 height 72
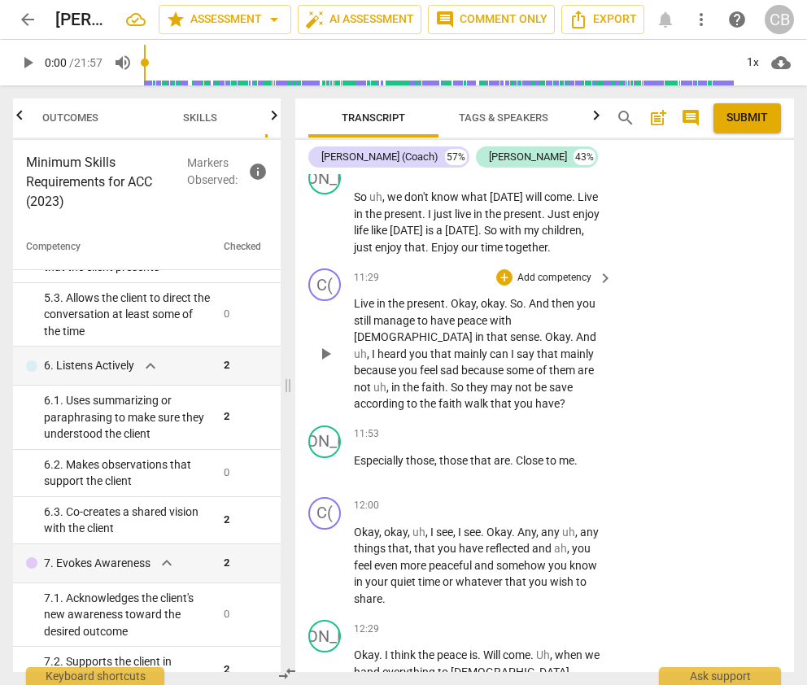
scroll to position [7909, 0]
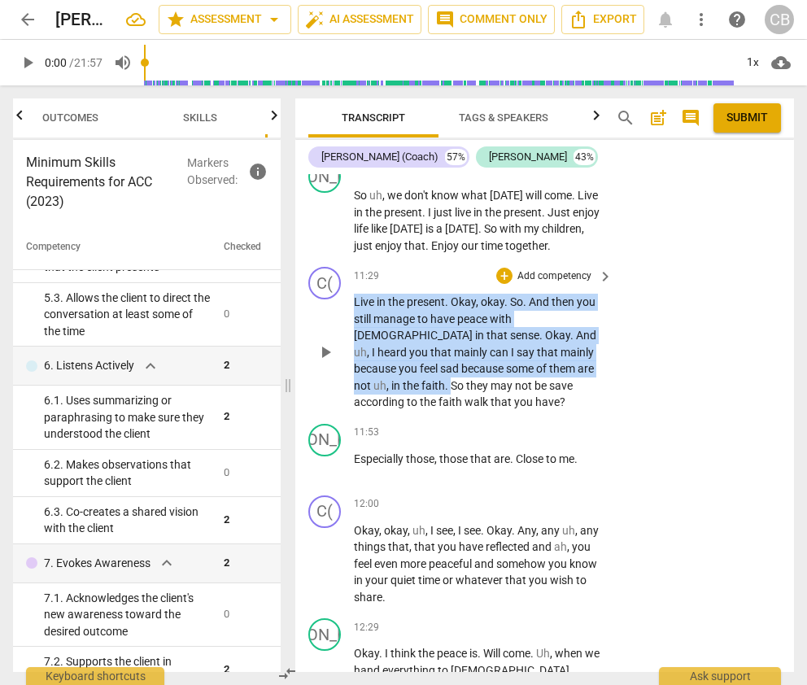
drag, startPoint x: 354, startPoint y: 278, endPoint x: 545, endPoint y: 348, distance: 203.6
click at [545, 348] on p "Live in the present . Okay , okay . So . And then you still manage to have peac…" at bounding box center [479, 352] width 251 height 117
click at [504, 268] on div "+" at bounding box center [504, 276] width 16 height 16
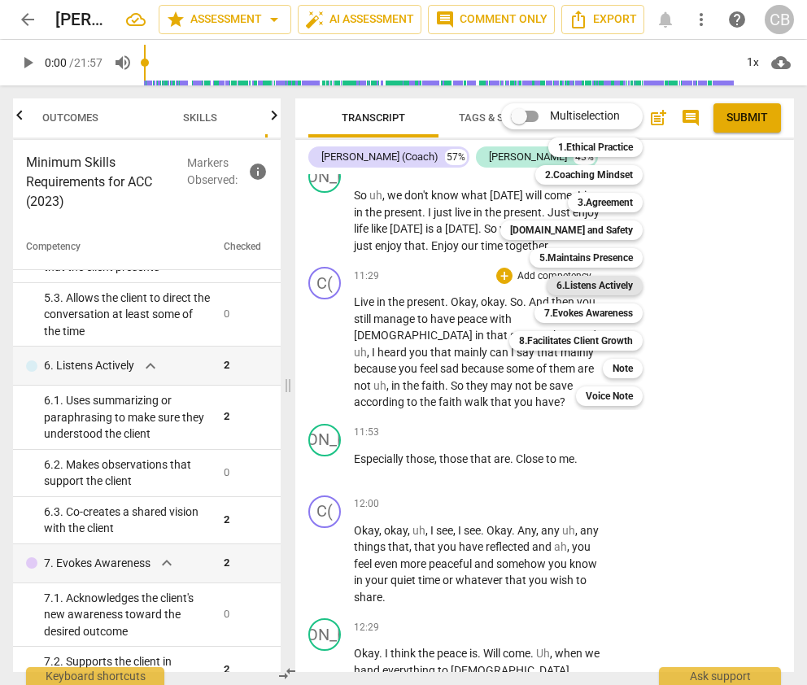
click at [604, 285] on b "6.Listens Actively" at bounding box center [594, 286] width 76 height 20
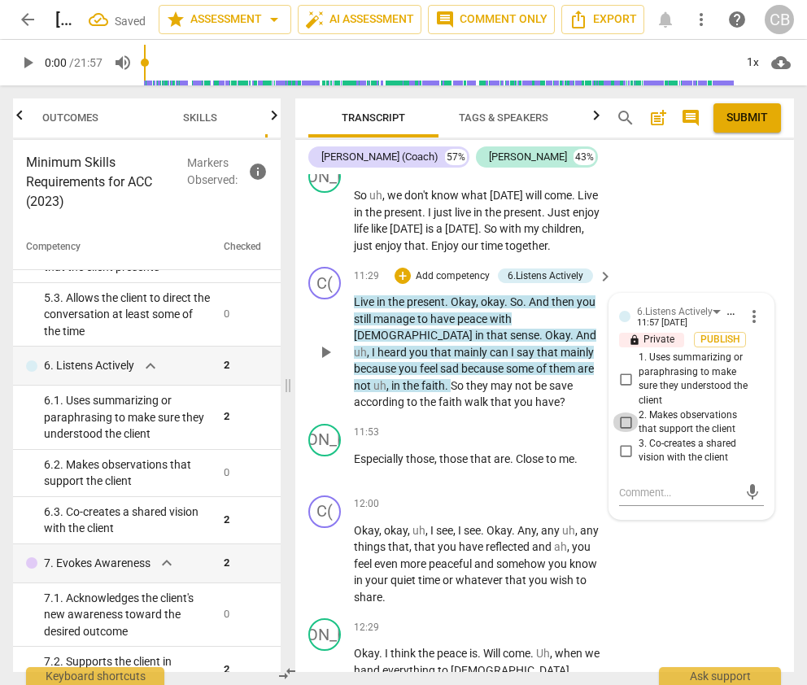
click at [622, 412] on input "2. Makes observations that support the client" at bounding box center [626, 422] width 26 height 20
click at [663, 547] on div "C( play_arrow pause 12:00 + Add competency keyboard_arrow_right Okay , okay , u…" at bounding box center [544, 551] width 499 height 124
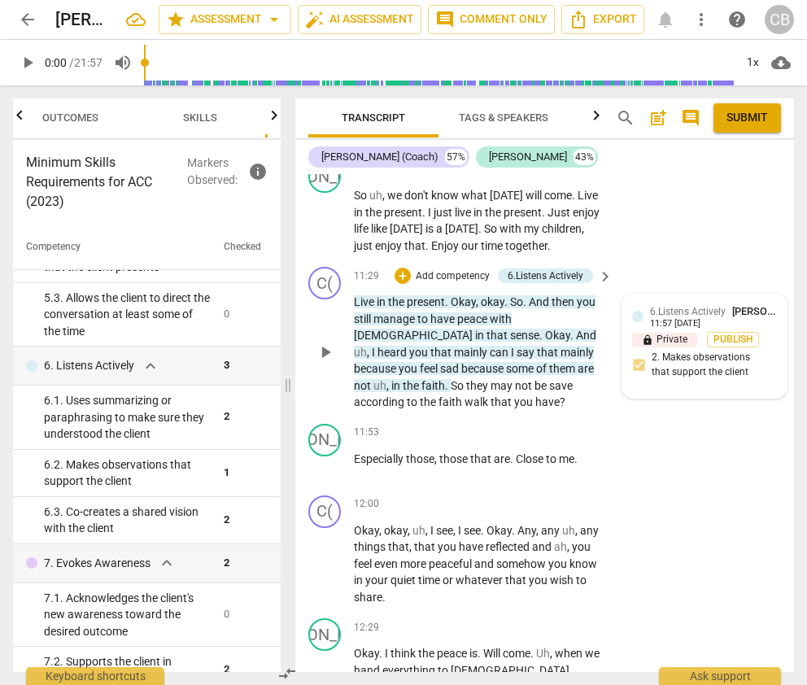
click at [663, 305] on span "[PERSON_NAME]" at bounding box center [771, 311] width 78 height 12
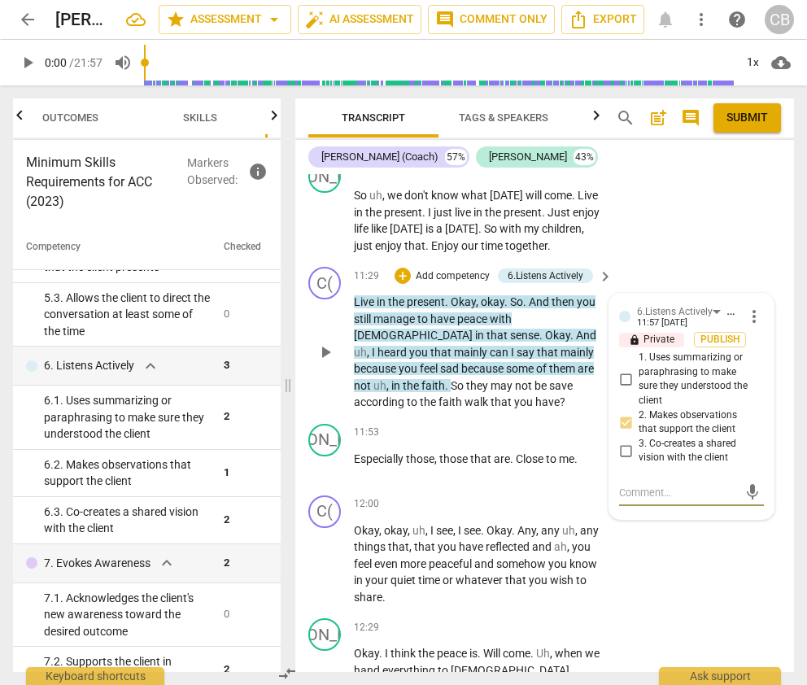
click at [663, 307] on span "more_vert" at bounding box center [754, 317] width 20 height 20
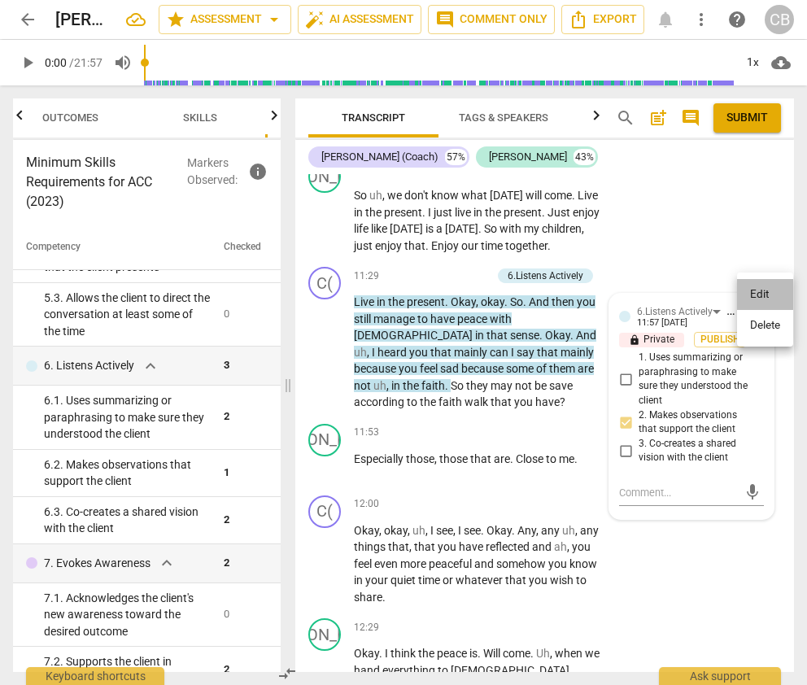
click at [663, 299] on li "Edit" at bounding box center [765, 294] width 56 height 31
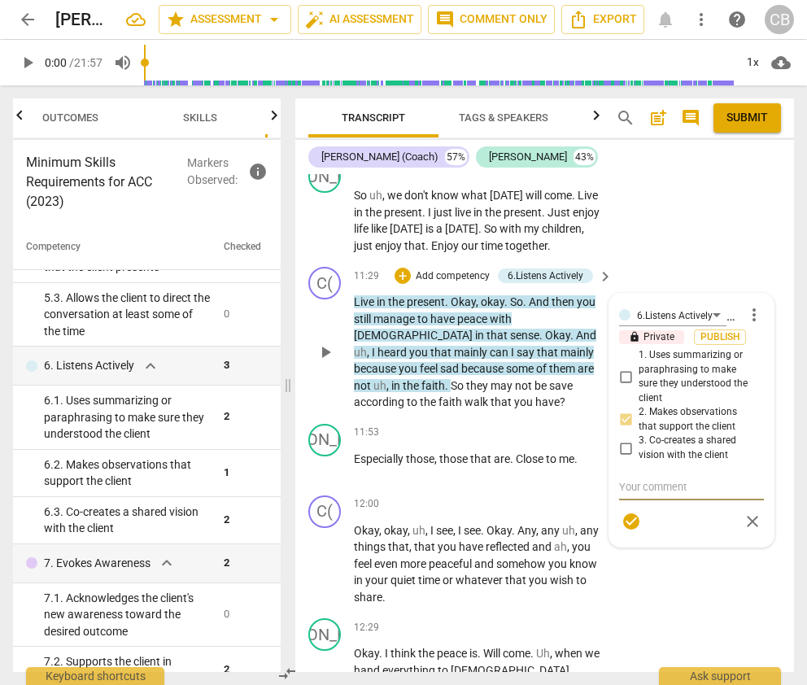
click at [663, 305] on span "more_vert" at bounding box center [754, 315] width 20 height 20
click at [663, 329] on li "Delete" at bounding box center [765, 323] width 56 height 31
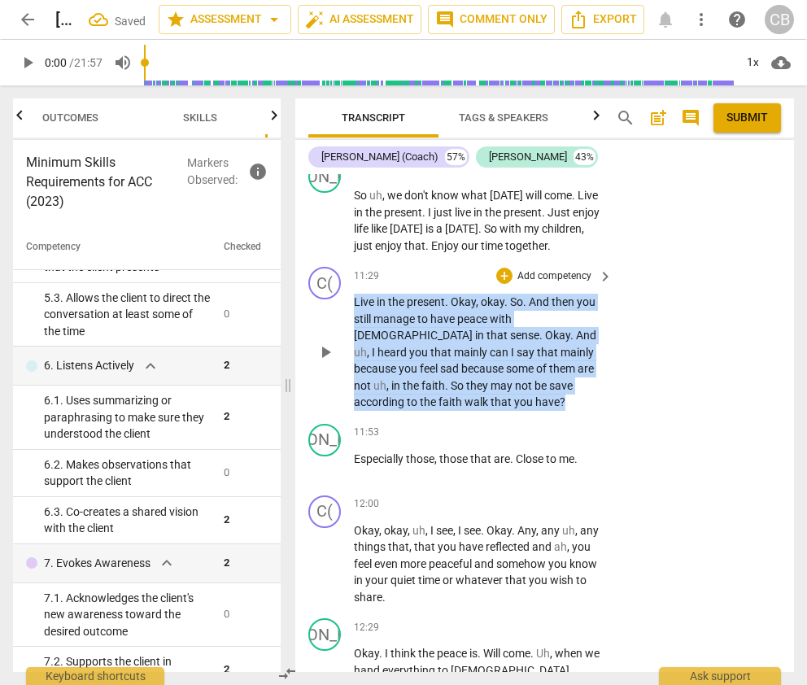
drag, startPoint x: 354, startPoint y: 279, endPoint x: 415, endPoint y: 377, distance: 115.8
click at [415, 377] on p "Live in the present . Okay , okay . So . And then you still manage to have peac…" at bounding box center [479, 352] width 251 height 117
click at [503, 268] on div "+" at bounding box center [504, 276] width 16 height 16
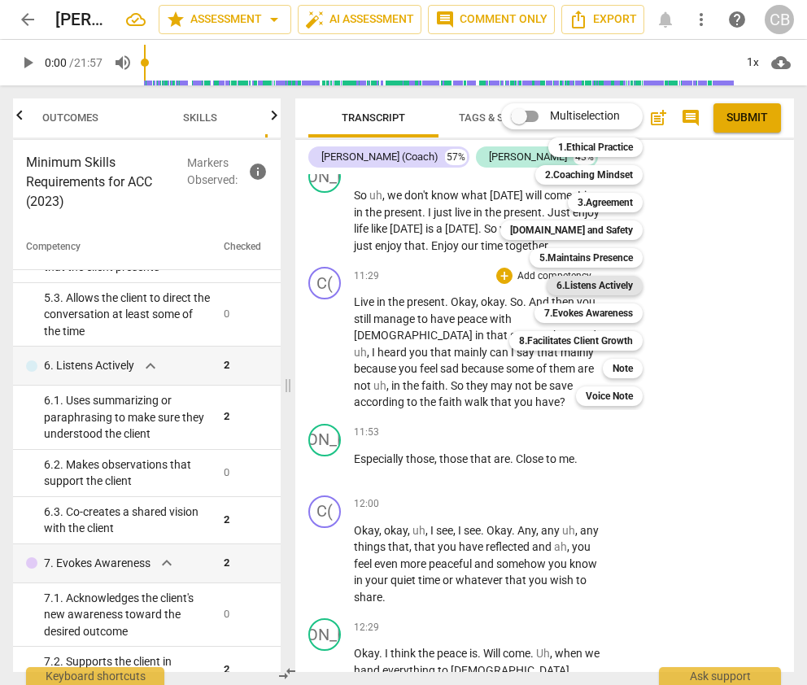
click at [601, 284] on b "6.Listens Actively" at bounding box center [594, 286] width 76 height 20
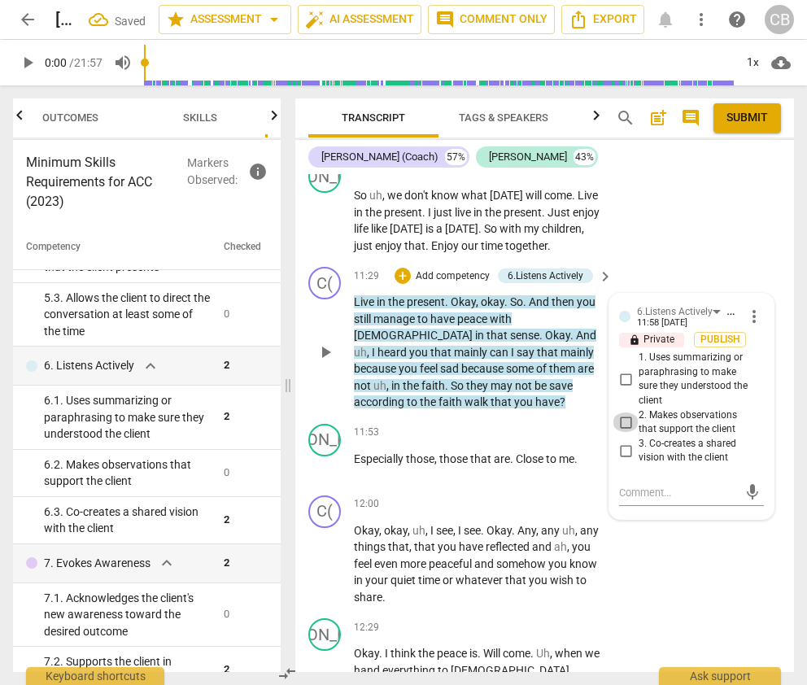
click at [625, 412] on input "2. Makes observations that support the client" at bounding box center [626, 422] width 26 height 20
click at [663, 528] on div "C( play_arrow pause 12:00 + Add competency keyboard_arrow_right Okay , okay , u…" at bounding box center [544, 551] width 499 height 124
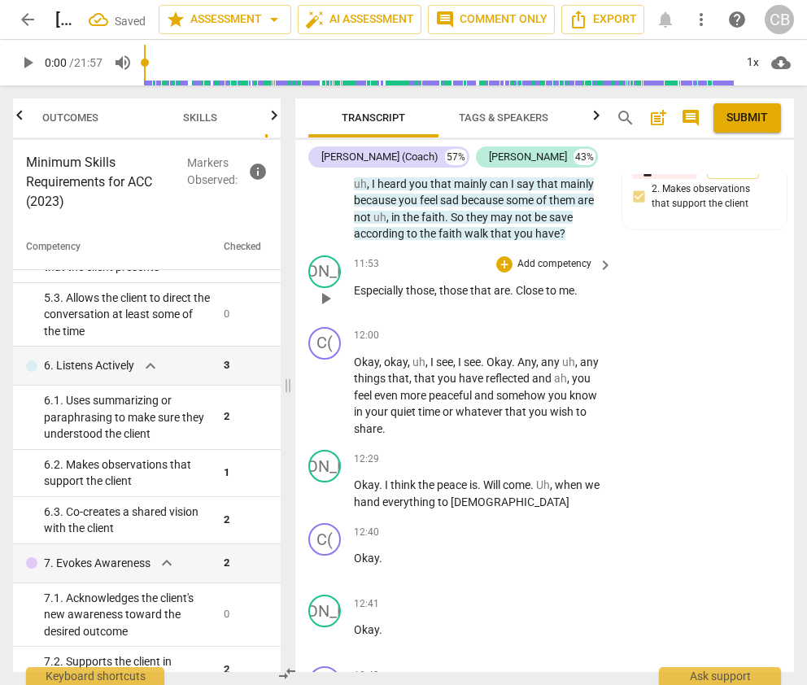
scroll to position [8081, 0]
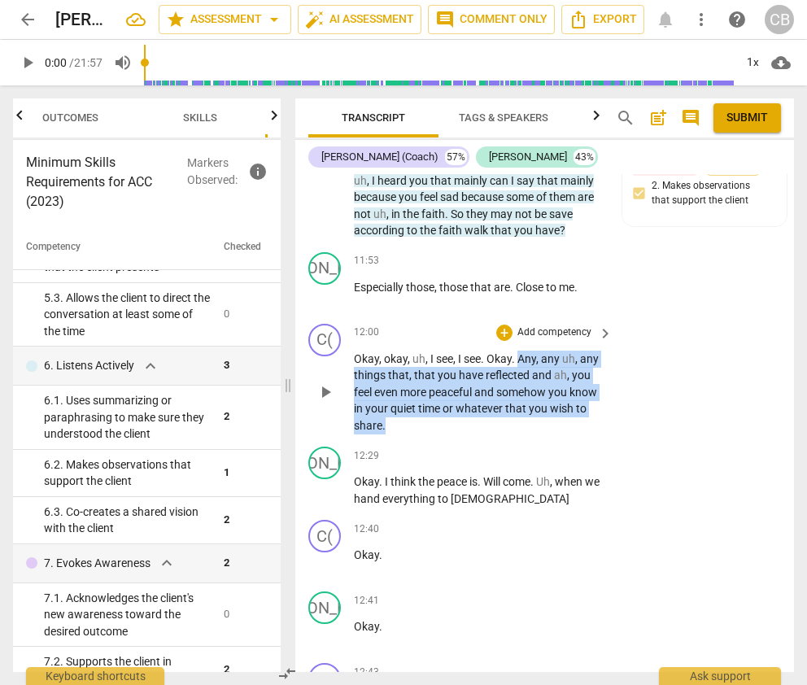
drag, startPoint x: 517, startPoint y: 338, endPoint x: 526, endPoint y: 401, distance: 63.2
click at [526, 402] on p "Okay , okay , uh , I see , I see . Okay . Any , any uh , any things that , that…" at bounding box center [479, 393] width 251 height 84
click at [504, 325] on div "+" at bounding box center [504, 333] width 16 height 16
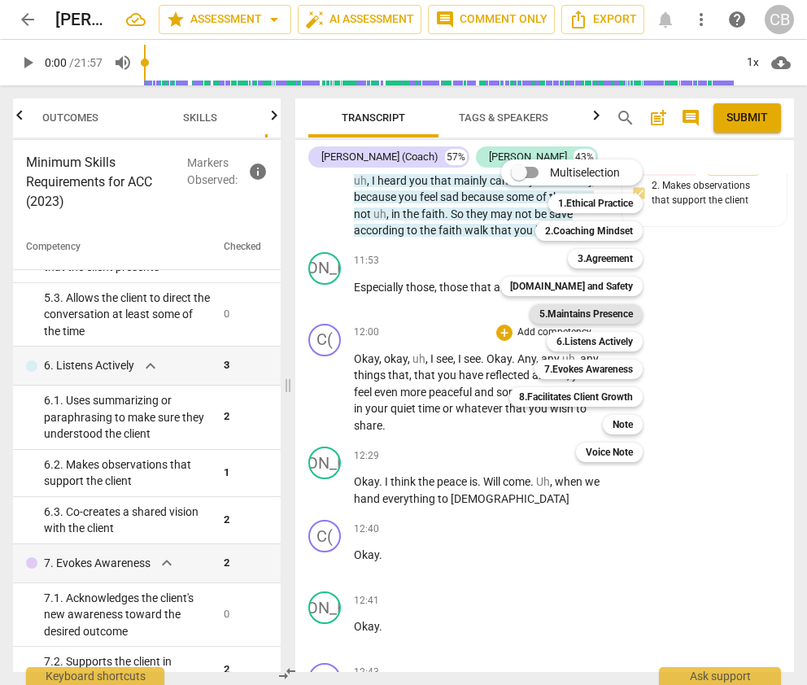
click at [590, 311] on b "5.Maintains Presence" at bounding box center [586, 314] width 94 height 20
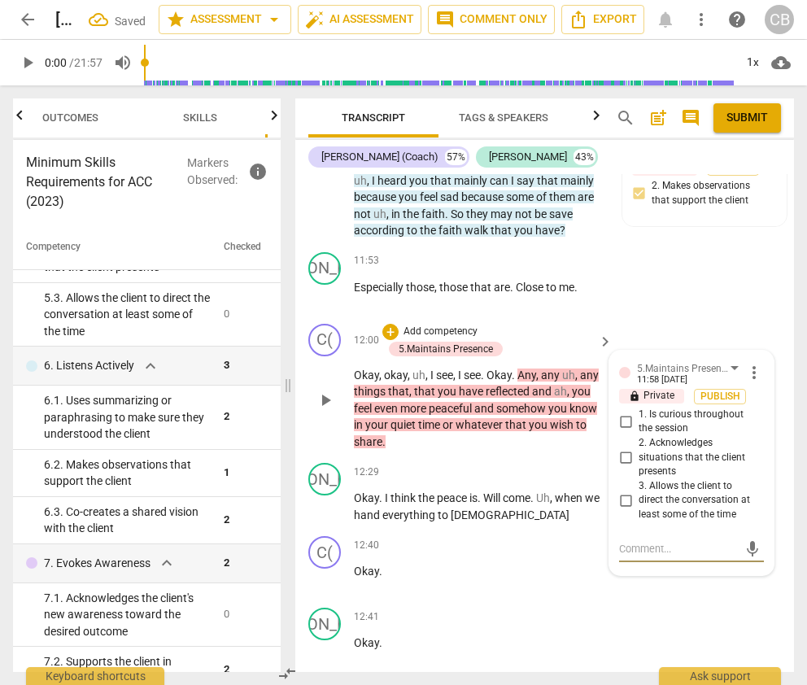
click at [623, 412] on input "1. Is curious throughout the session" at bounding box center [626, 422] width 26 height 20
click at [663, 601] on div "JA play_arrow pause 12:41 + Add competency keyboard_arrow_right Okay ." at bounding box center [544, 637] width 499 height 72
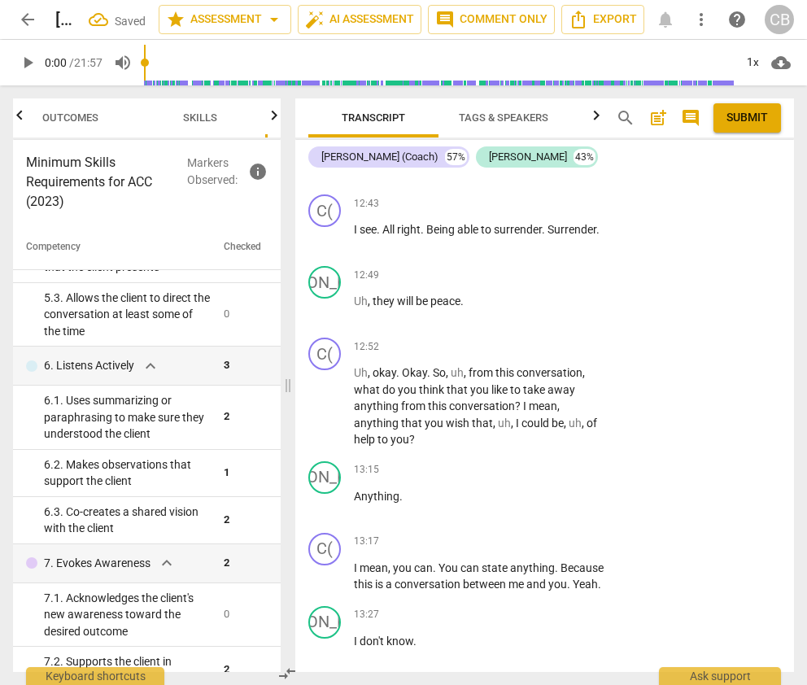
scroll to position [8589, 0]
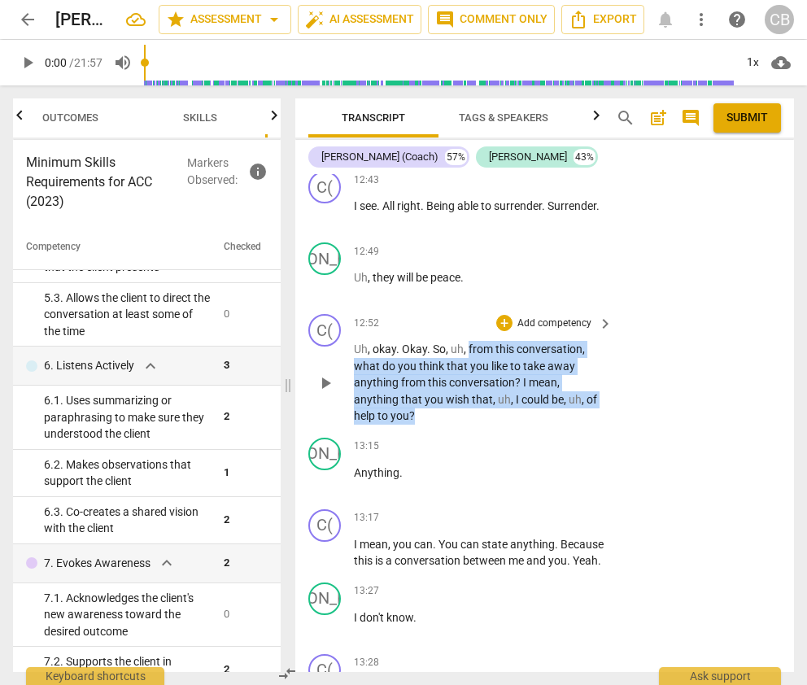
drag, startPoint x: 468, startPoint y: 329, endPoint x: 478, endPoint y: 392, distance: 64.3
click at [478, 392] on p "Uh , okay . Okay . So , uh , from this conversation , what do you think that yo…" at bounding box center [479, 383] width 251 height 84
copy p "from this conversation , what do you think that you like to take away anything …"
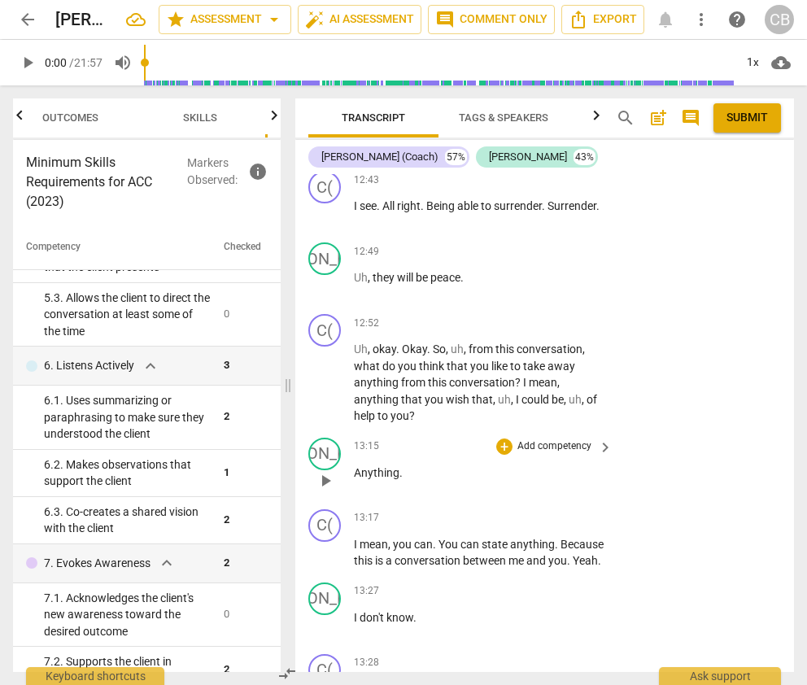
click at [633, 431] on div "JA play_arrow pause 13:15 + Add competency keyboard_arrow_right Anything ." at bounding box center [544, 467] width 499 height 72
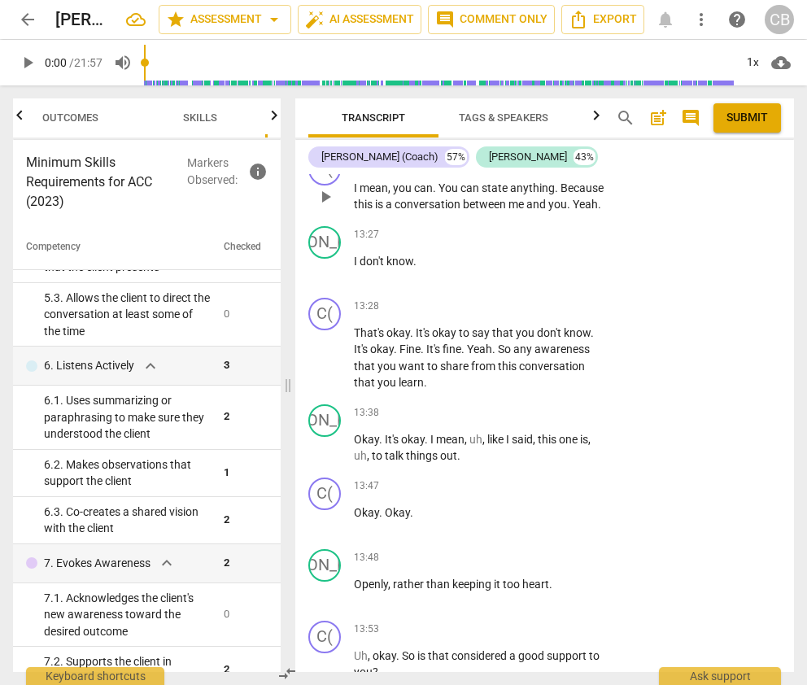
scroll to position [8953, 0]
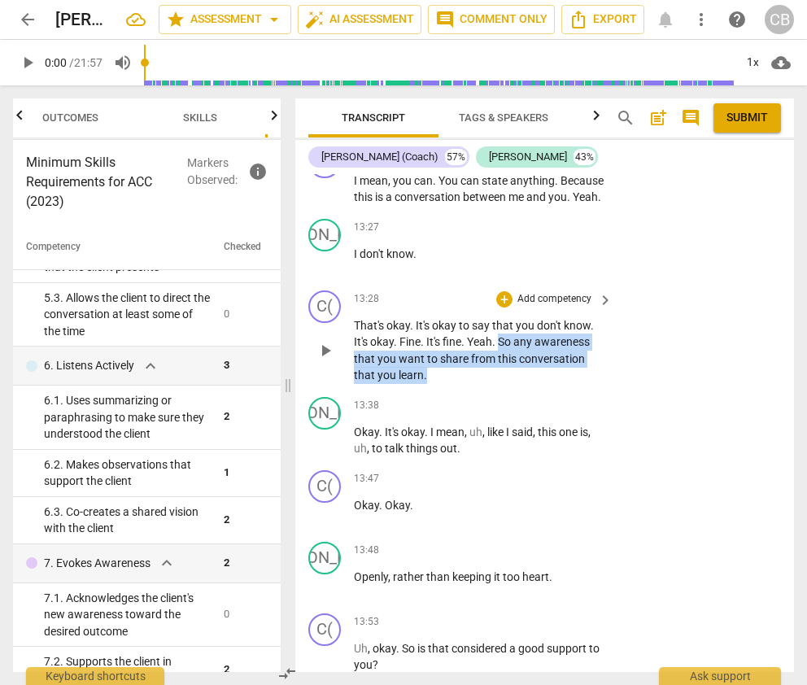
drag, startPoint x: 501, startPoint y: 337, endPoint x: 502, endPoint y: 375, distance: 38.2
click at [502, 375] on p "That's okay . It's okay to say that you don't know . It's okay . Fine . It's fi…" at bounding box center [479, 350] width 251 height 67
click at [504, 291] on div "+" at bounding box center [504, 299] width 16 height 16
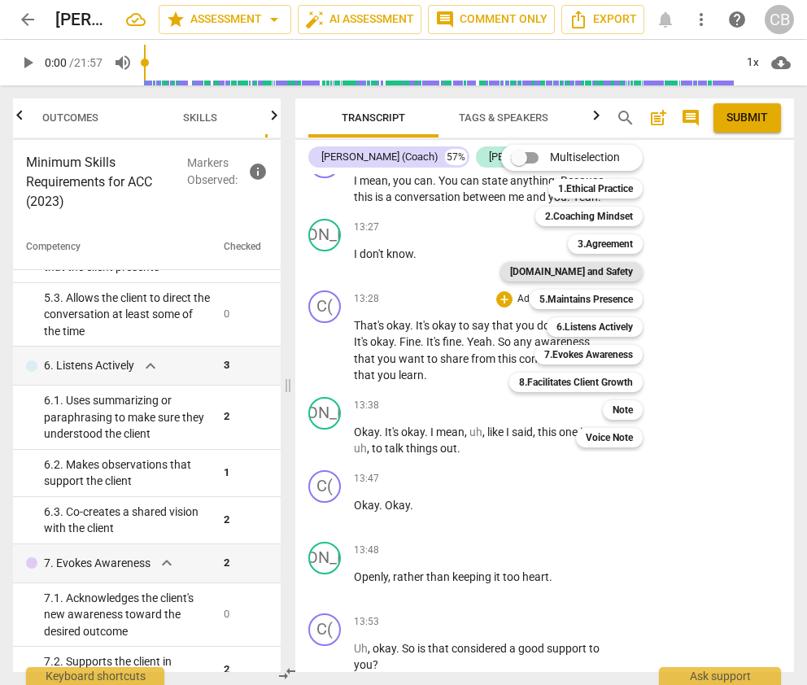
click at [582, 269] on b "[DOMAIN_NAME] and Safety" at bounding box center [571, 272] width 123 height 20
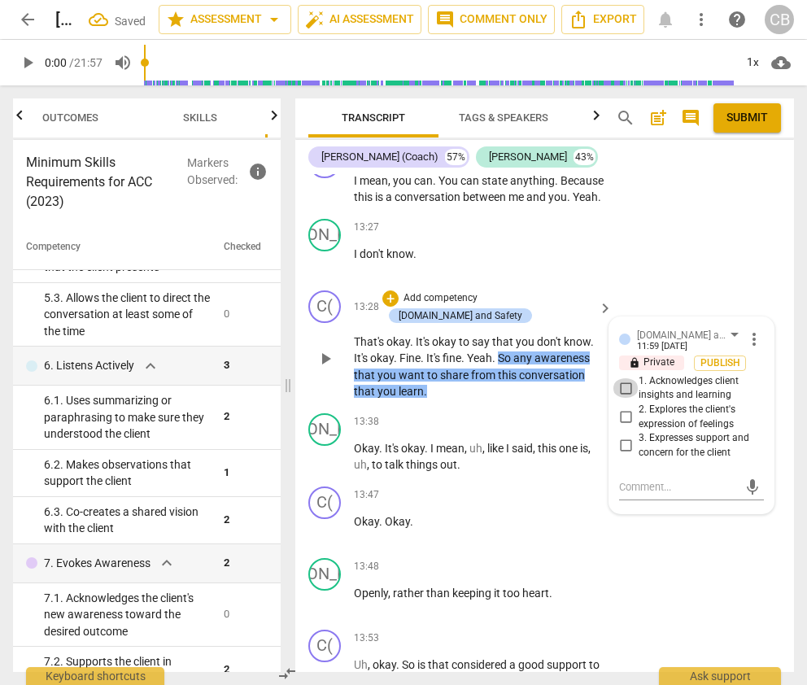
click at [622, 383] on input "1. Acknowledges client insights and learning" at bounding box center [626, 388] width 26 height 20
click at [663, 588] on div "JA play_arrow pause 13:48 + Add competency keyboard_arrow_right Openly , rather…" at bounding box center [544, 588] width 499 height 72
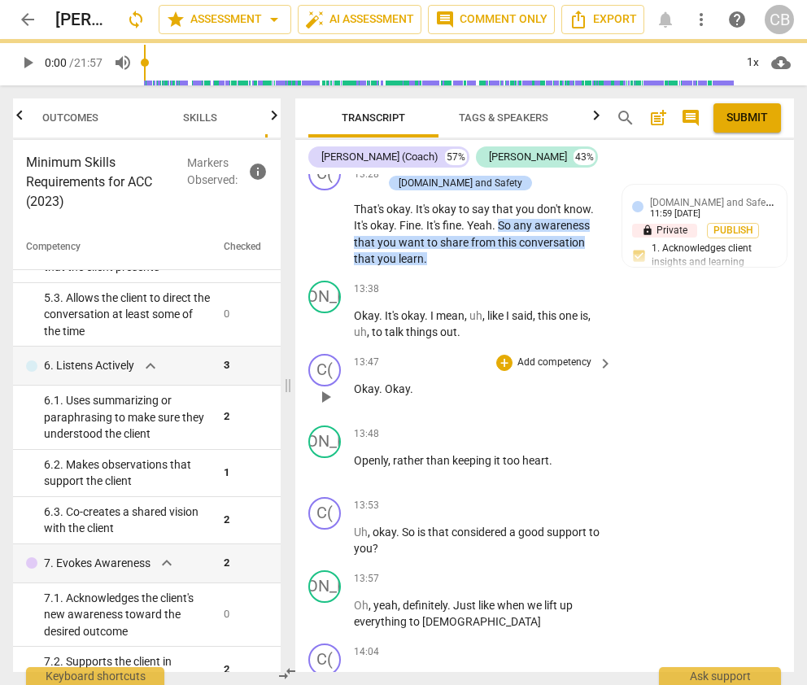
scroll to position [9087, 0]
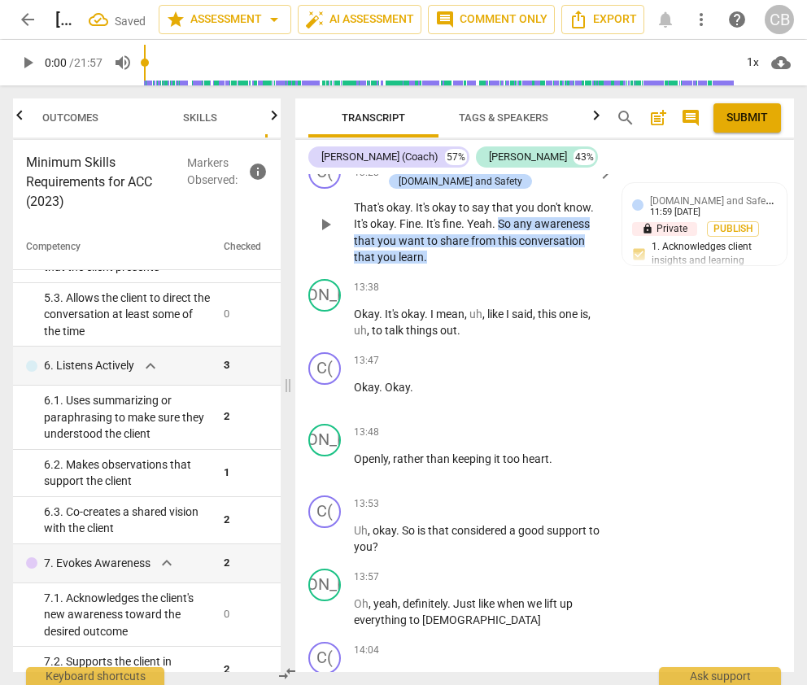
click at [508, 234] on span "this" at bounding box center [508, 240] width 21 height 13
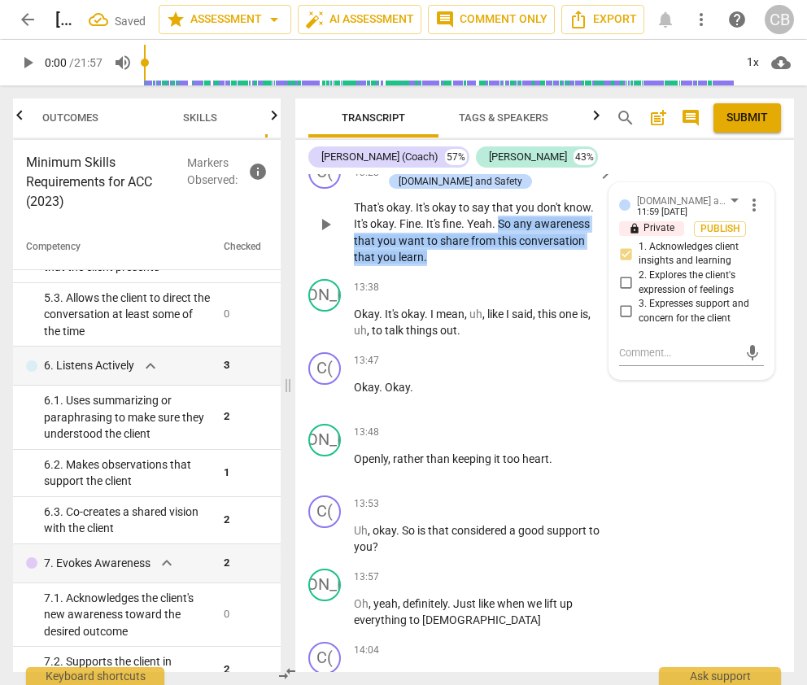
drag, startPoint x: 475, startPoint y: 238, endPoint x: 500, endPoint y: 204, distance: 41.8
click at [500, 204] on p "That's okay . It's okay to say that you don't know . It's okay . Fine . It's fi…" at bounding box center [479, 232] width 251 height 67
copy p "So any awareness that you want to share from this conversation that you learn ."
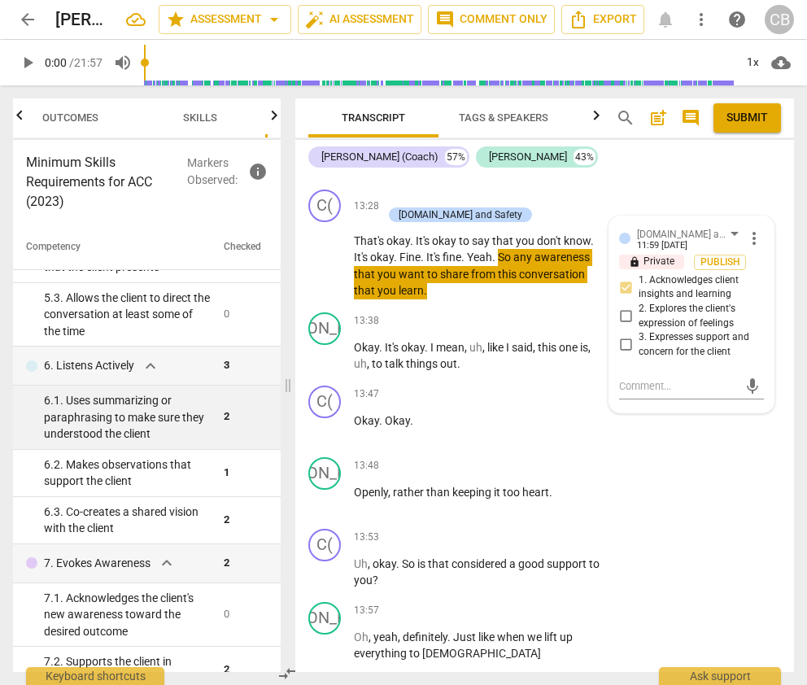
scroll to position [9049, 0]
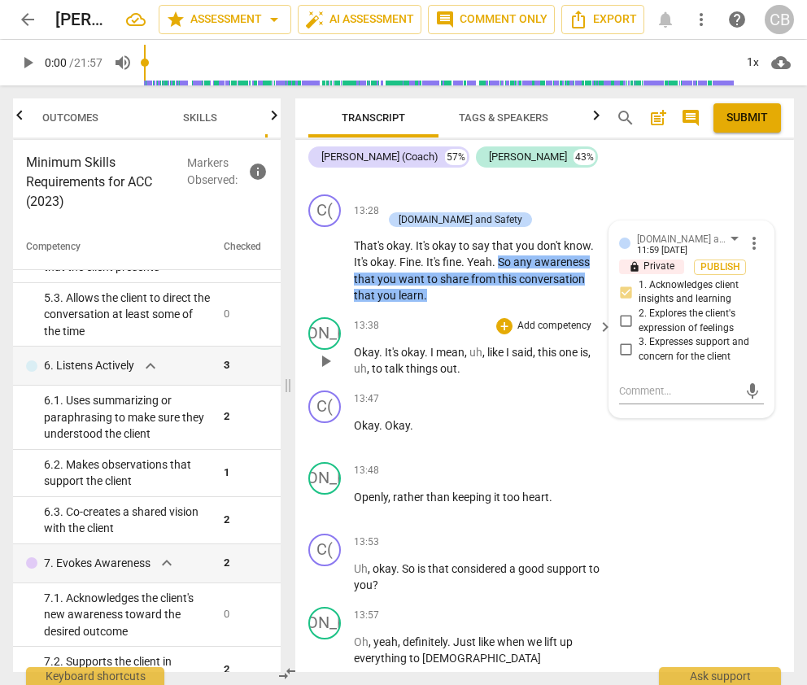
click at [476, 346] on span "uh" at bounding box center [475, 352] width 13 height 13
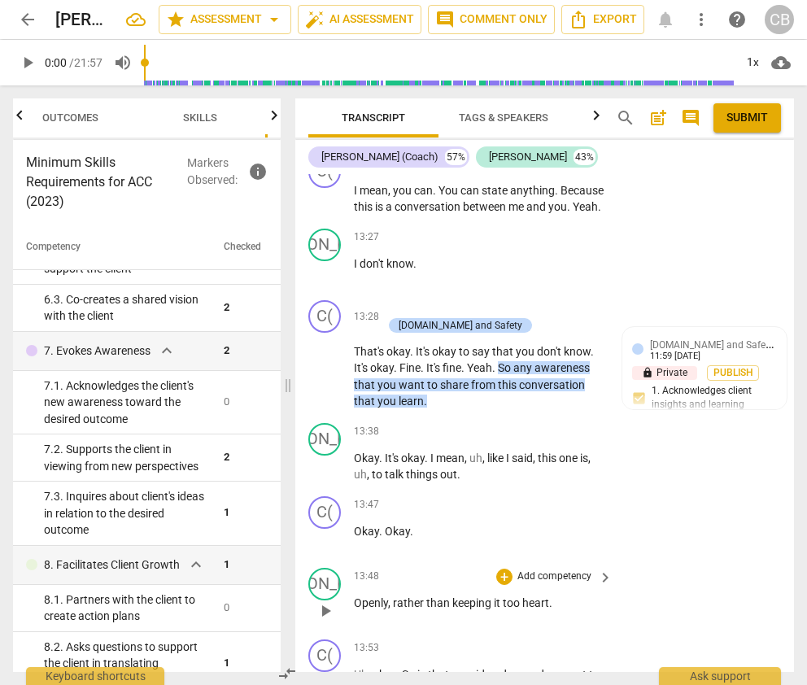
scroll to position [8944, 0]
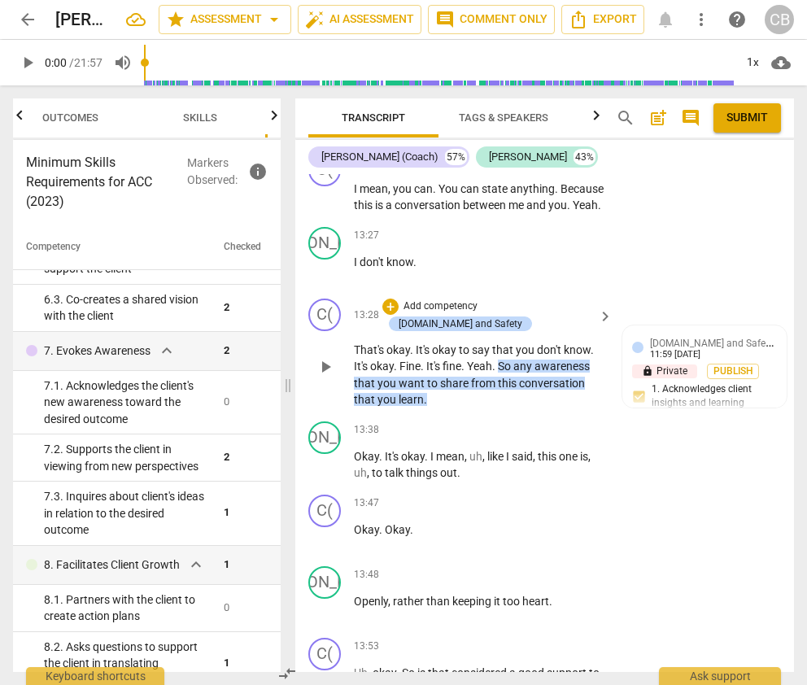
click at [457, 343] on span "okay" at bounding box center [445, 349] width 27 height 13
drag, startPoint x: 355, startPoint y: 329, endPoint x: 596, endPoint y: 328, distance: 241.6
click at [596, 342] on p "That's okay . It's okay to say that you don't know . It's okay . Fine . It's fi…" at bounding box center [479, 375] width 251 height 67
click at [399, 302] on div "+" at bounding box center [390, 307] width 16 height 16
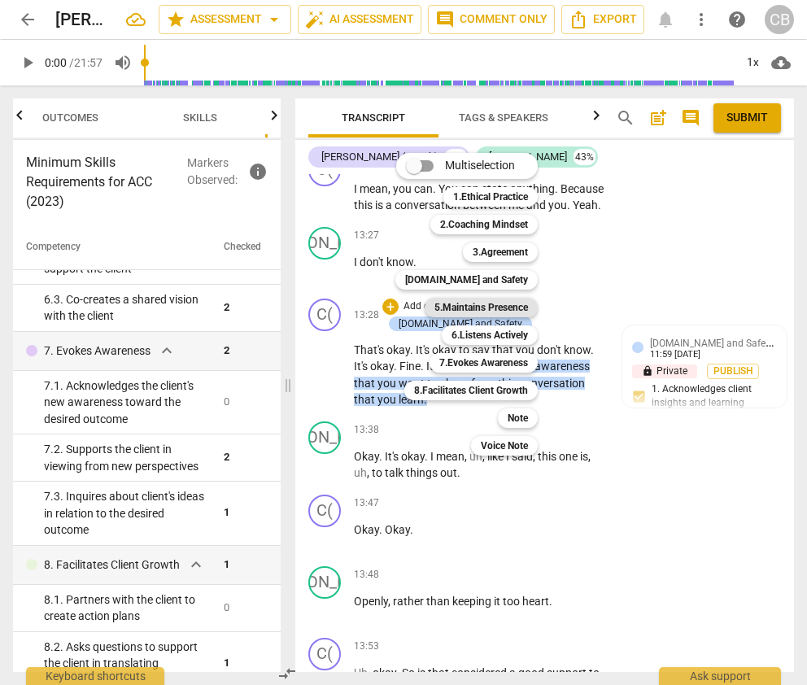
click at [489, 303] on b "5.Maintains Presence" at bounding box center [481, 308] width 94 height 20
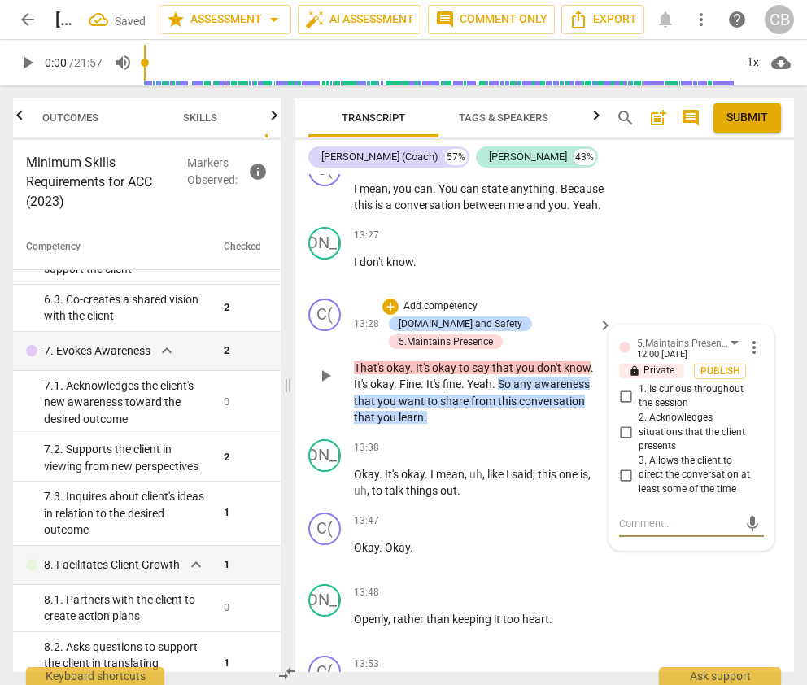
click at [623, 471] on input "3. Allows the client to direct the conversation at least some of the time" at bounding box center [626, 475] width 26 height 20
click at [663, 591] on div "JA play_arrow pause 13:48 + Add competency keyboard_arrow_right Openly , rather…" at bounding box center [544, 614] width 499 height 72
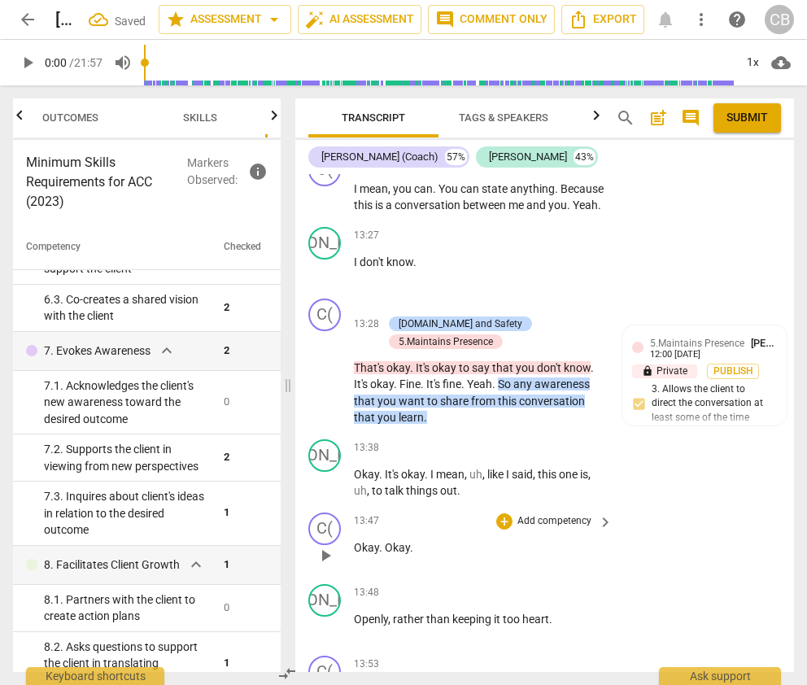
click at [663, 506] on div "C( play_arrow pause 13:47 + Add competency keyboard_arrow_right Okay . Okay ." at bounding box center [544, 542] width 499 height 72
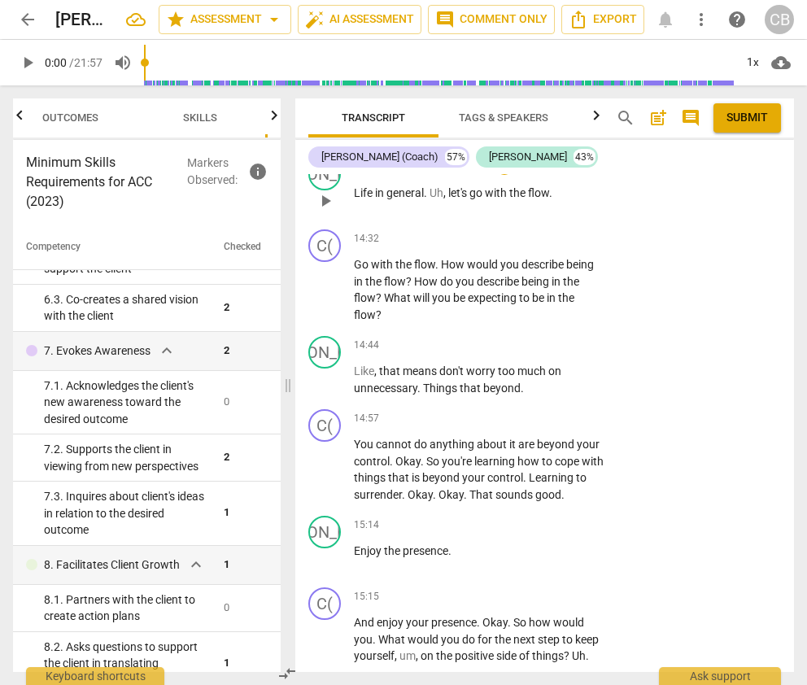
scroll to position [9712, 0]
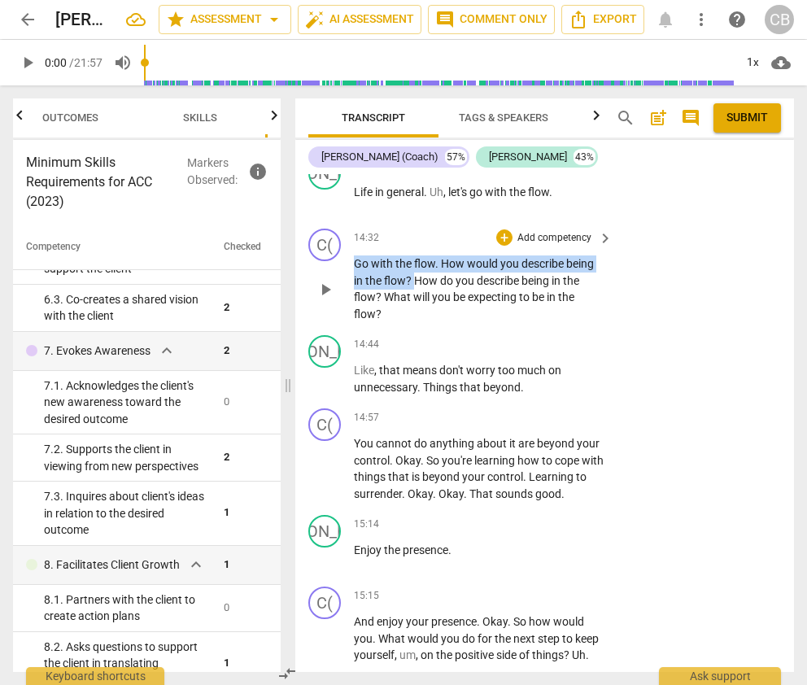
drag, startPoint x: 355, startPoint y: 241, endPoint x: 417, endPoint y: 255, distance: 63.4
click at [417, 255] on p "Go with the flow . How would you describe being in the flow ? How do you descri…" at bounding box center [479, 288] width 251 height 67
click at [502, 229] on div "+" at bounding box center [504, 237] width 16 height 16
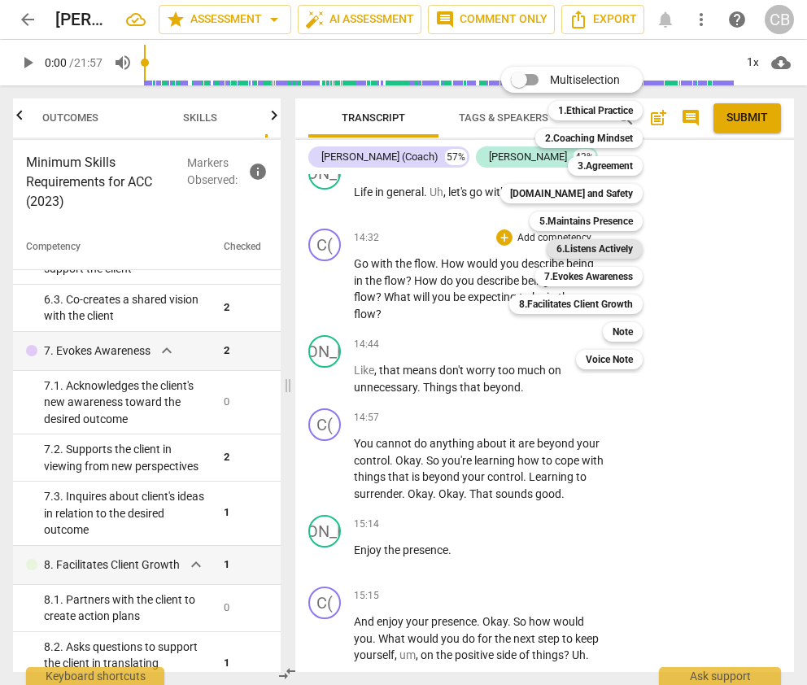
click at [600, 246] on b "6.Listens Actively" at bounding box center [594, 249] width 76 height 20
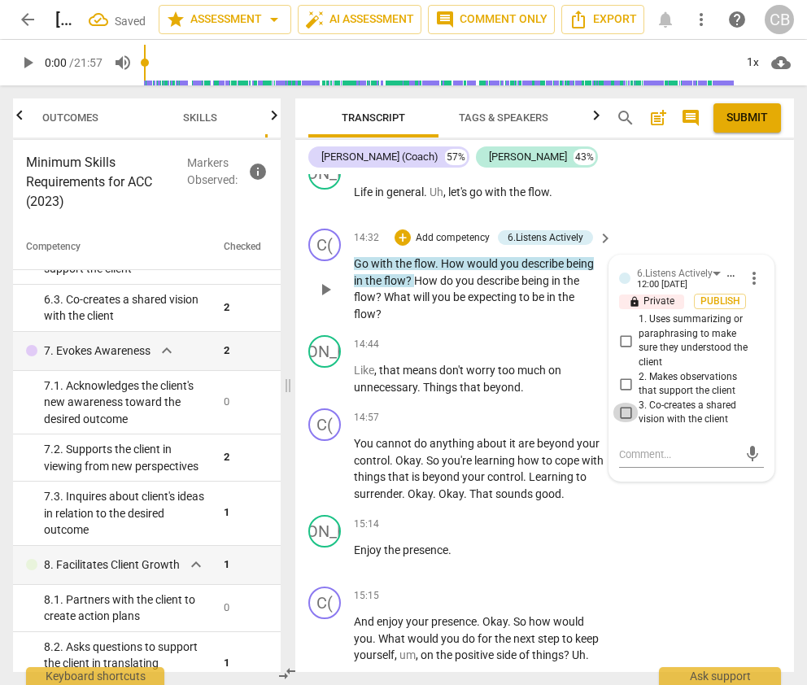
click at [622, 403] on input "3. Co-creates a shared vision with the client" at bounding box center [626, 413] width 26 height 20
click at [635, 447] on textarea at bounding box center [678, 454] width 119 height 15
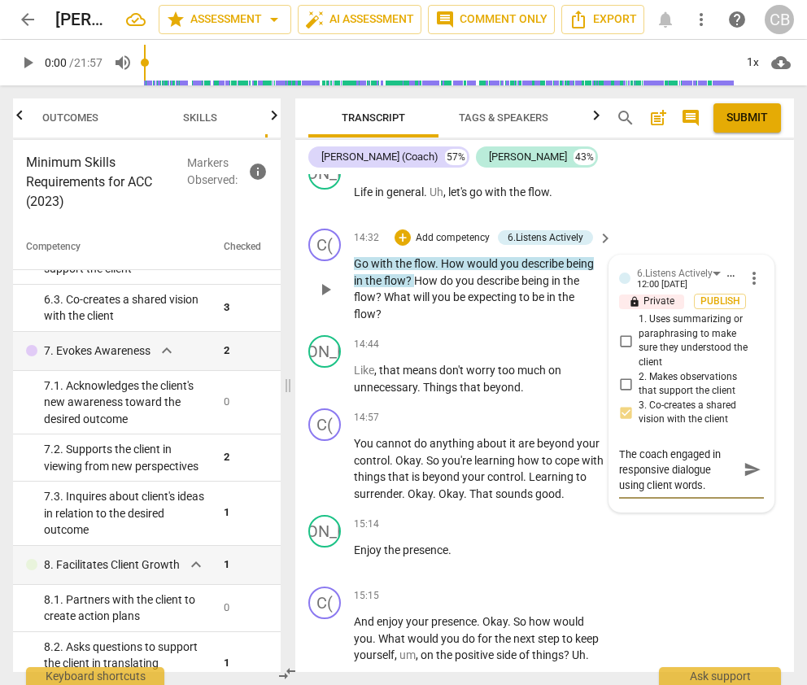
click at [663, 461] on span "send" at bounding box center [753, 470] width 18 height 18
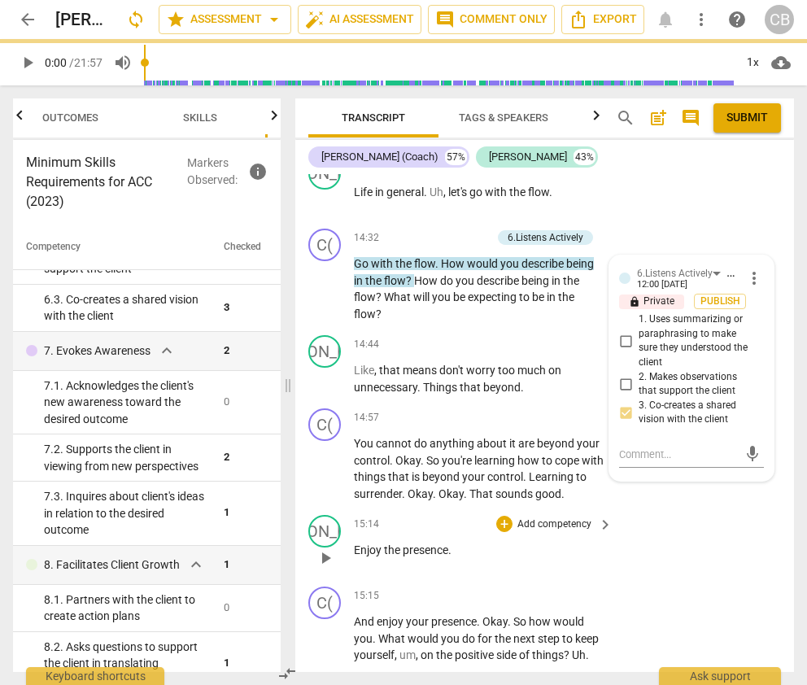
click at [663, 531] on div "JA play_arrow pause 15:14 + Add competency keyboard_arrow_right Enjoy the prese…" at bounding box center [544, 544] width 499 height 72
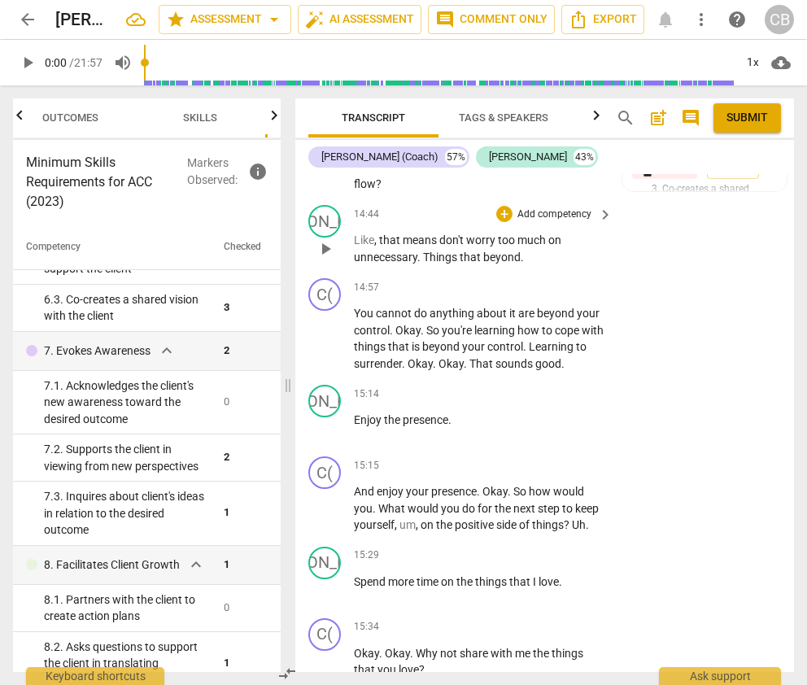
scroll to position [9850, 0]
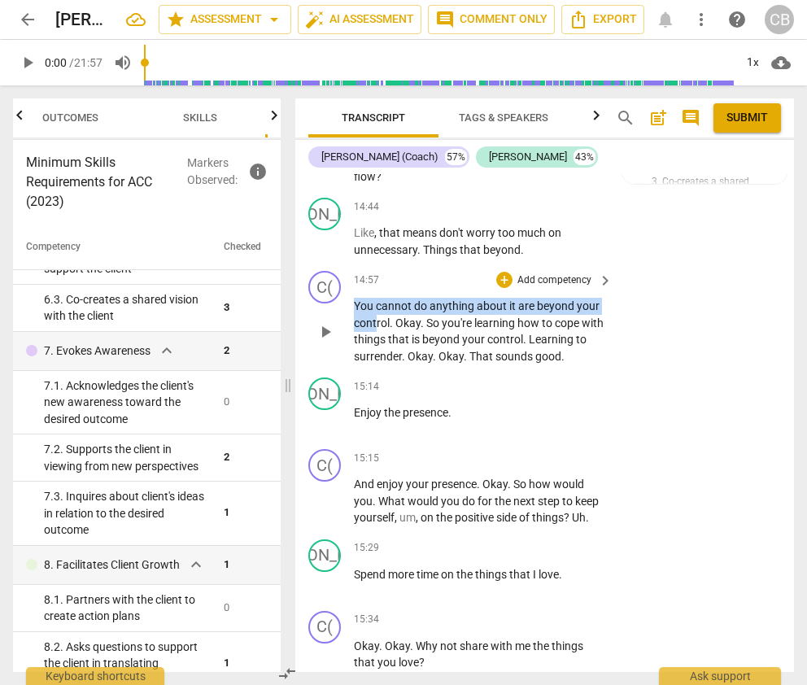
drag, startPoint x: 356, startPoint y: 285, endPoint x: 377, endPoint y: 296, distance: 24.7
click at [377, 298] on p "You cannot do anything about it are beyond your control . Okay . So you're lear…" at bounding box center [479, 331] width 251 height 67
click at [487, 333] on span "your" at bounding box center [474, 339] width 25 height 13
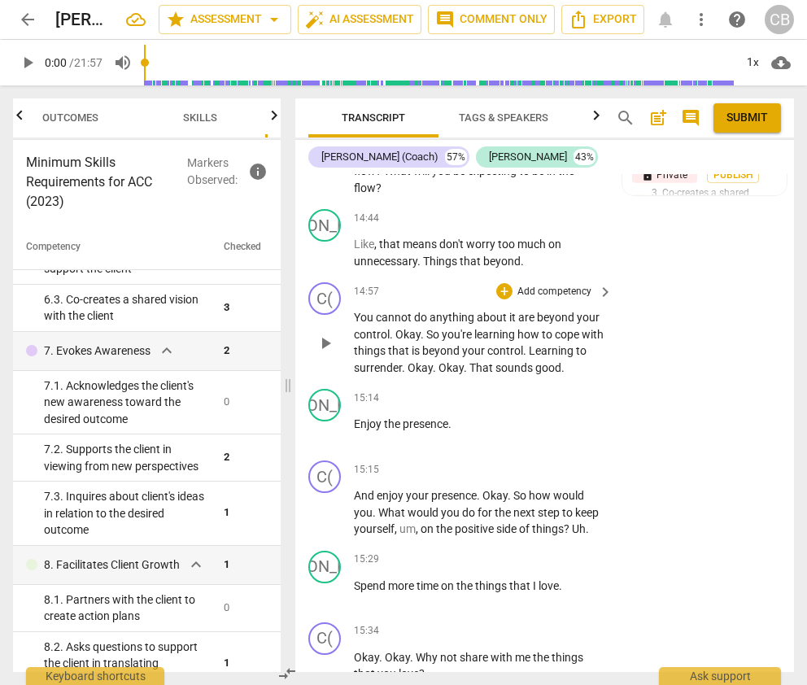
scroll to position [9838, 0]
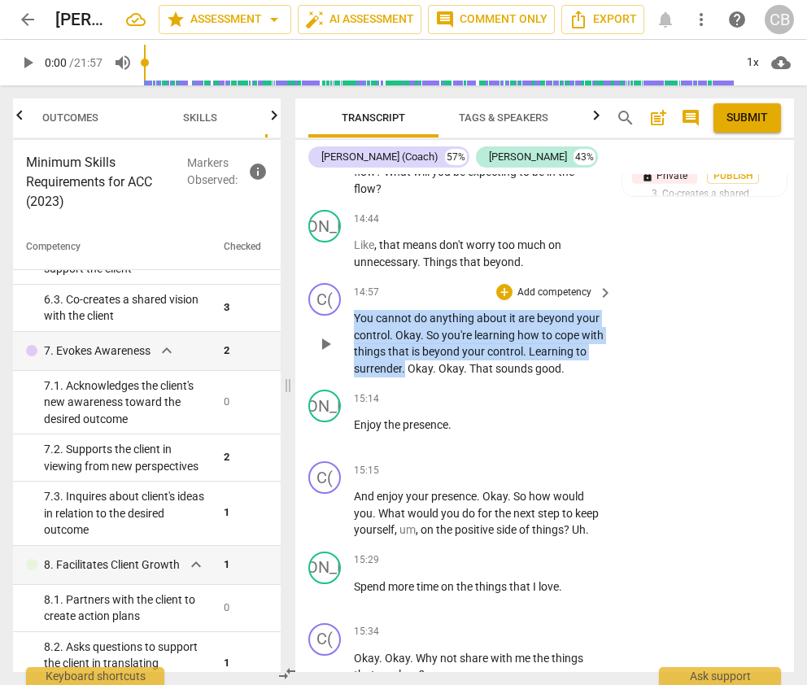
drag, startPoint x: 356, startPoint y: 298, endPoint x: 419, endPoint y: 352, distance: 83.6
click at [419, 352] on p "You cannot do anything about it are beyond your control . Okay . So you're lear…" at bounding box center [479, 343] width 251 height 67
click at [505, 284] on div "+" at bounding box center [504, 292] width 16 height 16
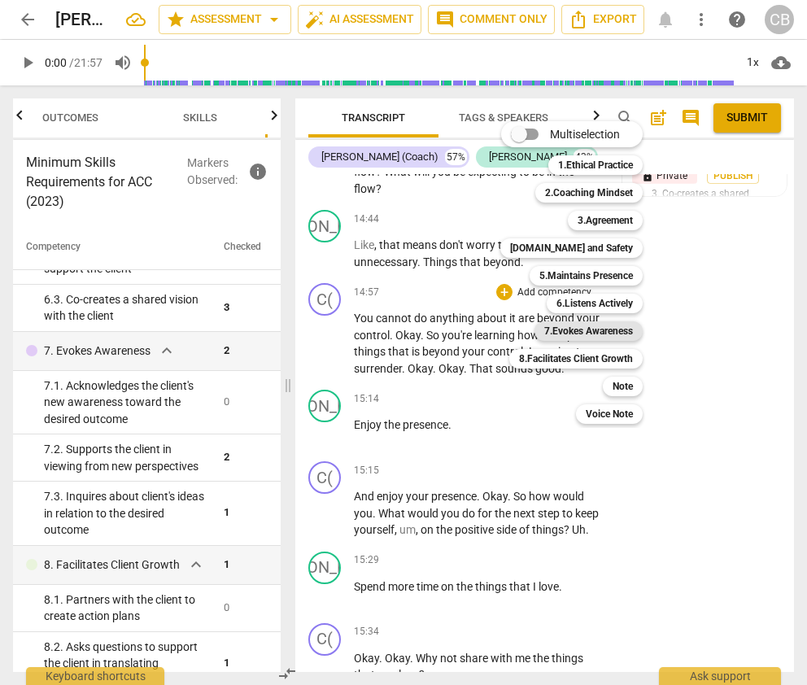
click at [590, 330] on b "7.Evokes Awareness" at bounding box center [588, 331] width 89 height 20
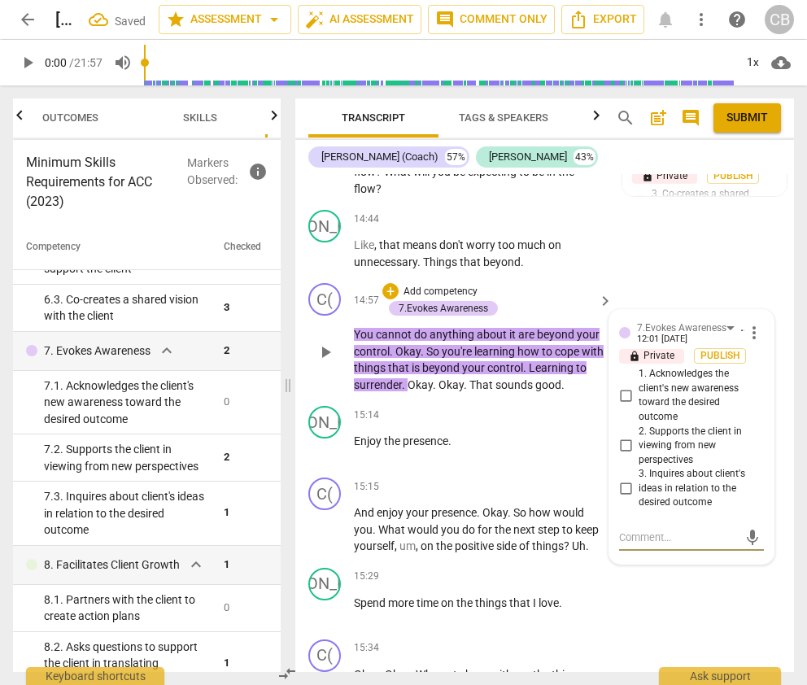
click at [625, 386] on input "1. Acknowledges the client's new awareness toward the desired outcome" at bounding box center [626, 396] width 26 height 20
click at [663, 580] on div "JA play_arrow pause 15:29 + Add competency keyboard_arrow_right Spend more time…" at bounding box center [544, 597] width 499 height 72
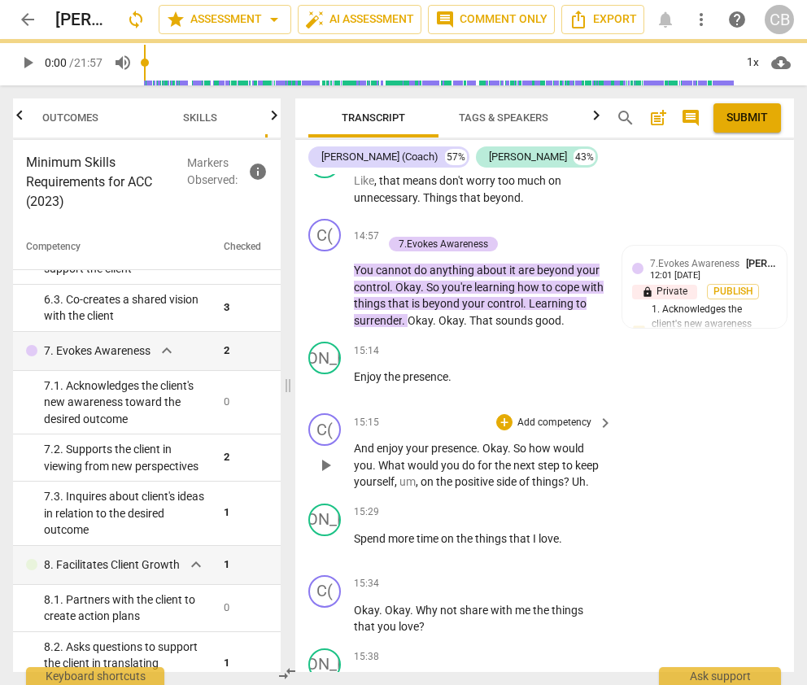
scroll to position [10005, 0]
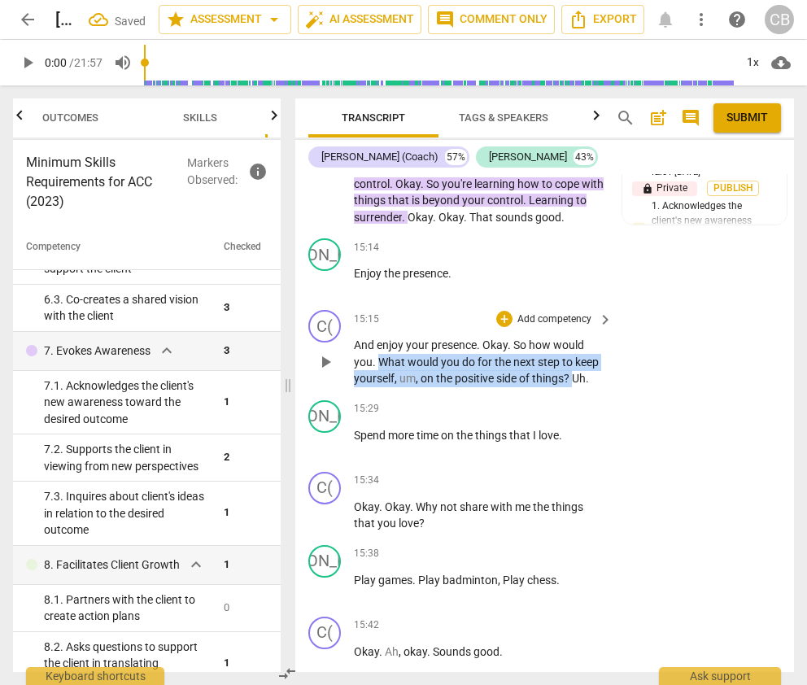
drag, startPoint x: 382, startPoint y: 343, endPoint x: 574, endPoint y: 354, distance: 192.3
click at [574, 354] on p "And enjoy your presence . Okay . So how would you . What would you do for the n…" at bounding box center [479, 362] width 251 height 50
click at [499, 311] on div "+" at bounding box center [504, 319] width 16 height 16
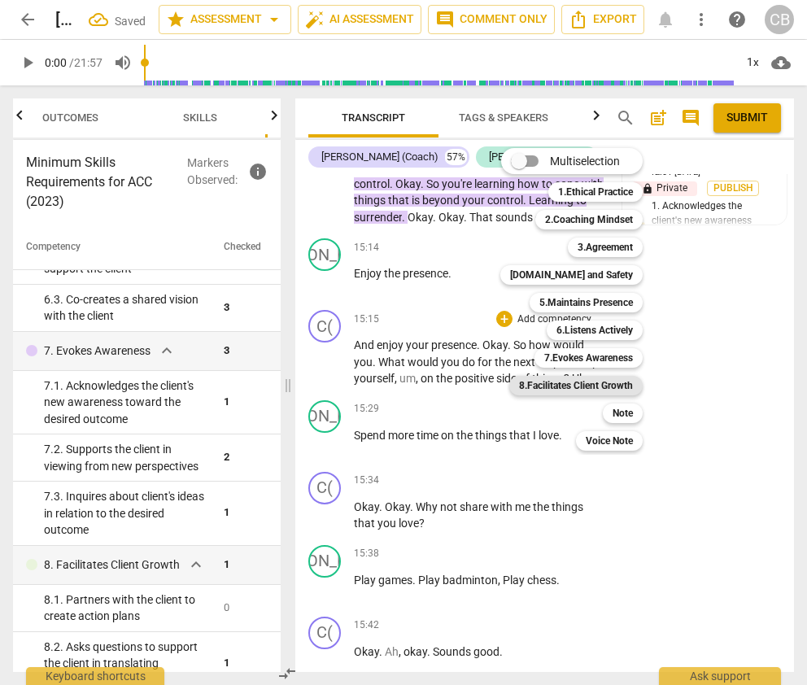
click at [604, 383] on b "8.Facilitates Client Growth" at bounding box center [576, 386] width 114 height 20
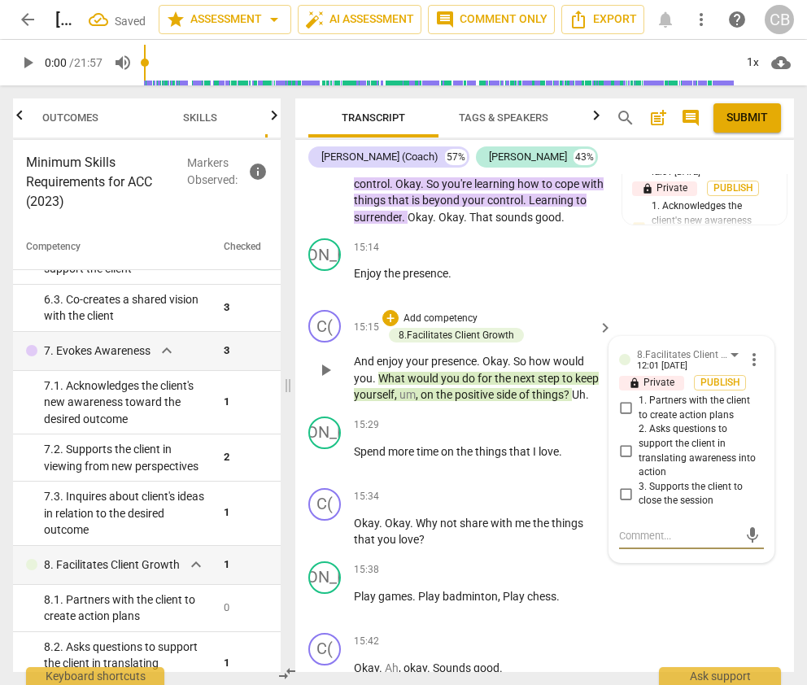
click at [624, 399] on input "1. Partners with the client to create action plans" at bounding box center [626, 409] width 26 height 20
click at [663, 571] on div "JA play_arrow pause 15:38 + Add competency keyboard_arrow_right Play games . Pl…" at bounding box center [544, 591] width 499 height 72
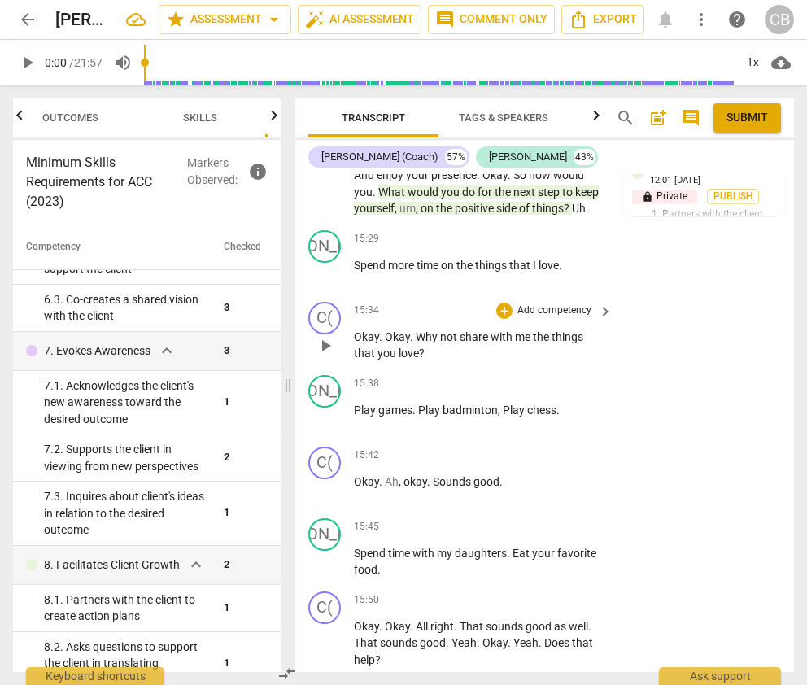
scroll to position [10194, 0]
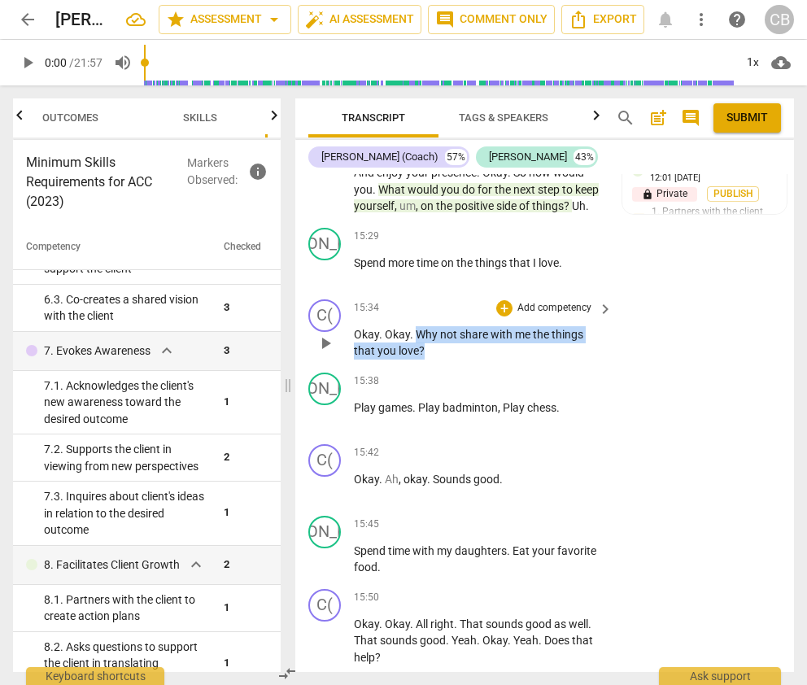
drag, startPoint x: 417, startPoint y: 315, endPoint x: 426, endPoint y: 333, distance: 20.4
click at [426, 333] on p "Okay . Okay . Why not share with me the things that you love ?" at bounding box center [479, 342] width 251 height 33
click at [504, 300] on div "+" at bounding box center [504, 308] width 16 height 16
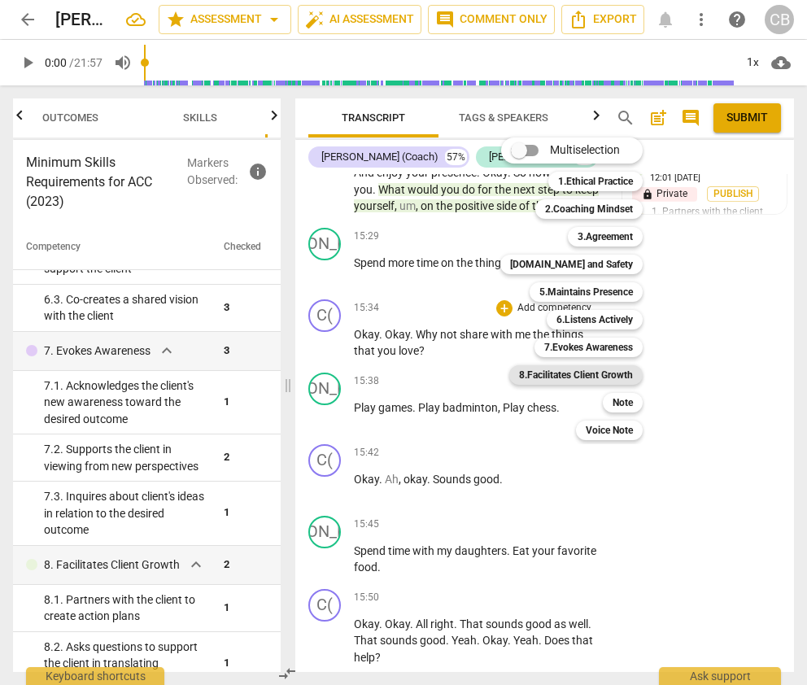
click at [605, 371] on b "8.Facilitates Client Growth" at bounding box center [576, 375] width 114 height 20
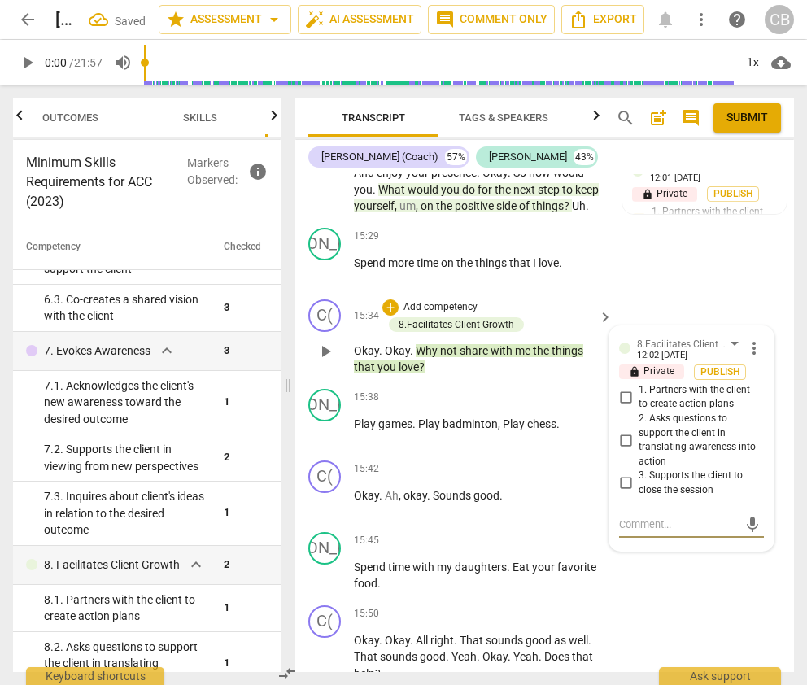
click at [622, 387] on input "1. Partners with the client to create action plans" at bounding box center [626, 397] width 26 height 20
click at [640, 517] on textarea at bounding box center [678, 524] width 119 height 15
click at [663, 517] on textarea "Great follow-up question to clarify action steps using" at bounding box center [678, 532] width 119 height 31
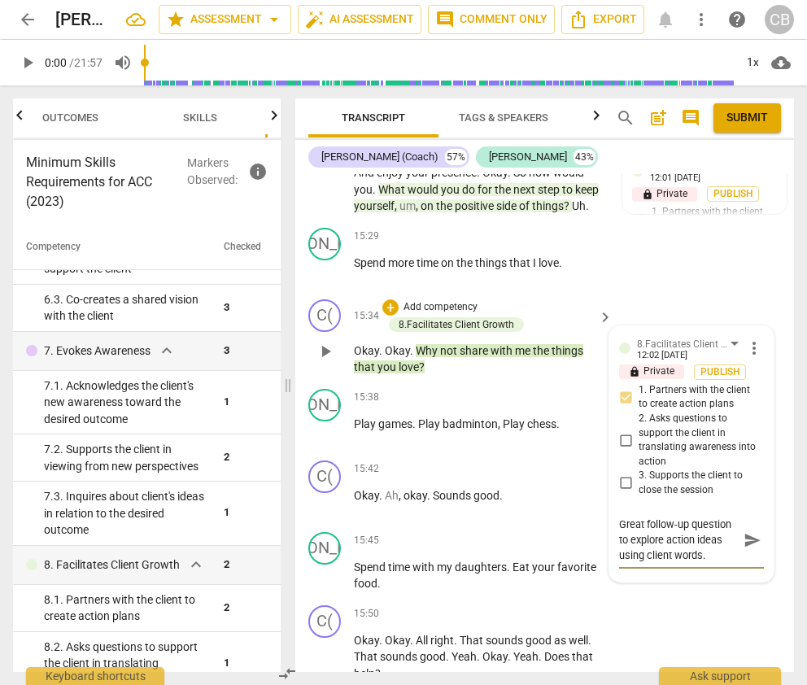
click at [663, 530] on span "send" at bounding box center [752, 540] width 24 height 20
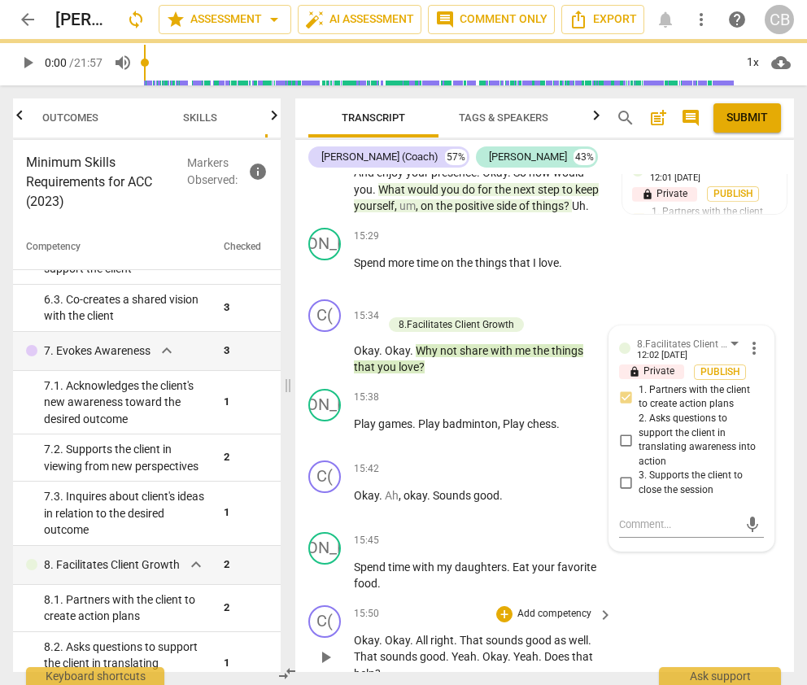
click at [663, 605] on div "C( play_arrow pause 15:50 + Add competency keyboard_arrow_right Okay . Okay . A…" at bounding box center [544, 644] width 499 height 90
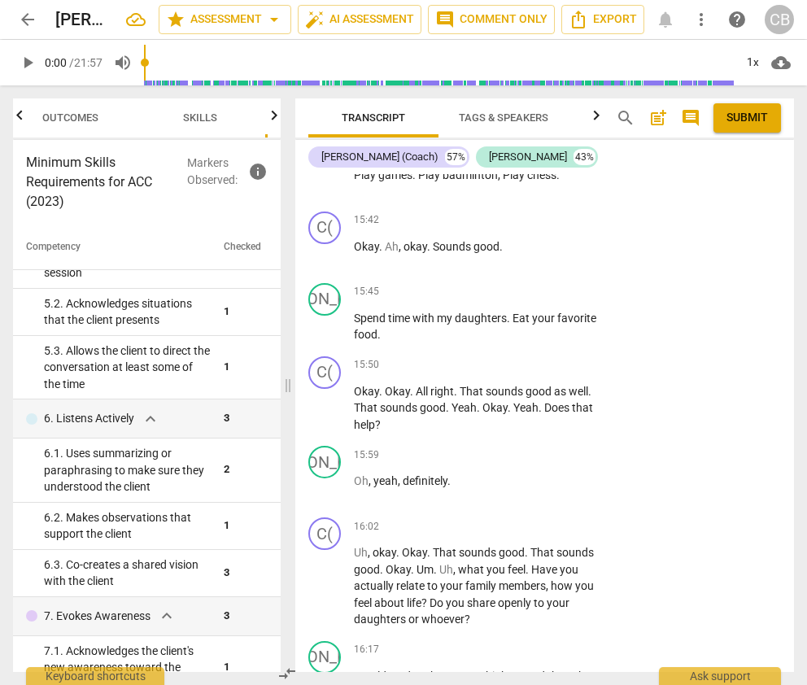
scroll to position [737, 0]
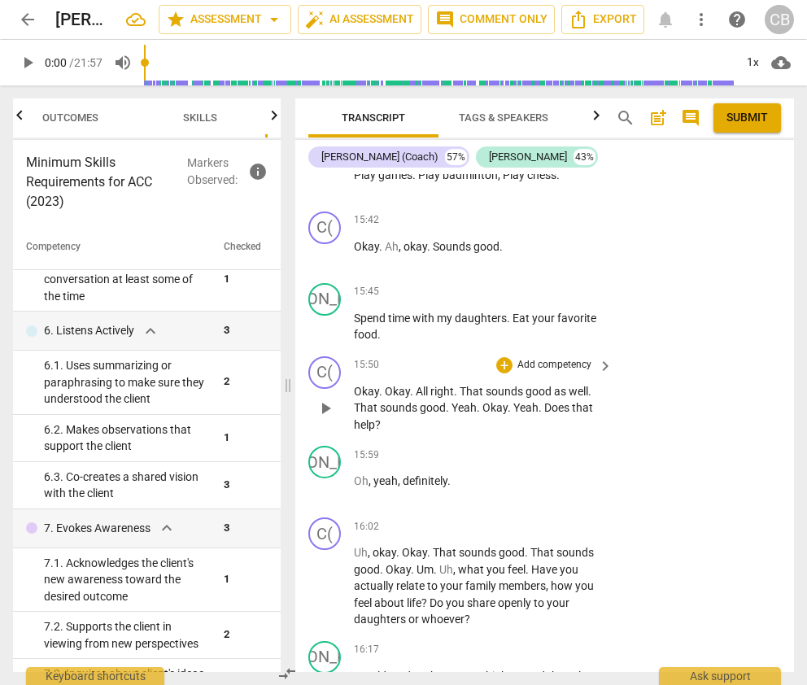
click at [544, 401] on span "Does" at bounding box center [558, 407] width 28 height 13
click at [363, 401] on span "That" at bounding box center [367, 407] width 26 height 13
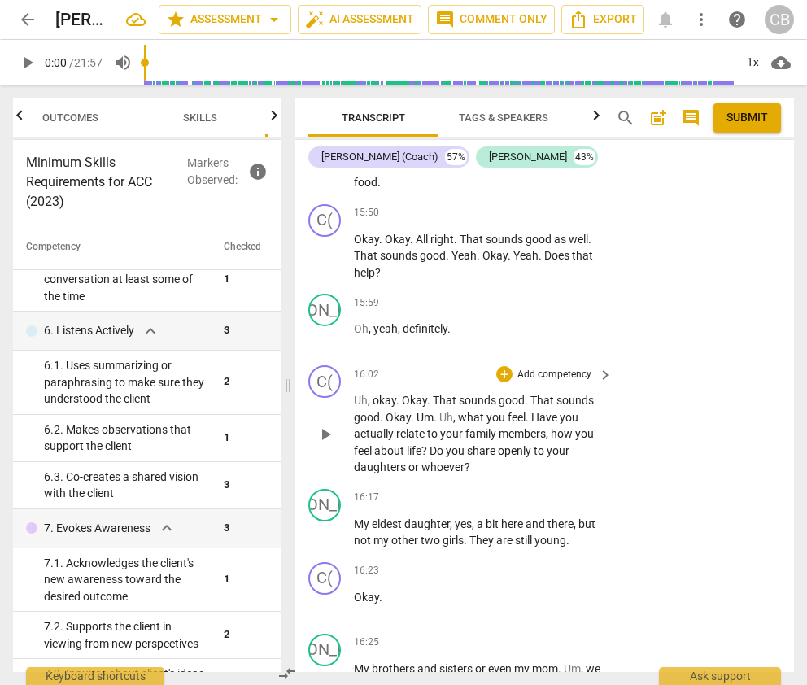
scroll to position [10596, 0]
click at [475, 426] on span "family" at bounding box center [481, 432] width 33 height 13
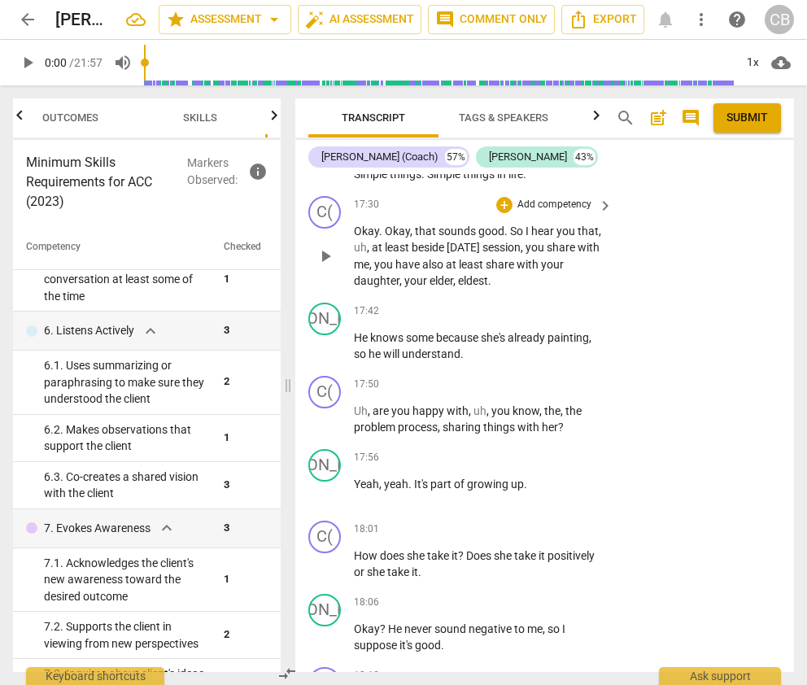
scroll to position [11934, 0]
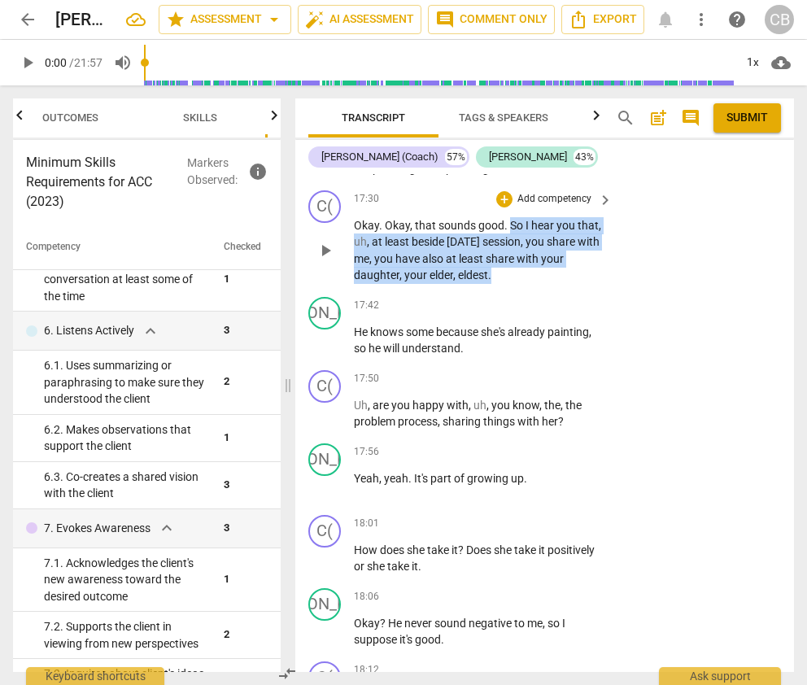
drag, startPoint x: 508, startPoint y: 205, endPoint x: 511, endPoint y: 260, distance: 55.4
click at [511, 260] on p "Okay . Okay , that sounds good . So I hear you that , uh , at least beside toda…" at bounding box center [479, 250] width 251 height 67
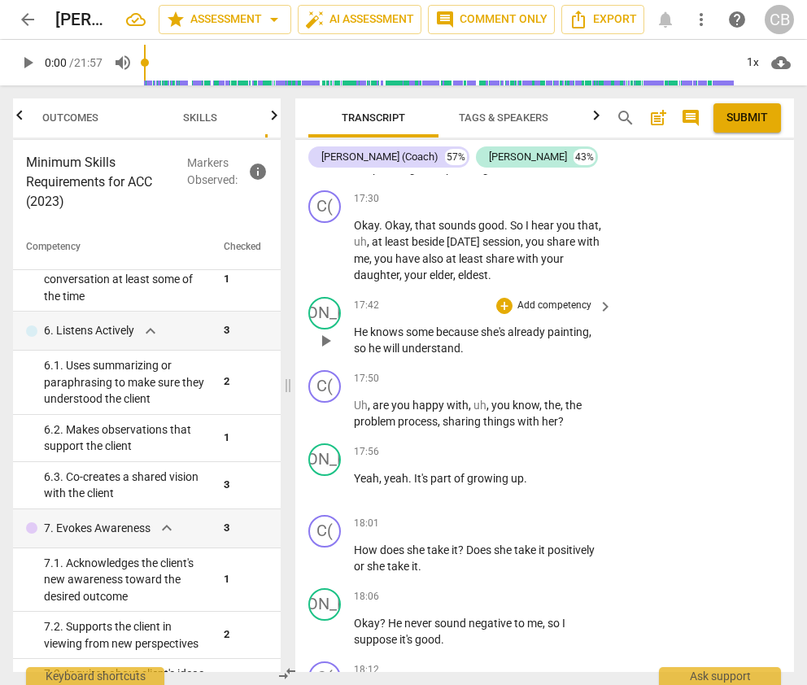
click at [660, 308] on div "JA play_arrow pause 17:42 + Add competency keyboard_arrow_right He knows some b…" at bounding box center [544, 326] width 499 height 73
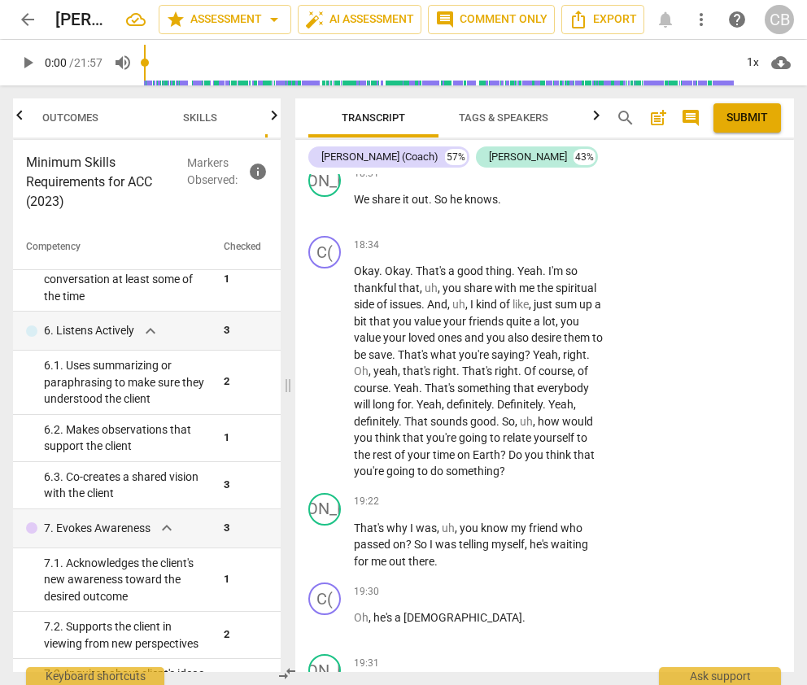
scroll to position [12809, 0]
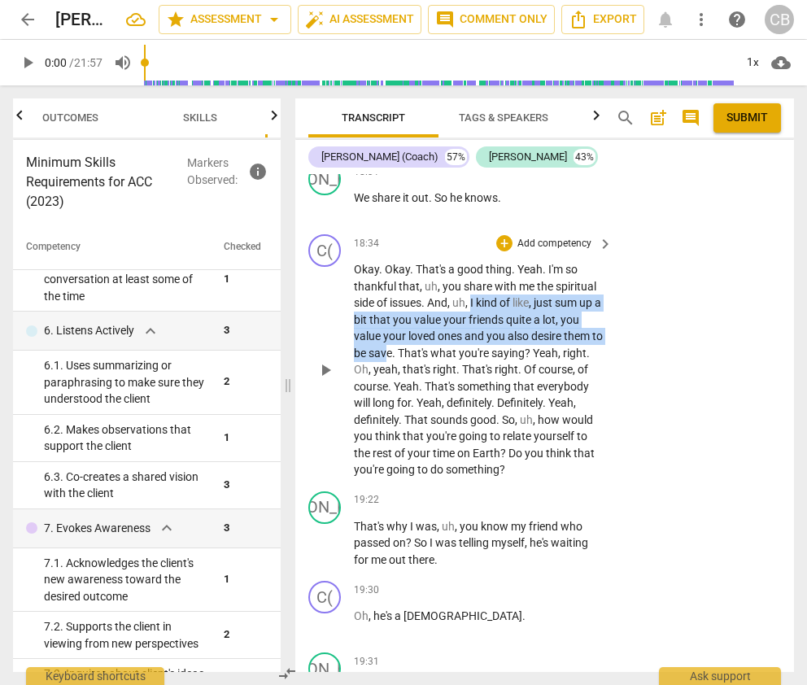
drag, startPoint x: 473, startPoint y: 281, endPoint x: 402, endPoint y: 338, distance: 92.0
click at [402, 338] on p "Okay . Okay . That's a good thing . Yeah . I'm so thankful that , uh , you shar…" at bounding box center [479, 369] width 251 height 217
click at [533, 347] on span "?" at bounding box center [529, 353] width 8 height 13
click at [500, 235] on div "+" at bounding box center [504, 243] width 16 height 16
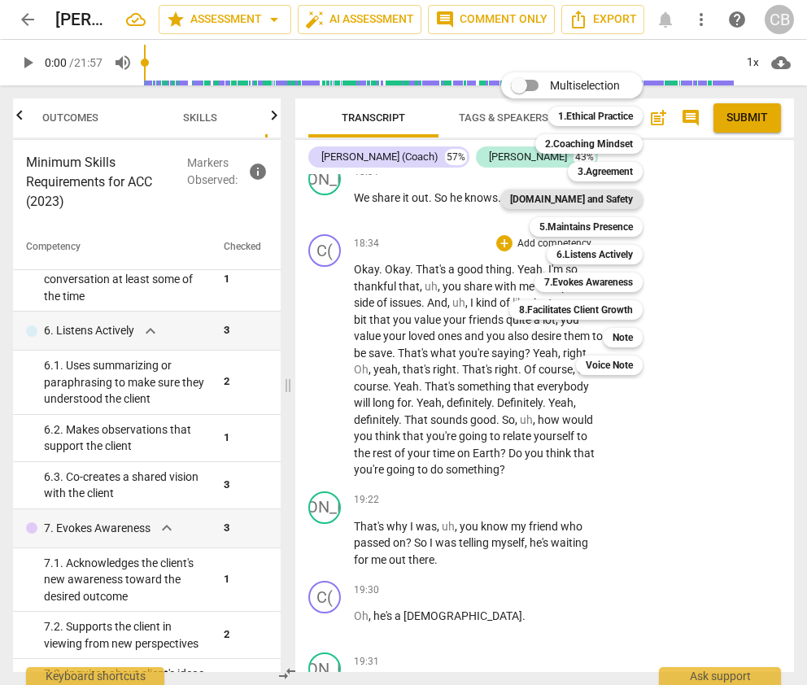
click at [604, 194] on b "[DOMAIN_NAME] and Safety" at bounding box center [571, 200] width 123 height 20
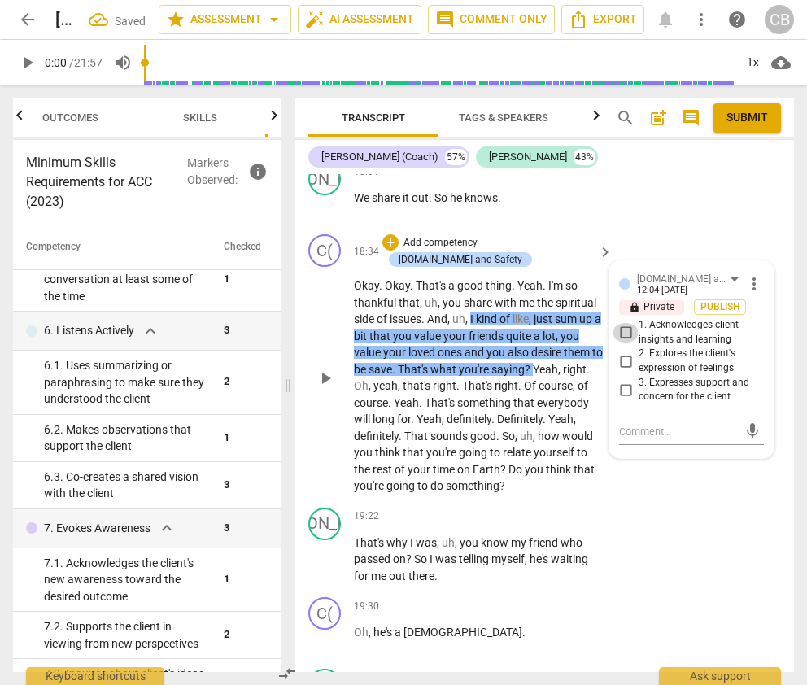
click at [622, 323] on input "1. Acknowledges client insights and learning" at bounding box center [626, 333] width 26 height 20
click at [663, 507] on div "JA play_arrow pause 19:22 + Add competency keyboard_arrow_right That's why I wa…" at bounding box center [544, 546] width 499 height 90
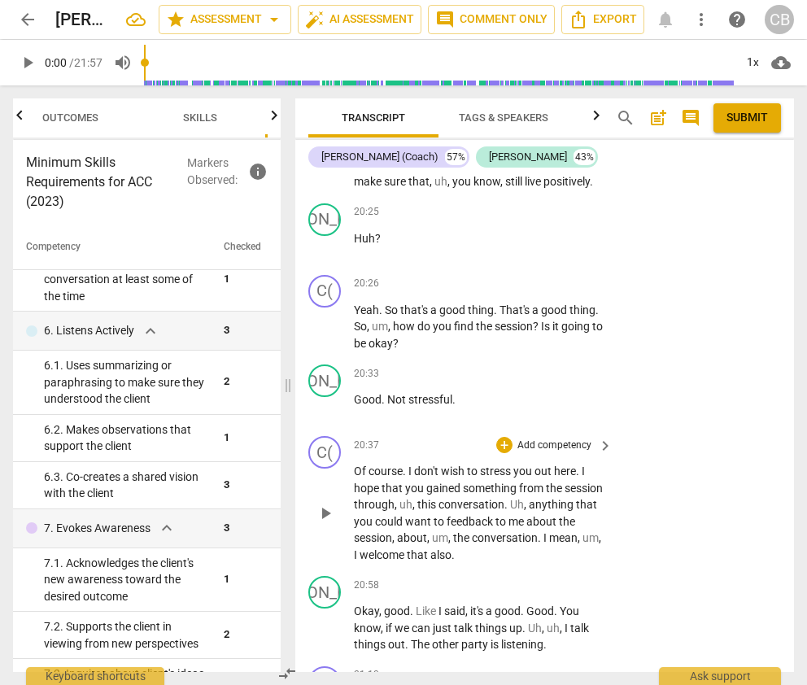
scroll to position [13966, 0]
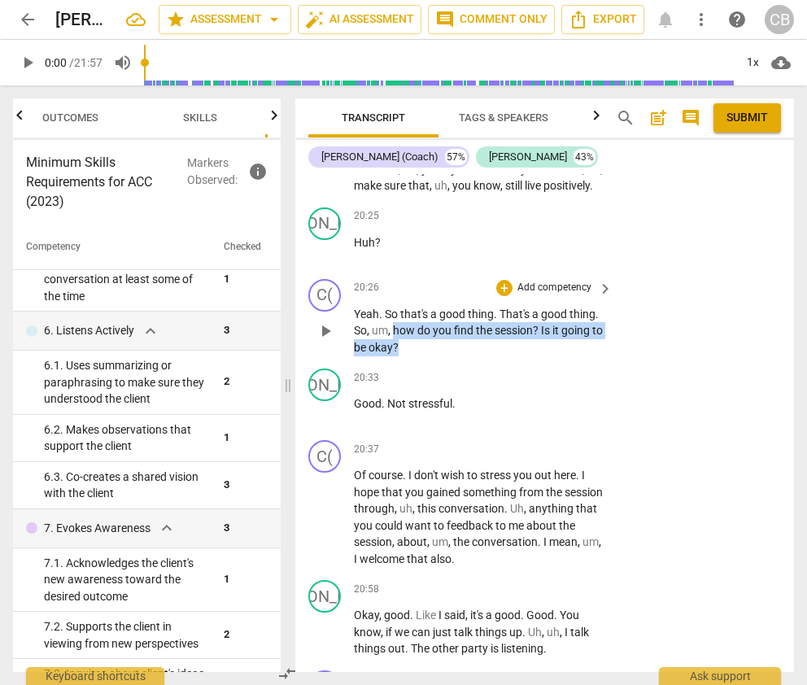
drag, startPoint x: 394, startPoint y: 291, endPoint x: 433, endPoint y: 313, distance: 44.8
click at [433, 313] on p "Yeah . So that's a good thing . That's a good thing . So , um , how do you find…" at bounding box center [479, 331] width 251 height 50
copy p "how do you find the session ? Is it going to be okay ?"
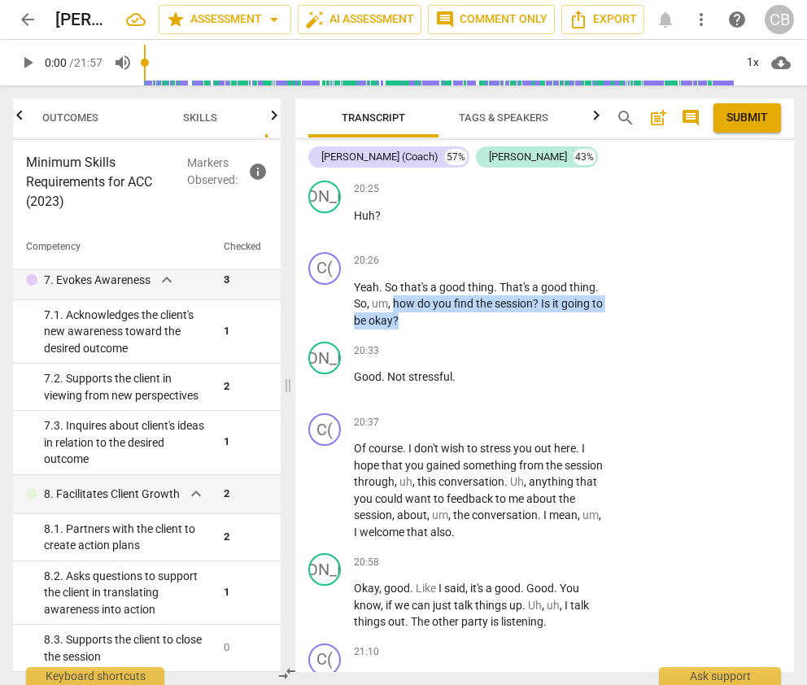
scroll to position [993, 0]
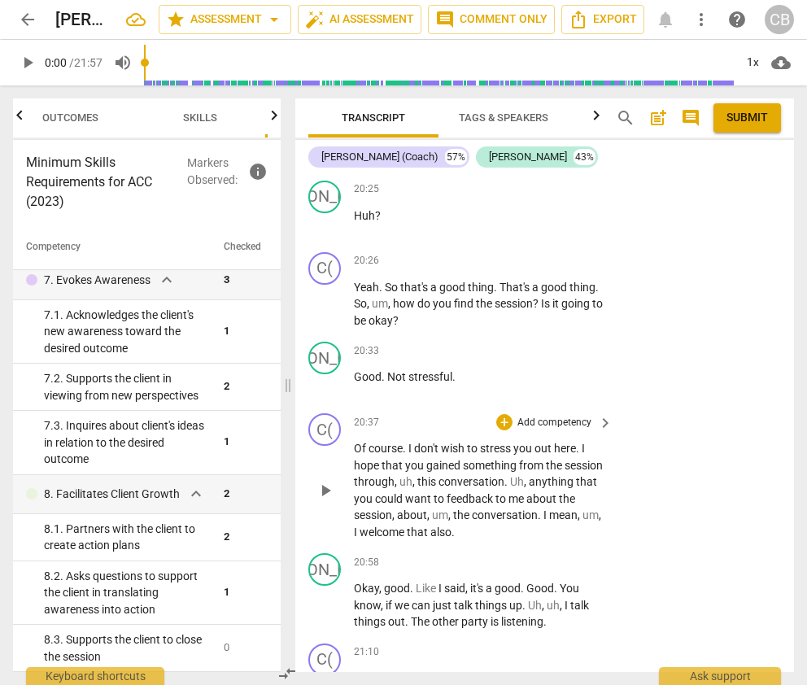
click at [656, 485] on div "C( play_arrow pause 20:37 + Add competency keyboard_arrow_right Of course . I d…" at bounding box center [544, 477] width 499 height 140
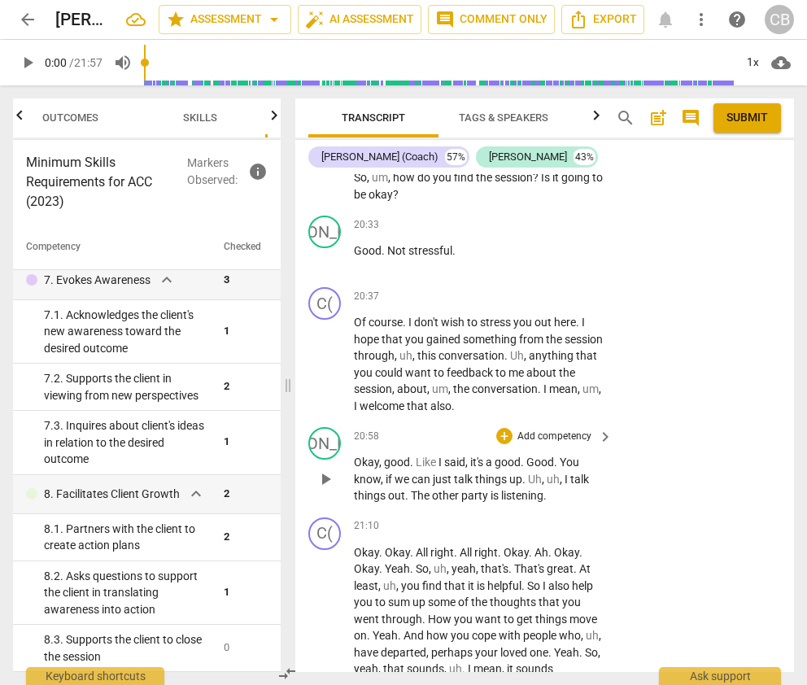
scroll to position [14105, 0]
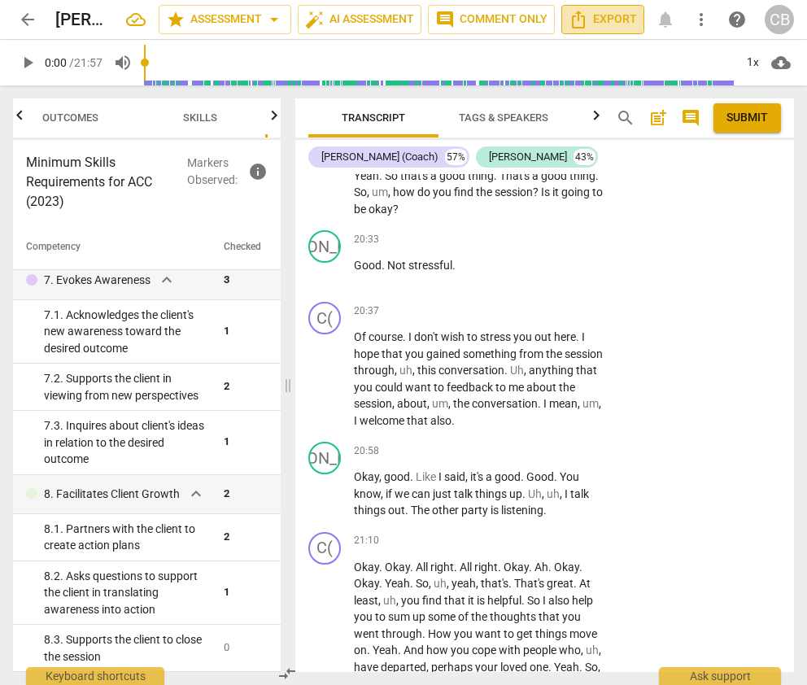
click at [581, 12] on icon "Export" at bounding box center [578, 20] width 13 height 18
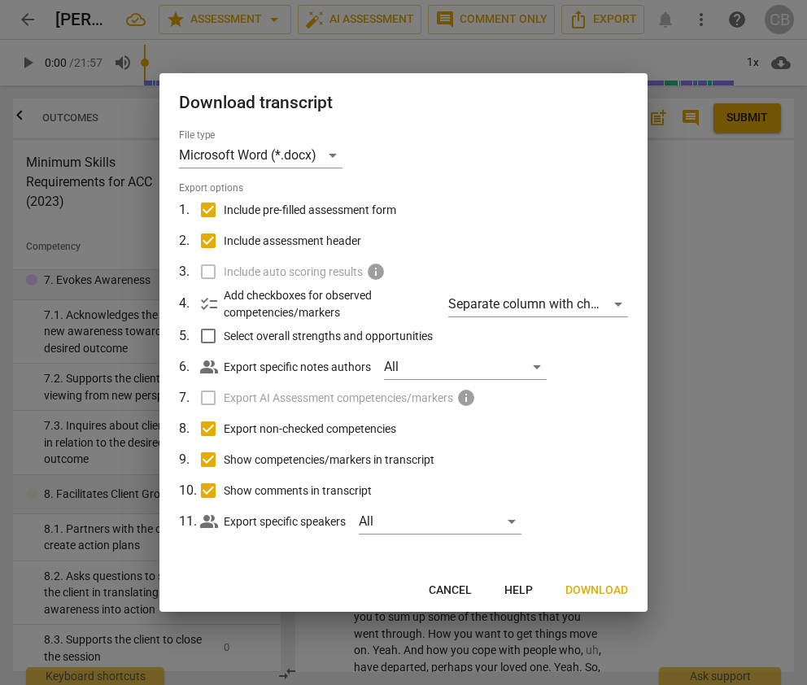
click at [610, 588] on span "Download" at bounding box center [596, 590] width 63 height 16
